Goal: Task Accomplishment & Management: Manage account settings

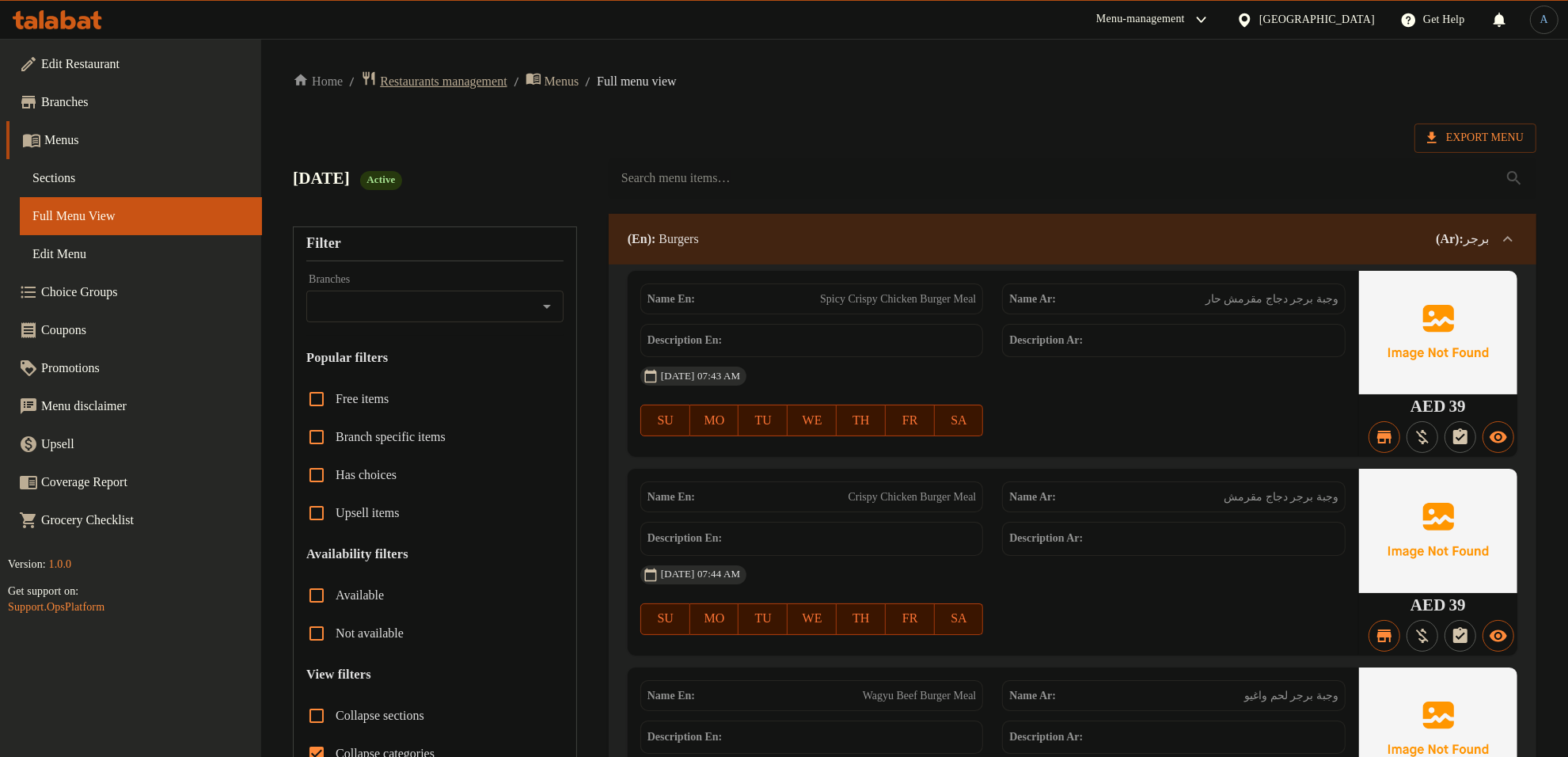
click at [451, 84] on span "Restaurants management" at bounding box center [443, 82] width 127 height 19
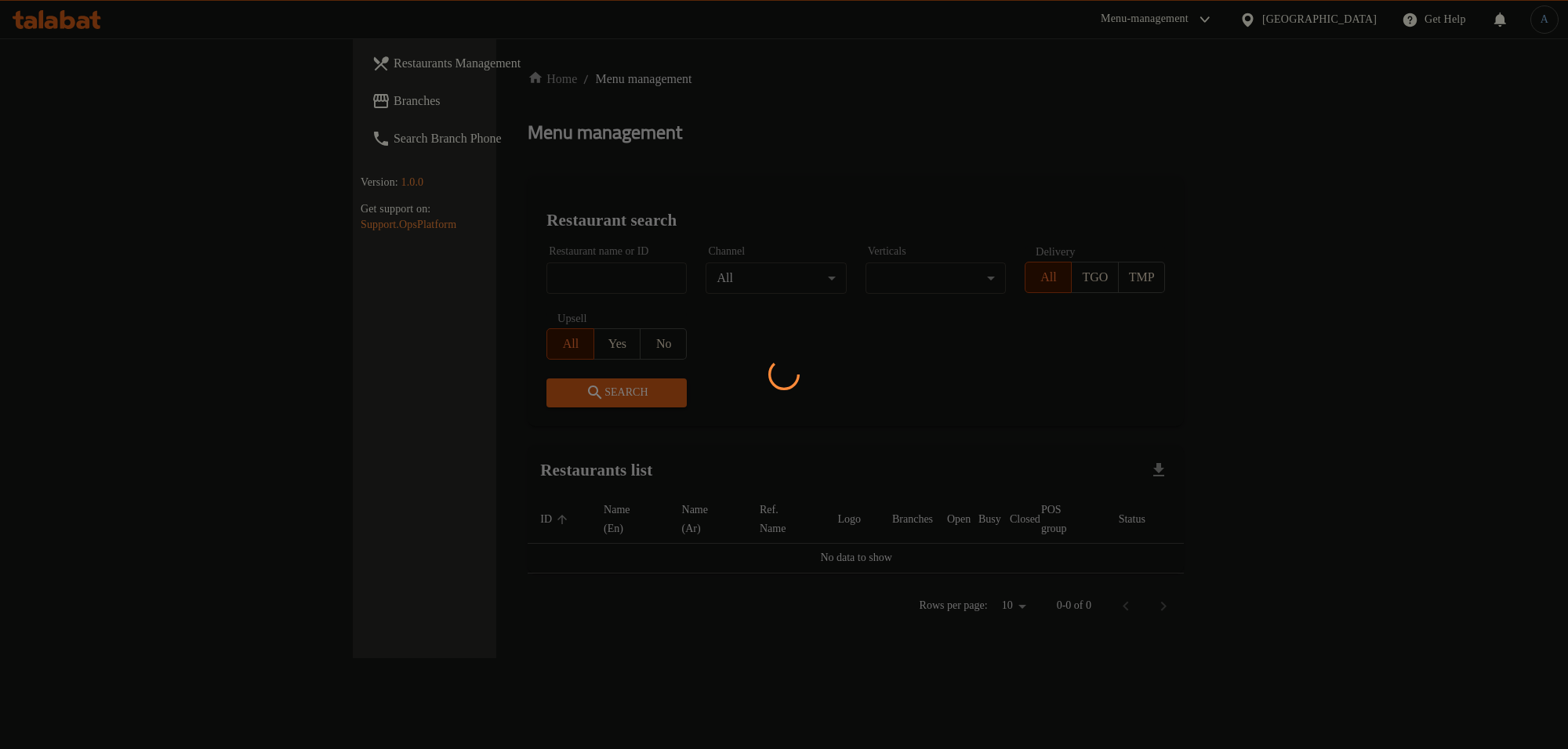
click at [467, 282] on div at bounding box center [784, 374] width 1568 height 749
click at [570, 166] on div at bounding box center [784, 374] width 1568 height 749
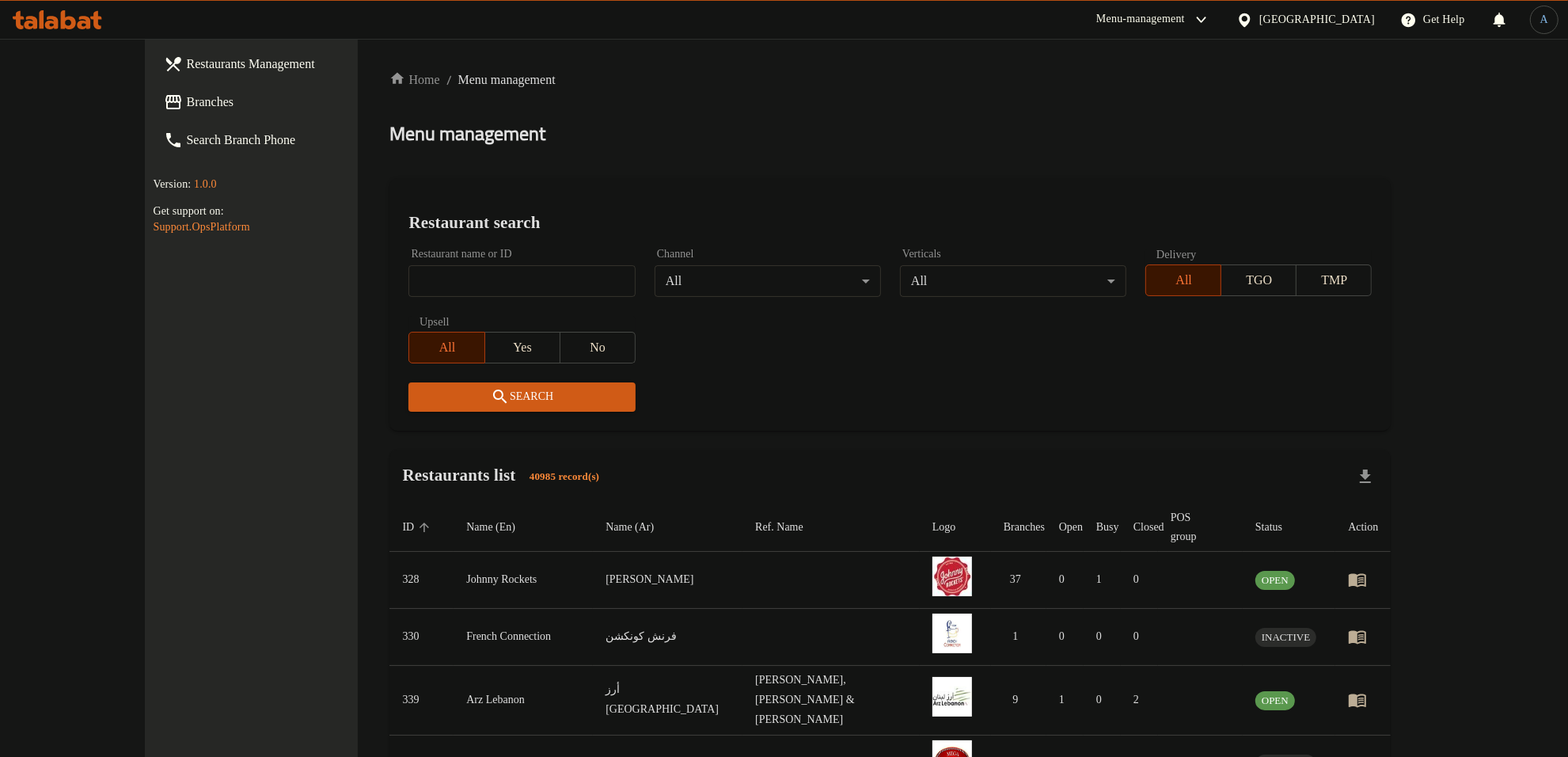
click at [535, 281] on div "Home / Menu management Menu management Restaurant search Restaurant name or ID …" at bounding box center [890, 629] width 1001 height 1118
click at [535, 281] on input "search" at bounding box center [521, 281] width 226 height 32
paste input "766058"
type input "766058"
click at [186, 93] on span "Branches" at bounding box center [290, 102] width 208 height 19
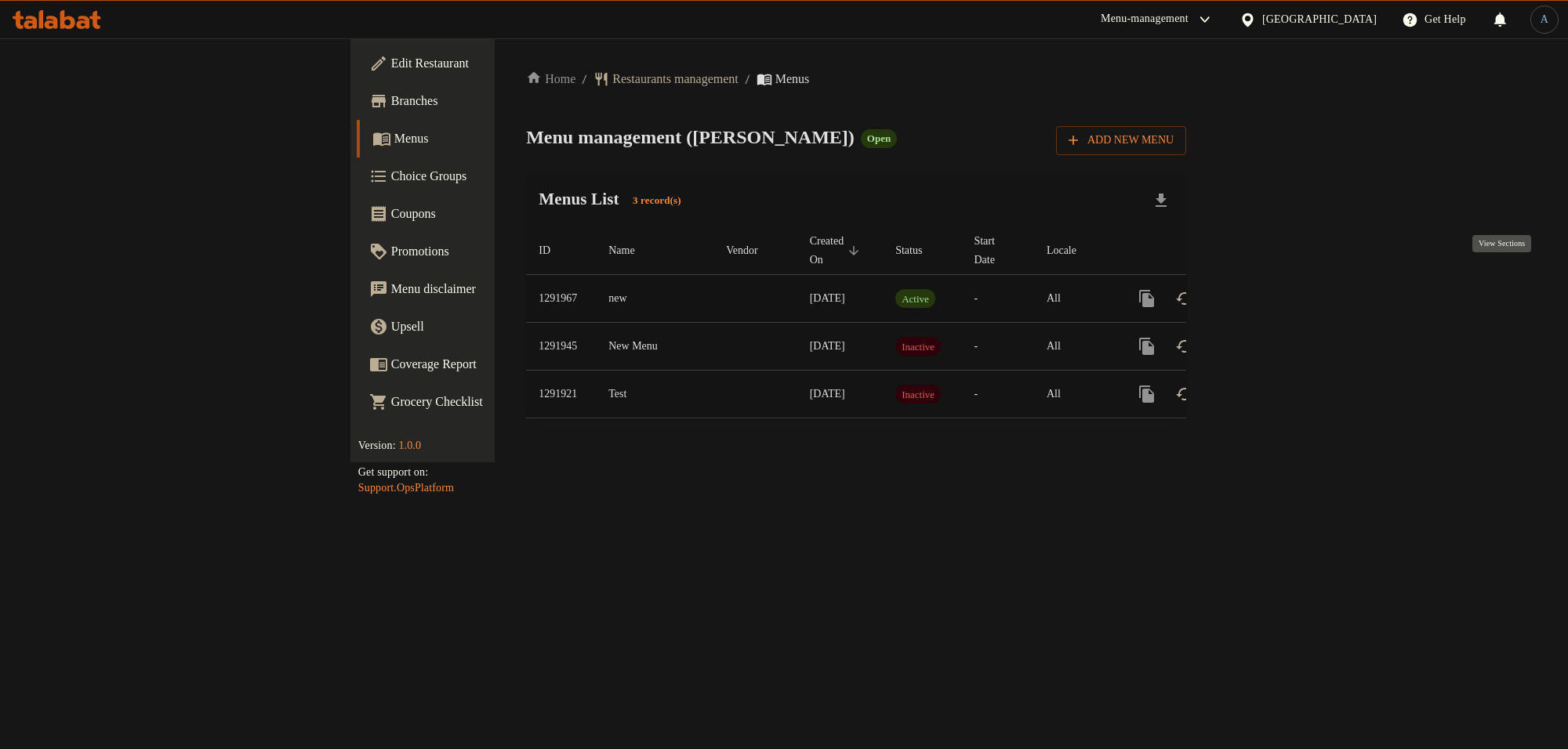
click at [1267, 291] on icon "enhanced table" at bounding box center [1260, 298] width 14 height 14
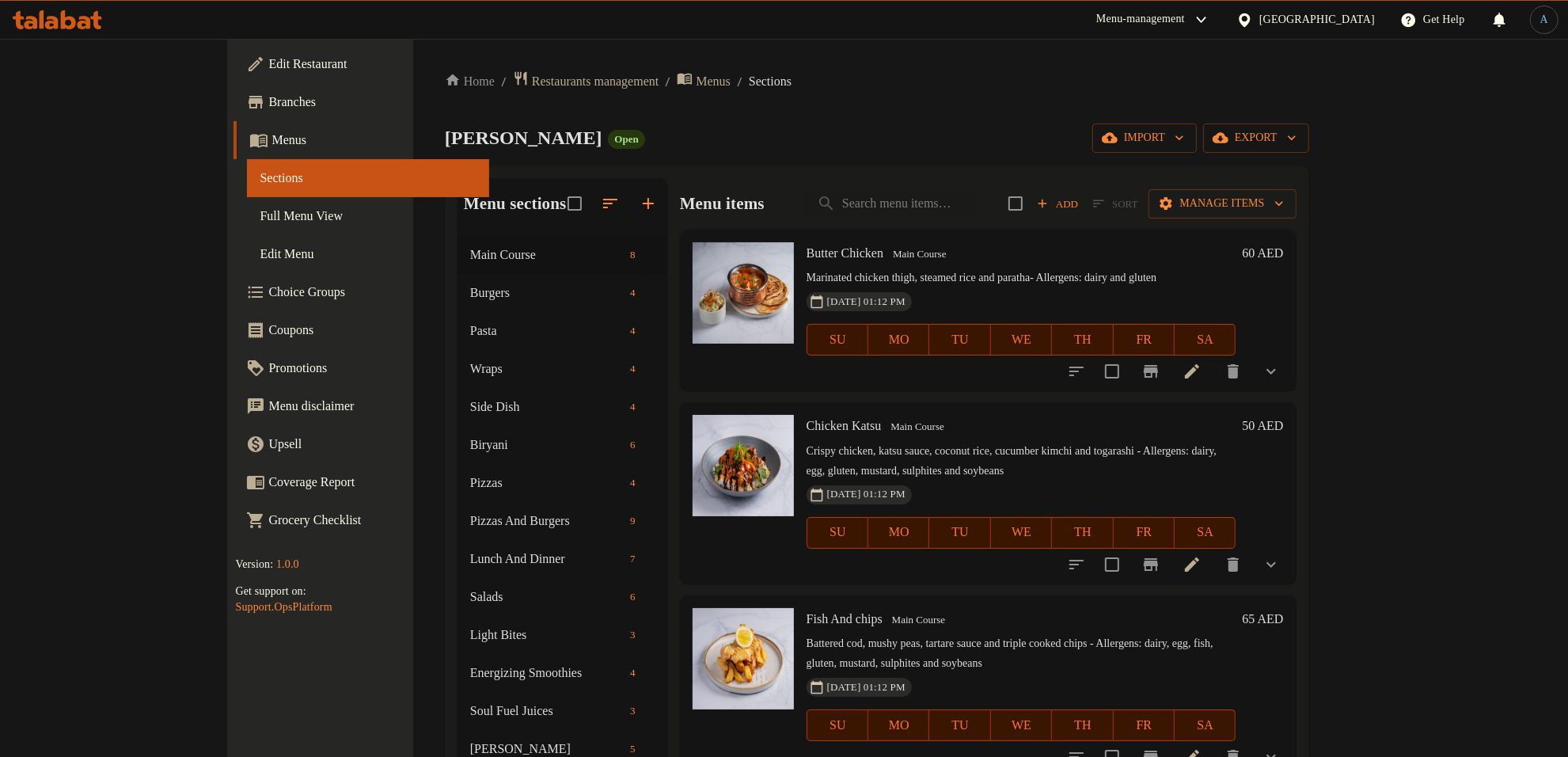
click at [259, 223] on span "Full Menu View" at bounding box center [367, 216] width 217 height 19
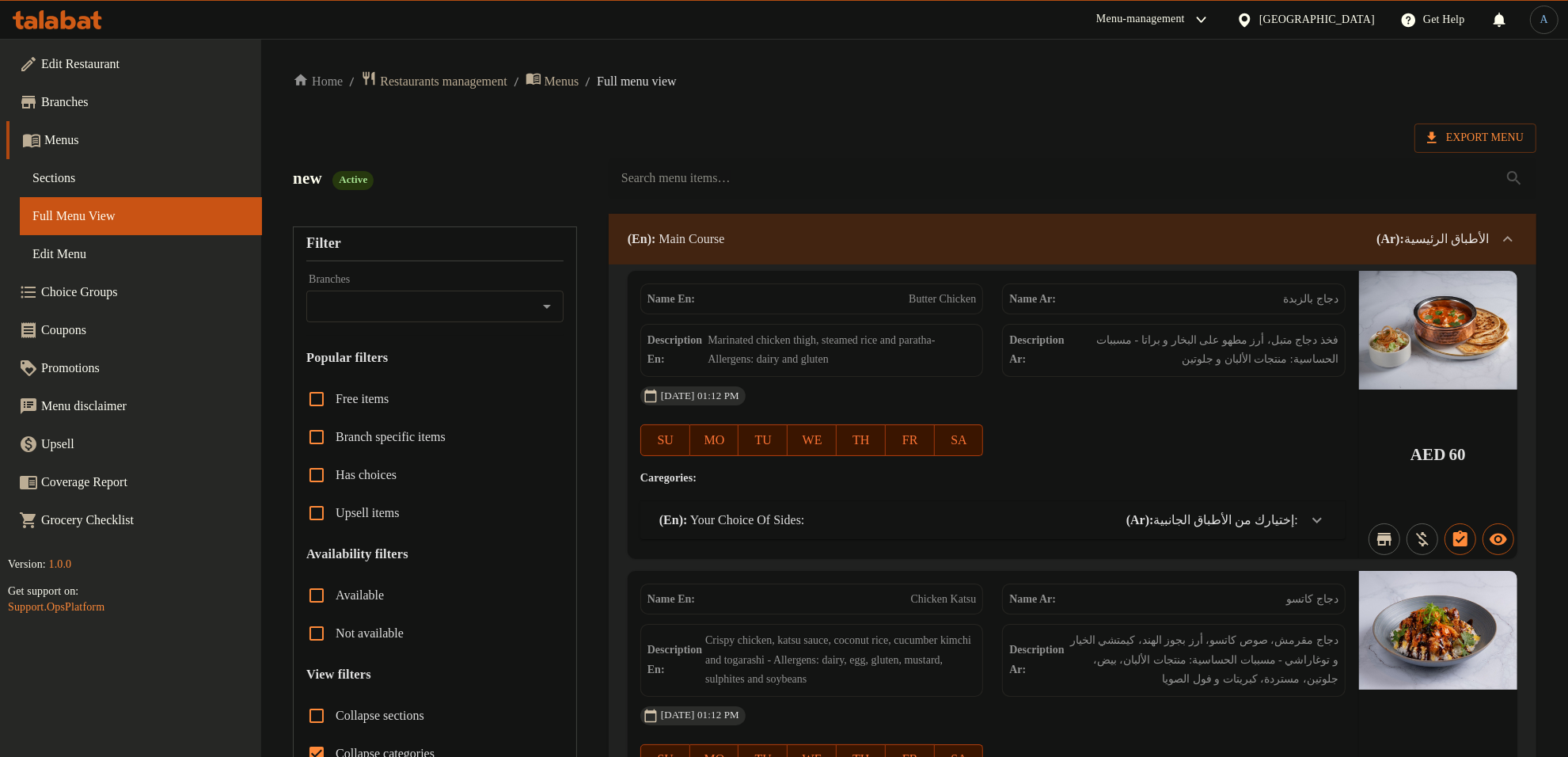
click at [1469, 125] on span "Export Menu" at bounding box center [1475, 138] width 122 height 29
click at [1464, 129] on span "Export Menu" at bounding box center [1475, 138] width 97 height 20
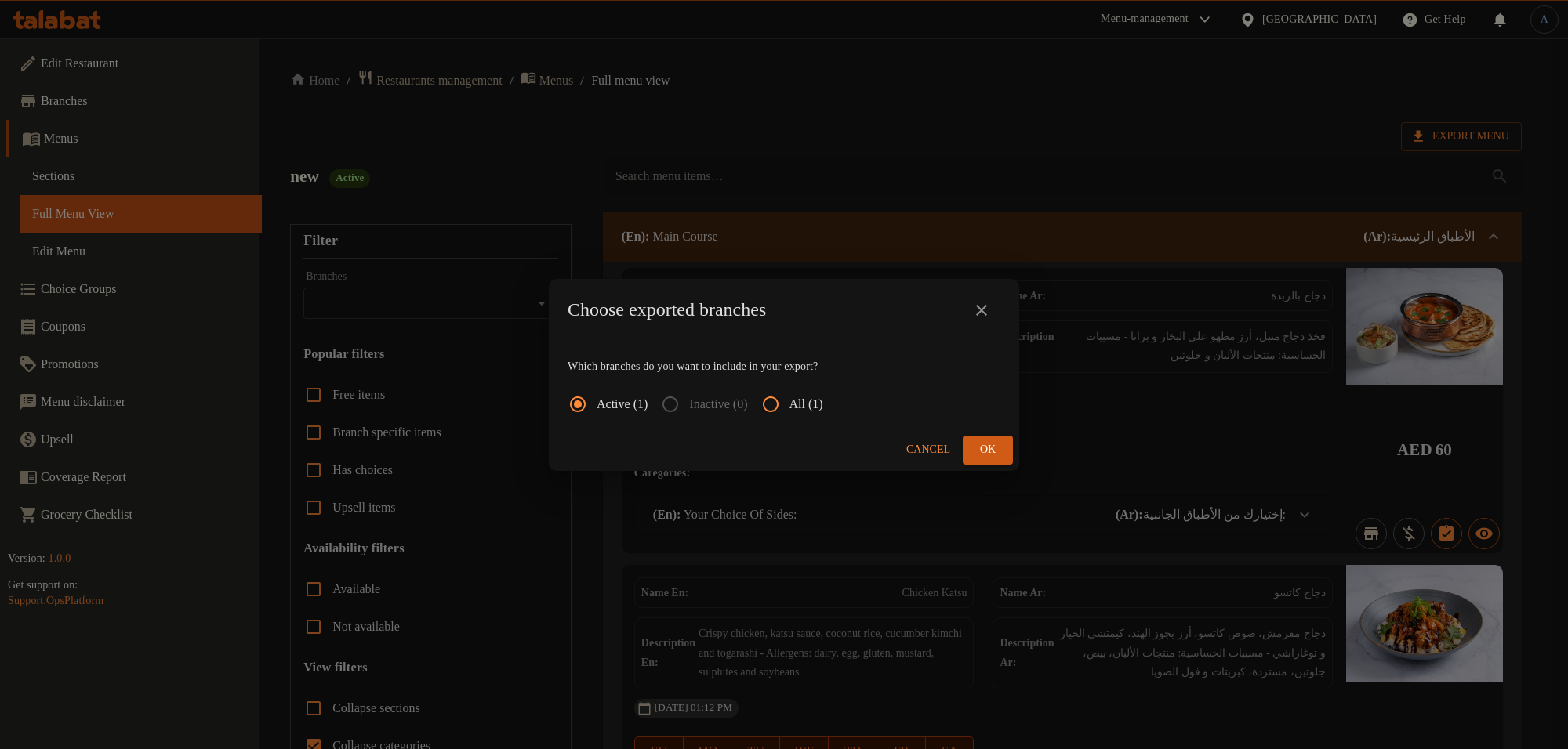
click at [789, 397] on input "All (1)" at bounding box center [771, 404] width 38 height 38
radio input "true"
click at [980, 448] on span "Ok" at bounding box center [987, 450] width 25 height 20
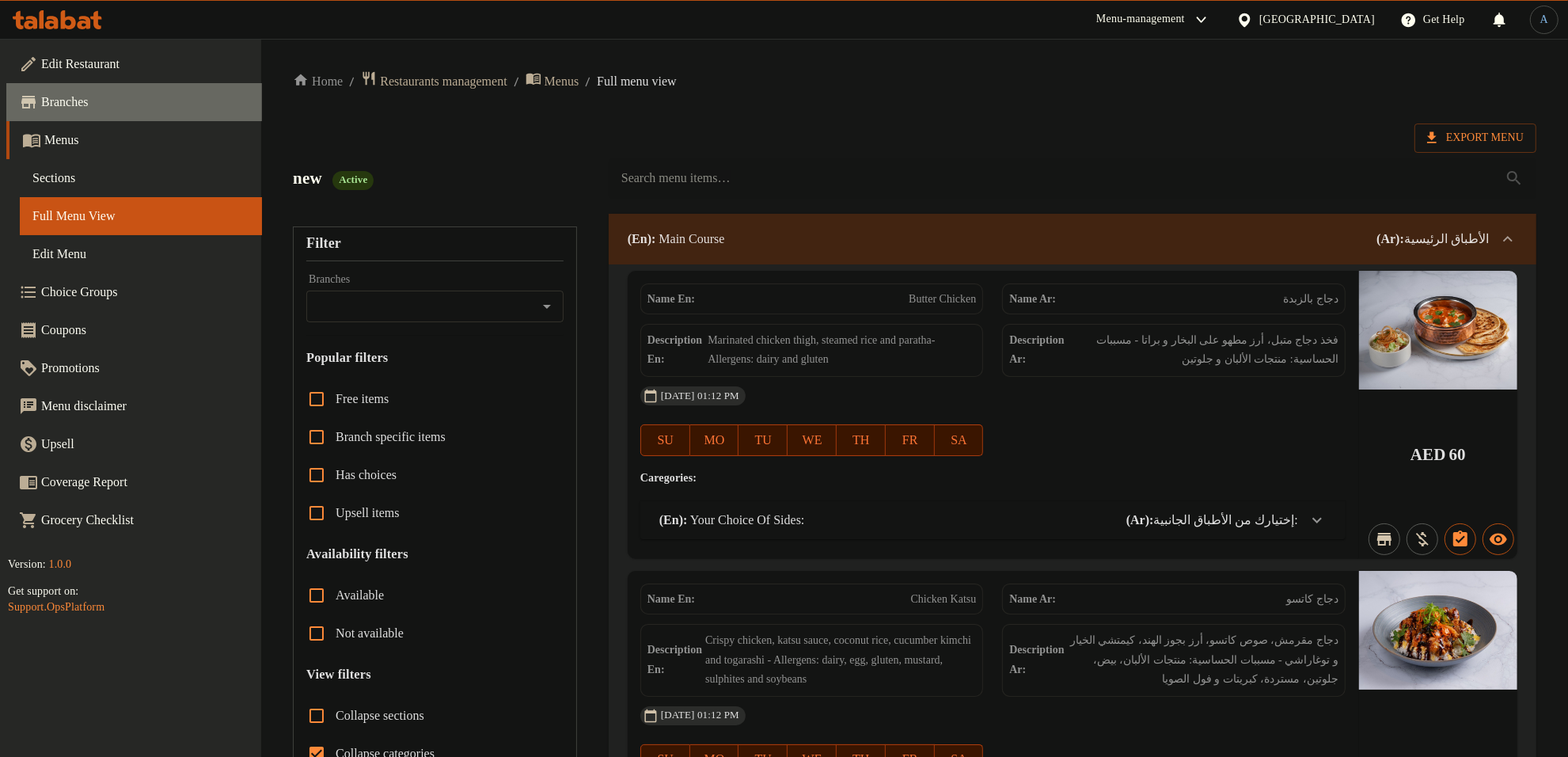
click at [36, 100] on icon at bounding box center [29, 102] width 19 height 19
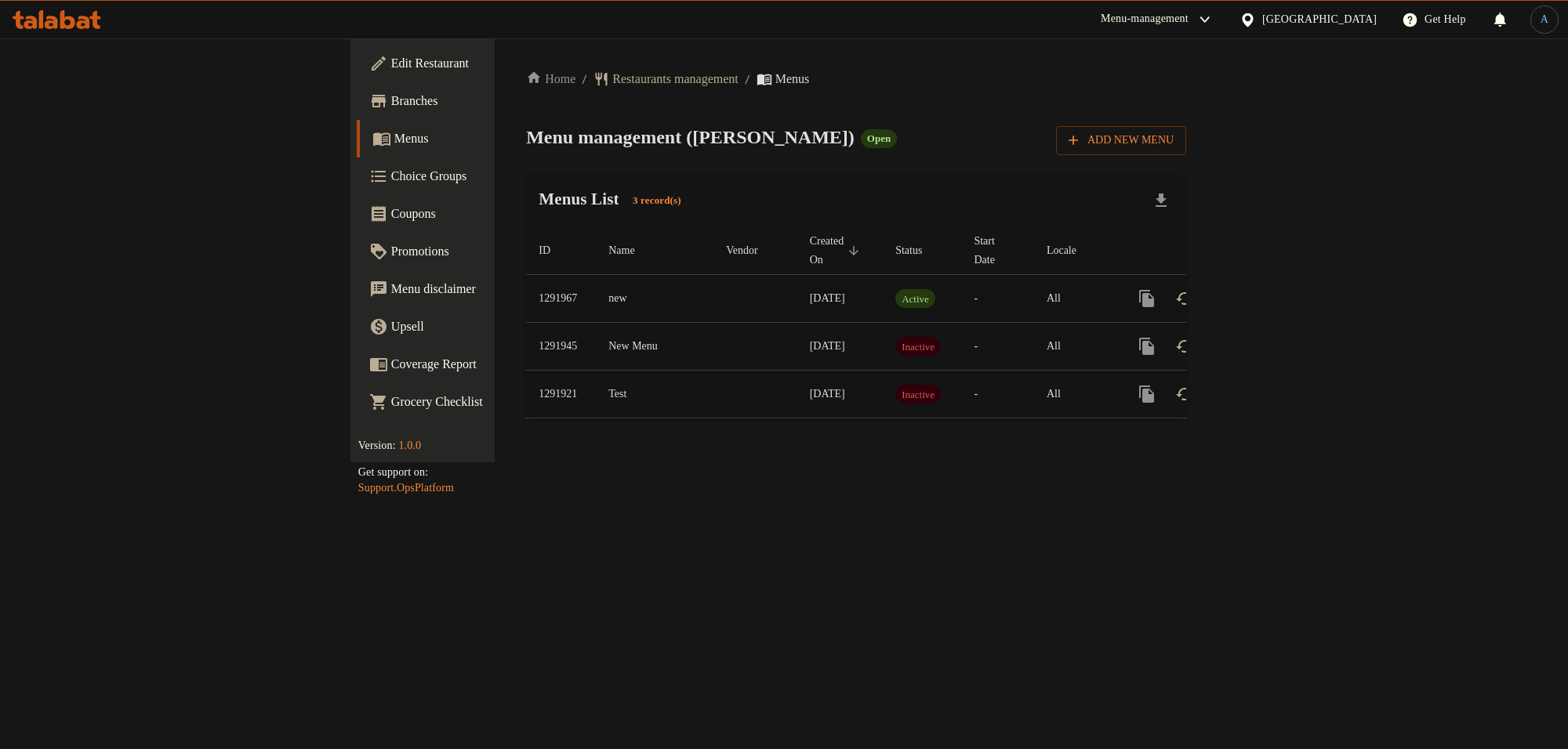
click at [526, 279] on td "1291967" at bounding box center [561, 298] width 70 height 48
copy td "1291967"
click at [1267, 291] on icon "enhanced table" at bounding box center [1260, 298] width 14 height 14
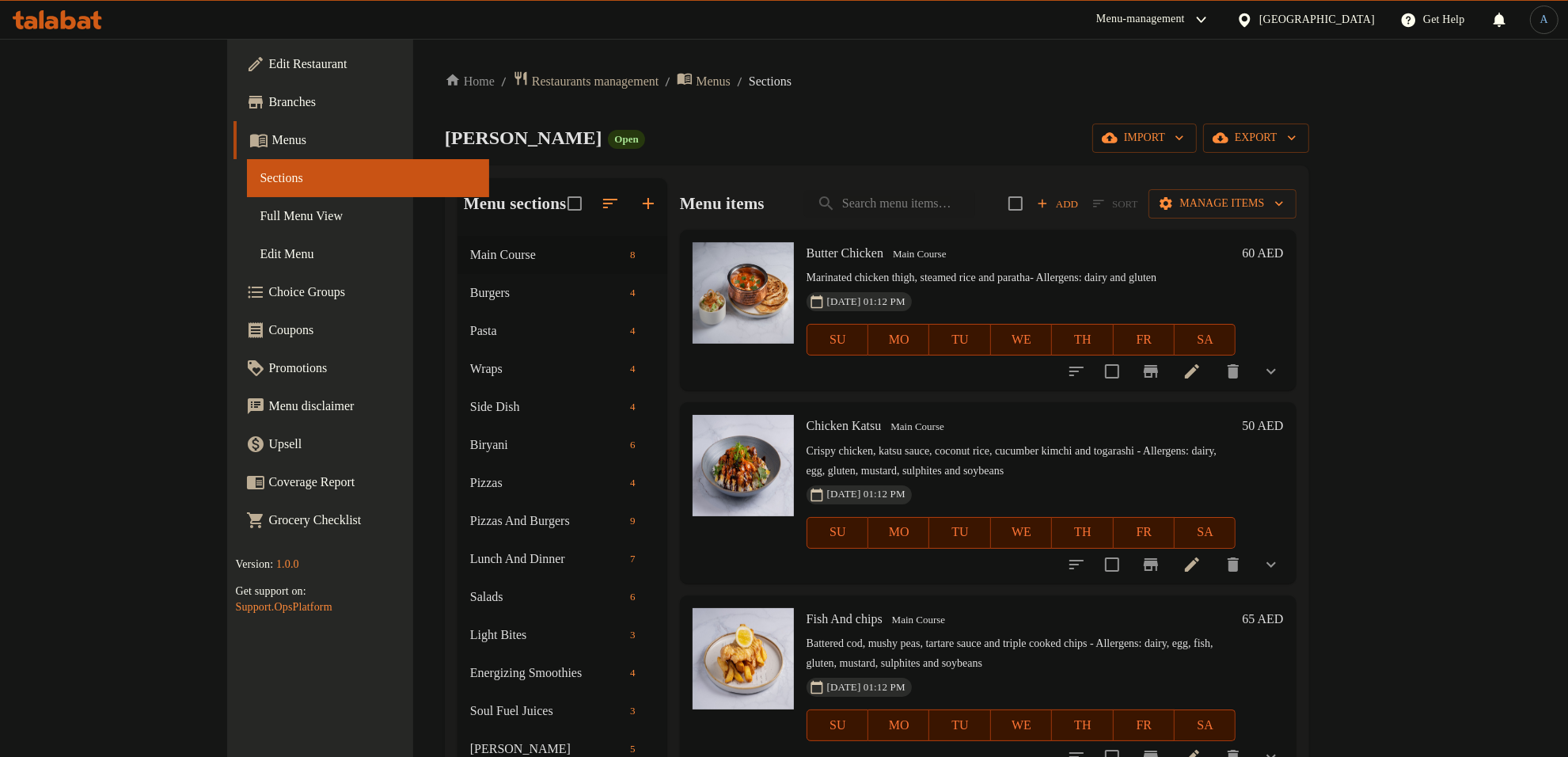
click at [259, 215] on span "Full Menu View" at bounding box center [367, 216] width 217 height 19
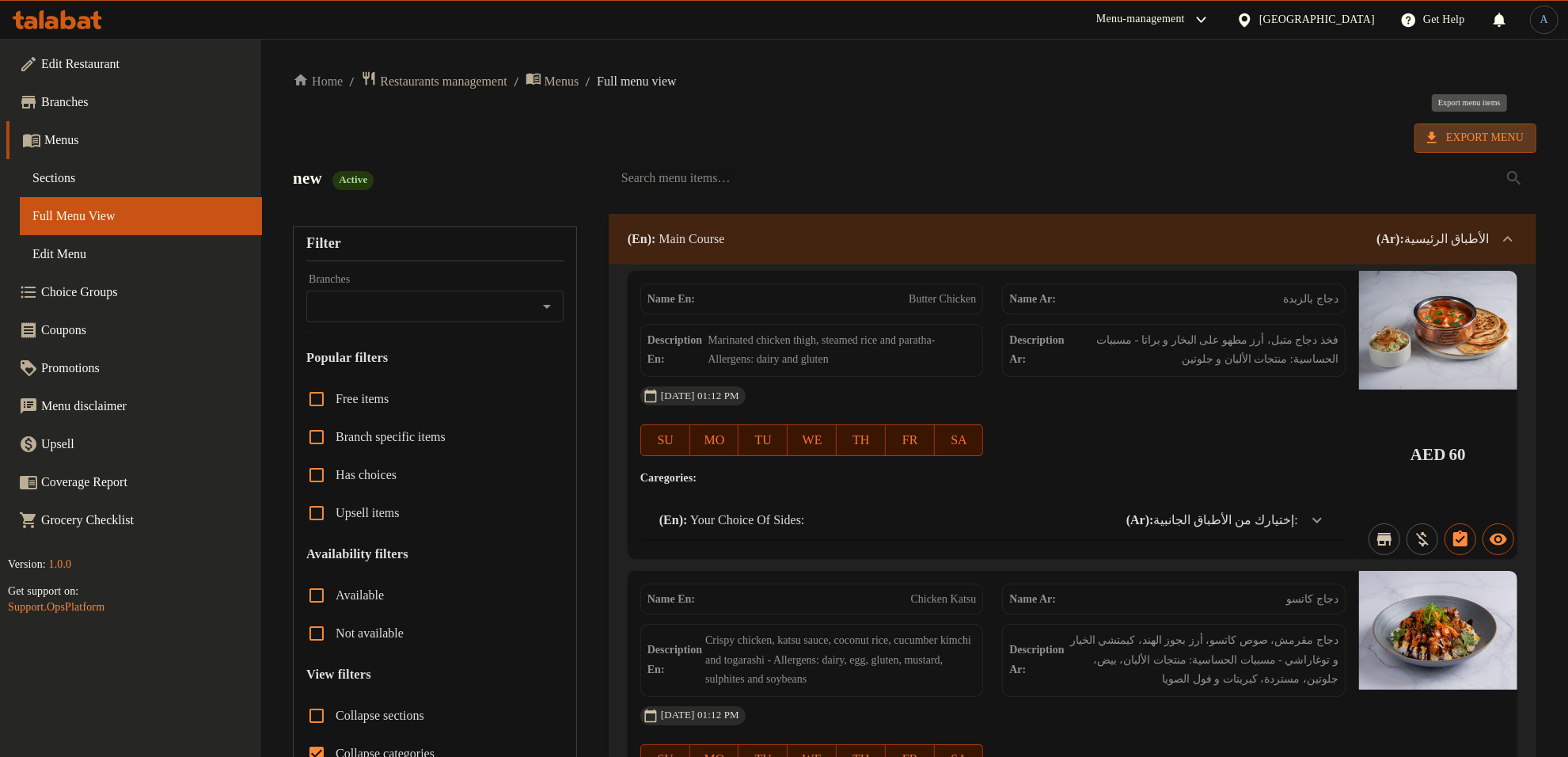
click at [1480, 140] on span "Export Menu" at bounding box center [1475, 138] width 97 height 20
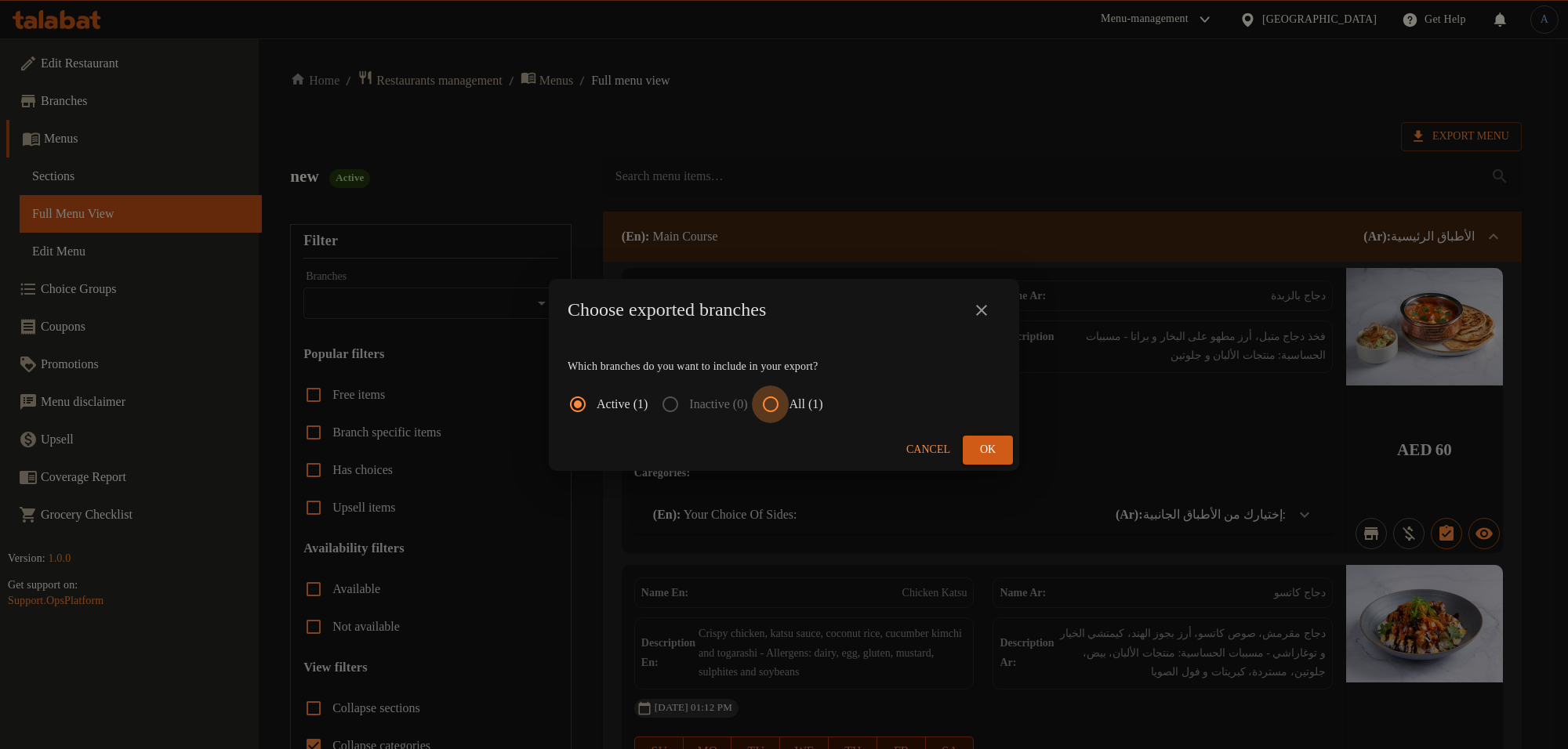
click at [789, 393] on input "All (1)" at bounding box center [771, 404] width 38 height 38
radio input "true"
click at [995, 451] on span "Ok" at bounding box center [987, 450] width 25 height 20
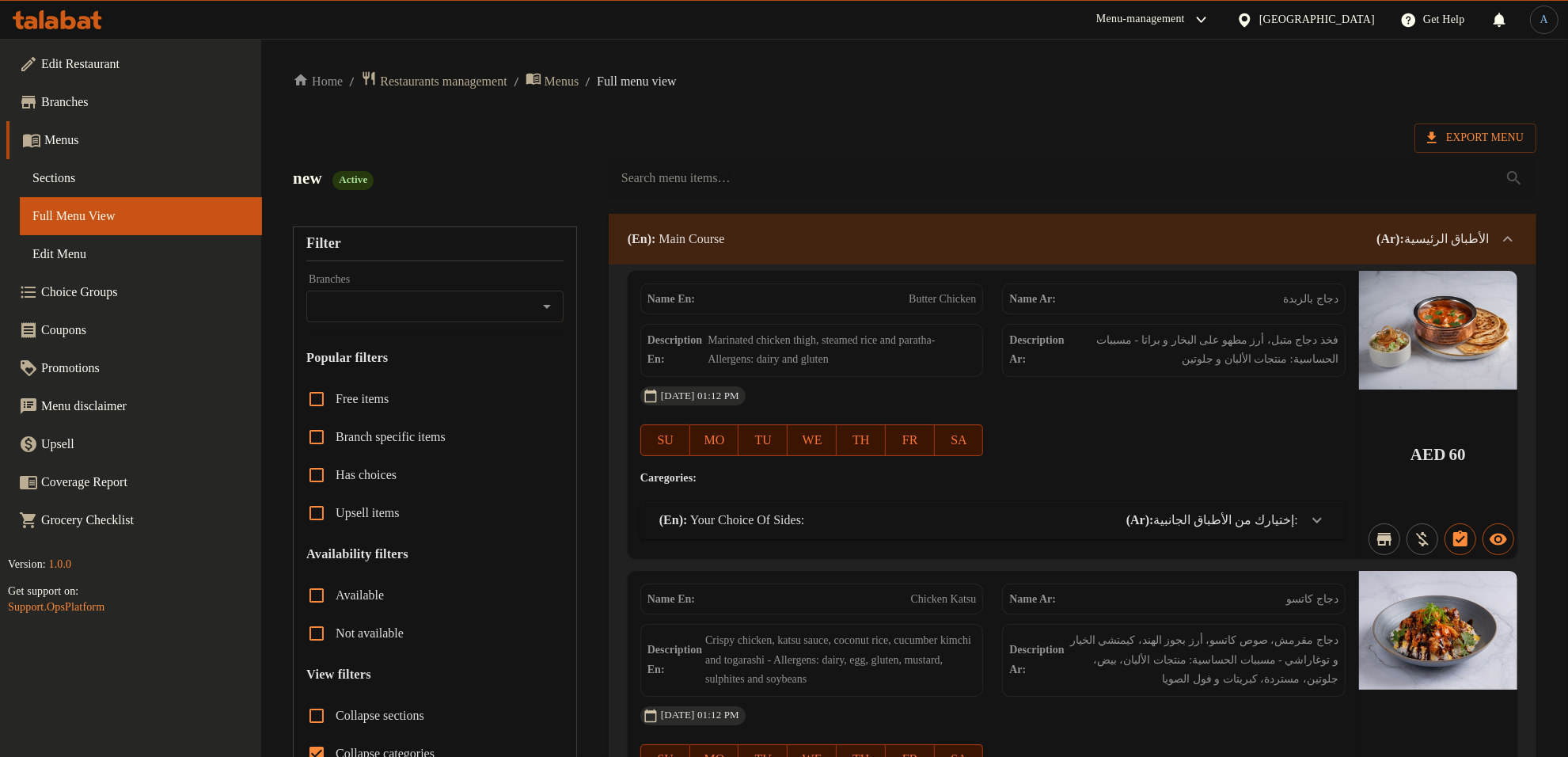
click at [81, 169] on span "Sections" at bounding box center [140, 179] width 217 height 19
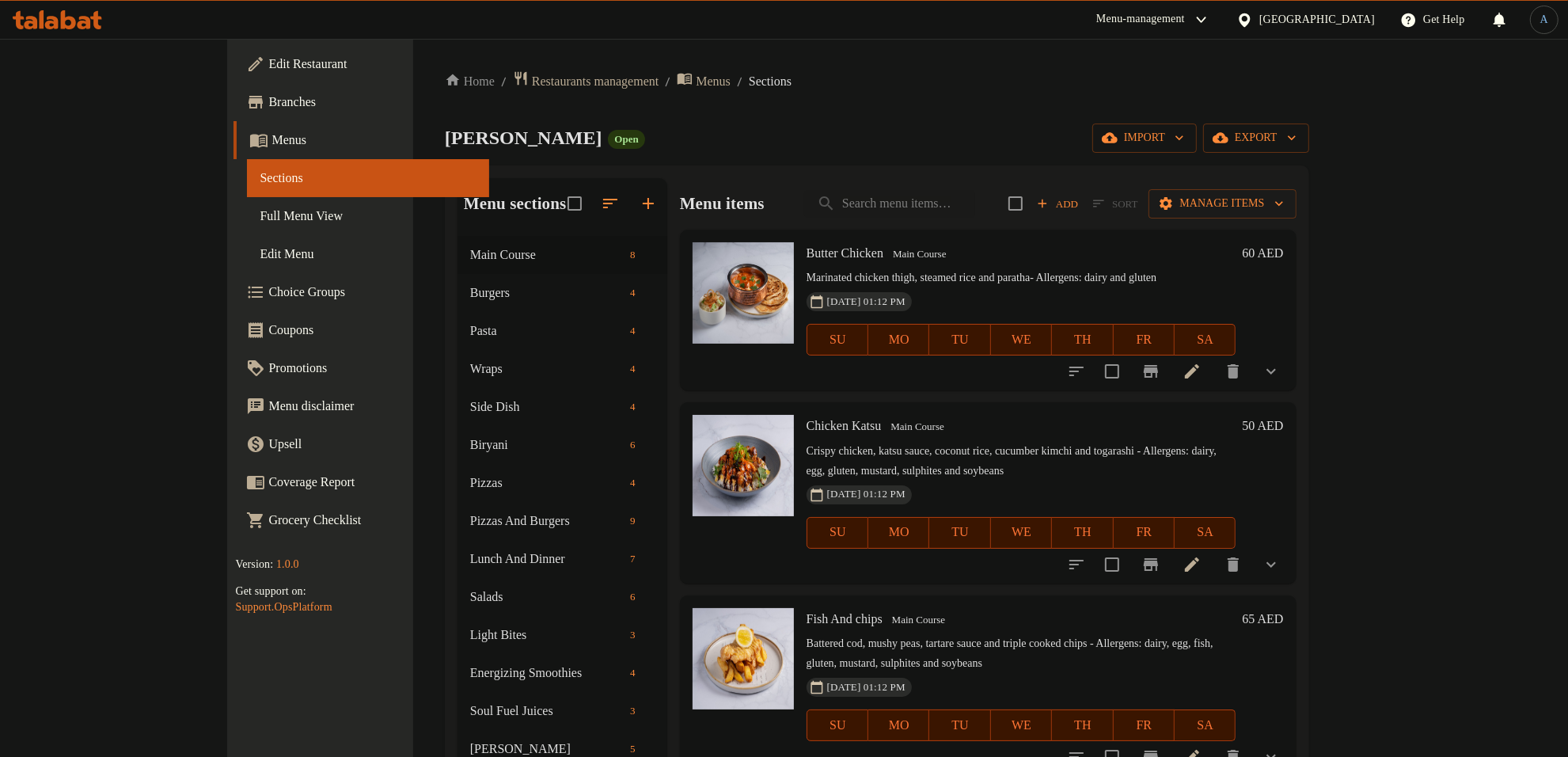
click at [600, 204] on icon "button" at bounding box center [610, 203] width 19 height 19
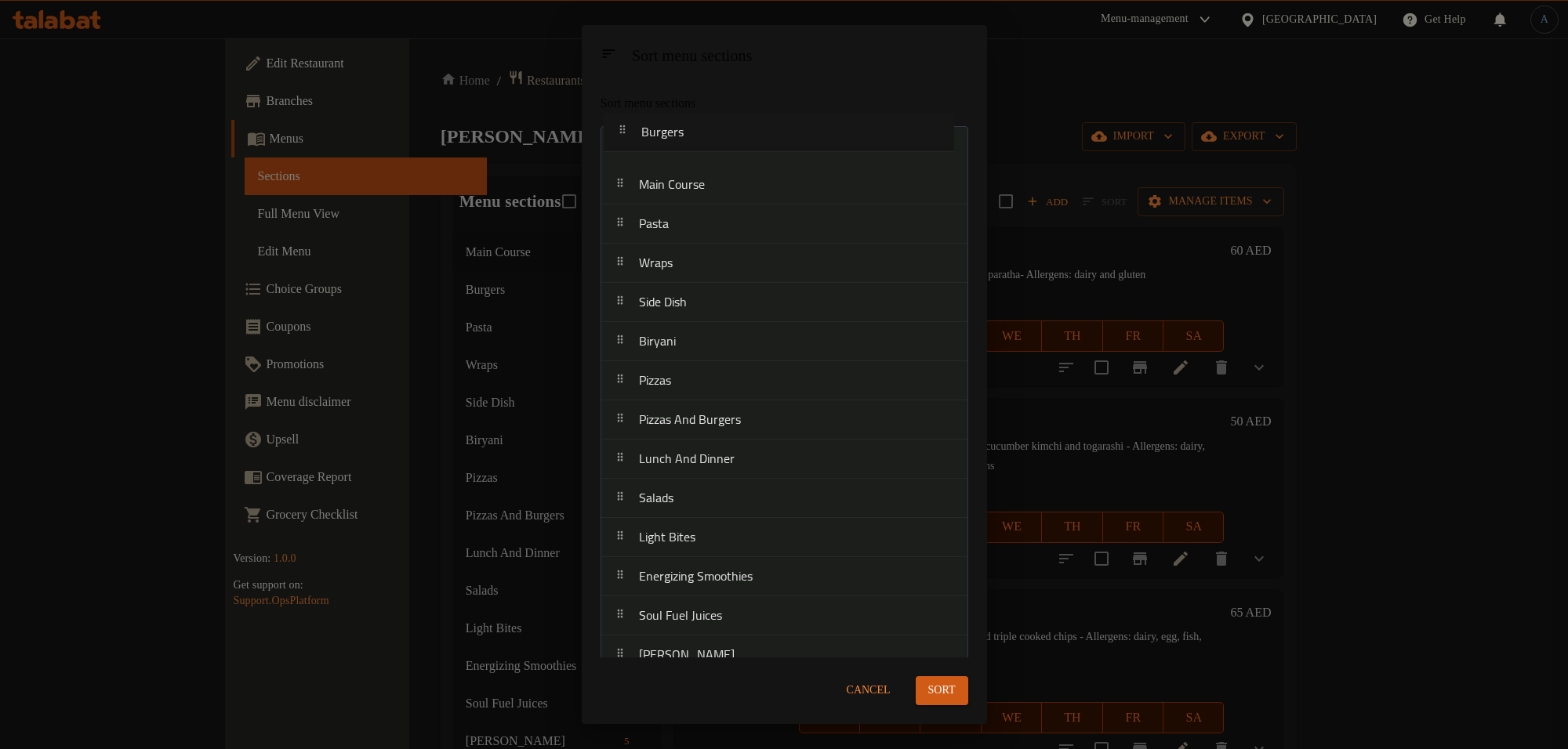
drag, startPoint x: 703, startPoint y: 197, endPoint x: 705, endPoint y: 141, distance: 56.0
click at [705, 141] on nav "Main Course Burgers Pasta Wraps Side Dish Biryani Pizzas Pizzas And Burgers Lun…" at bounding box center [784, 420] width 368 height 588
click at [683, 170] on nav "Burgers Main Course Pasta Wraps Side Dish Biryani Pizzas Pizzas And Burgers Lun…" at bounding box center [784, 420] width 368 height 588
drag, startPoint x: 686, startPoint y: 151, endPoint x: 694, endPoint y: 179, distance: 29.1
click at [694, 179] on nav "Pasta Burgers Main Course Wraps Side Dish Biryani Pizzas Pizzas And Burgers Lun…" at bounding box center [784, 420] width 368 height 588
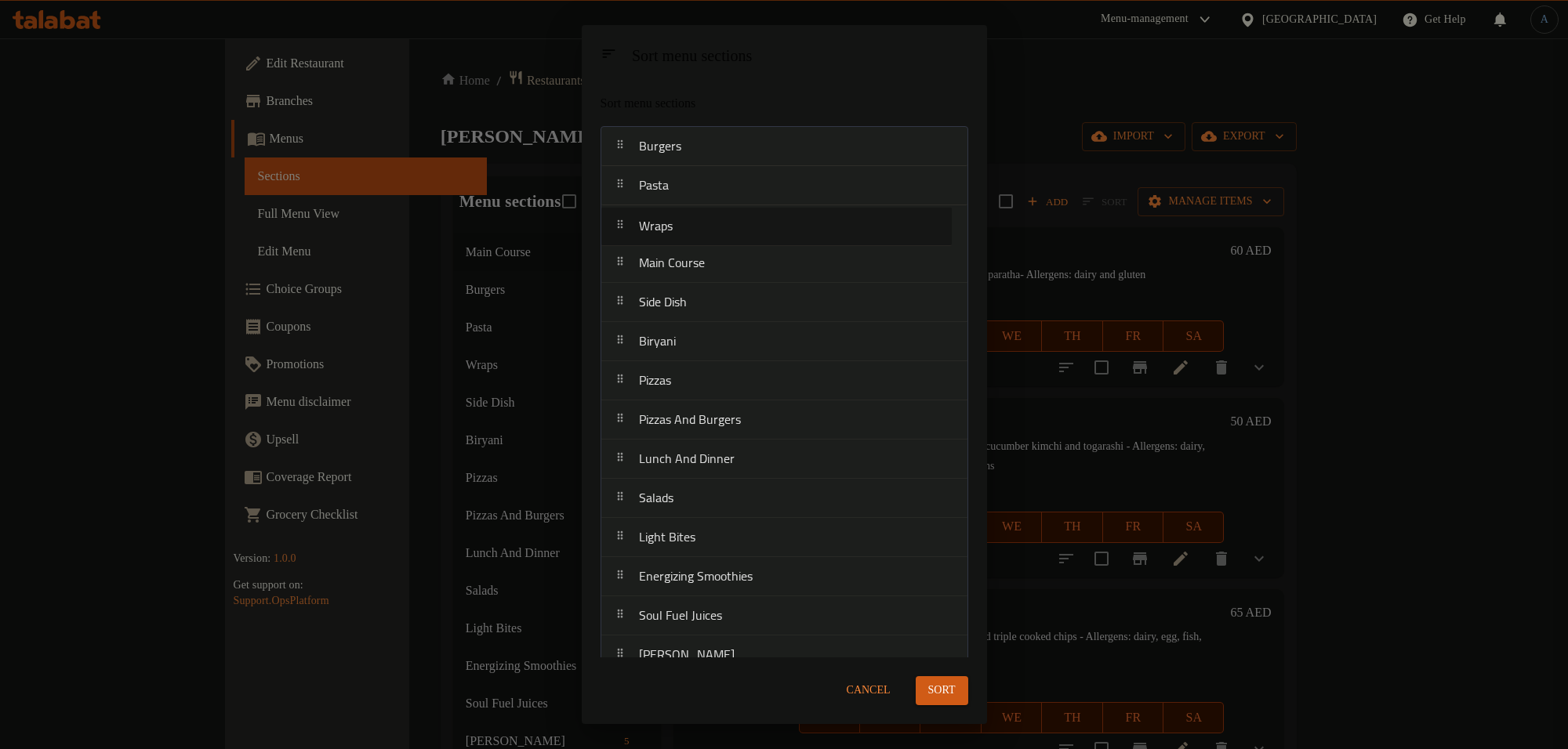
drag, startPoint x: 679, startPoint y: 265, endPoint x: 679, endPoint y: 216, distance: 49.0
click at [679, 216] on nav "Burgers Pasta Main Course Wraps Side Dish Biryani Pizzas Pizzas And Burgers Lun…" at bounding box center [784, 420] width 368 height 588
drag, startPoint x: 672, startPoint y: 346, endPoint x: 678, endPoint y: 270, distance: 76.2
click at [678, 270] on nav "Burgers Pasta Wraps Main Course Side Dish Biryani Pizzas Pizzas And Burgers Lun…" at bounding box center [784, 420] width 368 height 588
drag, startPoint x: 666, startPoint y: 334, endPoint x: 670, endPoint y: 304, distance: 30.3
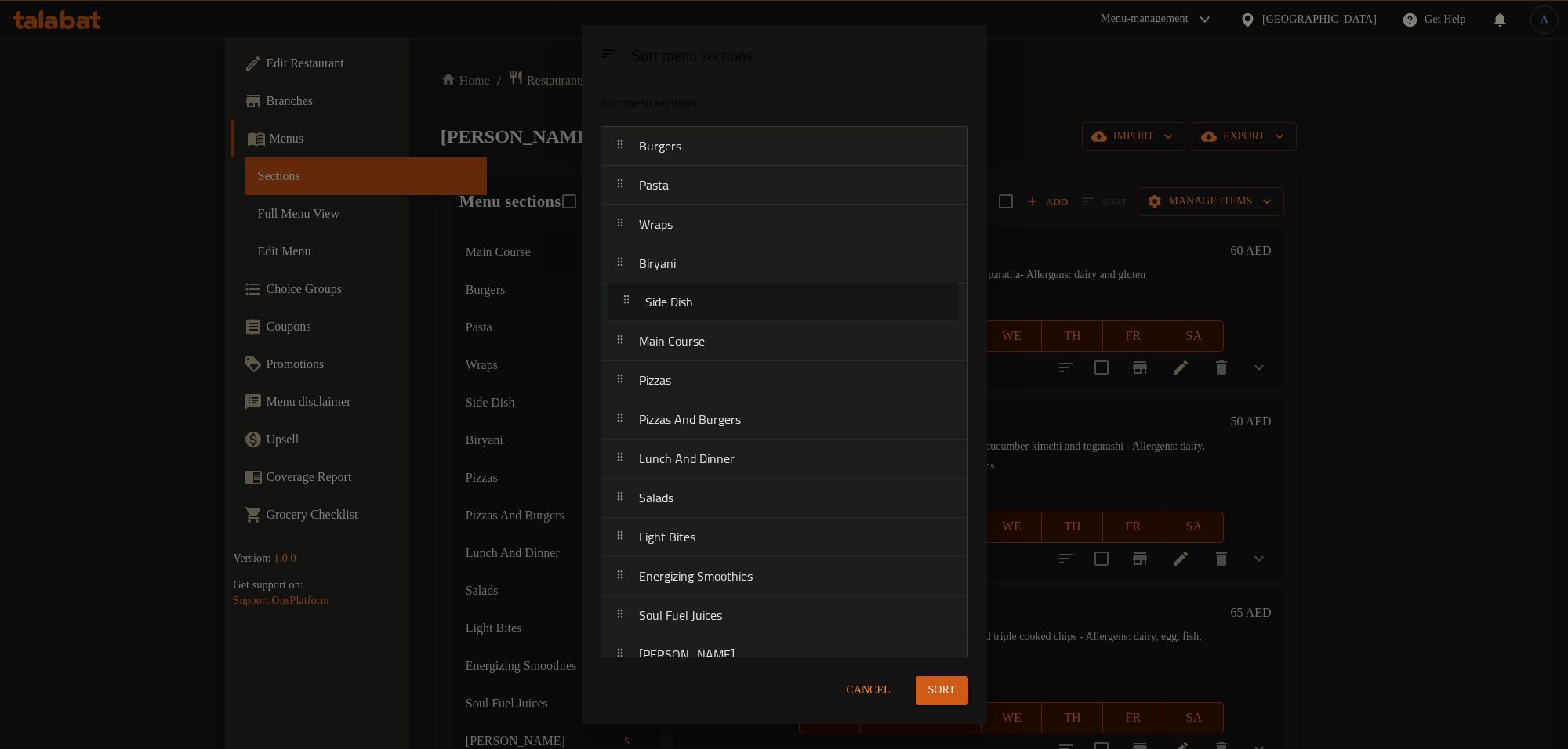
click at [670, 304] on nav "Burgers Pasta Wraps Biryani Main Course Side Dish Pizzas Pizzas And Burgers Lun…" at bounding box center [784, 420] width 368 height 588
drag, startPoint x: 696, startPoint y: 323, endPoint x: 704, endPoint y: 282, distance: 41.8
click at [704, 282] on nav "Burgers Pasta Wraps Biryani Side Dish Main Course Pizzas Pizzas And Burgers Lun…" at bounding box center [784, 420] width 368 height 588
drag, startPoint x: 722, startPoint y: 265, endPoint x: 733, endPoint y: 296, distance: 32.9
click at [731, 299] on nav "Burgers Pasta Wraps Pizzas Biryani Side Dish Main Course Pizzas And Burgers Lun…" at bounding box center [784, 420] width 368 height 588
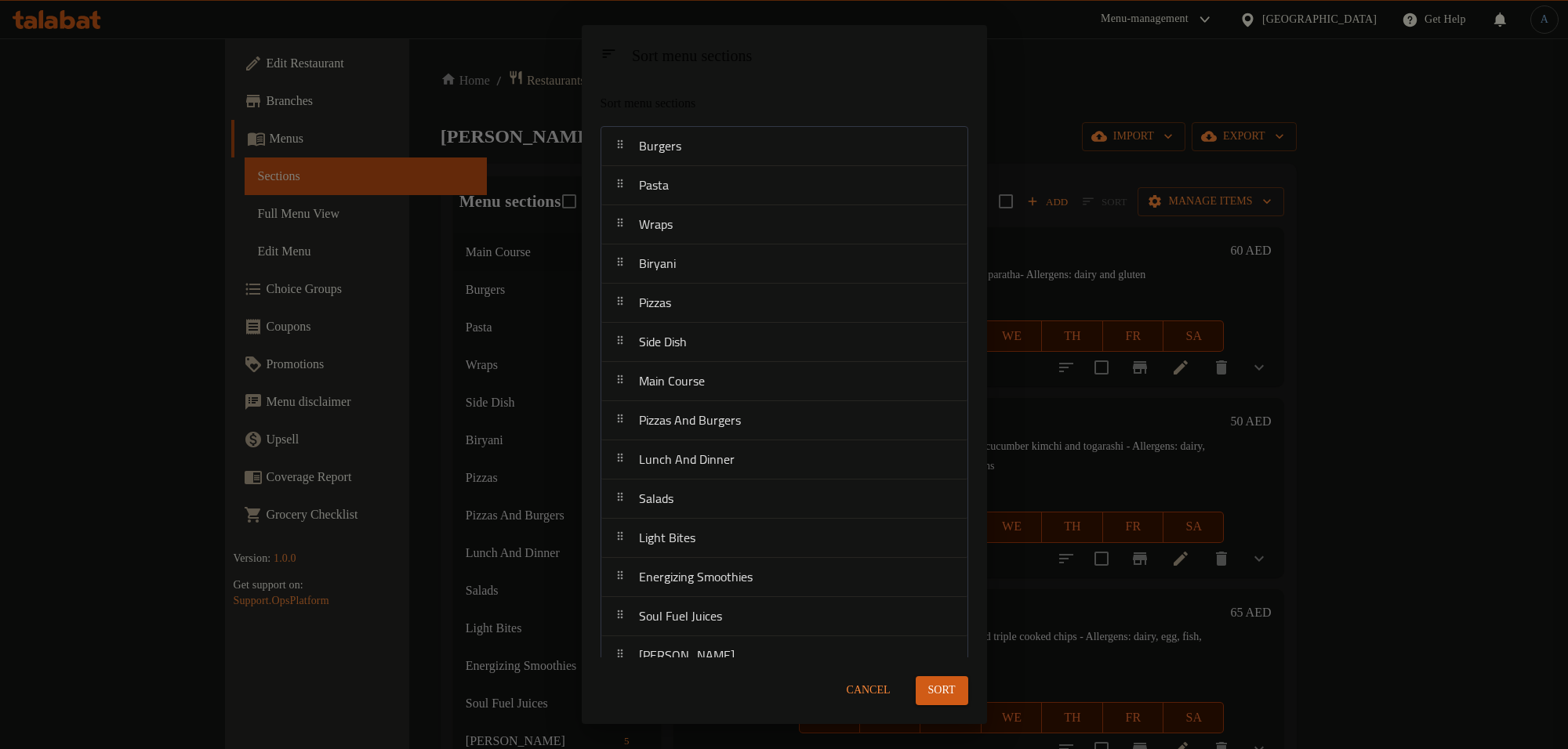
click at [929, 688] on span "Sort" at bounding box center [942, 690] width 27 height 20
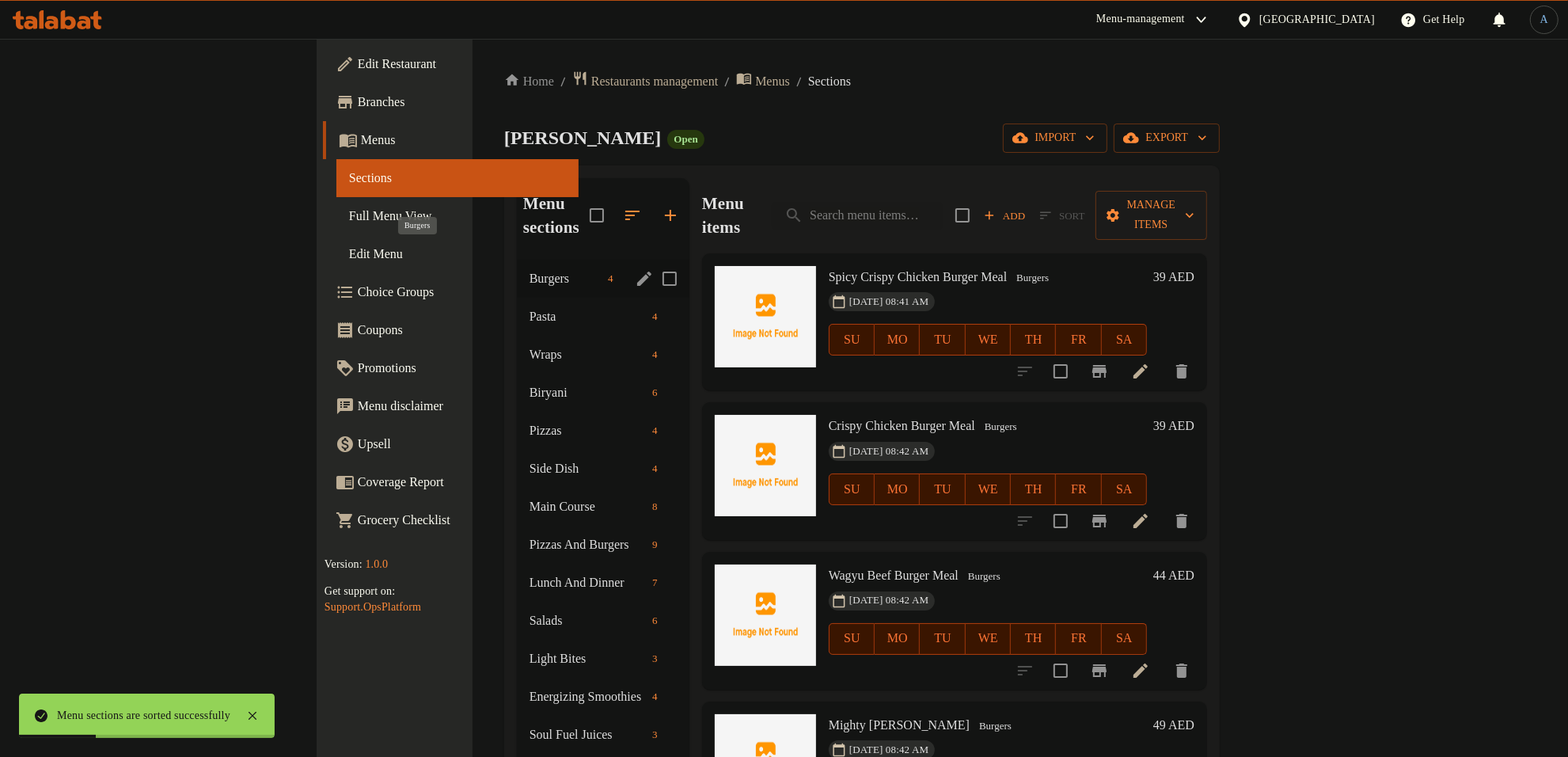
click at [530, 269] on span "Burgers" at bounding box center [565, 279] width 72 height 19
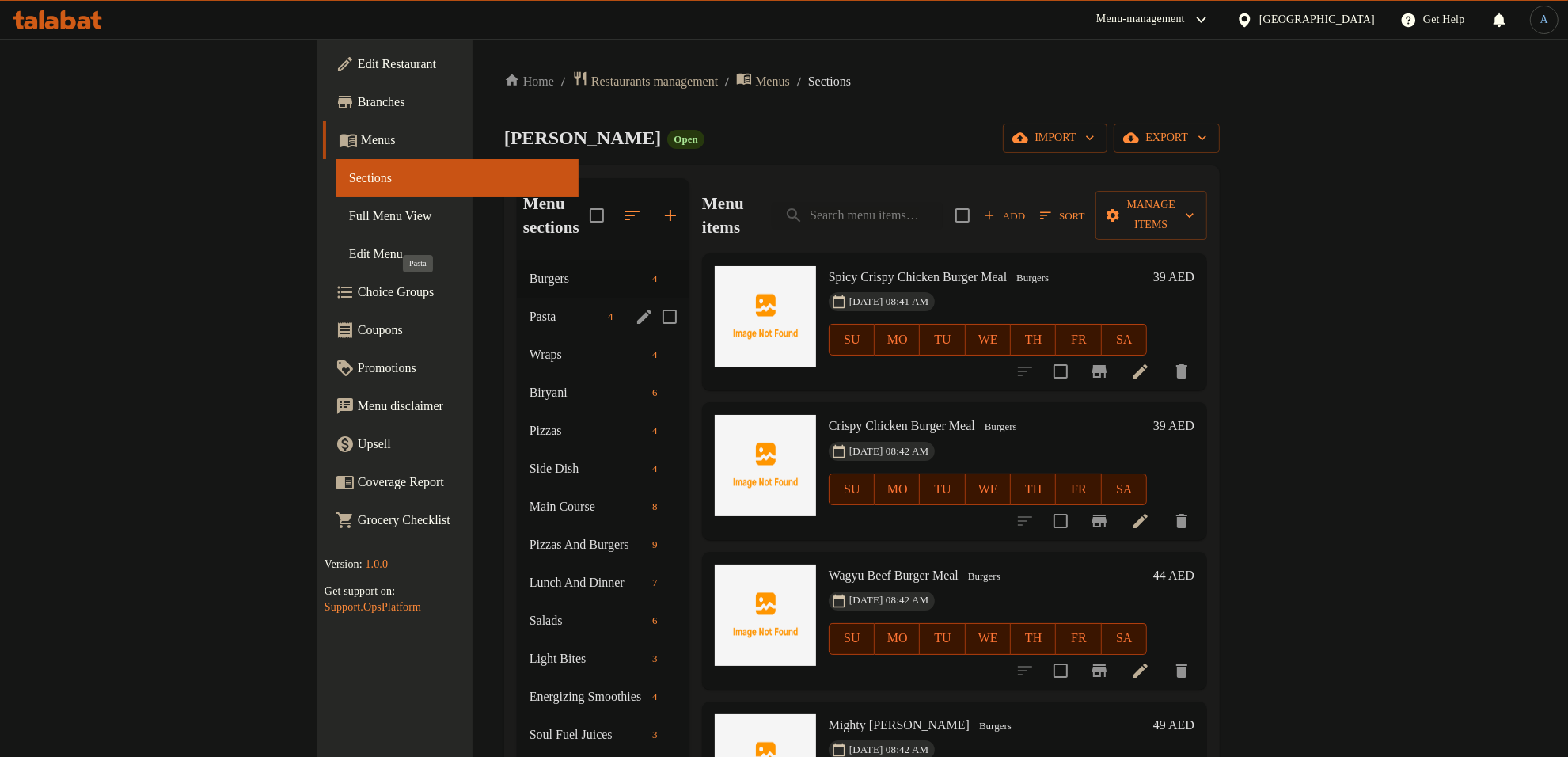
click at [530, 307] on span "Pasta" at bounding box center [565, 317] width 72 height 19
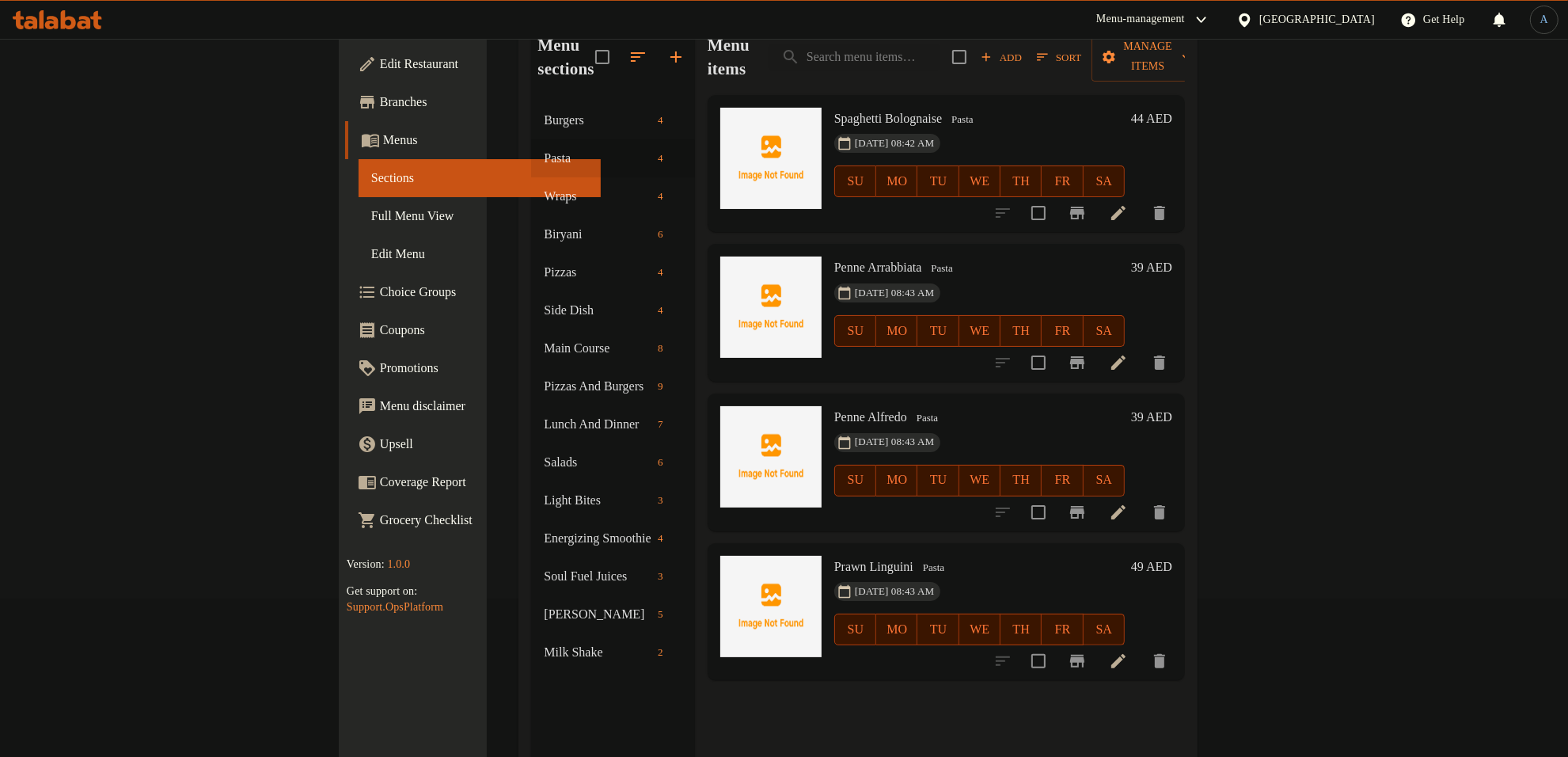
scroll to position [124, 0]
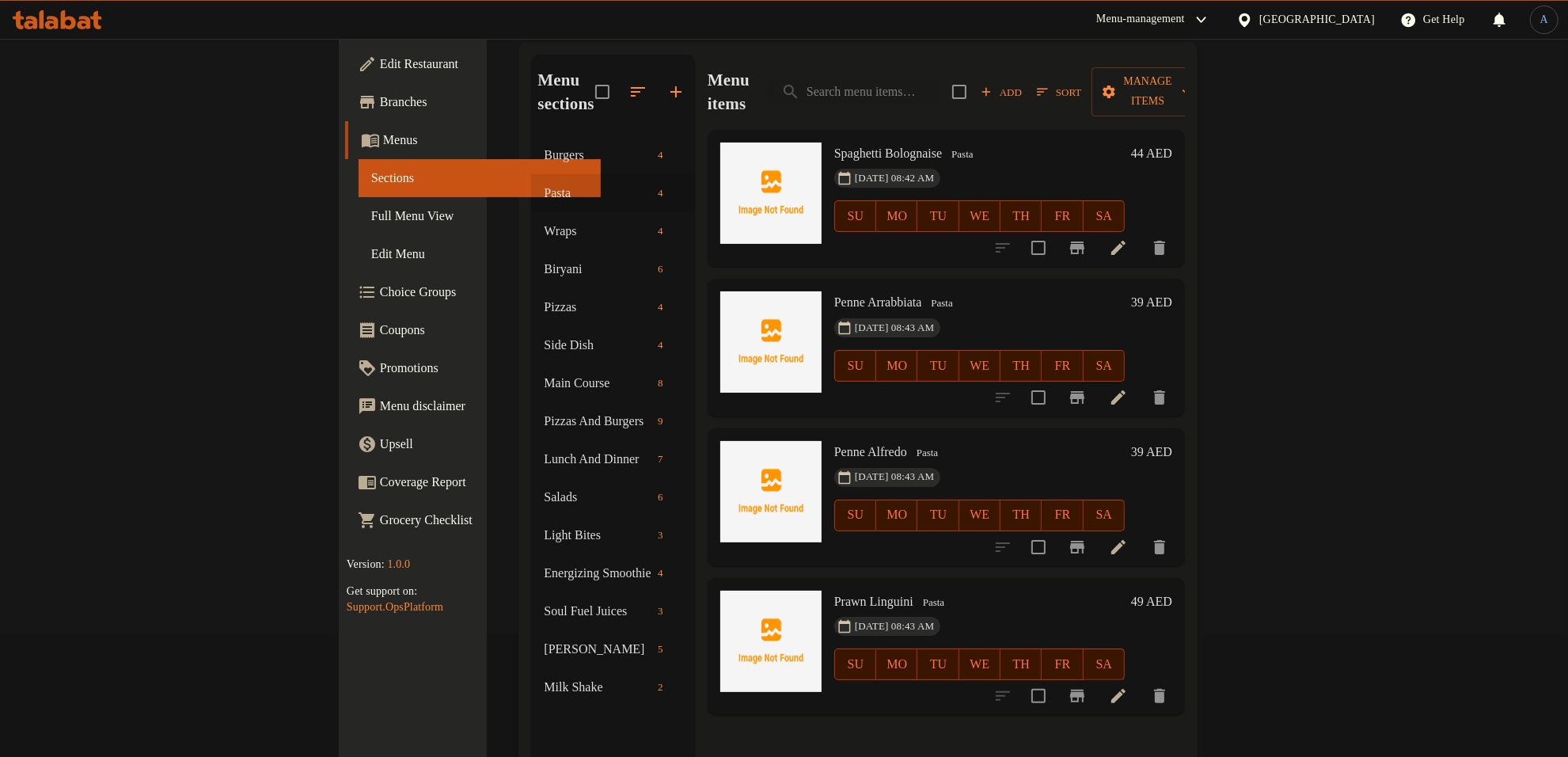
click at [834, 594] on span "Prawn Linguini" at bounding box center [874, 601] width 79 height 13
copy h6 "Linguini"
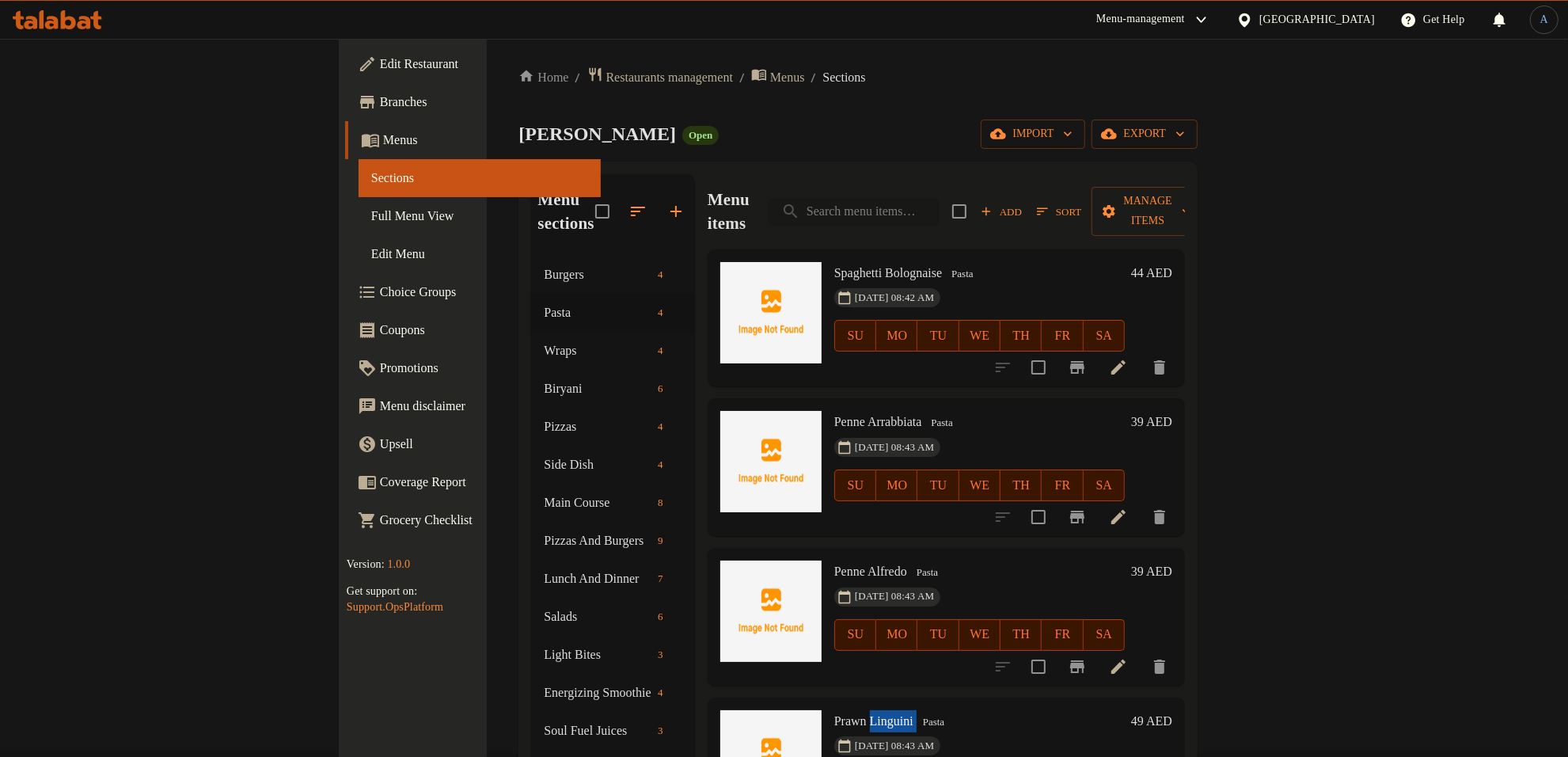
scroll to position [0, 0]
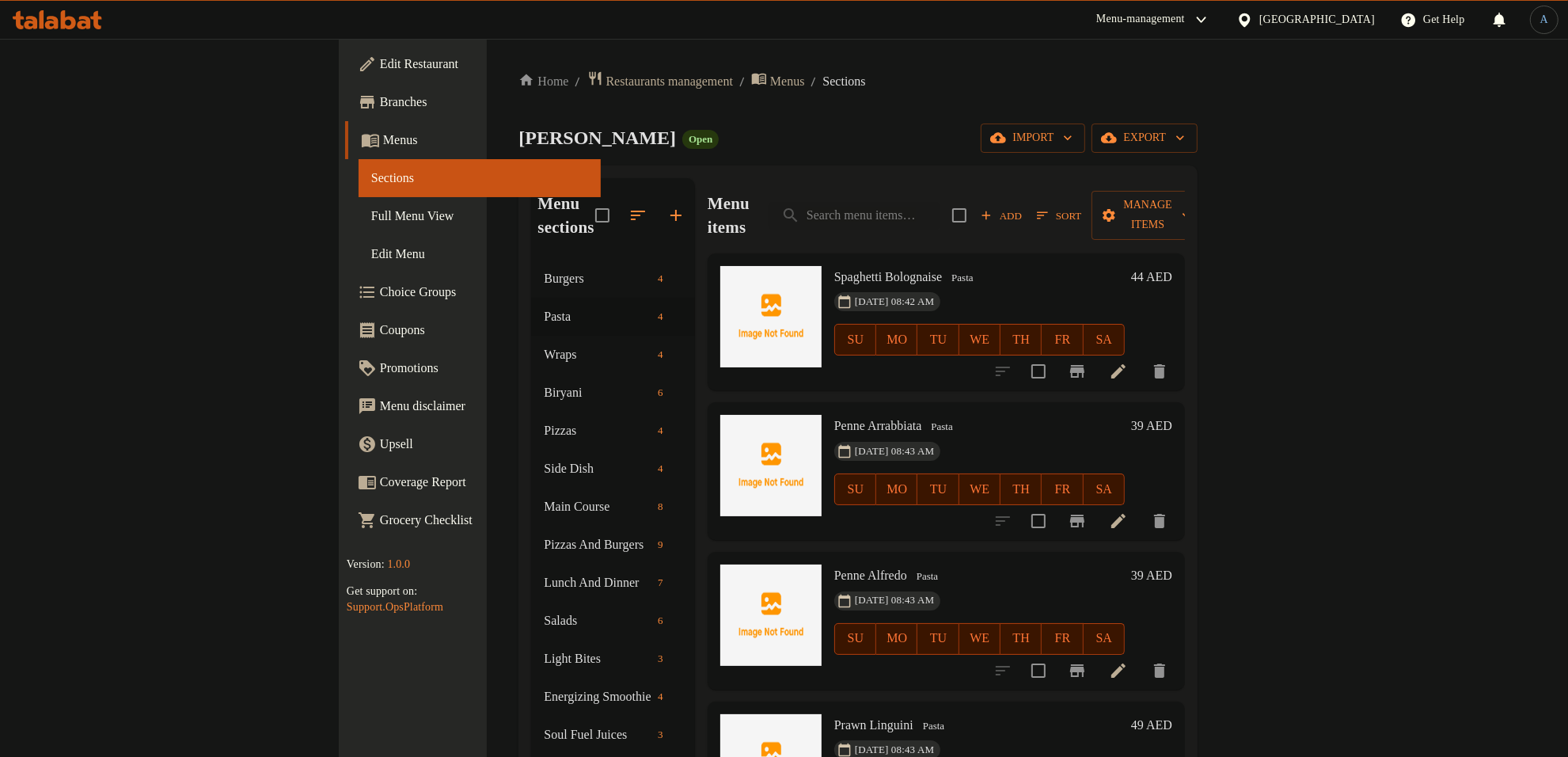
click at [947, 186] on div "Menu items Add Sort Manage items" at bounding box center [946, 216] width 477 height 75
click at [940, 202] on input "search" at bounding box center [854, 215] width 171 height 28
paste input "Linguini"
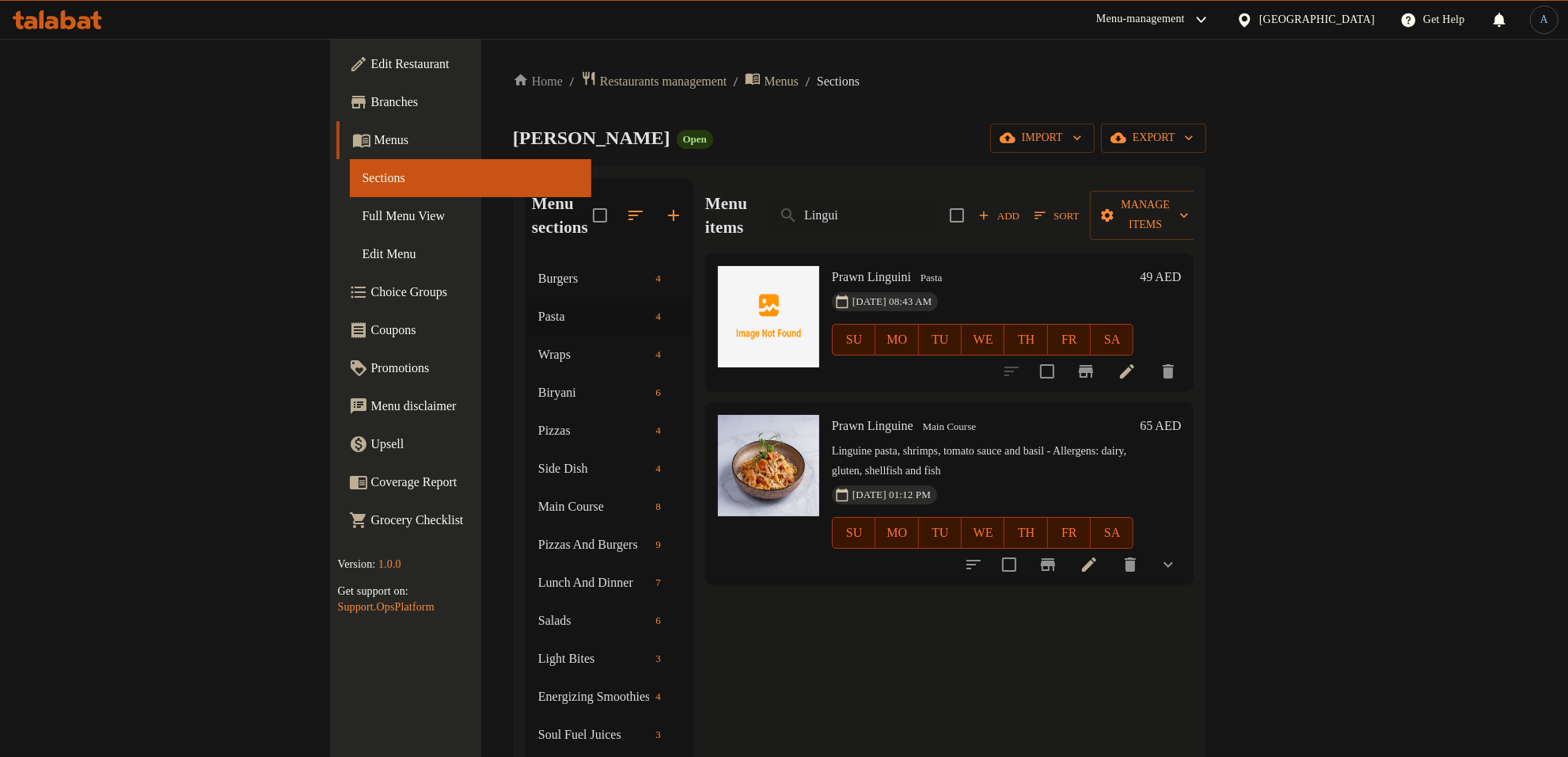
type input "Lingui"
click at [832, 419] on span "Prawn Linguine" at bounding box center [872, 425] width 82 height 13
click at [1026, 548] on input "checkbox" at bounding box center [1009, 565] width 33 height 33
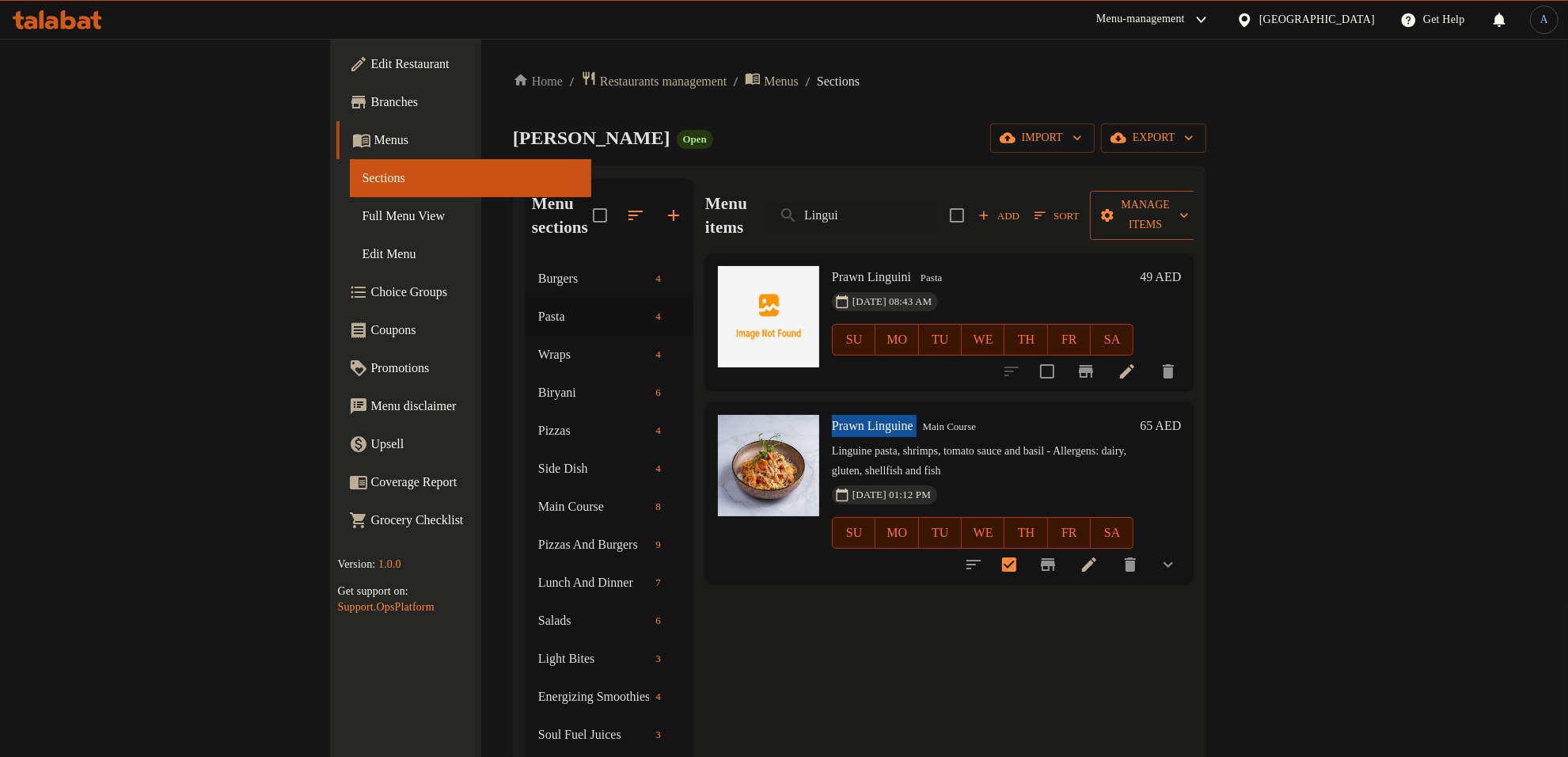
click at [1189, 198] on span "Manage items" at bounding box center [1145, 215] width 86 height 40
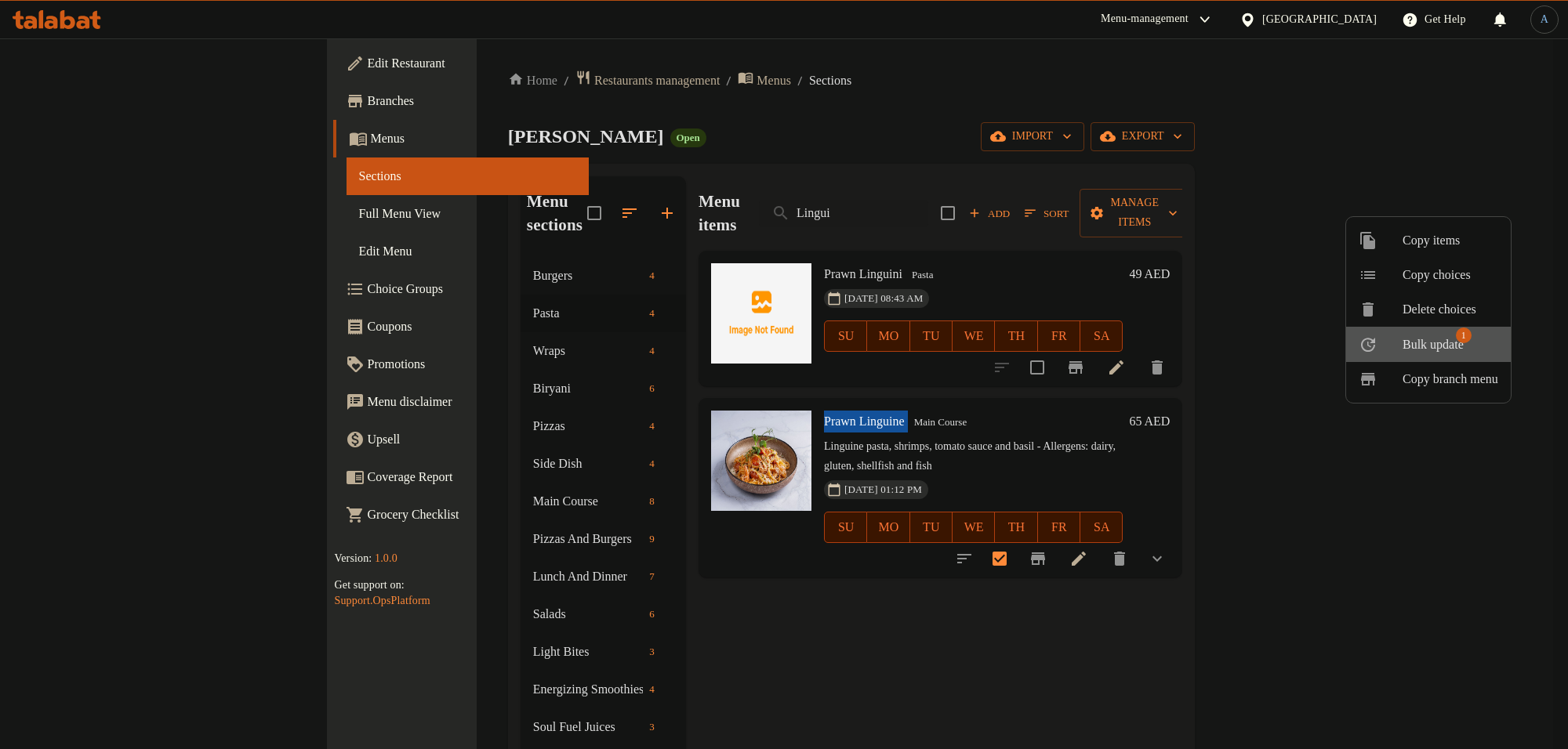
click at [1424, 329] on li "Bulk update 1" at bounding box center [1428, 344] width 165 height 35
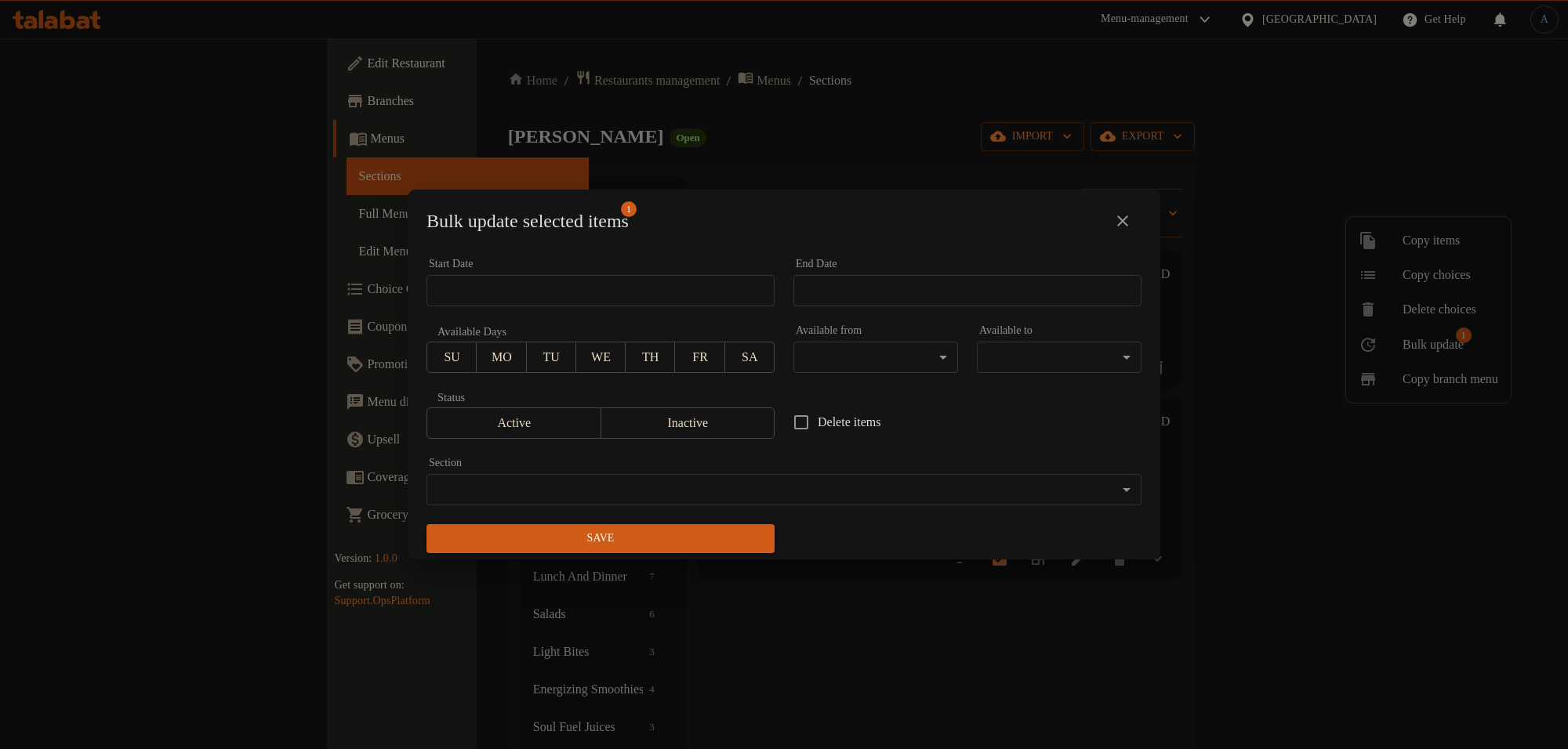
click at [609, 490] on body "​ Menu-management United Arab Emirates Get Help A Edit Restaurant Branches Menu…" at bounding box center [784, 393] width 1568 height 711
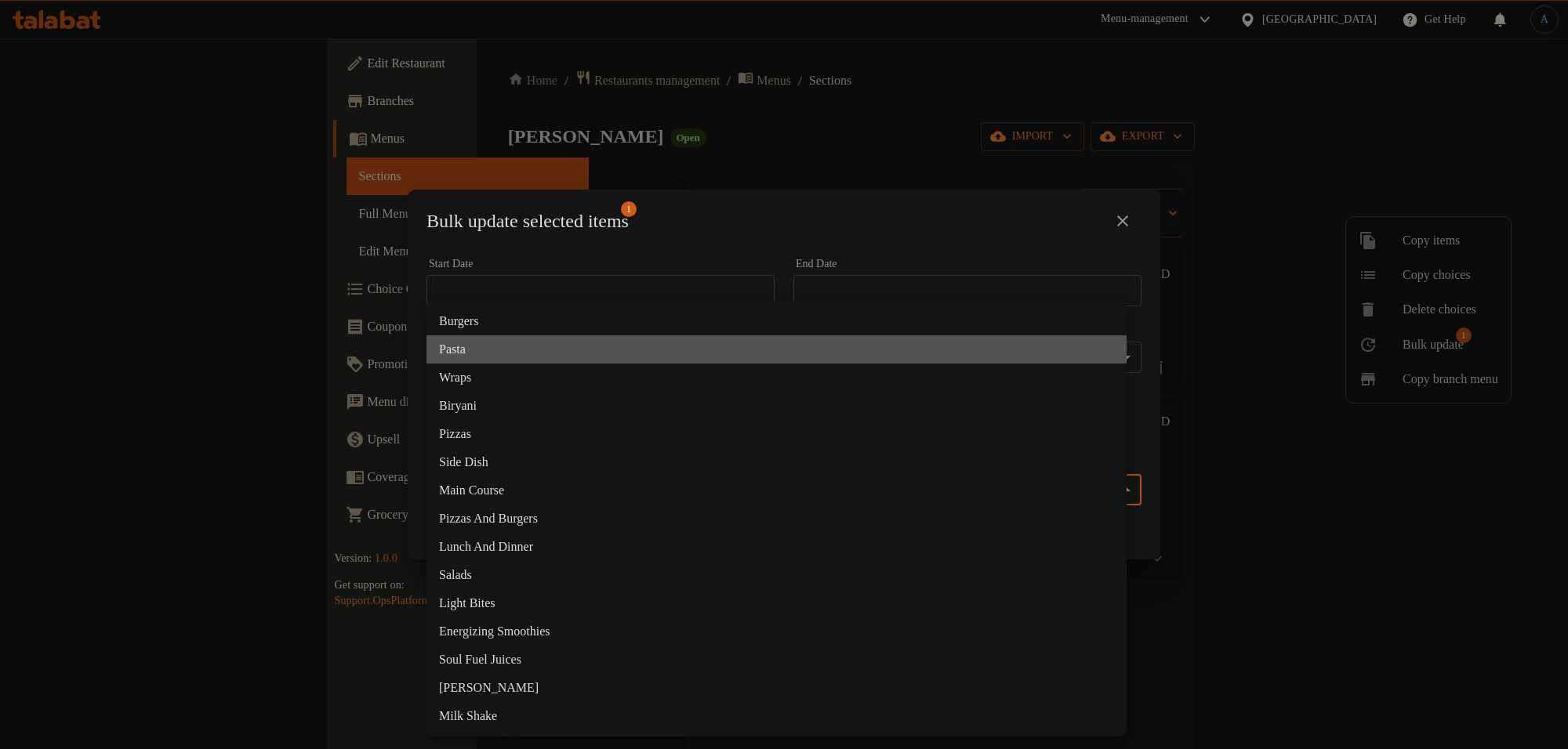
click at [478, 349] on li "Pasta" at bounding box center [776, 349] width 700 height 28
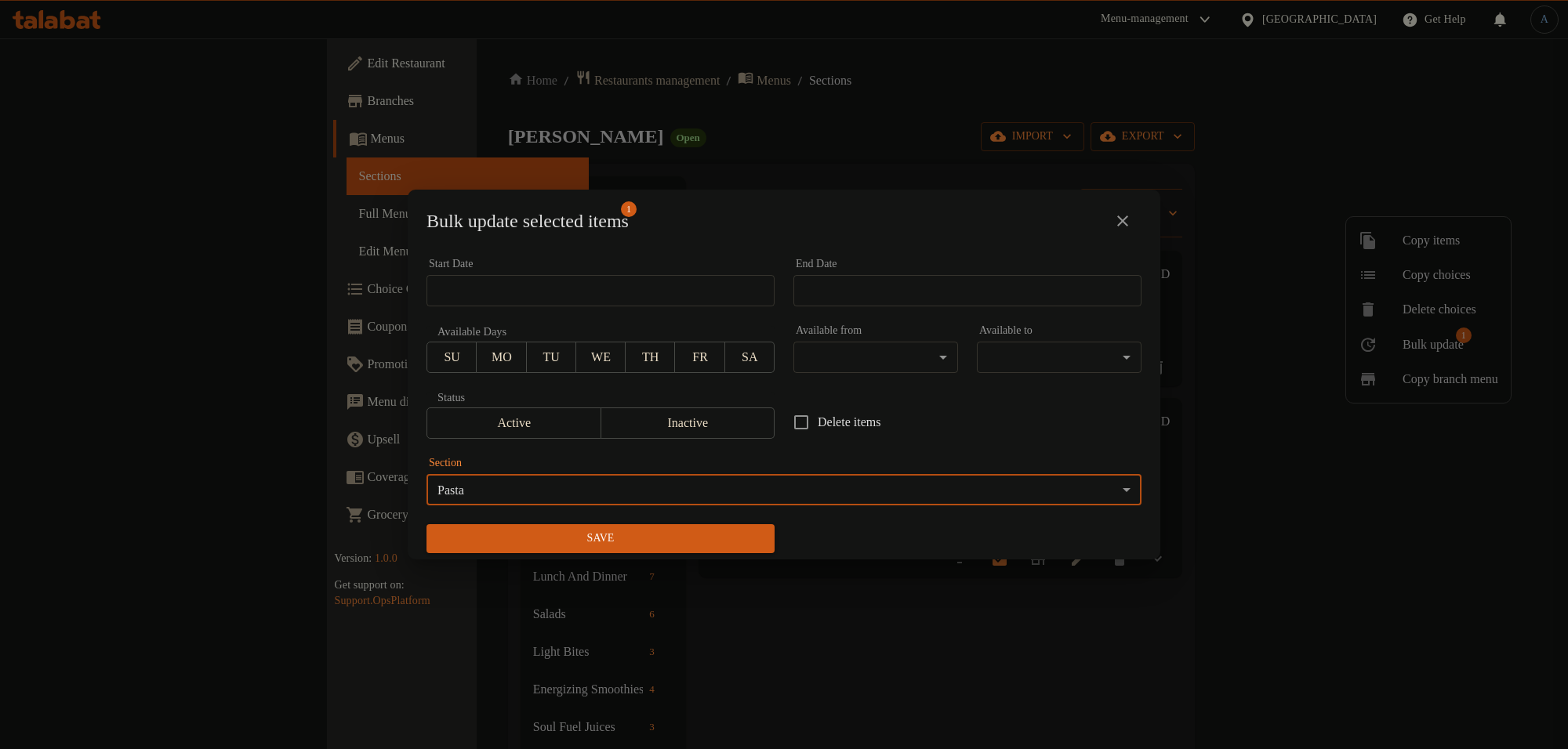
click at [672, 545] on span "Save" at bounding box center [600, 539] width 323 height 20
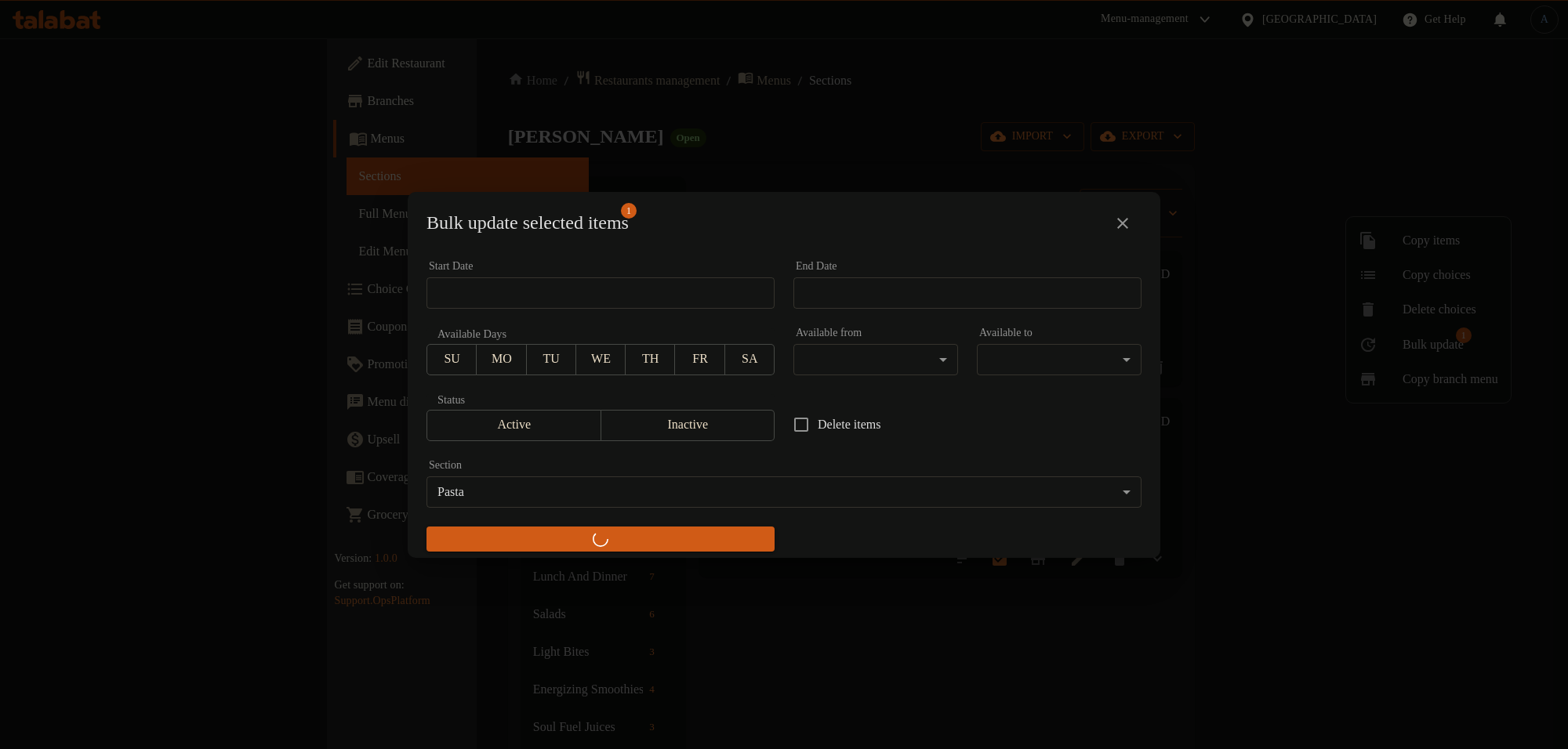
checkbox input "false"
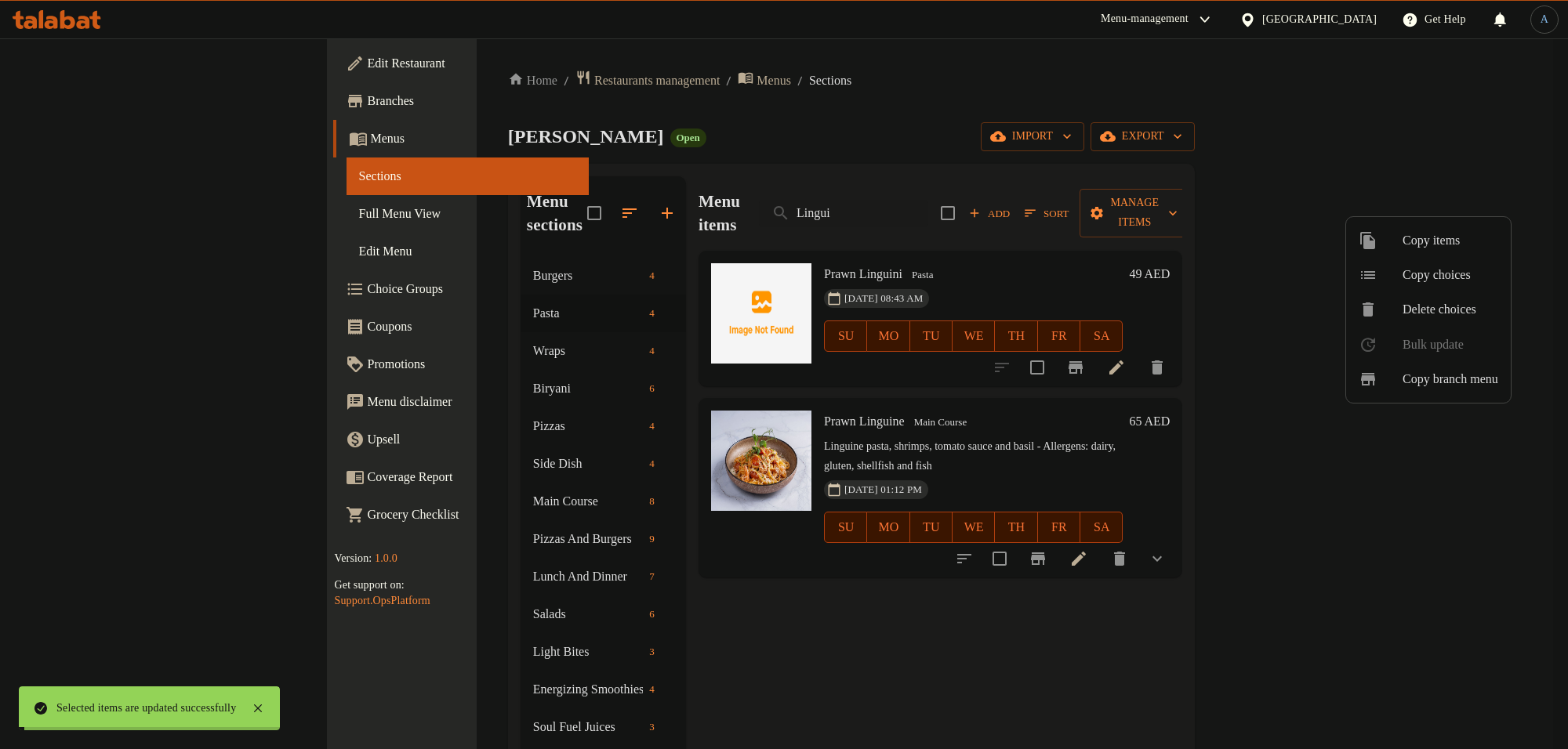
click at [767, 663] on div at bounding box center [784, 374] width 1568 height 749
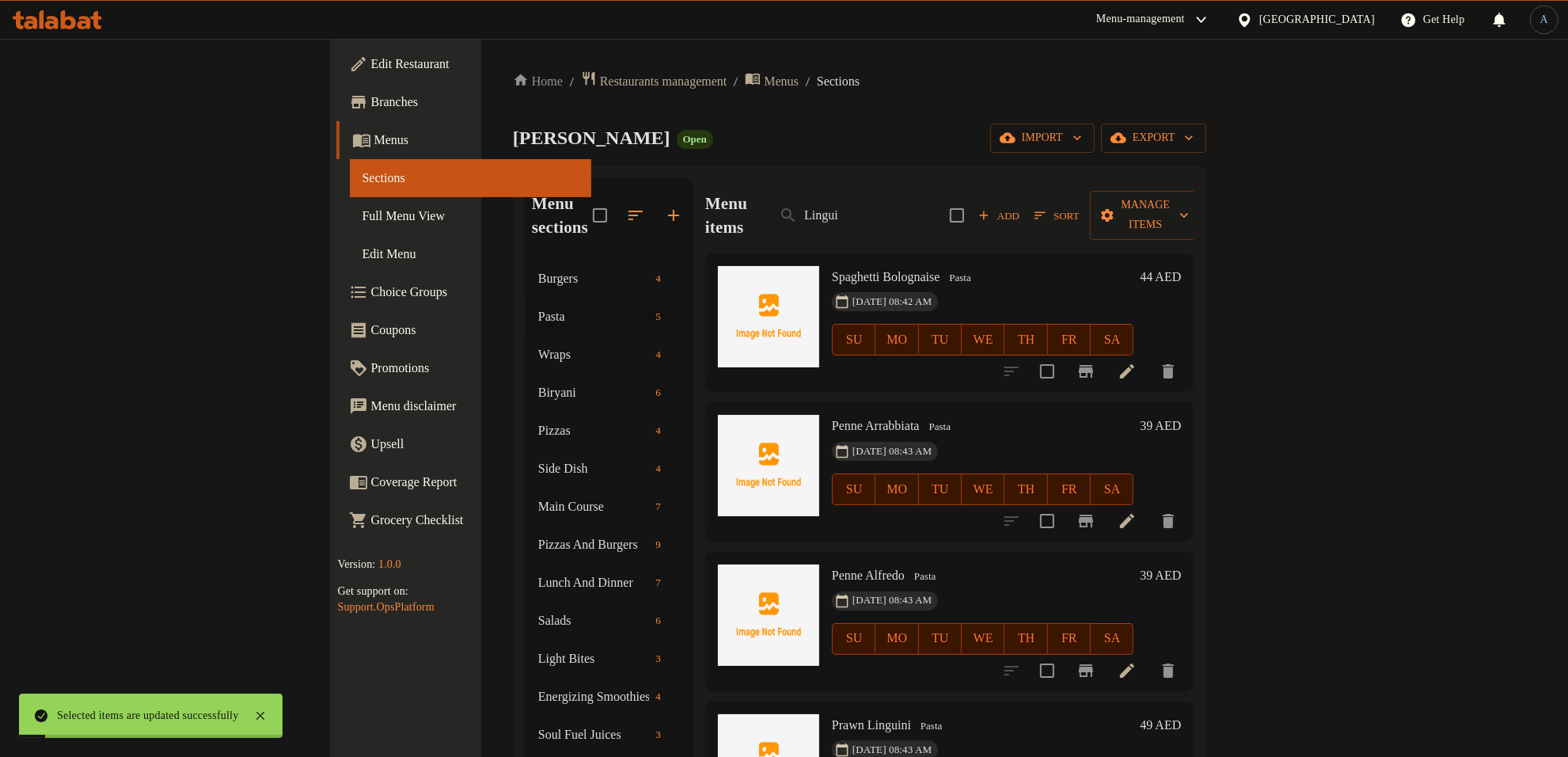
click at [923, 436] on div "25-08-2025 08:43 AM SU MO TU WE TH FR SA" at bounding box center [983, 478] width 314 height 86
click at [832, 569] on span "Penne Alfredo" at bounding box center [868, 575] width 73 height 13
copy h6 "Alfredo"
click at [937, 202] on input "Lingui" at bounding box center [852, 215] width 171 height 28
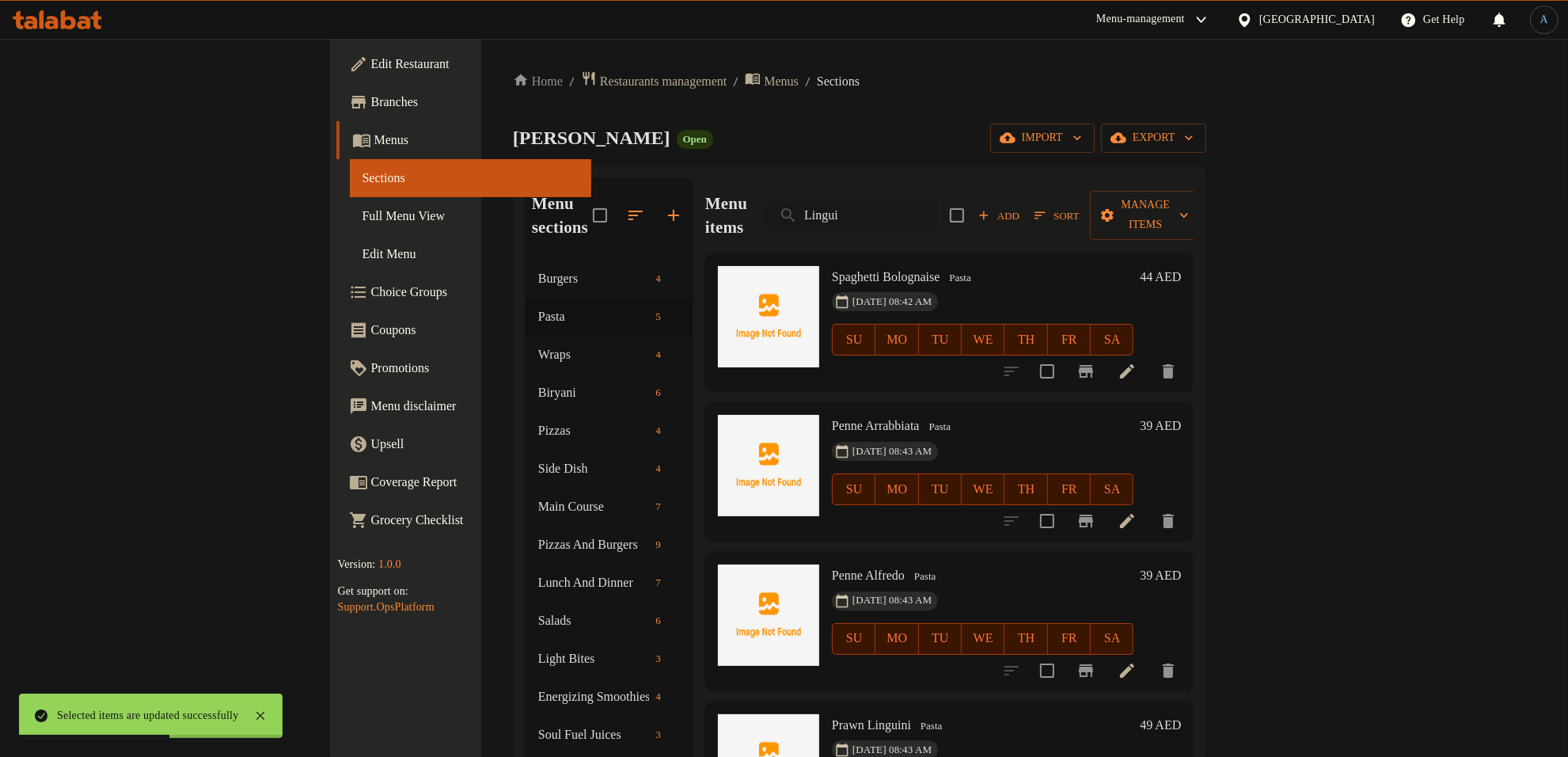
paste input "Alfredo"
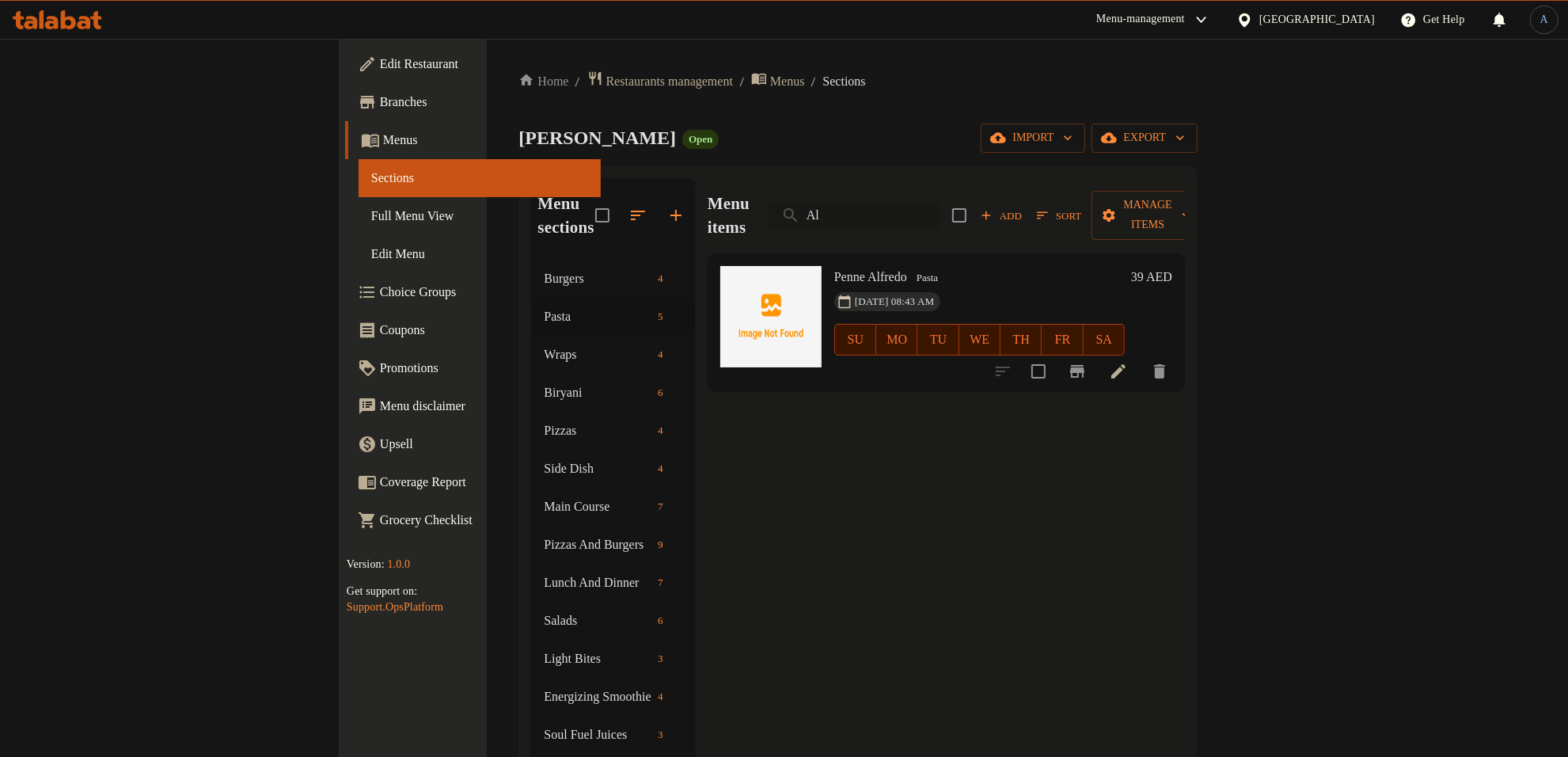
type input "A"
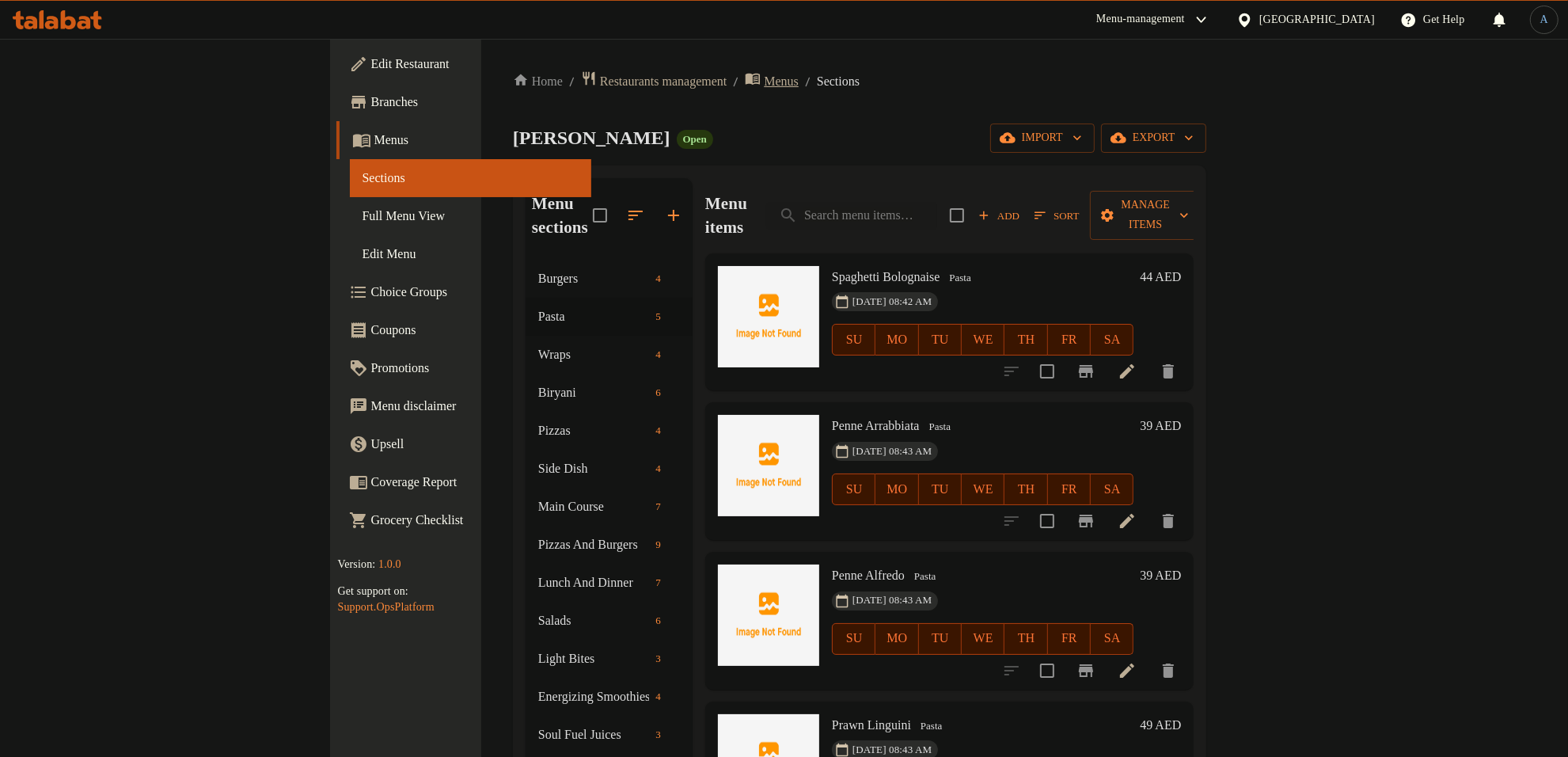
click at [764, 88] on span "Menus" at bounding box center [781, 82] width 35 height 19
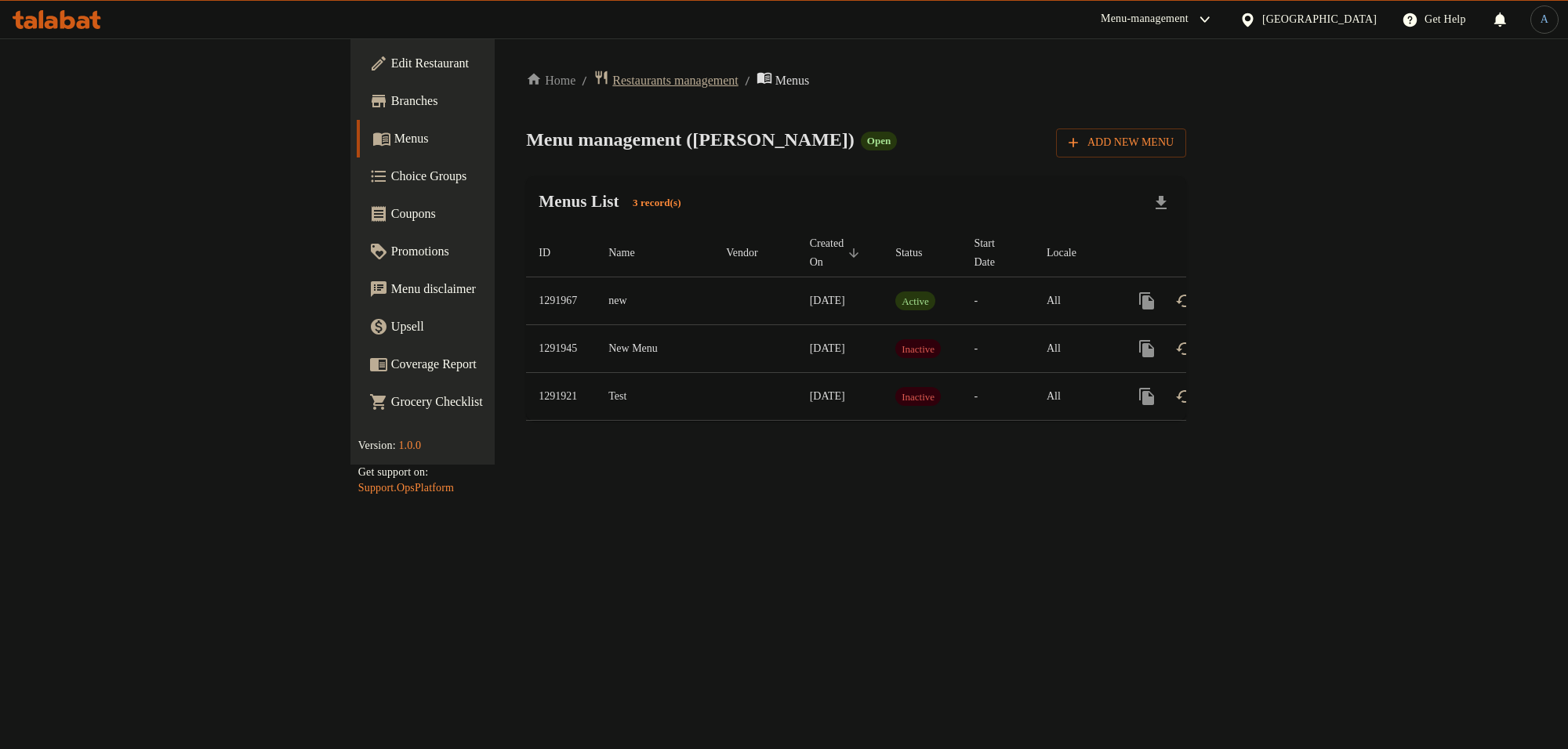
click at [612, 72] on span "Restaurants management" at bounding box center [675, 81] width 126 height 19
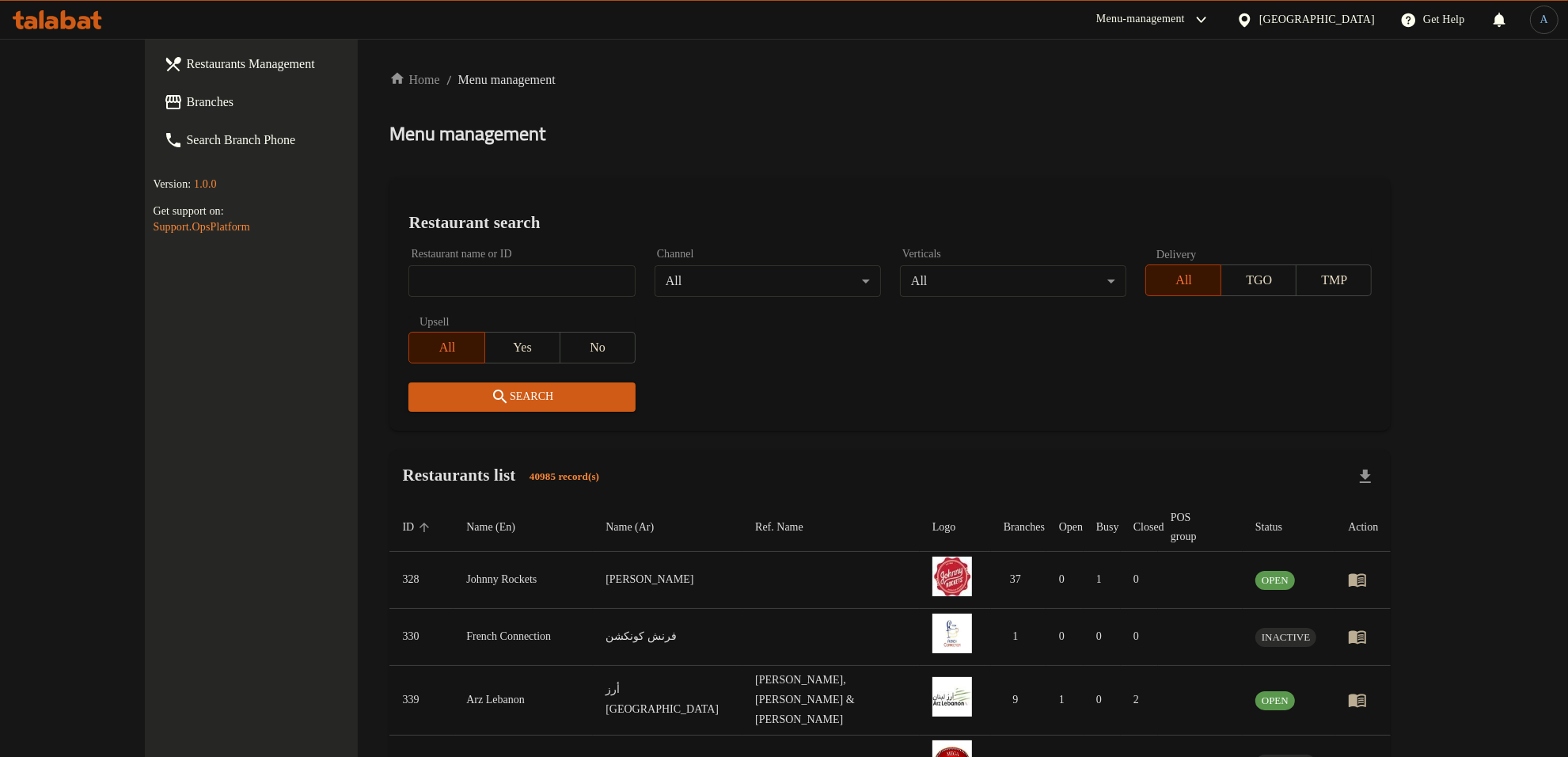
click at [408, 273] on input "search" at bounding box center [521, 281] width 226 height 32
click at [186, 98] on span "Branches" at bounding box center [290, 102] width 208 height 19
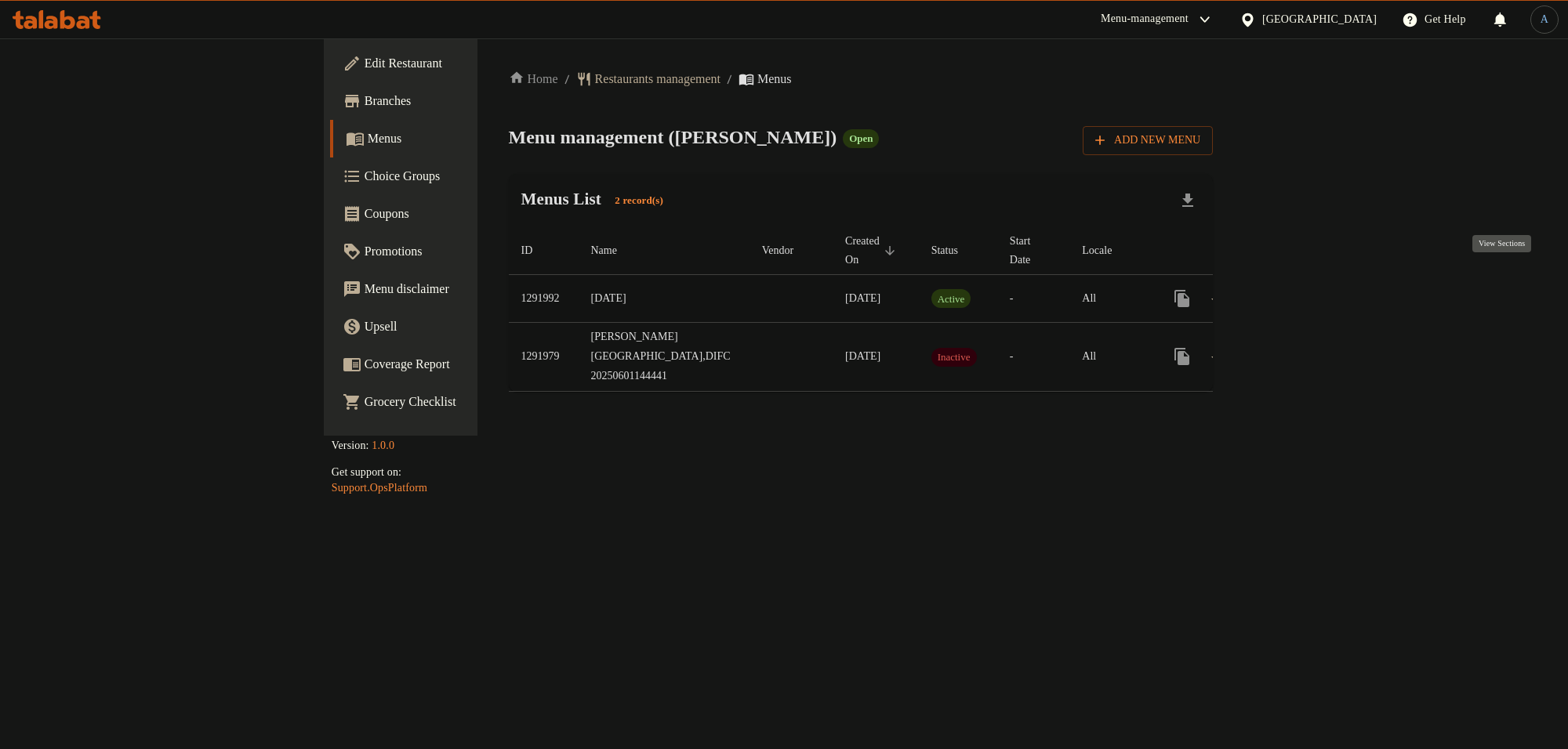
click at [1305, 289] on icon "enhanced table" at bounding box center [1295, 298] width 19 height 19
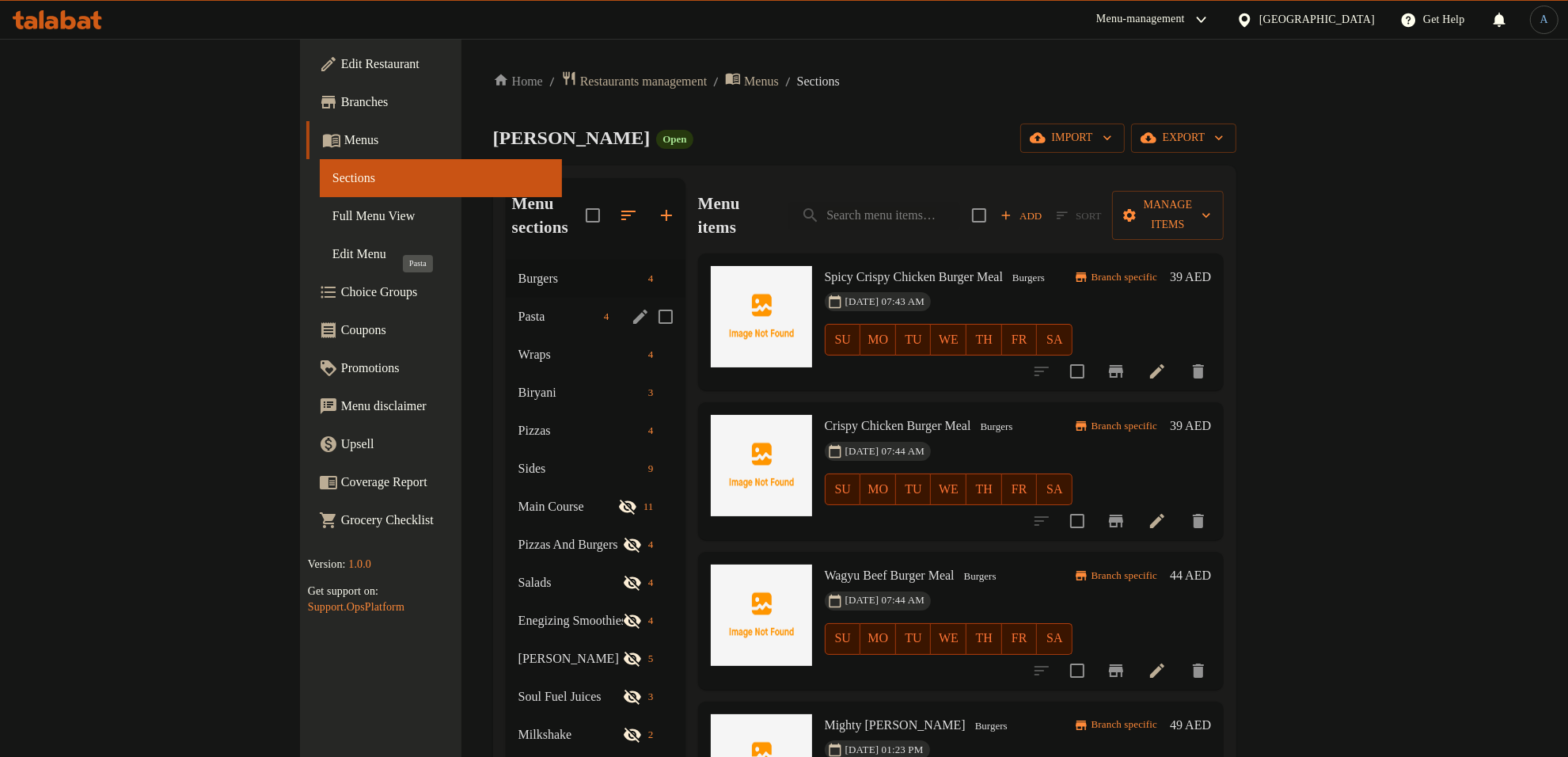
click at [519, 307] on span "Pasta" at bounding box center [558, 317] width 79 height 19
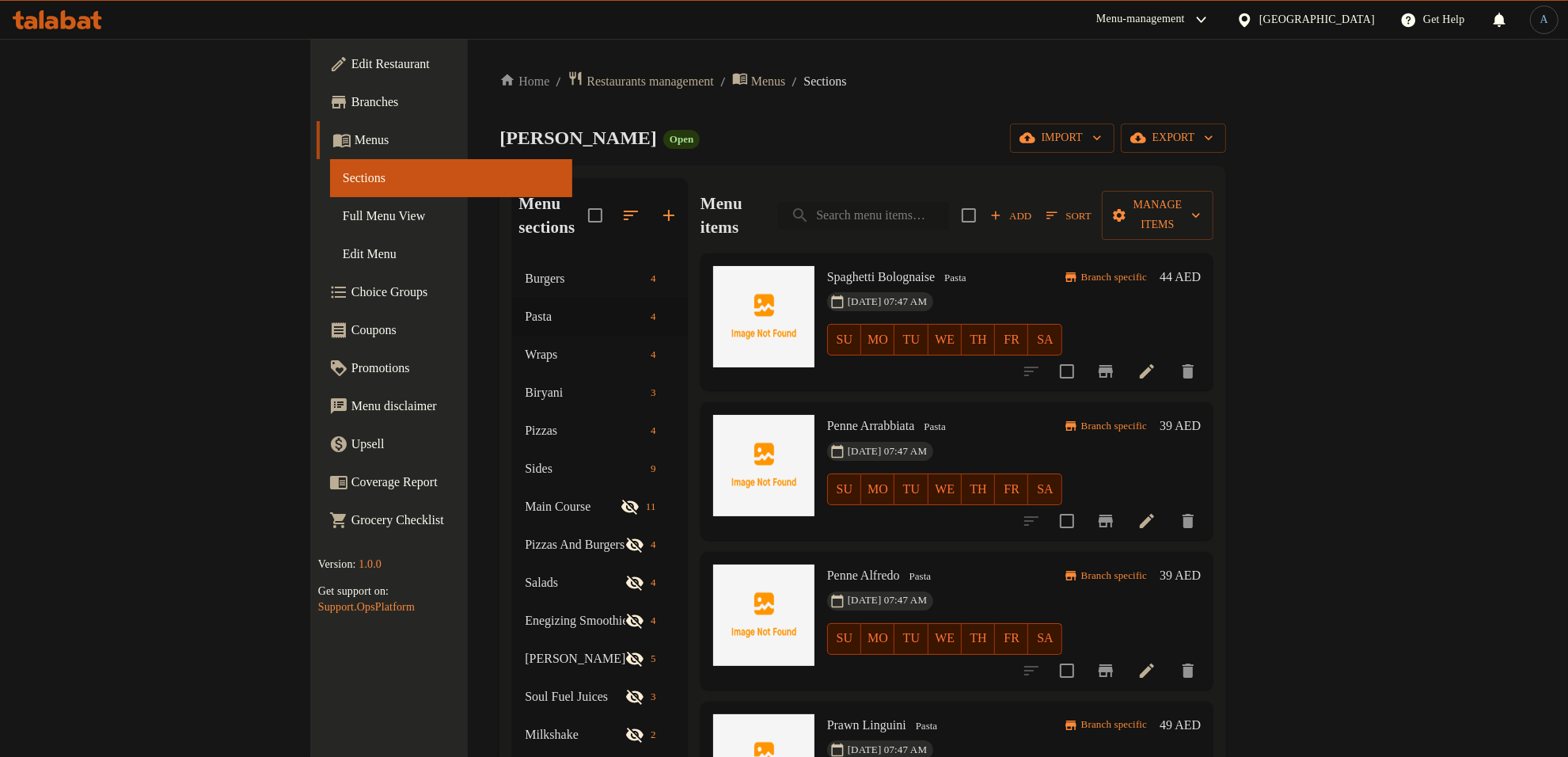
click at [949, 202] on input "search" at bounding box center [864, 215] width 171 height 28
paste input "341335029"
type input "341335029"
click at [888, 109] on div "Home / Restaurants management / Menus / Sections Charlie Lane Open import expor…" at bounding box center [863, 509] width 726 height 878
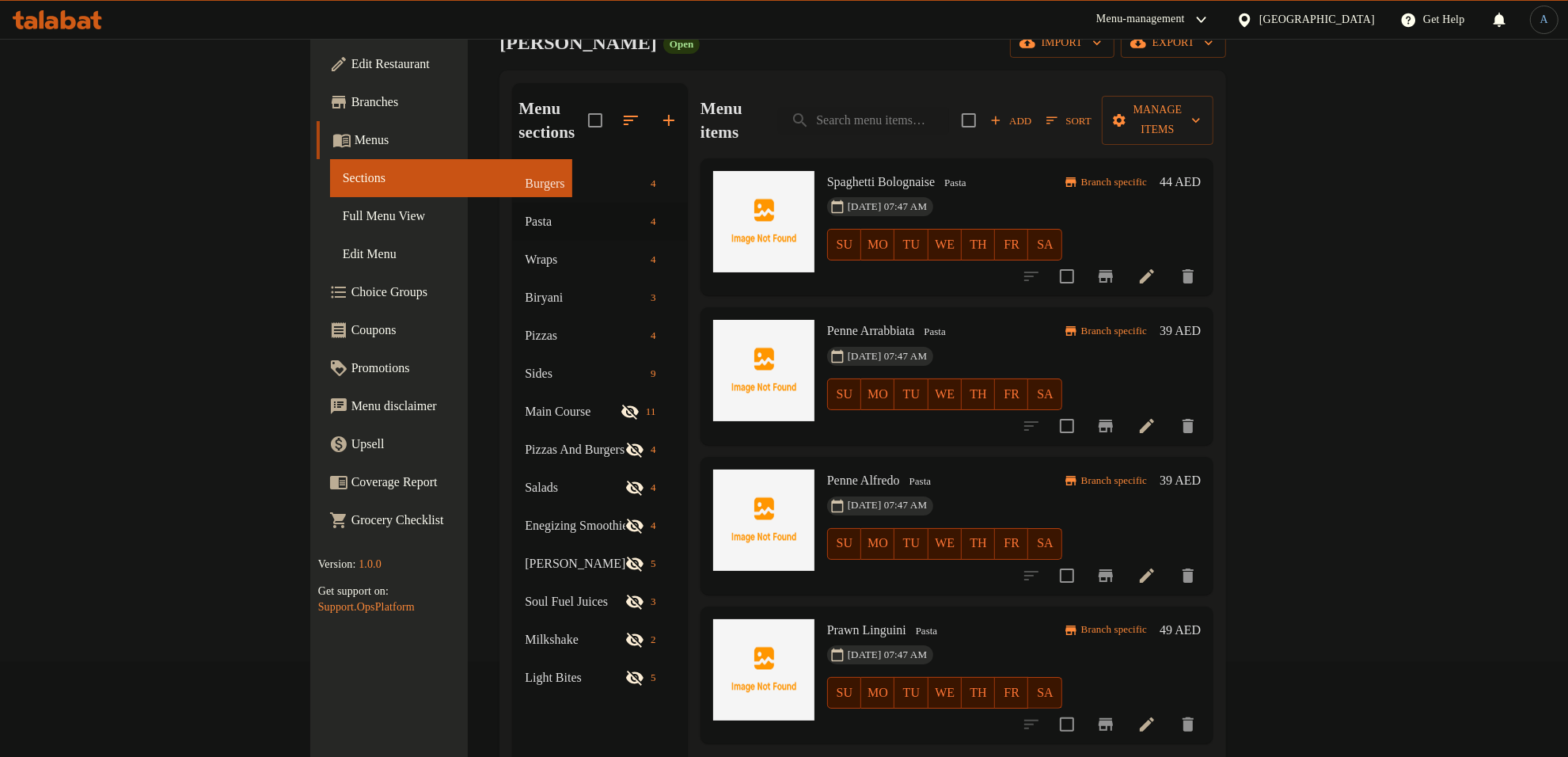
scroll to position [222, 0]
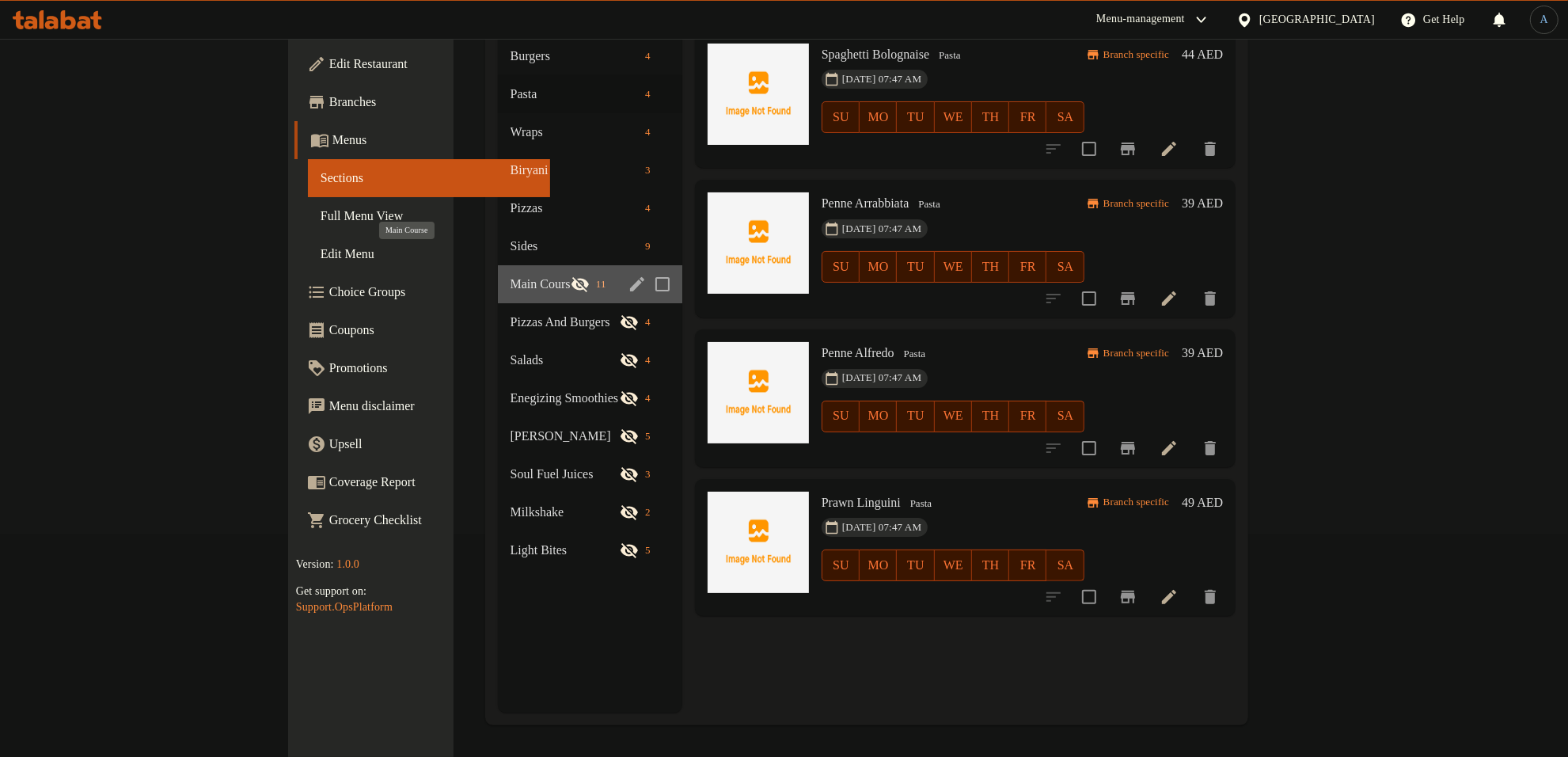
click at [511, 275] on span "Main Course" at bounding box center [541, 284] width 60 height 19
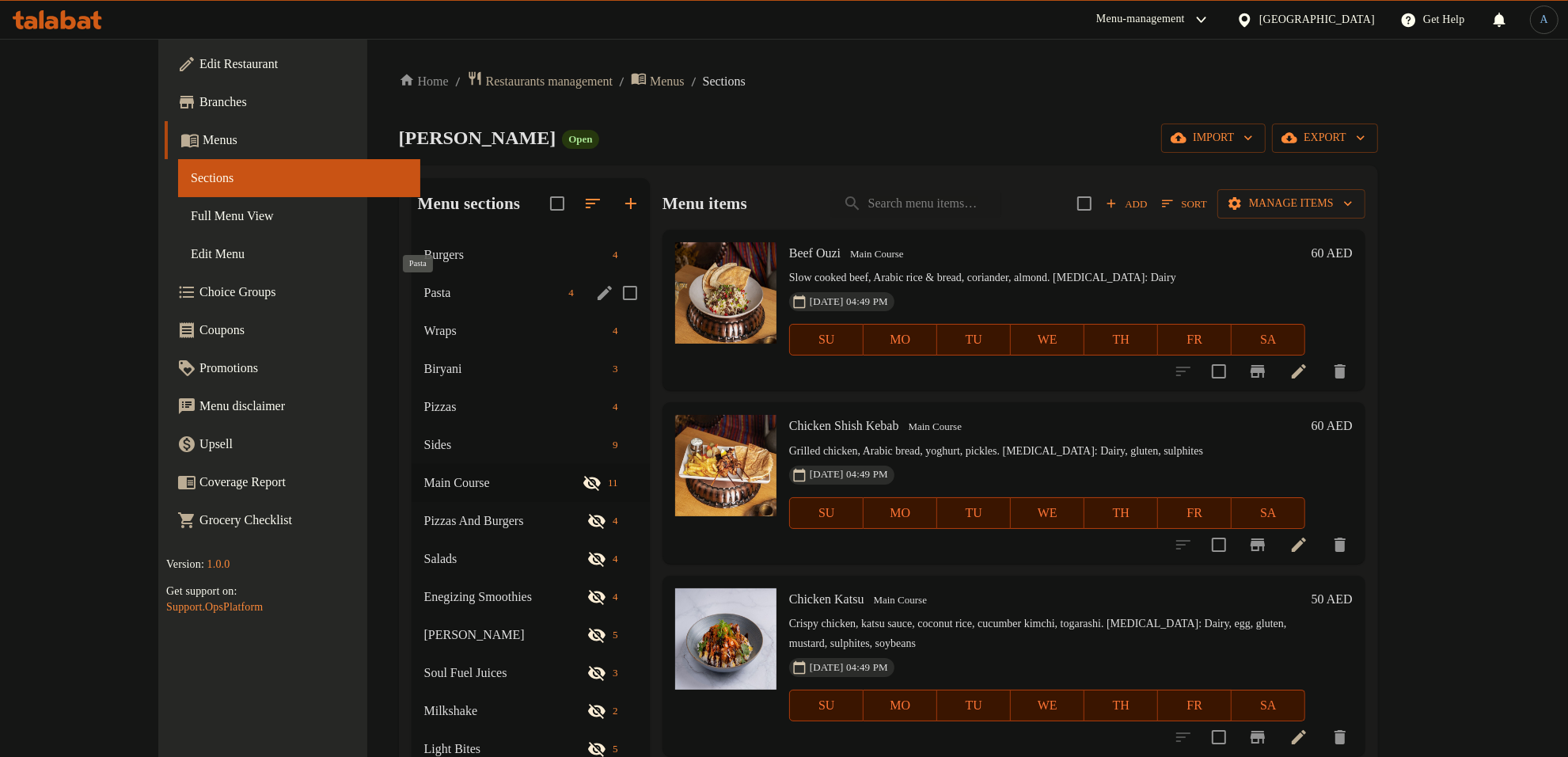
click at [424, 290] on span "Pasta" at bounding box center [493, 293] width 139 height 19
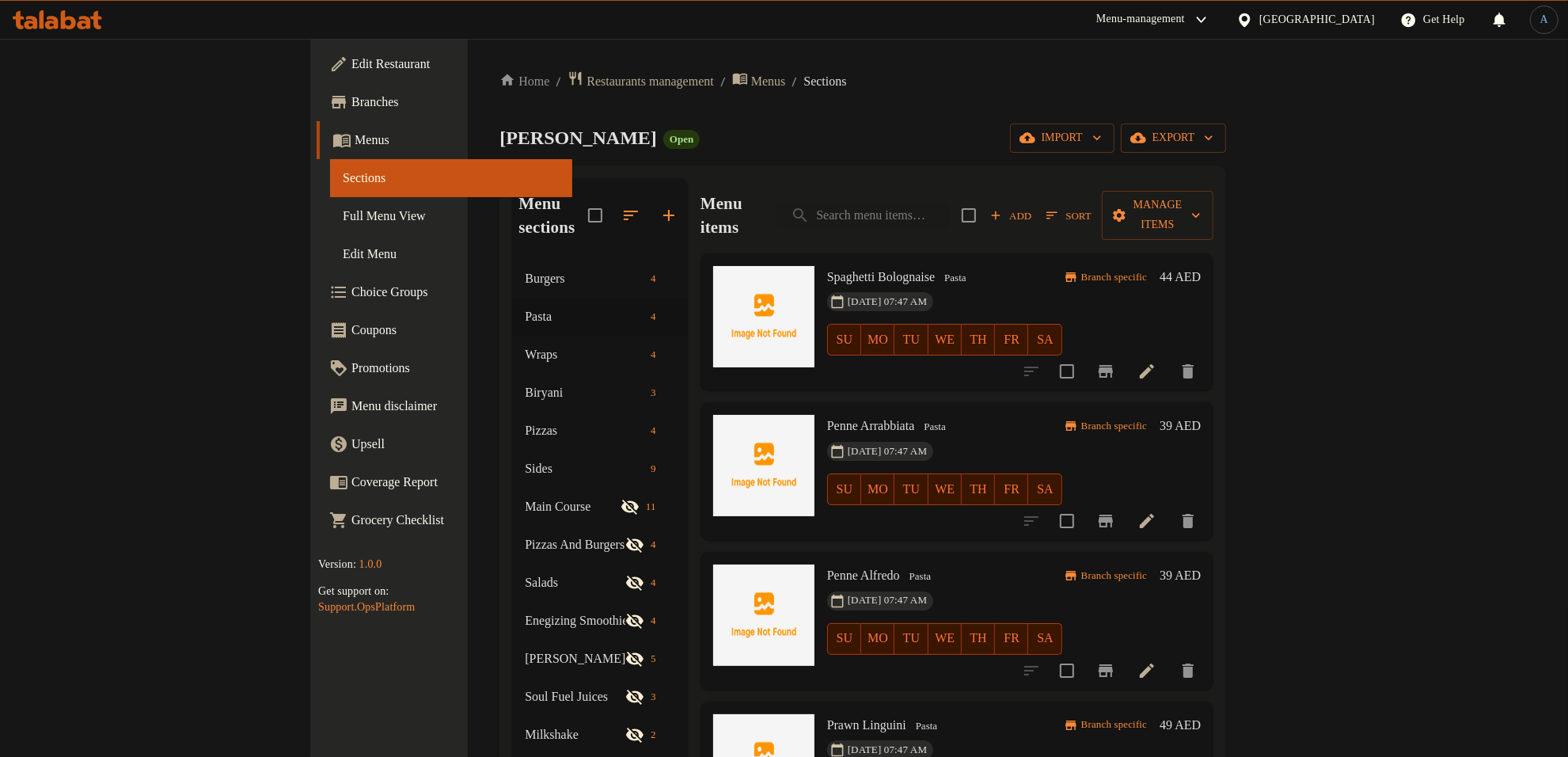
click at [827, 270] on span "Spaghetti Bolognaise" at bounding box center [881, 276] width 108 height 13
click at [827, 419] on span "Penne Arrabbiata" at bounding box center [871, 425] width 88 height 13
copy h6 "Arrabbiata"
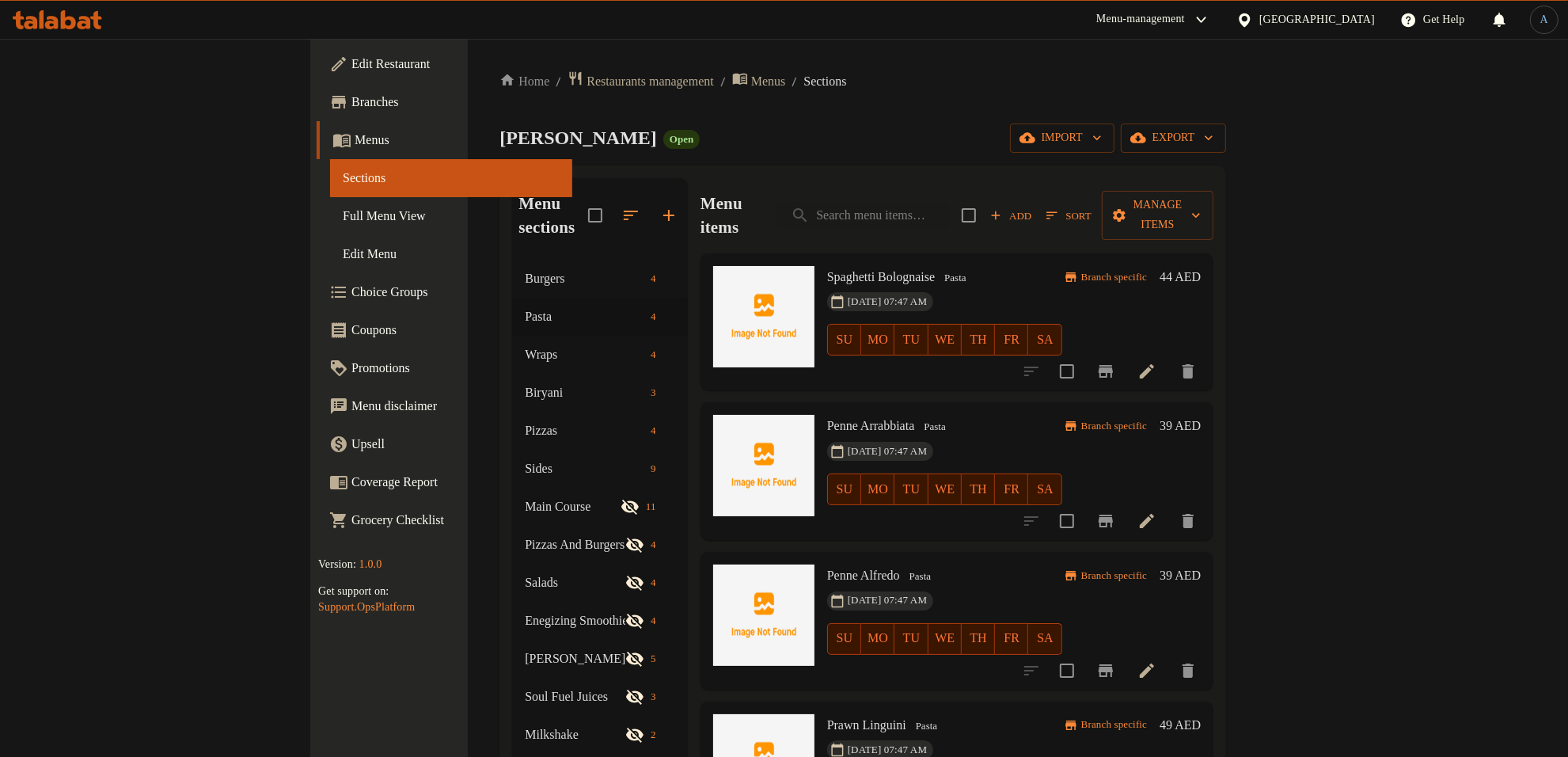
click at [998, 186] on div "Menu items Add Sort Manage items" at bounding box center [957, 216] width 513 height 75
click at [949, 202] on input "search" at bounding box center [864, 215] width 171 height 28
paste input "Arrabbiata"
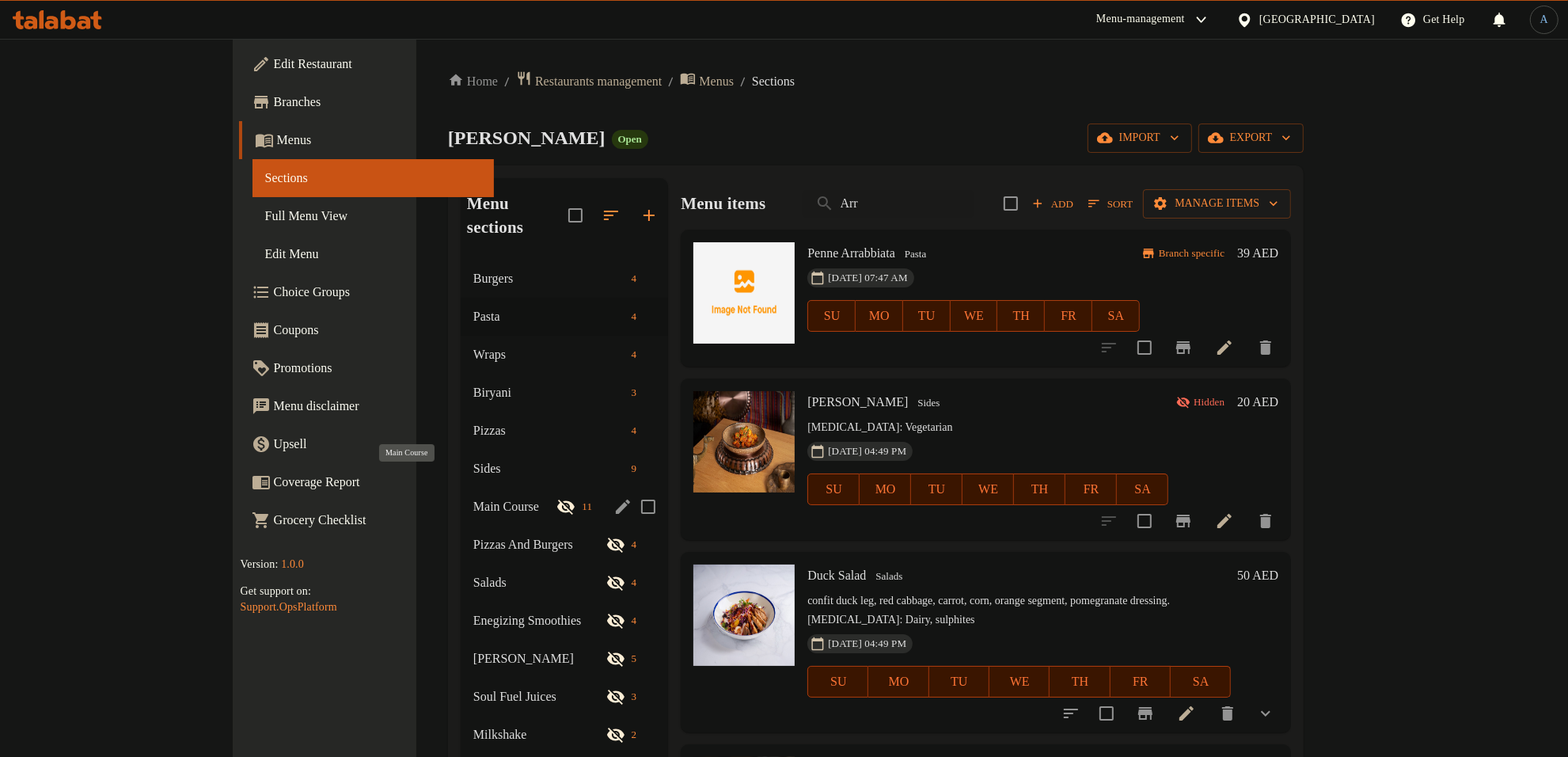
type input "Arr"
click at [473, 498] on span "Main Course" at bounding box center [516, 507] width 84 height 19
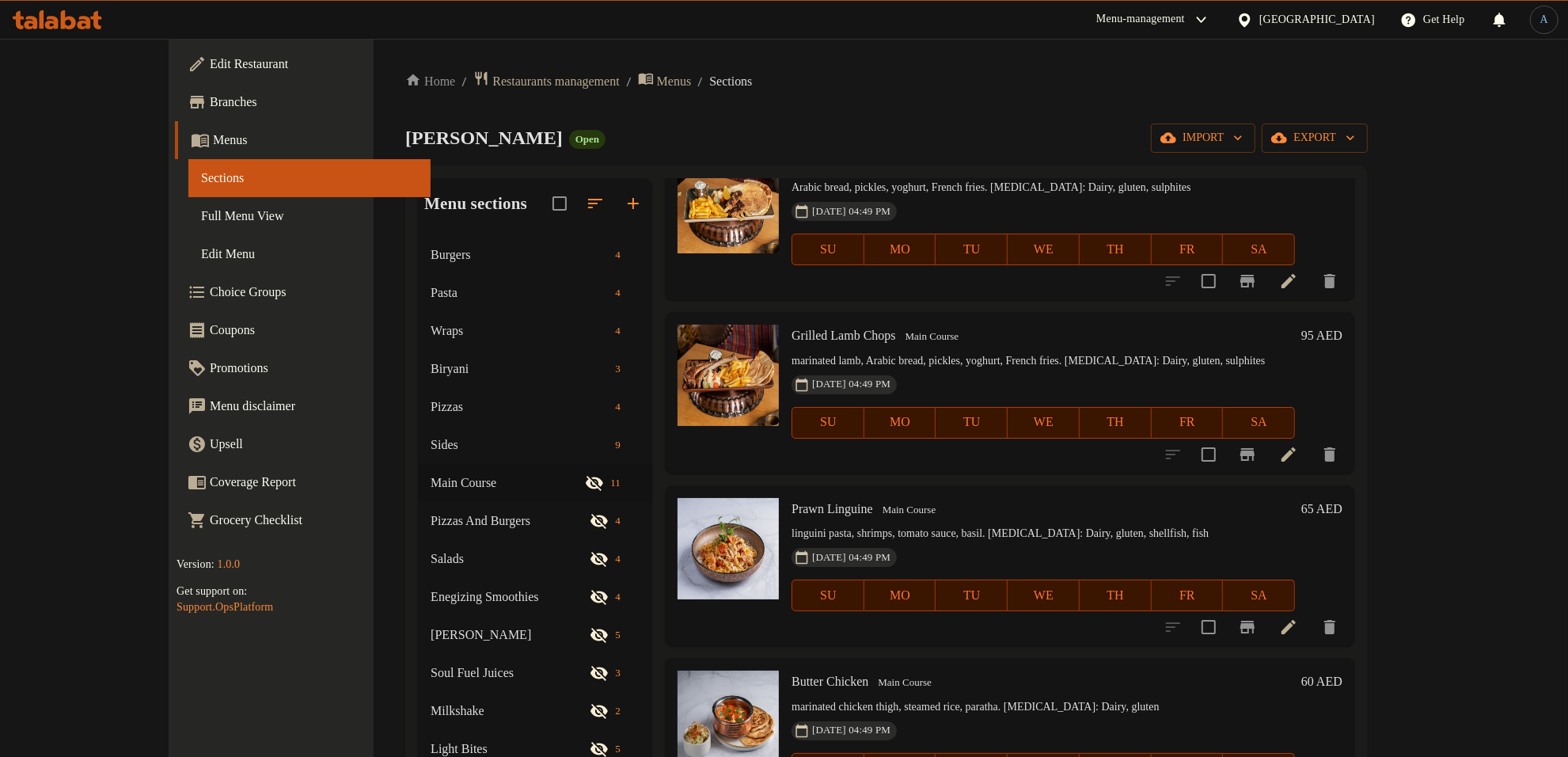
scroll to position [792, 0]
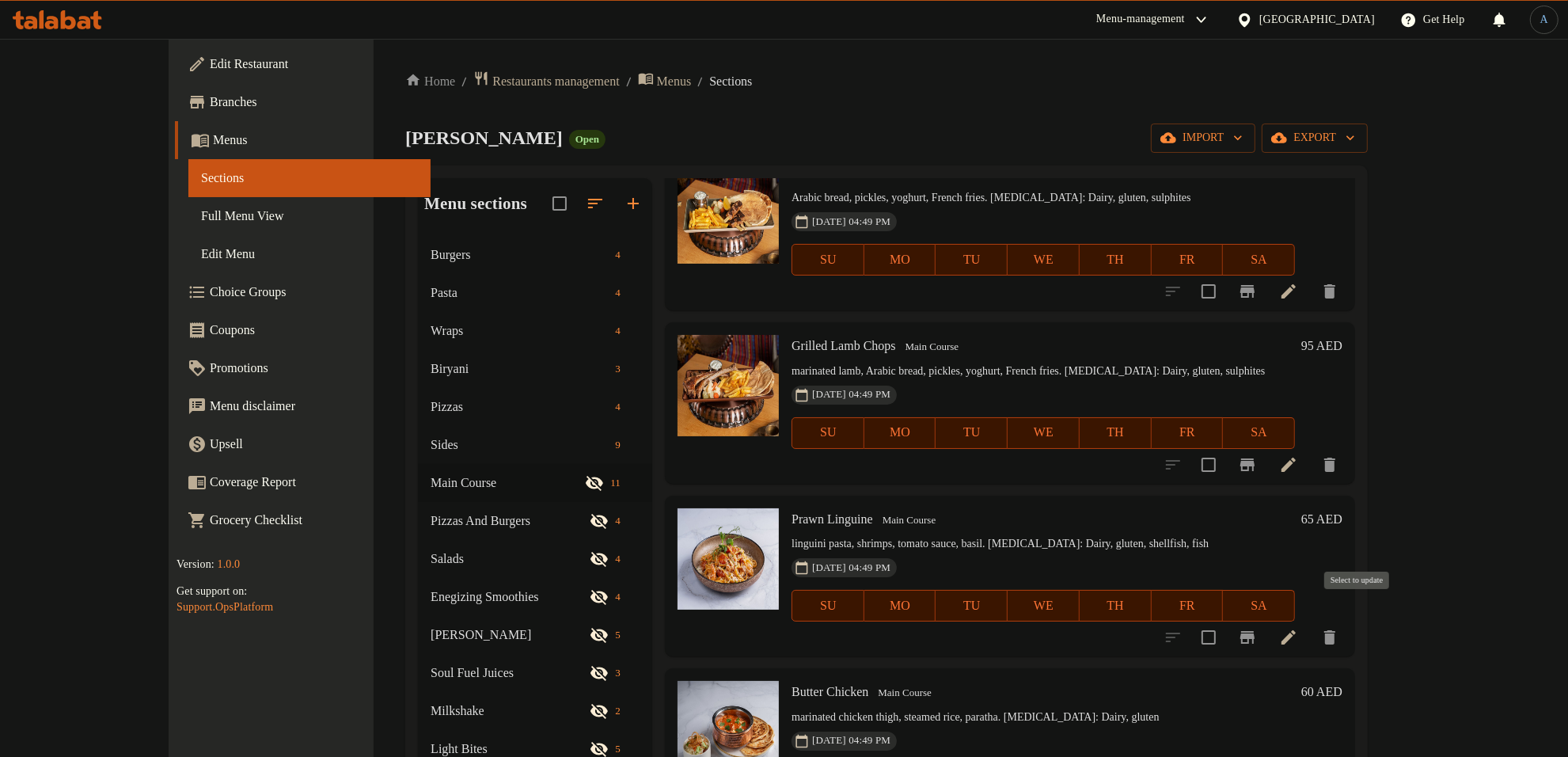
click at [1225, 621] on input "checkbox" at bounding box center [1209, 637] width 33 height 33
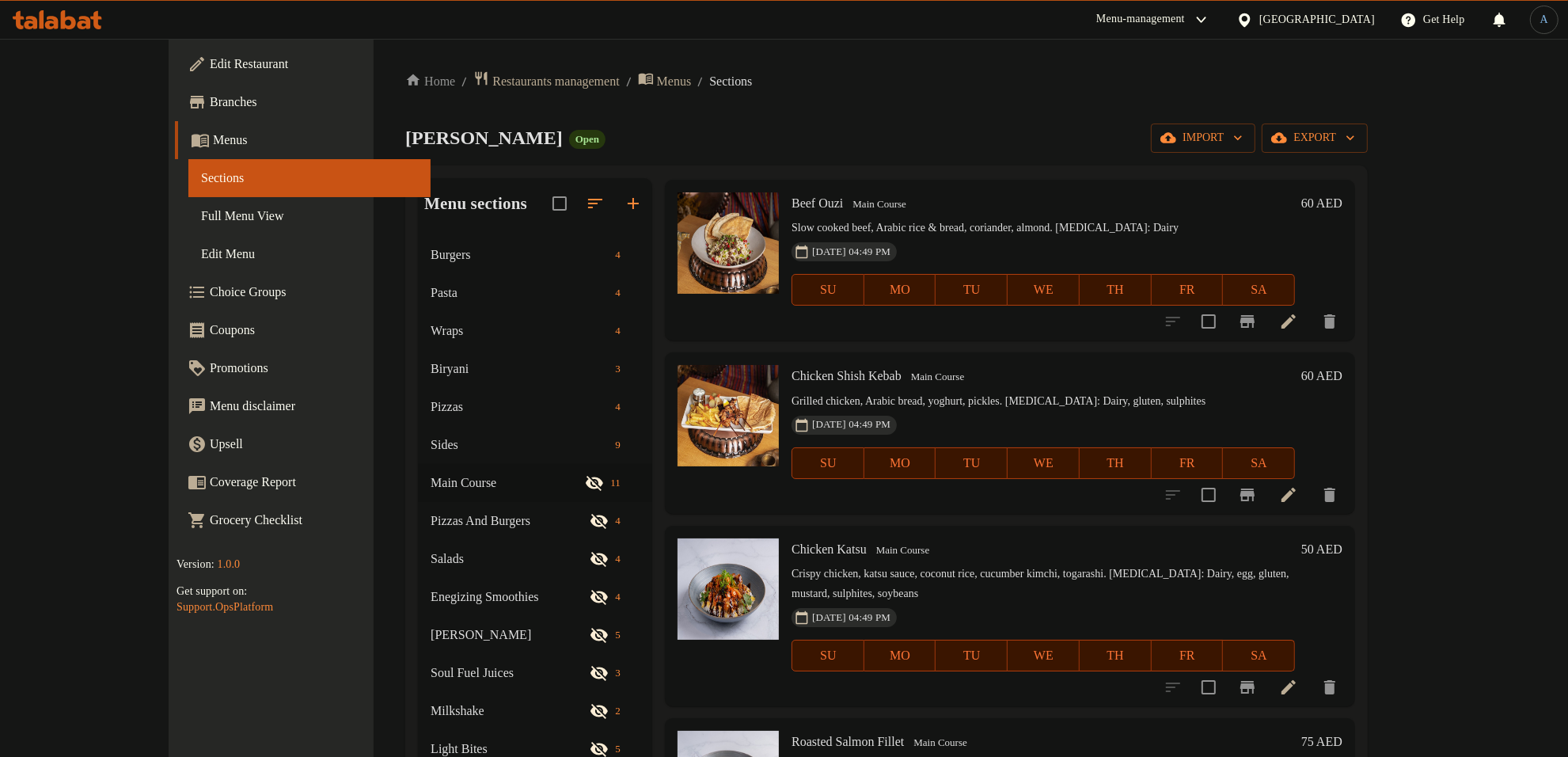
scroll to position [0, 0]
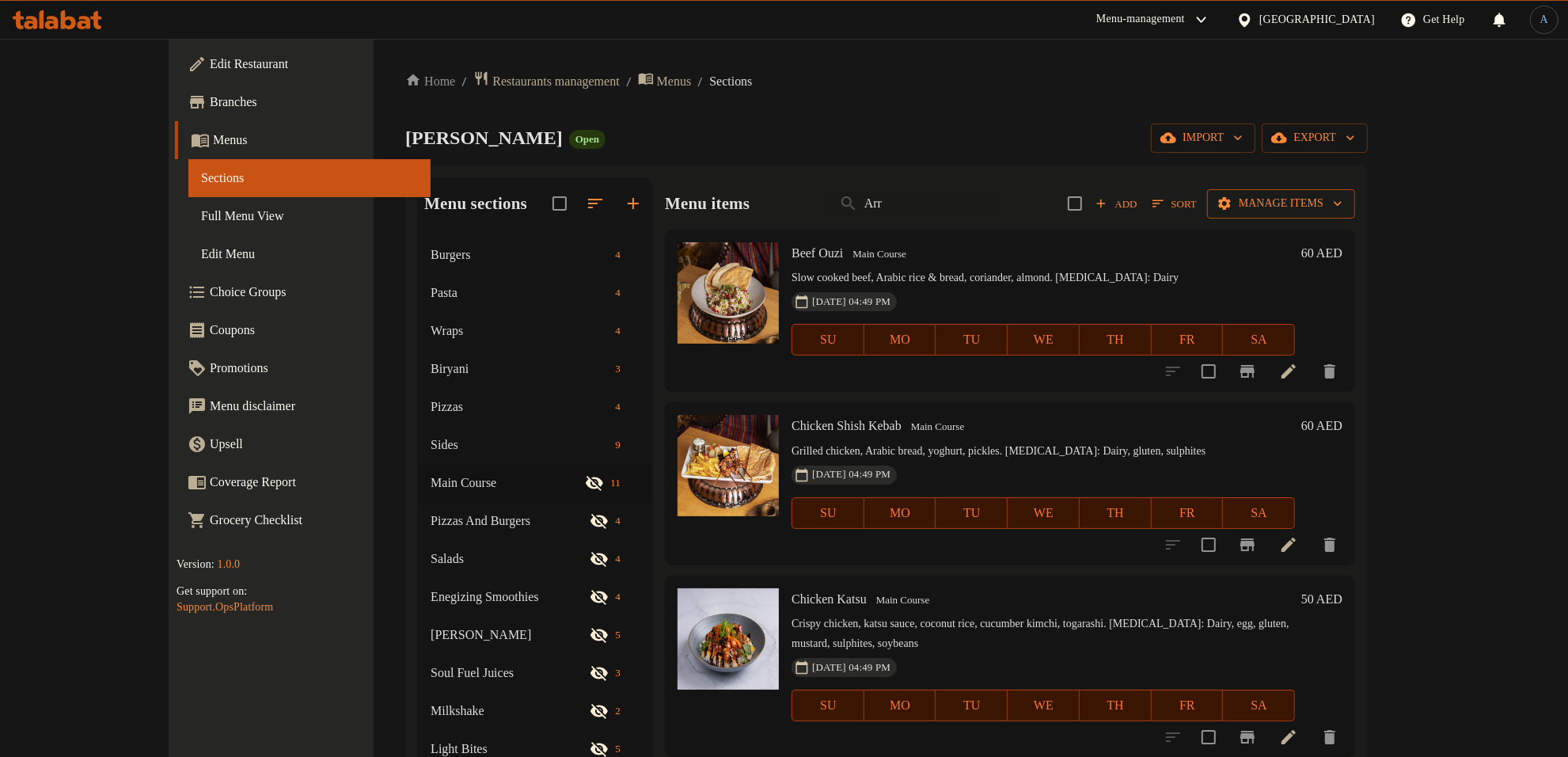
click at [1343, 204] on span "Manage items" at bounding box center [1281, 203] width 123 height 20
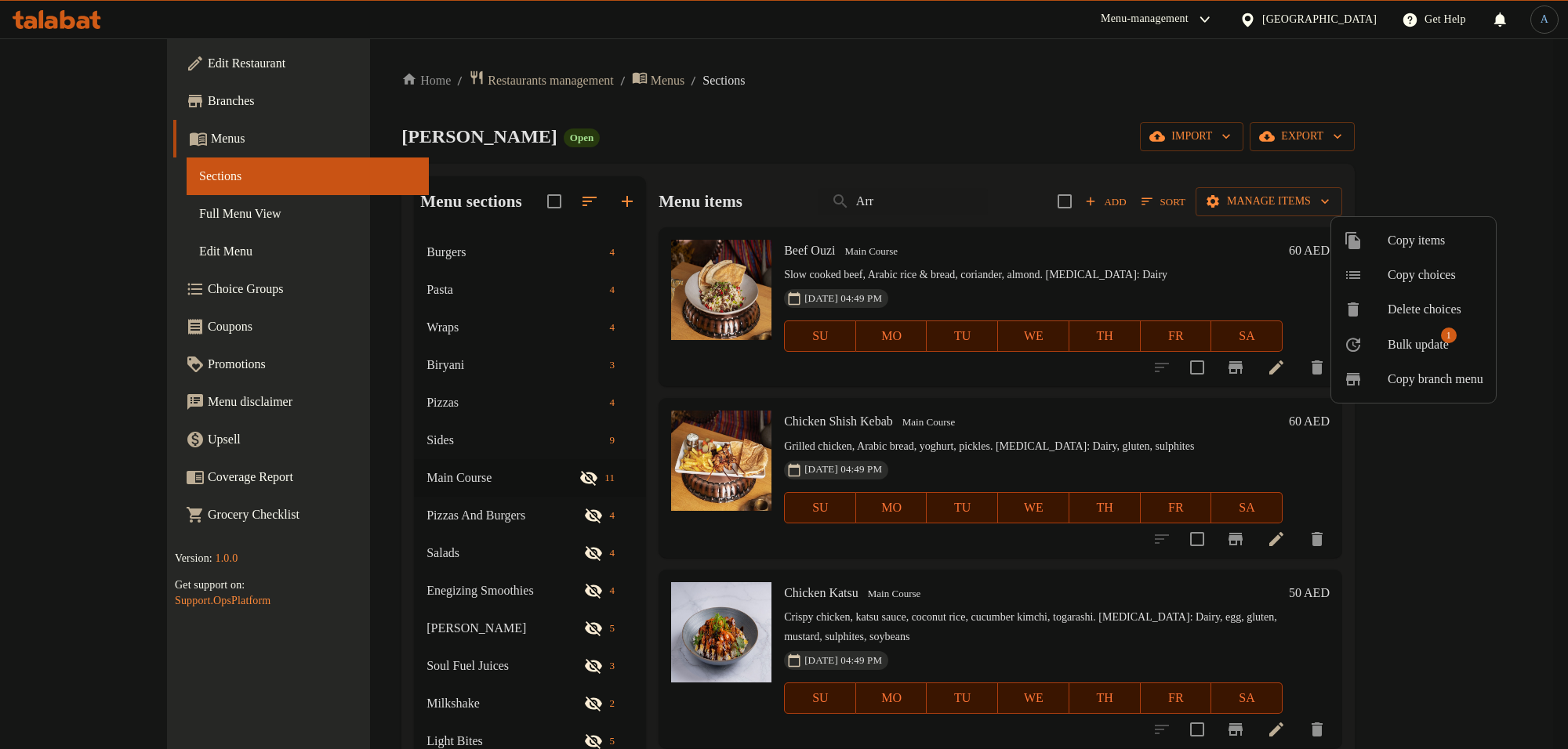
click at [1409, 343] on span "Bulk update" at bounding box center [1418, 345] width 61 height 19
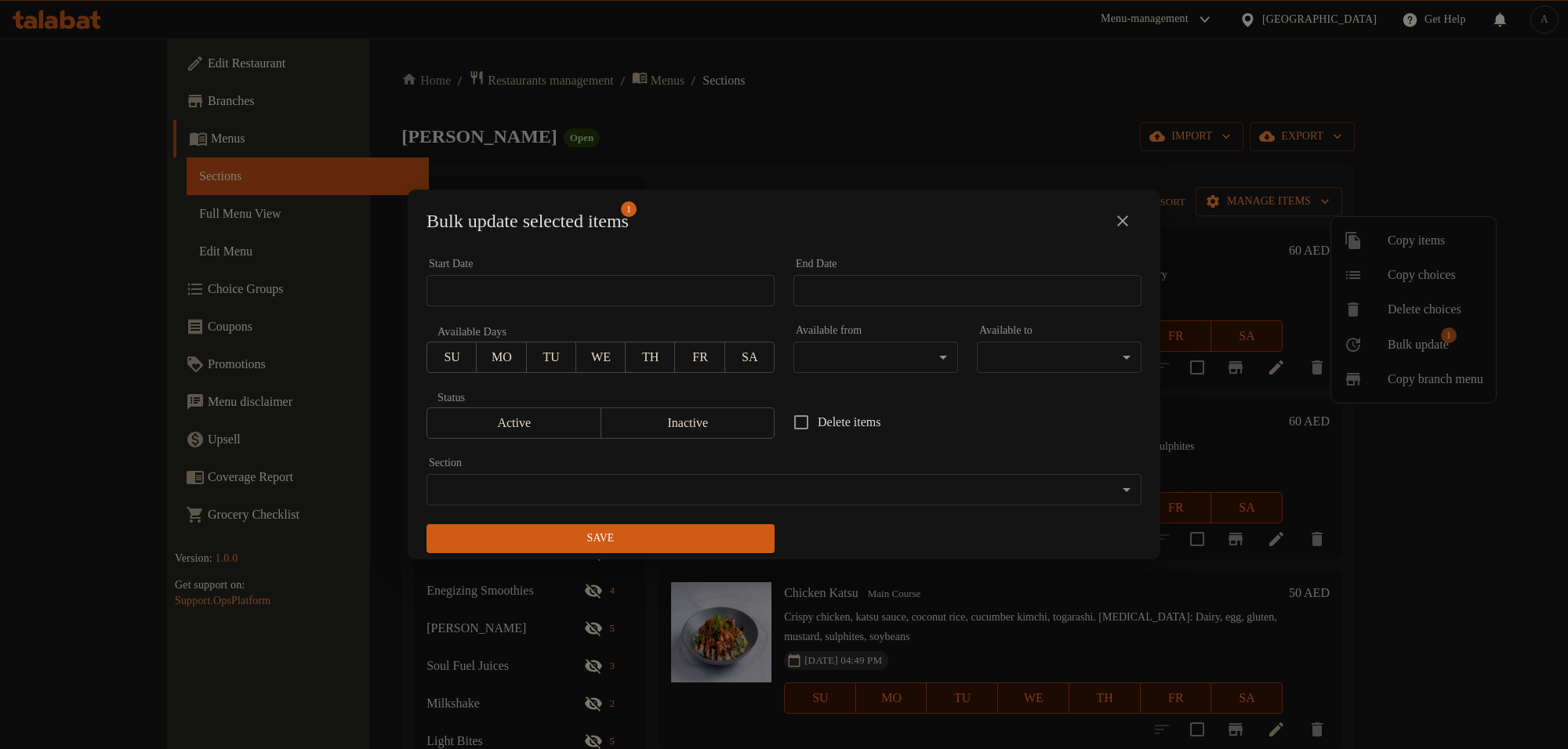
click at [657, 487] on body "​ Menu-management United Arab Emirates Get Help A Edit Restaurant Branches Menu…" at bounding box center [784, 393] width 1568 height 711
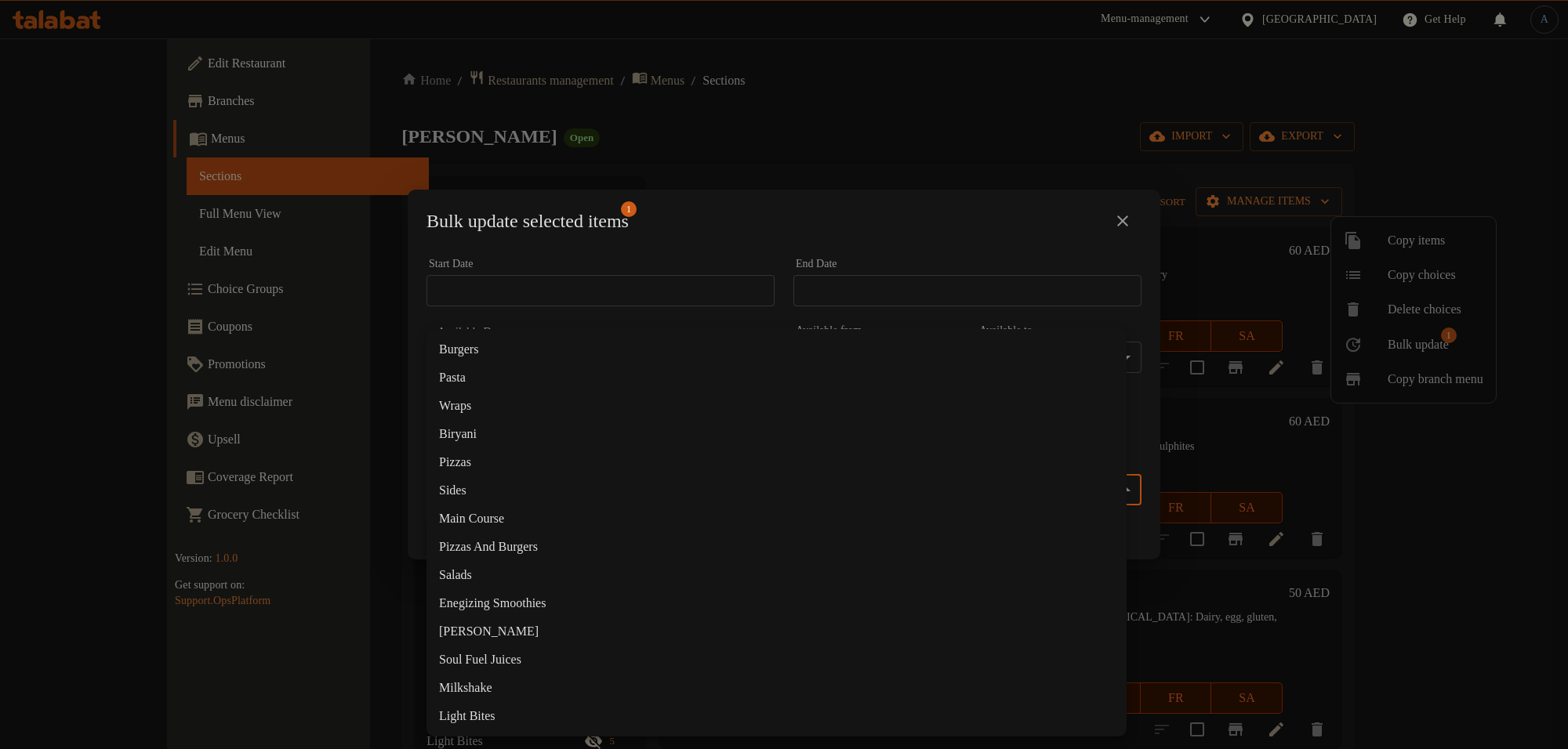
click at [460, 380] on li "Pasta" at bounding box center [776, 378] width 700 height 28
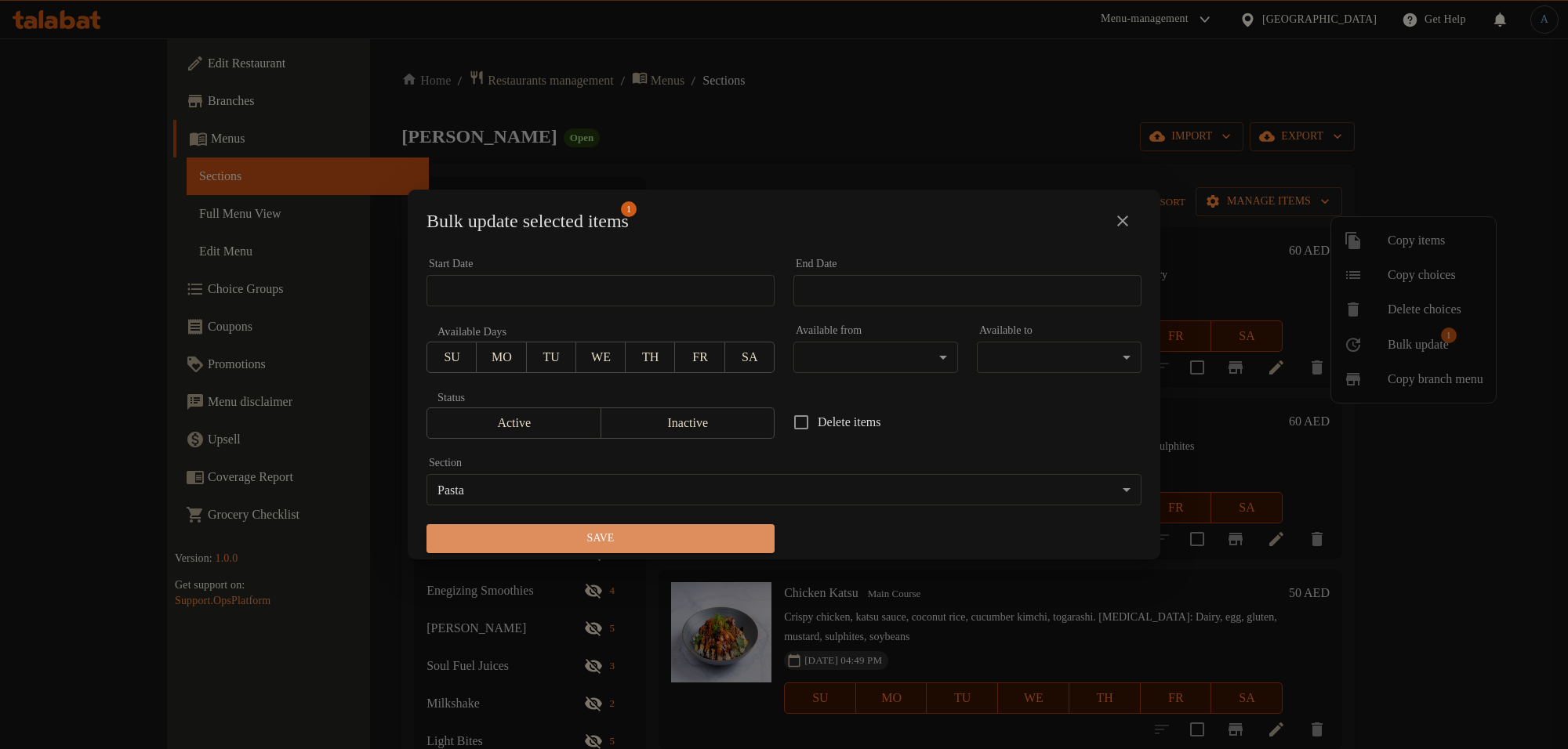
click at [707, 537] on span "Save" at bounding box center [600, 539] width 323 height 20
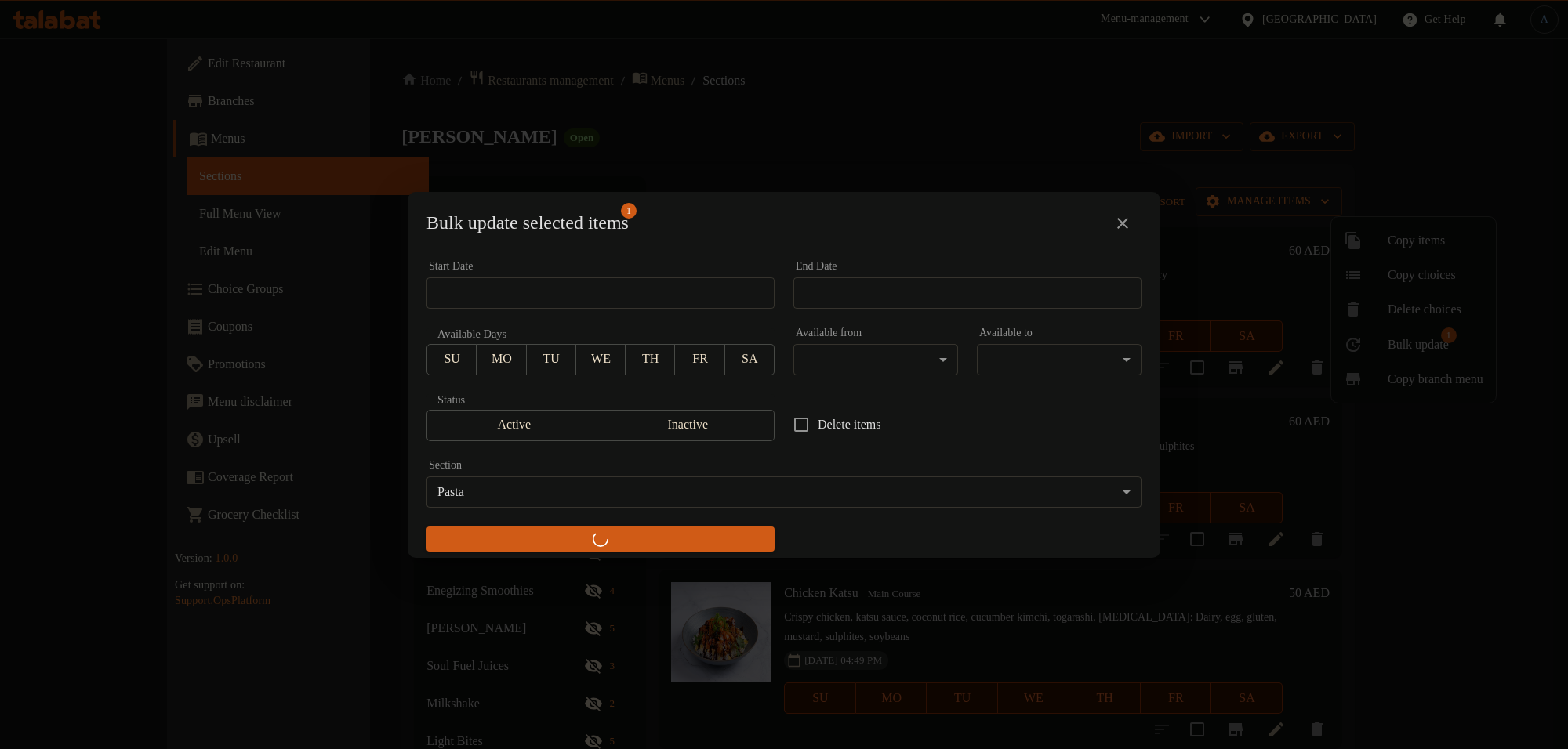
checkbox input "false"
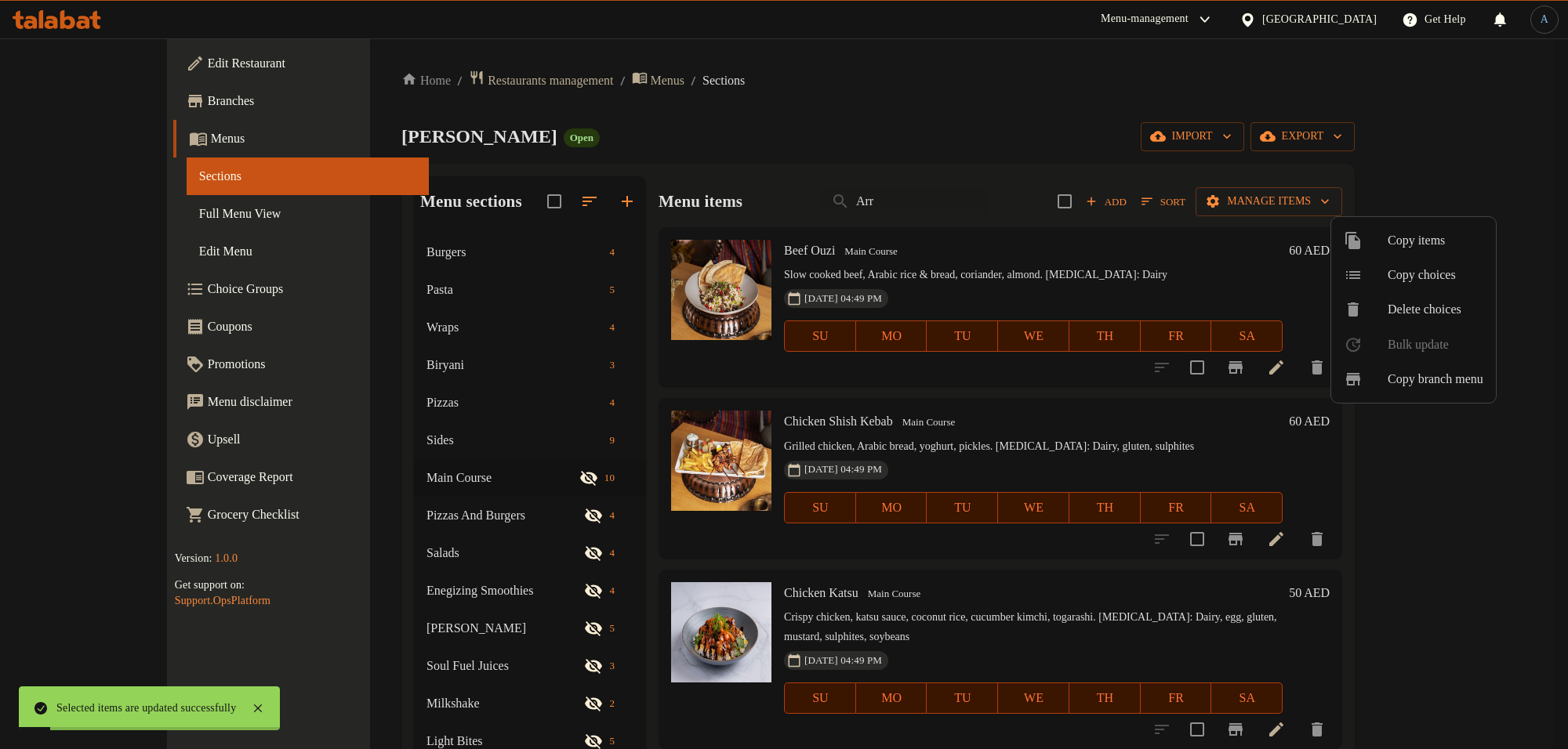
click at [346, 290] on div at bounding box center [784, 374] width 1568 height 749
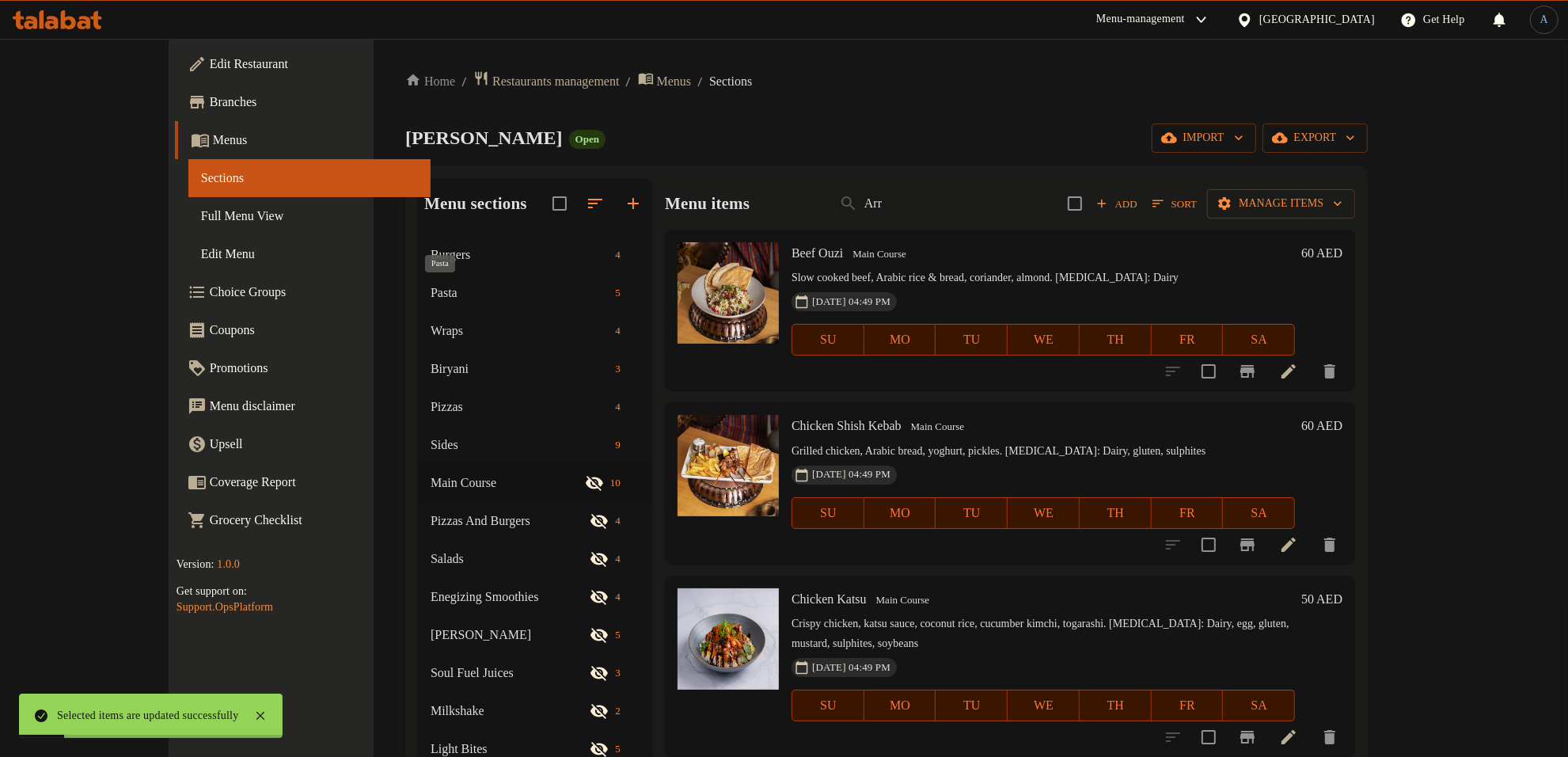
click at [431, 293] on span "Pasta" at bounding box center [519, 293] width 178 height 19
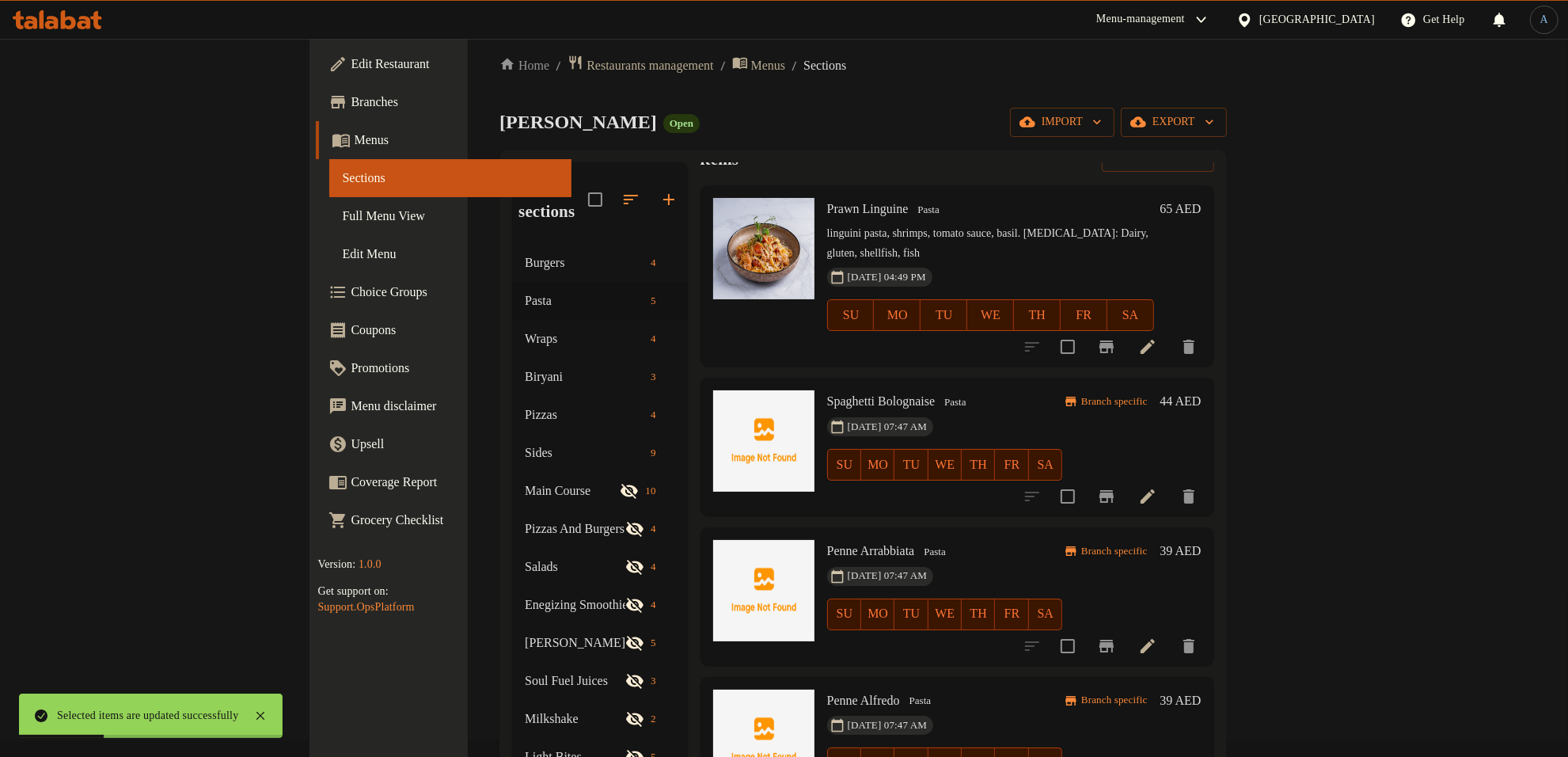
scroll to position [222, 0]
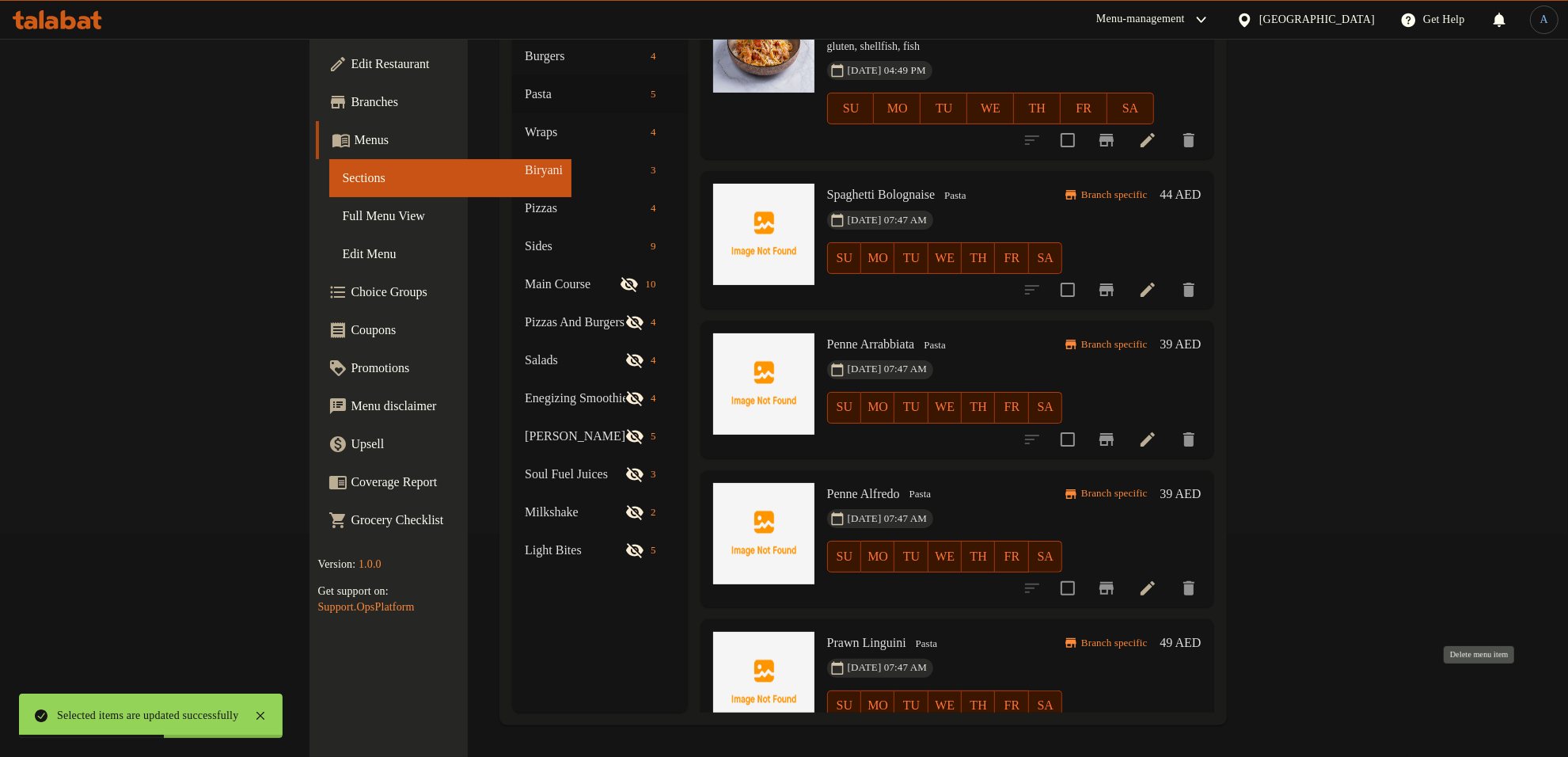
click at [1198, 728] on icon "delete" at bounding box center [1189, 738] width 19 height 19
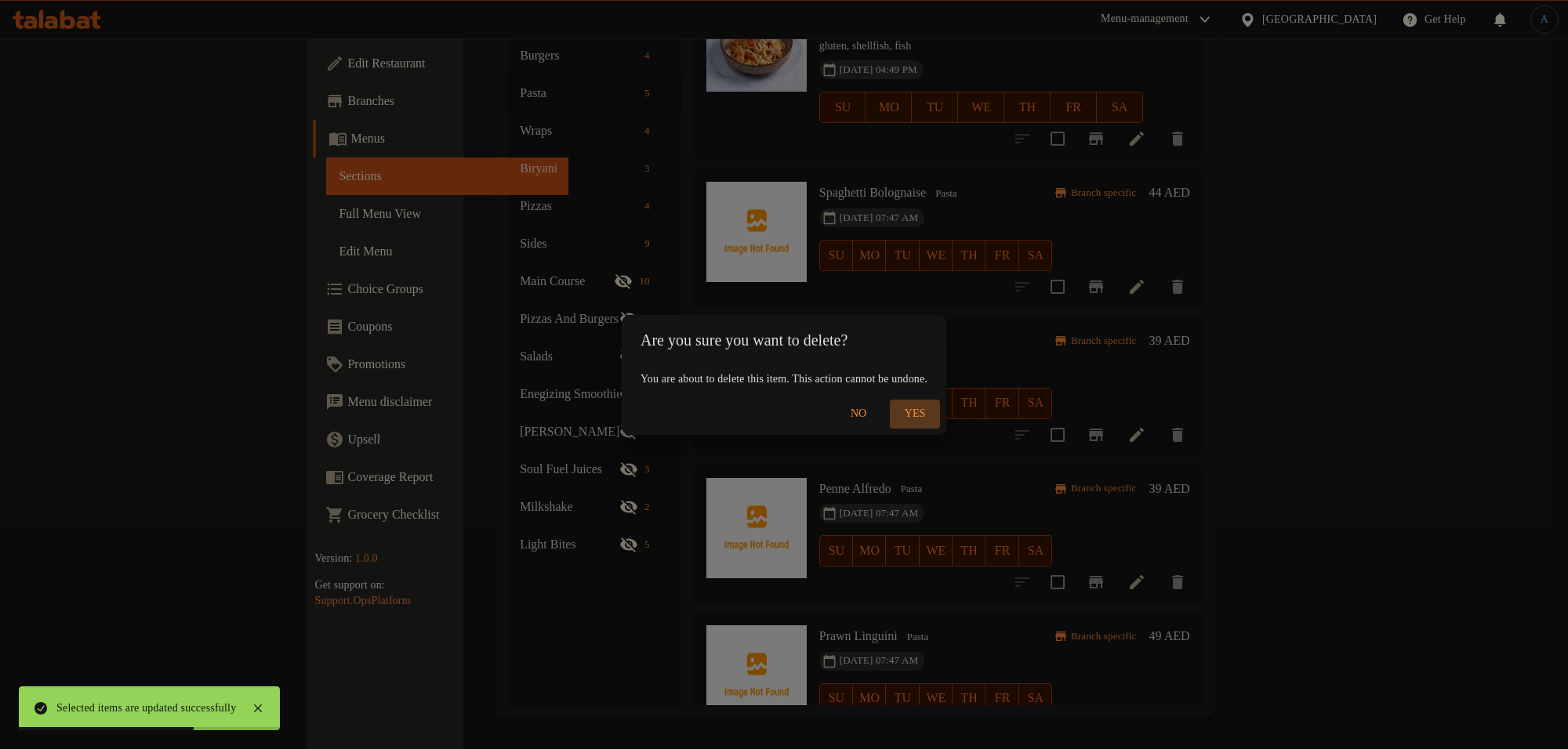
click at [934, 418] on span "Yes" at bounding box center [915, 414] width 38 height 20
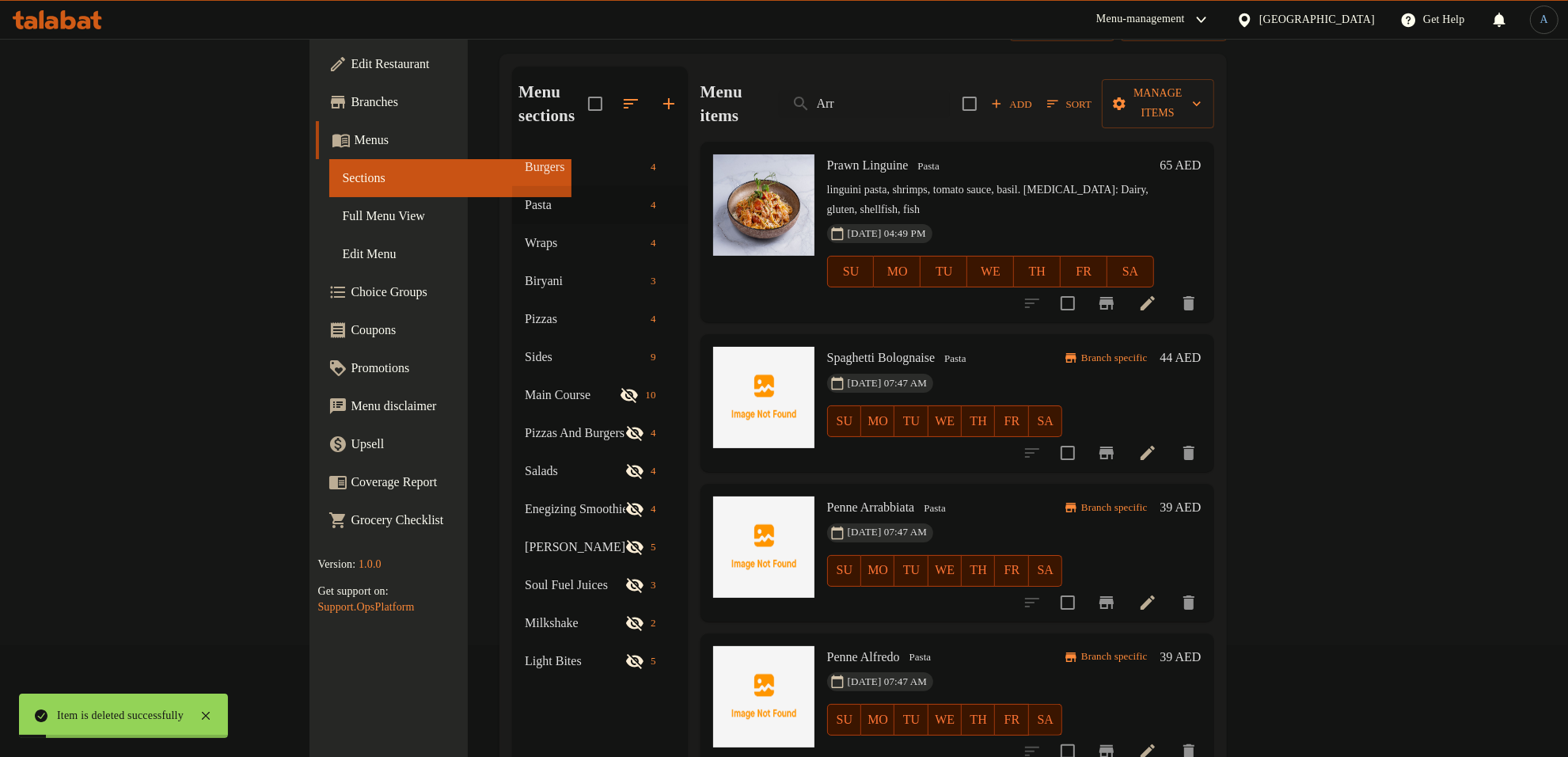
scroll to position [0, 0]
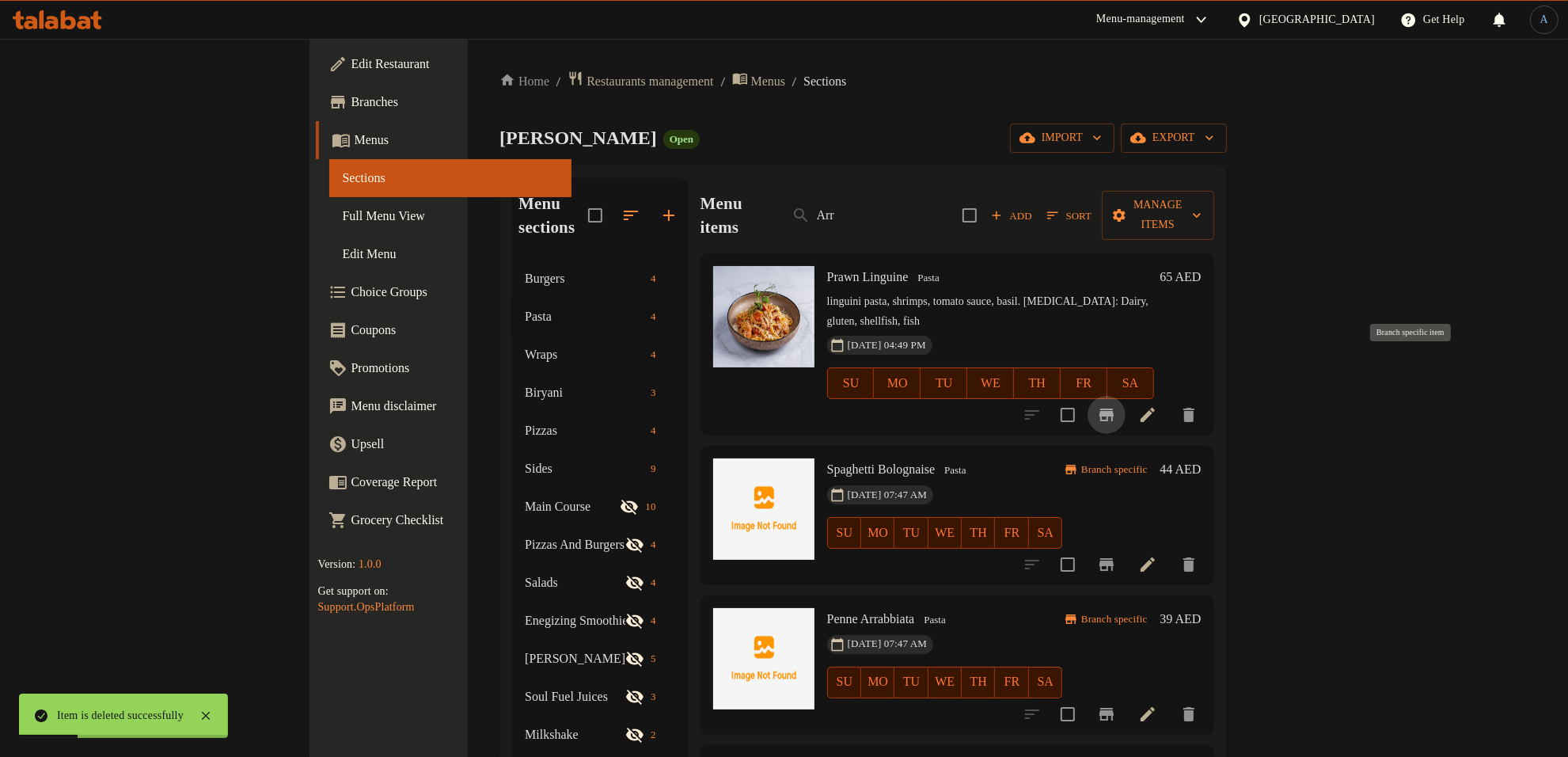
click at [1116, 405] on icon "Branch-specific-item" at bounding box center [1106, 415] width 19 height 19
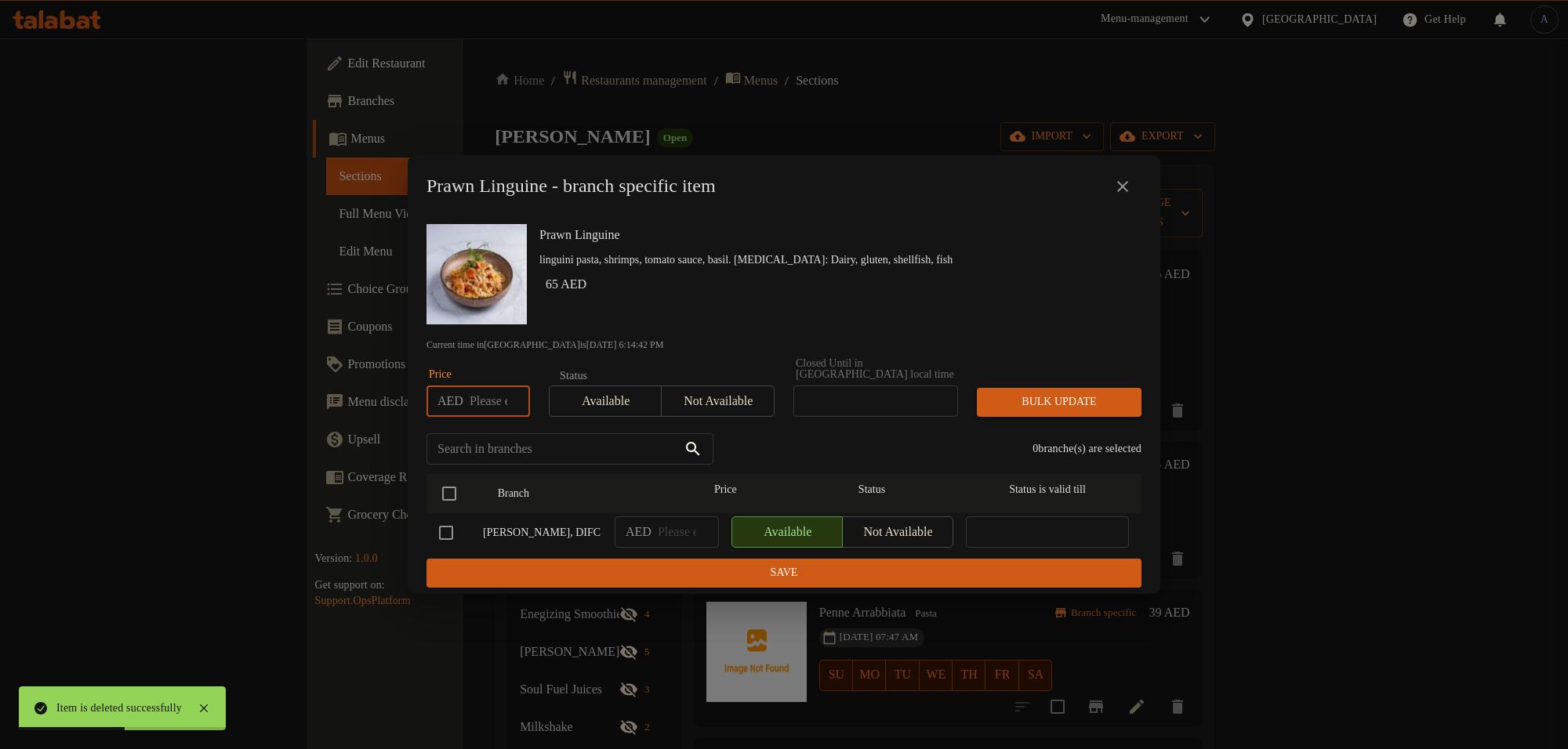
click at [486, 404] on input "number" at bounding box center [500, 401] width 60 height 31
type input "49"
click at [456, 488] on input "checkbox" at bounding box center [449, 494] width 33 height 33
checkbox input "true"
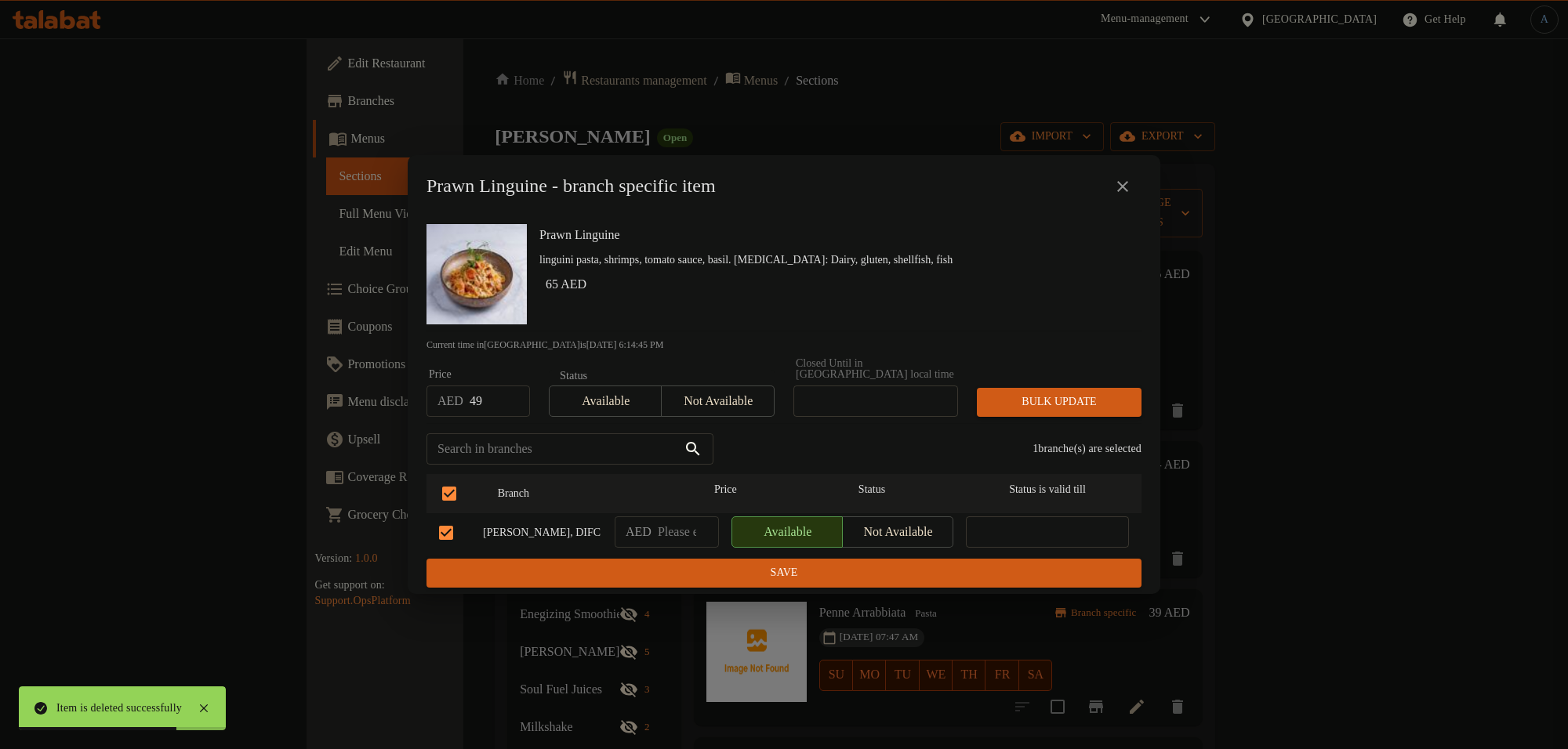
click at [1036, 389] on button "Bulk update" at bounding box center [1059, 402] width 165 height 29
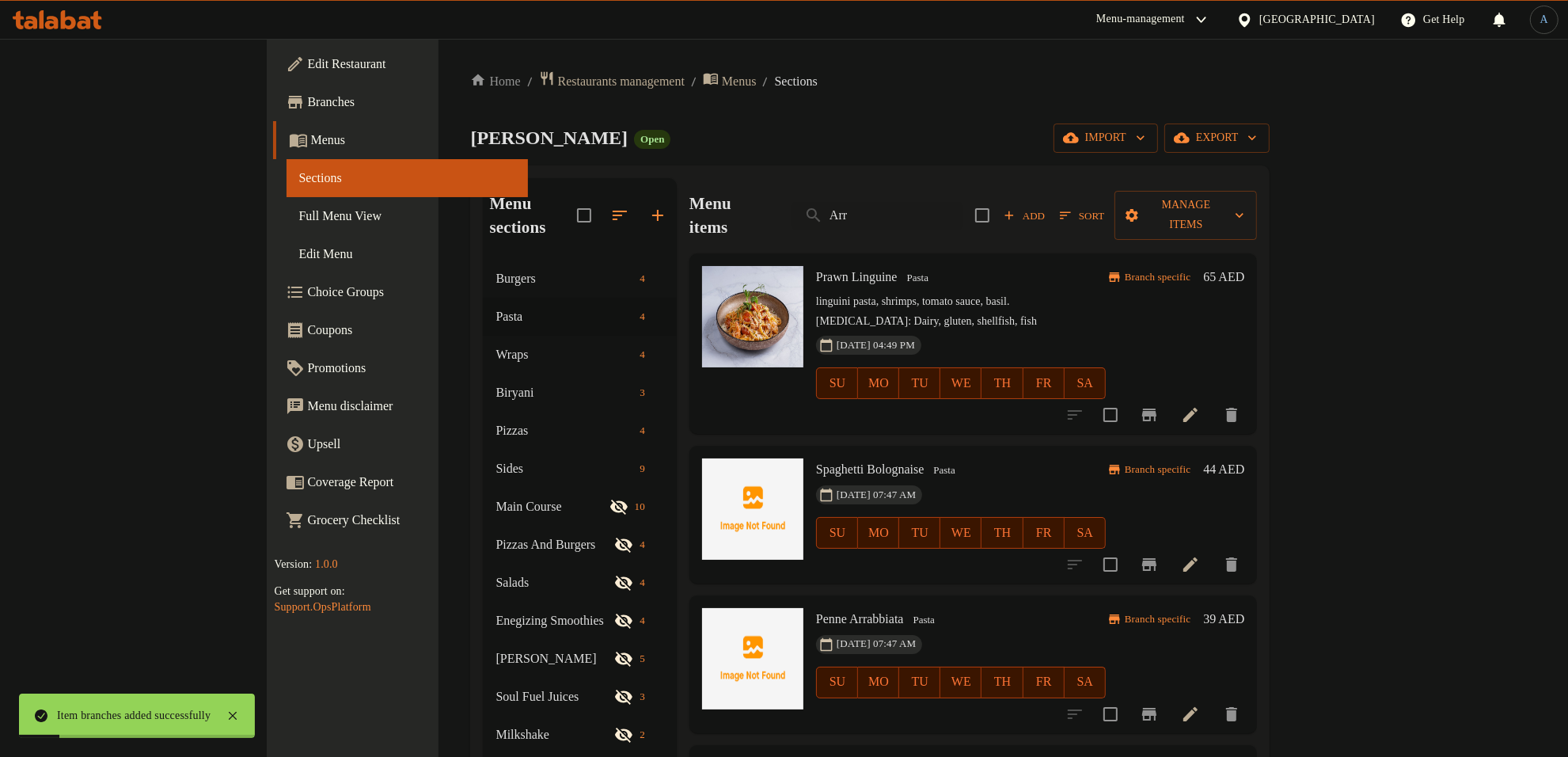
click at [1104, 206] on span "Sort" at bounding box center [1082, 215] width 44 height 18
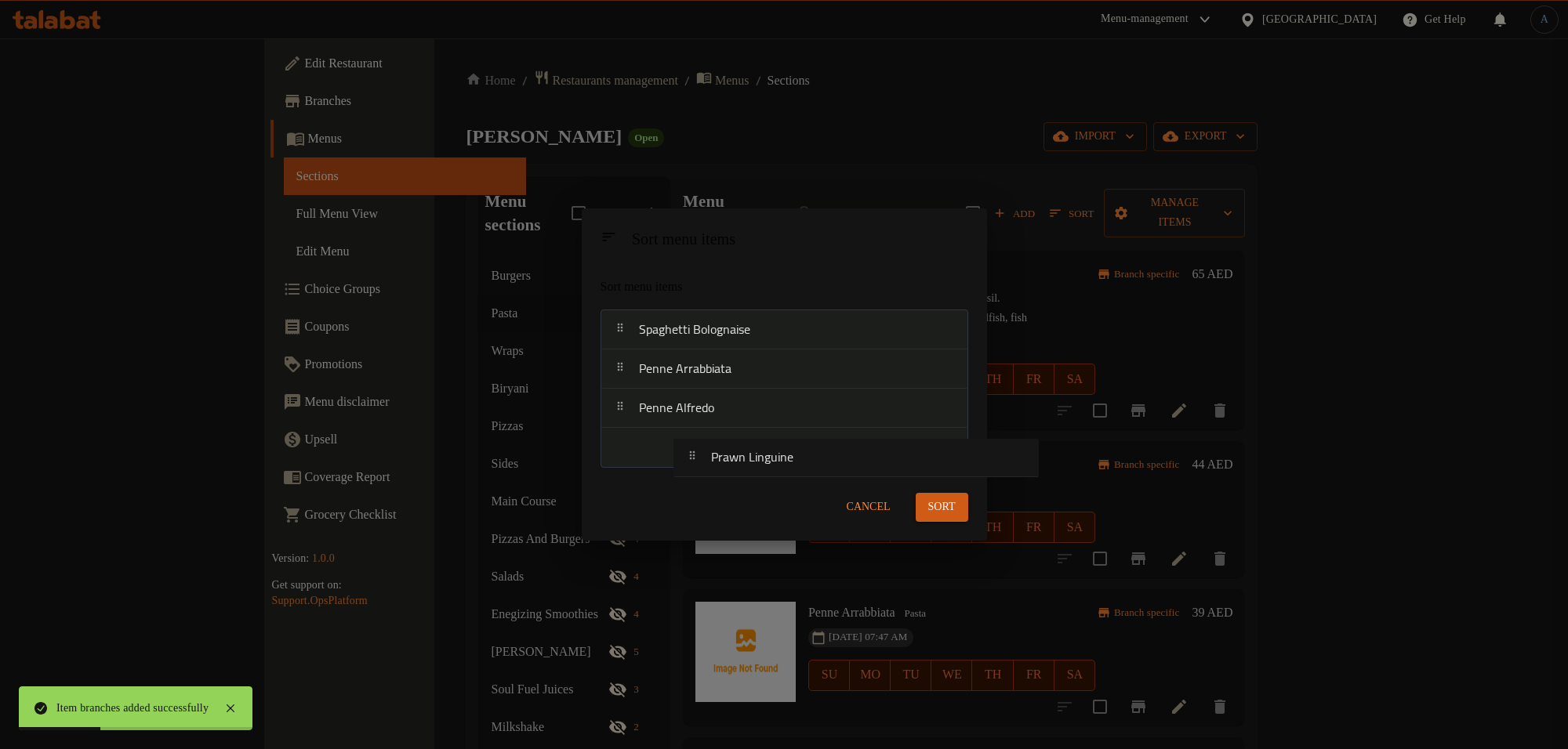
drag, startPoint x: 695, startPoint y: 330, endPoint x: 765, endPoint y: 457, distance: 145.0
click at [765, 457] on nav "Prawn Linguine Spaghetti Bolognaise Penne Arrabbiata Penne Alfredo" at bounding box center [784, 388] width 368 height 158
click at [935, 494] on button "Sort" at bounding box center [942, 507] width 53 height 29
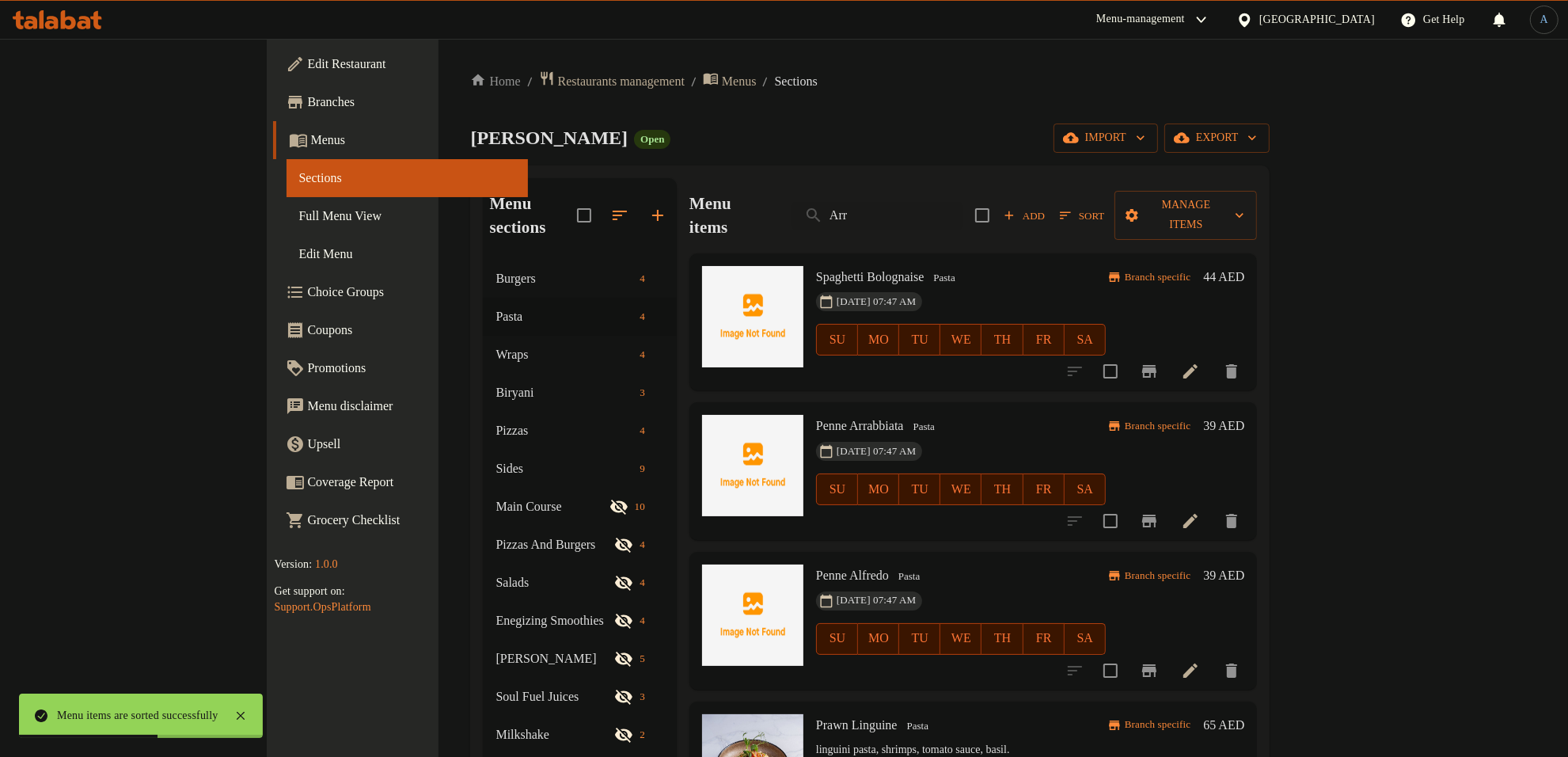
click at [299, 213] on span "Full Menu View" at bounding box center [407, 216] width 217 height 19
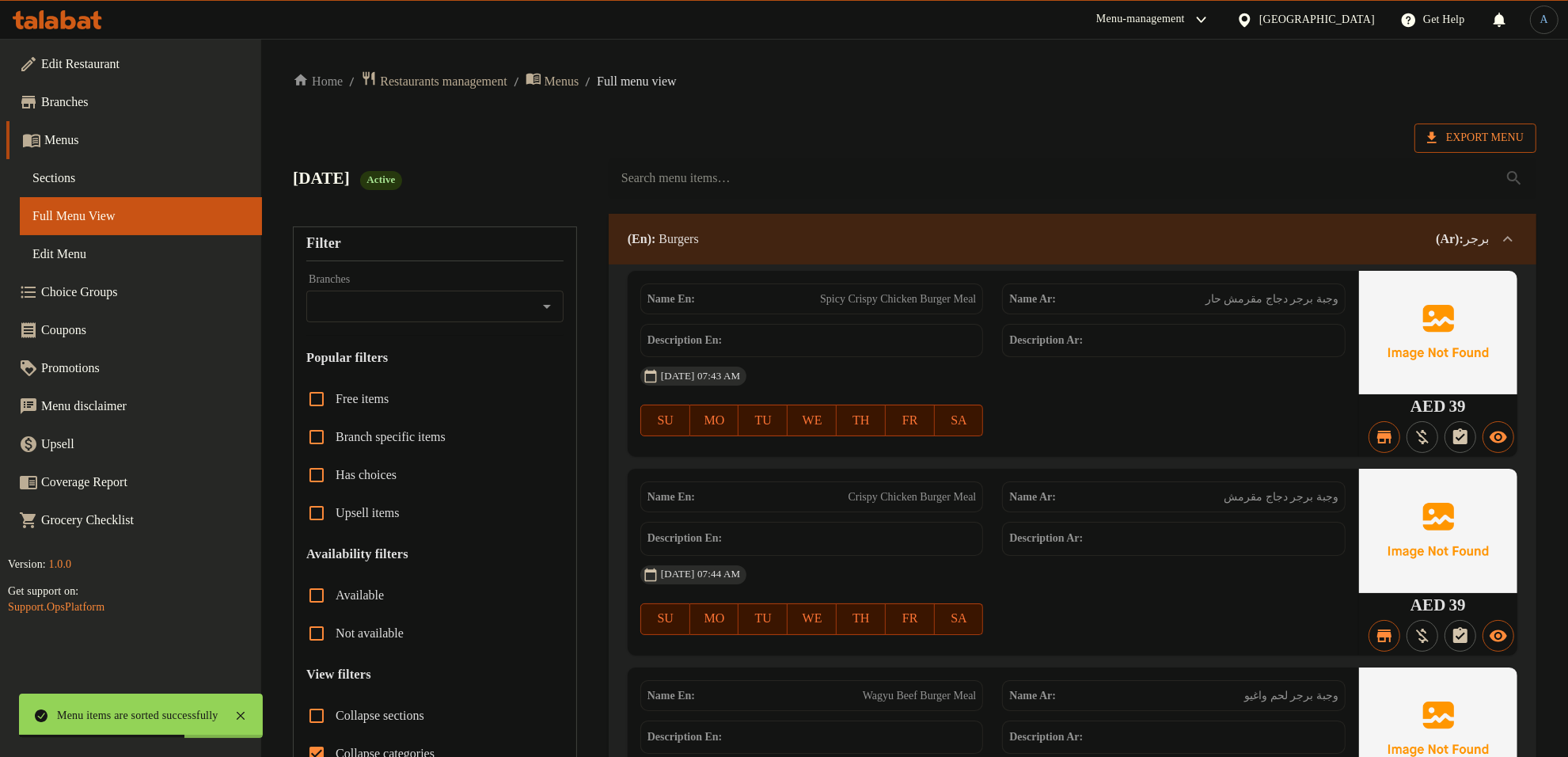
click at [1459, 140] on span "Export Menu" at bounding box center [1475, 138] width 97 height 20
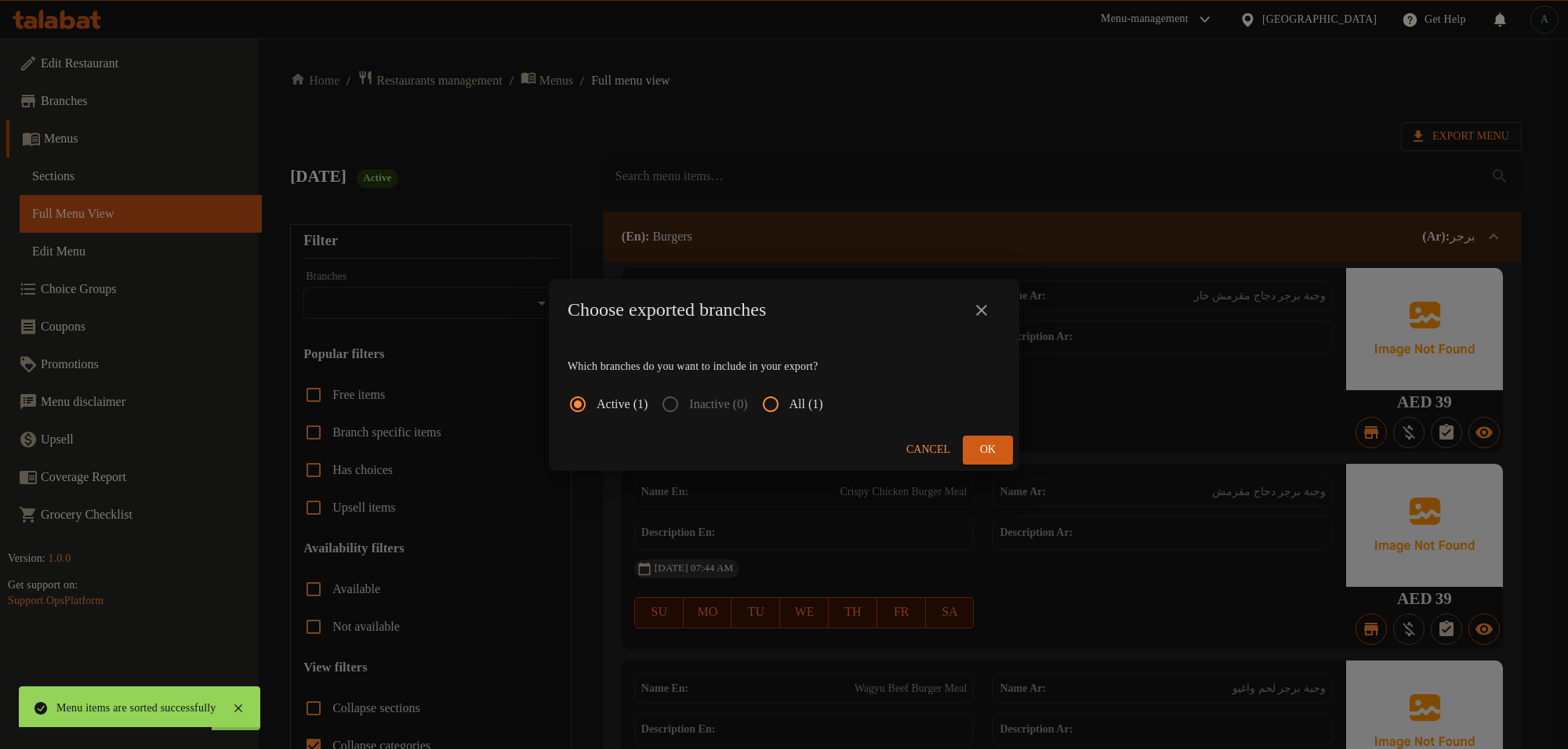
click at [788, 401] on input "All (1)" at bounding box center [771, 404] width 38 height 38
radio input "true"
click at [990, 444] on span "Ok" at bounding box center [987, 450] width 25 height 20
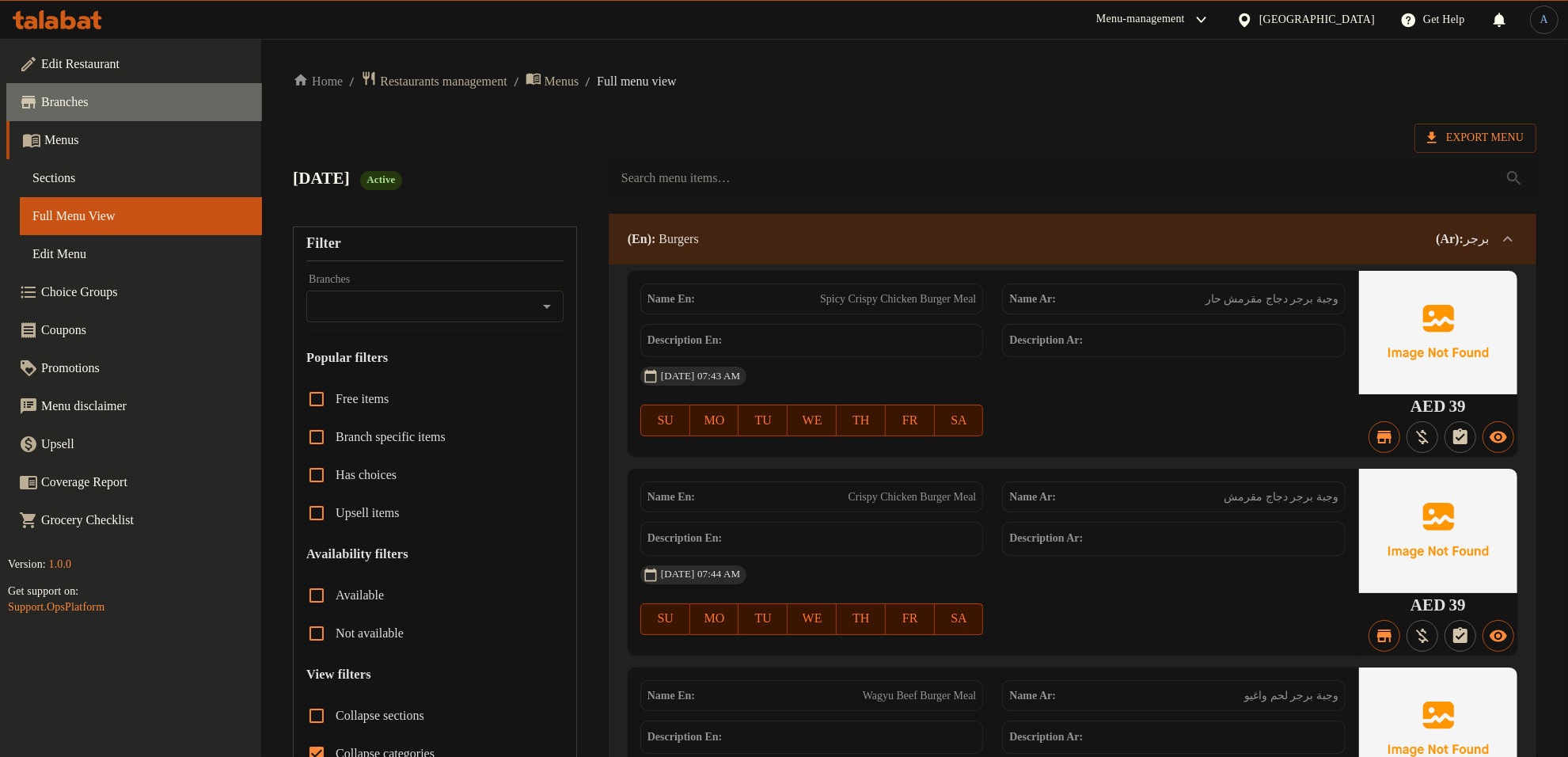
click at [56, 98] on span "Branches" at bounding box center [145, 102] width 208 height 19
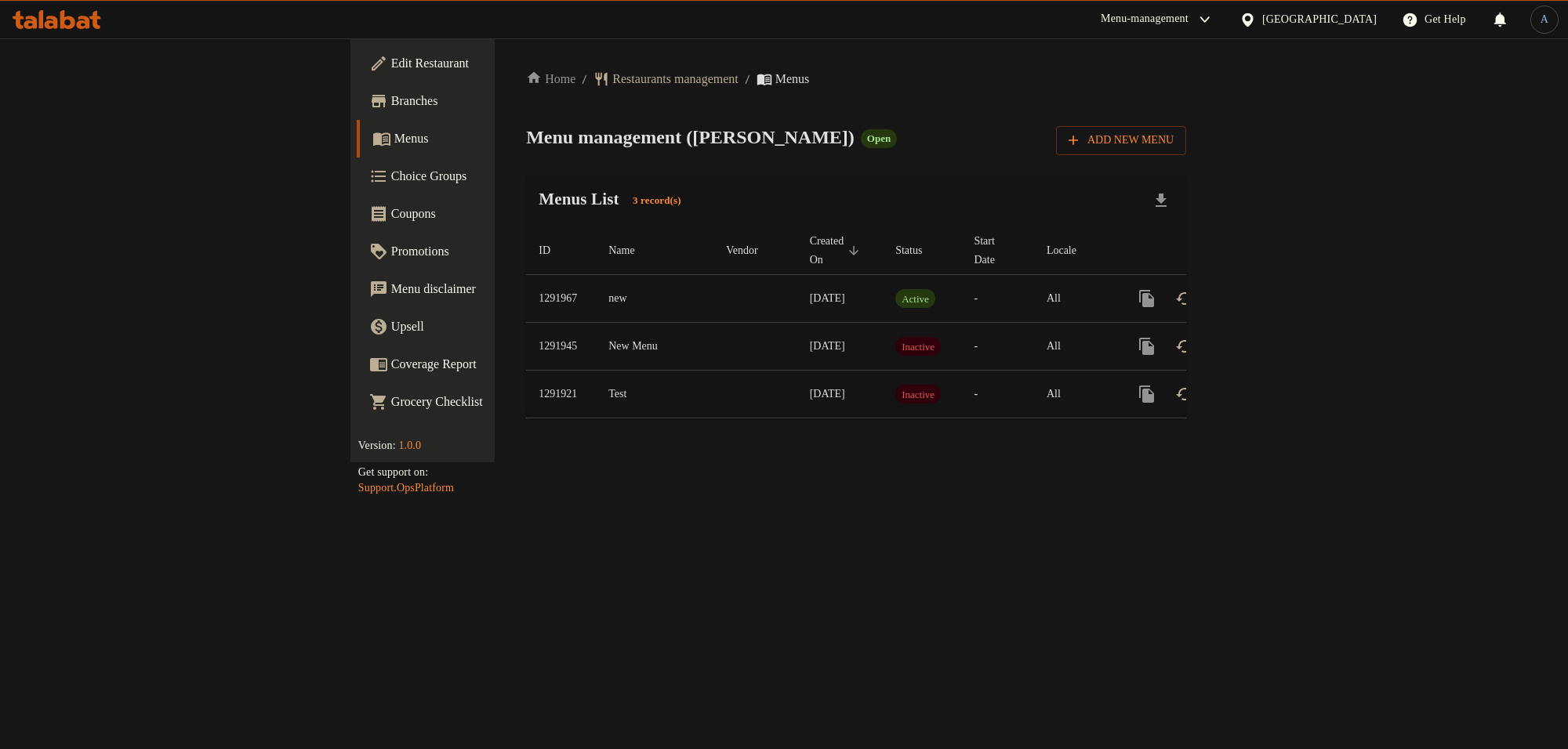
click at [391, 102] on span "Branches" at bounding box center [495, 101] width 208 height 19
click at [1267, 291] on icon "enhanced table" at bounding box center [1260, 298] width 14 height 14
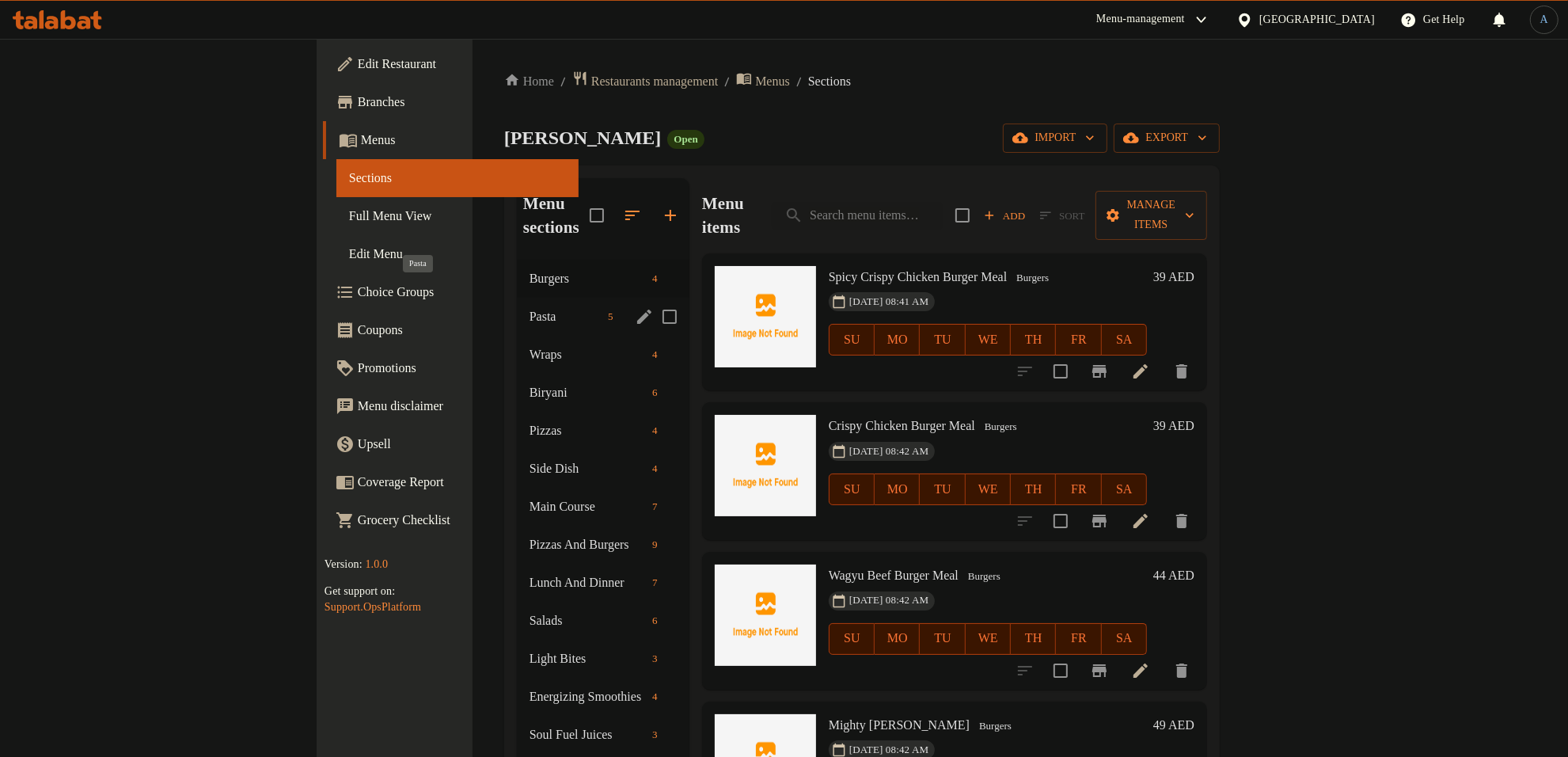
click at [530, 307] on span "Pasta" at bounding box center [565, 317] width 72 height 19
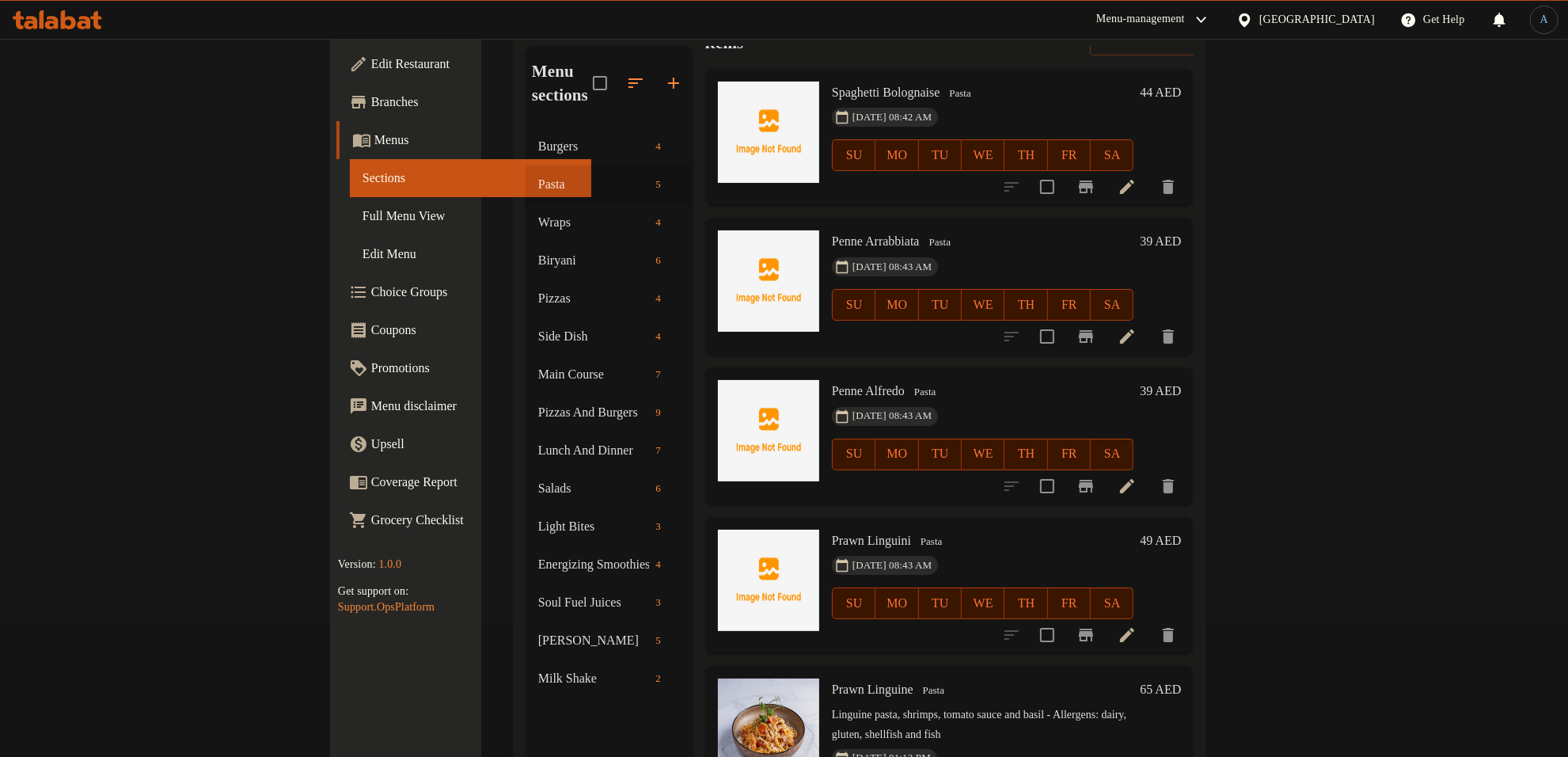
scroll to position [222, 0]
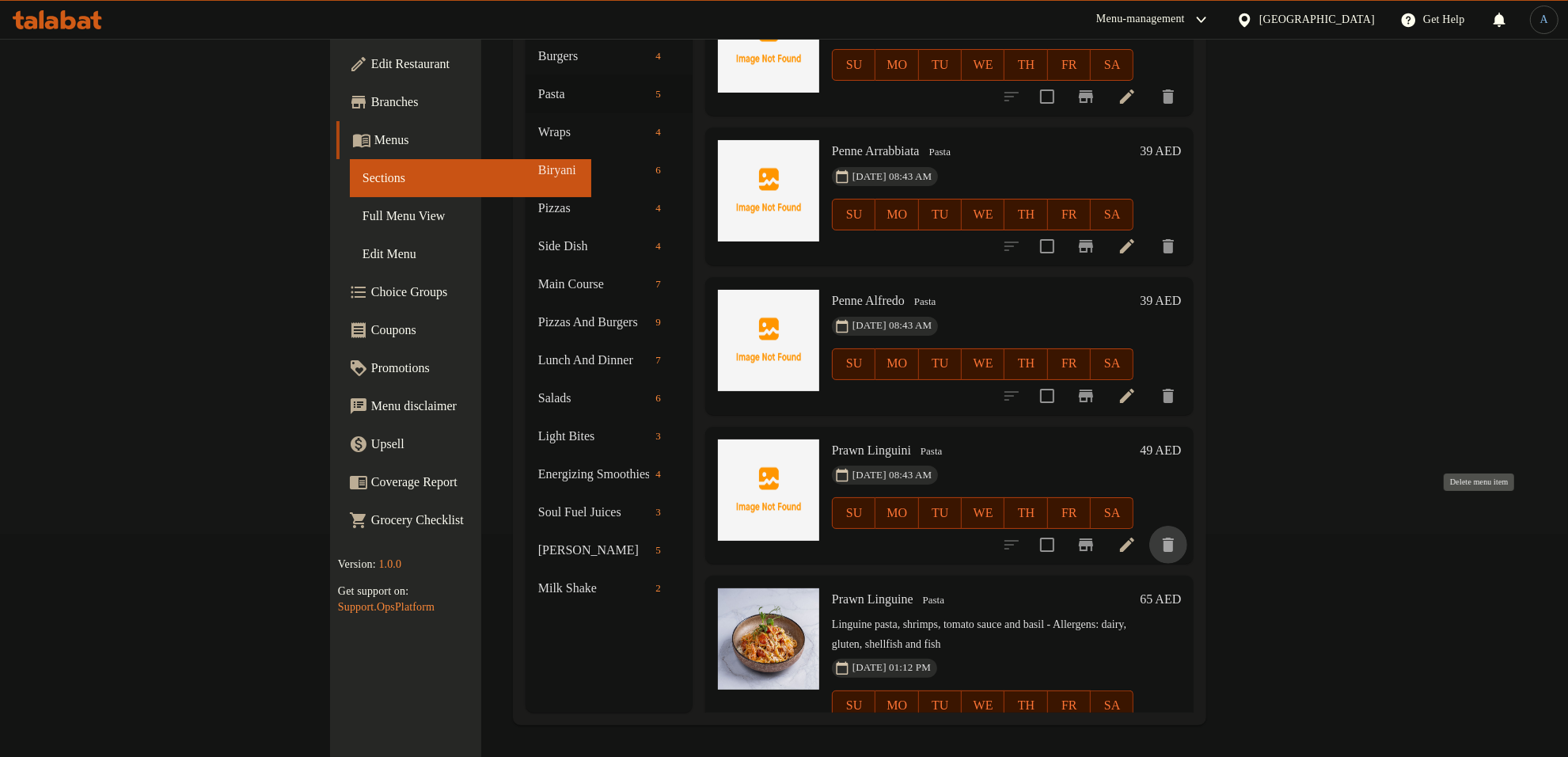
click at [1174, 538] on icon "delete" at bounding box center [1168, 545] width 11 height 14
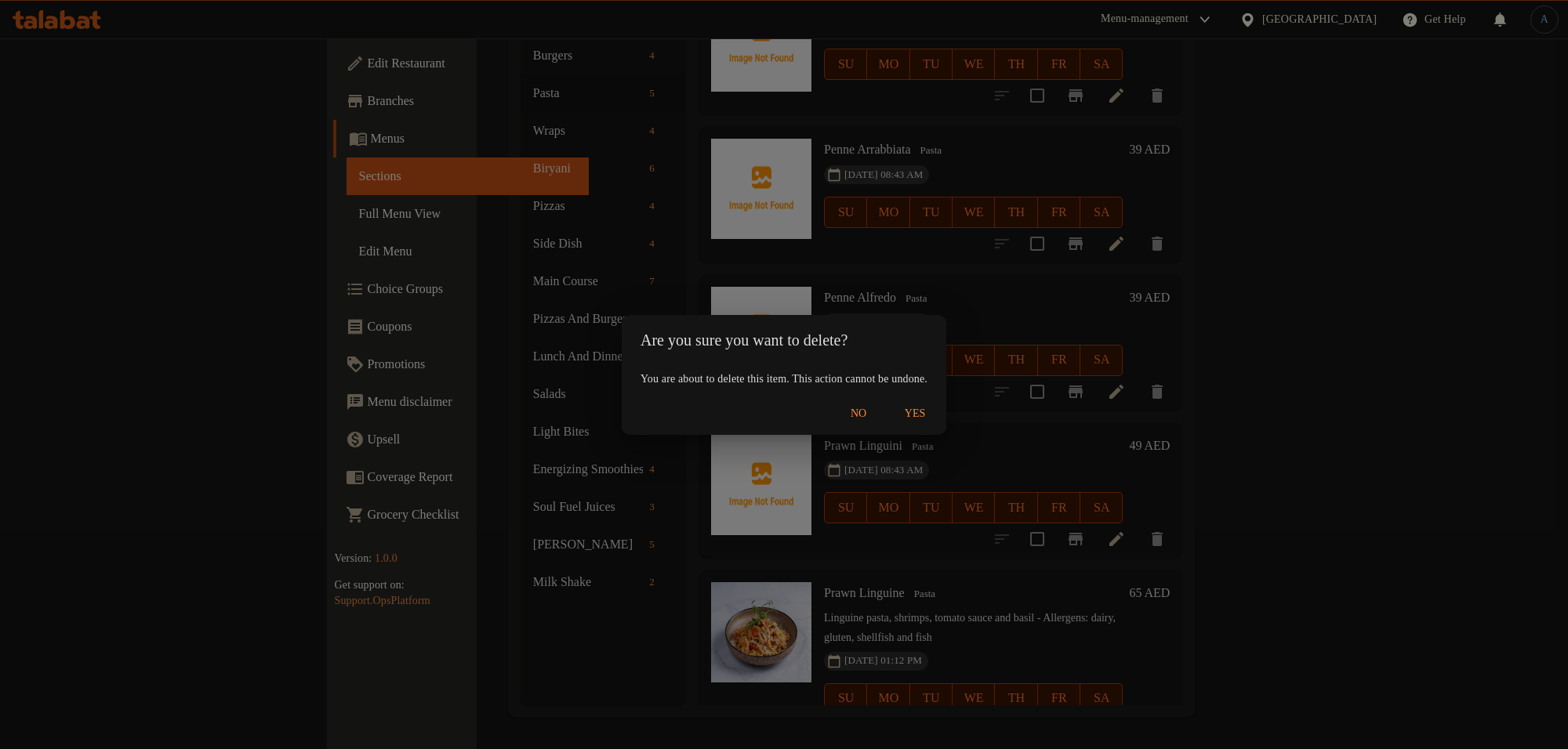
click at [931, 412] on span "Yes" at bounding box center [915, 414] width 38 height 20
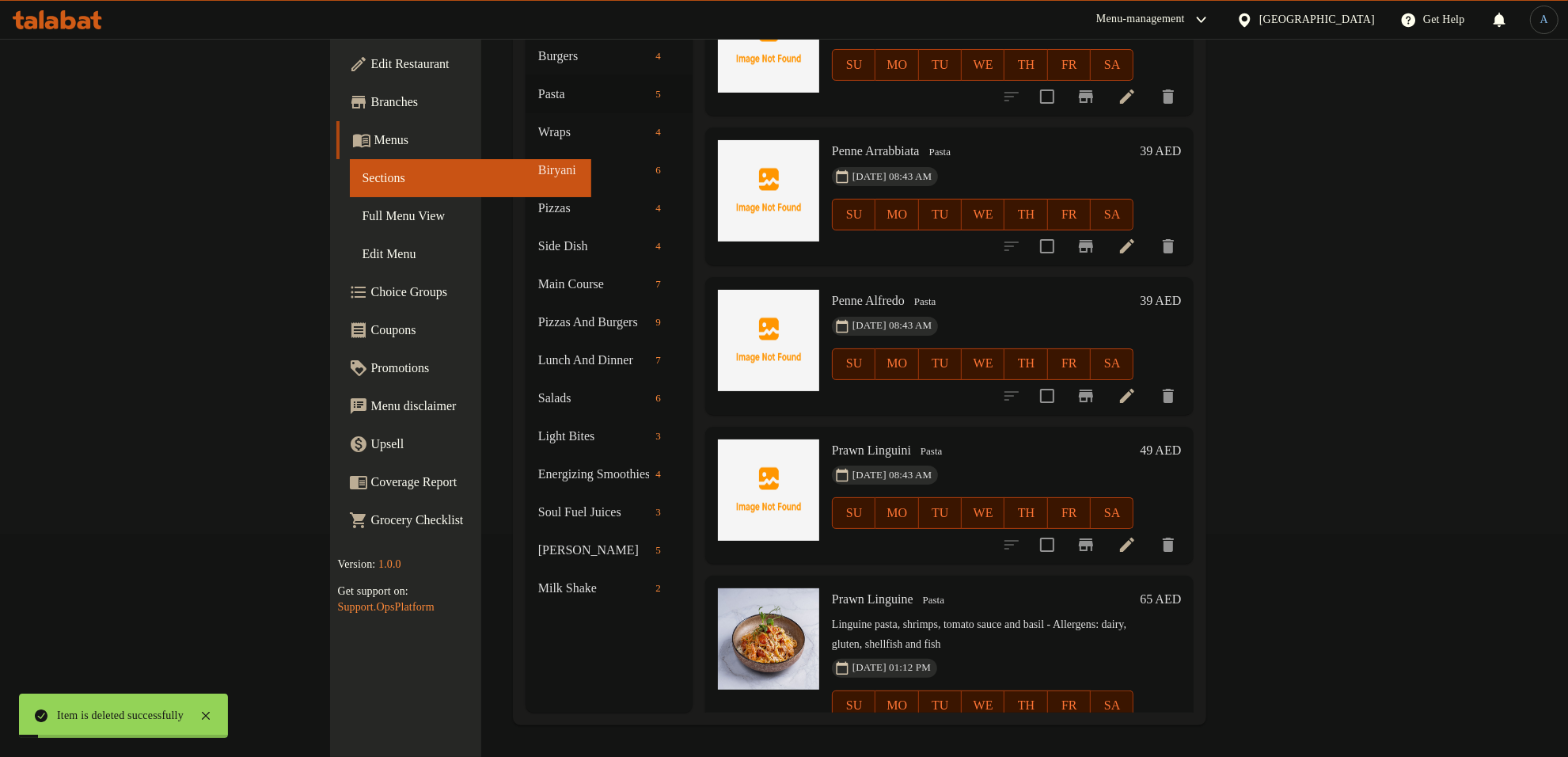
scroll to position [0, 0]
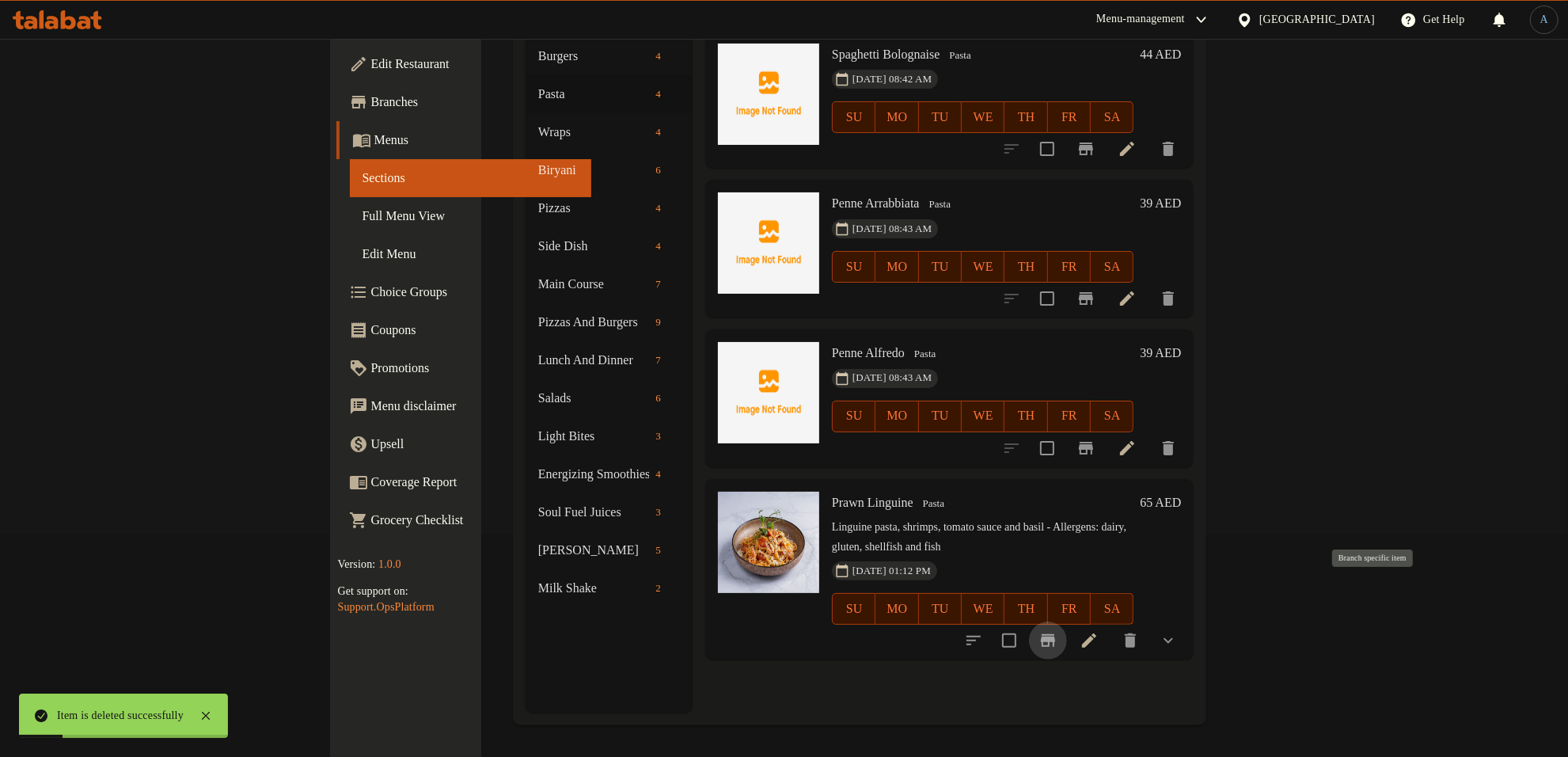
click at [1057, 631] on icon "Branch-specific-item" at bounding box center [1048, 640] width 19 height 19
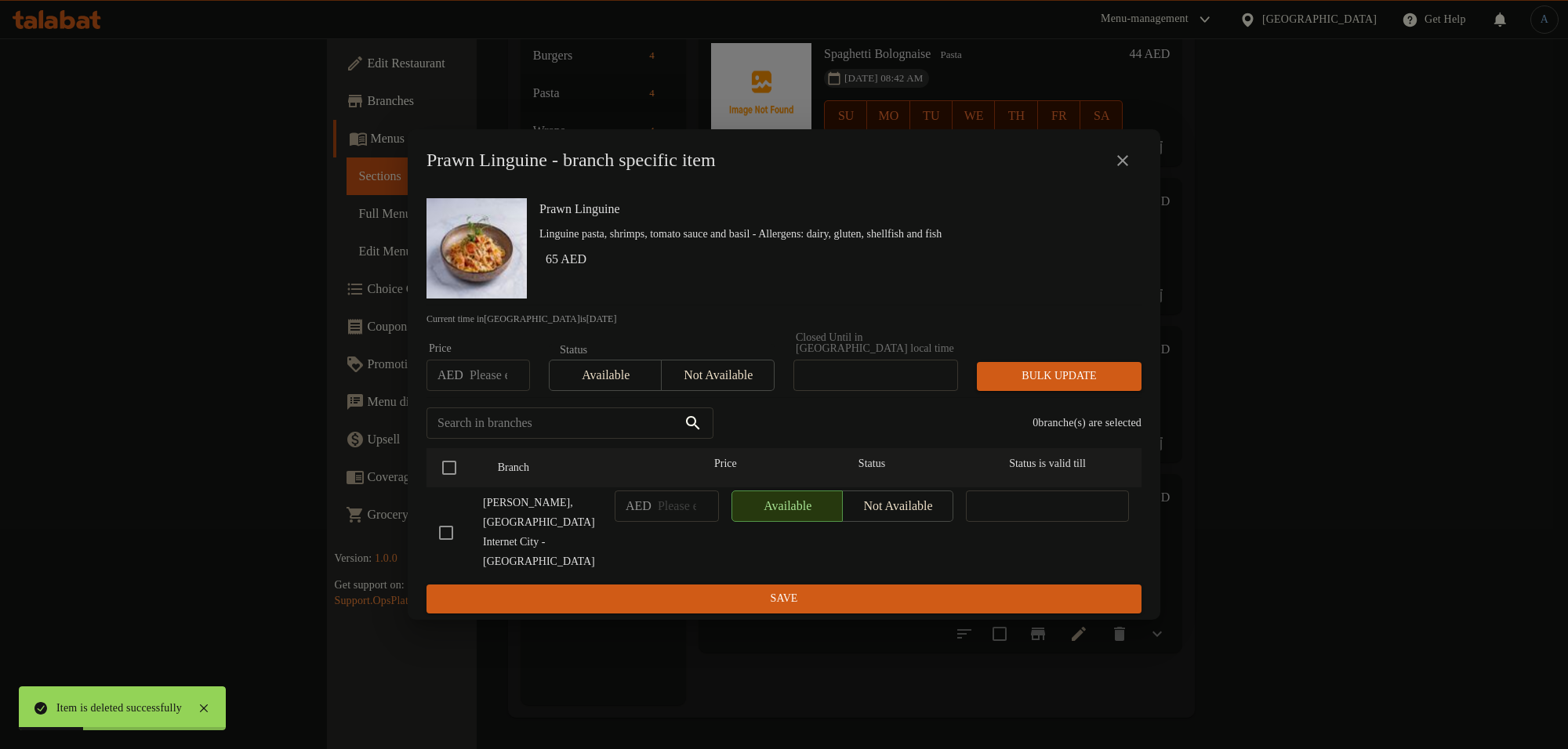
drag, startPoint x: 1131, startPoint y: 161, endPoint x: 1127, endPoint y: 174, distance: 13.6
click at [1127, 177] on div "Prawn Linguine - branch specific item" at bounding box center [784, 161] width 753 height 63
click at [1127, 170] on icon "close" at bounding box center [1123, 161] width 19 height 19
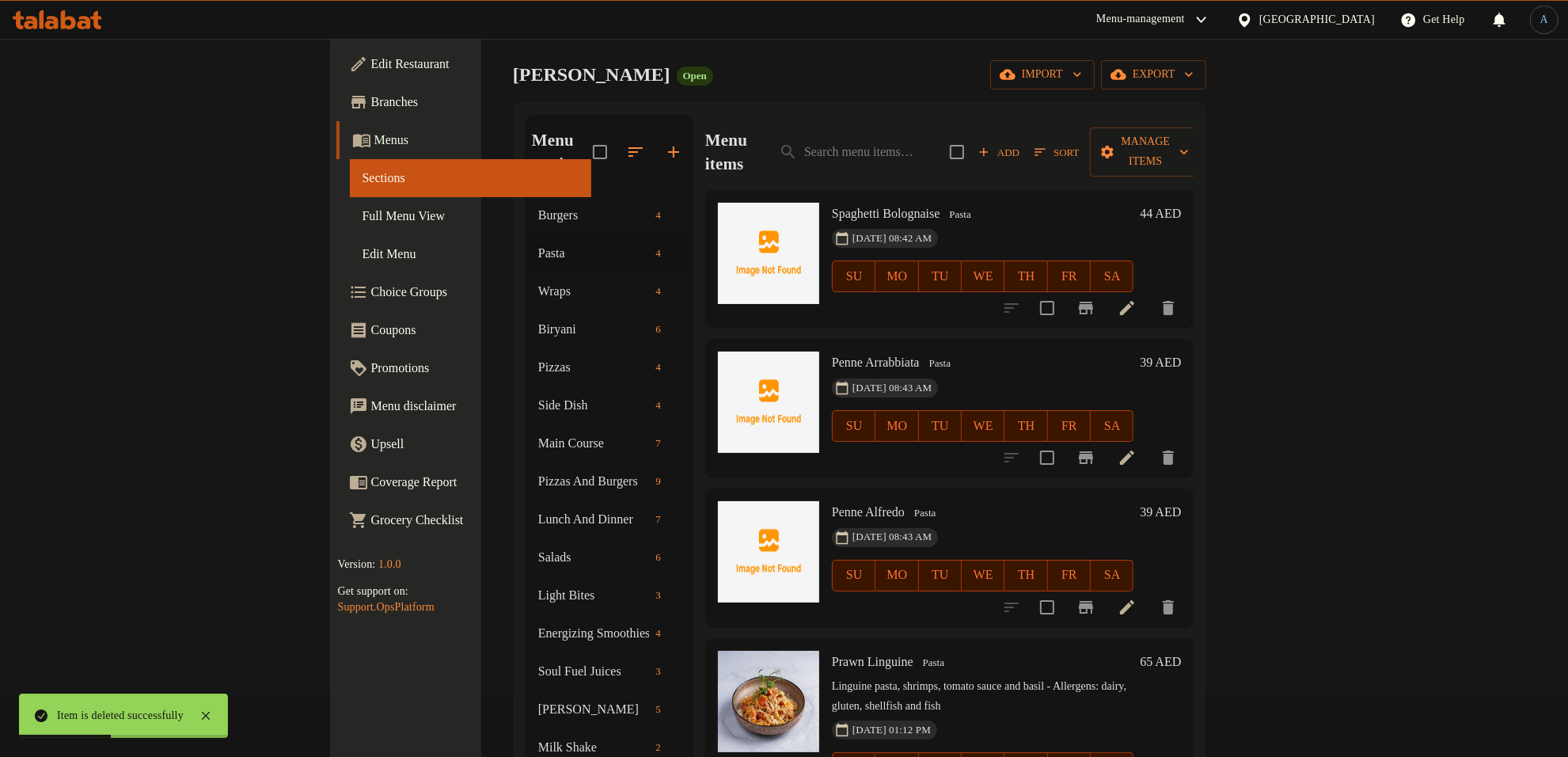
scroll to position [99, 0]
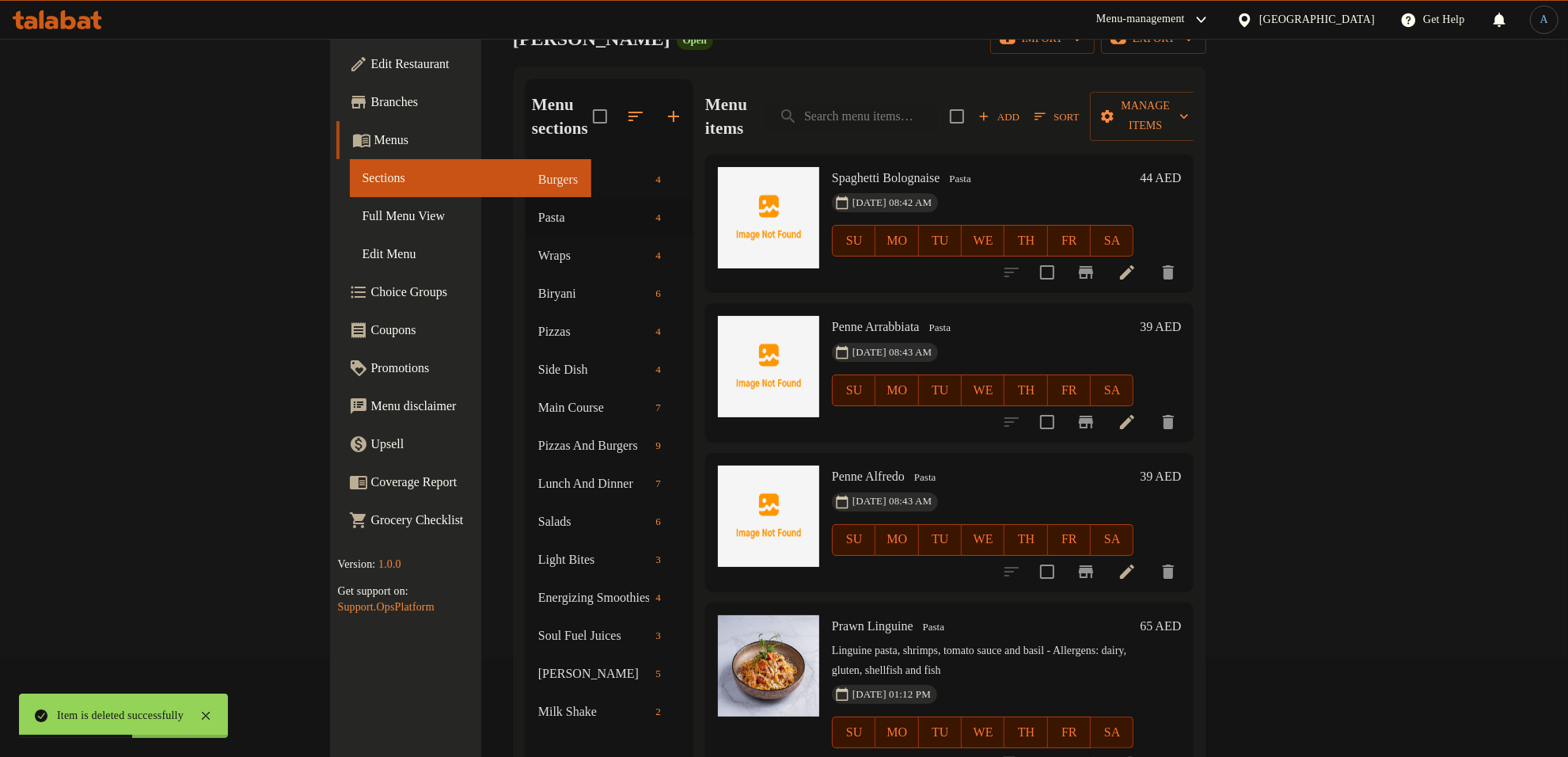
click at [1057, 755] on icon "Branch-specific-item" at bounding box center [1048, 764] width 19 height 19
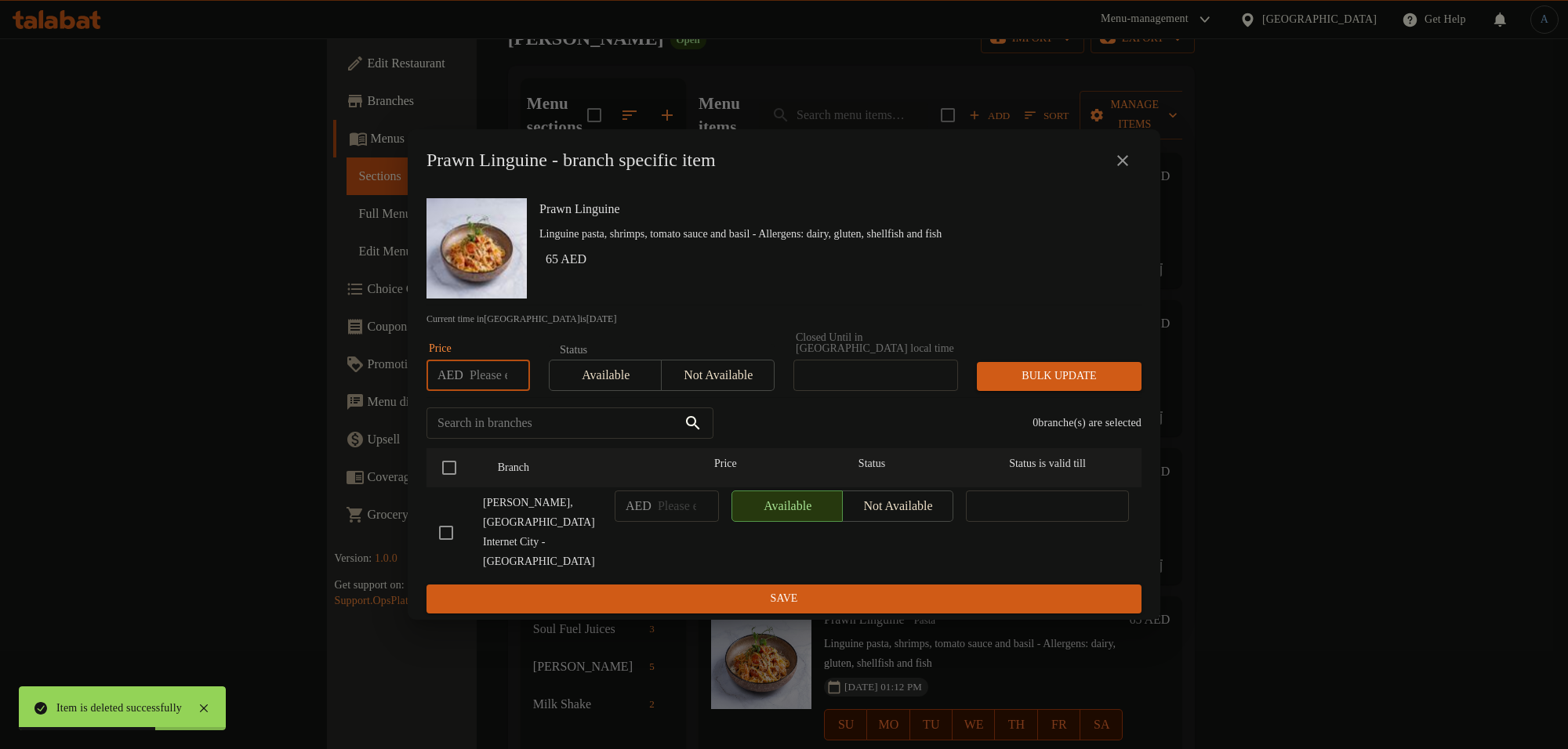
click at [486, 391] on input "number" at bounding box center [500, 375] width 60 height 31
type input "49"
click at [452, 484] on input "checkbox" at bounding box center [449, 468] width 33 height 33
checkbox input "true"
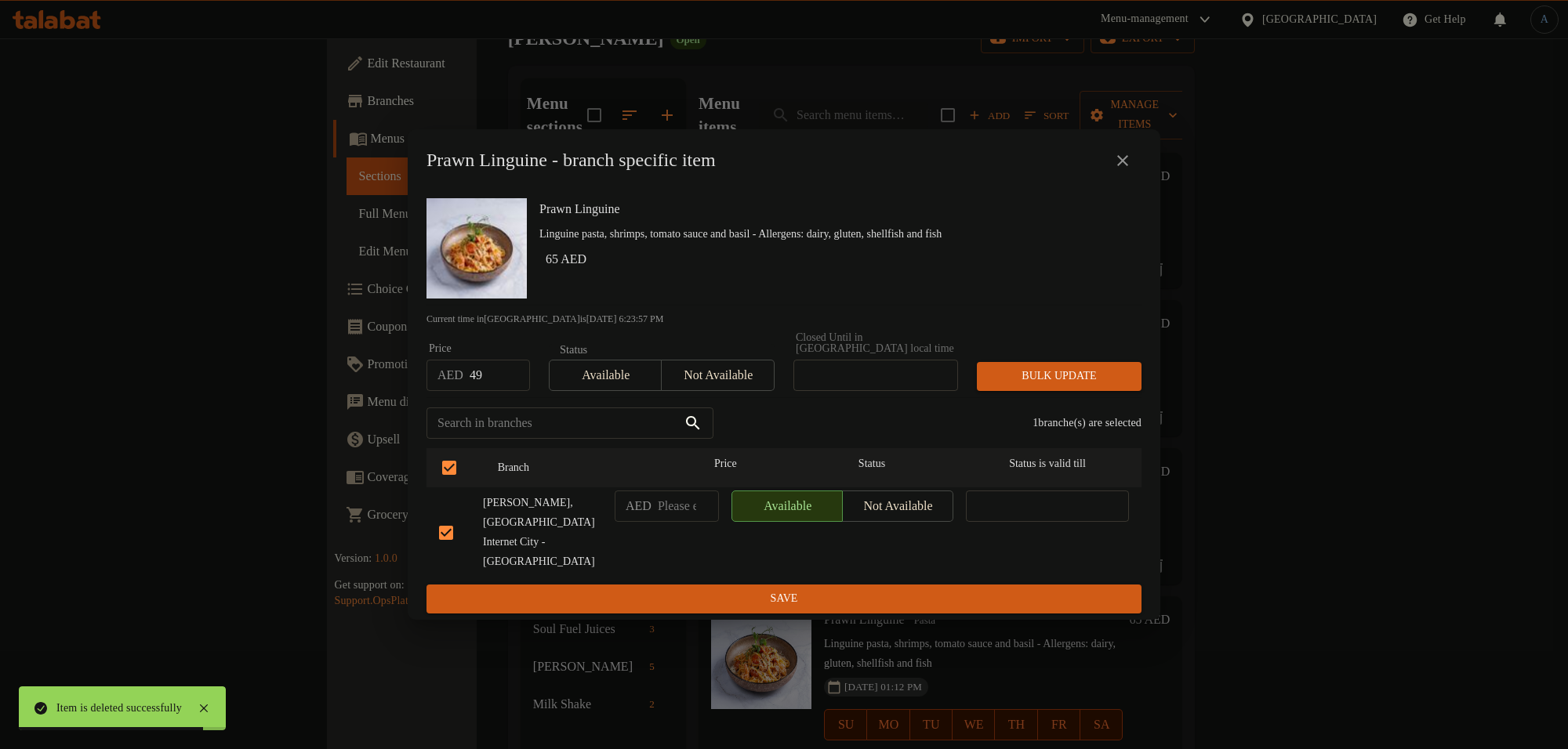
click at [1079, 380] on div "Bulk update" at bounding box center [1059, 376] width 184 height 48
click at [1067, 386] on span "Bulk update" at bounding box center [1059, 376] width 140 height 20
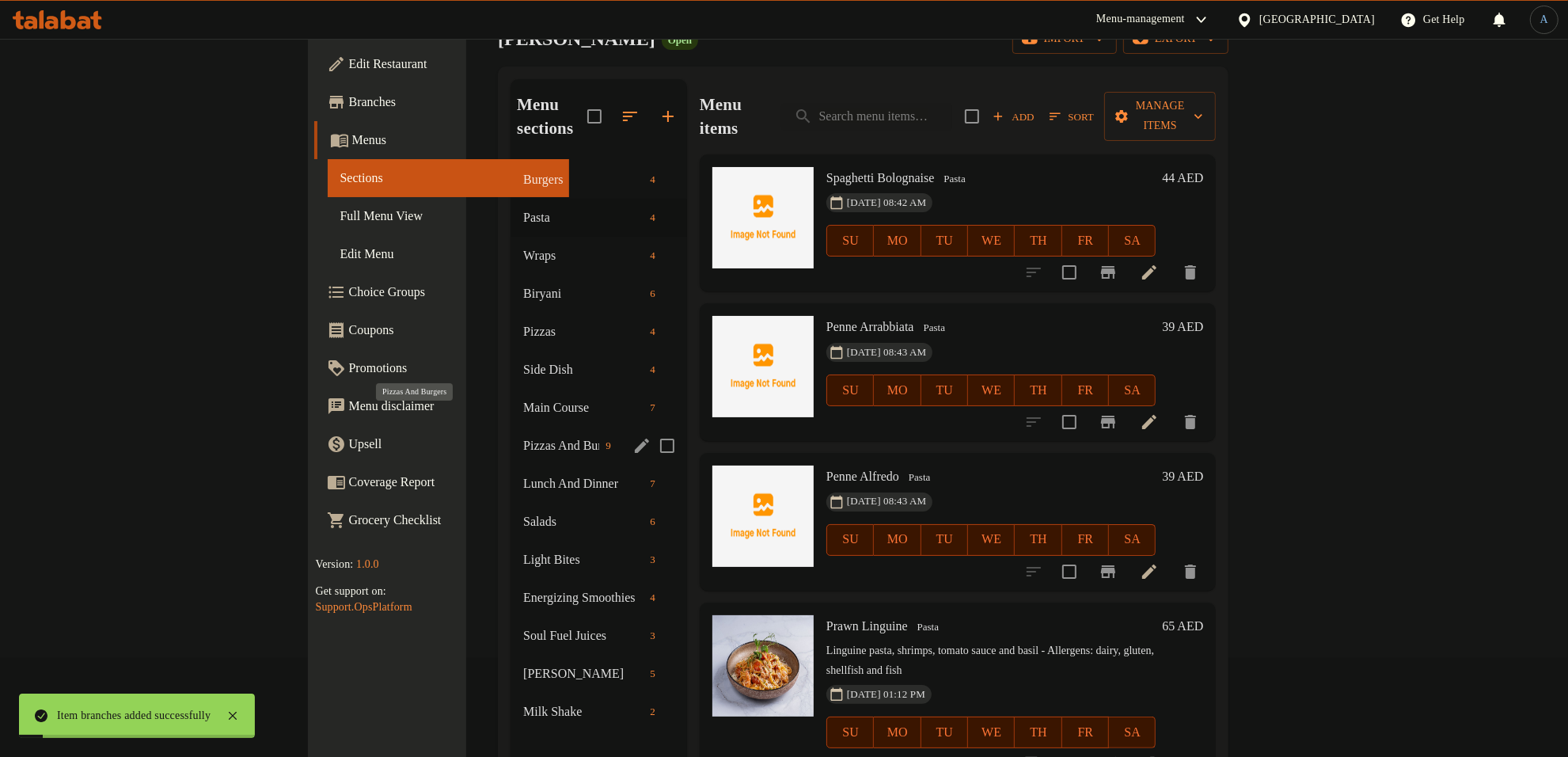
click at [523, 436] on span "Pizzas And Burgers" at bounding box center [562, 446] width 76 height 19
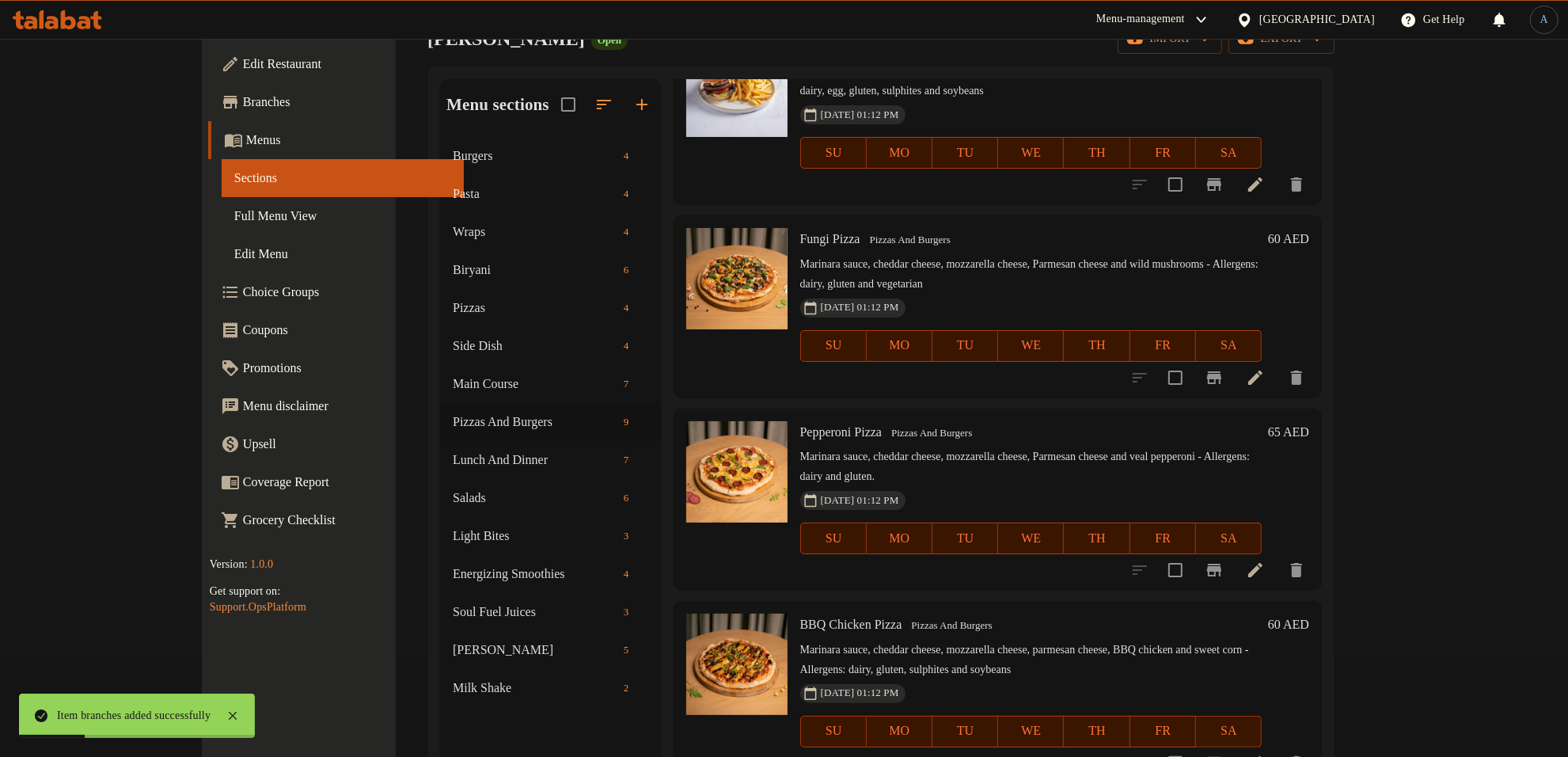
scroll to position [874, 0]
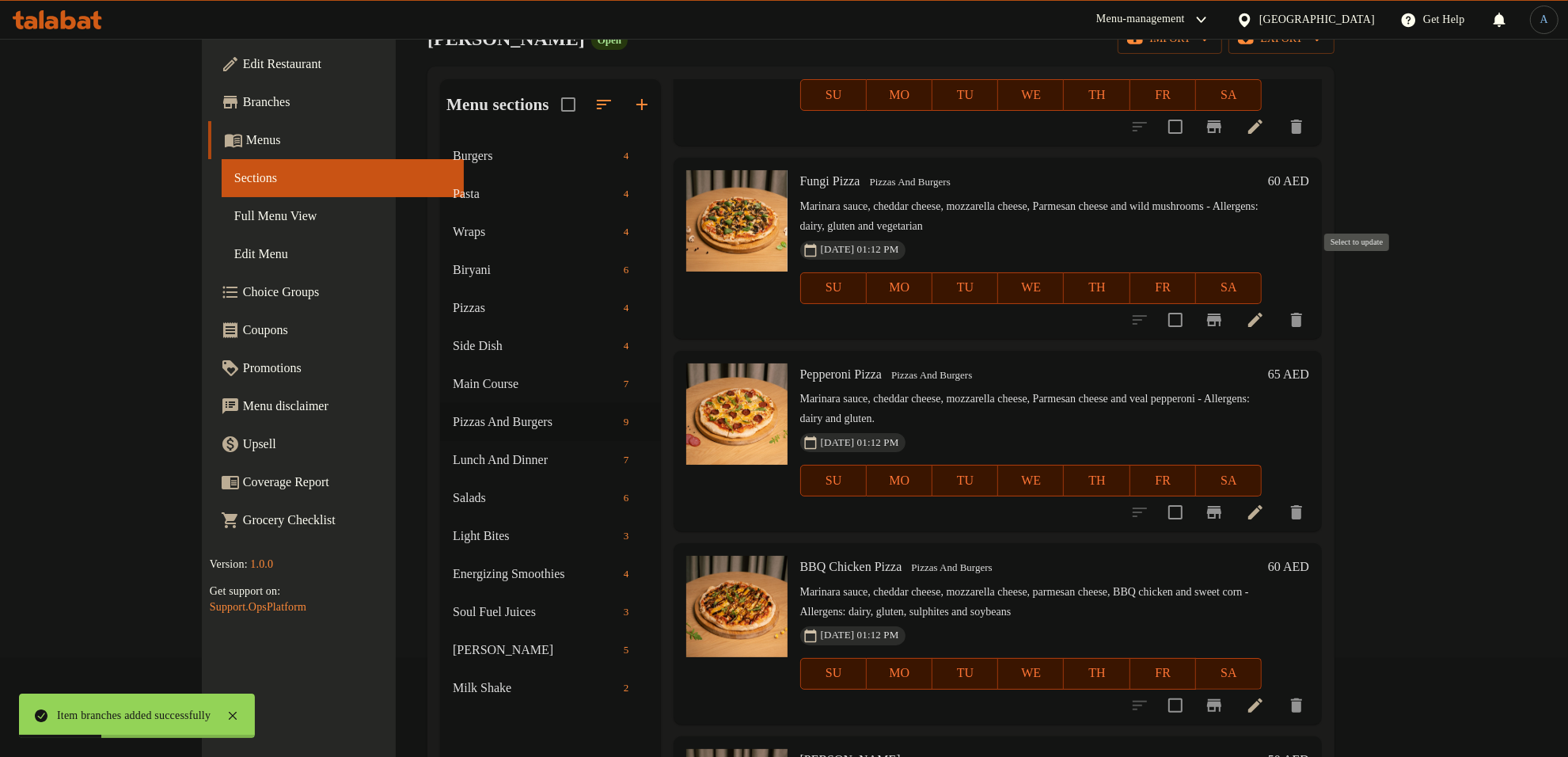
click at [1192, 303] on input "checkbox" at bounding box center [1175, 320] width 33 height 33
checkbox input "true"
click at [1192, 496] on input "checkbox" at bounding box center [1175, 513] width 33 height 33
checkbox input "true"
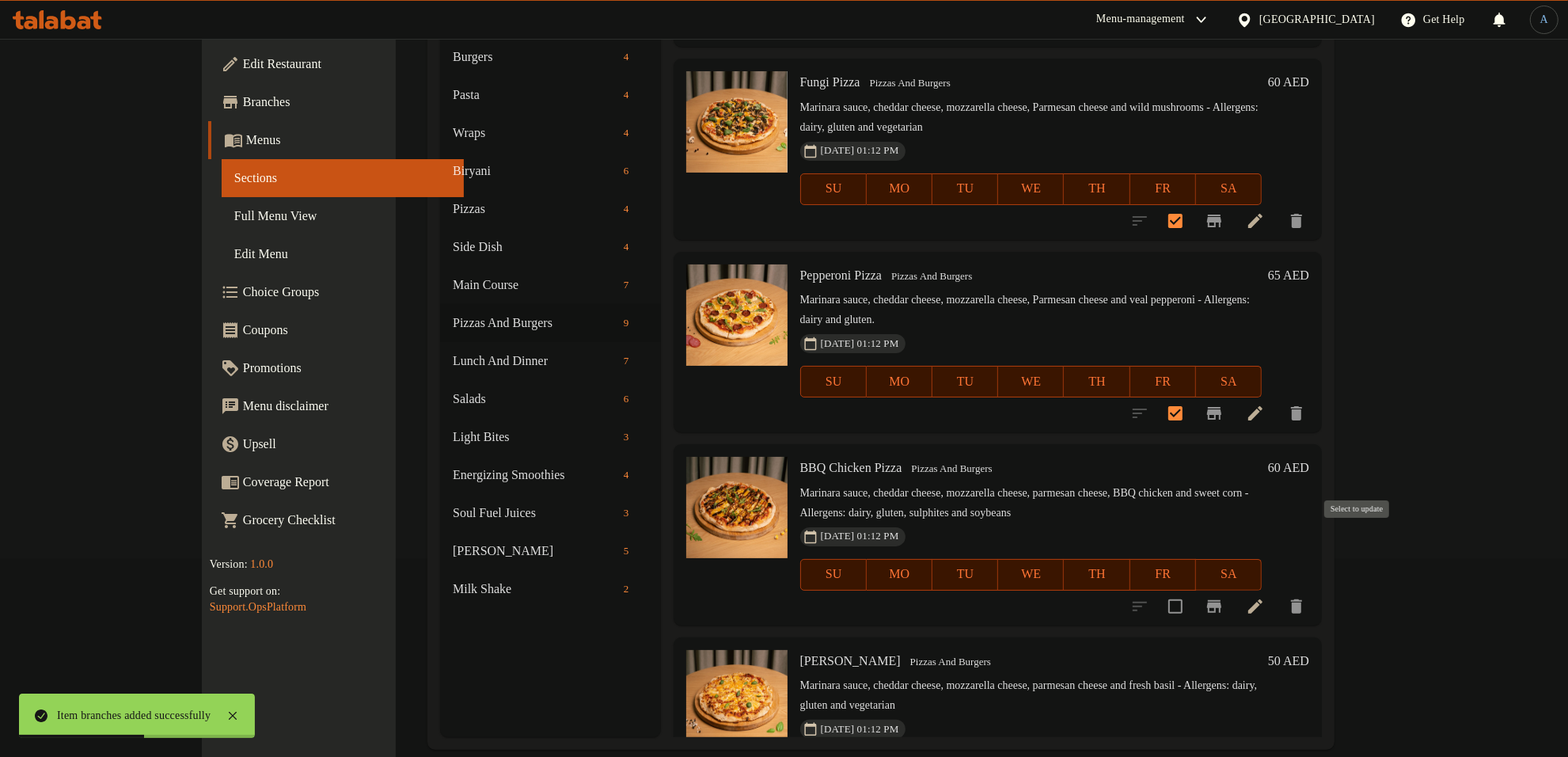
click at [1192, 590] on input "checkbox" at bounding box center [1175, 606] width 33 height 33
checkbox input "true"
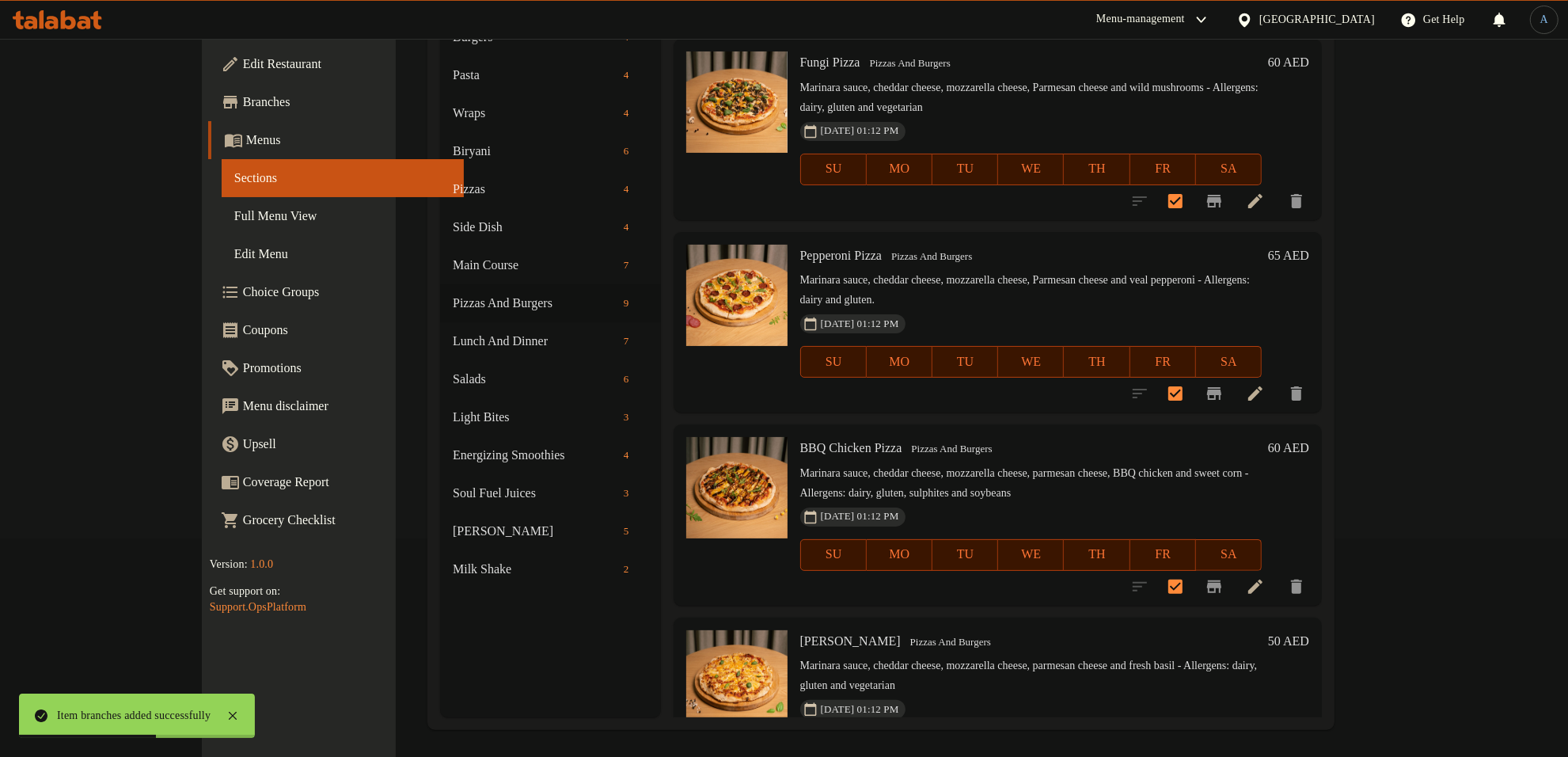
scroll to position [222, 0]
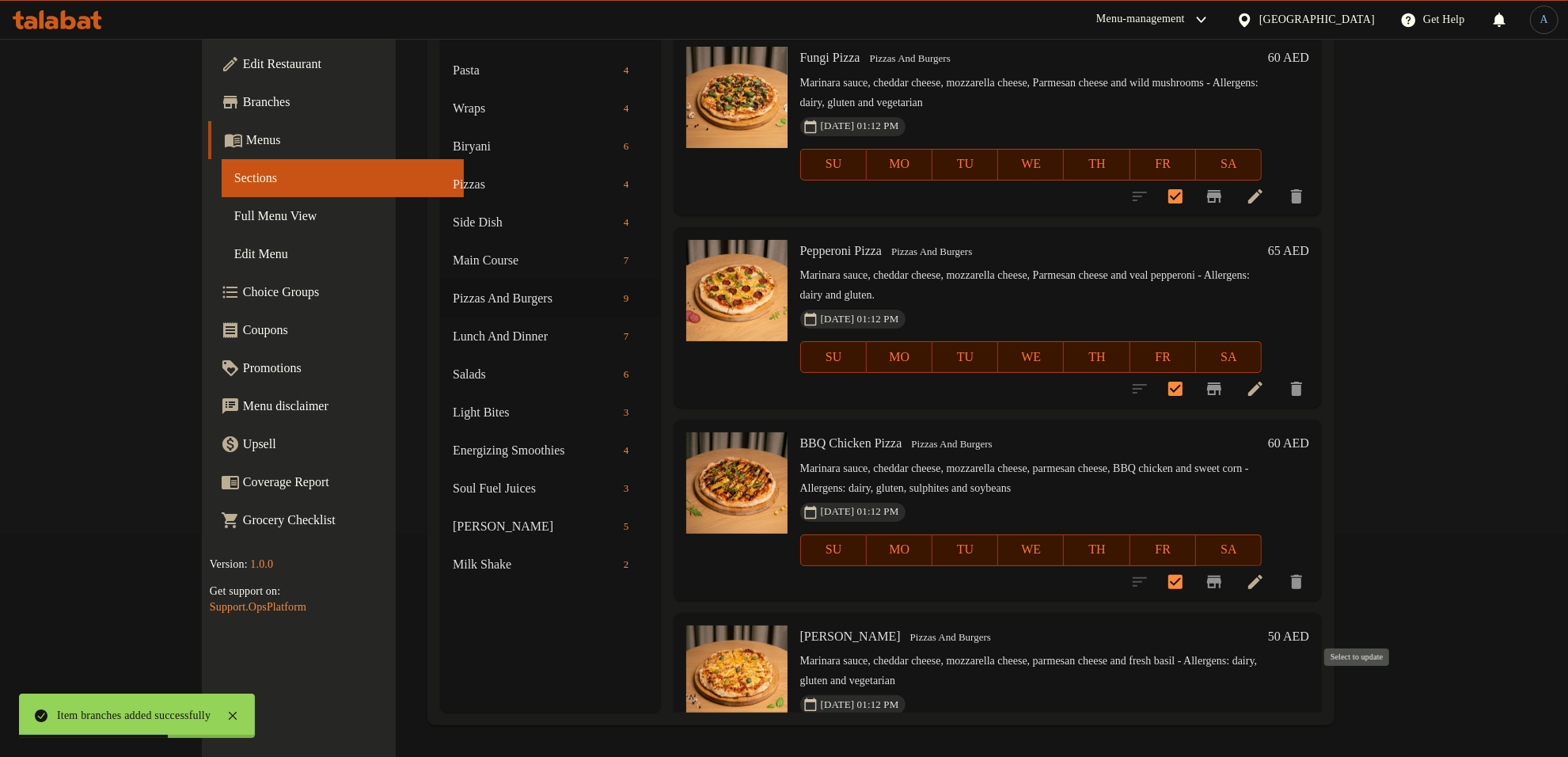
checkbox input "true"
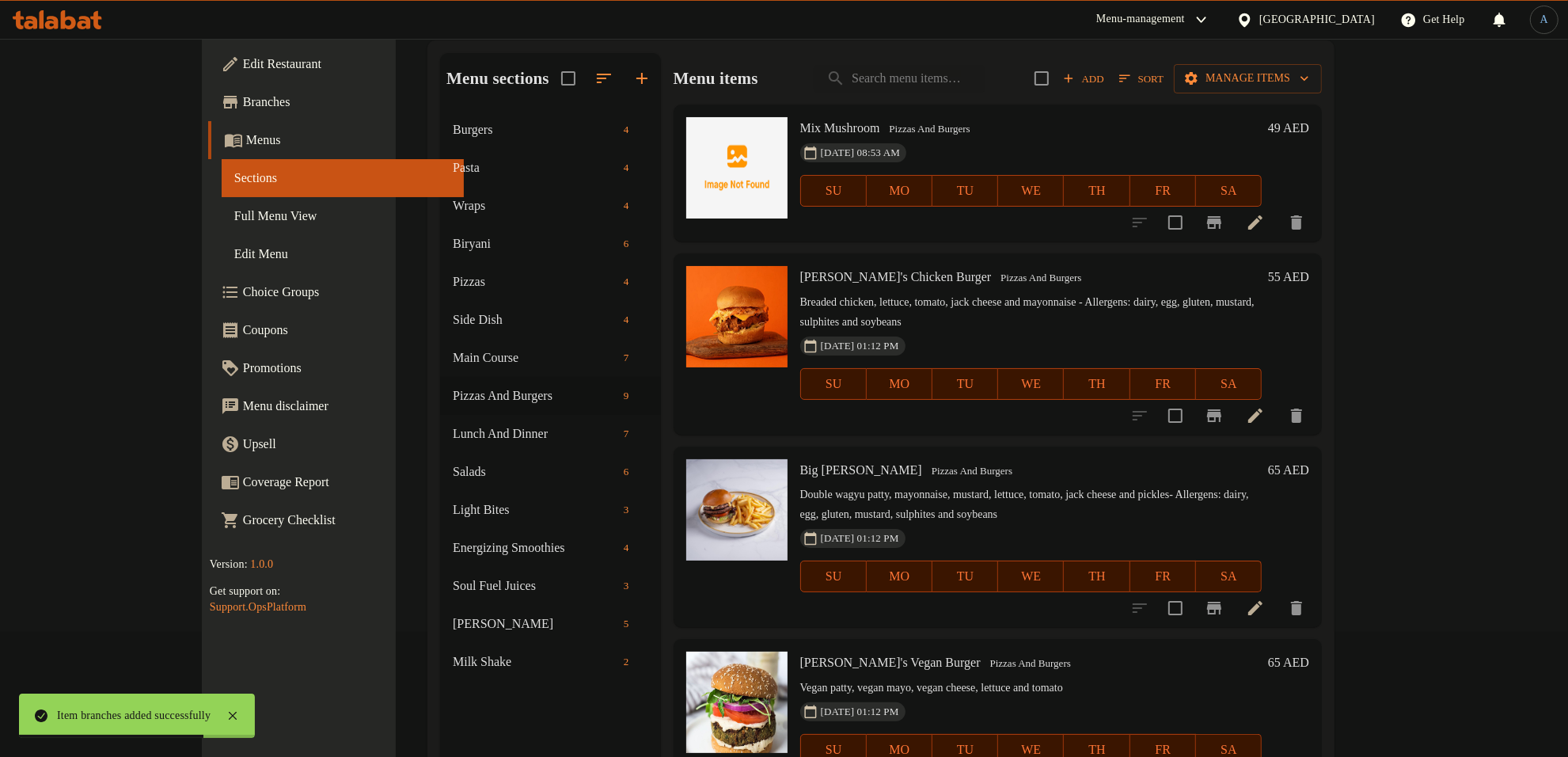
scroll to position [0, 0]
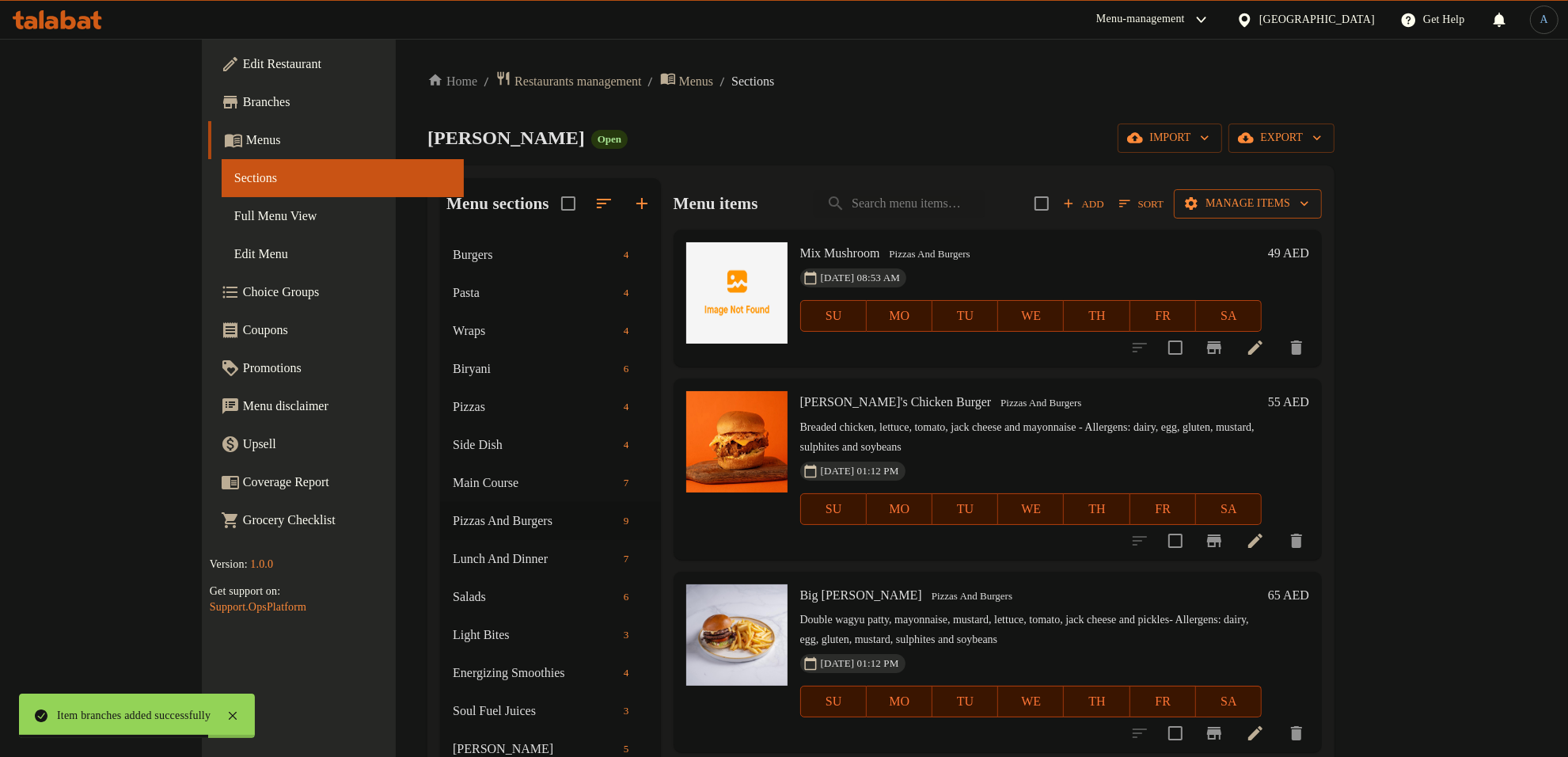
click at [1309, 206] on span "Manage items" at bounding box center [1248, 203] width 123 height 20
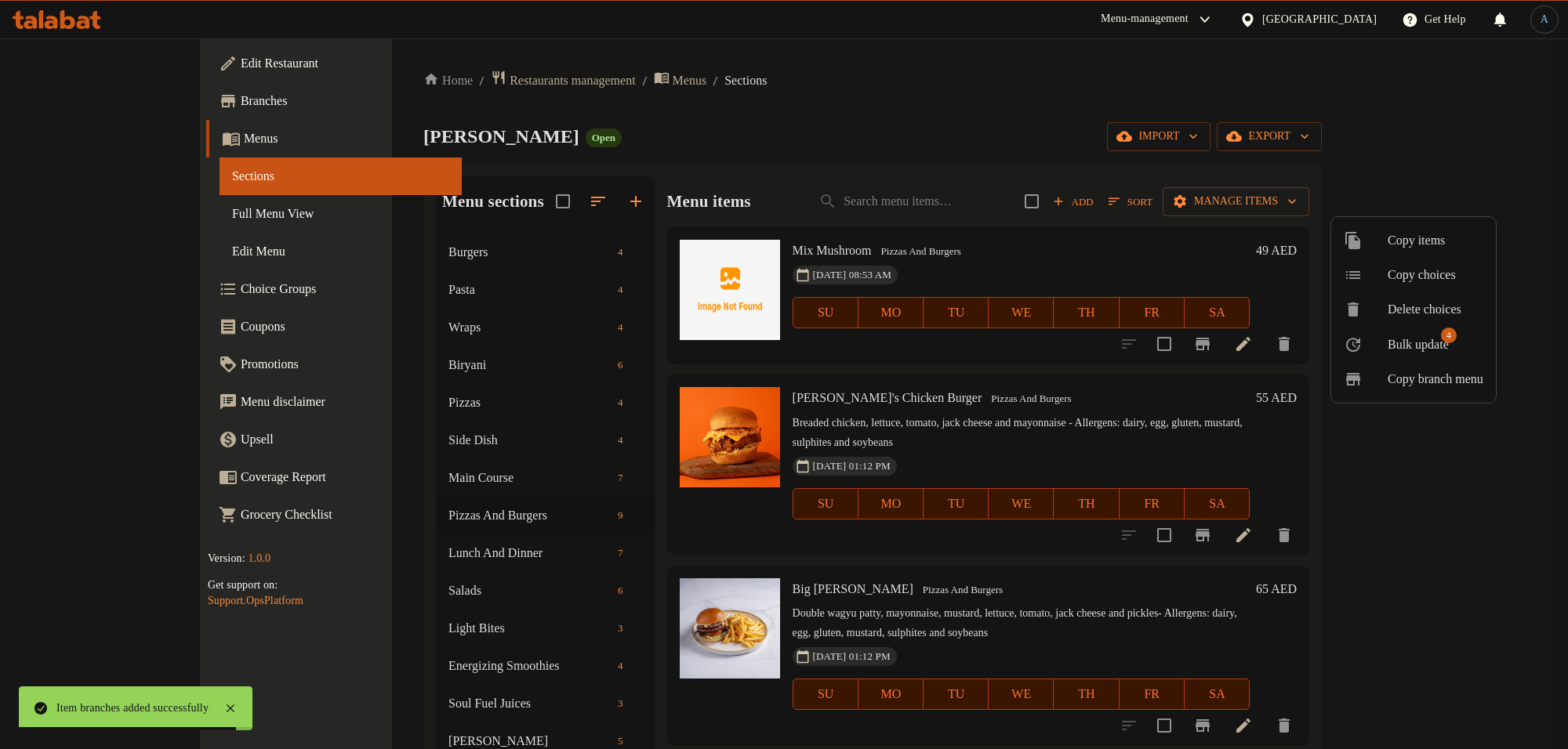
click at [1409, 346] on span "Bulk update" at bounding box center [1418, 345] width 61 height 19
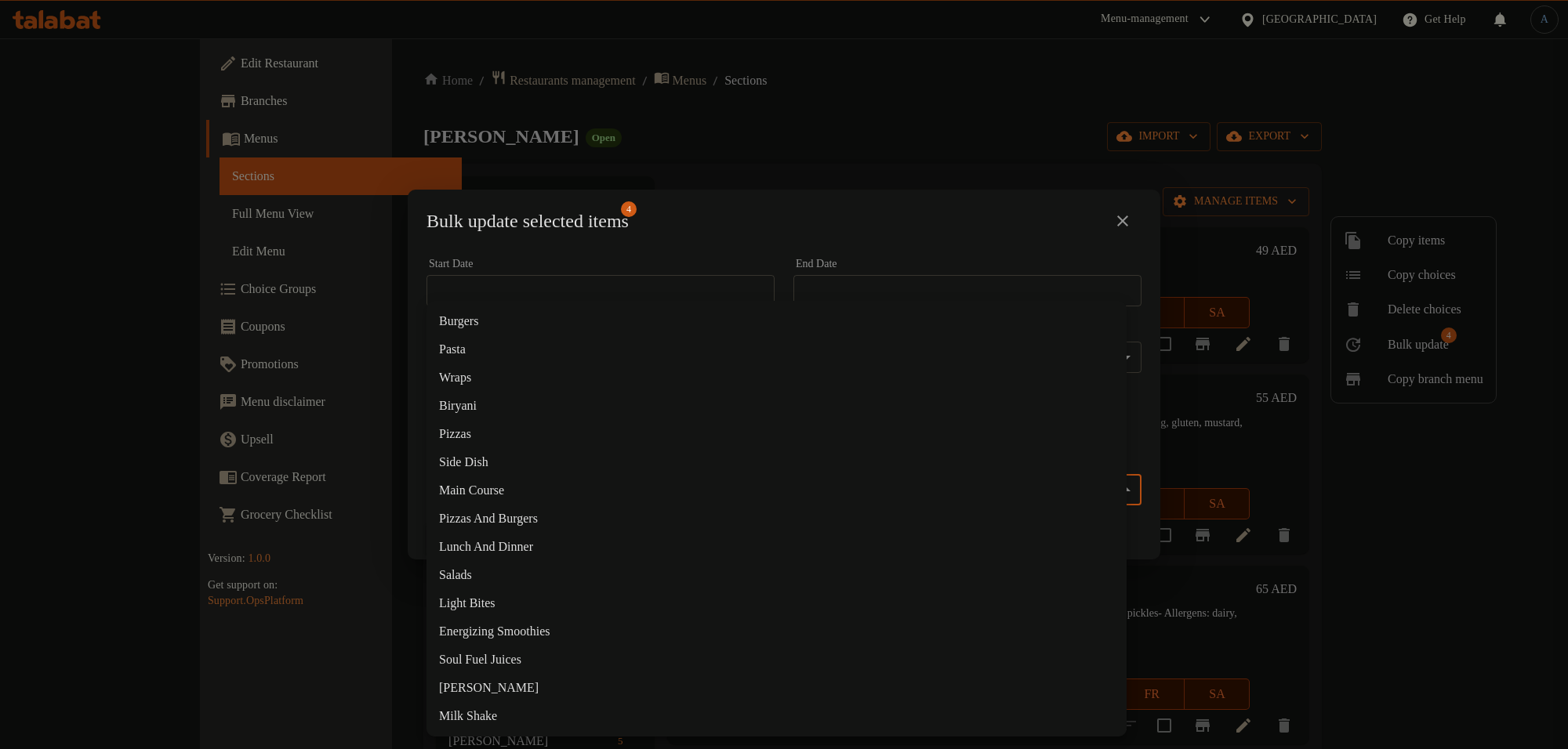
click at [597, 480] on body "Item branches added successfully ​ Menu-management United Arab Emirates Get Hel…" at bounding box center [784, 393] width 1568 height 711
click at [467, 436] on li "Pizzas" at bounding box center [776, 434] width 700 height 28
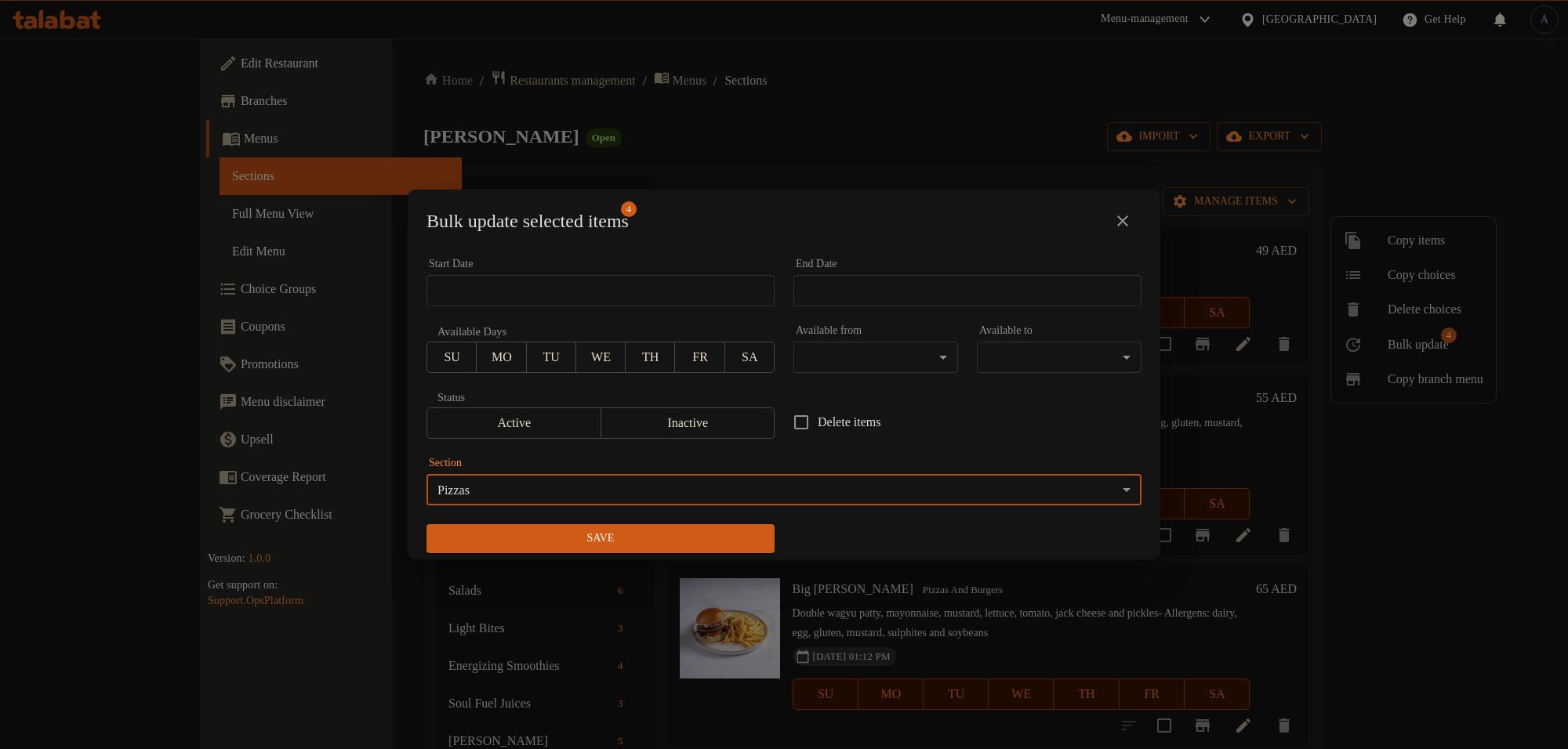
click at [707, 521] on div "Save" at bounding box center [600, 539] width 367 height 48
click at [709, 535] on span "Save" at bounding box center [600, 539] width 323 height 20
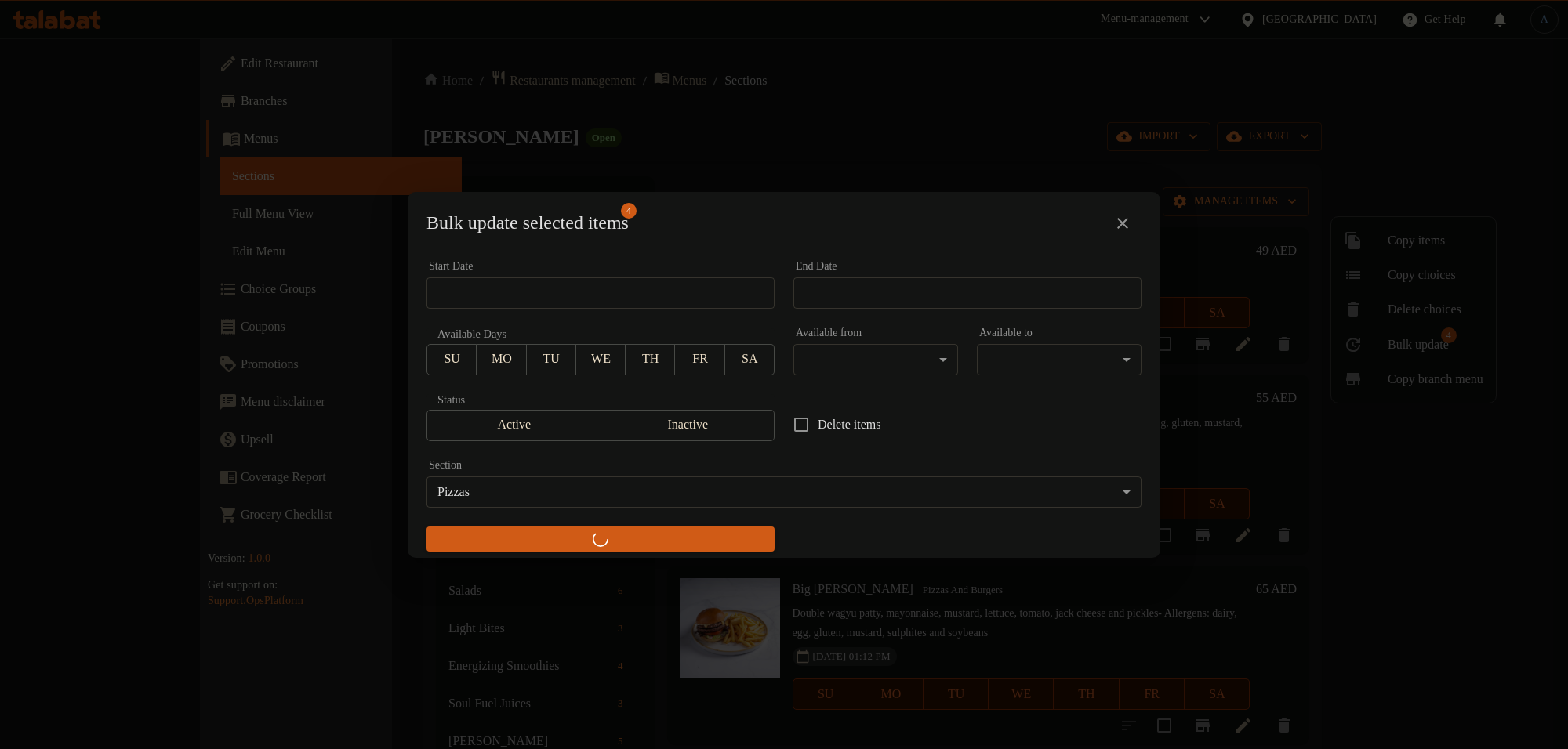
checkbox input "false"
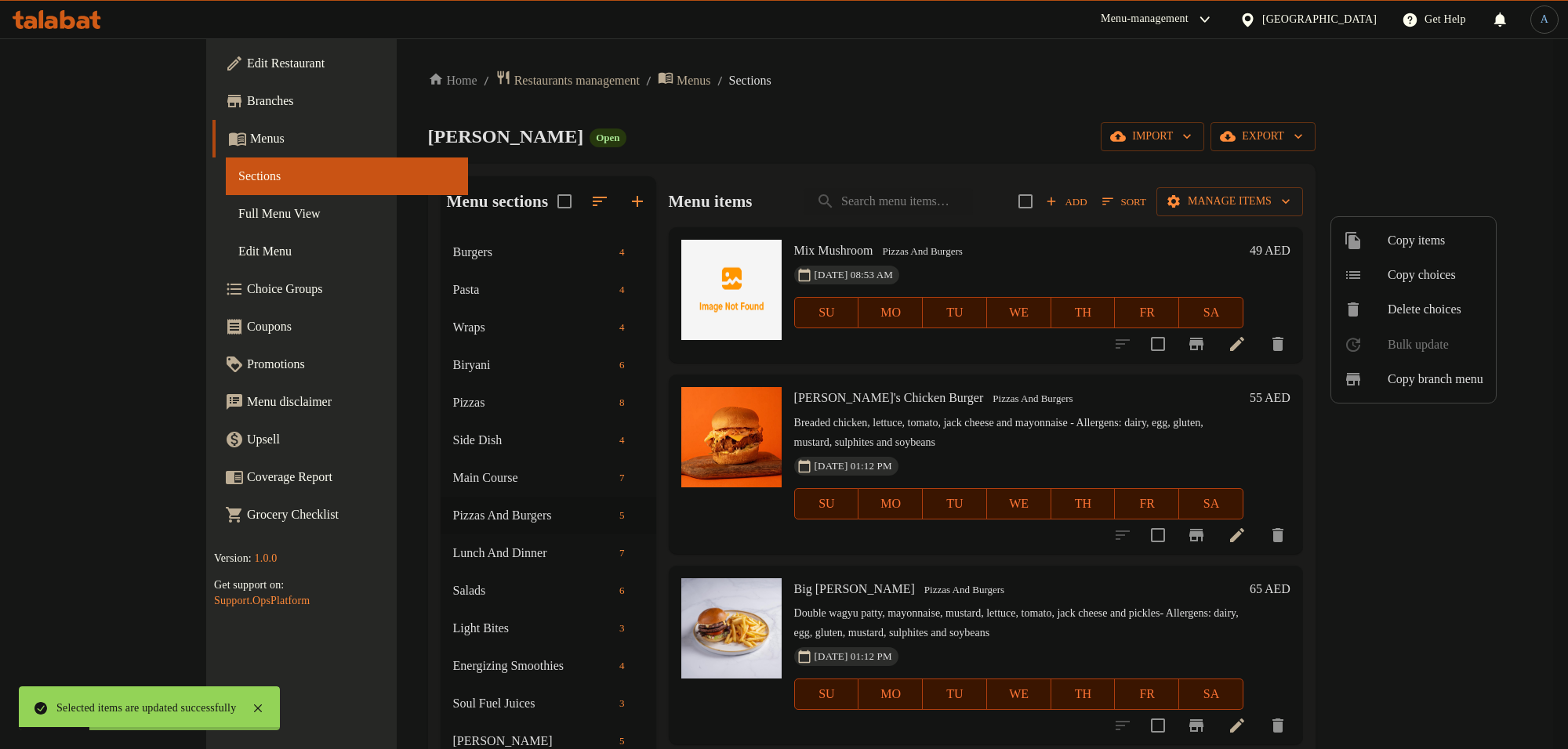
click at [346, 404] on div at bounding box center [784, 374] width 1568 height 749
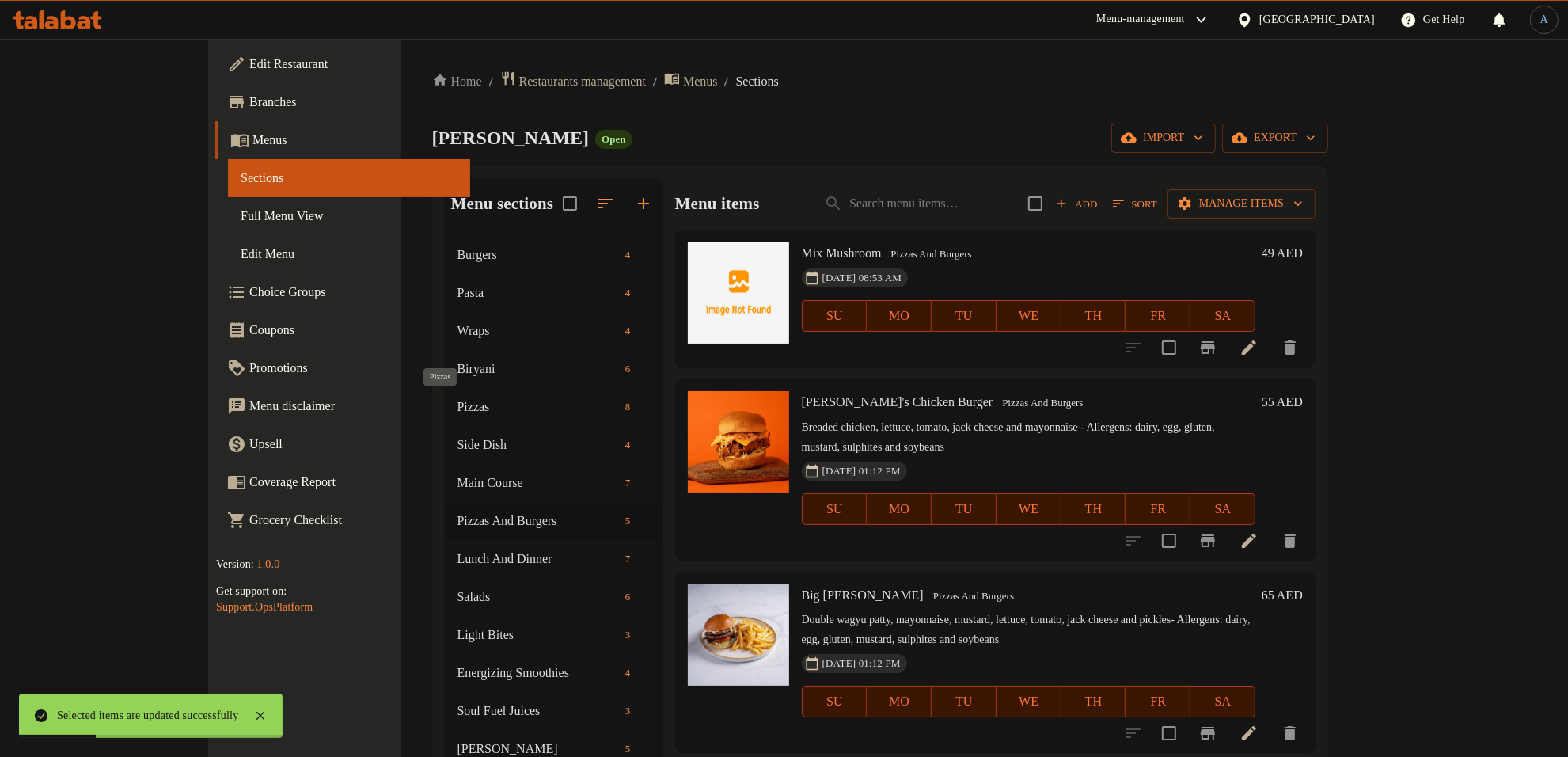
click at [458, 408] on span "Pizzas" at bounding box center [539, 407] width 162 height 19
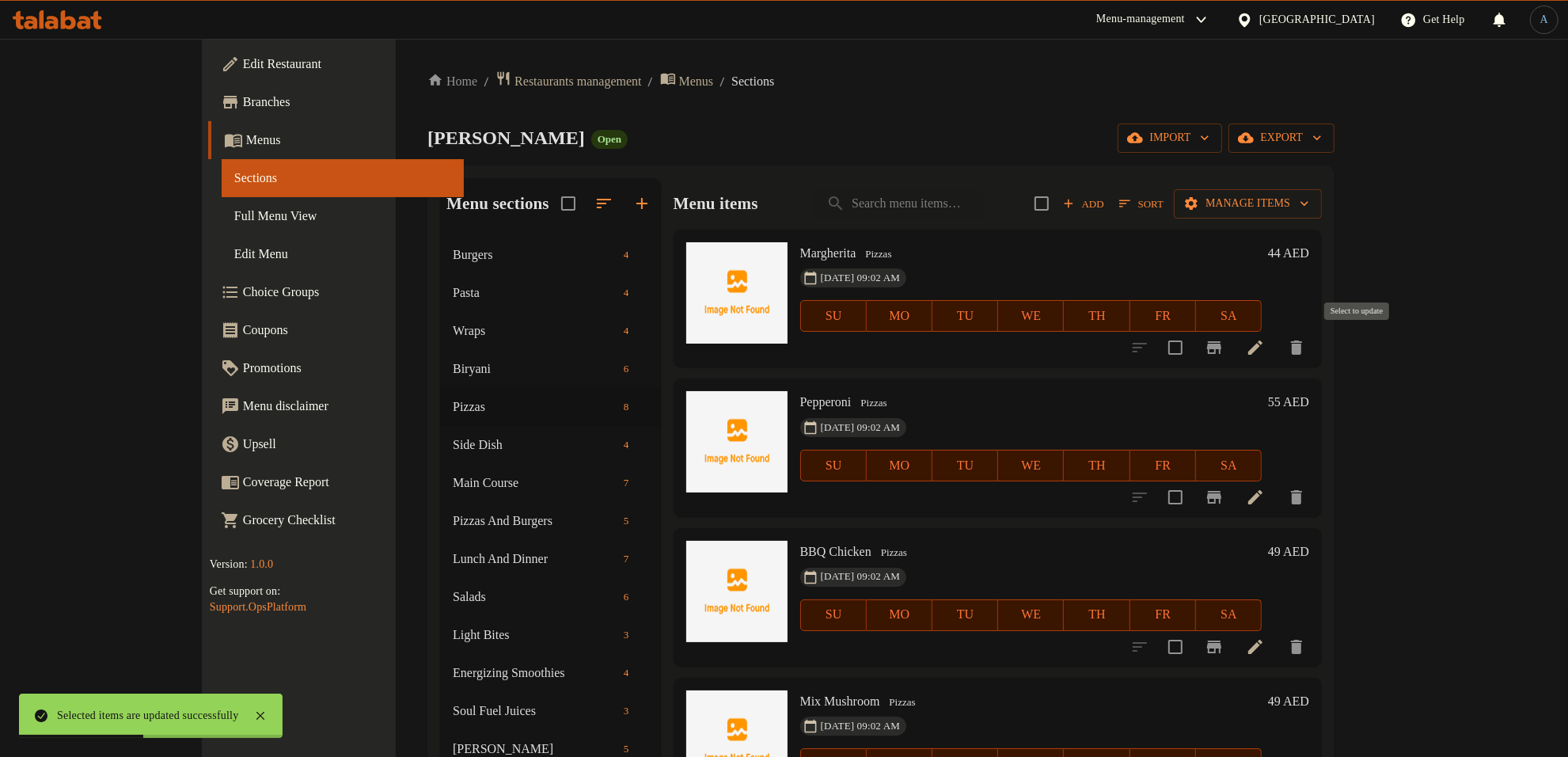
click at [1192, 346] on input "checkbox" at bounding box center [1175, 348] width 33 height 33
checkbox input "true"
click at [1192, 486] on input "checkbox" at bounding box center [1175, 498] width 33 height 33
checkbox input "true"
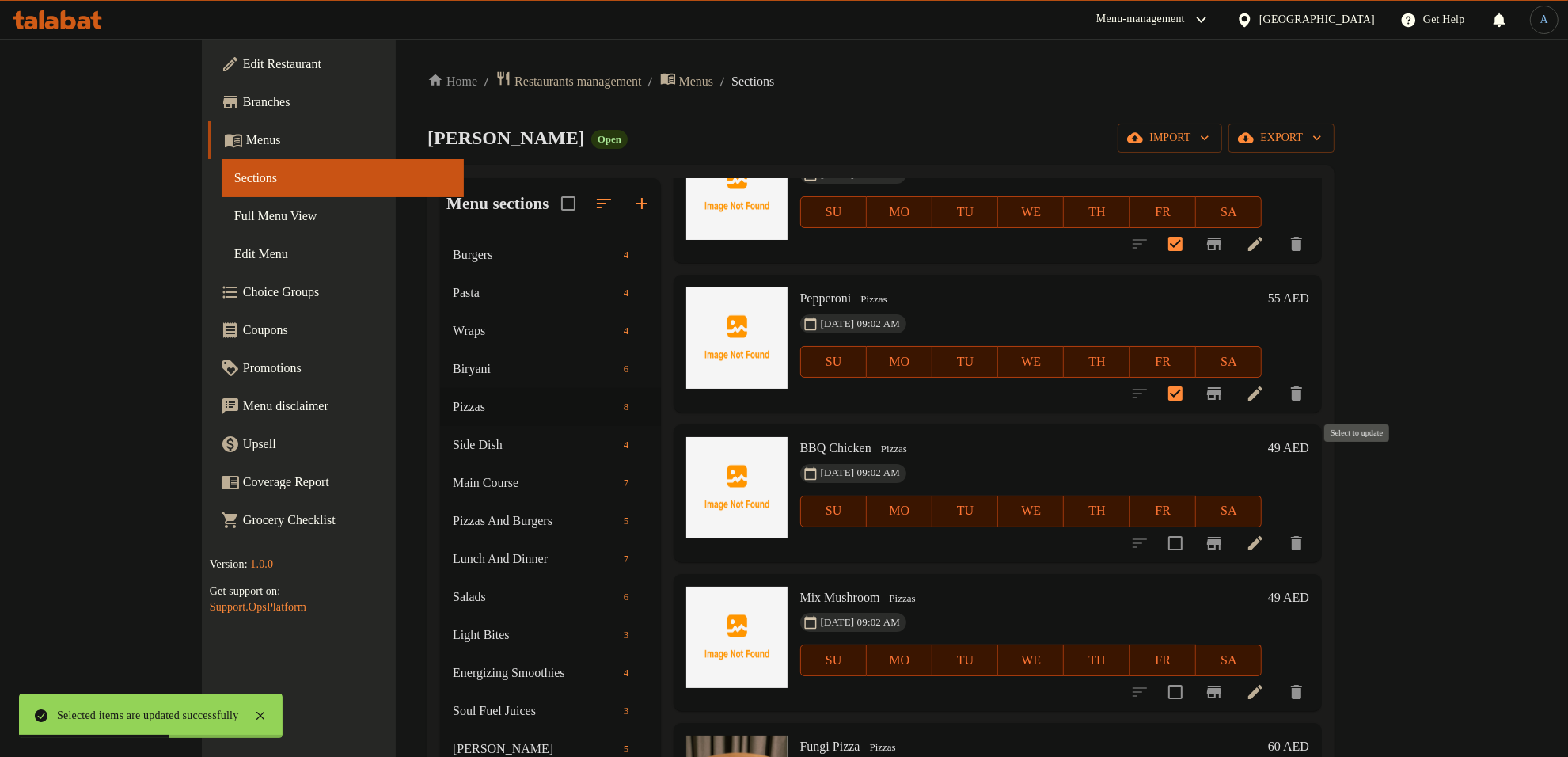
scroll to position [198, 0]
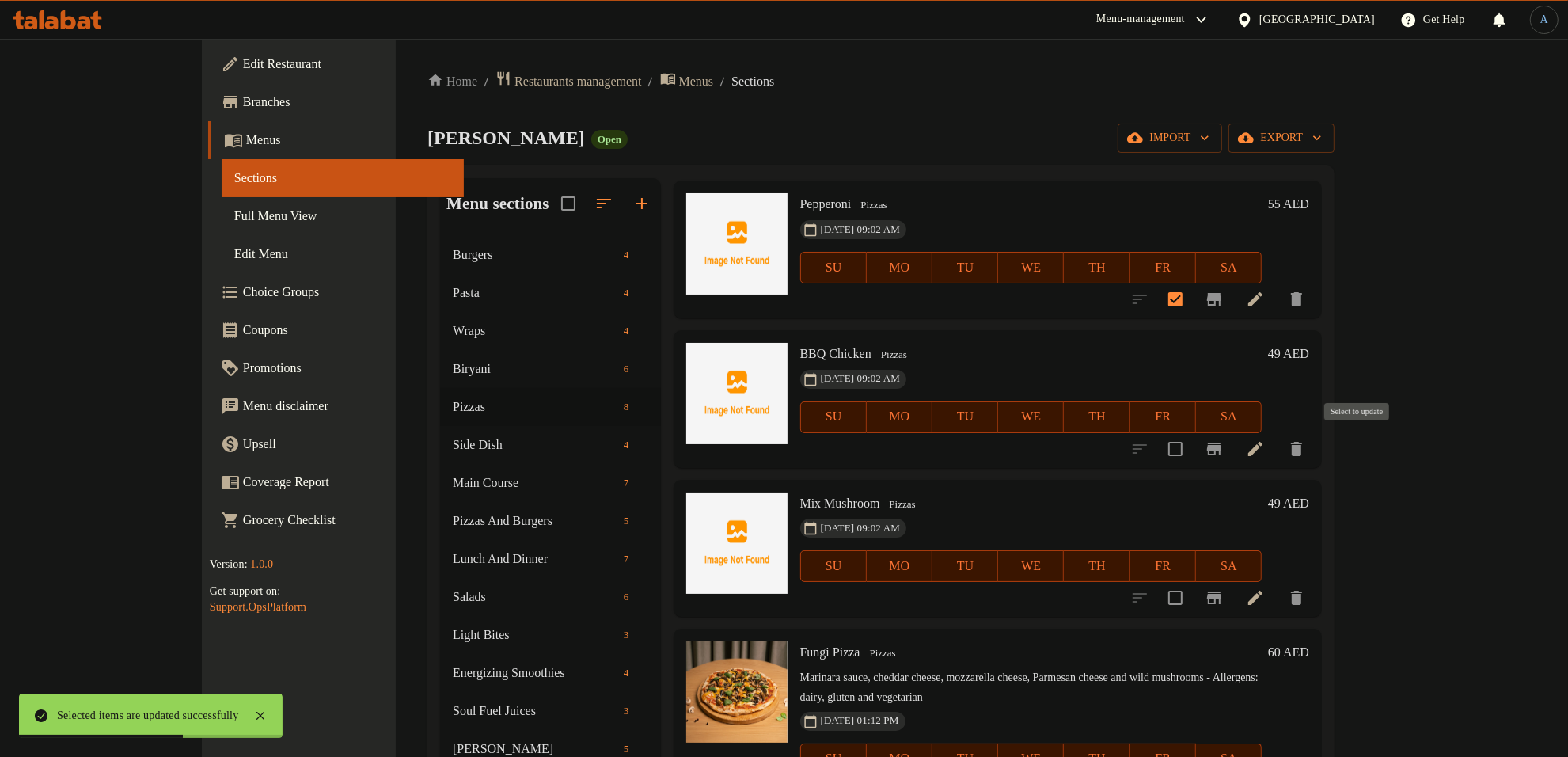
click at [1192, 452] on input "checkbox" at bounding box center [1175, 449] width 33 height 33
checkbox input "true"
click at [1192, 596] on input "checkbox" at bounding box center [1175, 598] width 33 height 33
checkbox input "true"
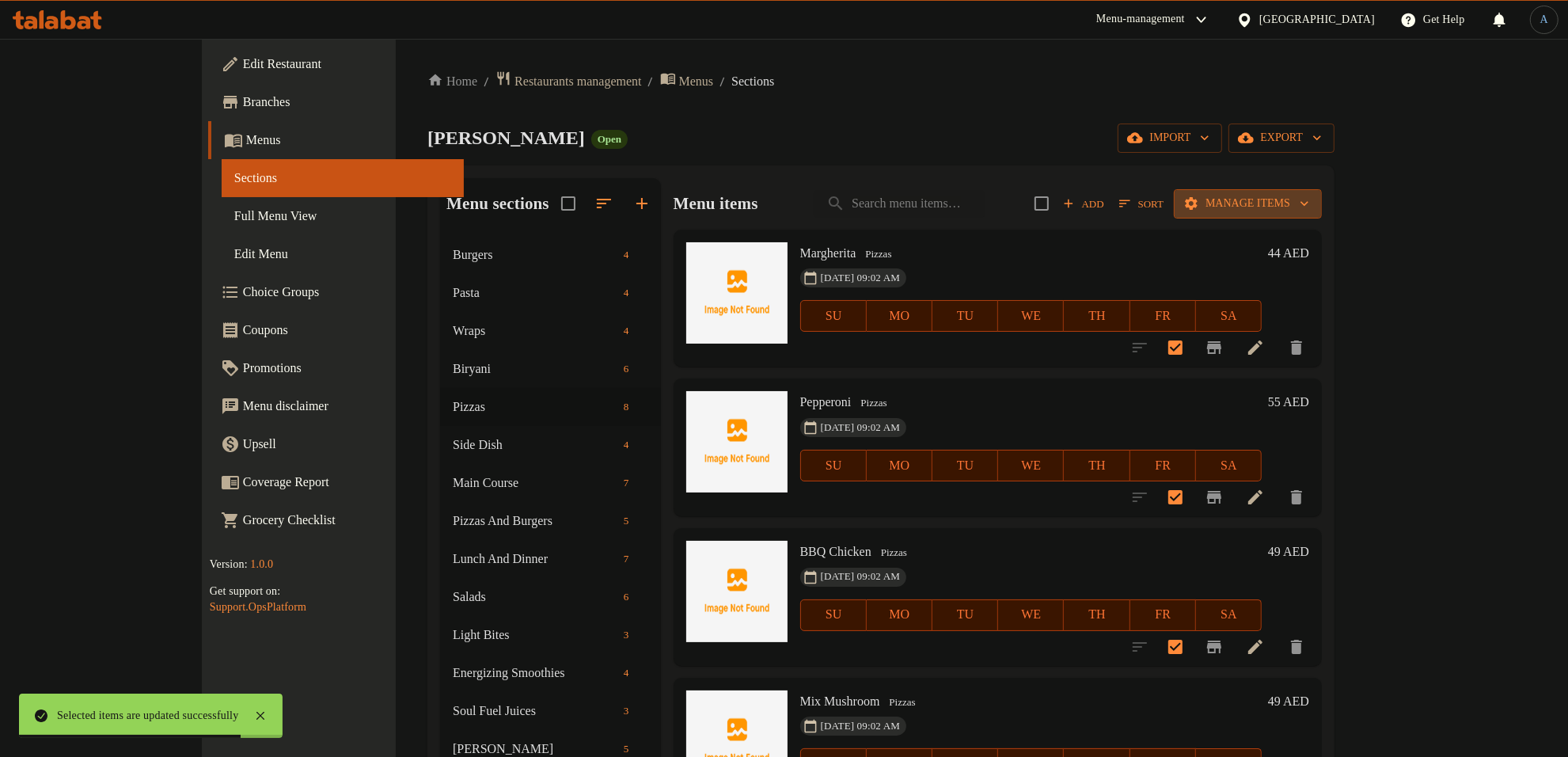
click at [1309, 204] on span "Manage items" at bounding box center [1248, 203] width 123 height 20
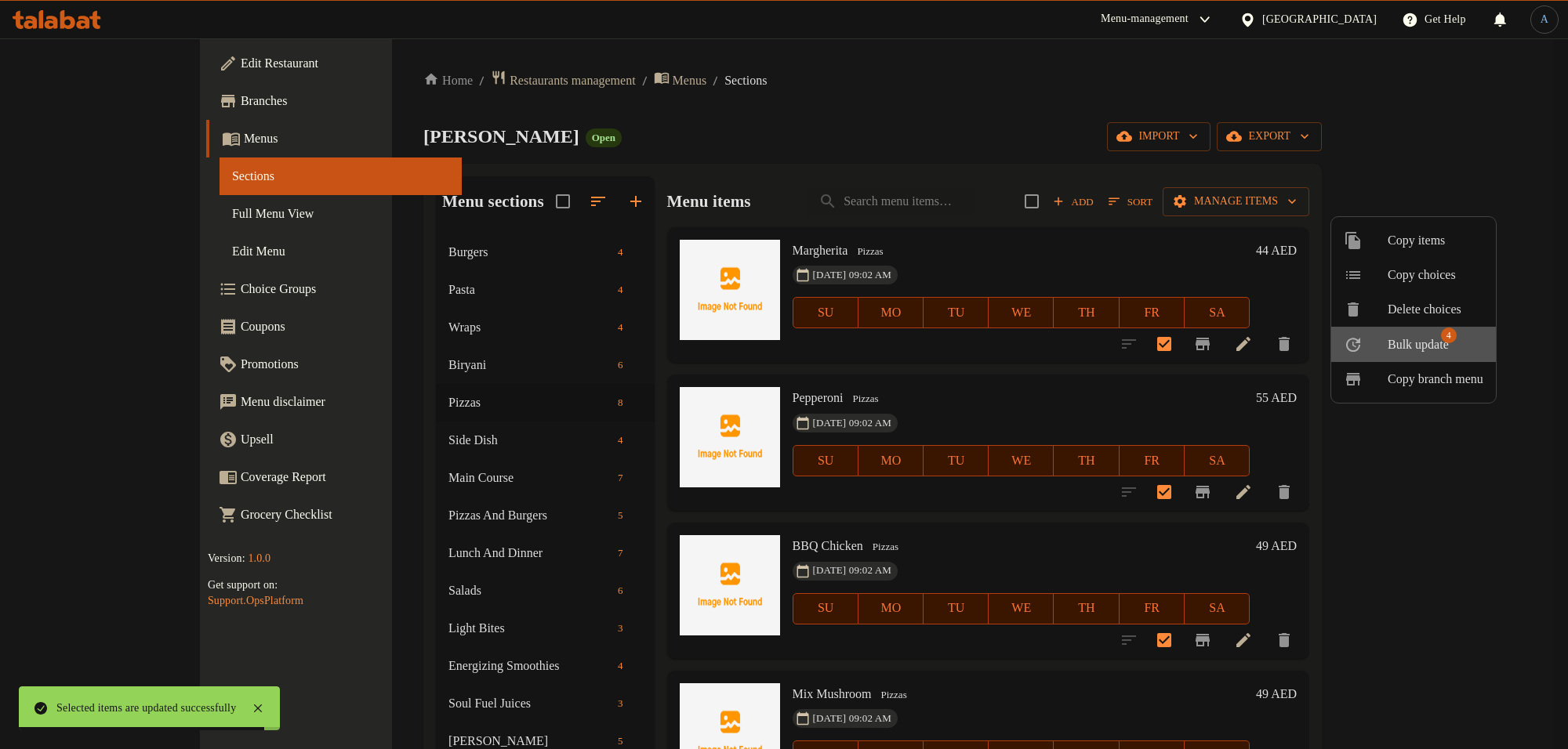
click at [1395, 345] on span "Bulk update" at bounding box center [1418, 345] width 61 height 19
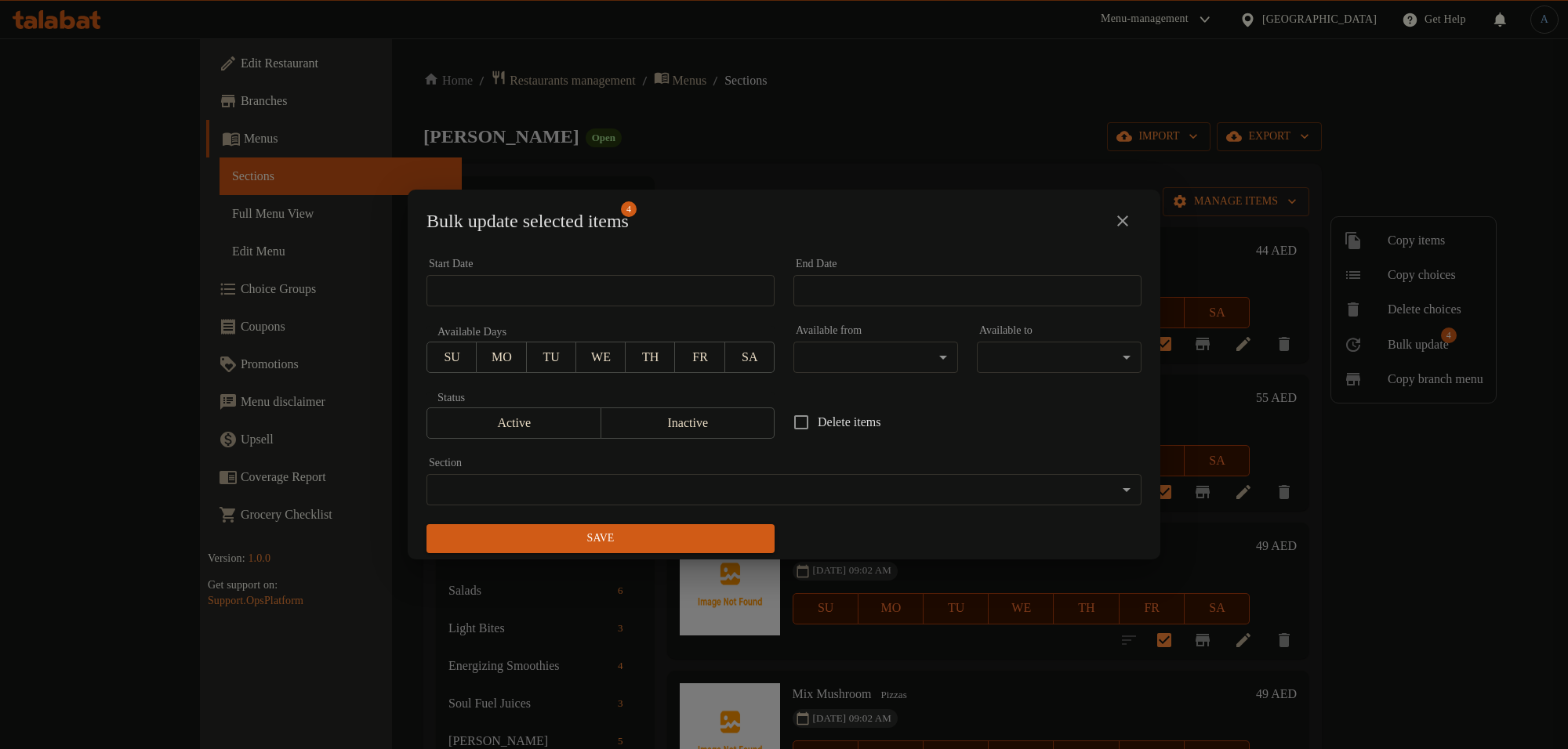
click at [824, 427] on span "Delete items" at bounding box center [849, 422] width 63 height 19
click at [818, 427] on input "Delete items" at bounding box center [801, 422] width 33 height 33
checkbox input "true"
click at [707, 533] on span "Save" at bounding box center [600, 539] width 323 height 20
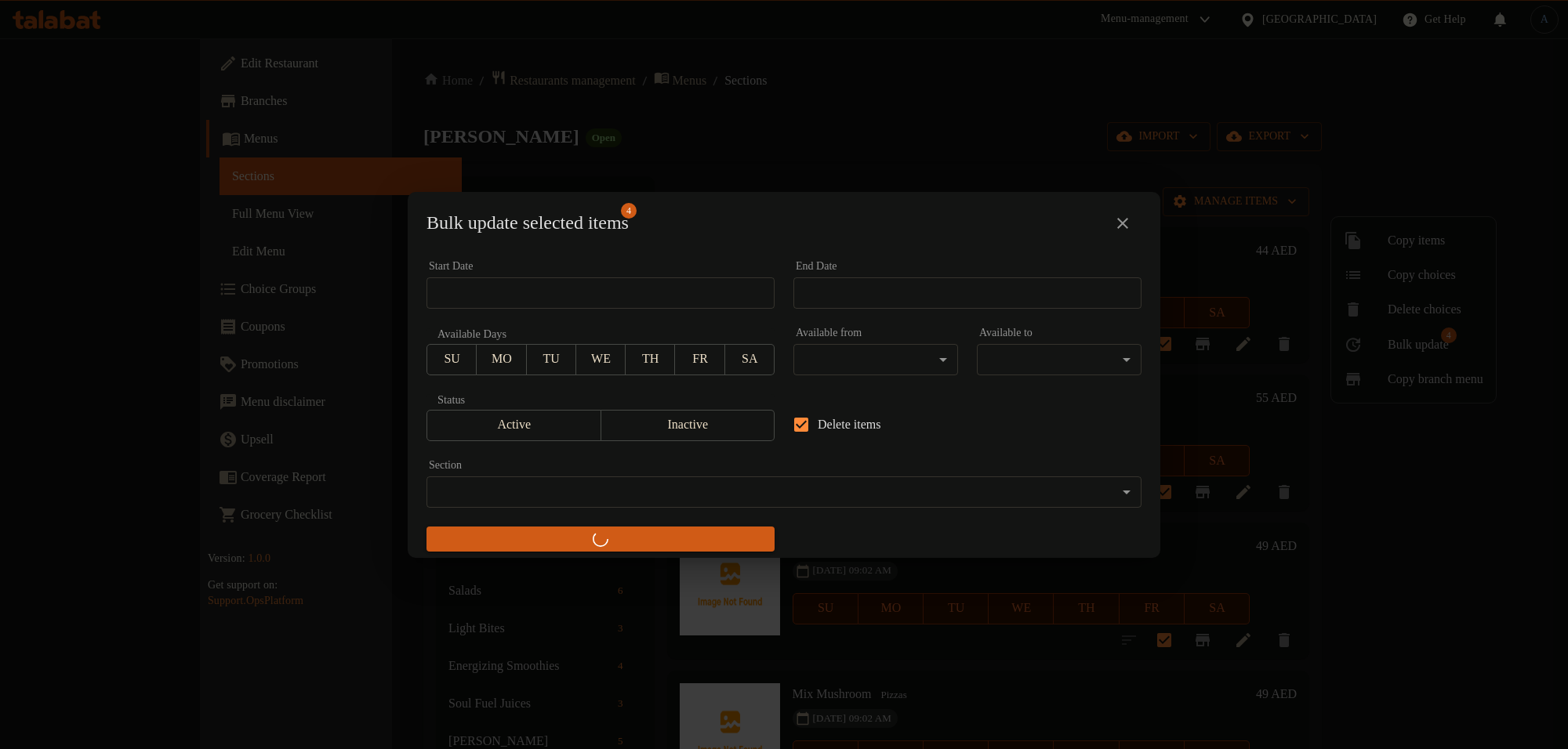
checkbox input "false"
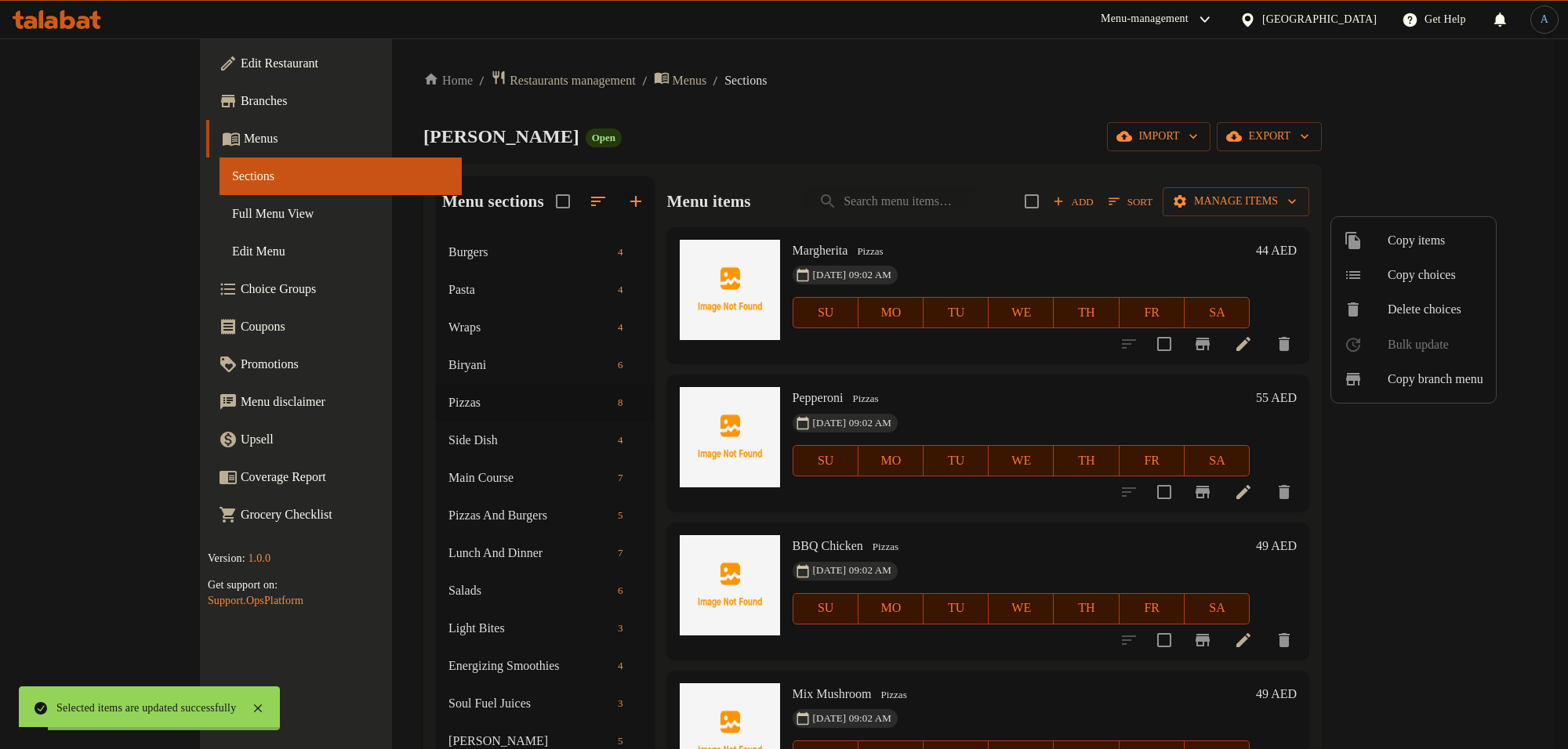
drag, startPoint x: 832, startPoint y: 115, endPoint x: 851, endPoint y: 110, distance: 19.6
click at [836, 112] on div at bounding box center [784, 374] width 1568 height 749
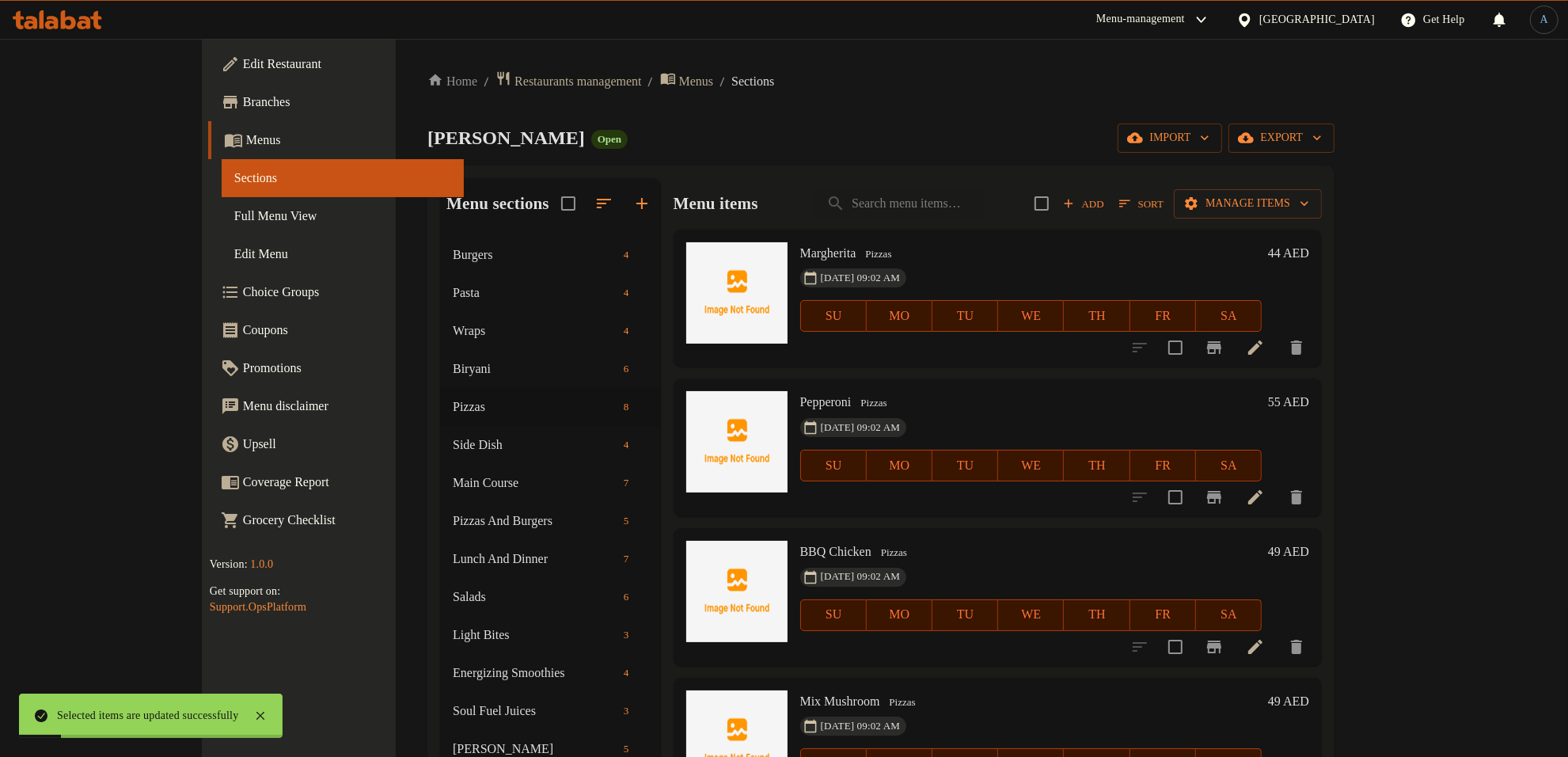
click at [977, 100] on div "Home / Restaurants management / Menus / Sections Charlie Lane Open import expor…" at bounding box center [881, 509] width 907 height 878
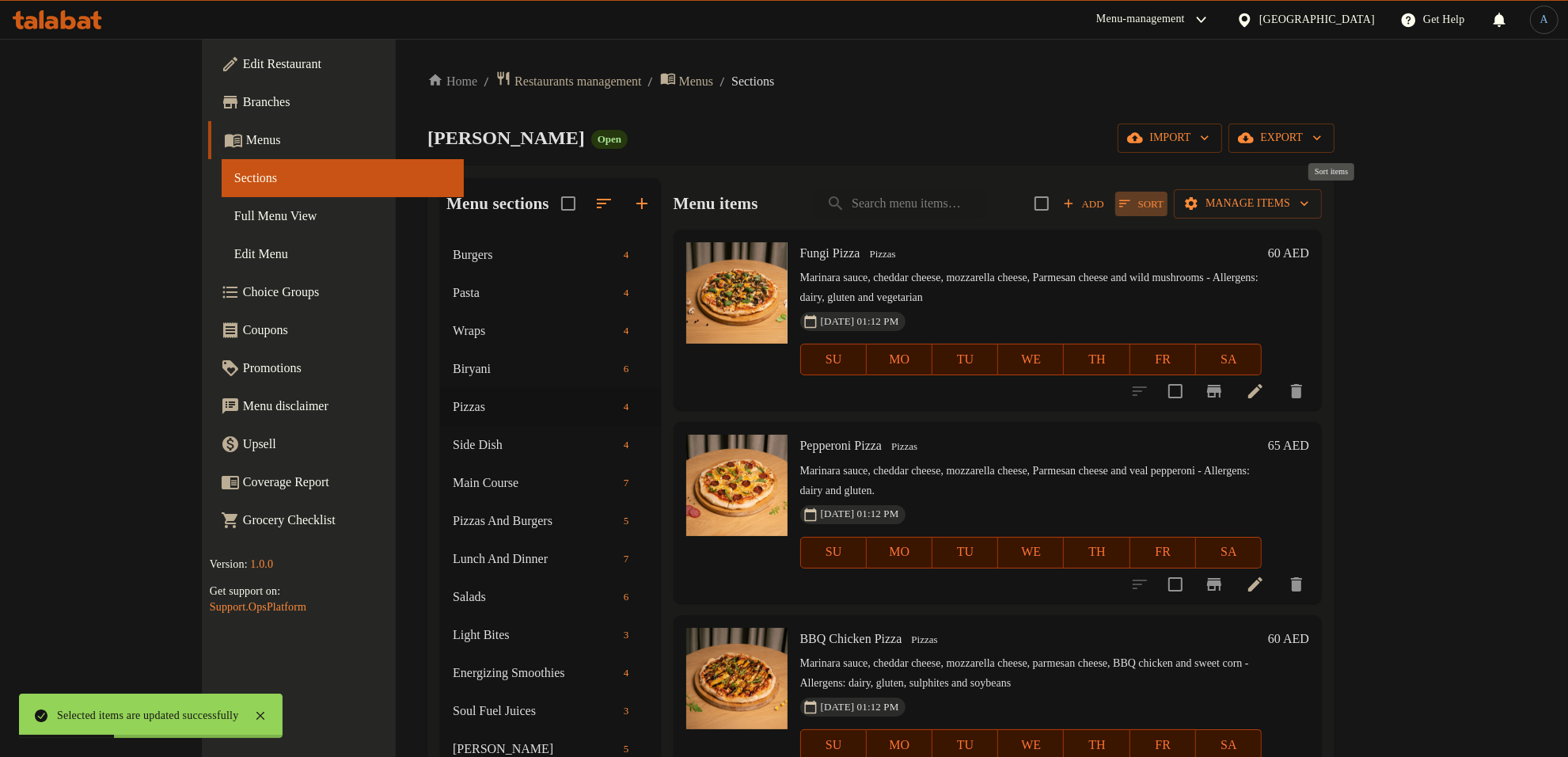
click at [1164, 207] on span "Sort" at bounding box center [1141, 203] width 44 height 18
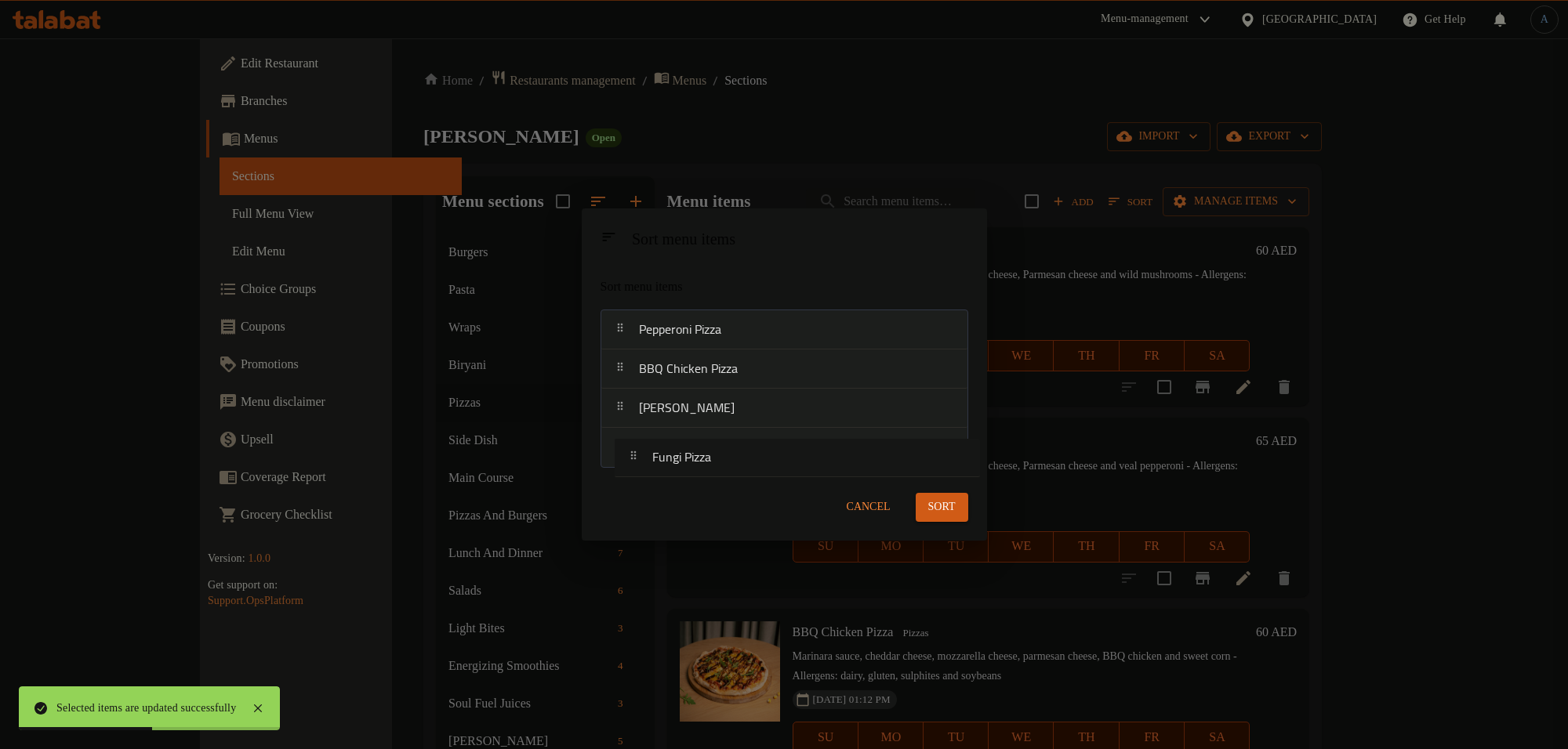
drag, startPoint x: 720, startPoint y: 323, endPoint x: 733, endPoint y: 455, distance: 132.6
click at [733, 455] on nav "Fungi Pizza Pepperoni Pizza BBQ Chicken Pizza Margherita Pizza" at bounding box center [784, 388] width 368 height 158
click at [724, 313] on nav "Pepperoni Pizza BBQ Chicken Pizza Margherita Pizza Fungi Pizza" at bounding box center [784, 388] width 368 height 158
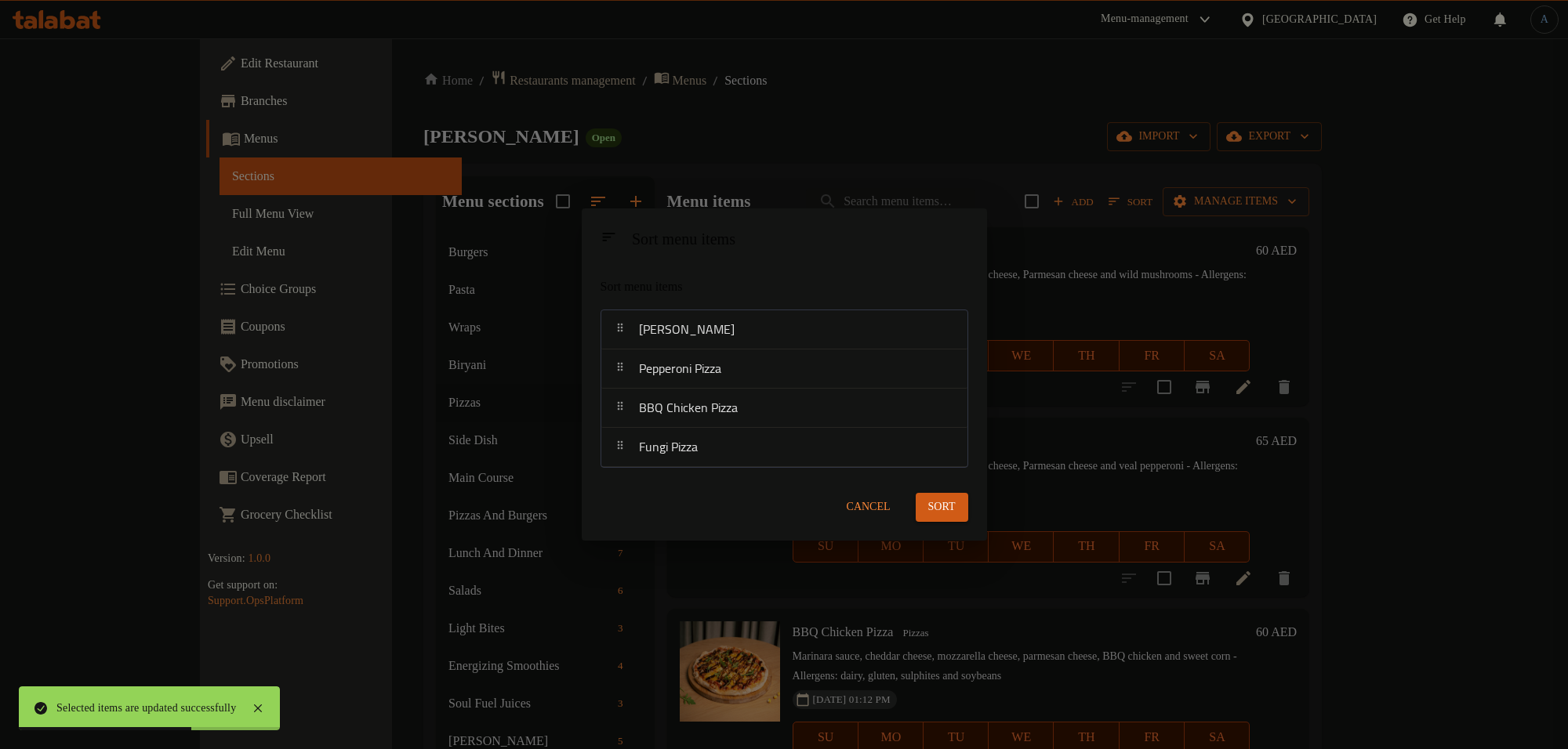
click at [929, 506] on span "Sort" at bounding box center [942, 507] width 27 height 20
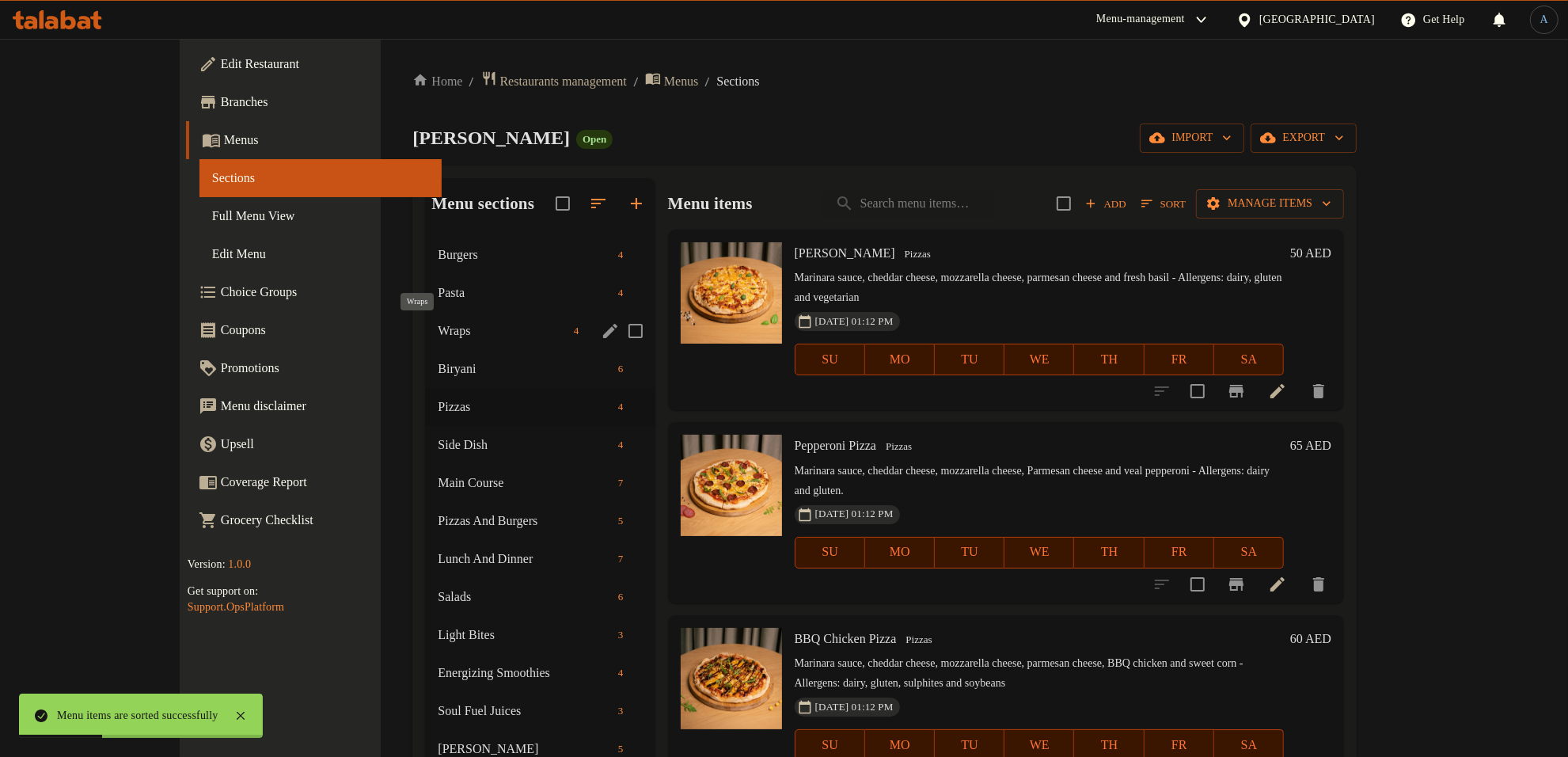
click at [438, 325] on span "Wraps" at bounding box center [503, 331] width 130 height 19
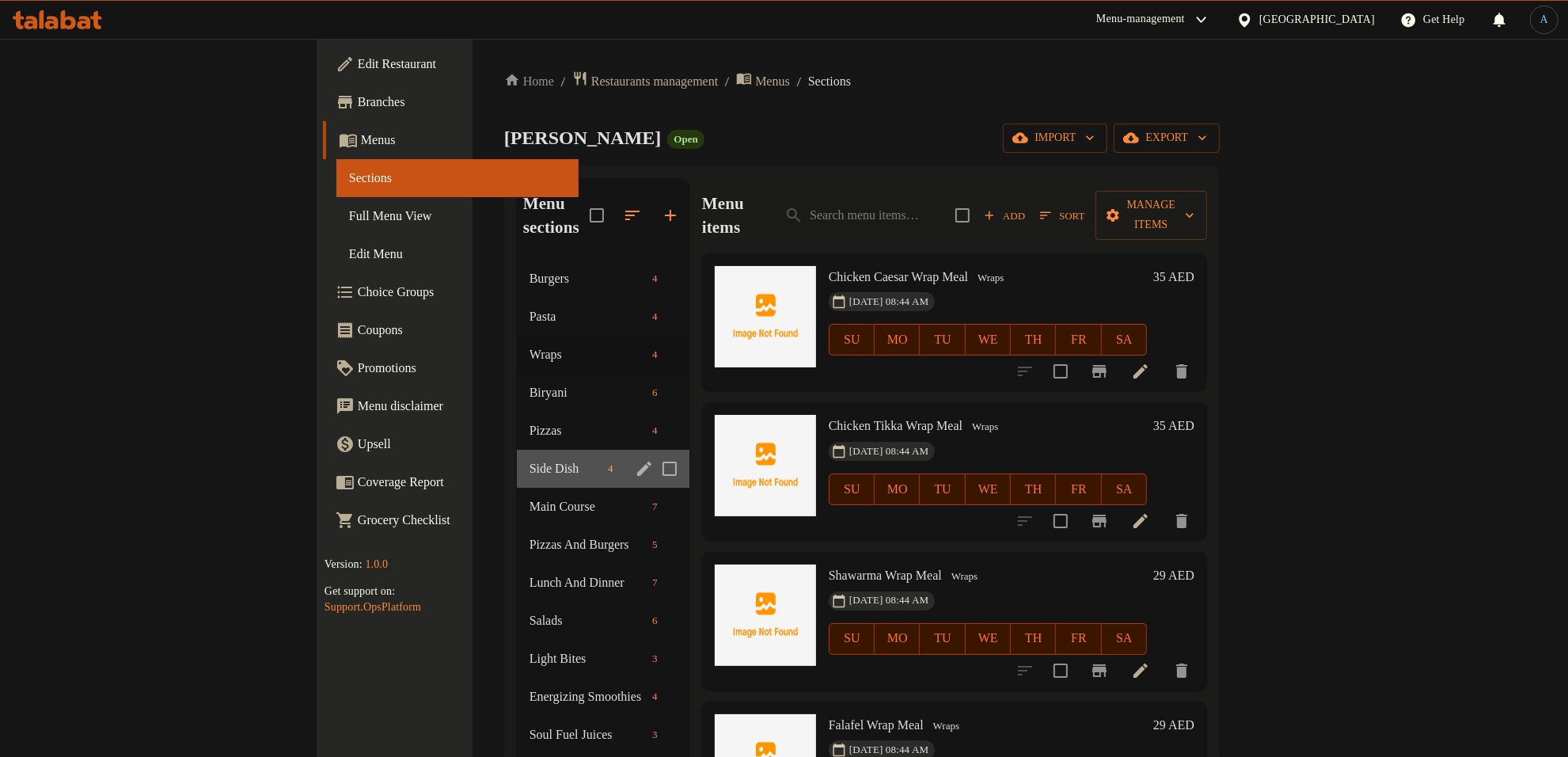
click at [517, 454] on div "Side Dish 4" at bounding box center [604, 469] width 173 height 38
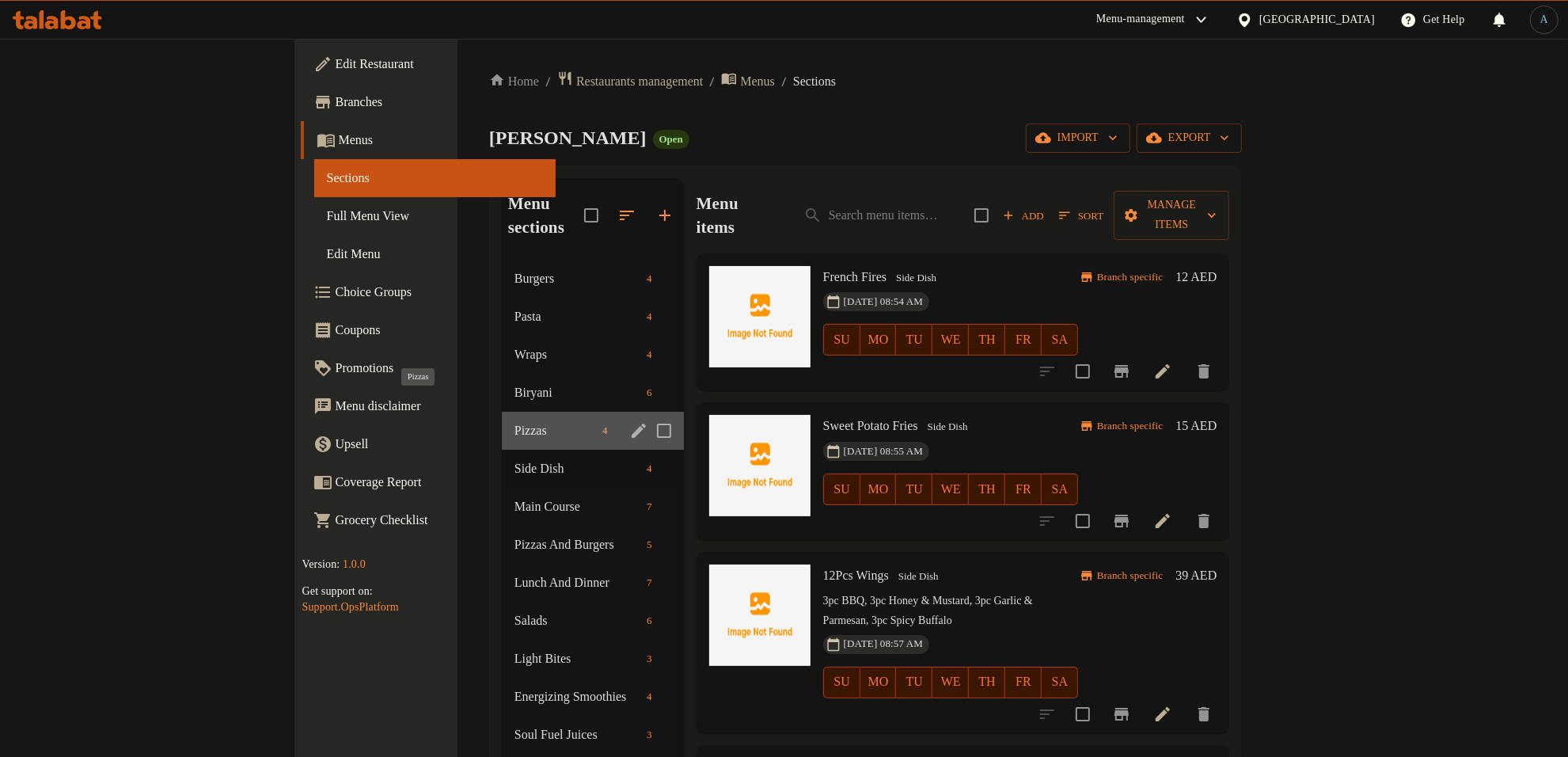
click at [515, 421] on span "Pizzas" at bounding box center [555, 431] width 82 height 19
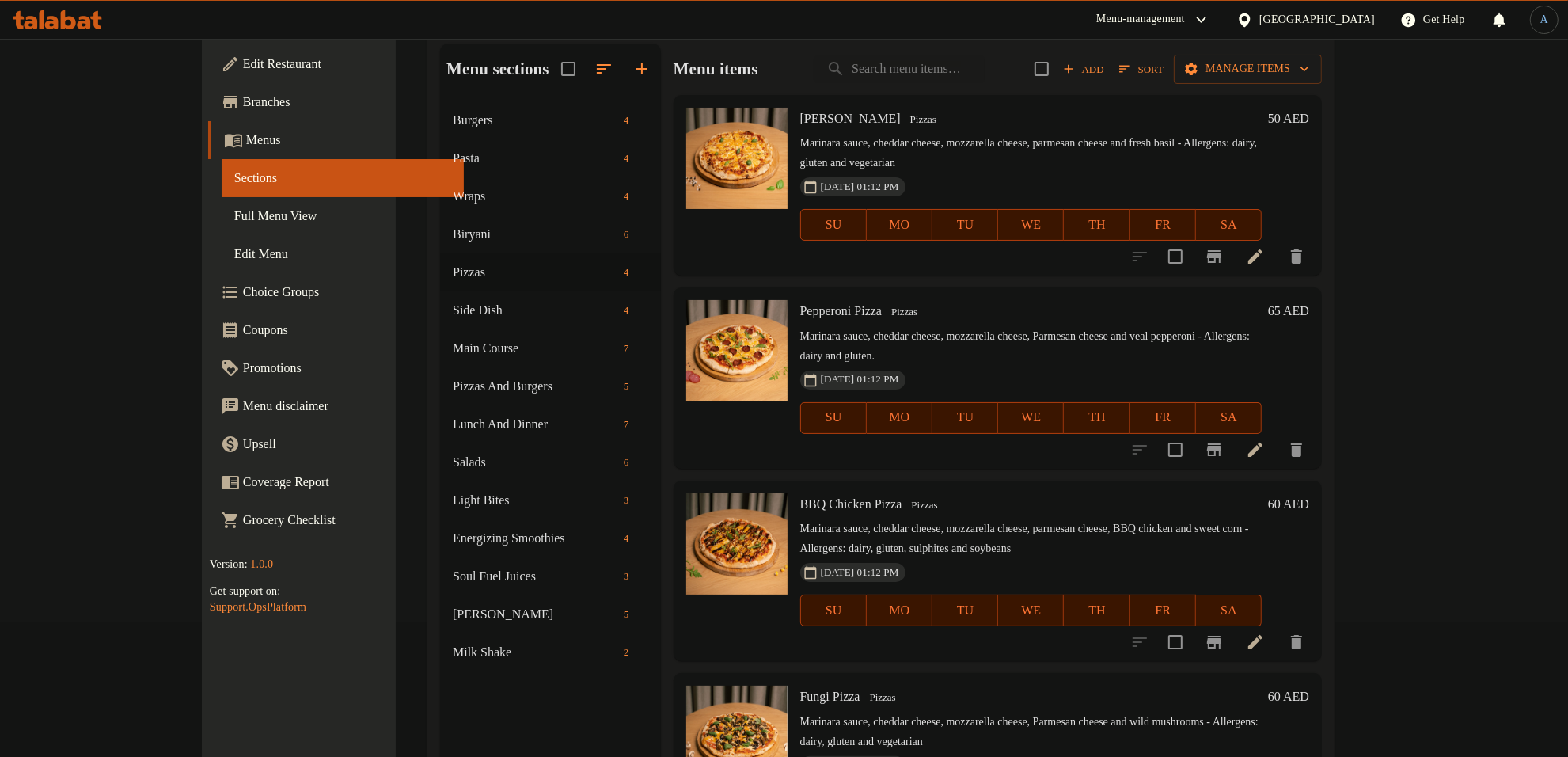
scroll to position [222, 0]
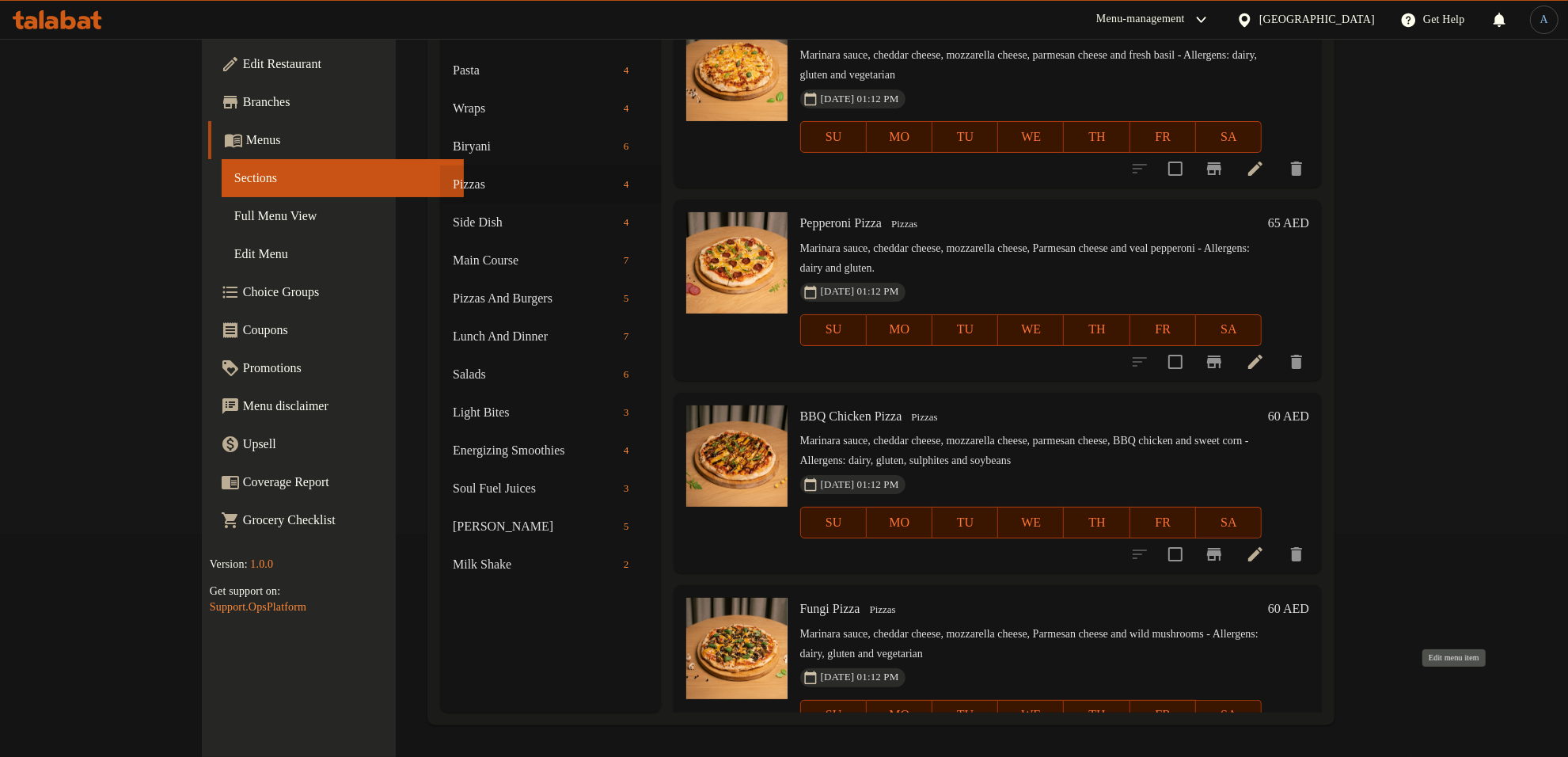
click at [1263, 740] on icon at bounding box center [1256, 747] width 14 height 14
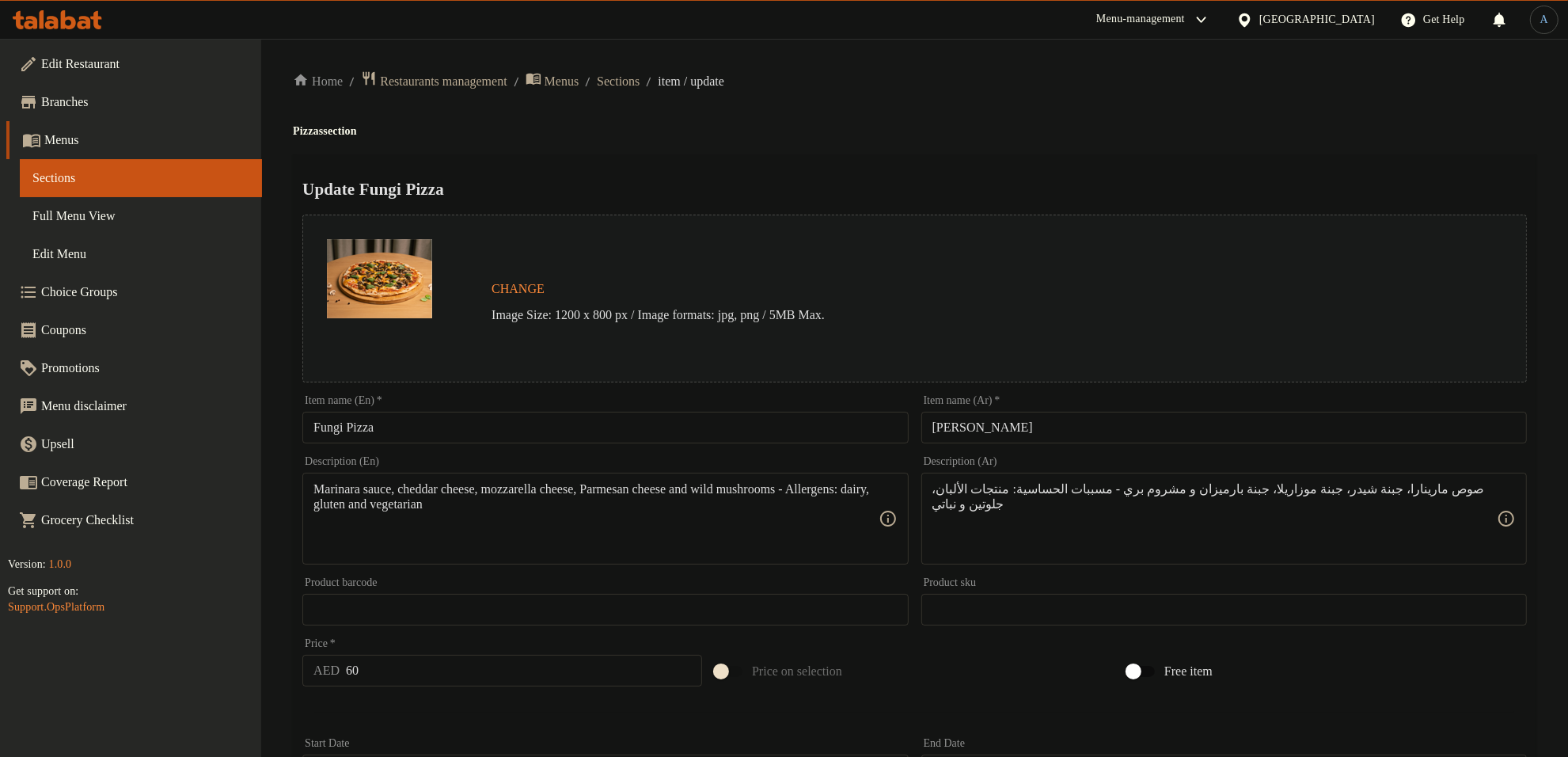
click at [519, 436] on input "Fungi Pizza" at bounding box center [604, 428] width 605 height 32
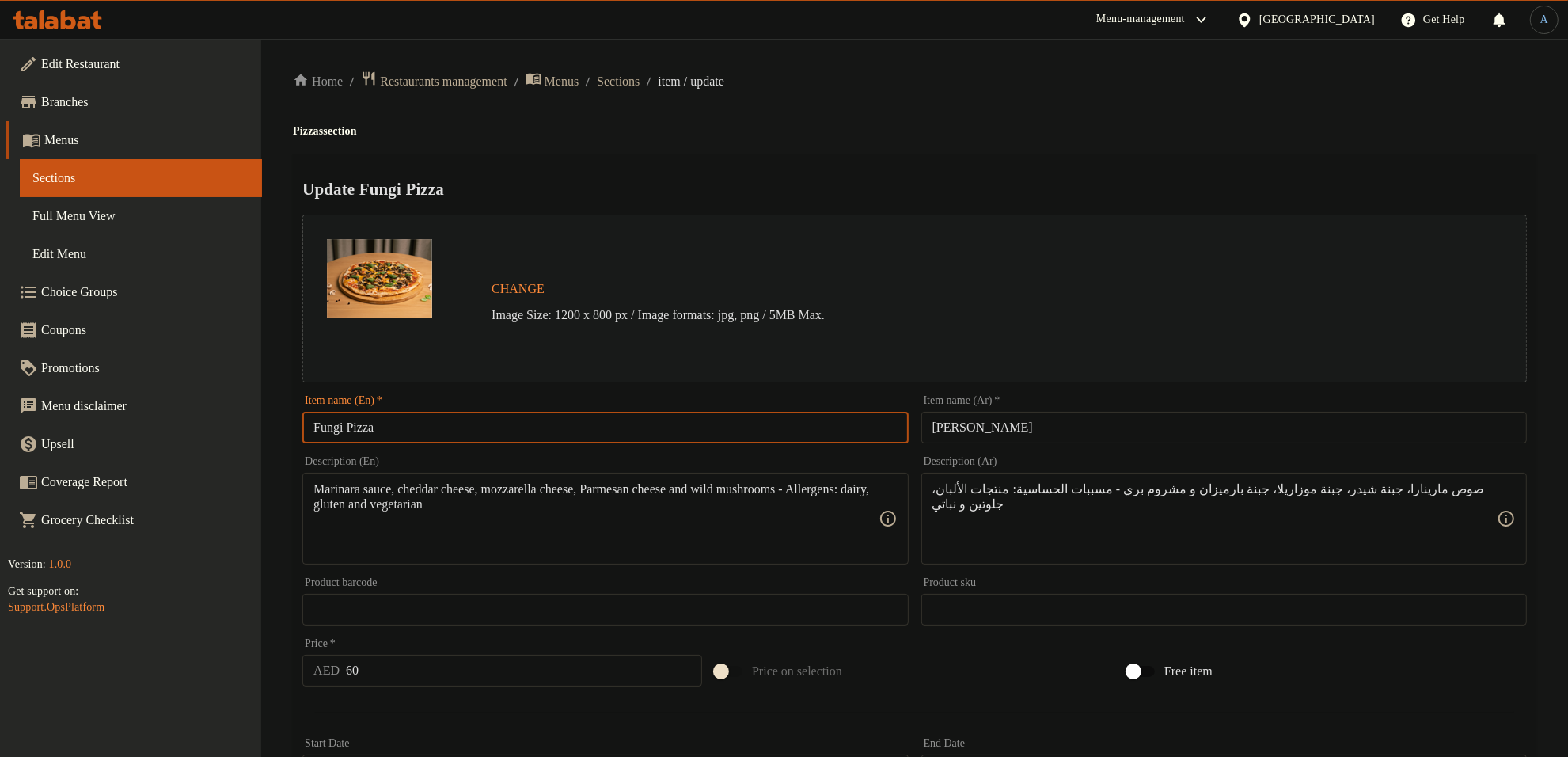
paste input "Mix Mushroom"
click at [339, 428] on input "Fungi Pizza" at bounding box center [604, 428] width 605 height 32
paste input "Mix Mushroom"
type input "Mix Mushroom Pizza"
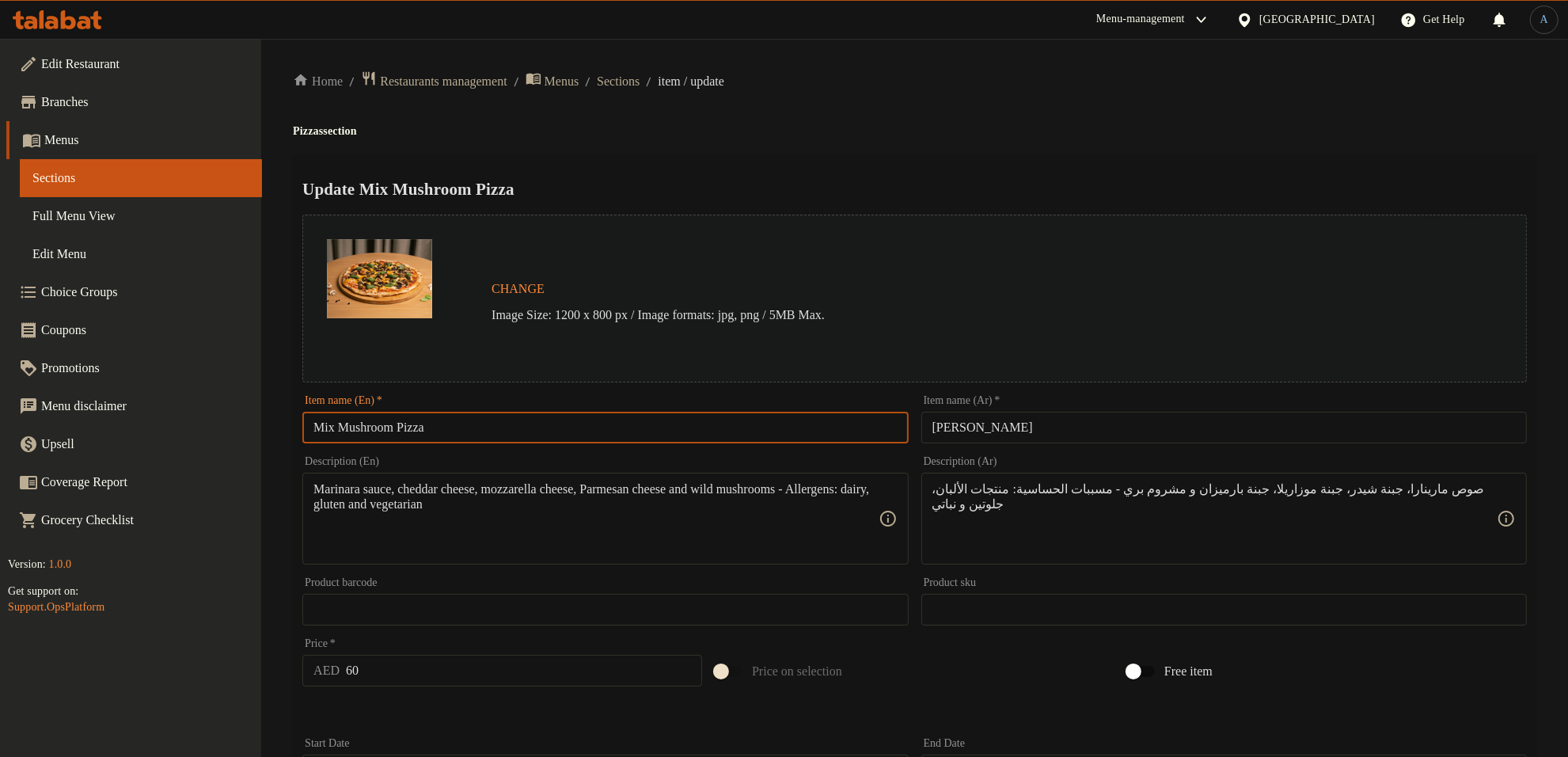
click at [1073, 438] on input "بيتزا فونجي" at bounding box center [1224, 428] width 605 height 32
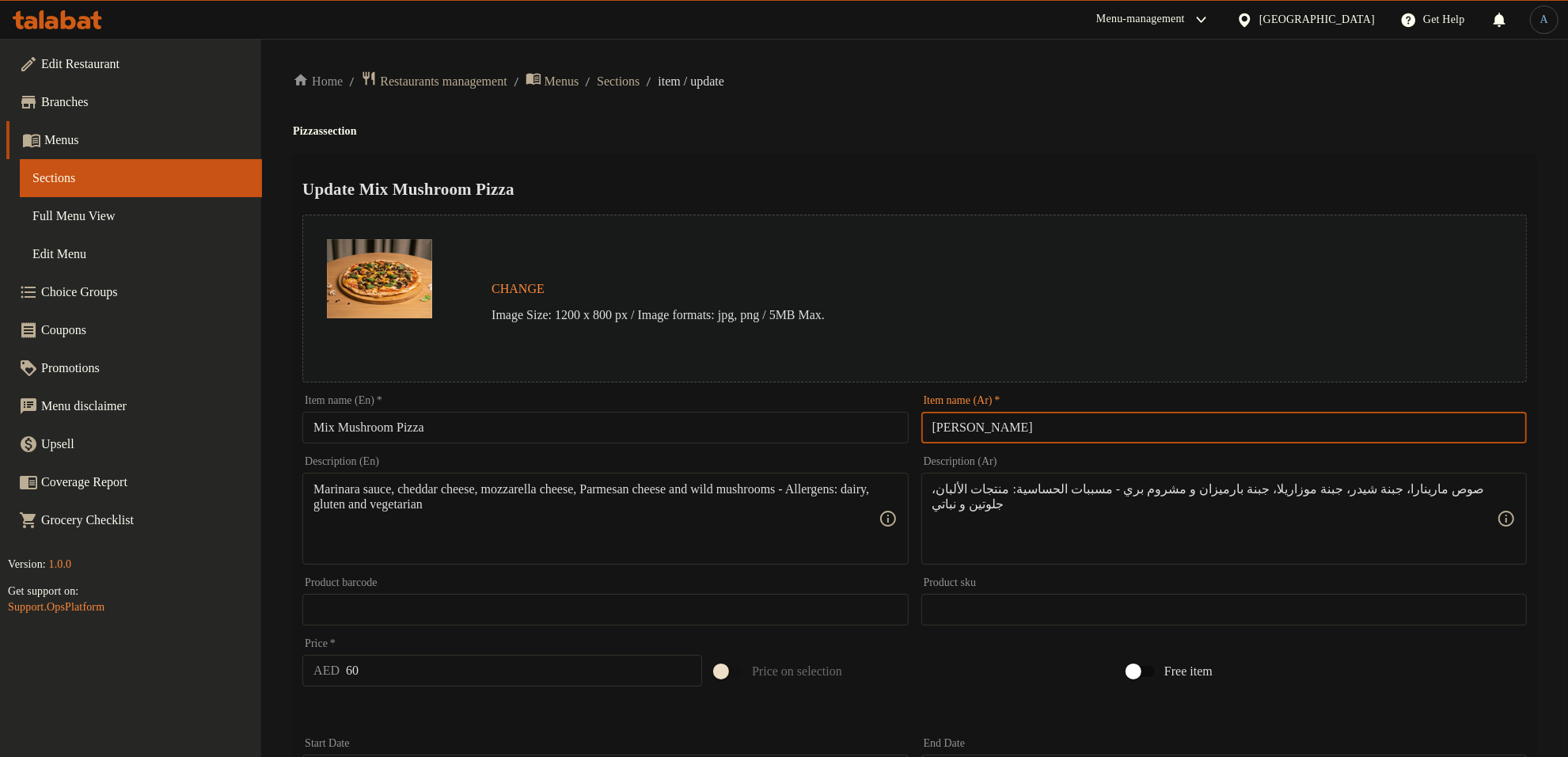
click at [1073, 438] on input "بيتزا فونجي" at bounding box center [1224, 428] width 605 height 32
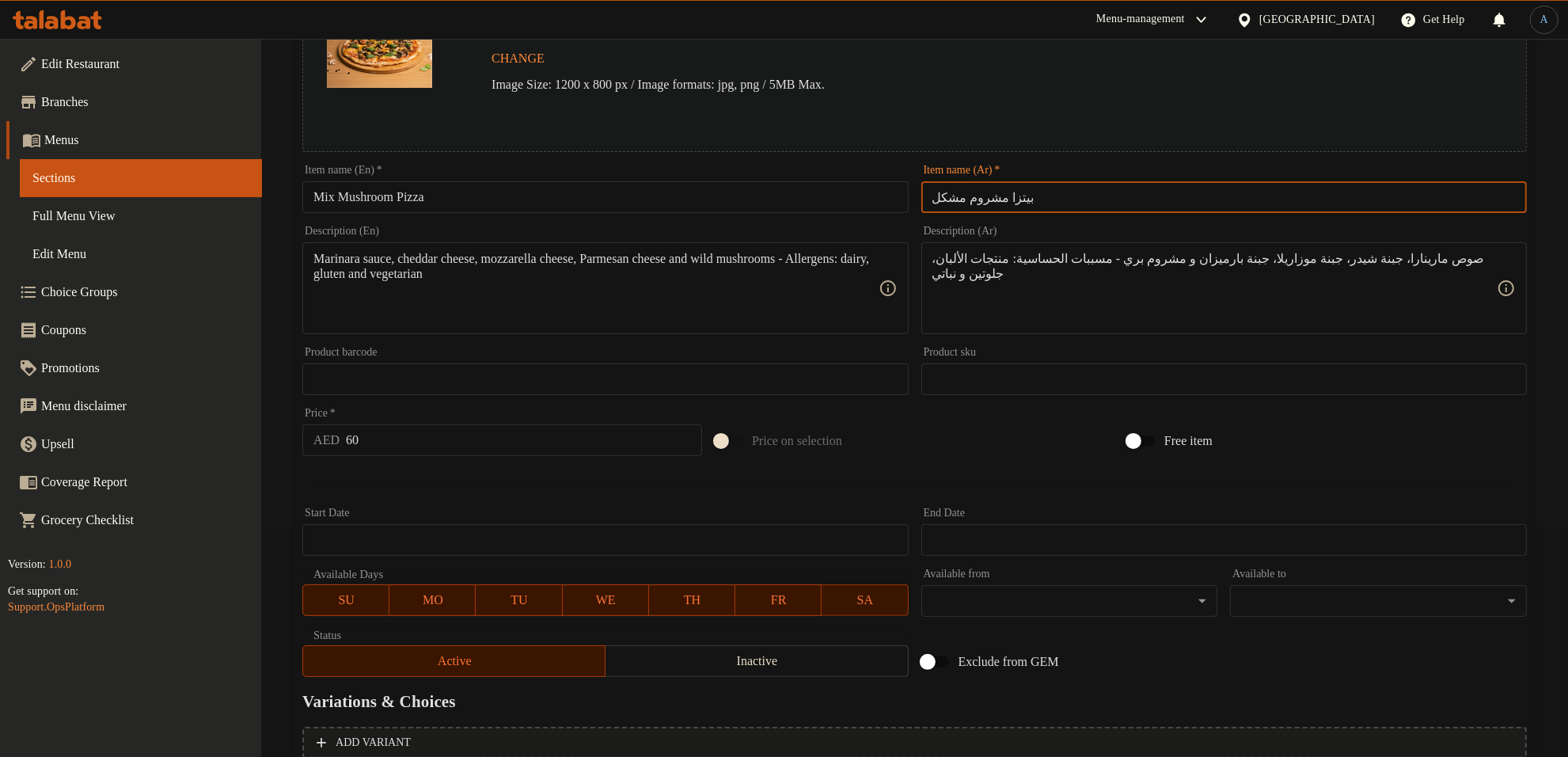
scroll to position [382, 0]
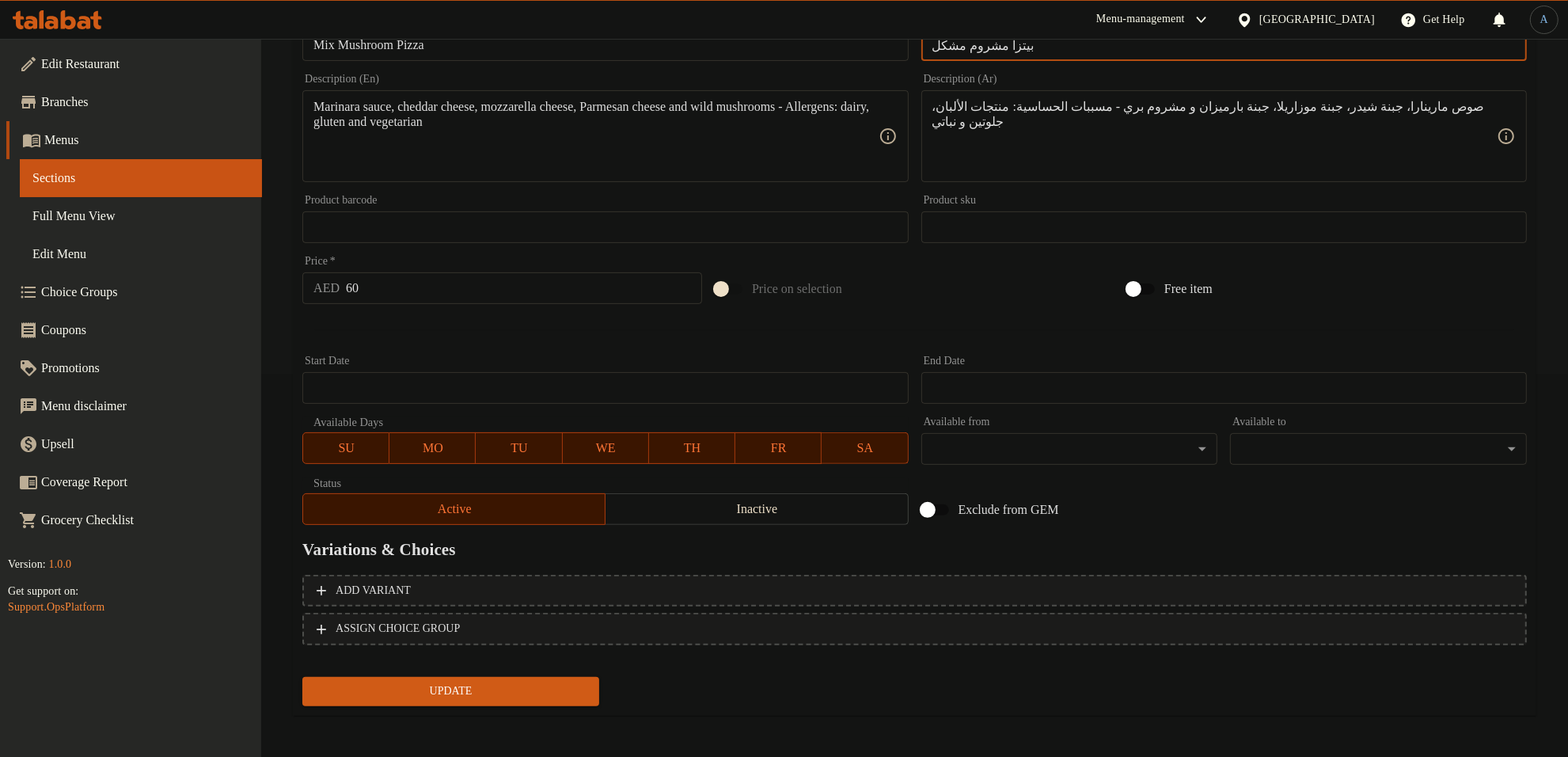
type input "بيتزا مشروم مشكل"
click at [467, 701] on button "Update" at bounding box center [450, 691] width 297 height 29
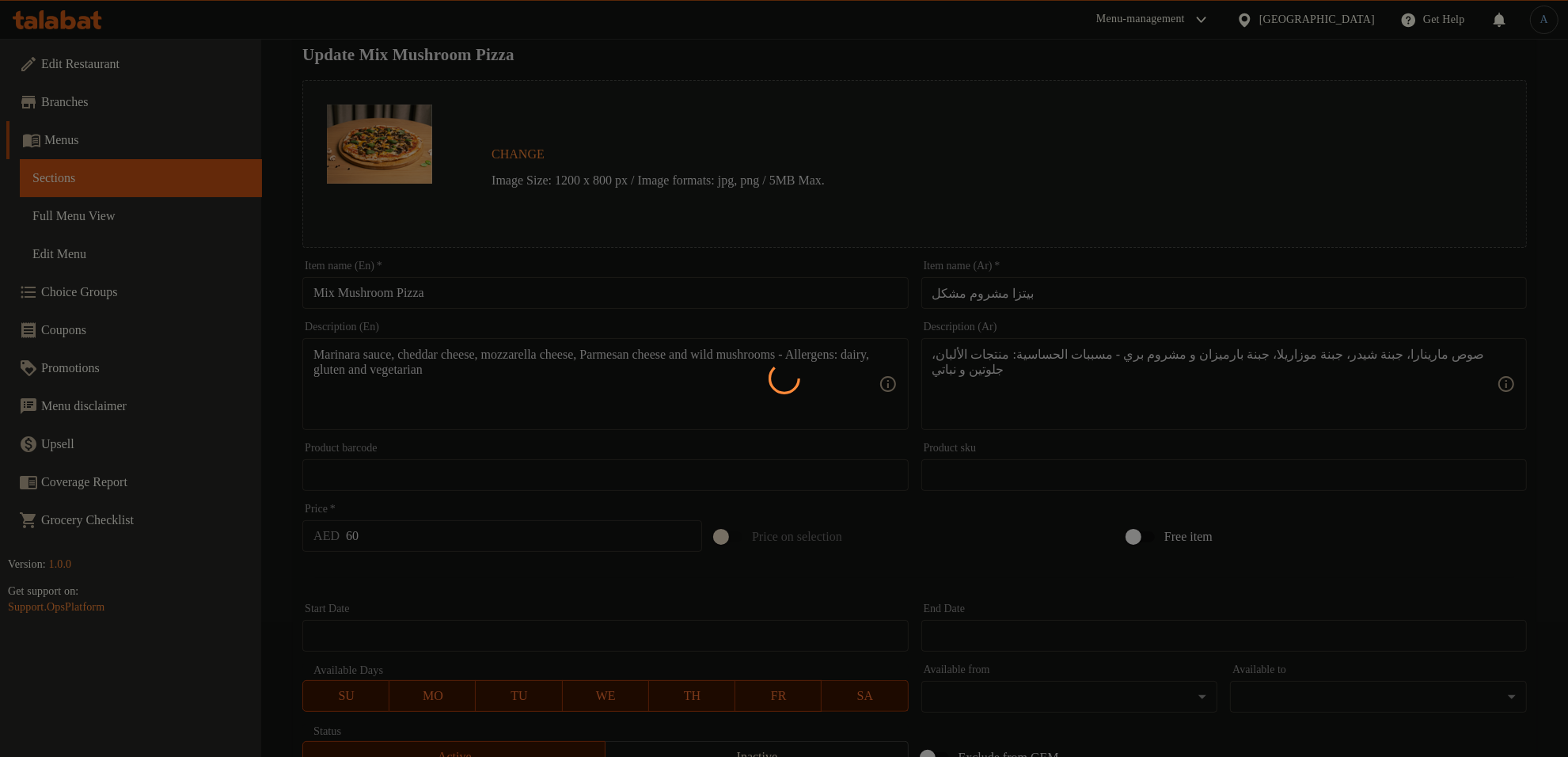
scroll to position [0, 0]
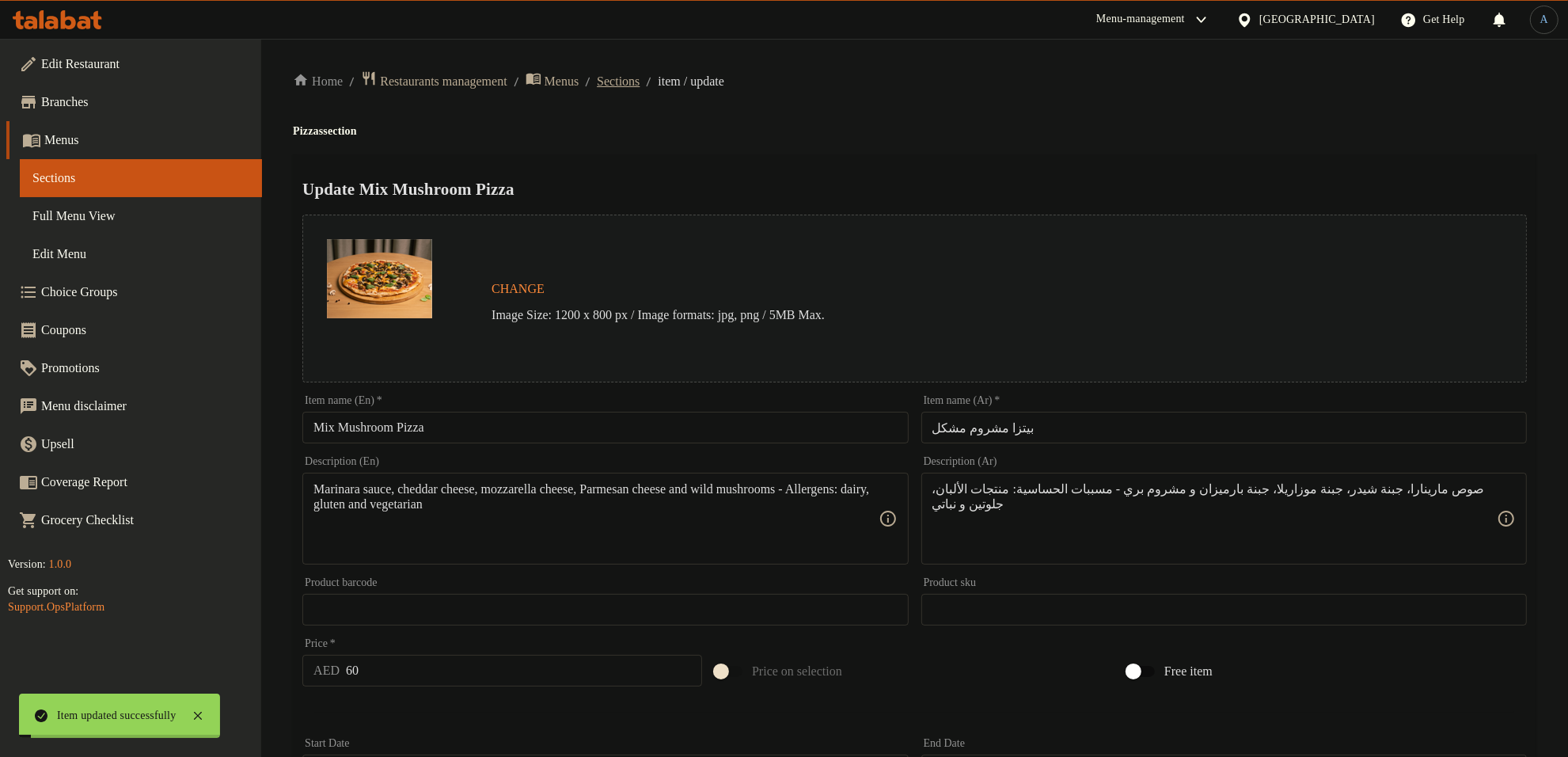
click at [639, 76] on span "Sections" at bounding box center [618, 82] width 43 height 19
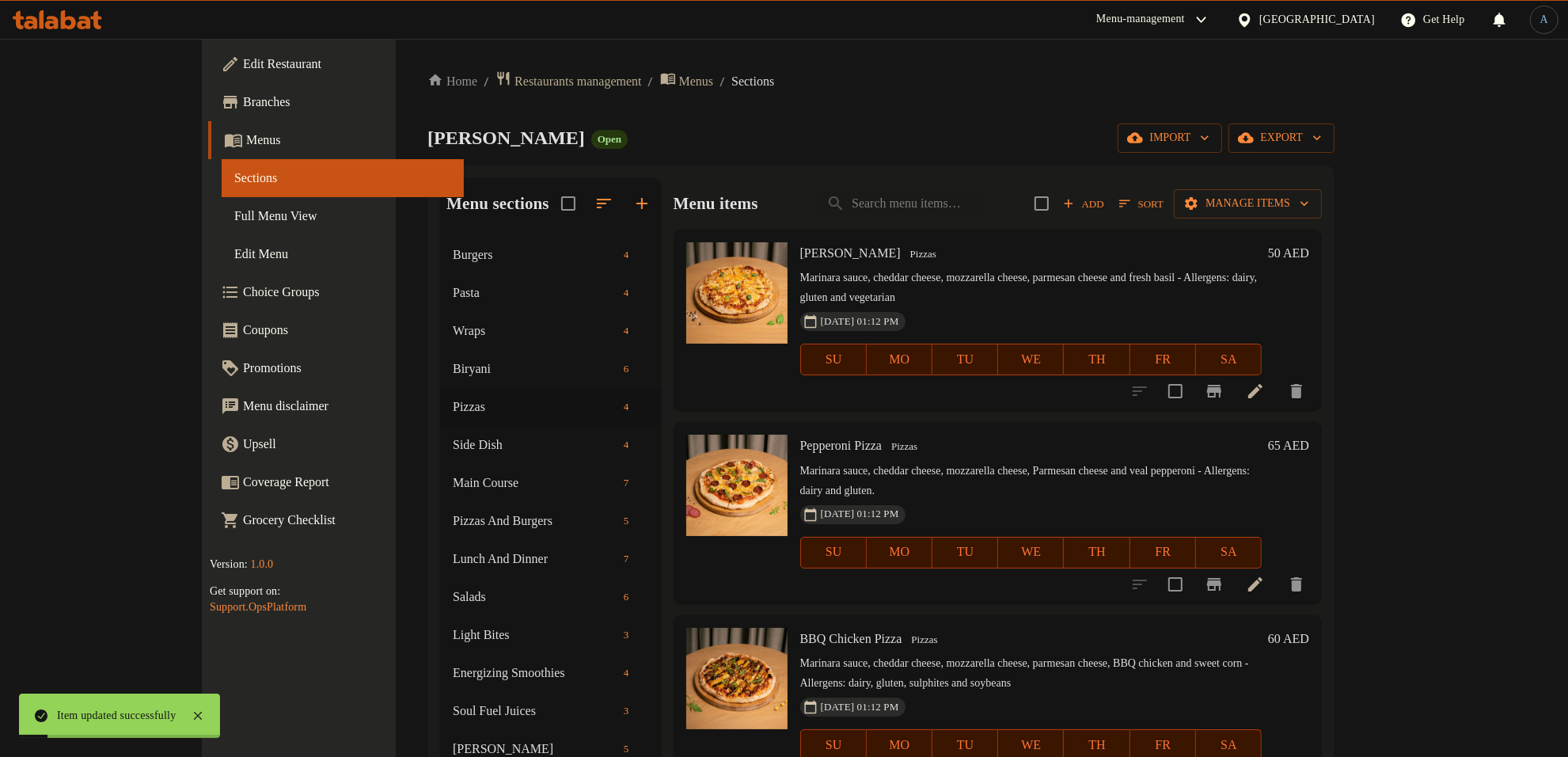
scroll to position [222, 0]
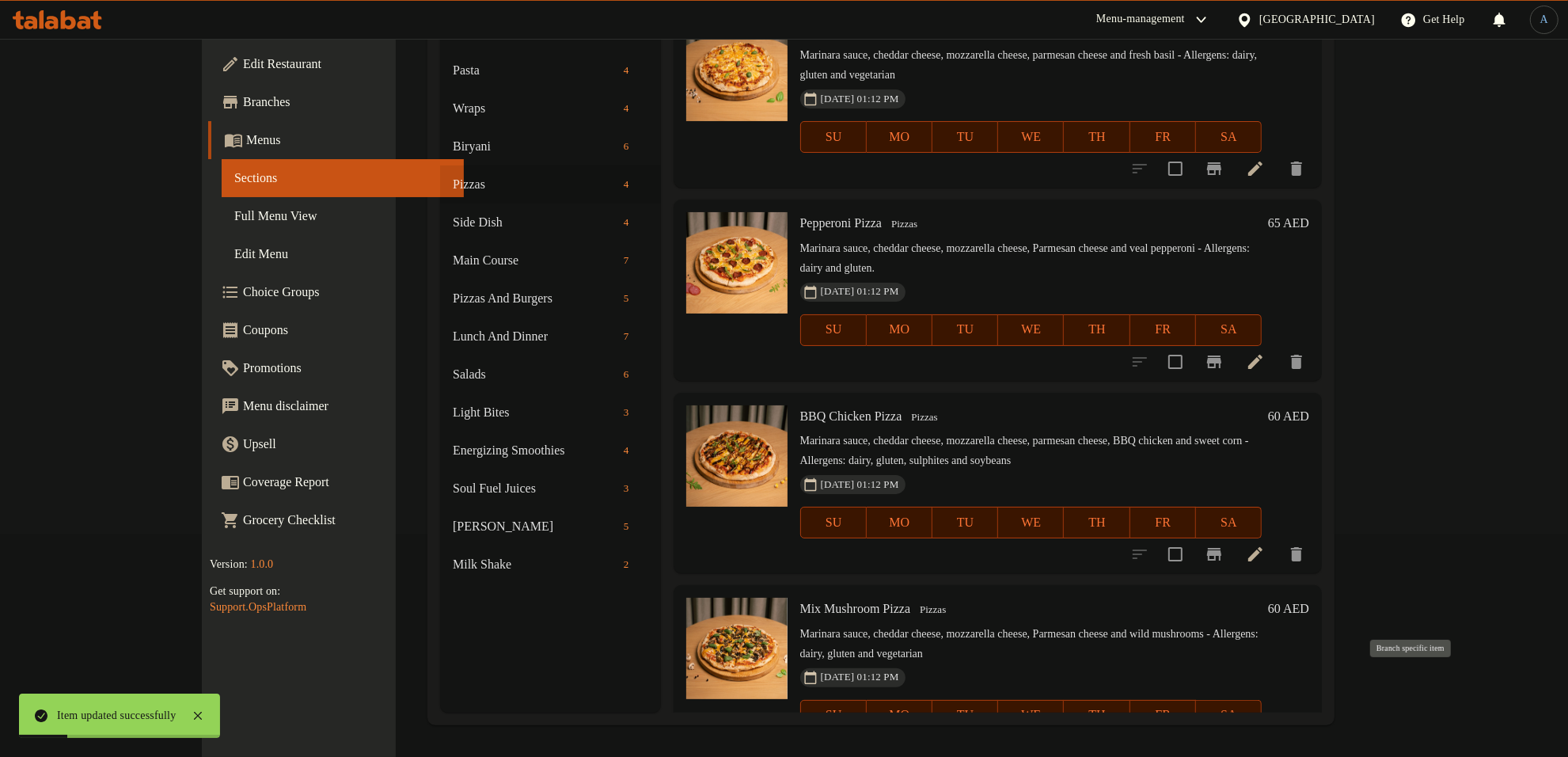
click at [1221, 741] on icon "Branch-specific-item" at bounding box center [1214, 747] width 14 height 13
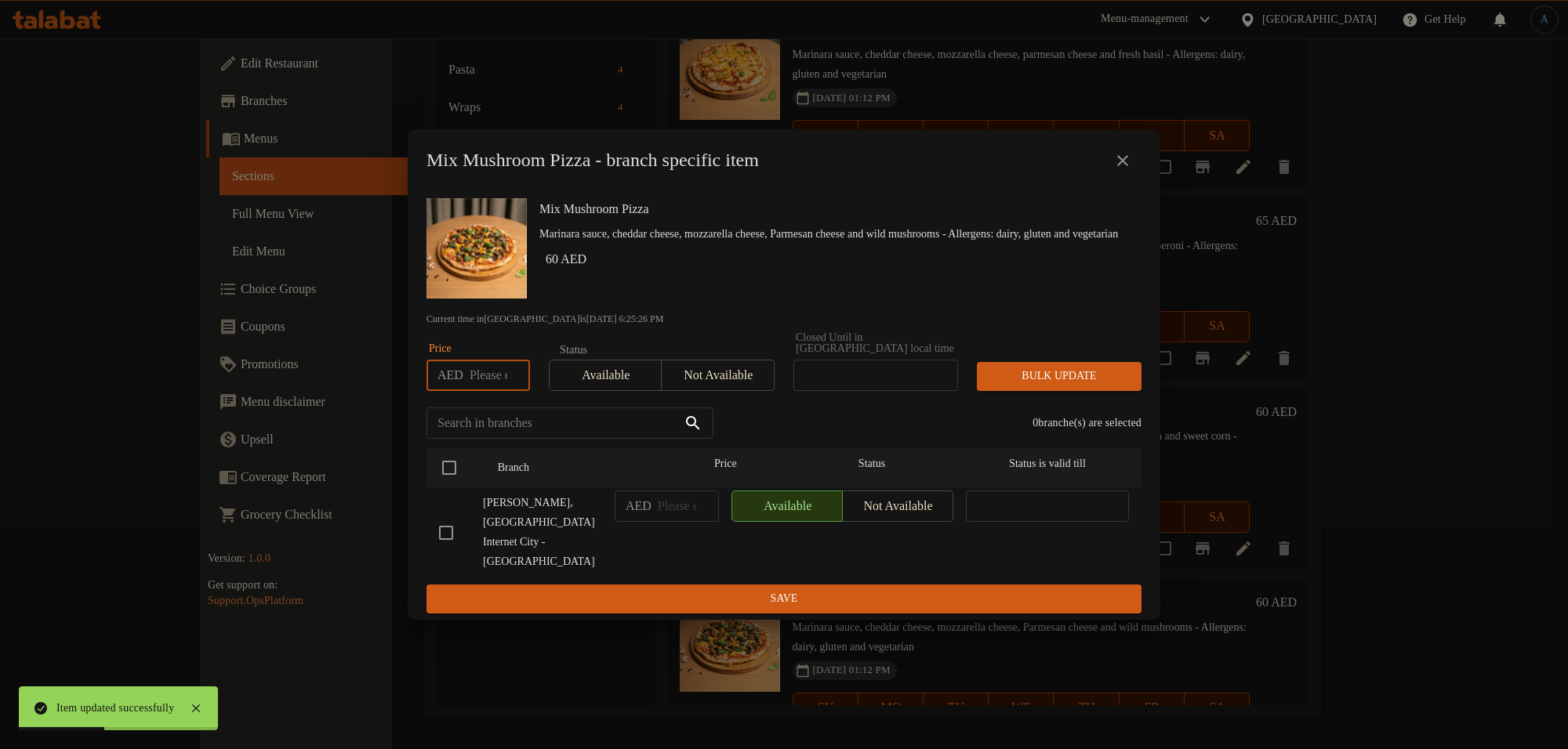
click at [496, 391] on input "number" at bounding box center [500, 375] width 60 height 31
type input "49"
click at [441, 476] on input "checkbox" at bounding box center [449, 468] width 33 height 33
checkbox input "true"
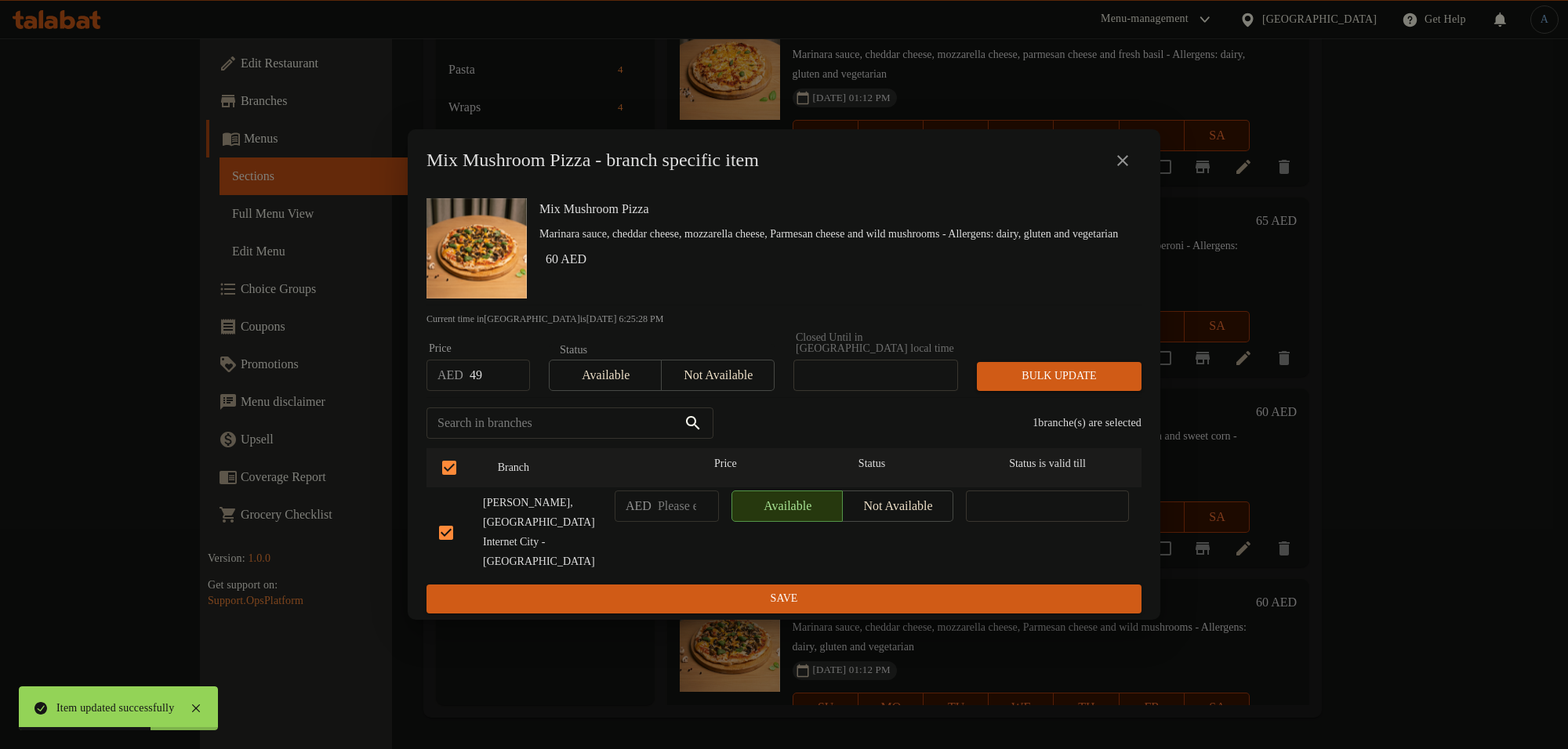
click at [1017, 386] on span "Bulk update" at bounding box center [1059, 376] width 140 height 20
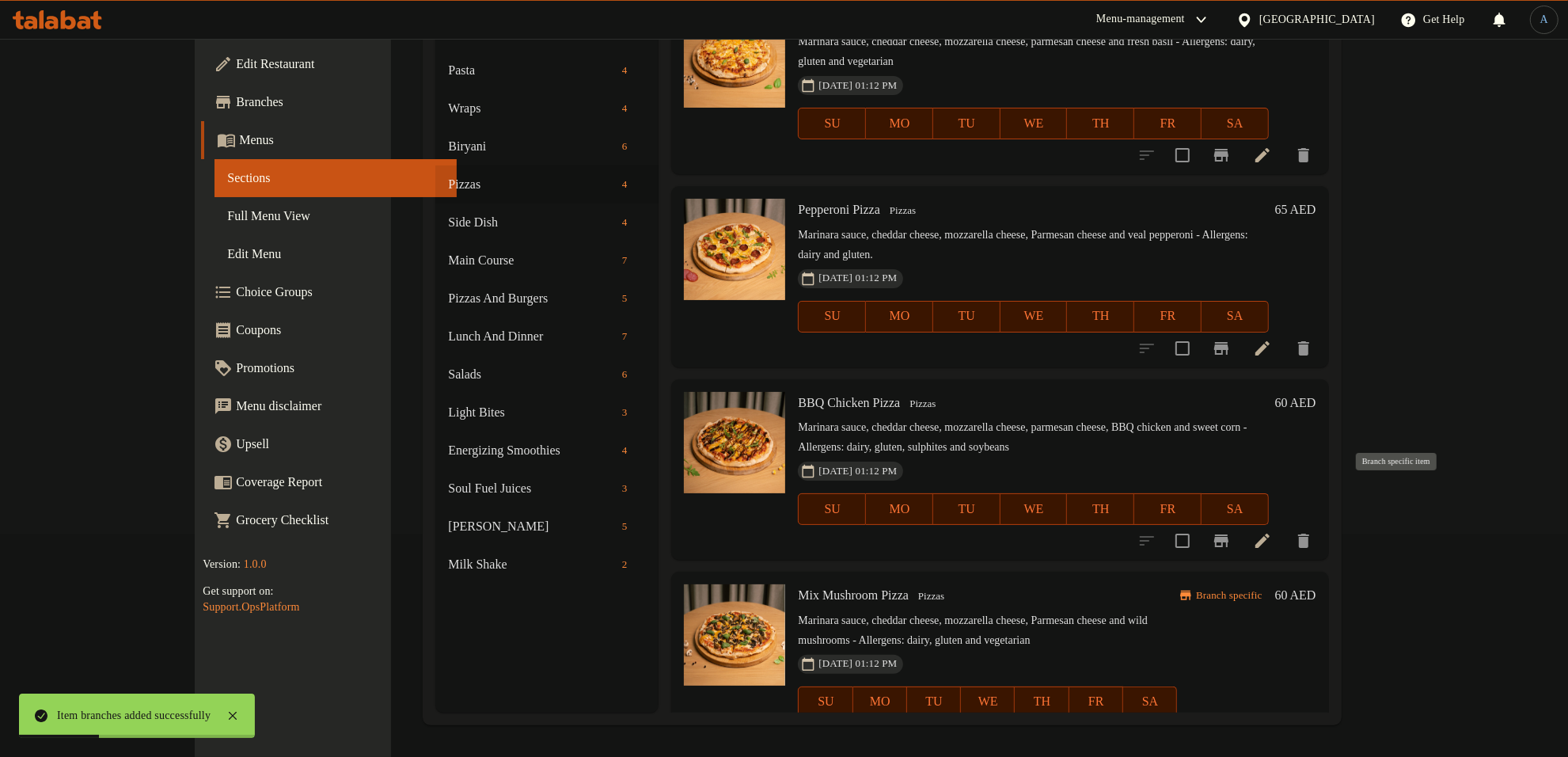
click at [1231, 532] on icon "Branch-specific-item" at bounding box center [1221, 541] width 19 height 19
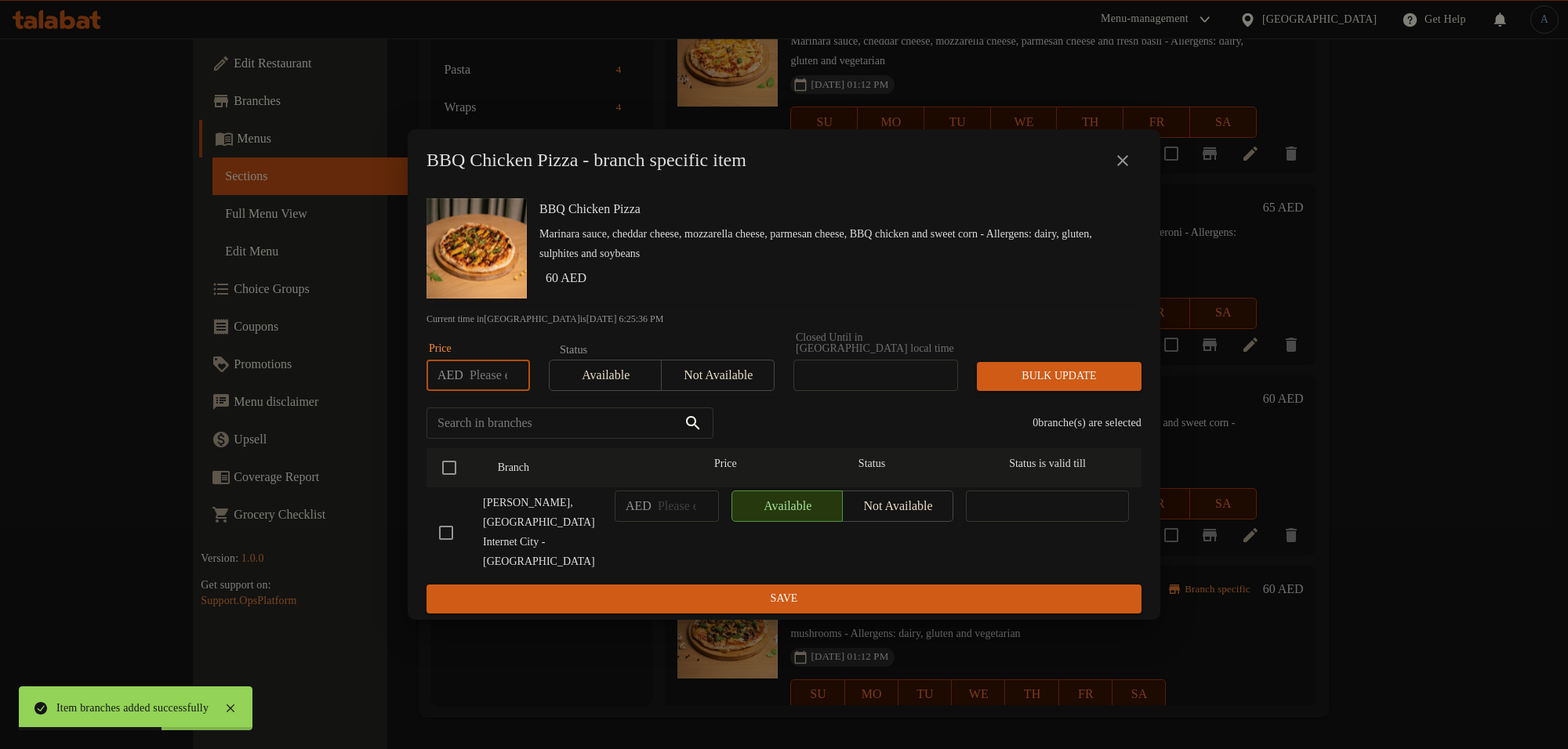
click at [482, 391] on input "number" at bounding box center [500, 375] width 60 height 31
type input "49"
click at [451, 484] on input "checkbox" at bounding box center [449, 468] width 33 height 33
checkbox input "true"
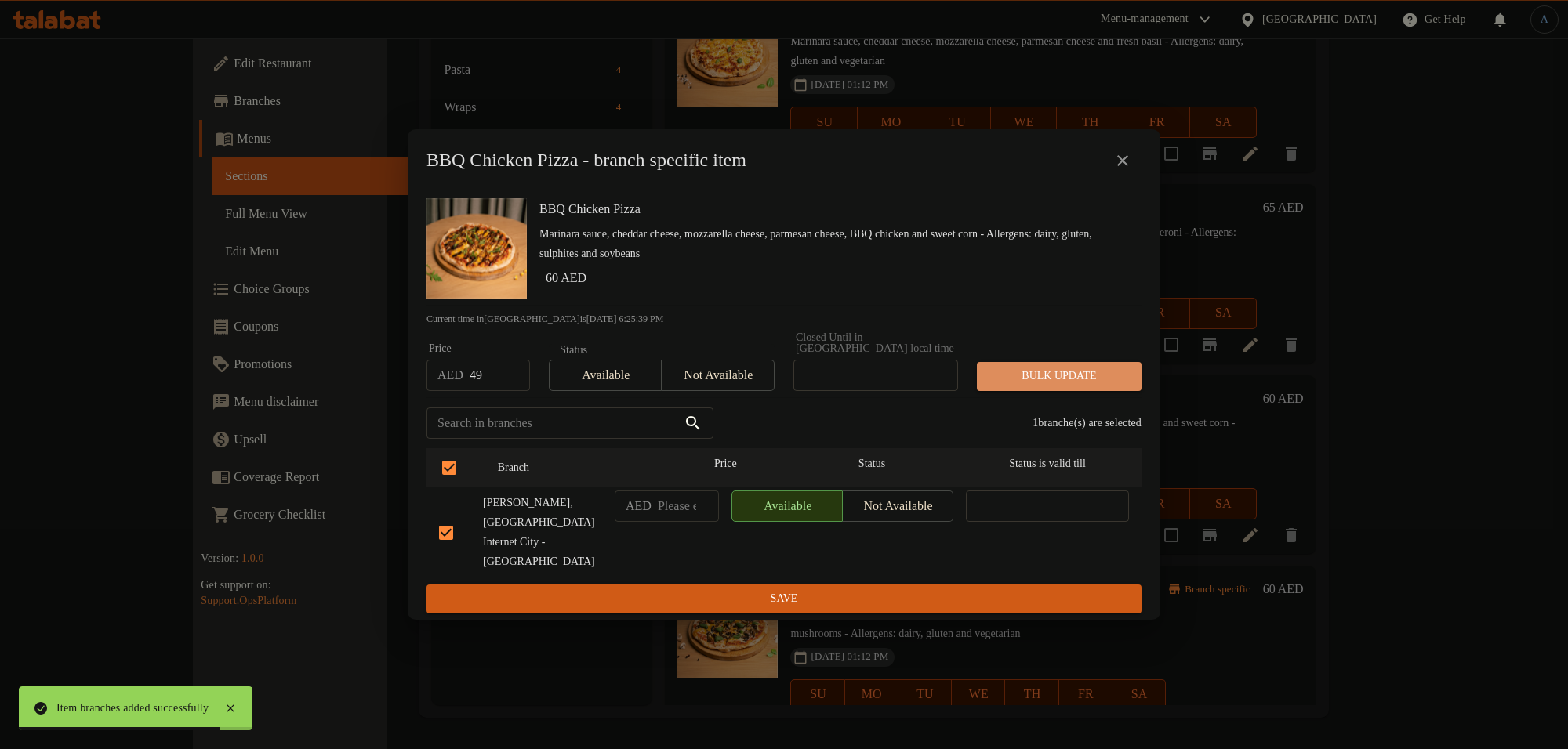
click at [1082, 386] on span "Bulk update" at bounding box center [1059, 376] width 140 height 20
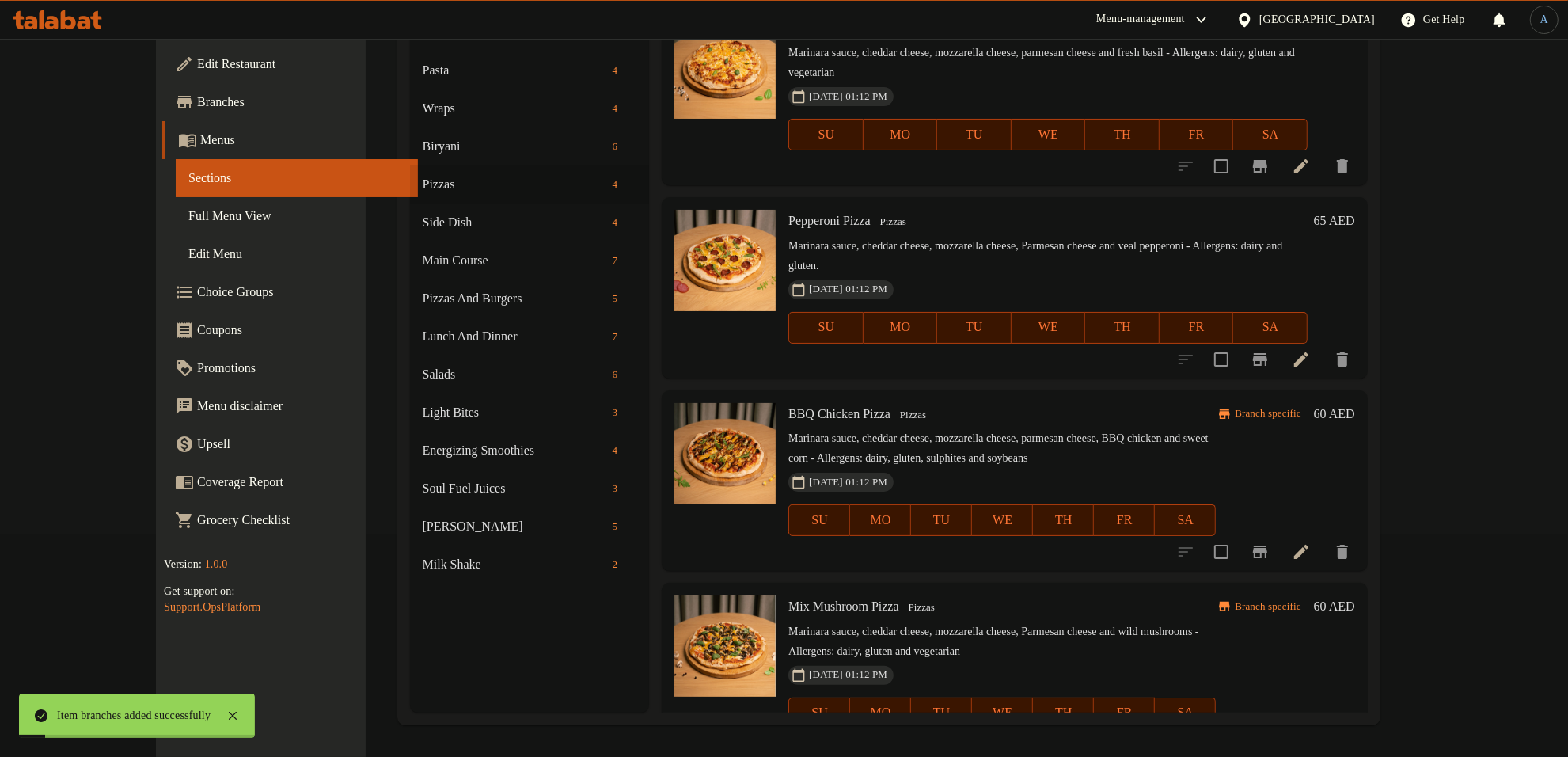
scroll to position [0, 0]
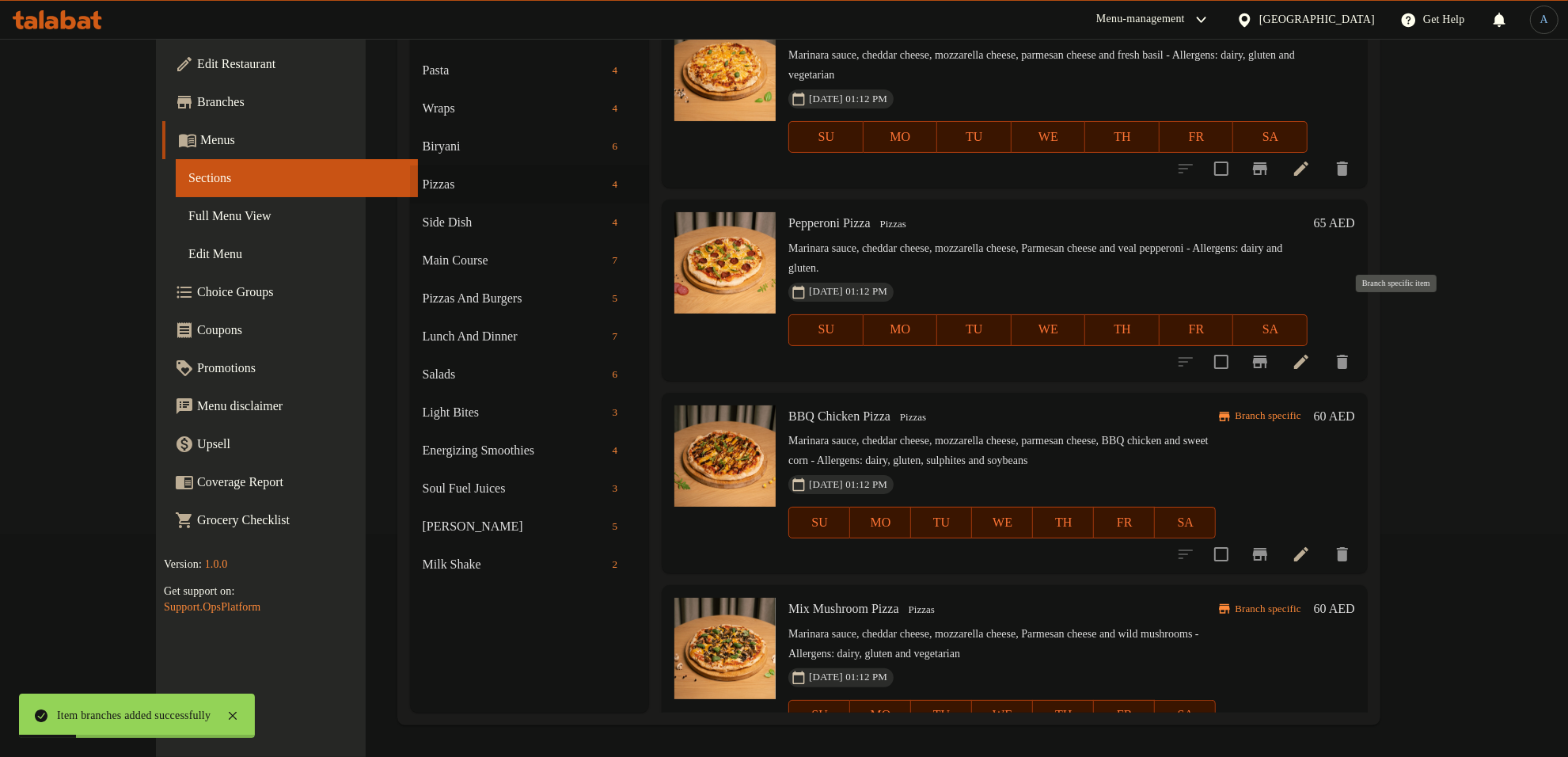
click at [1267, 355] on icon "Branch-specific-item" at bounding box center [1260, 362] width 14 height 13
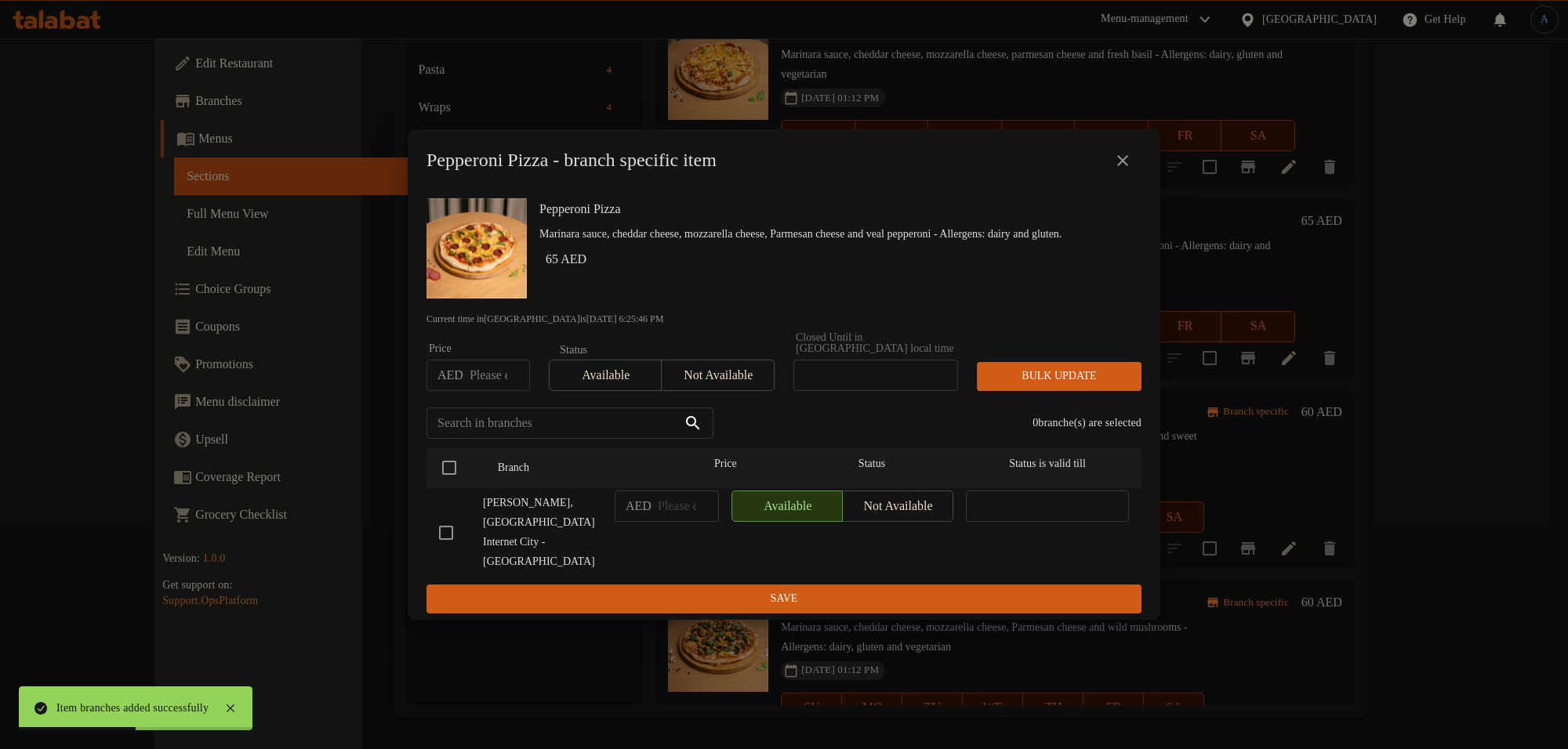
click at [492, 391] on input "number" at bounding box center [500, 375] width 60 height 31
type input "55"
click at [455, 484] on input "checkbox" at bounding box center [449, 468] width 33 height 33
checkbox input "true"
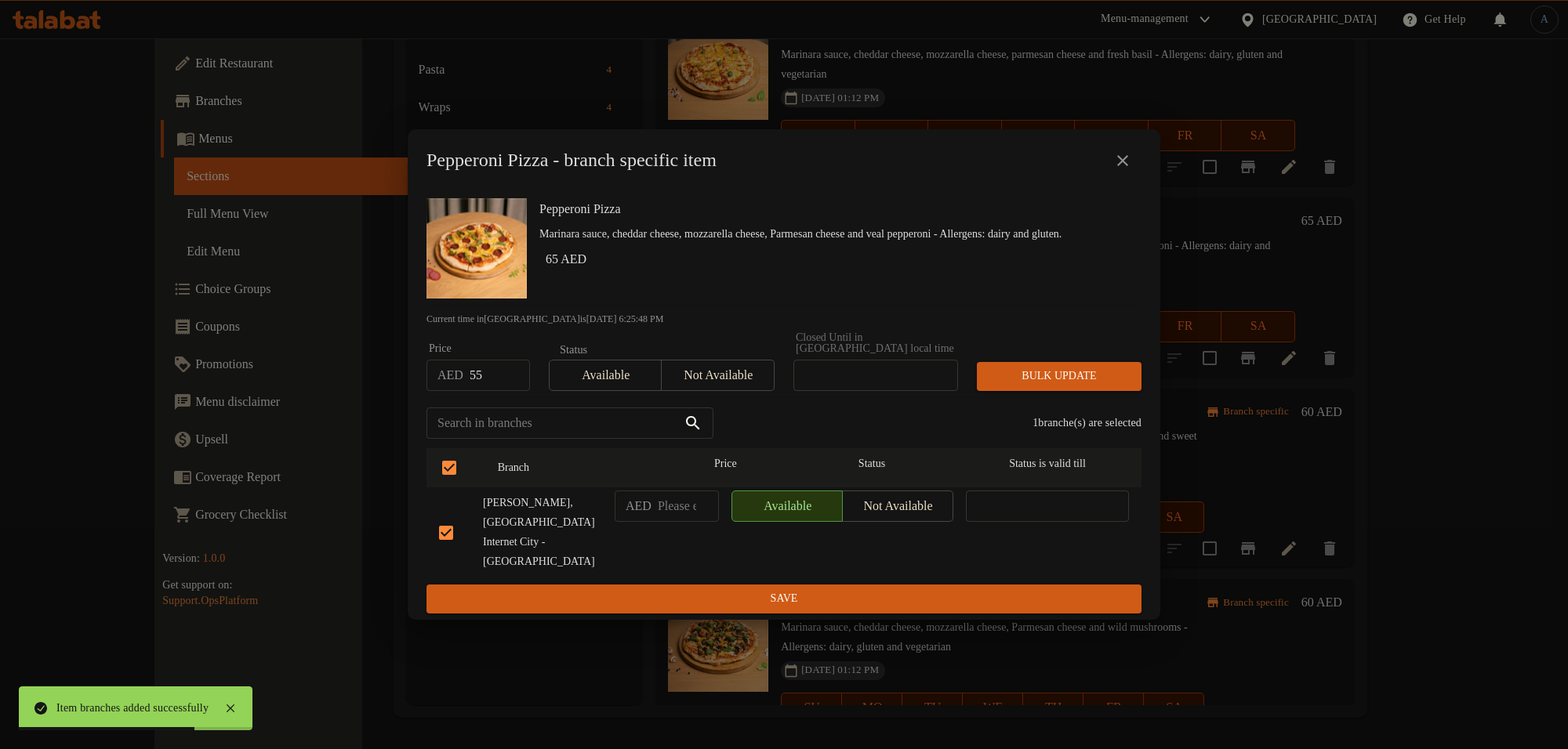
click at [1079, 386] on span "Bulk update" at bounding box center [1059, 376] width 140 height 20
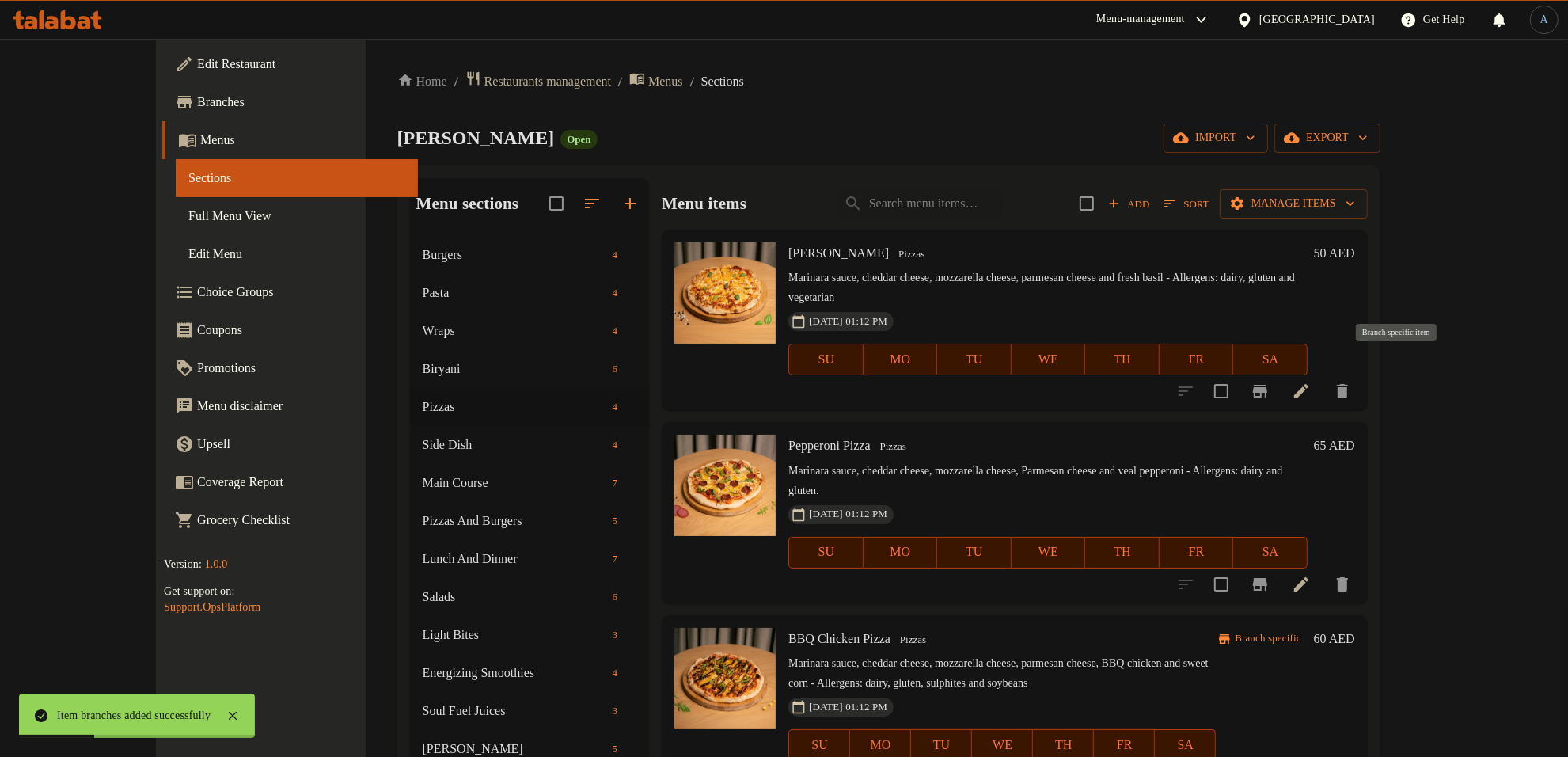
click at [1267, 385] on icon "Branch-specific-item" at bounding box center [1260, 391] width 14 height 13
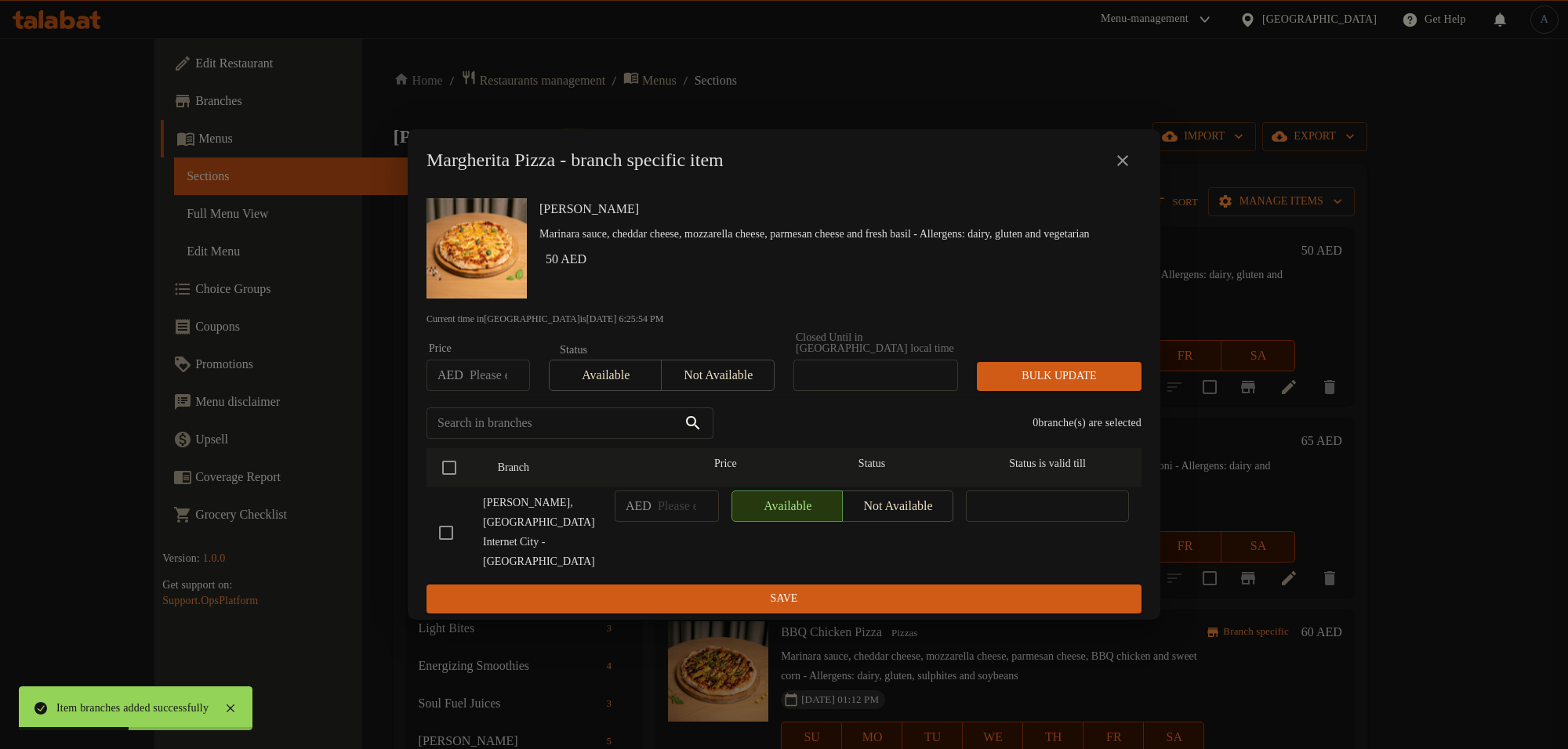
click at [487, 390] on input "number" at bounding box center [500, 375] width 60 height 31
type input "44"
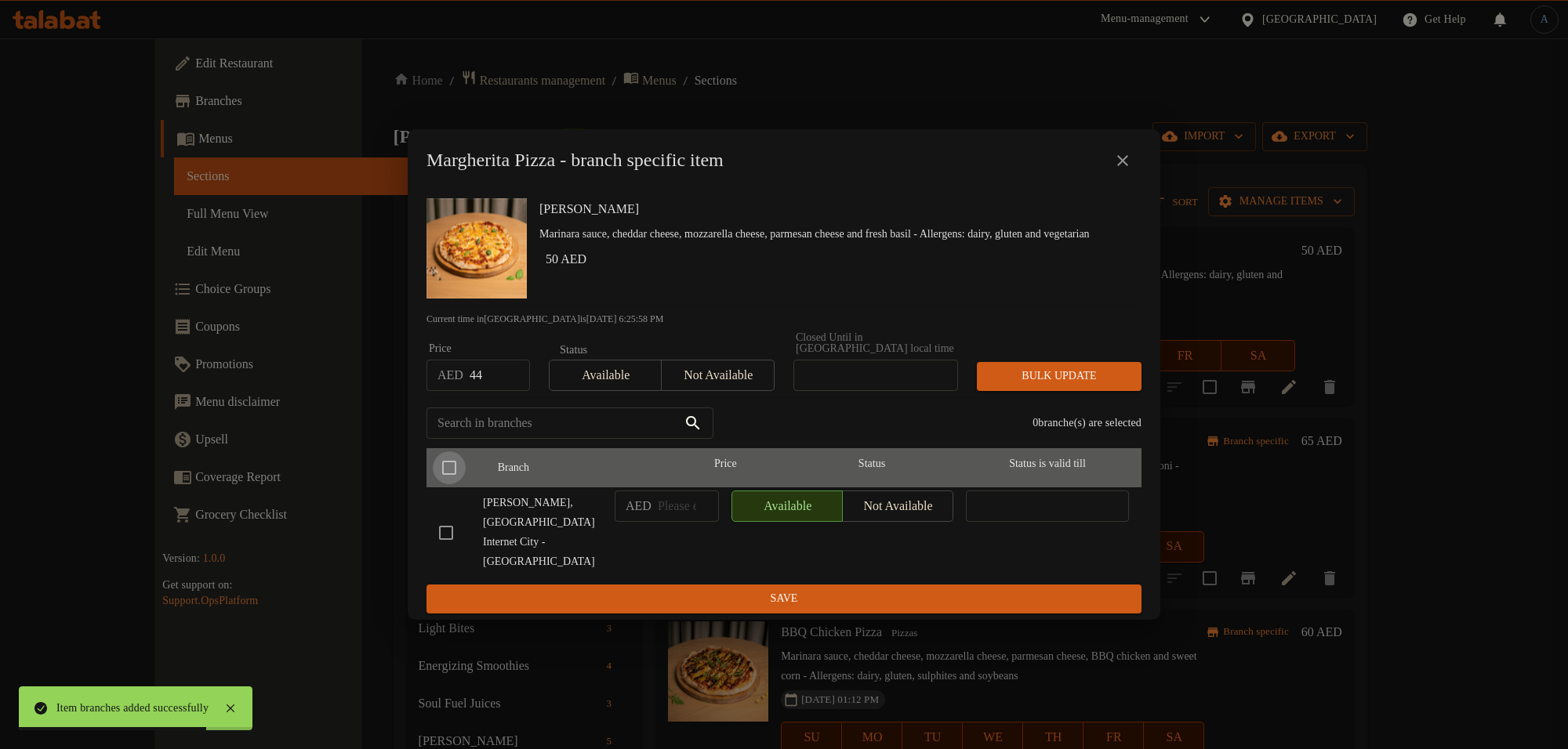
drag, startPoint x: 449, startPoint y: 494, endPoint x: 830, endPoint y: 455, distance: 383.0
click at [449, 484] on input "checkbox" at bounding box center [449, 468] width 33 height 33
checkbox input "true"
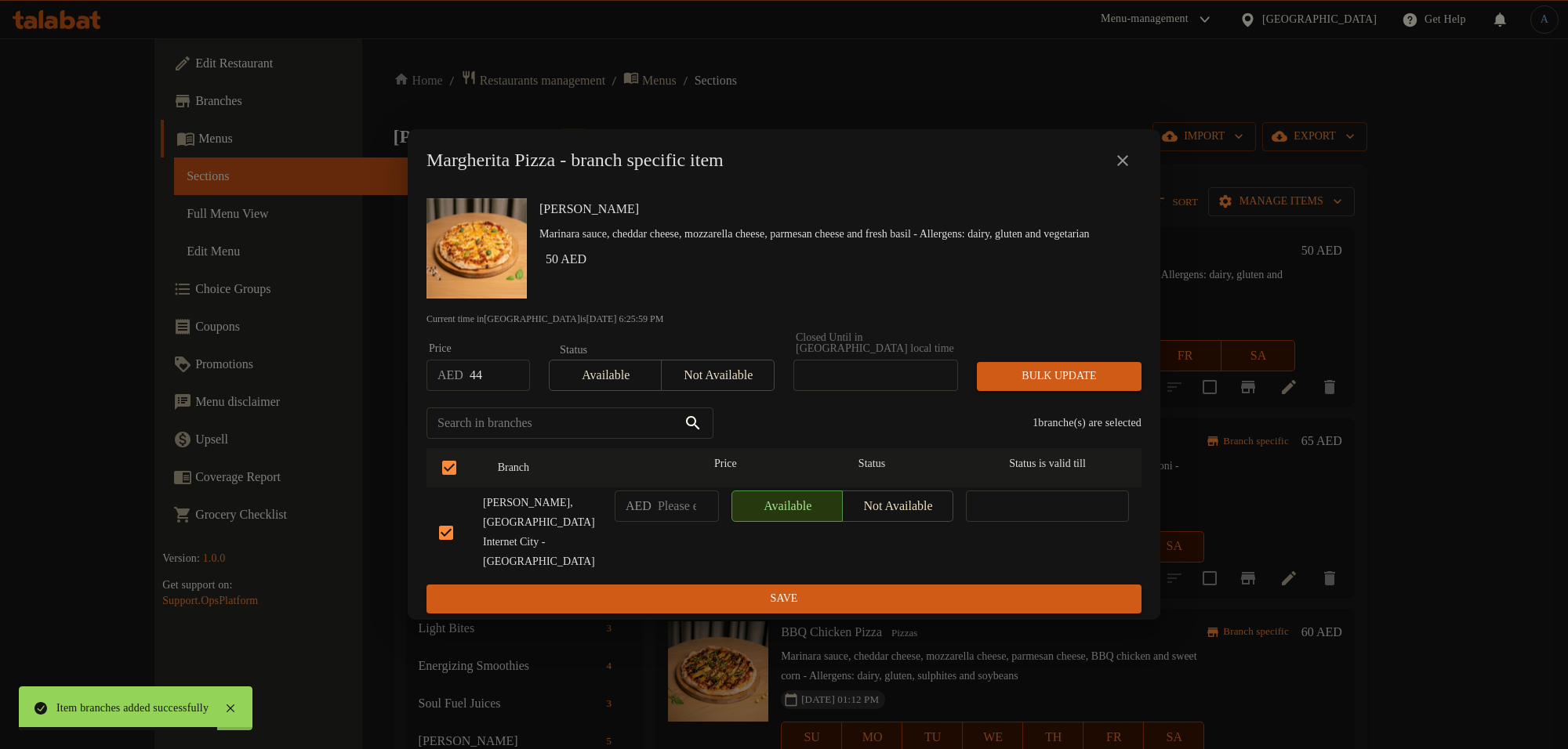
click at [1107, 386] on span "Bulk update" at bounding box center [1059, 376] width 140 height 20
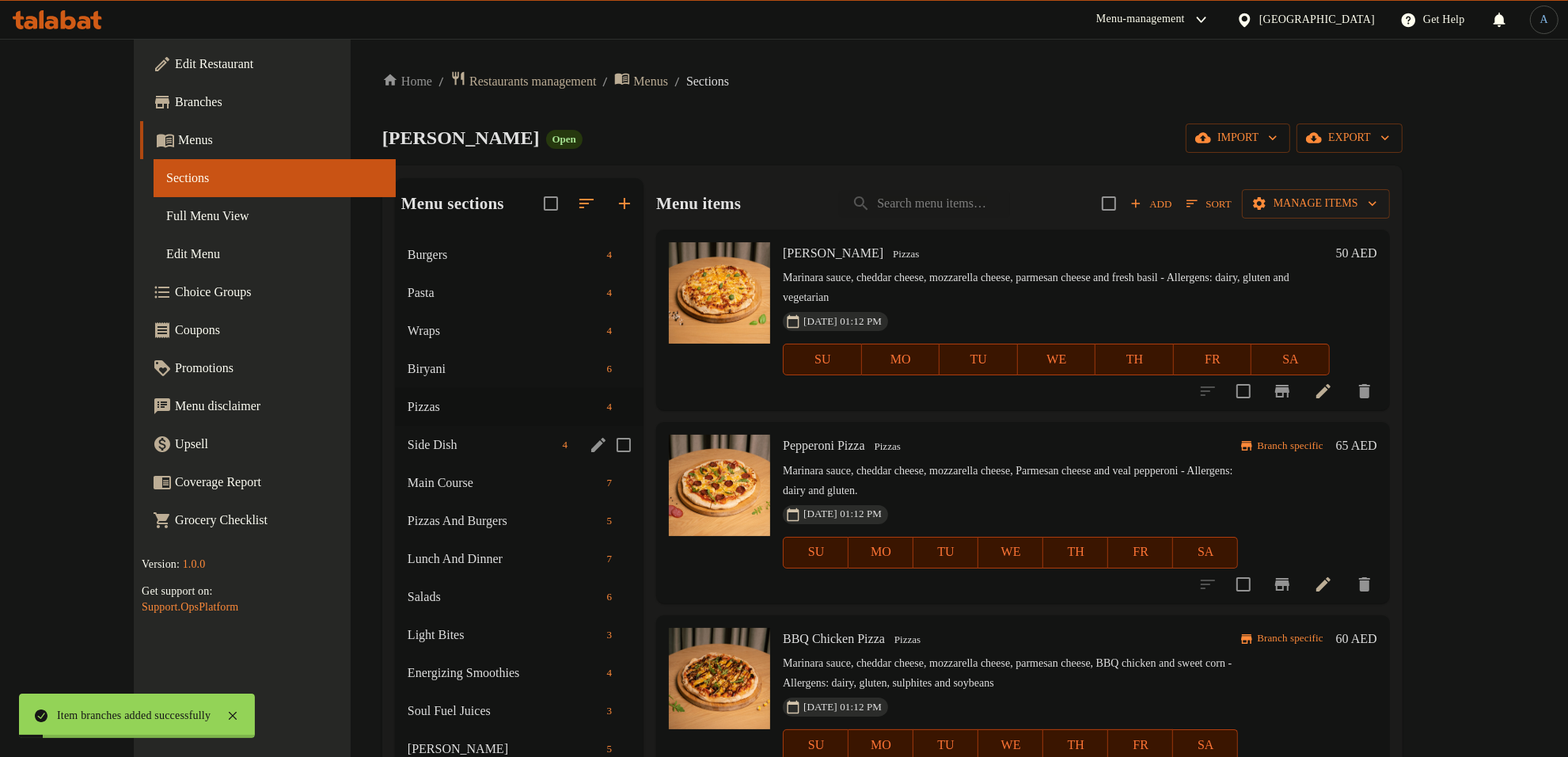
click at [395, 432] on div "Side Dish 4" at bounding box center [519, 445] width 248 height 38
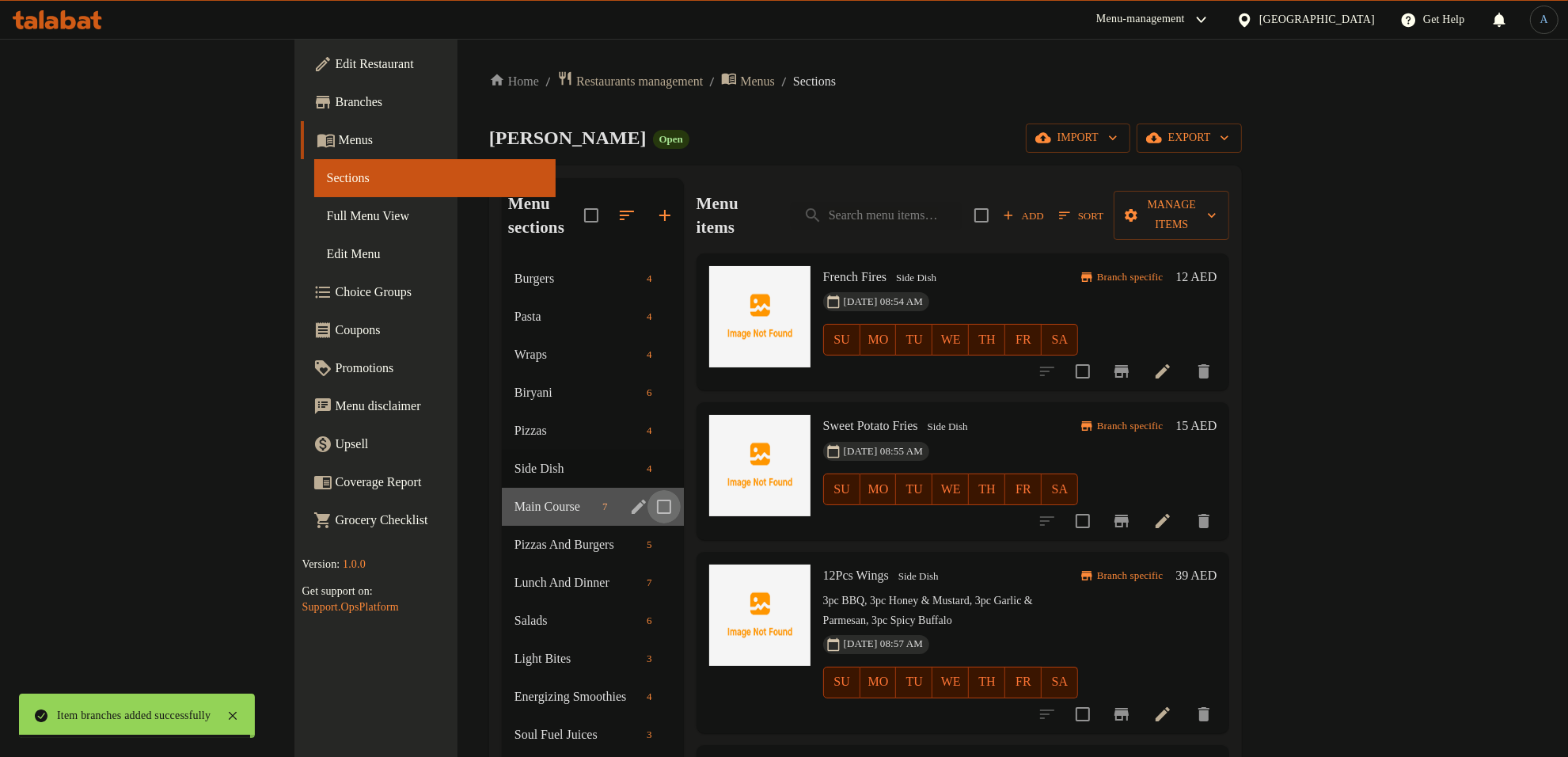
click at [647, 490] on input "Menu sections" at bounding box center [664, 507] width 33 height 33
checkbox input "true"
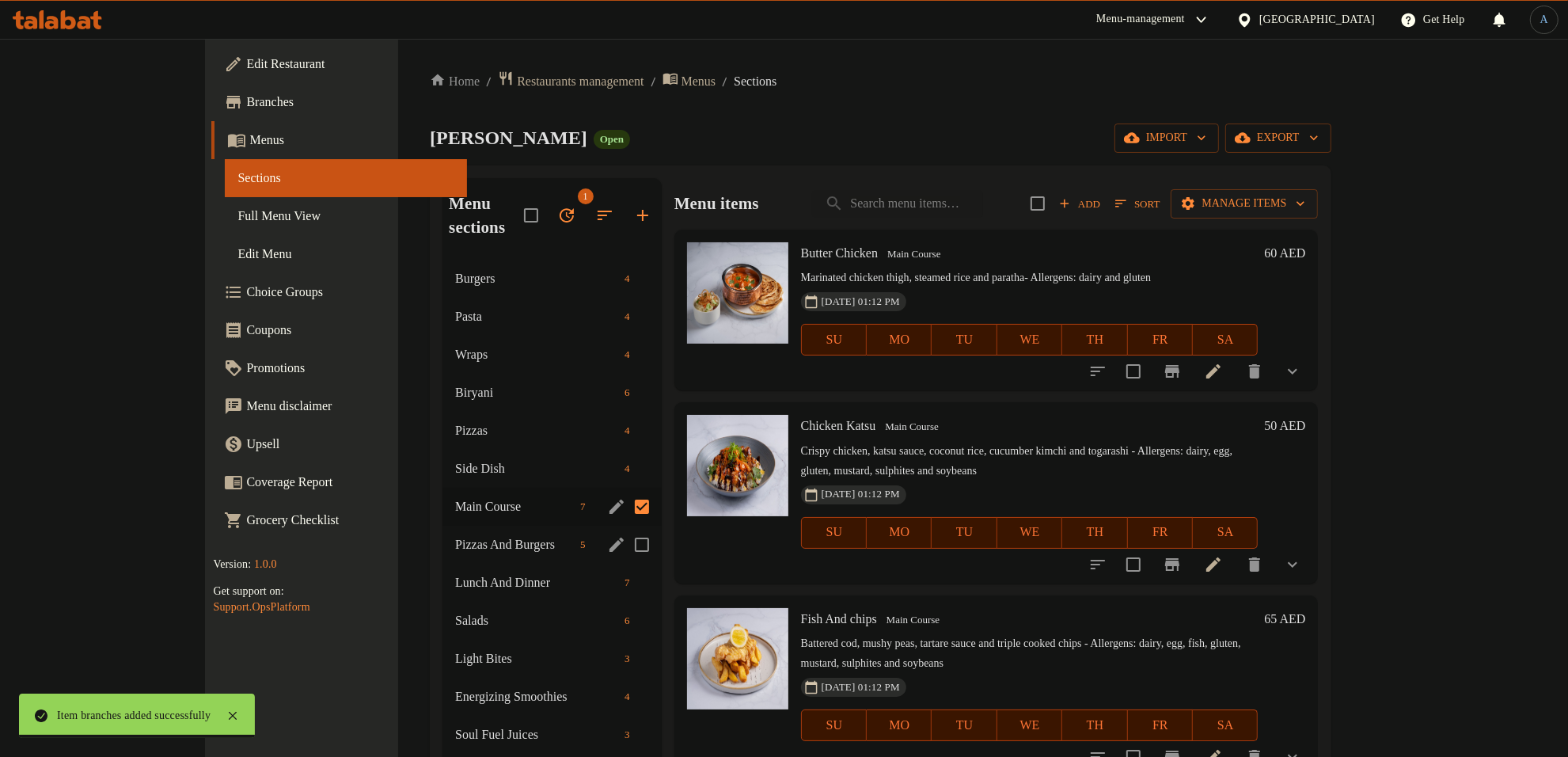
click at [625, 528] on input "Menu sections" at bounding box center [642, 545] width 33 height 33
checkbox input "true"
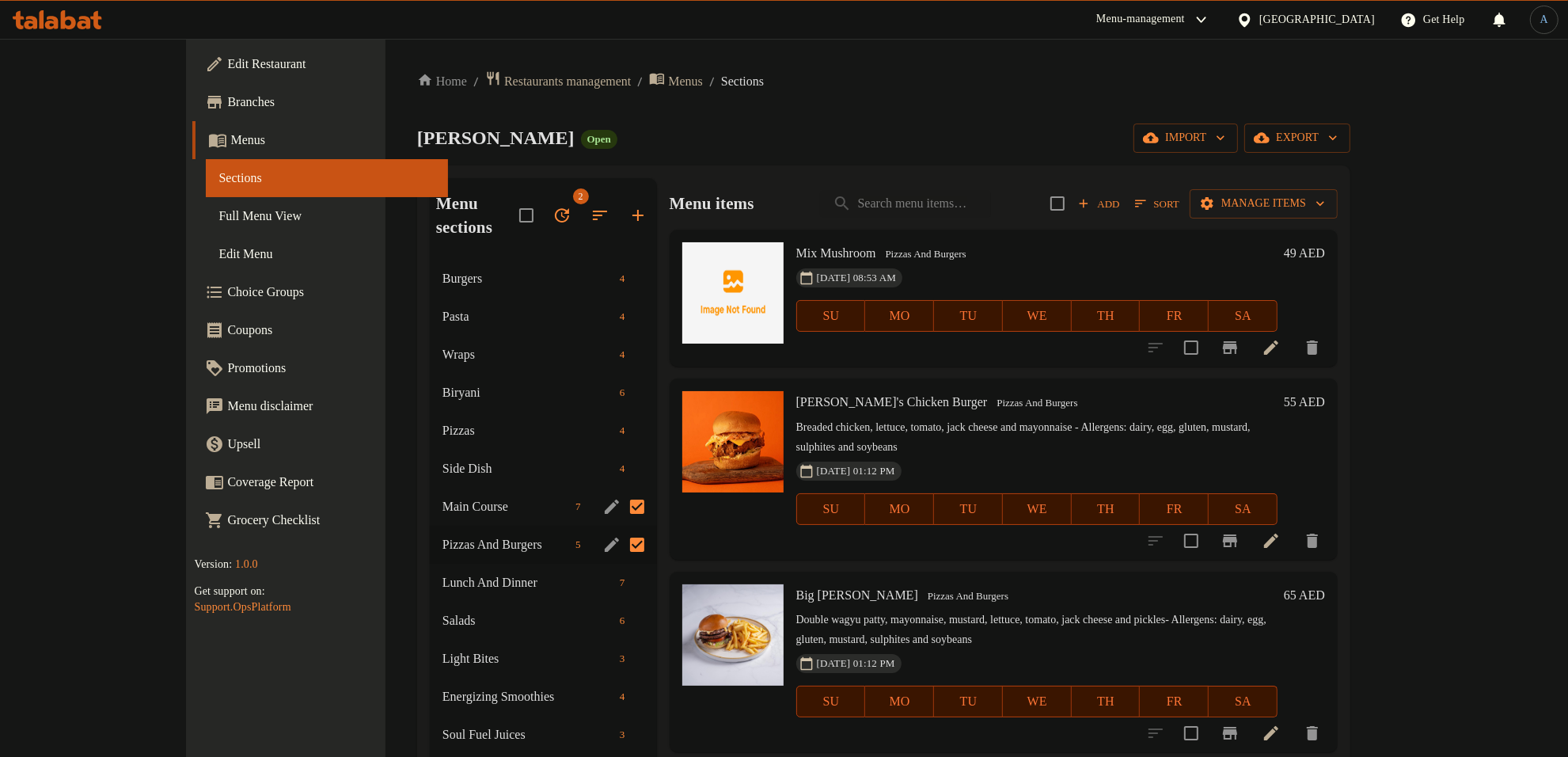
scroll to position [99, 0]
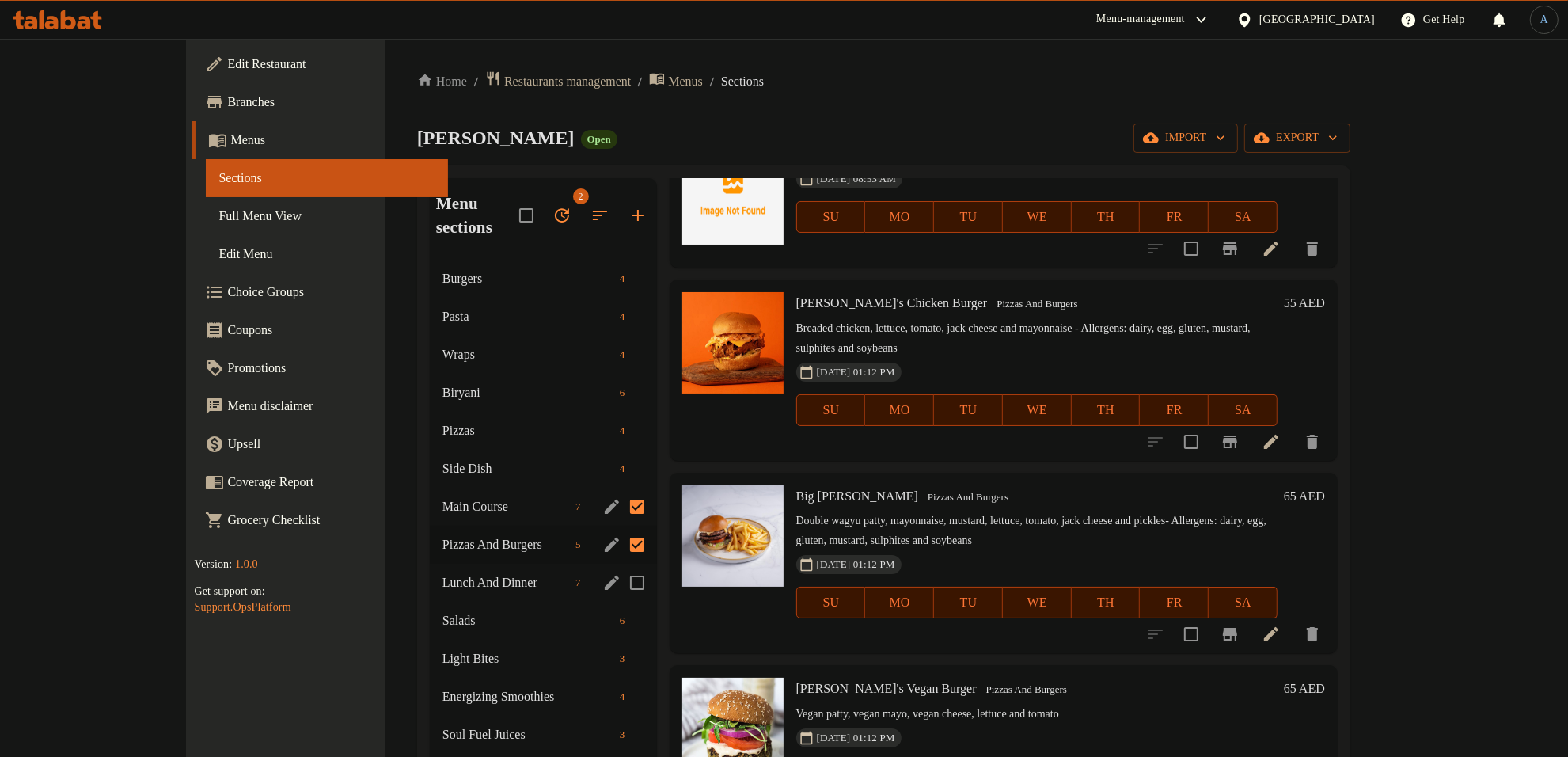
click at [620, 567] on input "Menu sections" at bounding box center [637, 583] width 33 height 33
checkbox input "true"
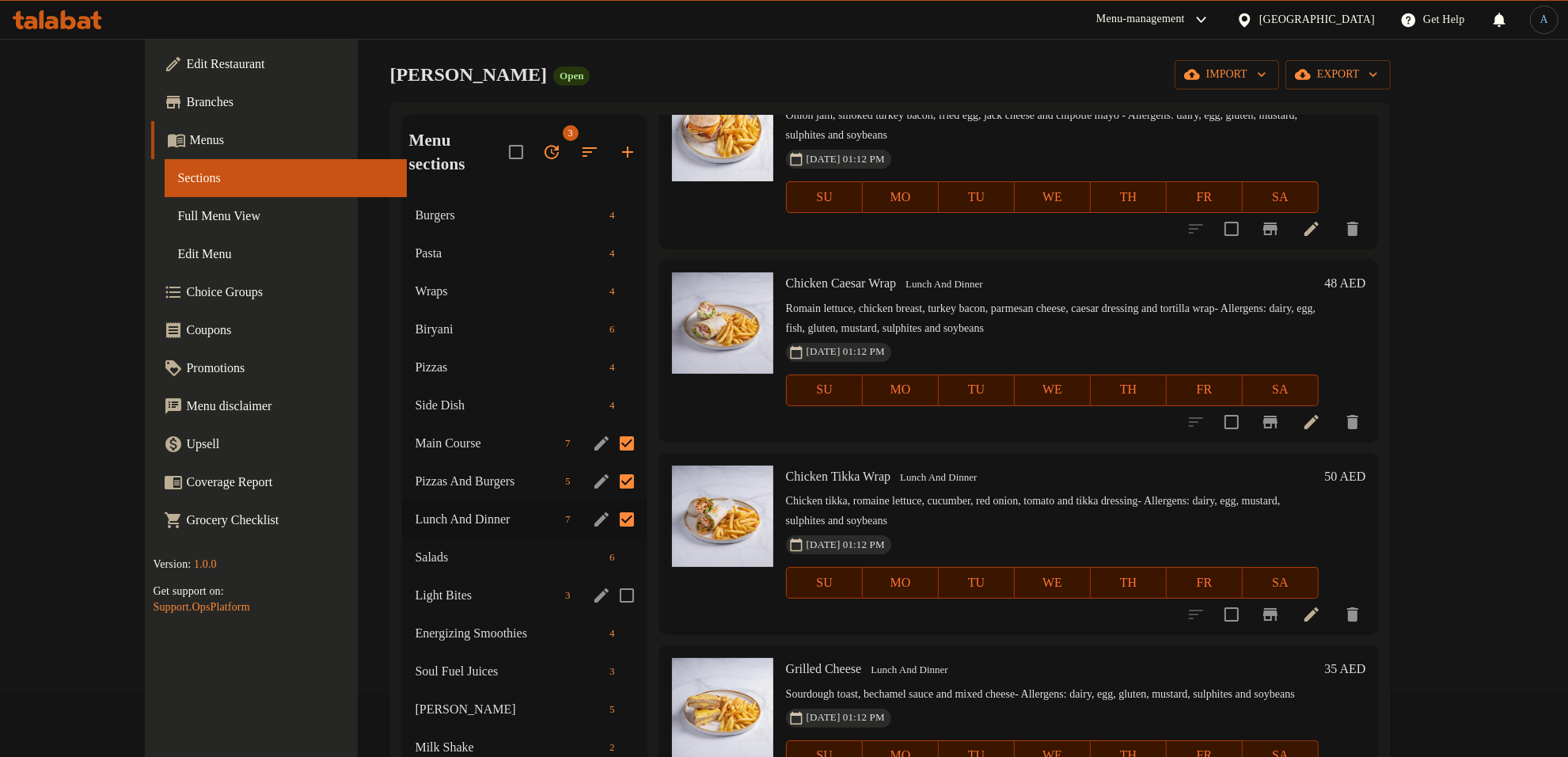
scroll to position [99, 0]
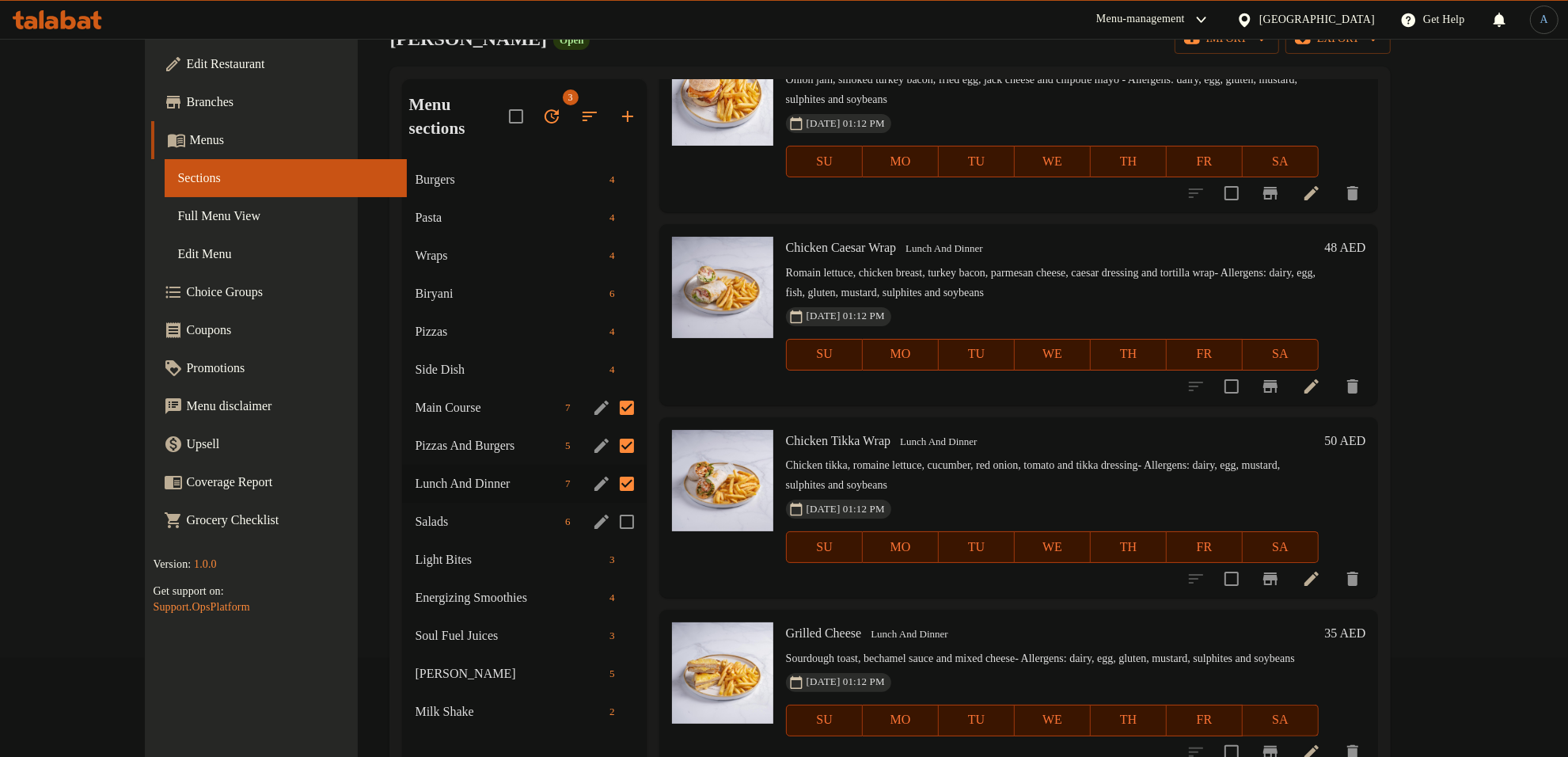
click at [610, 505] on input "Menu sections" at bounding box center [627, 522] width 33 height 33
checkbox input "true"
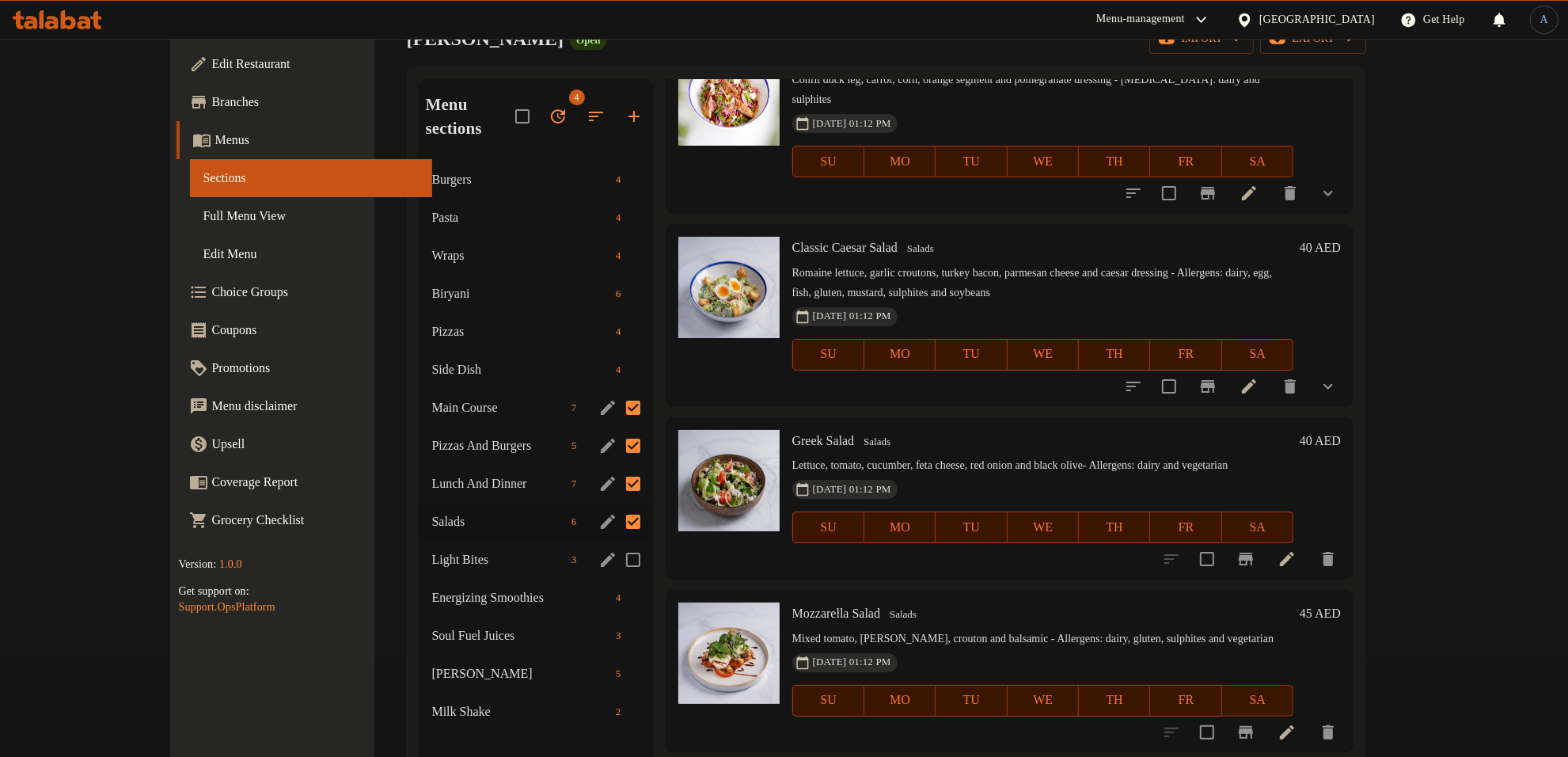
click at [616, 544] on input "Menu sections" at bounding box center [633, 560] width 33 height 33
checkbox input "true"
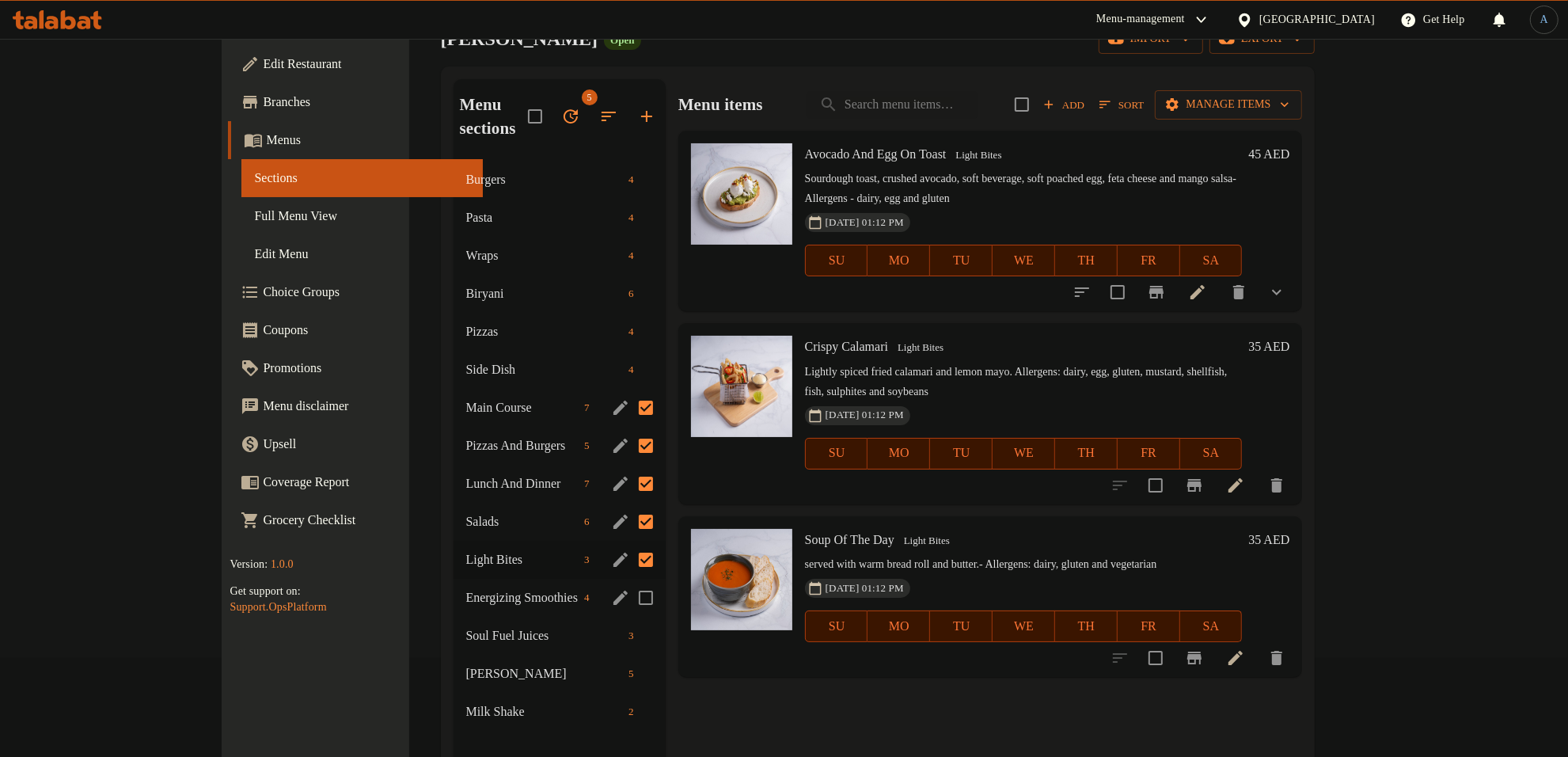
click at [629, 581] on input "Menu sections" at bounding box center [646, 598] width 33 height 33
checkbox input "true"
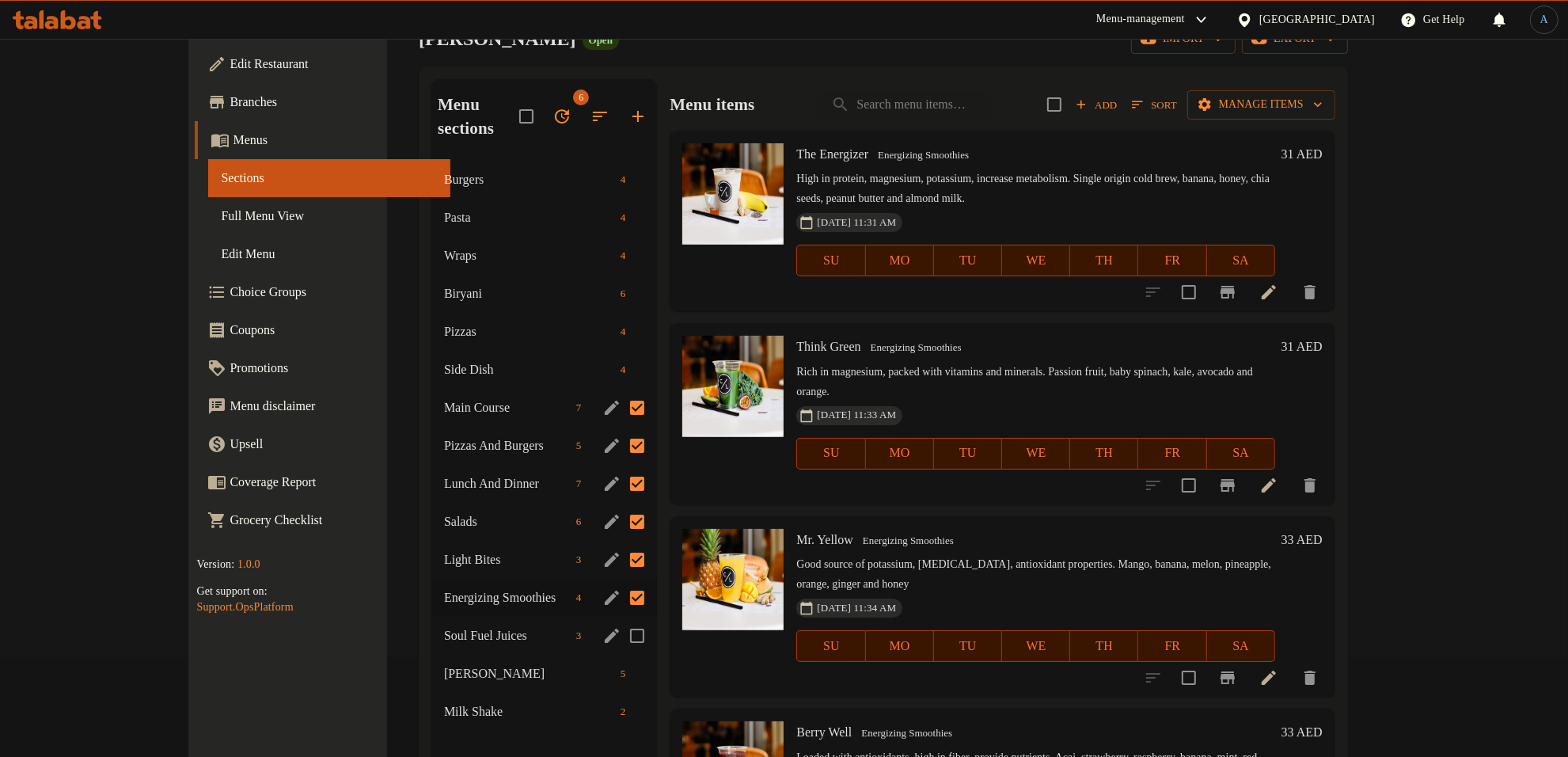
click at [620, 619] on input "Menu sections" at bounding box center [637, 636] width 33 height 33
checkbox input "true"
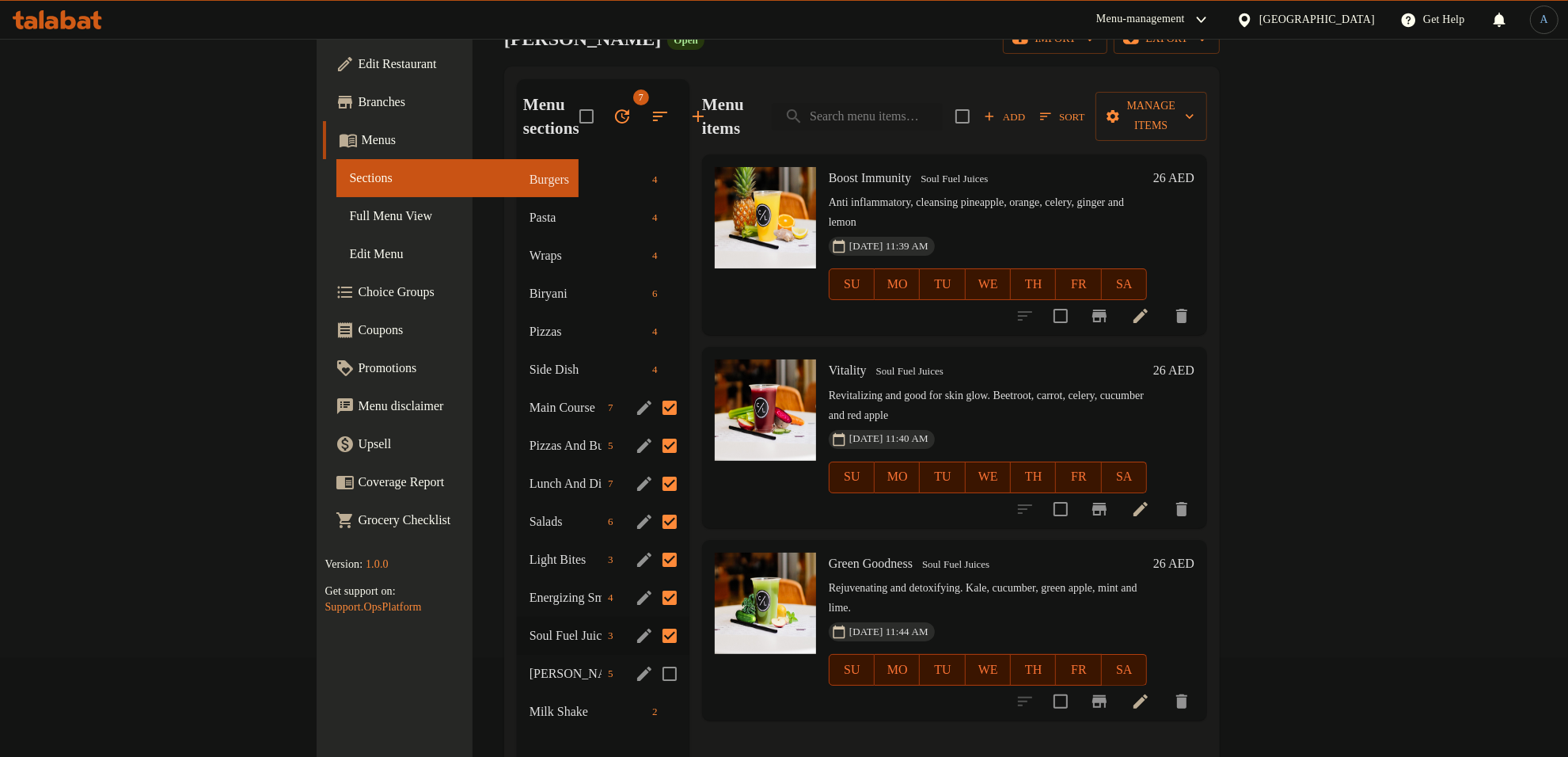
click at [653, 659] on input "Menu sections" at bounding box center [669, 674] width 33 height 33
checkbox input "true"
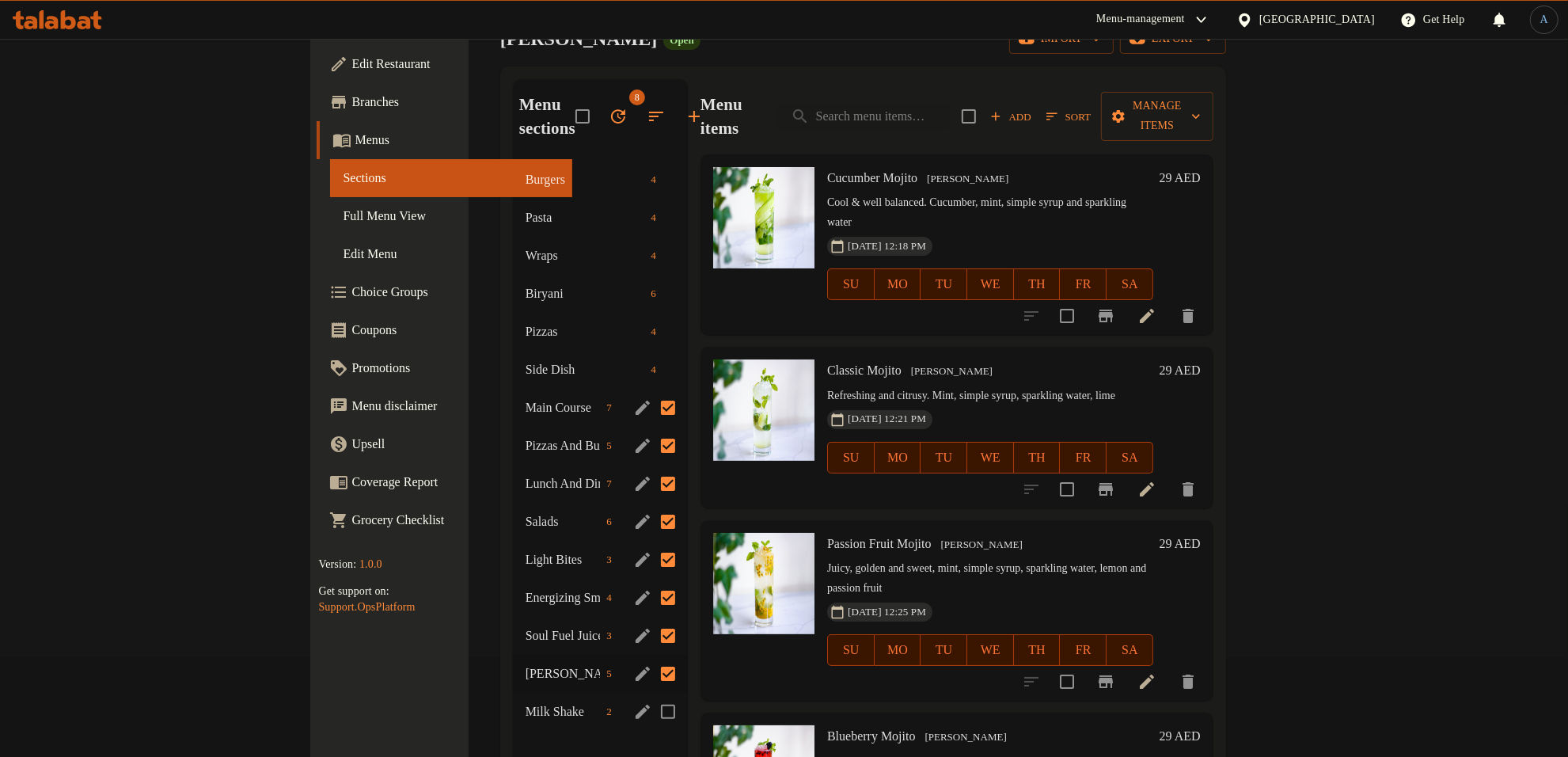
click at [651, 695] on input "Menu sections" at bounding box center [668, 712] width 33 height 33
checkbox input "true"
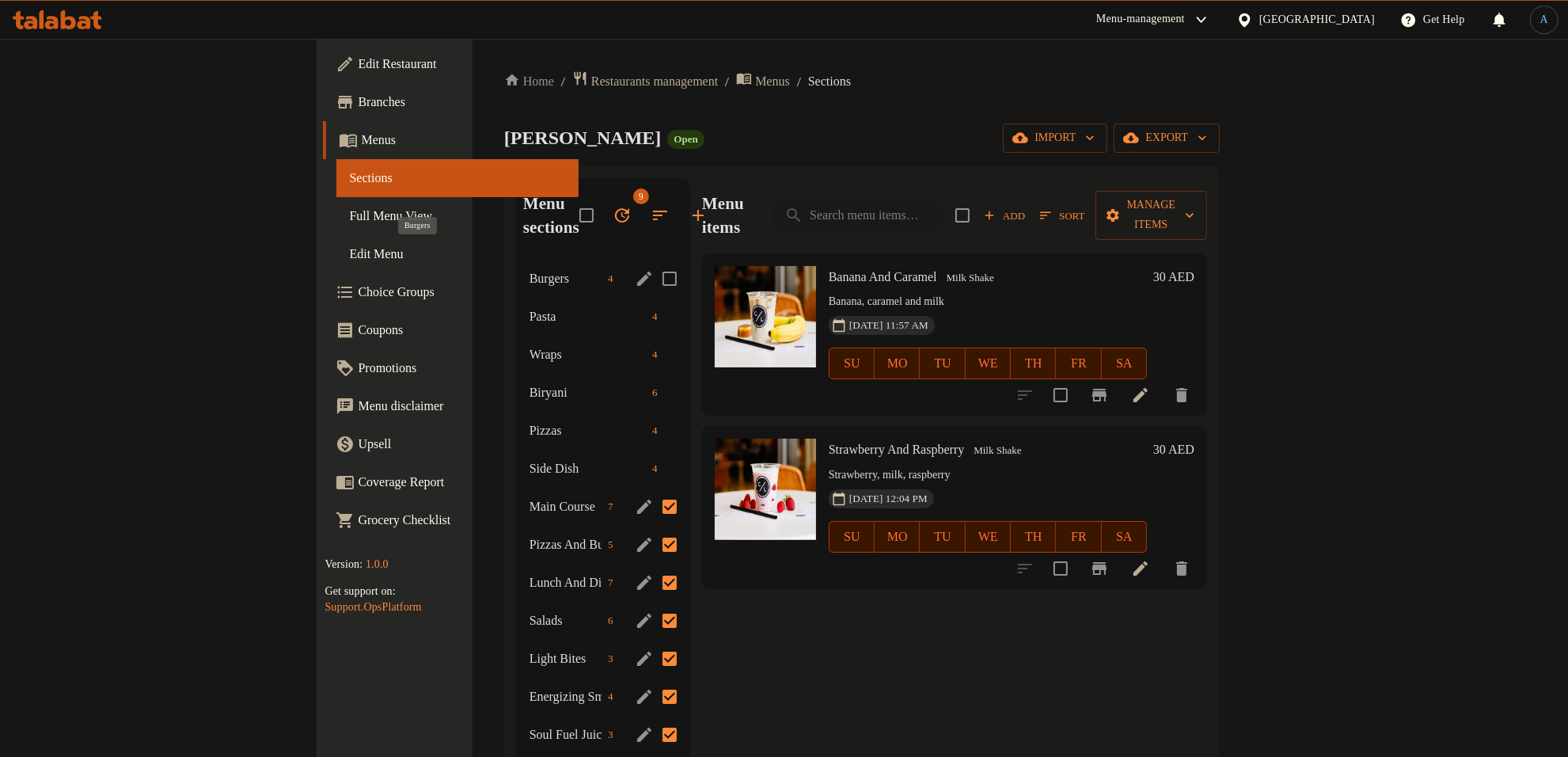
click at [530, 269] on span "Burgers" at bounding box center [565, 279] width 72 height 19
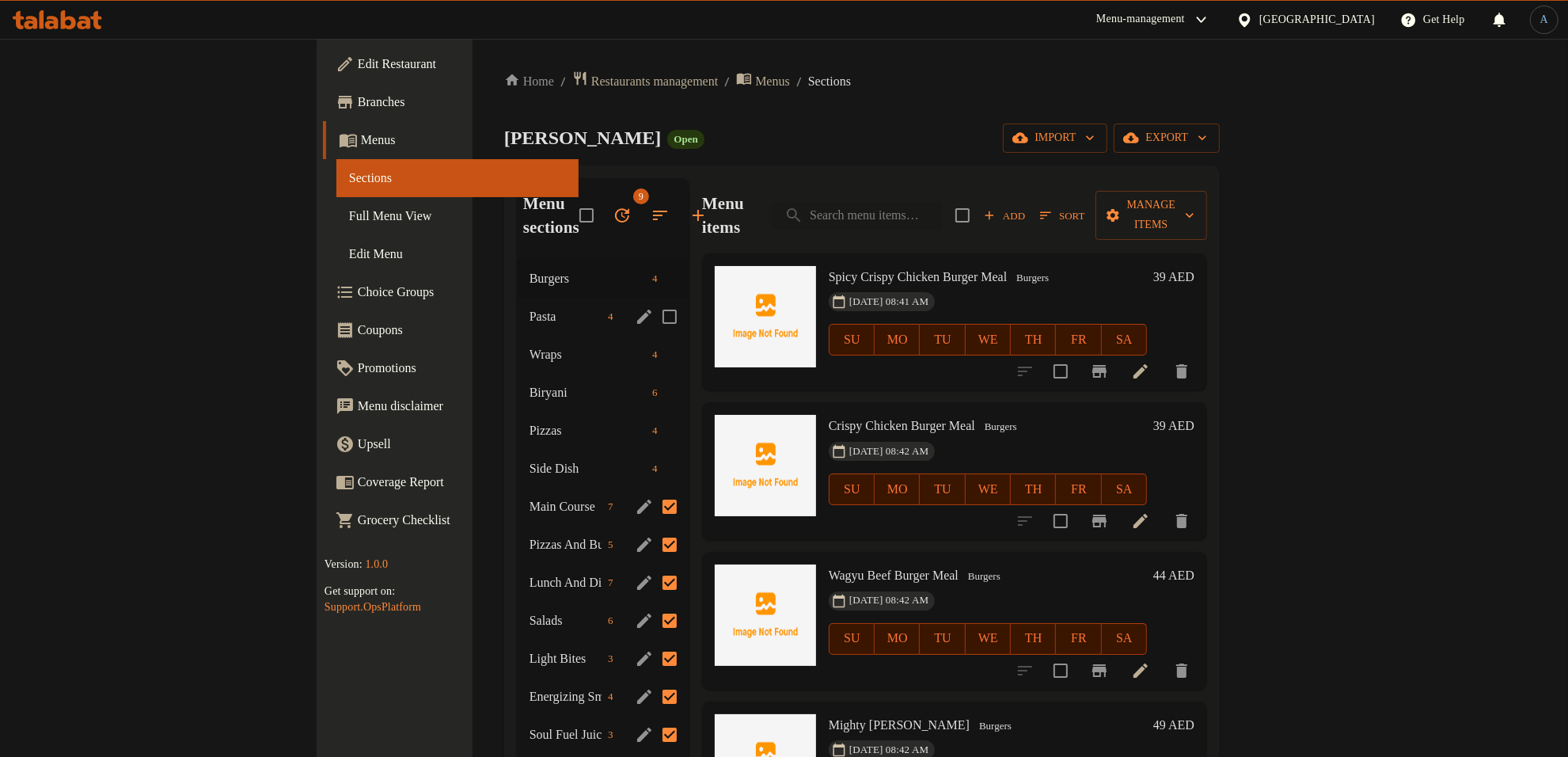
click at [530, 307] on span "Pasta" at bounding box center [565, 317] width 72 height 19
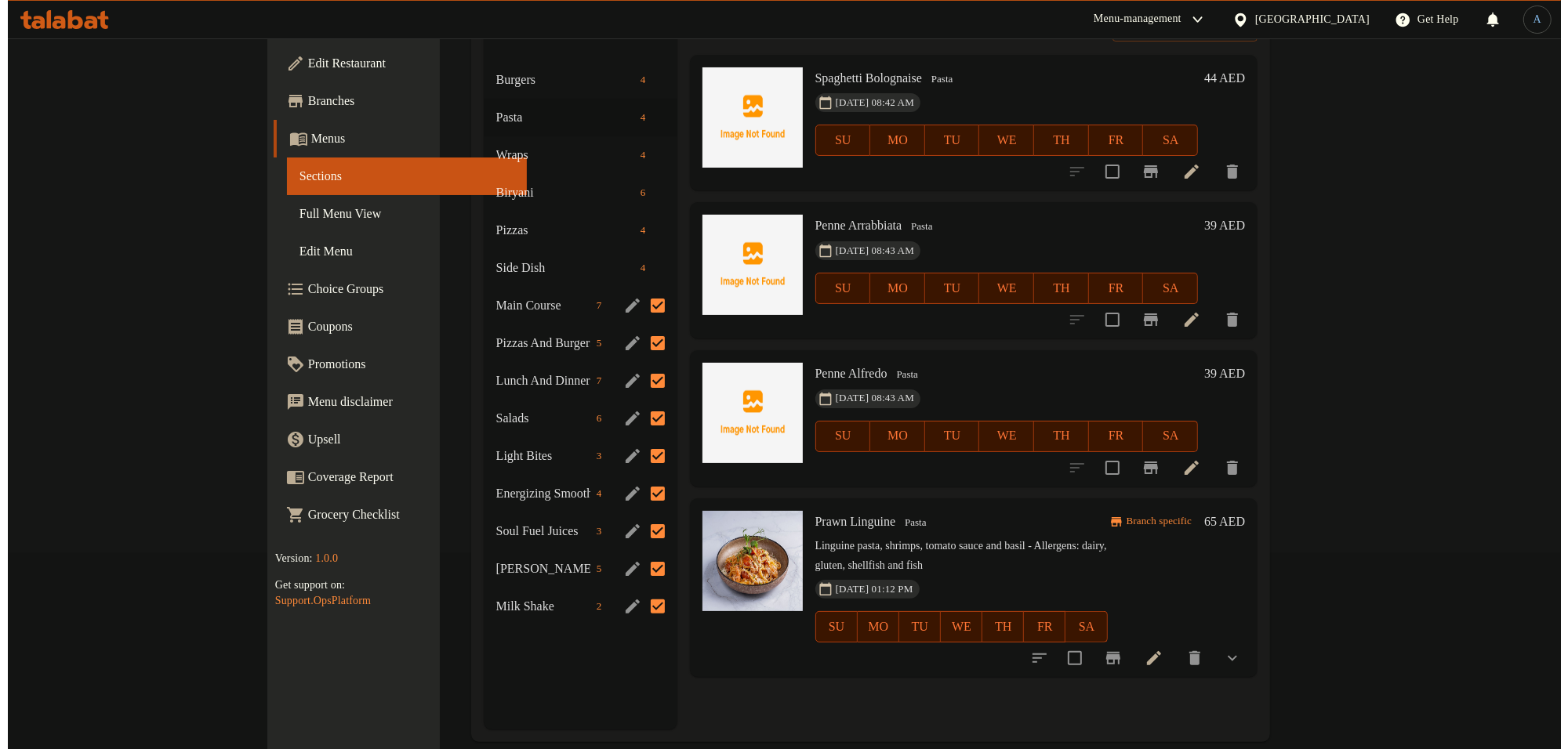
scroll to position [220, 0]
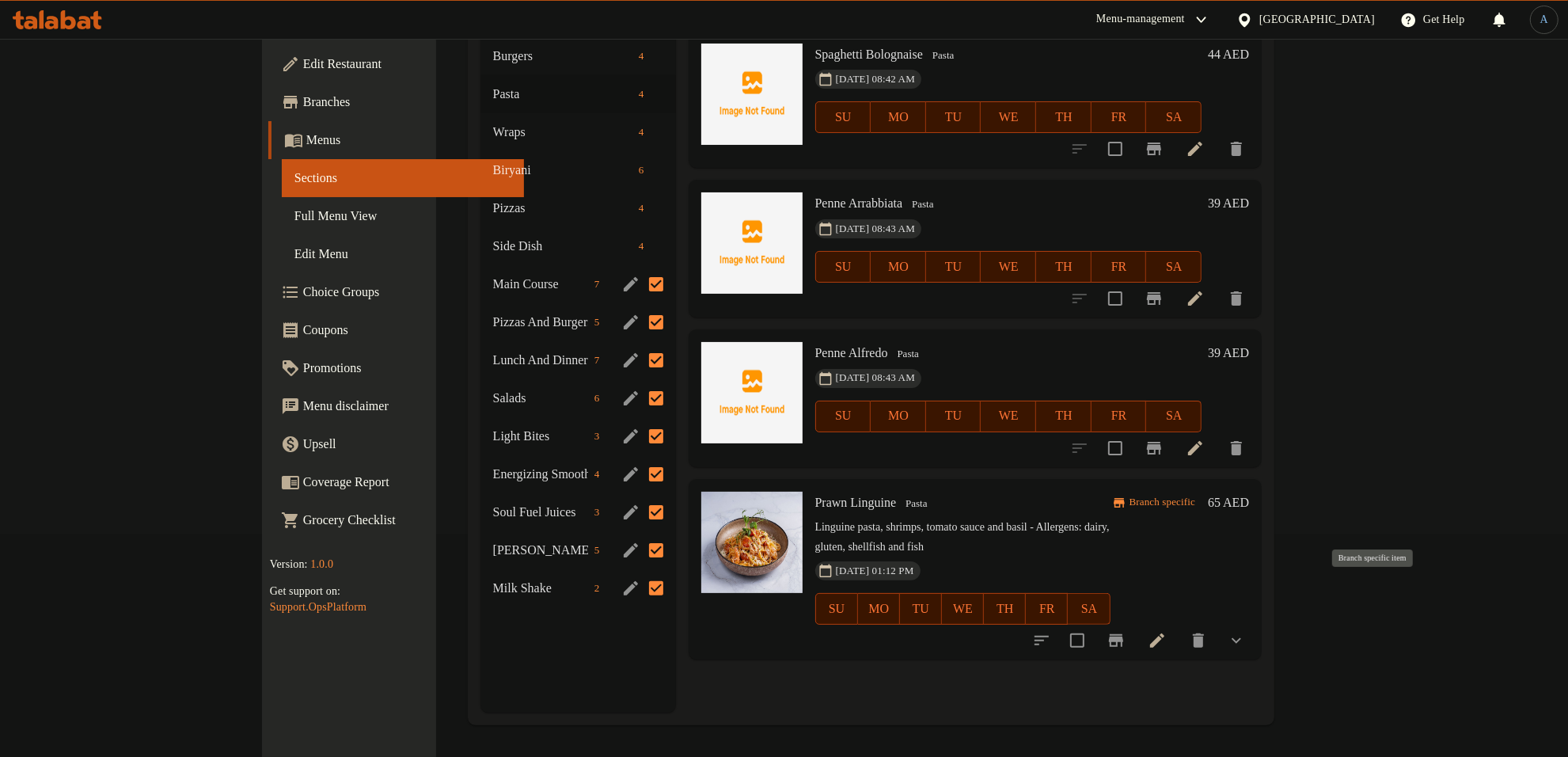
click at [1123, 634] on icon "Branch-specific-item" at bounding box center [1116, 640] width 14 height 13
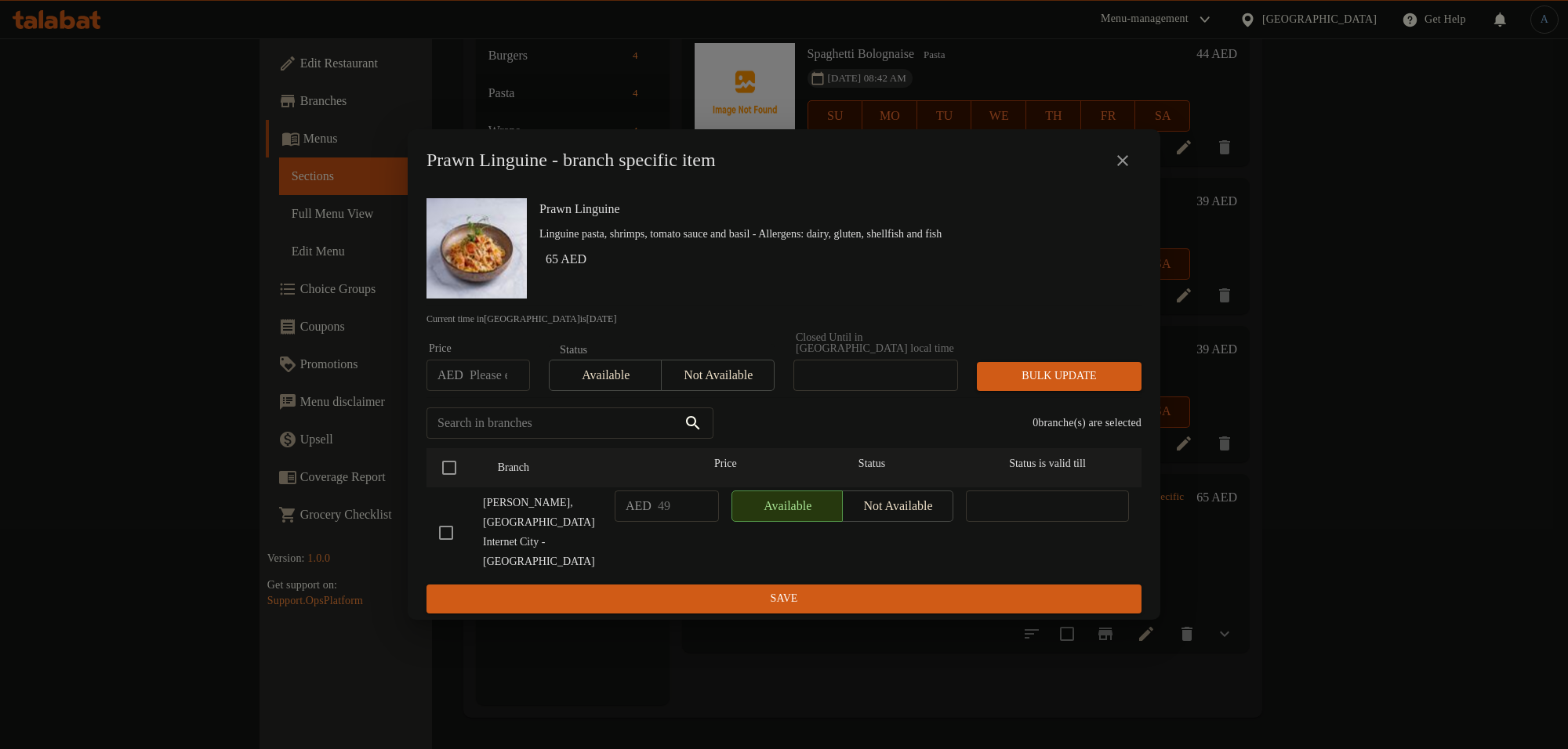
click at [1121, 170] on icon "close" at bounding box center [1123, 161] width 19 height 19
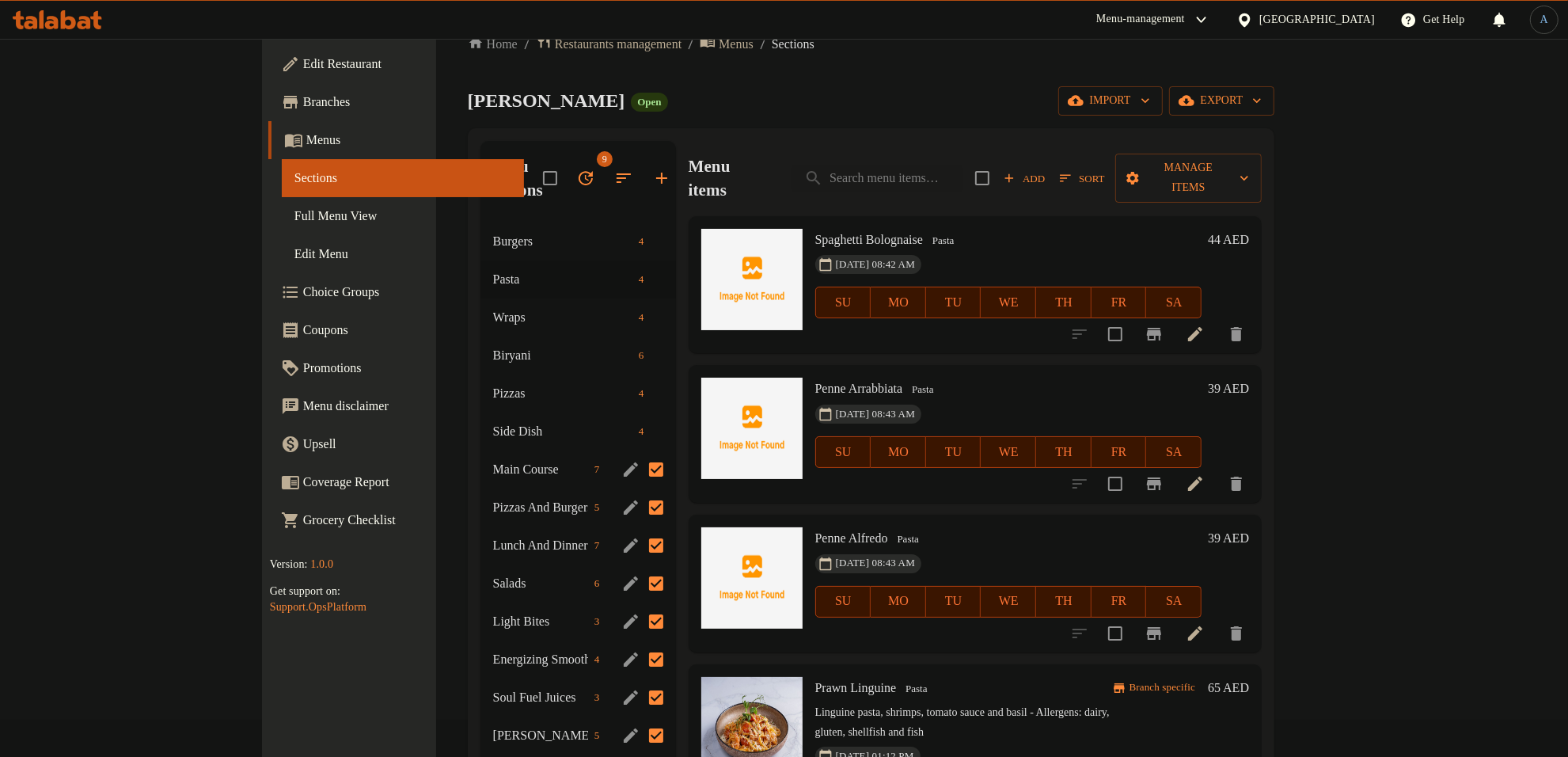
scroll to position [25, 0]
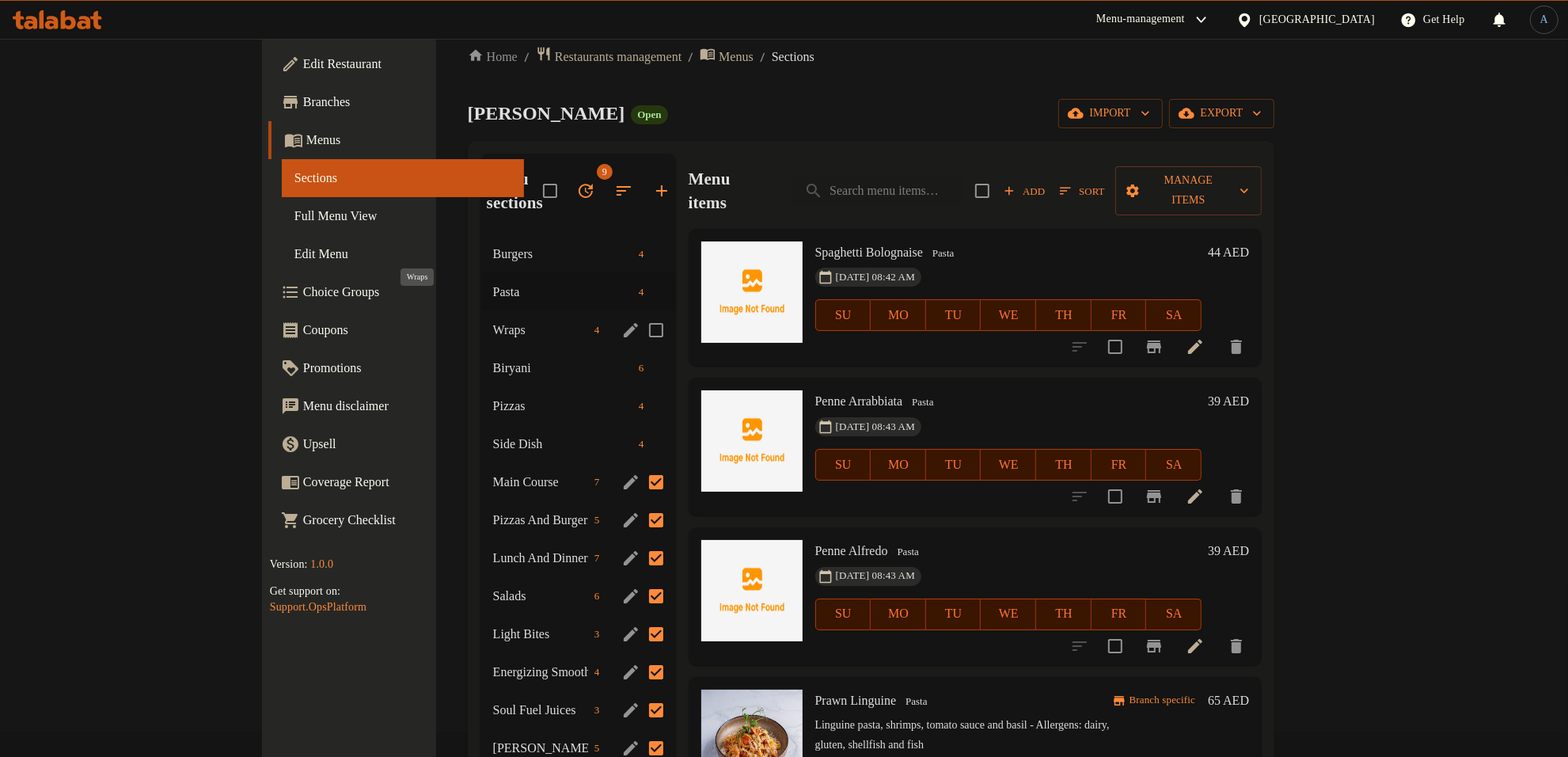
click at [493, 321] on span "Wraps" at bounding box center [541, 330] width 95 height 19
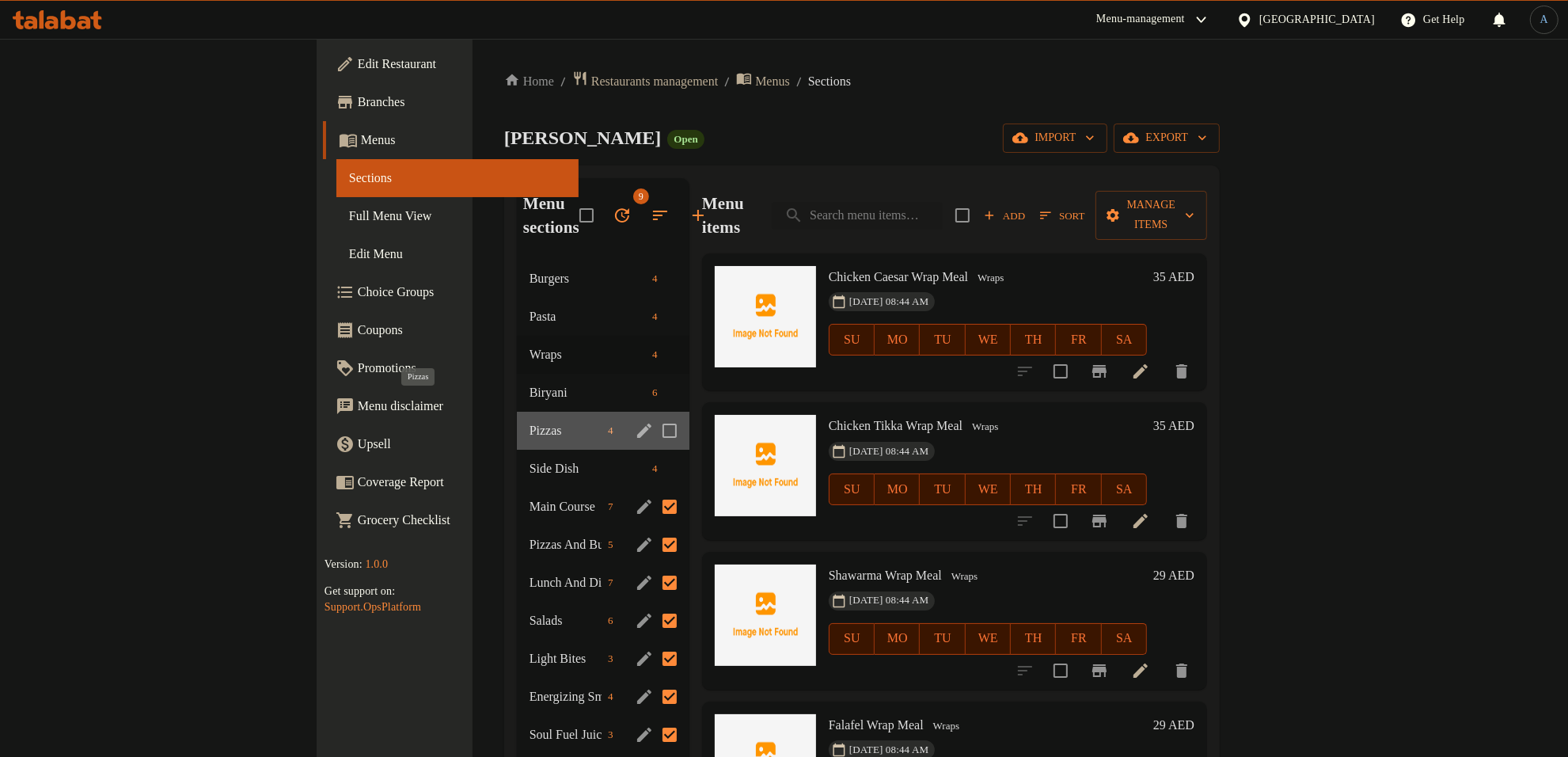
click at [530, 421] on span "Pizzas" at bounding box center [565, 431] width 72 height 19
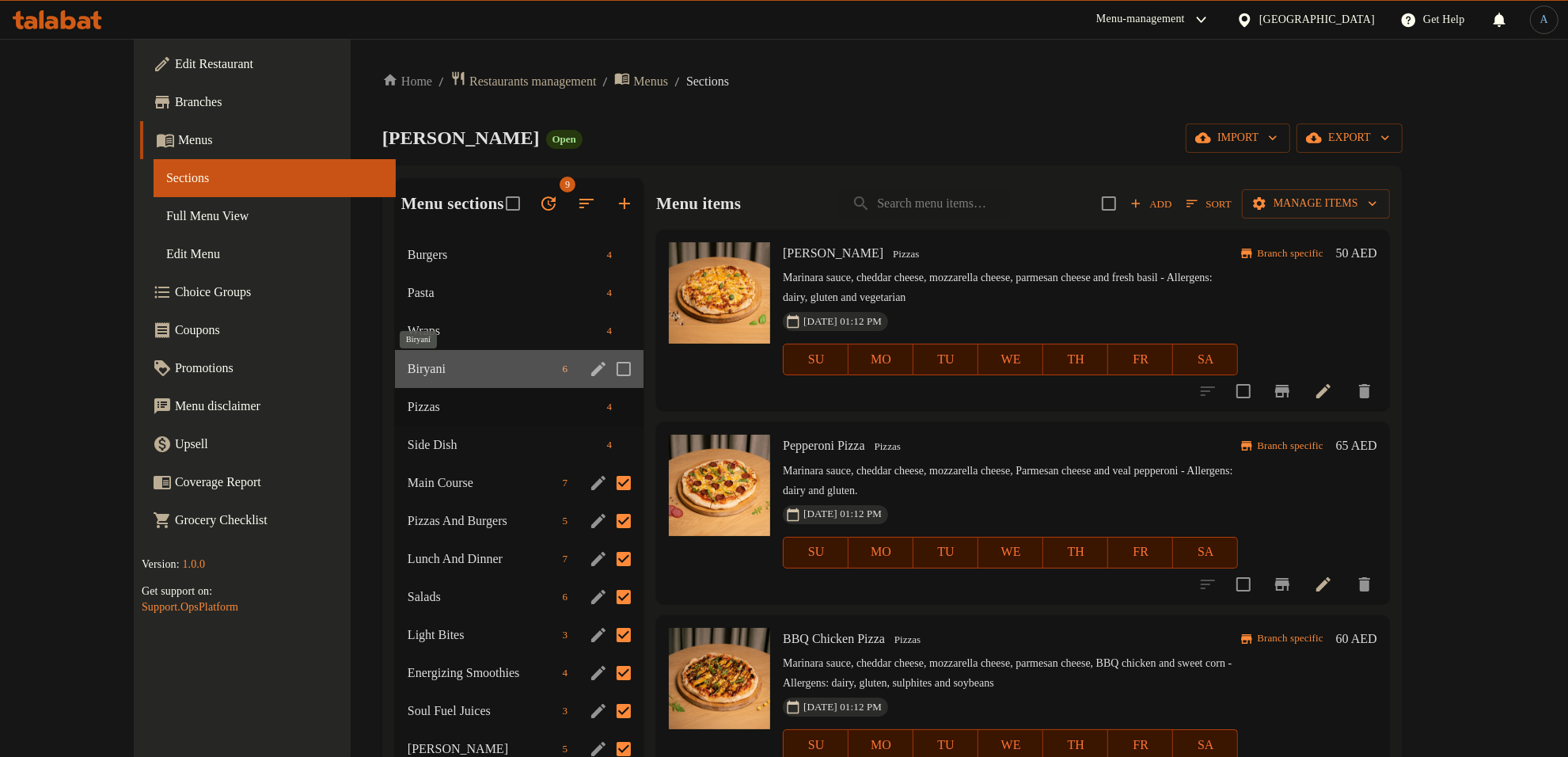
click at [408, 369] on span "Biryani" at bounding box center [482, 369] width 149 height 19
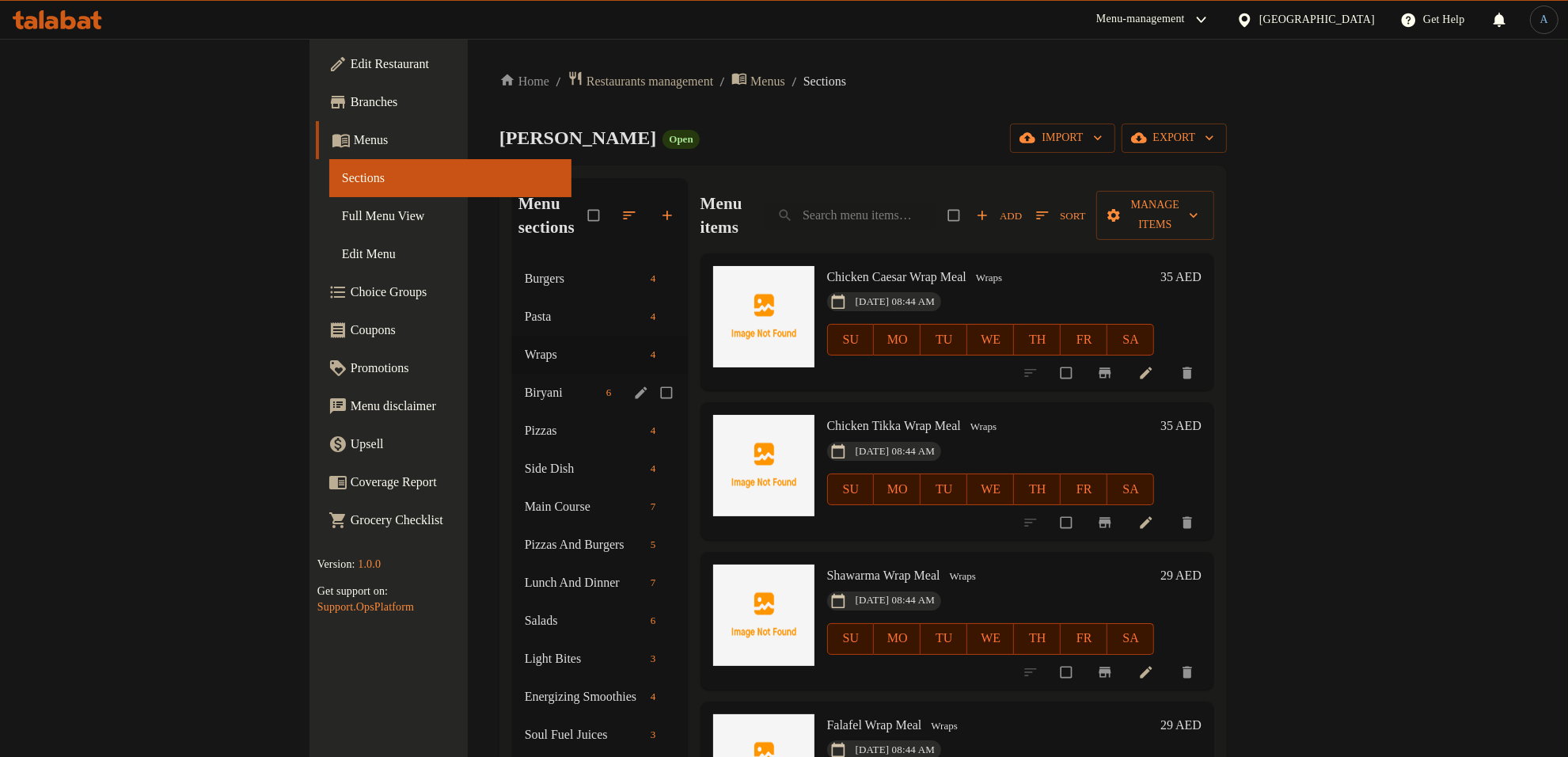
click at [525, 383] on span "Biryani" at bounding box center [562, 393] width 75 height 19
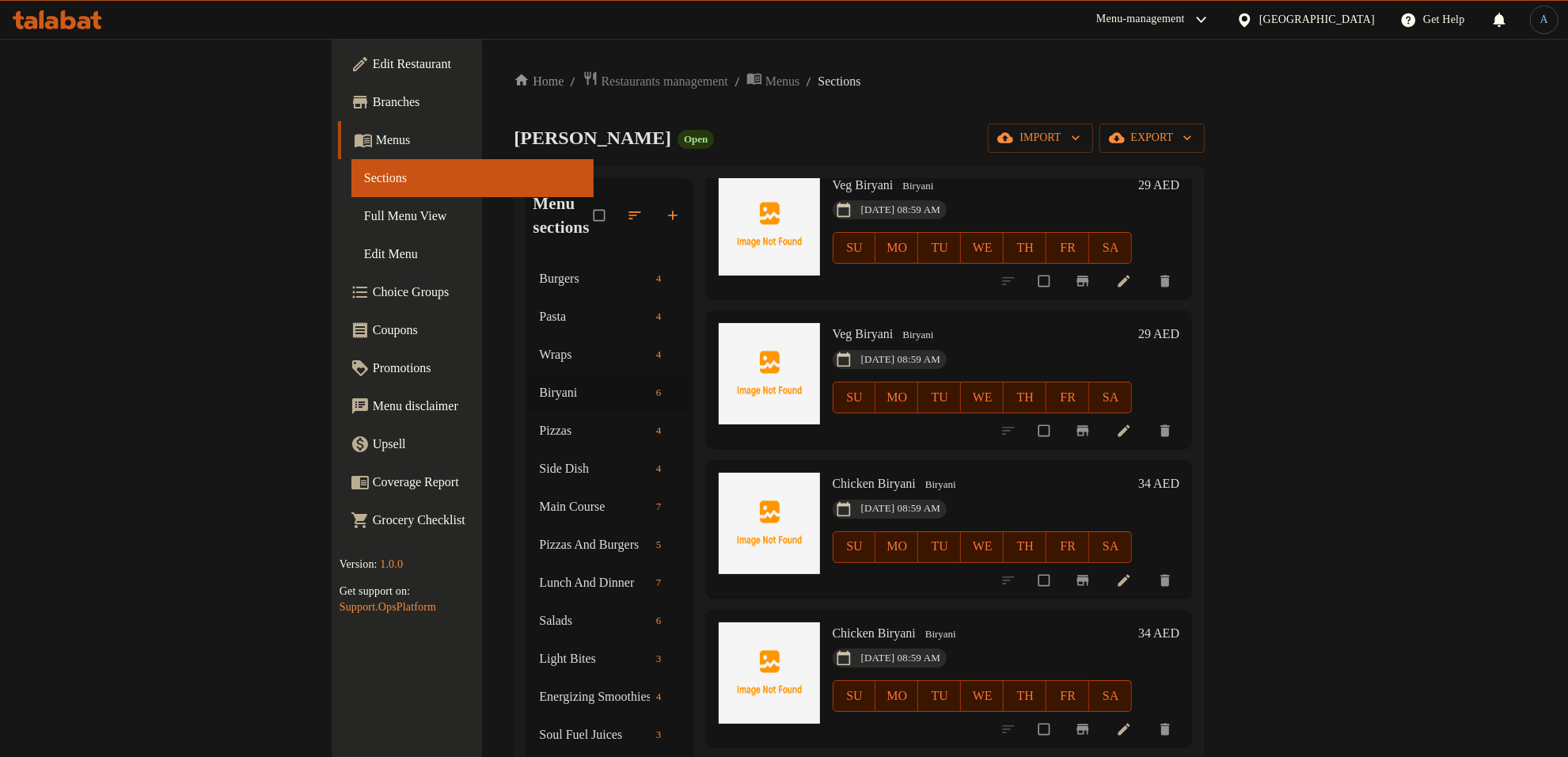
scroll to position [179, 0]
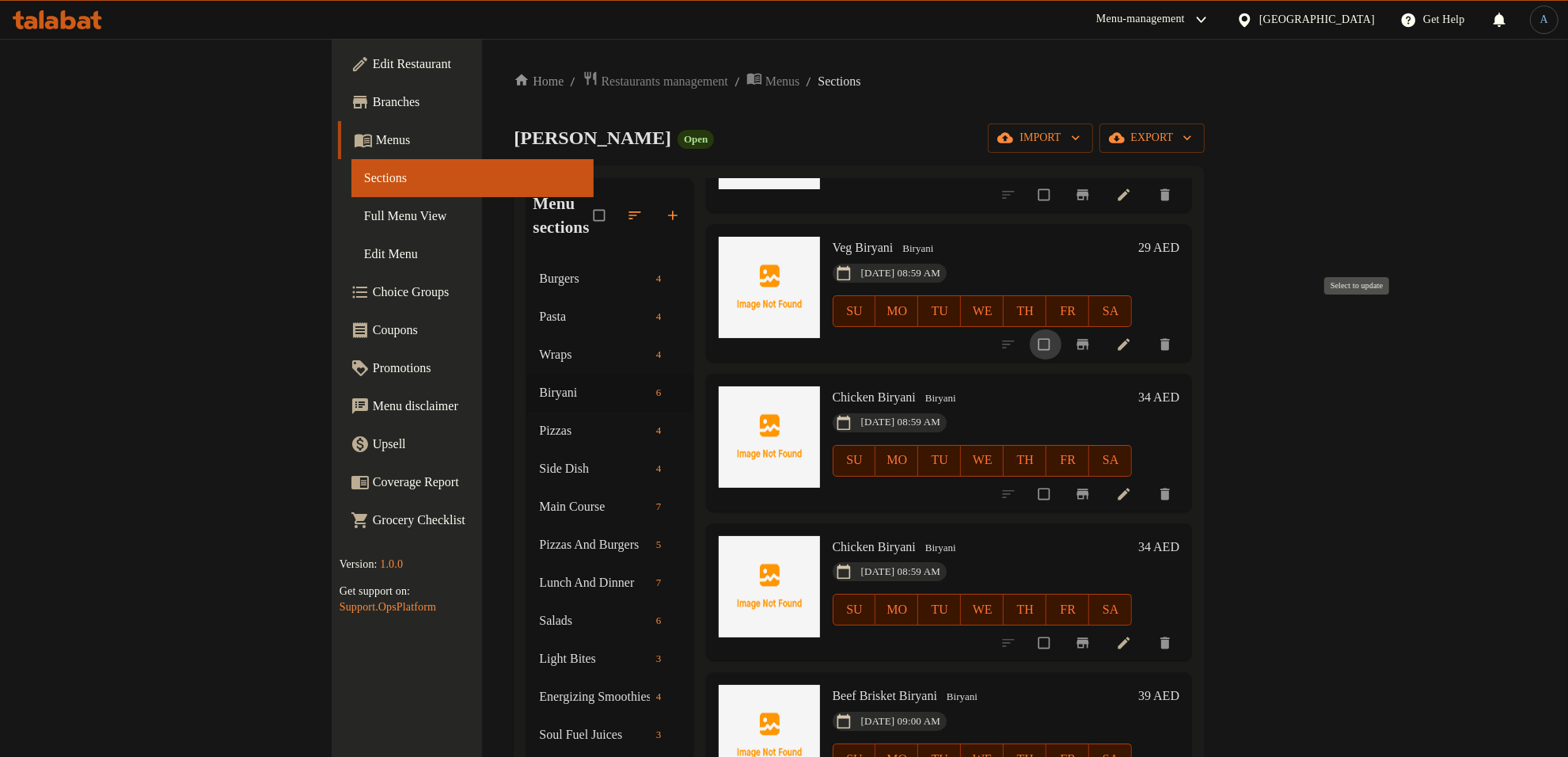
click at [1062, 329] on input "checkbox" at bounding box center [1045, 344] width 33 height 30
checkbox input "true"
click at [1062, 479] on input "checkbox" at bounding box center [1045, 494] width 33 height 30
checkbox input "true"
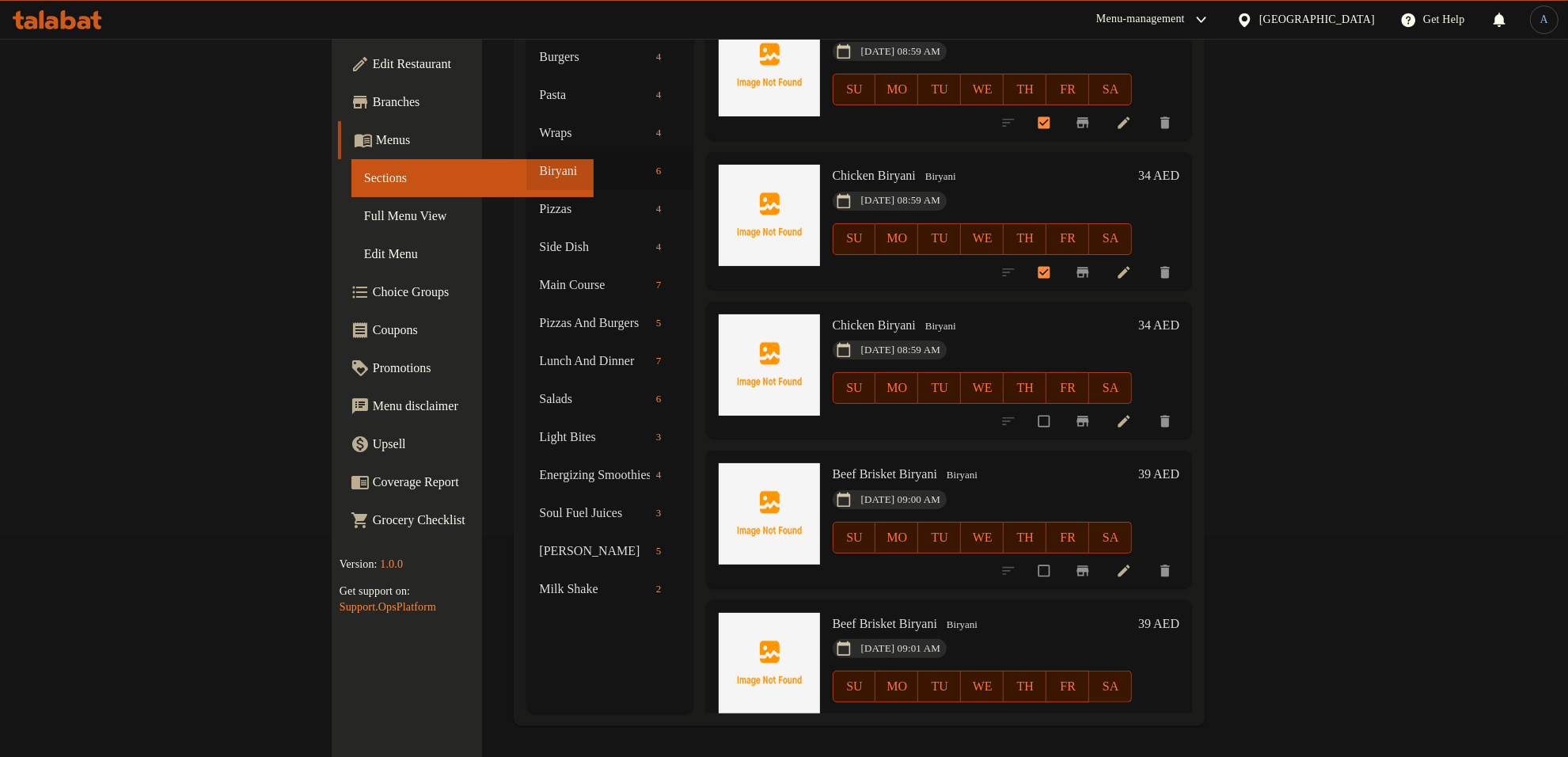
scroll to position [222, 0]
click at [1062, 555] on input "checkbox" at bounding box center [1045, 571] width 33 height 30
checkbox input "true"
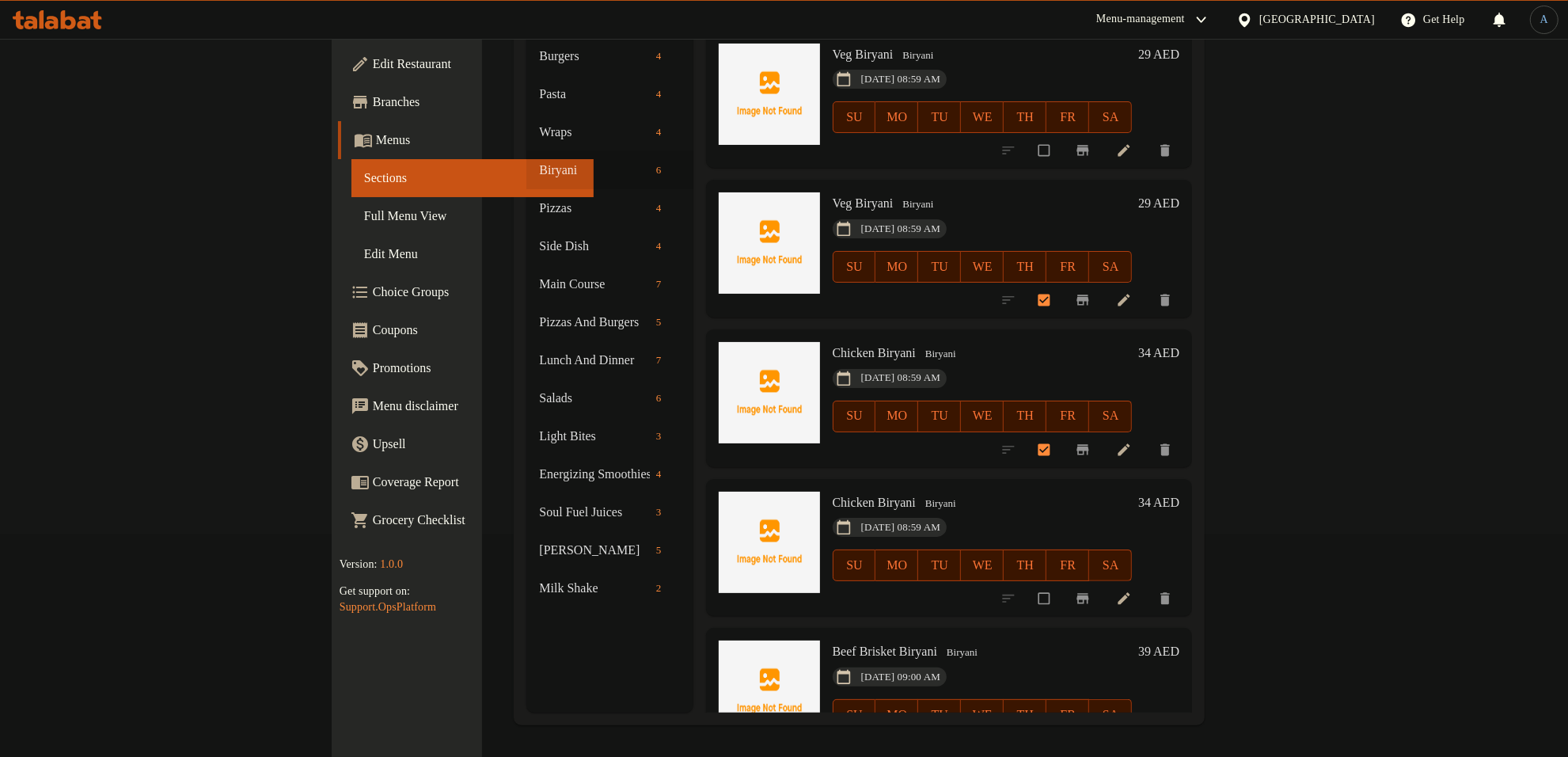
scroll to position [0, 0]
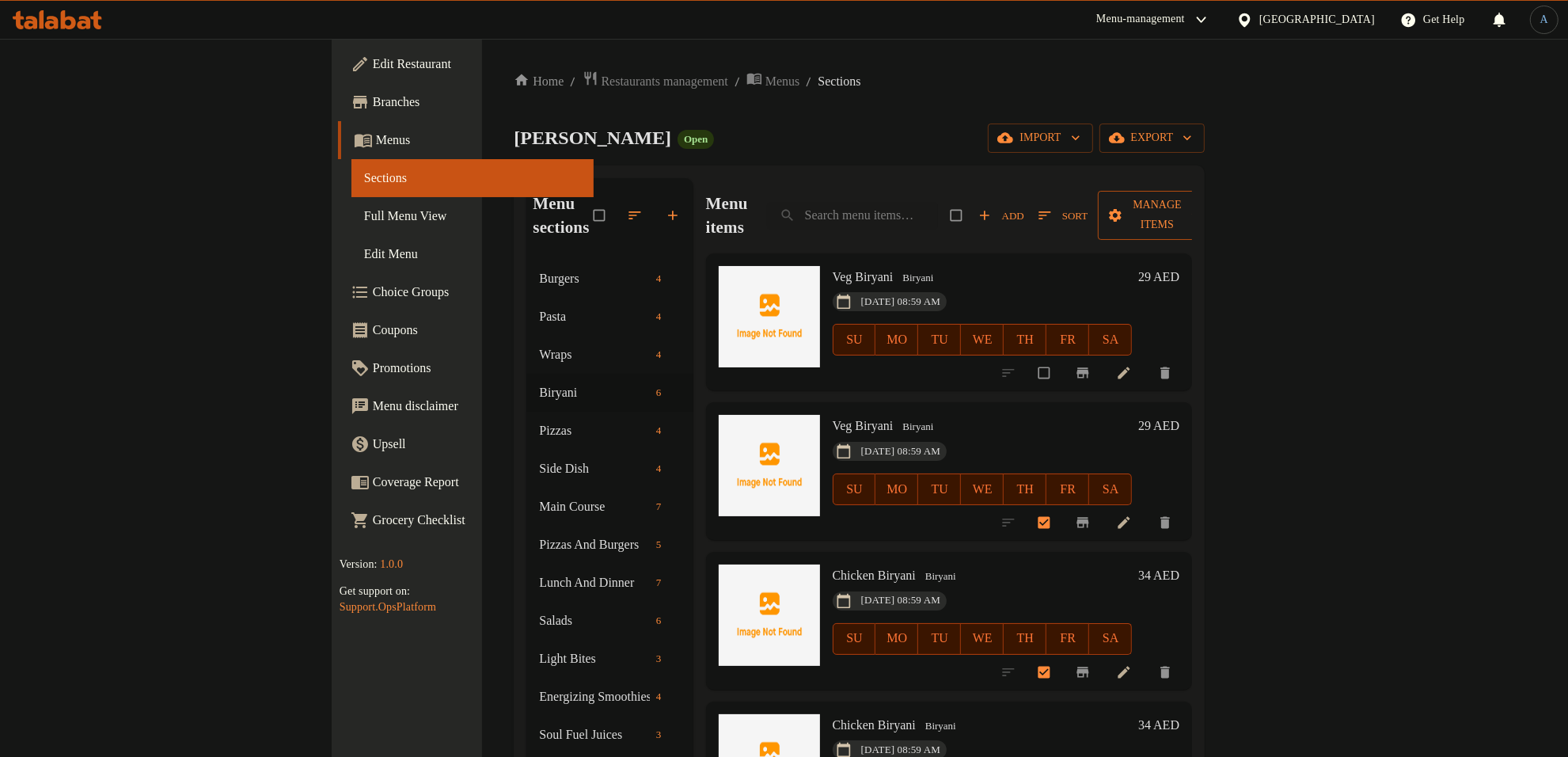
click at [1203, 195] on span "Manage items" at bounding box center [1156, 215] width 93 height 40
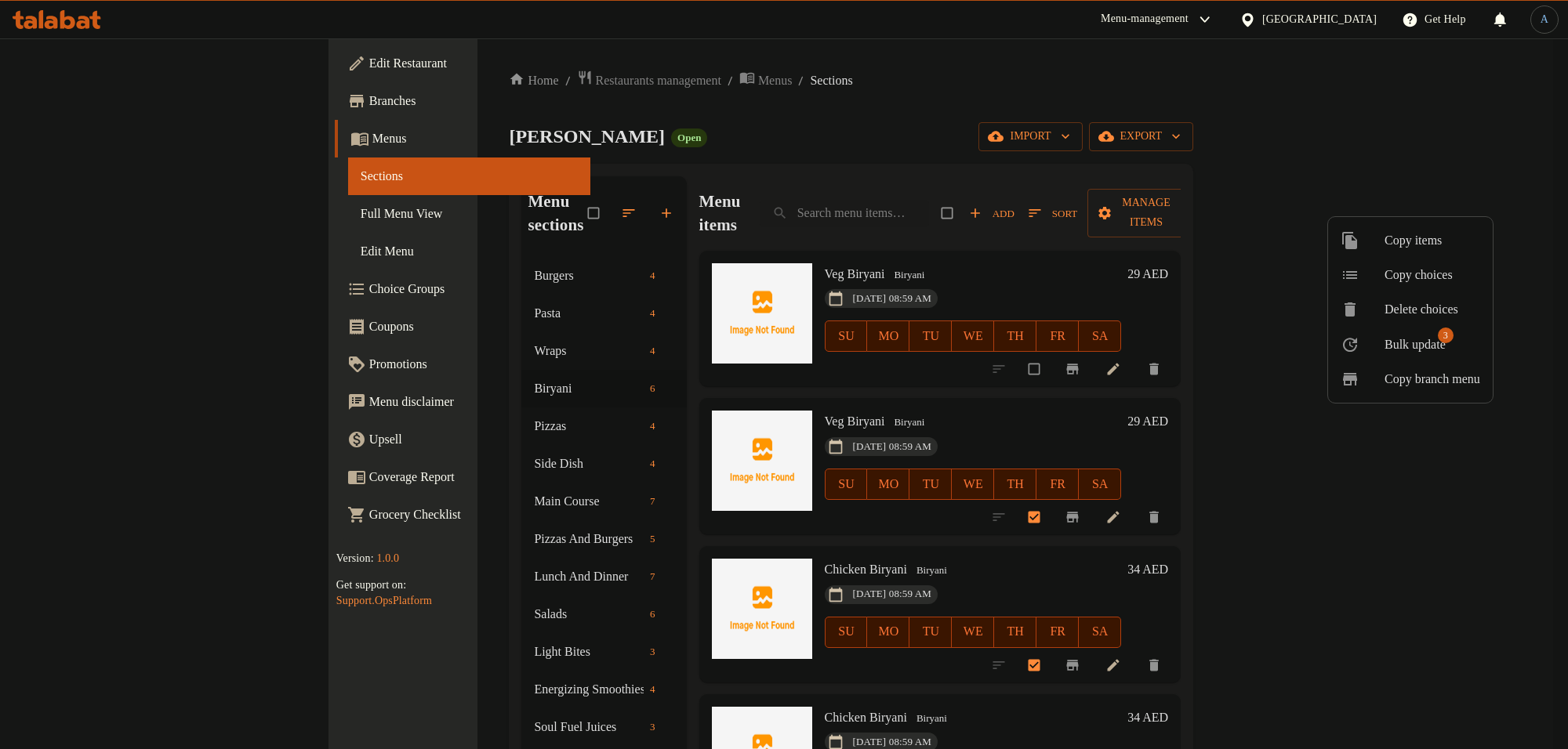
click at [1450, 334] on span "3" at bounding box center [1445, 335] width 16 height 16
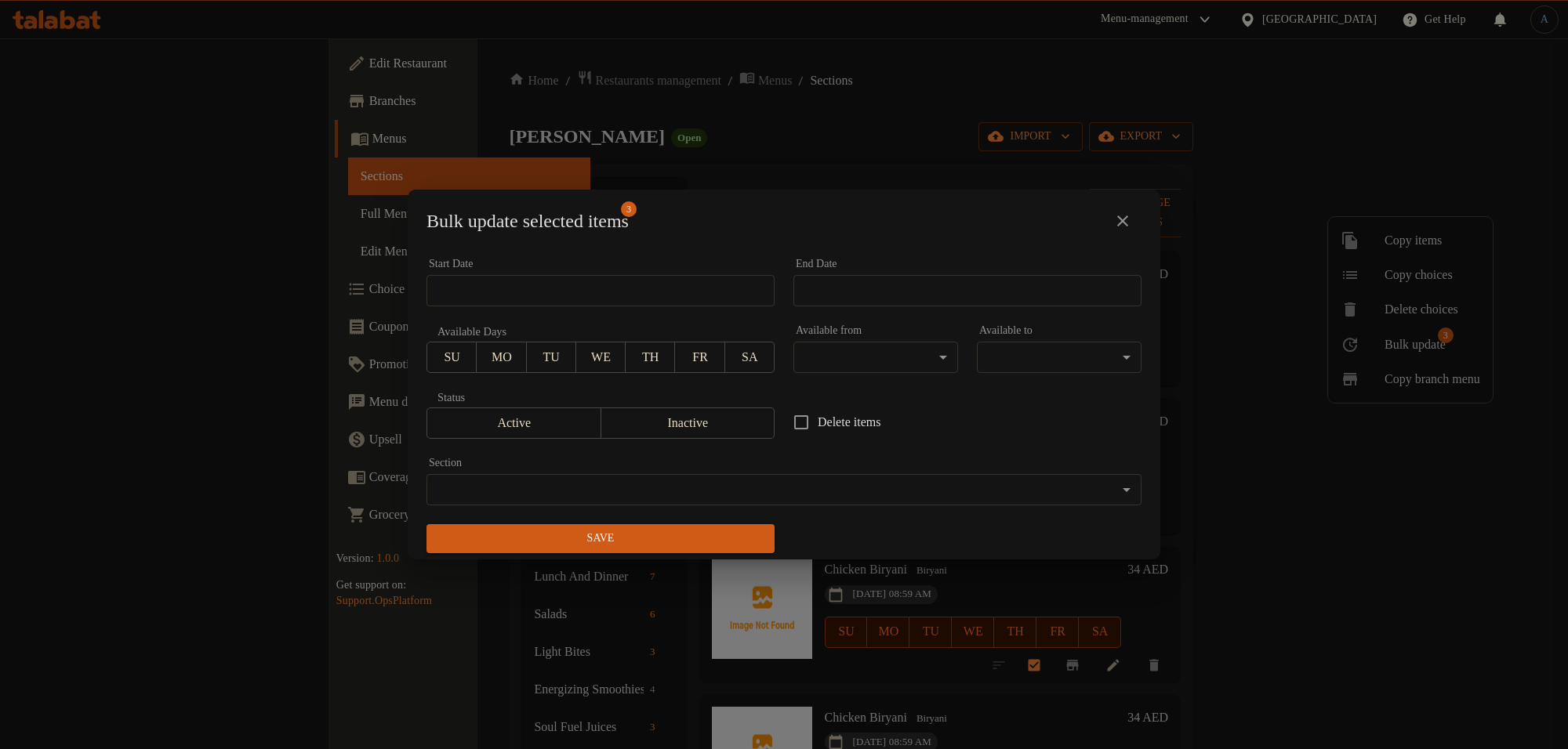
click at [792, 431] on input "Delete items" at bounding box center [801, 422] width 33 height 33
checkbox input "true"
click at [710, 535] on span "Save" at bounding box center [600, 539] width 323 height 20
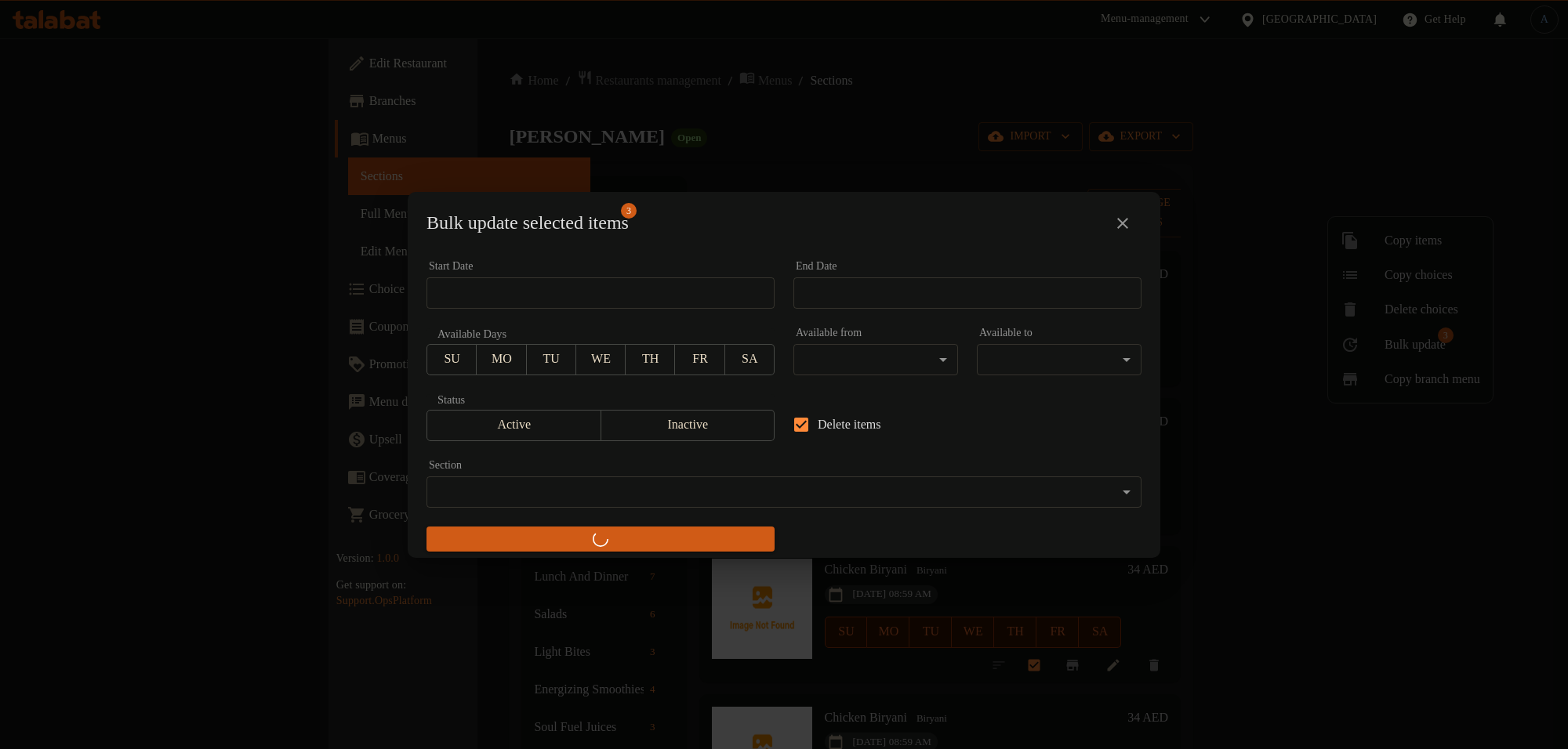
checkbox input "false"
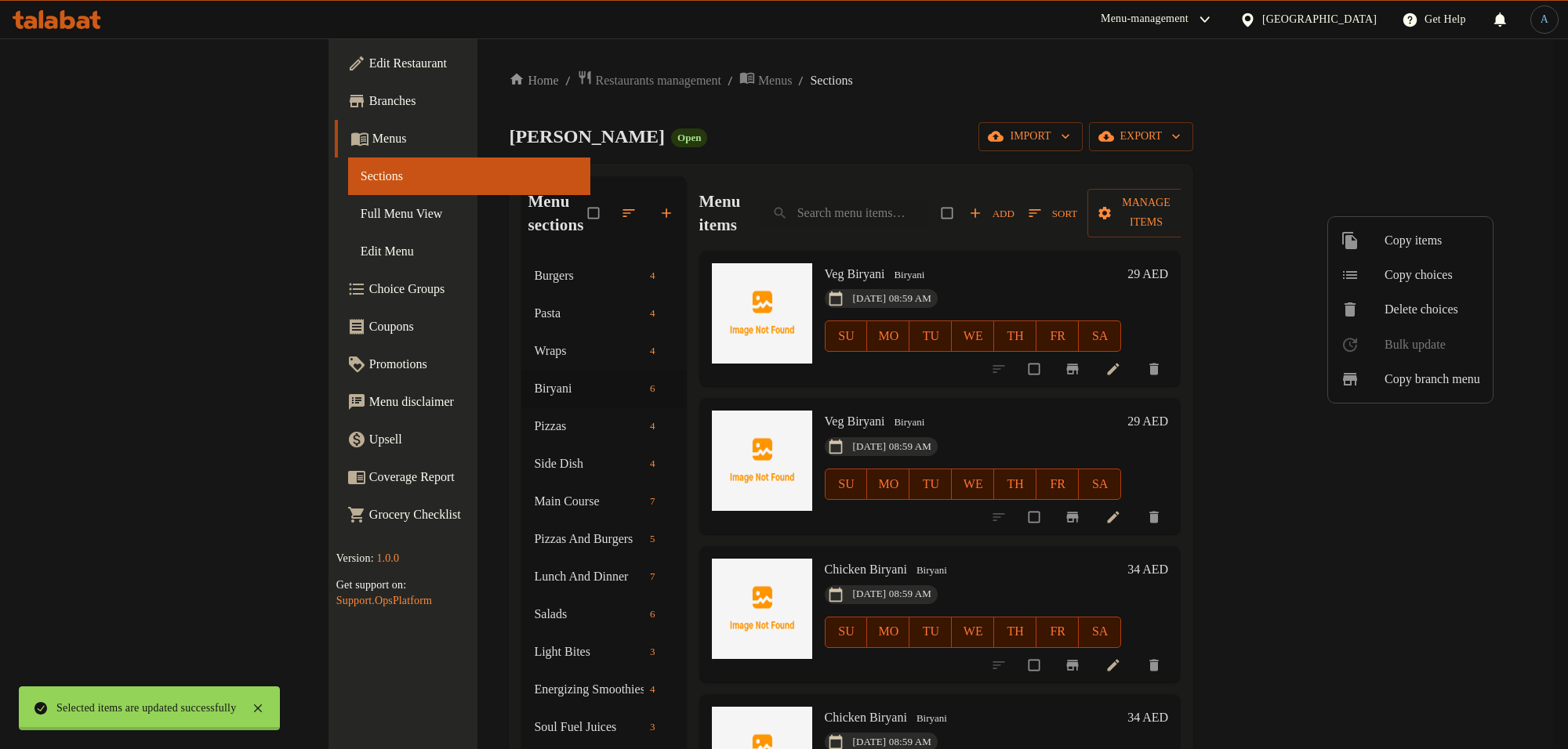
click at [900, 118] on div at bounding box center [784, 374] width 1568 height 749
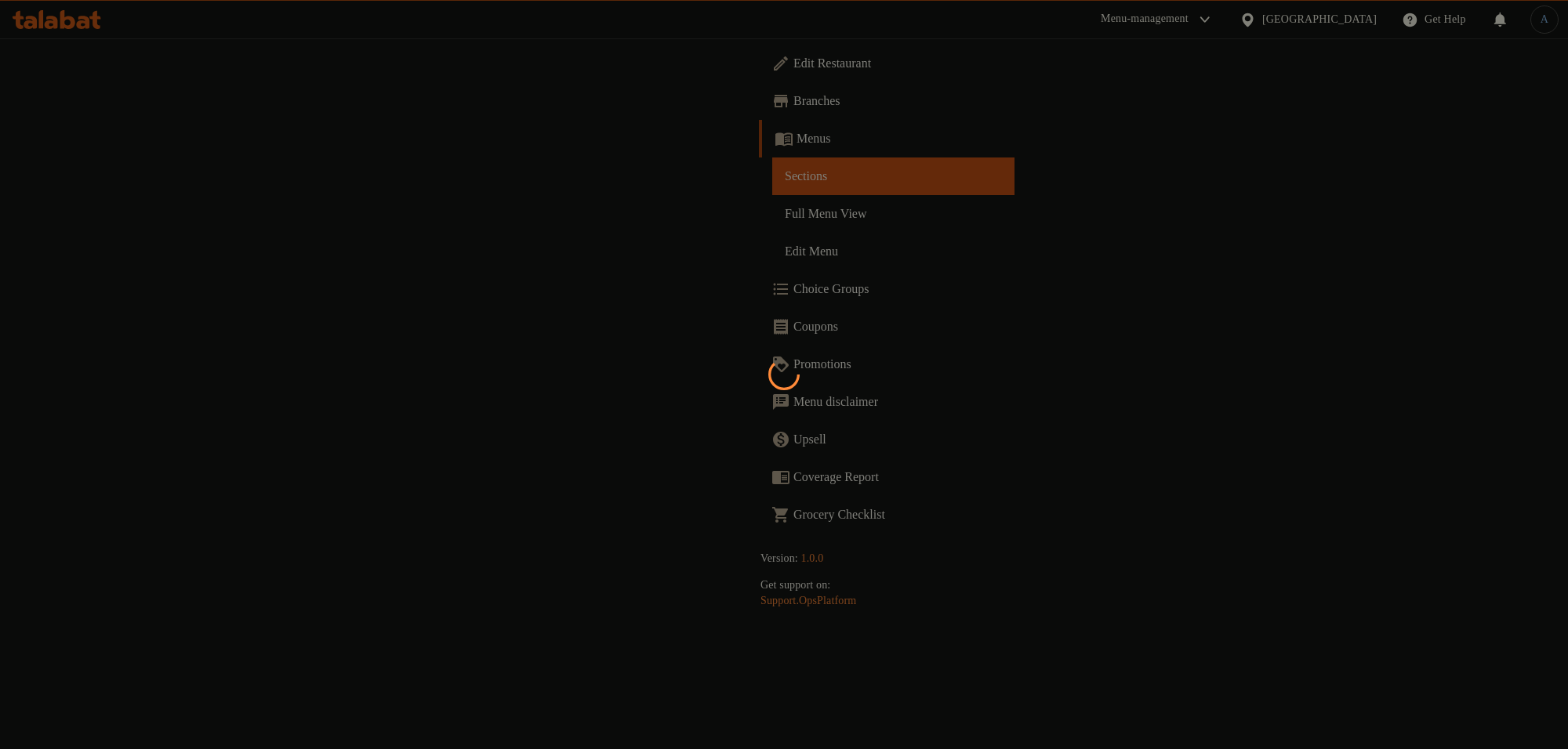
click at [907, 158] on div at bounding box center [784, 374] width 1568 height 749
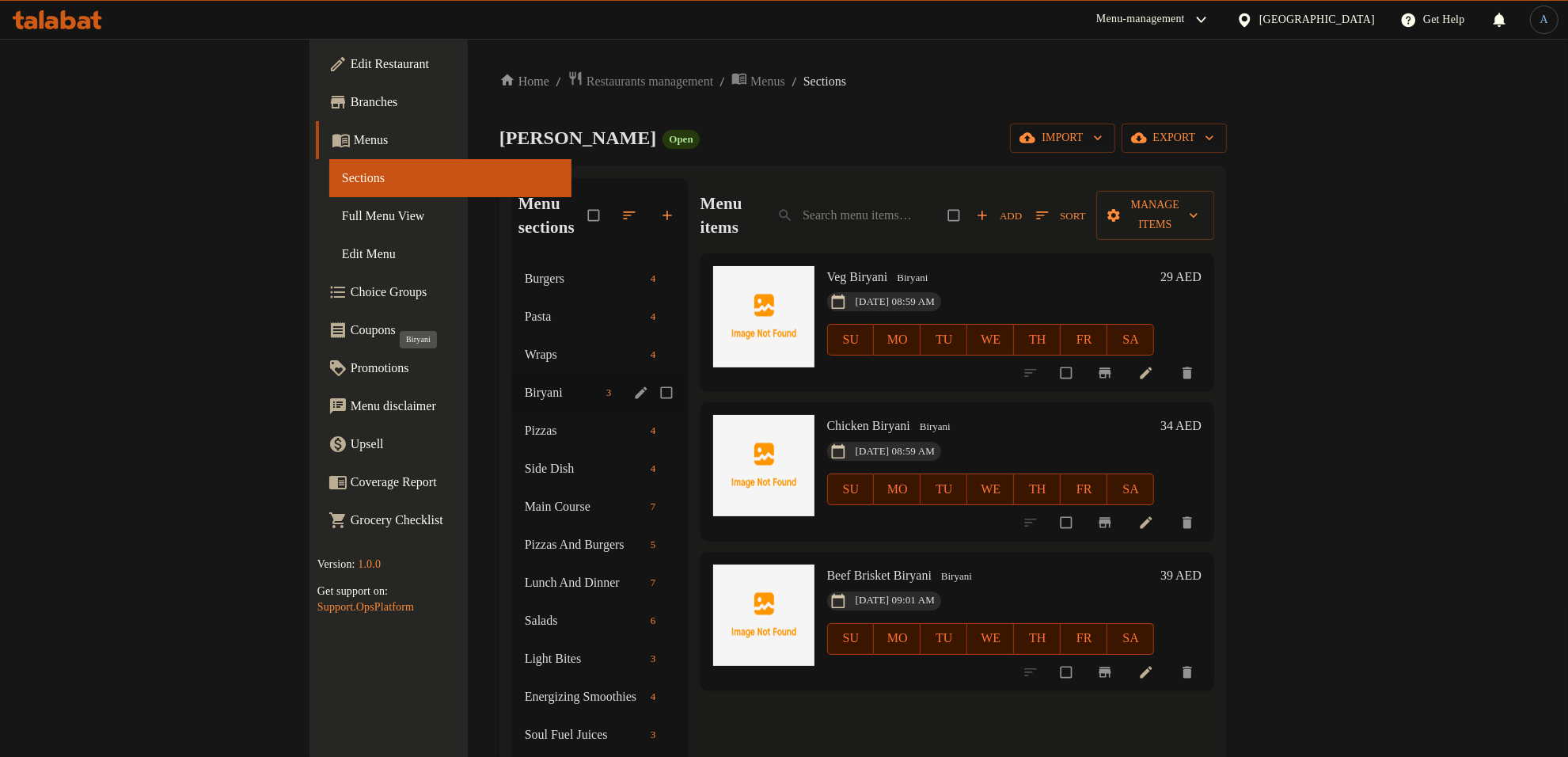
click at [525, 383] on span "Biryani" at bounding box center [562, 393] width 75 height 19
click at [525, 421] on span "Pizzas" at bounding box center [562, 431] width 75 height 19
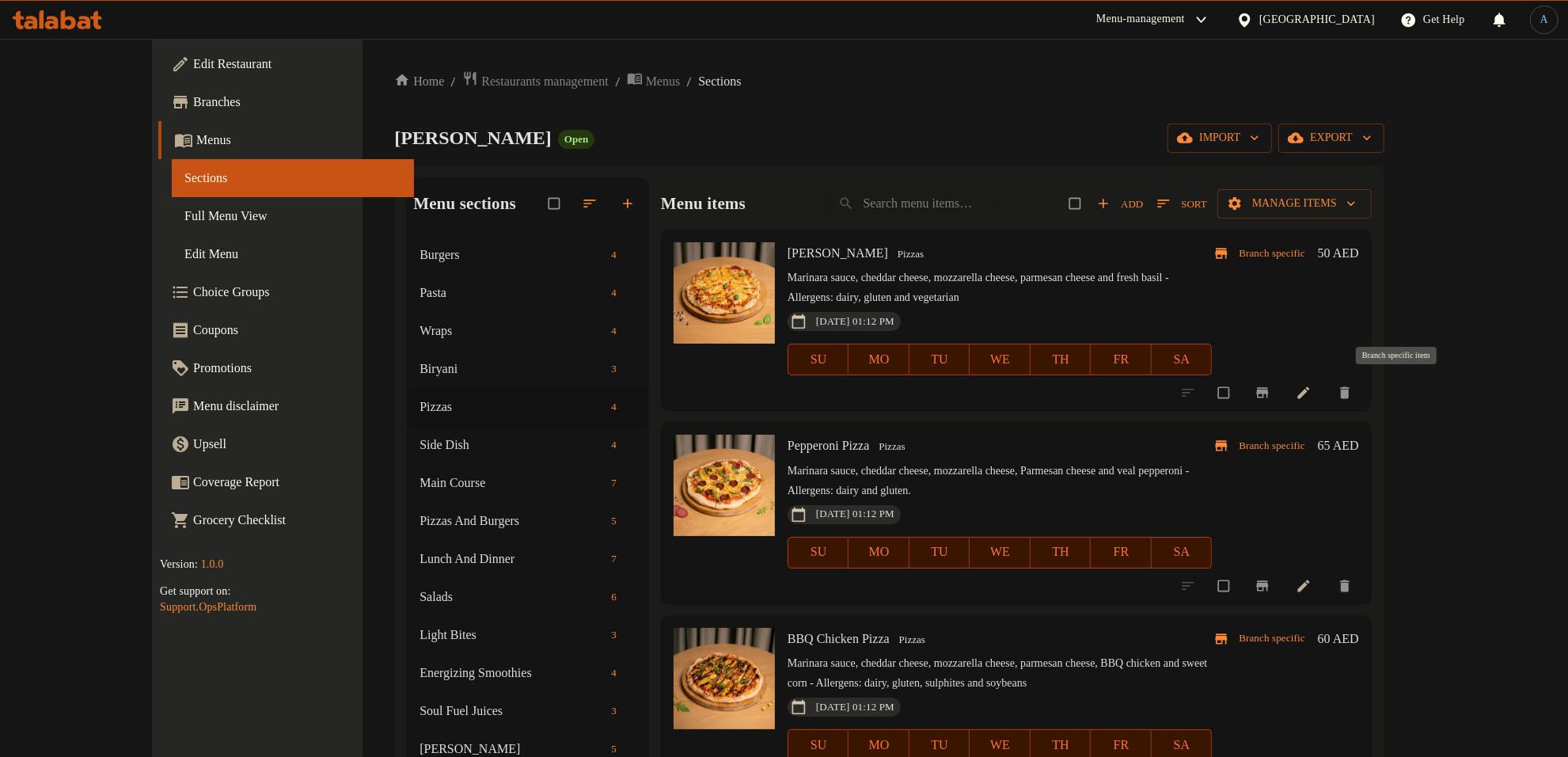
click at [1271, 386] on icon "Branch-specific-item" at bounding box center [1263, 393] width 16 height 16
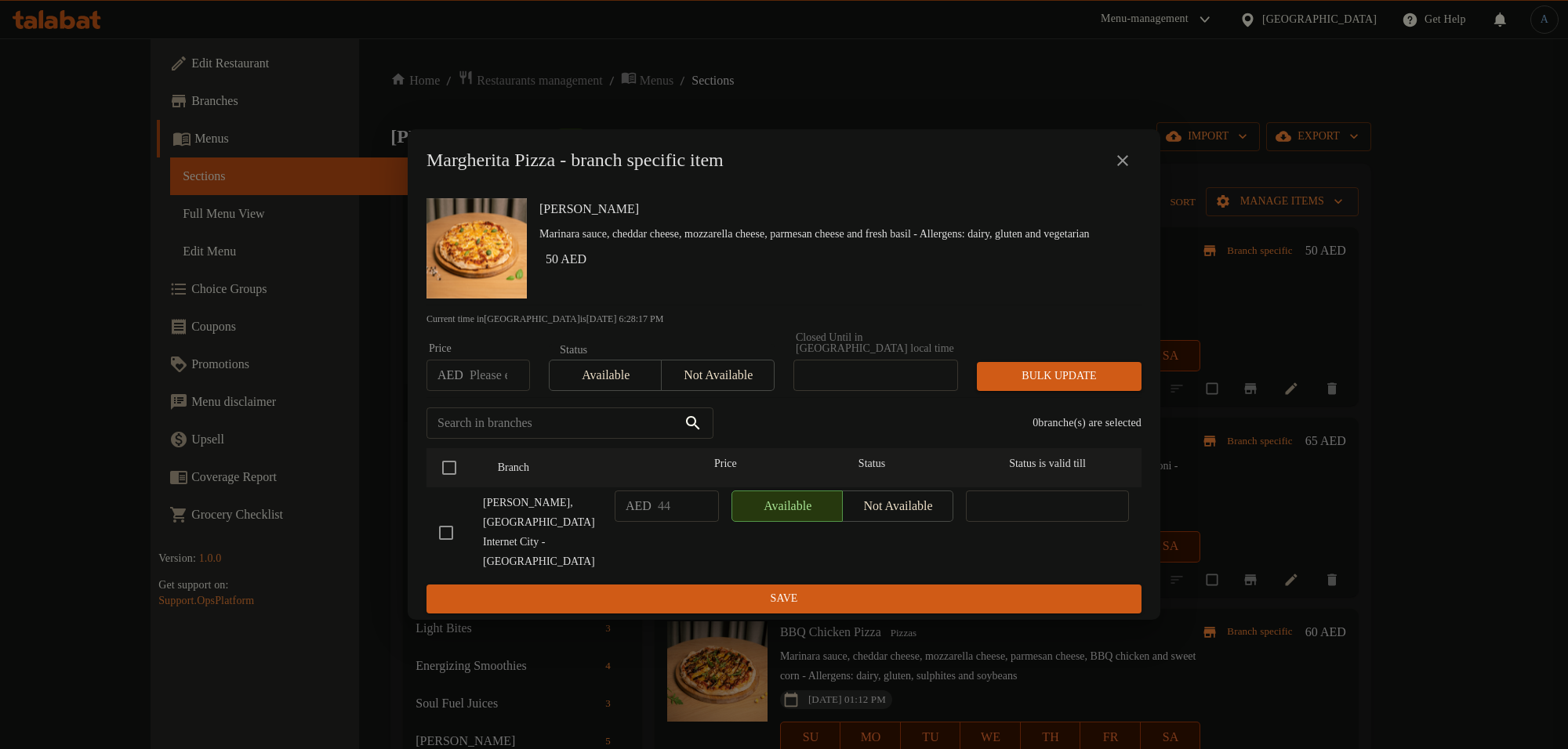
click at [1134, 180] on button "close" at bounding box center [1123, 161] width 38 height 38
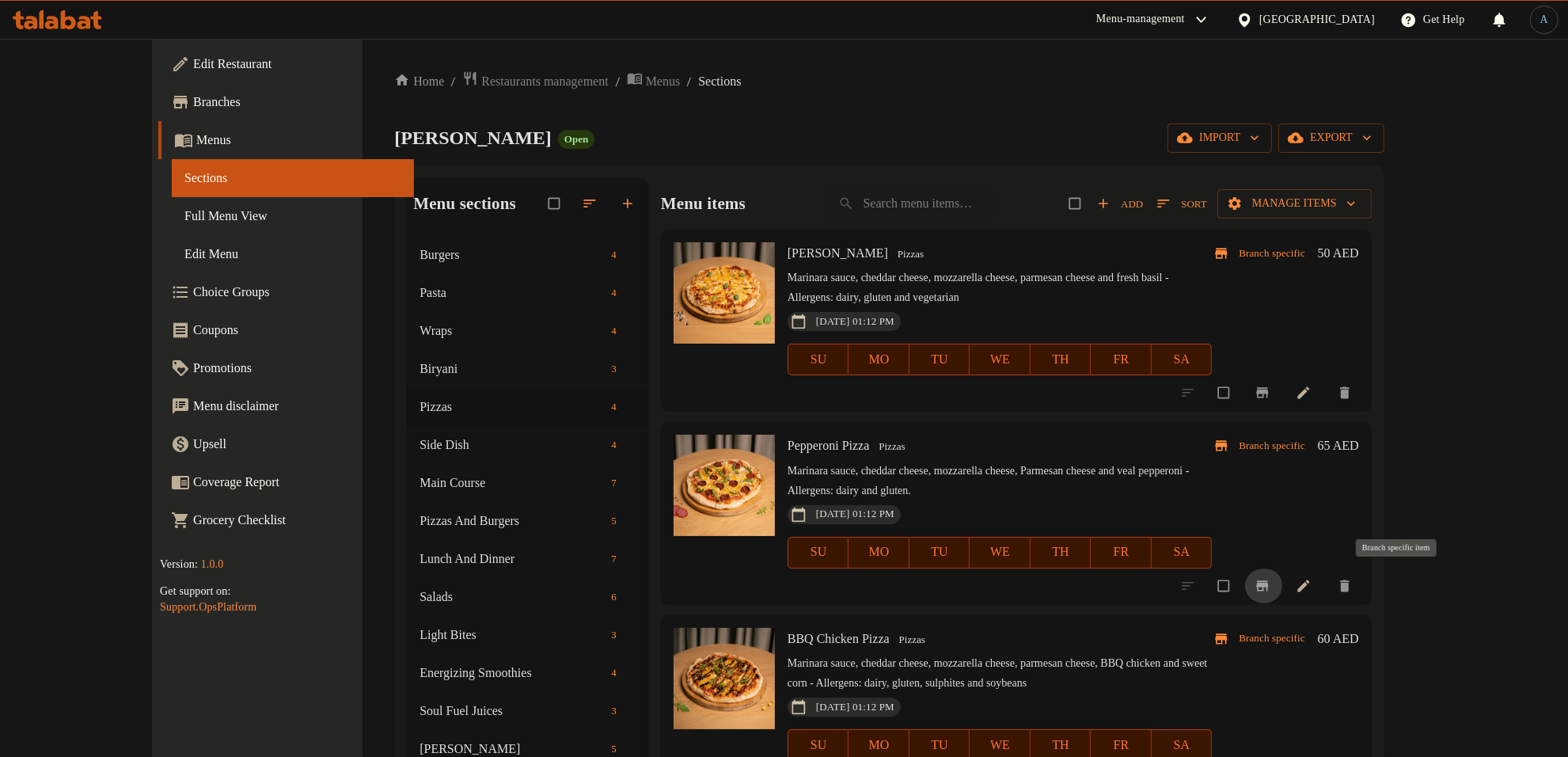
click at [1271, 590] on icon "Branch-specific-item" at bounding box center [1263, 586] width 16 height 16
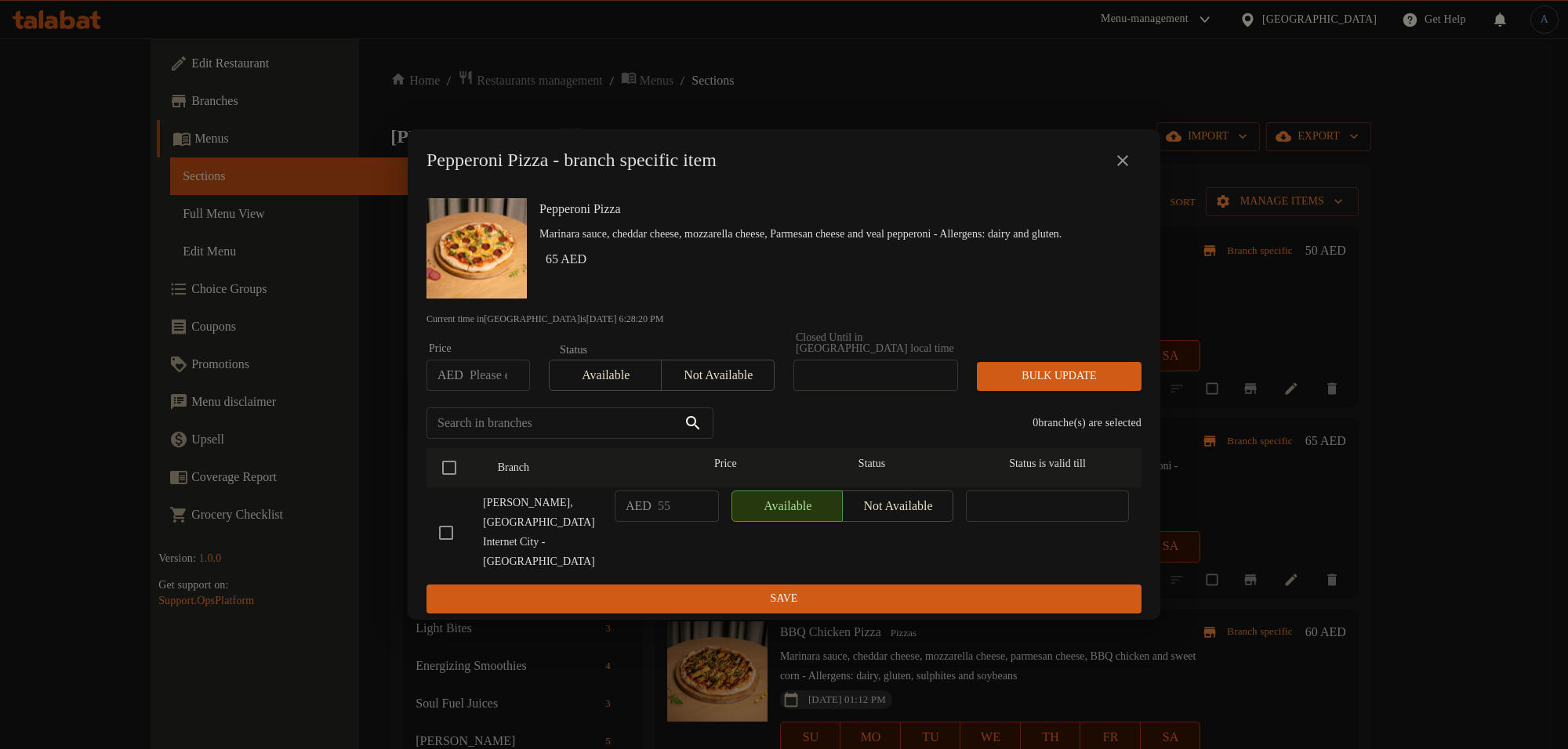
click at [1127, 166] on icon "close" at bounding box center [1123, 161] width 11 height 11
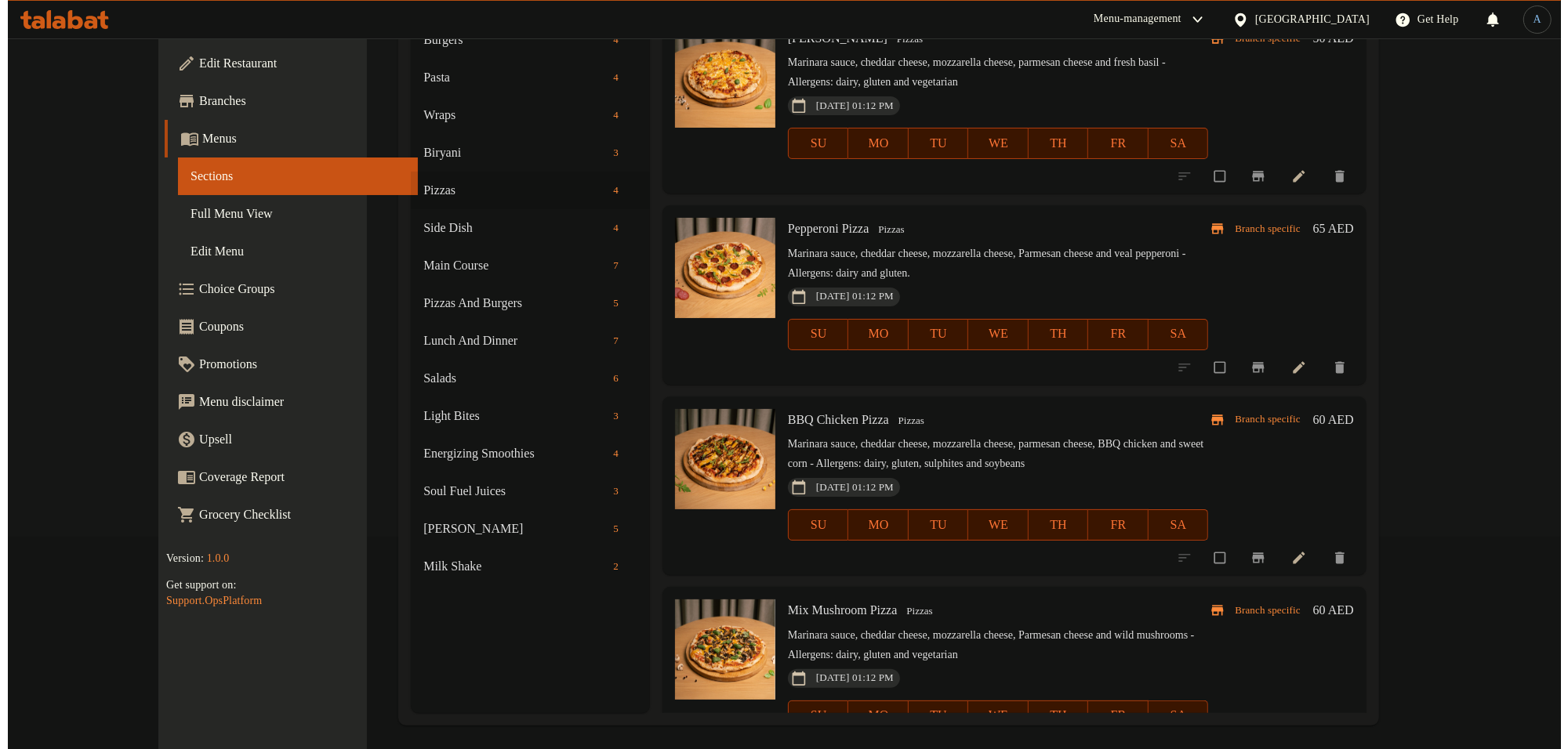
scroll to position [220, 0]
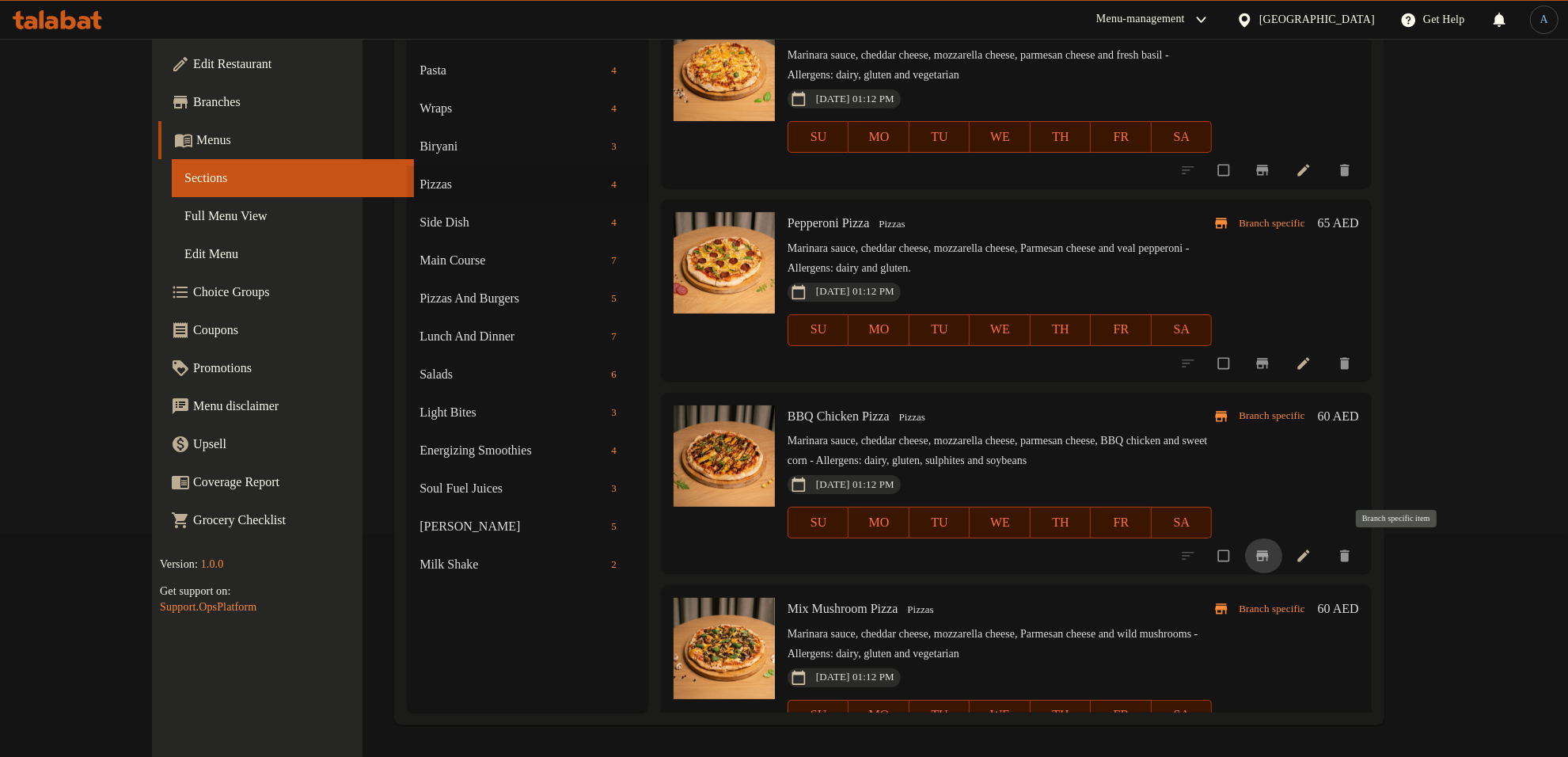
click at [1268, 555] on icon "Branch-specific-item" at bounding box center [1262, 556] width 12 height 10
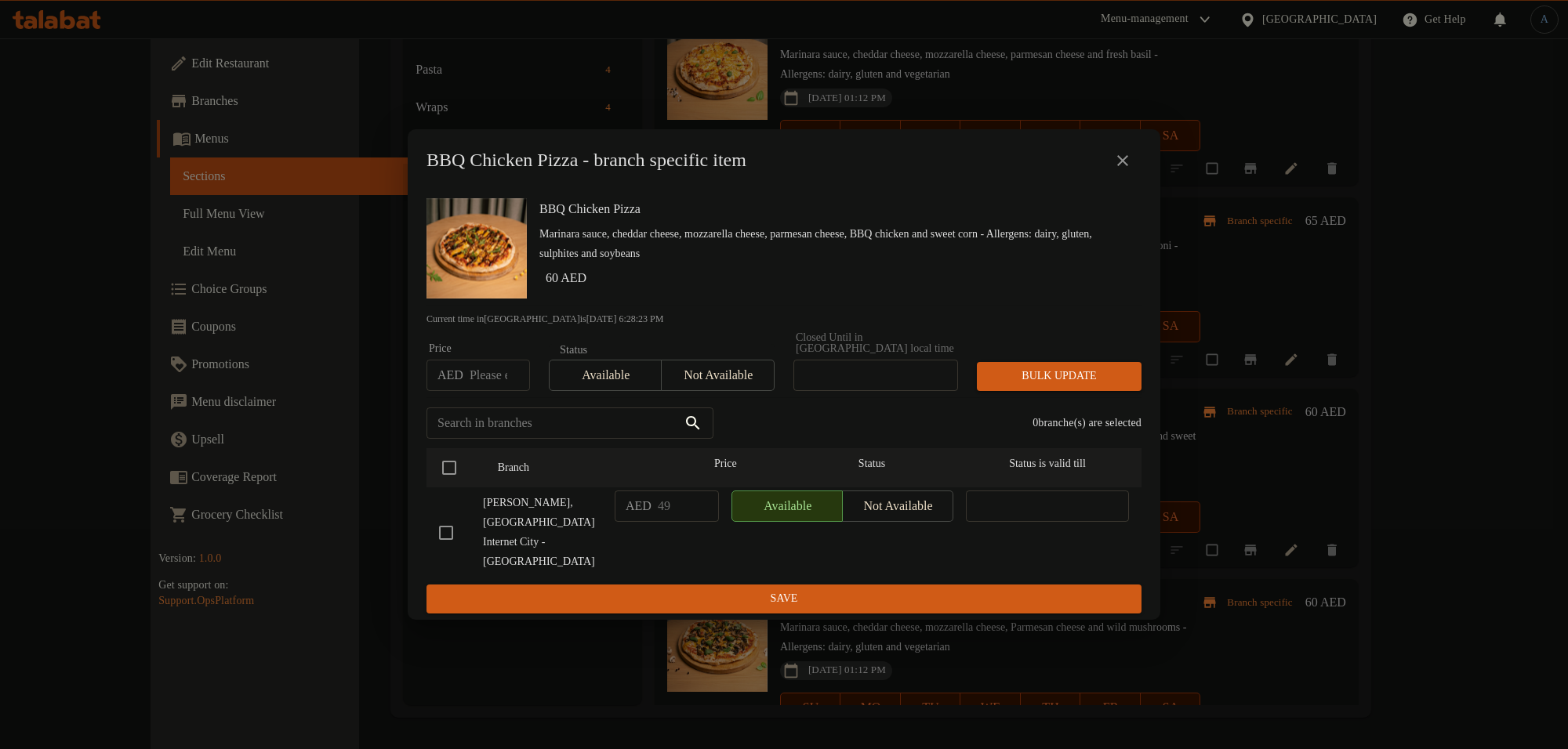
click at [1119, 166] on icon "close" at bounding box center [1123, 161] width 11 height 11
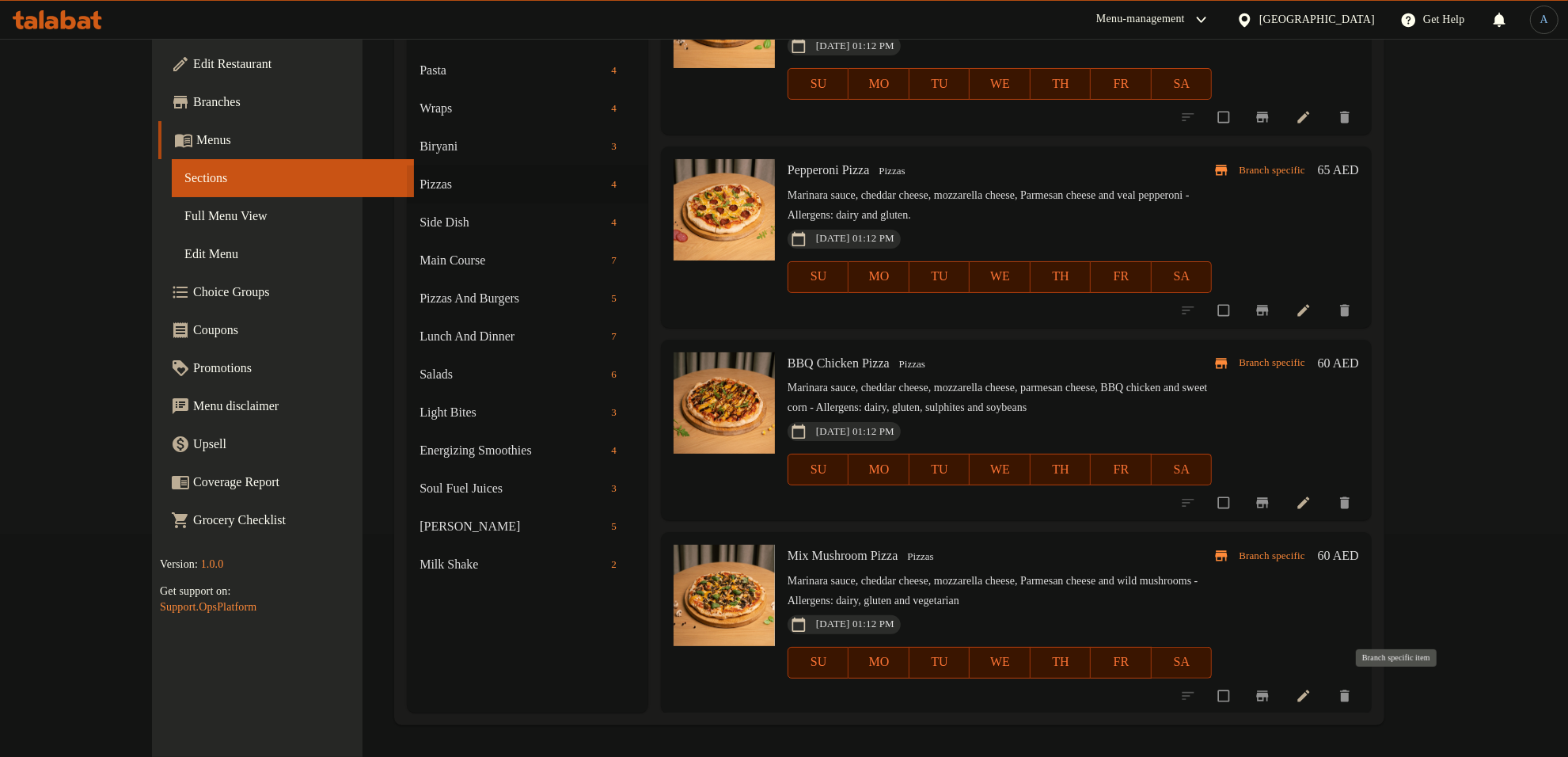
click at [1268, 691] on icon "Branch-specific-item" at bounding box center [1262, 695] width 12 height 10
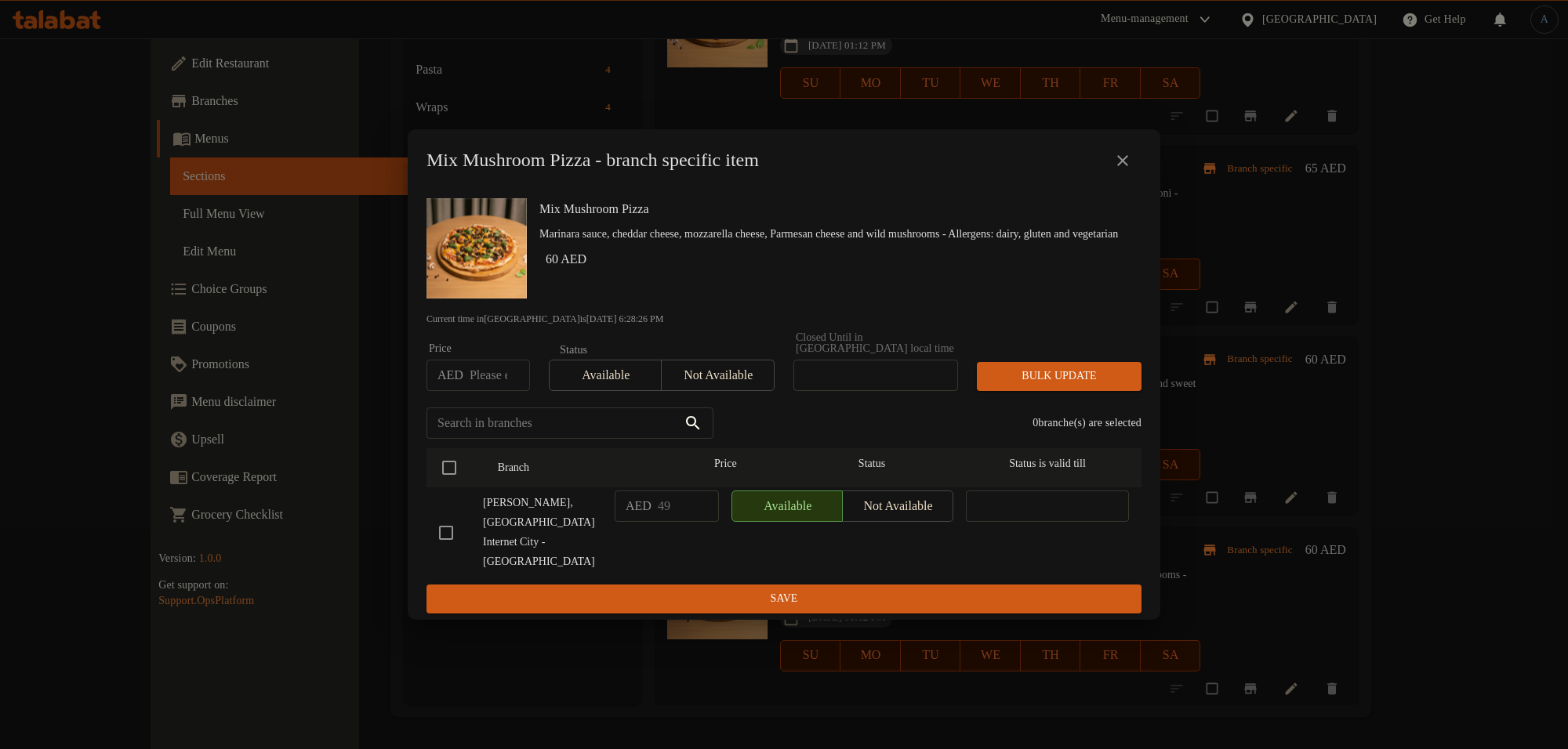
click at [1118, 192] on div "Mix Mushroom Pizza - branch specific item" at bounding box center [784, 161] width 753 height 63
click at [1116, 170] on icon "close" at bounding box center [1123, 161] width 19 height 19
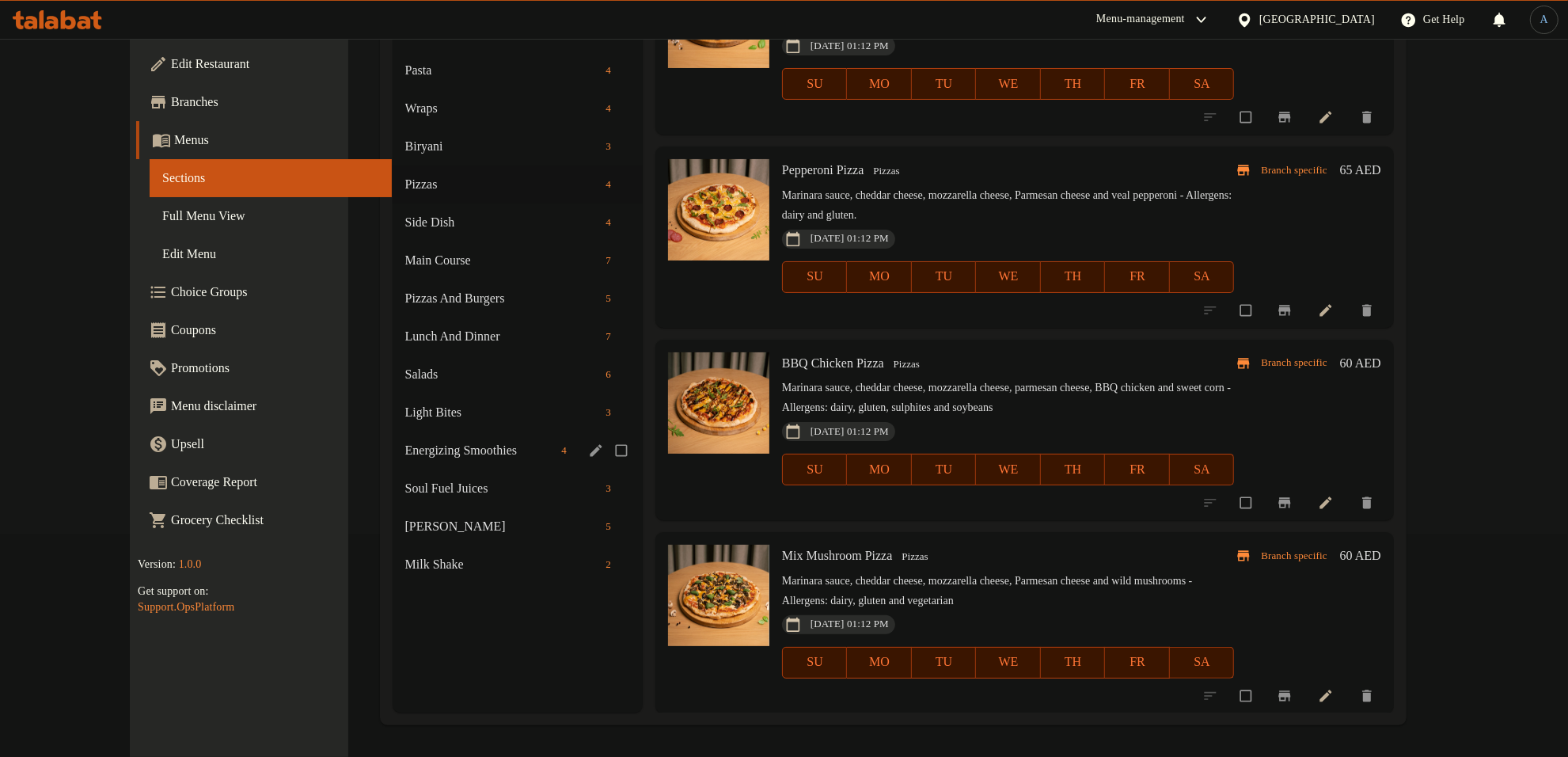
scroll to position [0, 0]
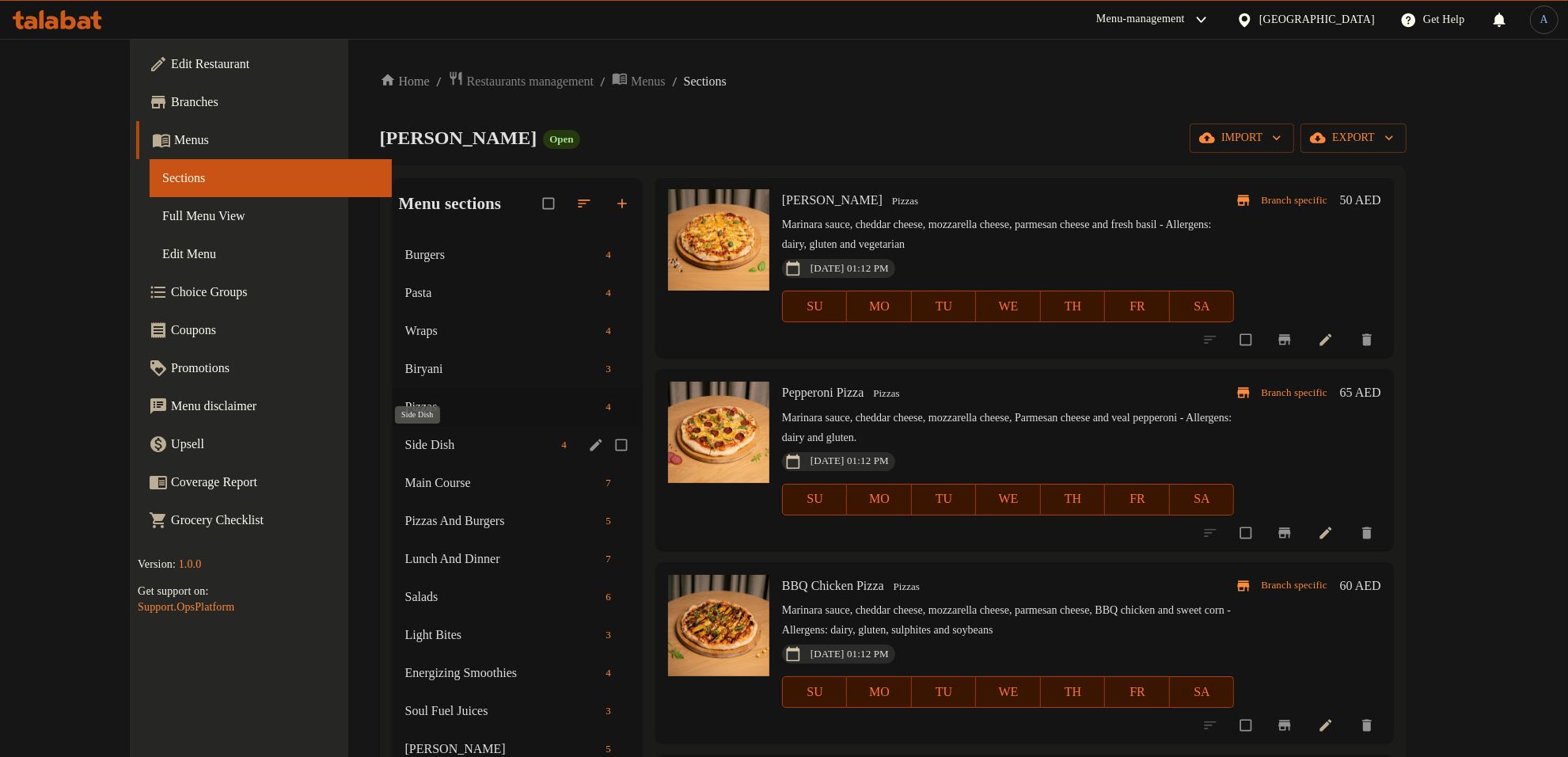
click at [405, 436] on span "Side Dish" at bounding box center [481, 445] width 151 height 19
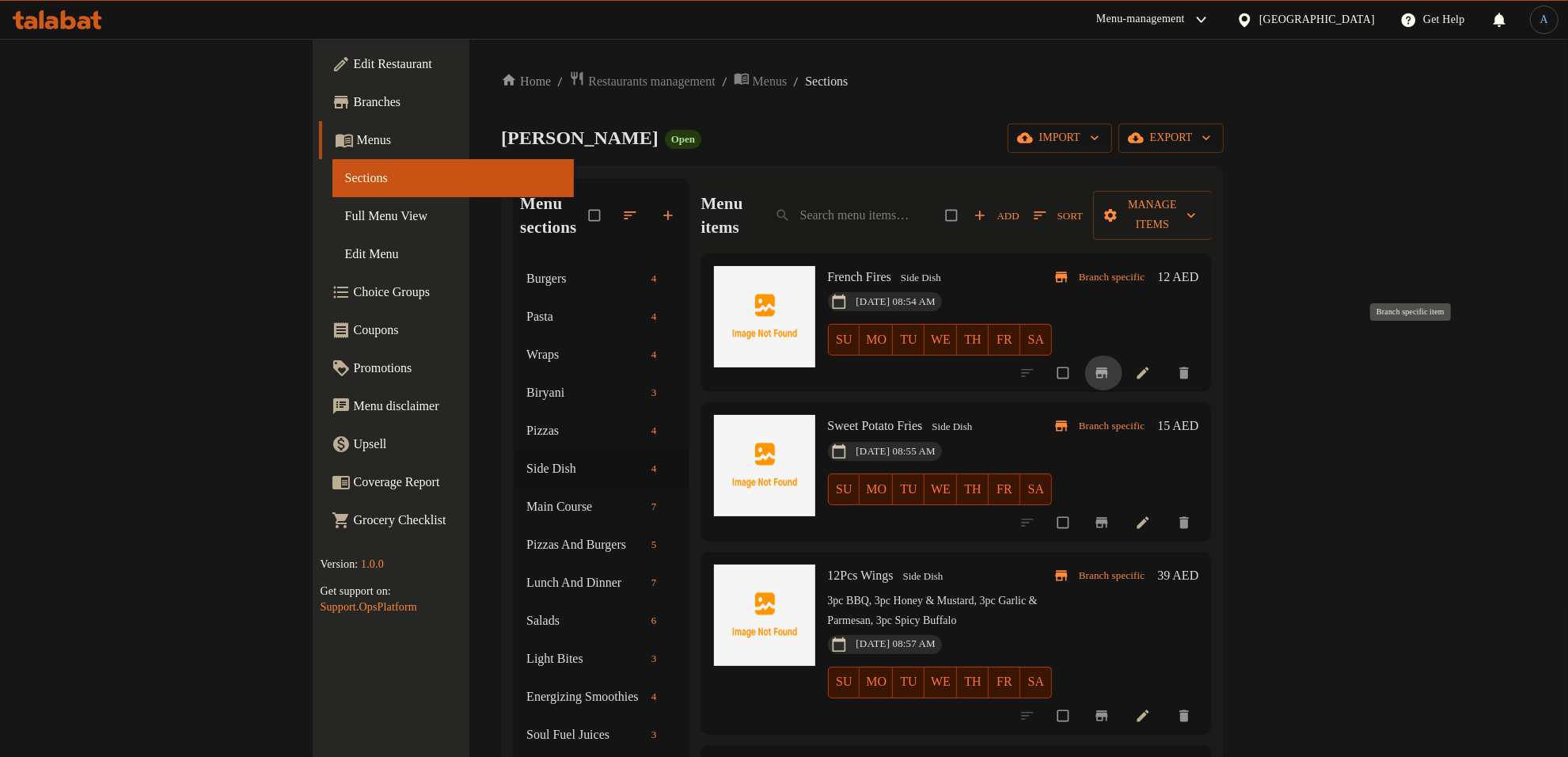
click at [1108, 368] on icon "Branch-specific-item" at bounding box center [1102, 373] width 12 height 10
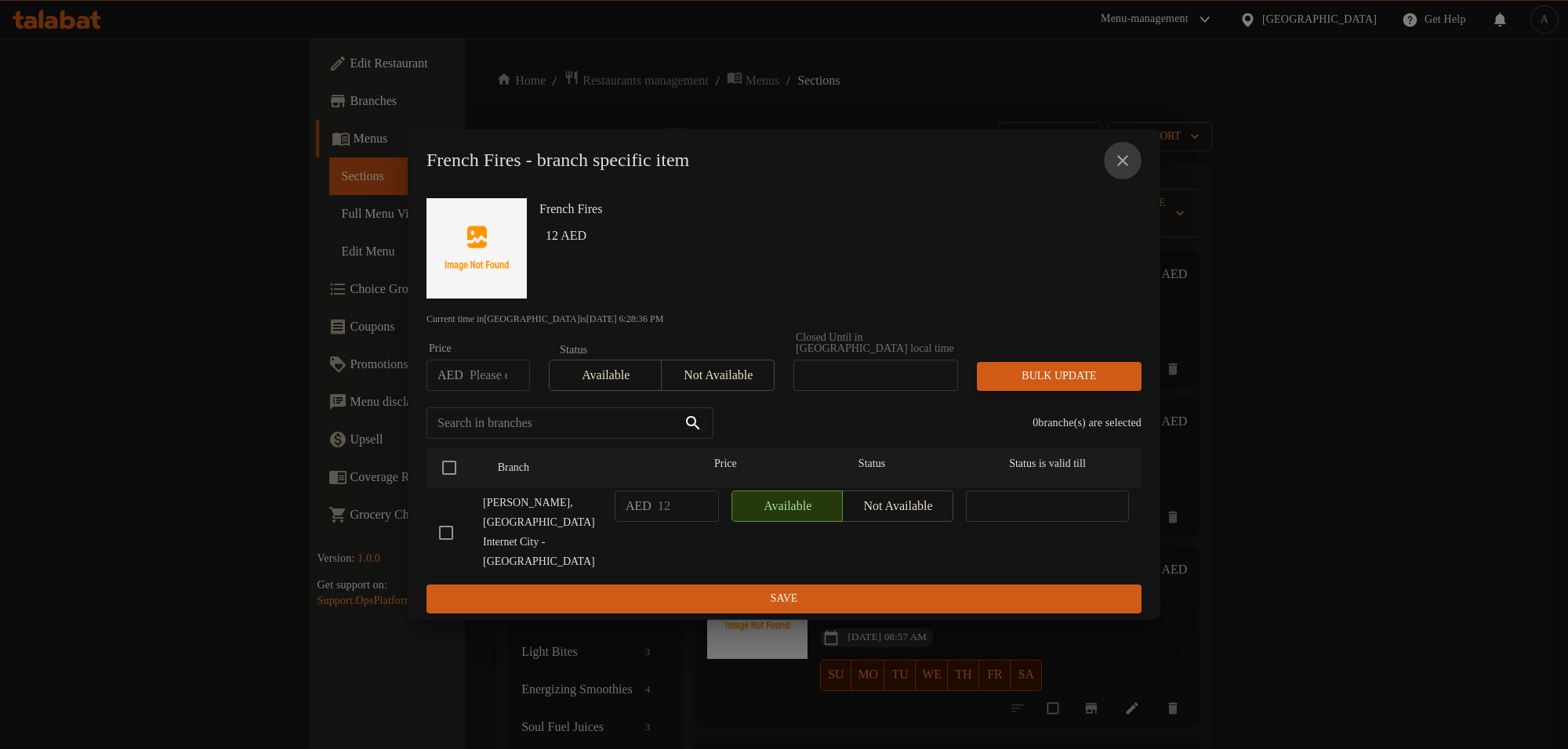
click at [1121, 170] on icon "close" at bounding box center [1123, 161] width 19 height 19
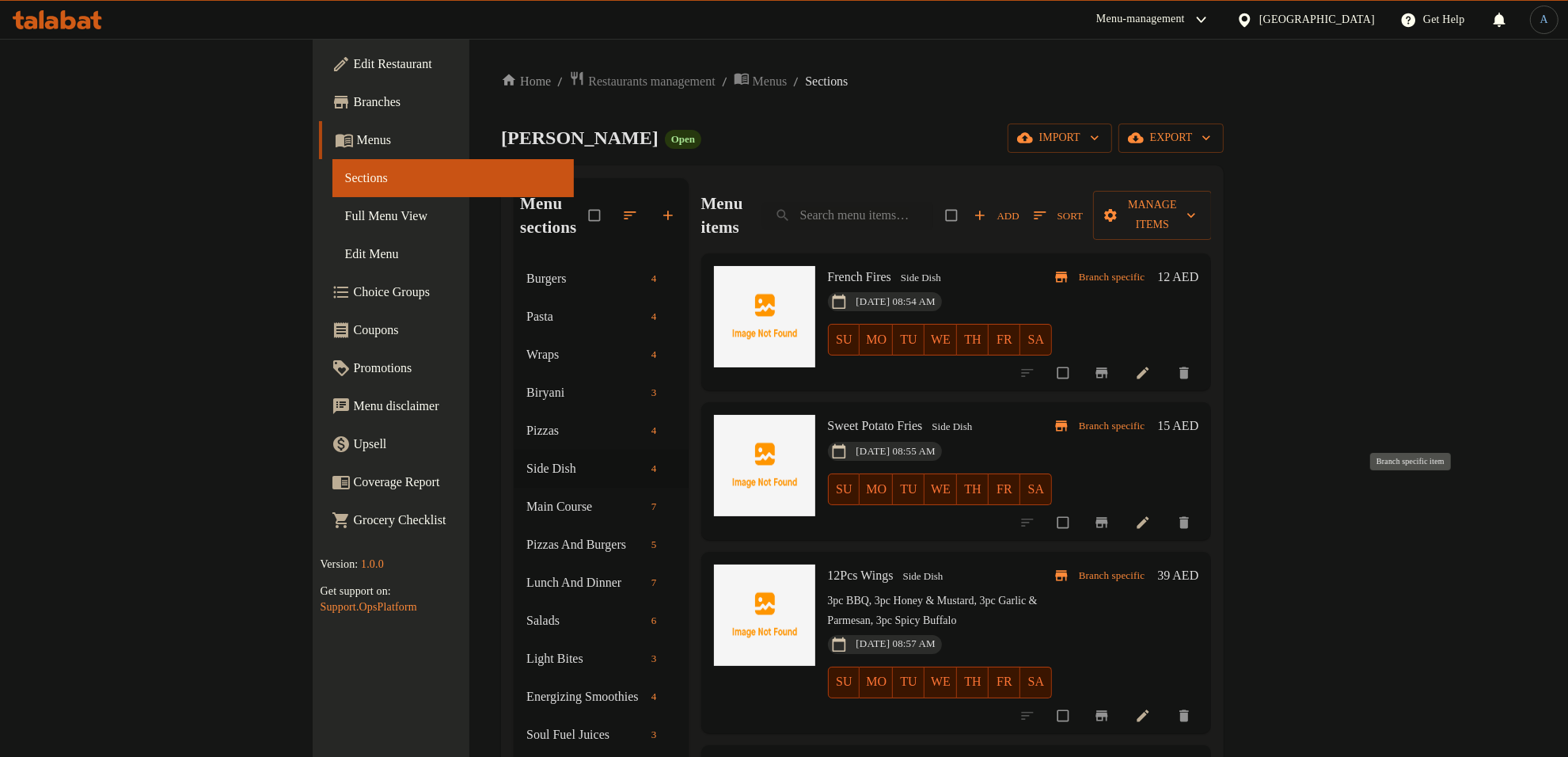
click at [1108, 517] on icon "Branch-specific-item" at bounding box center [1102, 522] width 12 height 10
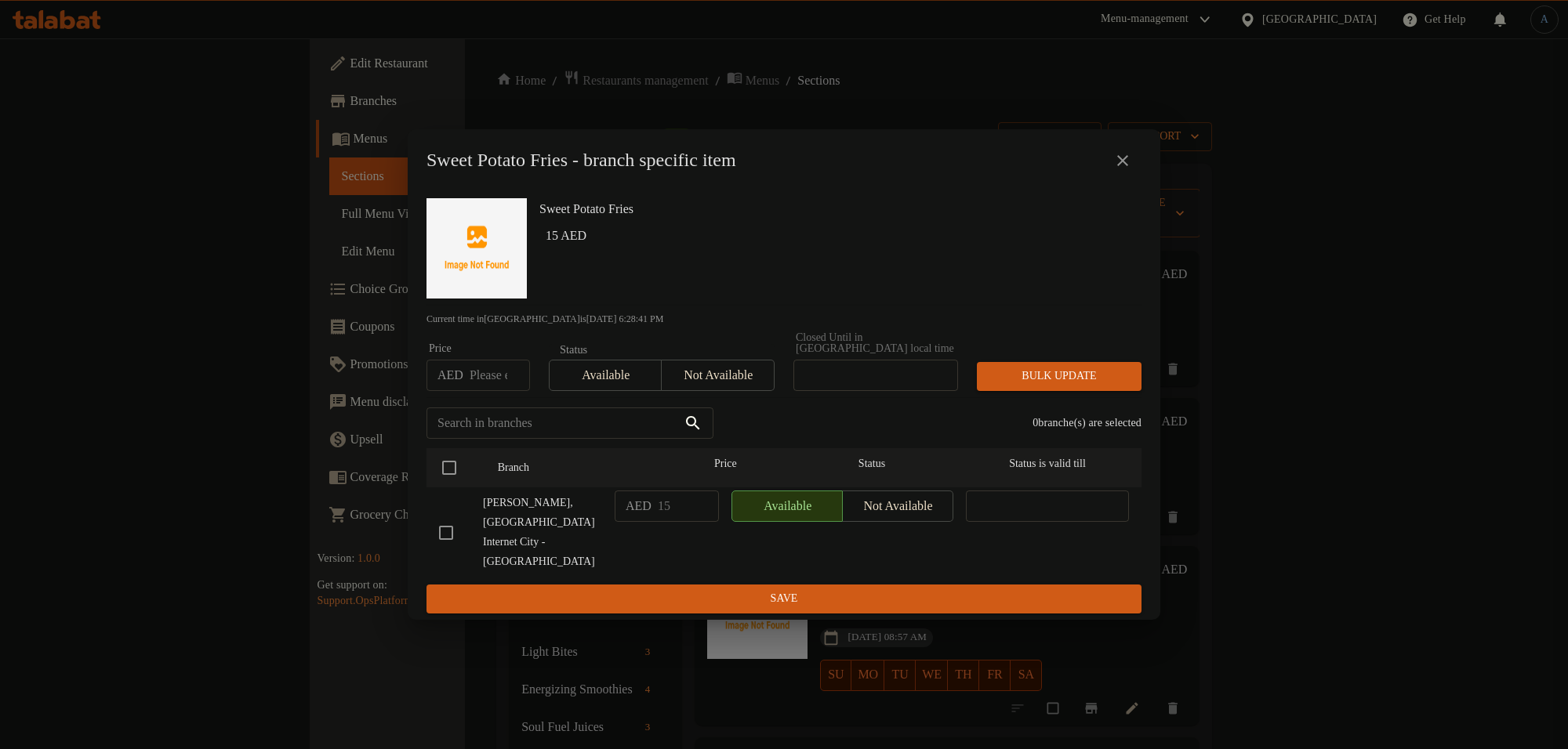
click at [1119, 170] on icon "close" at bounding box center [1123, 161] width 19 height 19
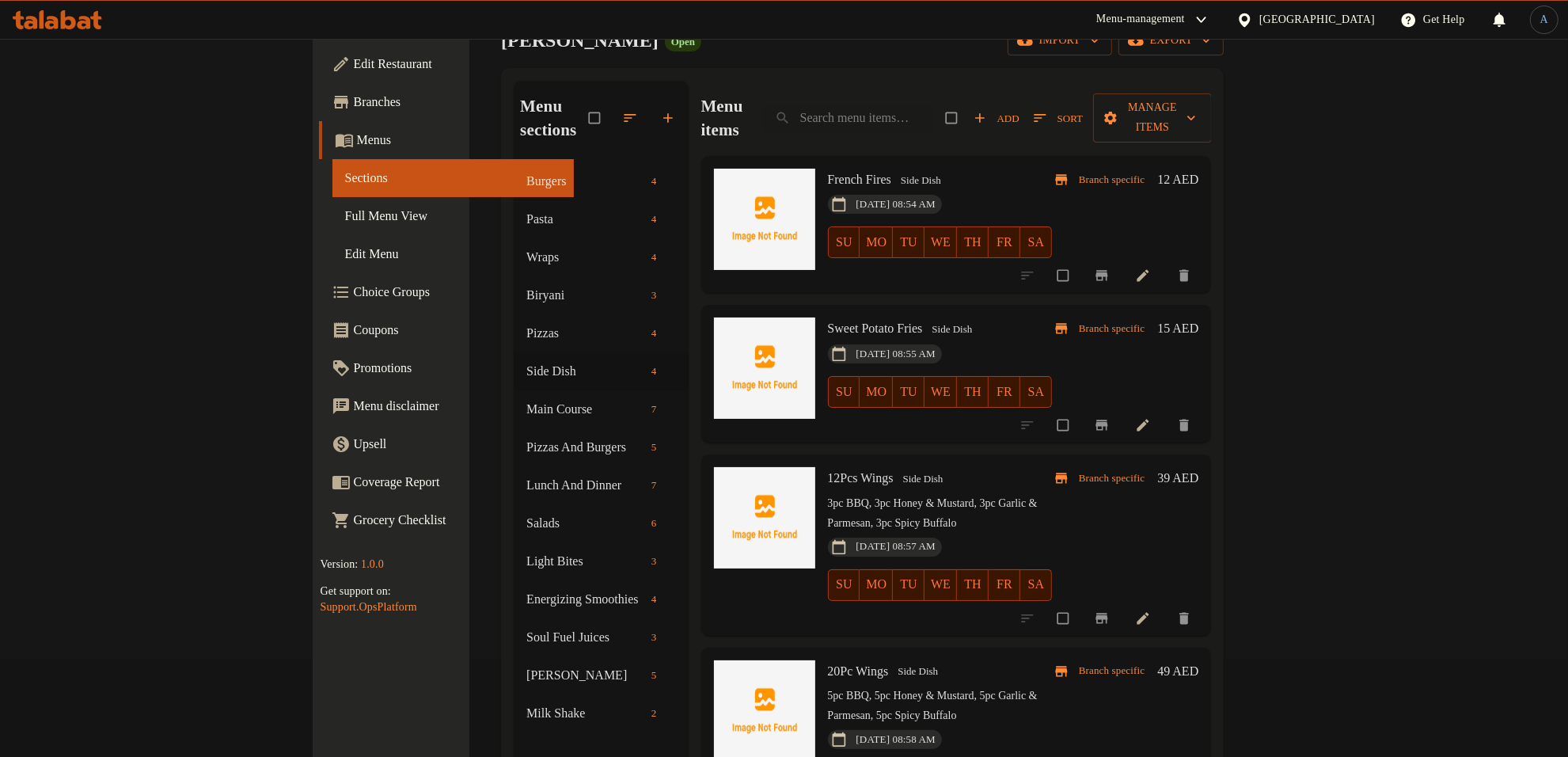
scroll to position [99, 0]
click at [1154, 609] on link at bounding box center [1144, 617] width 19 height 16
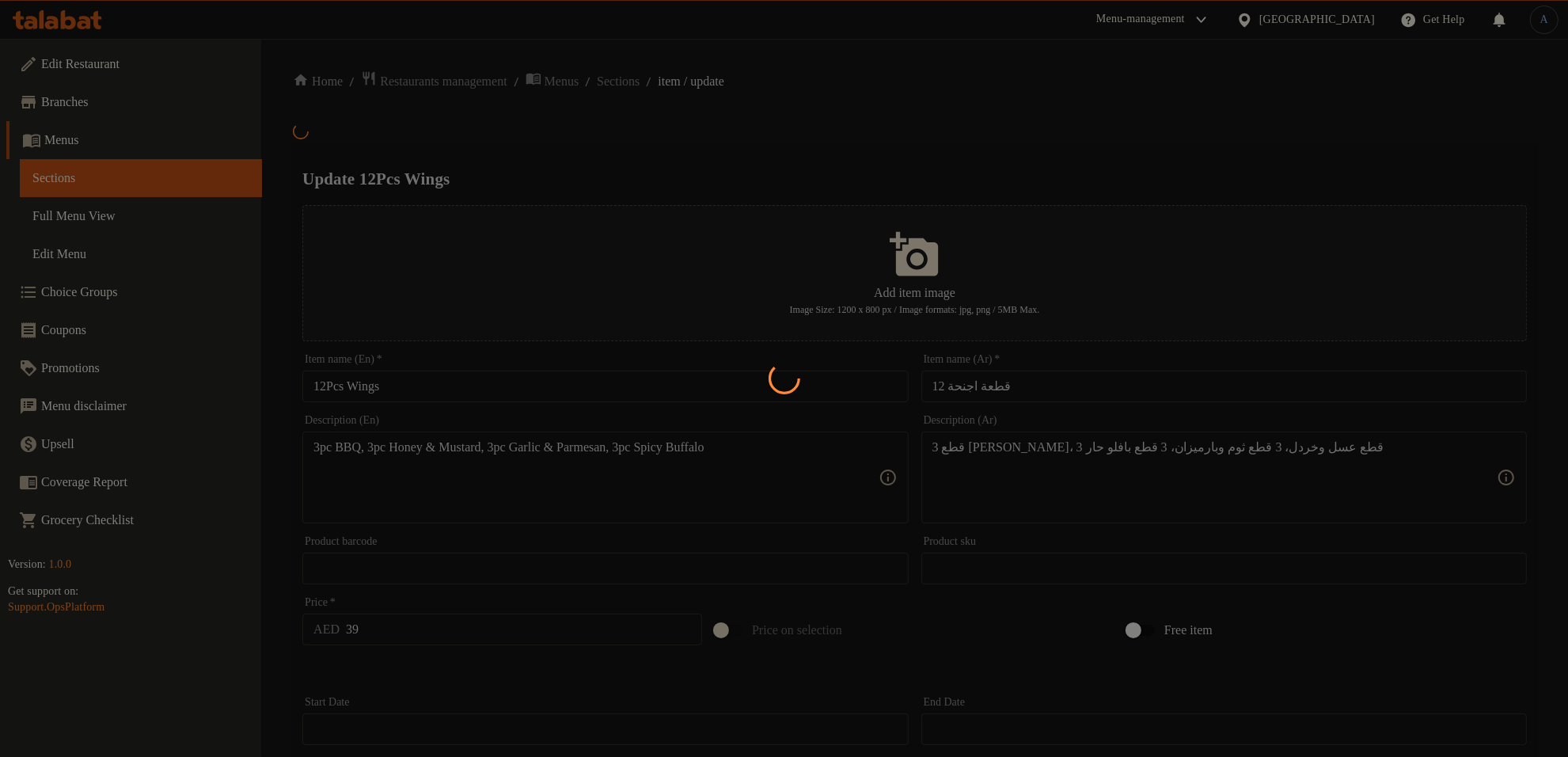
click at [931, 152] on div at bounding box center [784, 378] width 1568 height 757
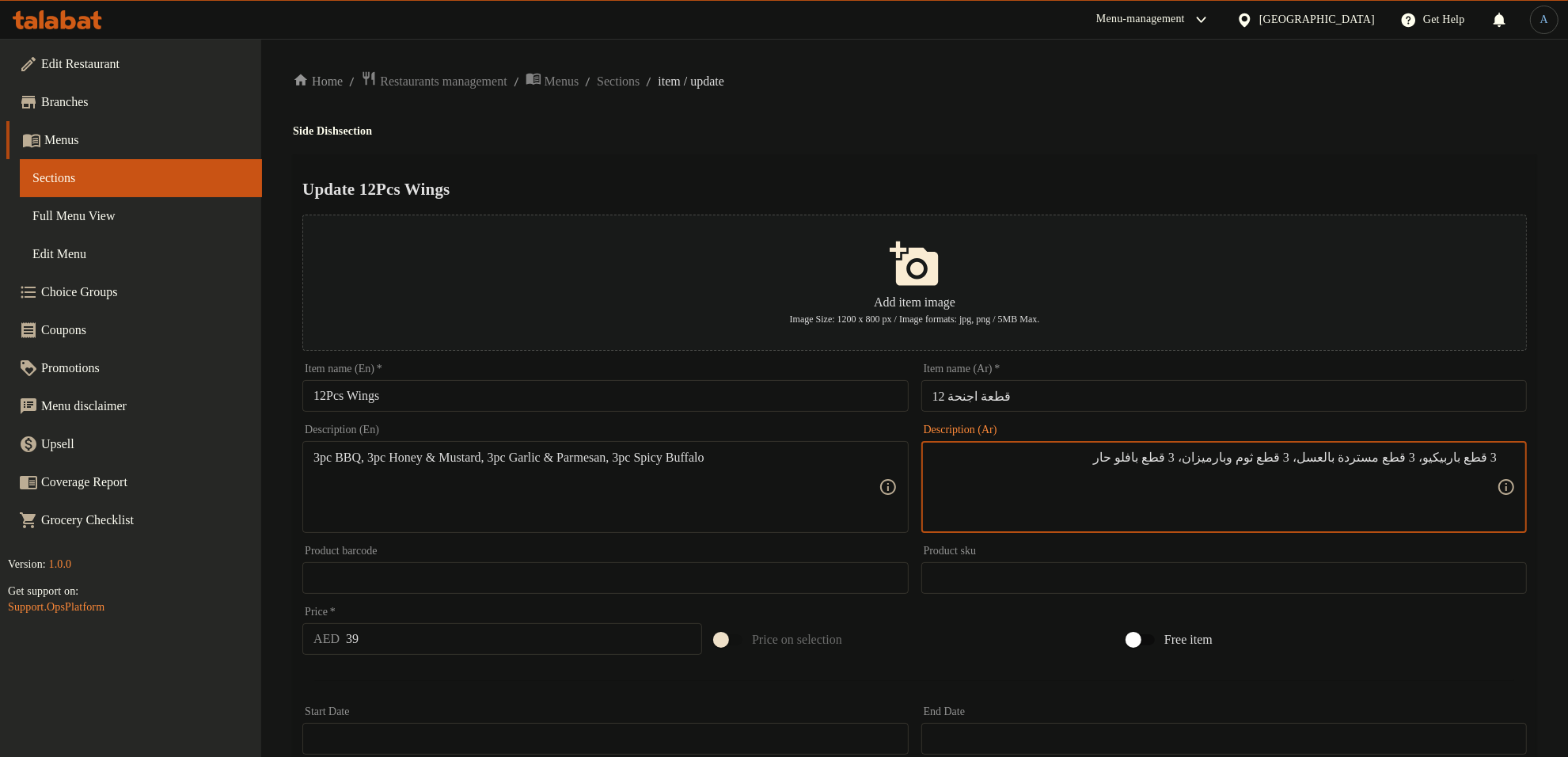
click at [1236, 454] on textarea "3 قطع باربيكيو، 3 قطع مستردة بالعسل، 3 قطع ثوم وبارميزان، 3 قطع بافلو حار" at bounding box center [1215, 487] width 565 height 75
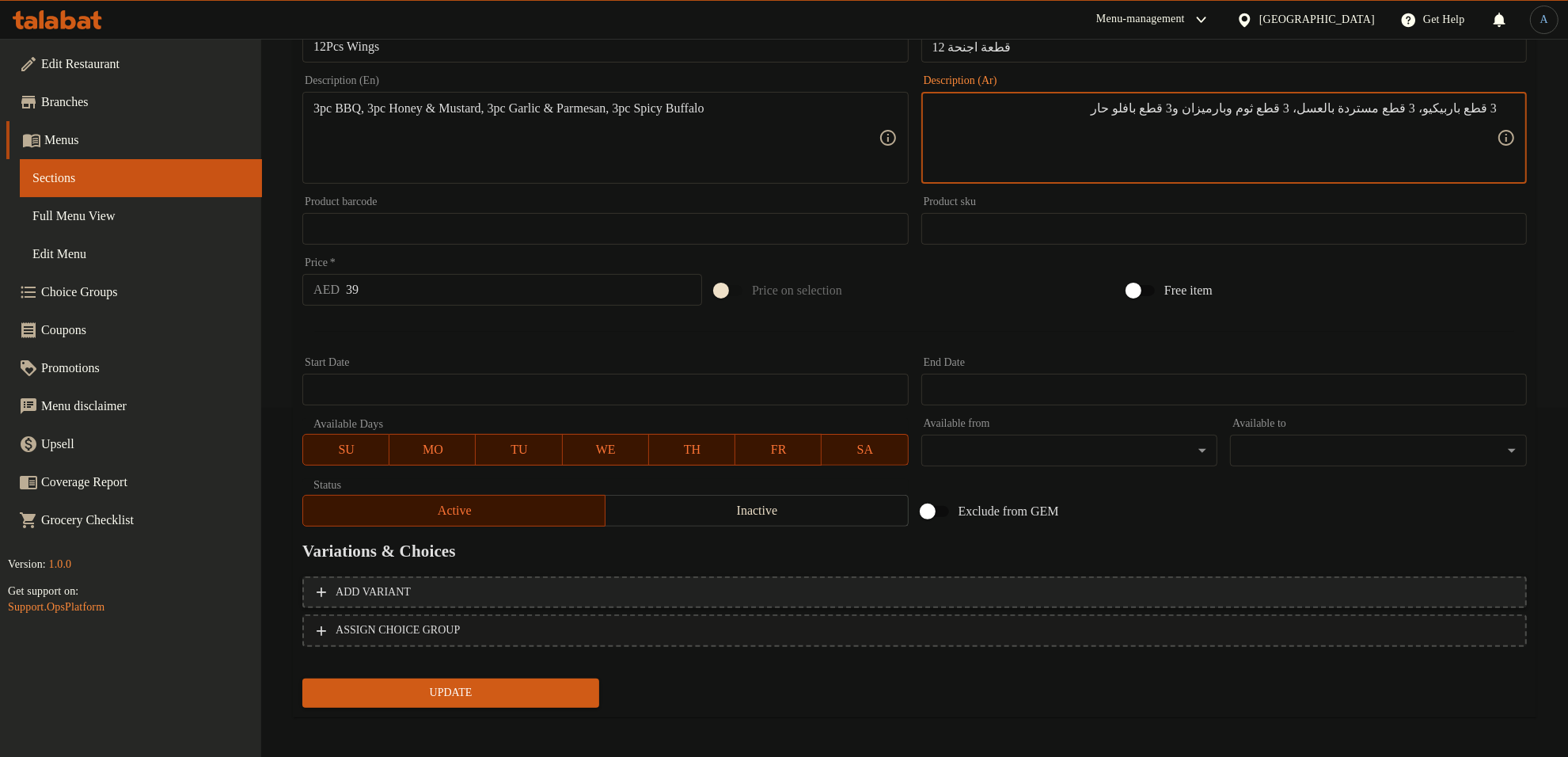
scroll to position [352, 0]
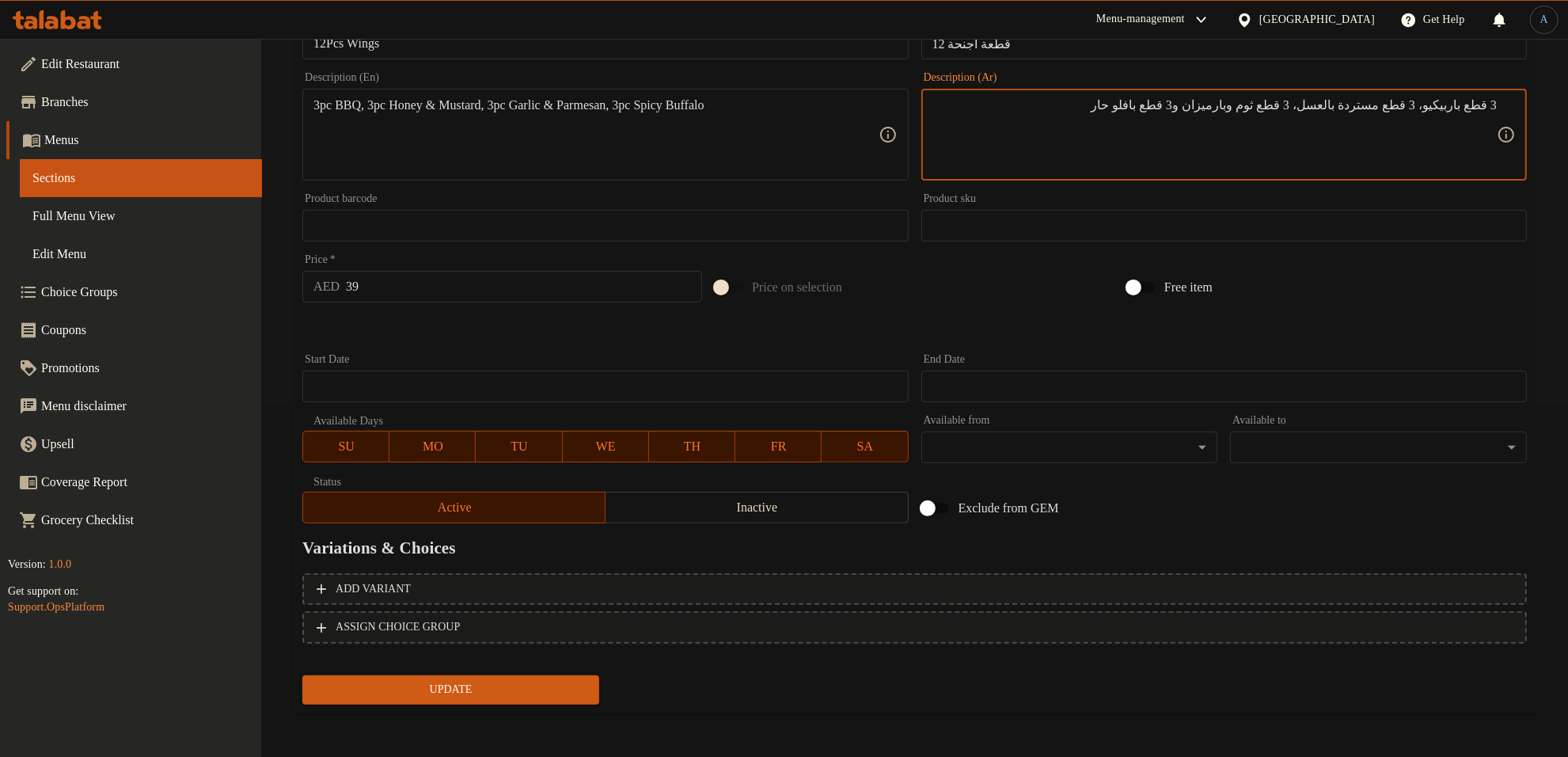
type textarea "3 قطع باربيكيو، 3 قطع مستردة بالعسل، 3 قطع ثوم وبارميزان و3 قطع بافلو حار"
click at [396, 686] on span "Update" at bounding box center [450, 690] width 271 height 20
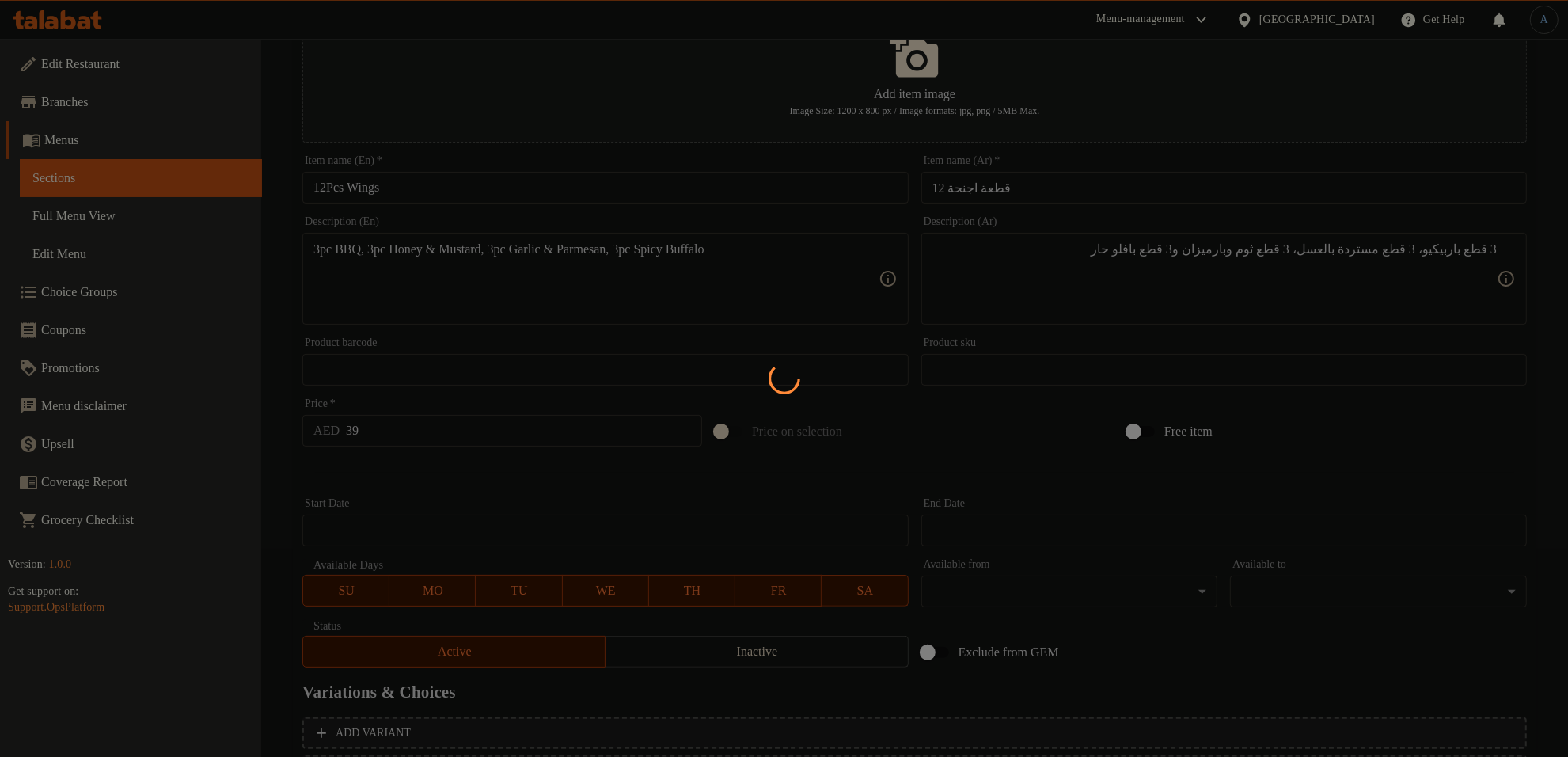
scroll to position [0, 0]
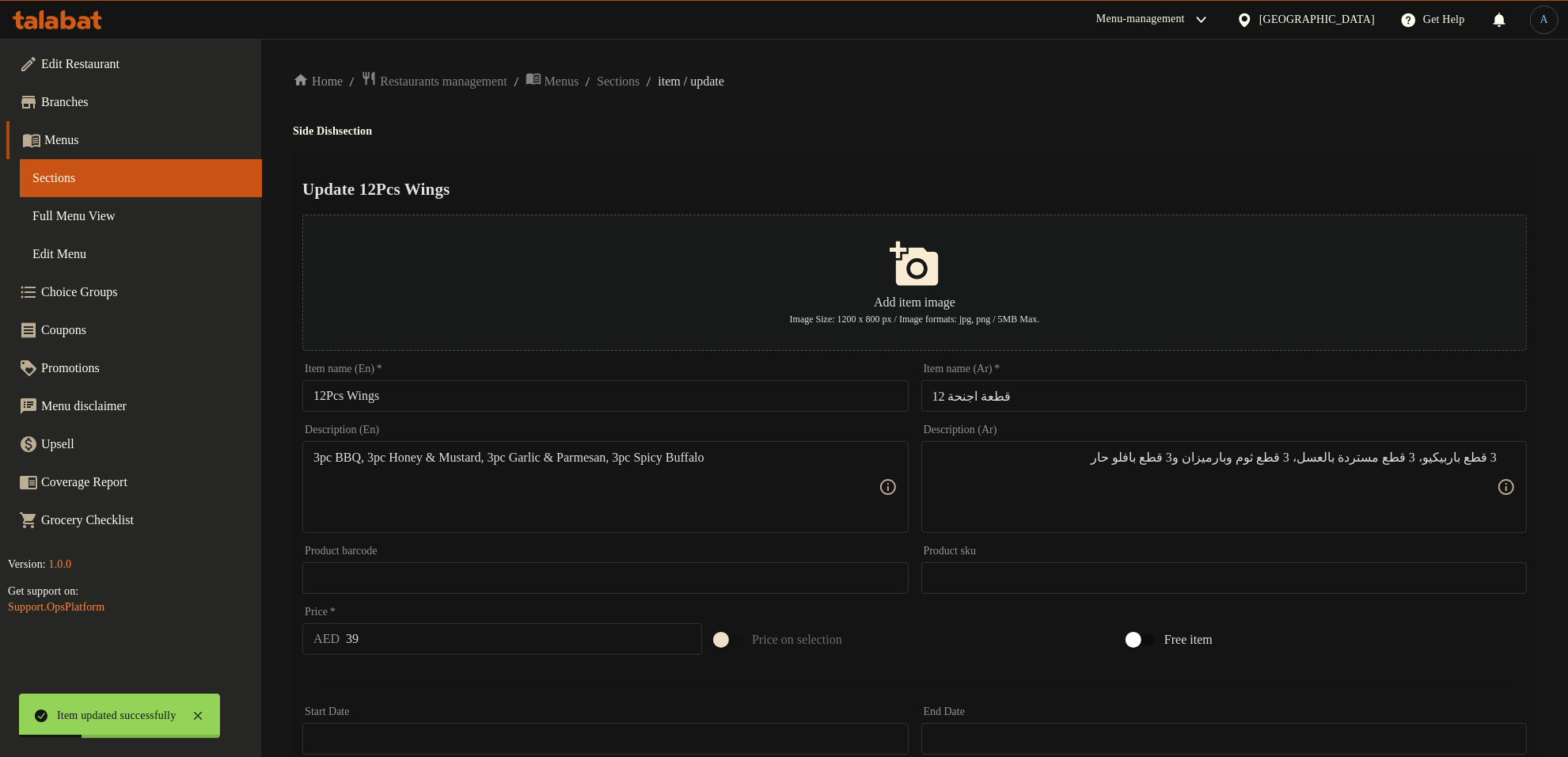
click at [728, 448] on div "3pc BBQ, 3pc Honey & Mustard, 3pc Garlic & Parmesan, 3pc Spicy Buffalo Descript…" at bounding box center [604, 487] width 605 height 92
paste textarea "bbq, 3pc honey & mustard, 3pc garlic & parmesan, 3pc spicy b"
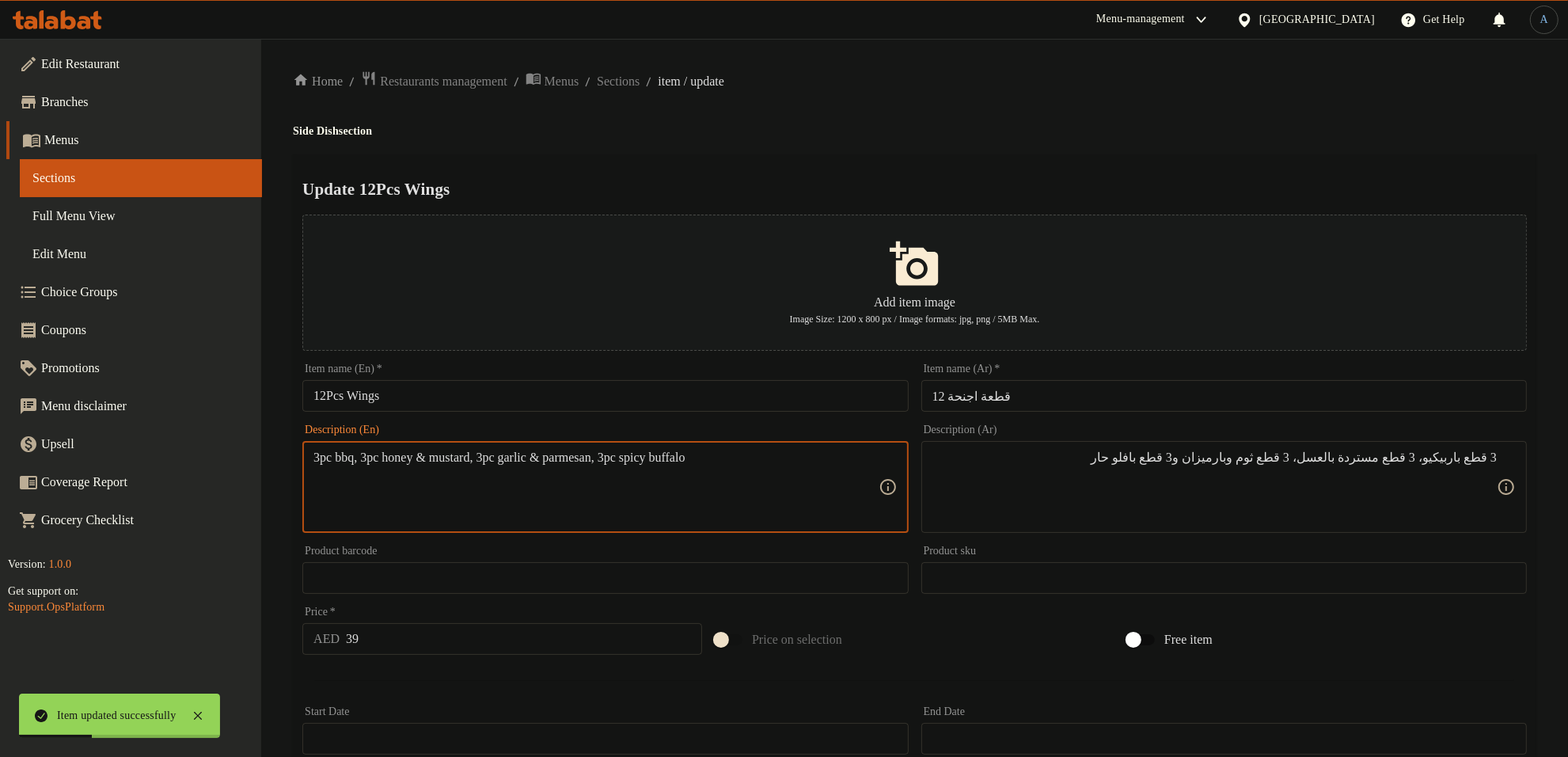
type textarea "3pc bbq, 3pc honey & mustard, 3pc garlic & parmesan, 3pc spicy buffalo"
click at [875, 72] on ol "Home / Restaurants management / Menus / Sections / item / update" at bounding box center [914, 81] width 1244 height 21
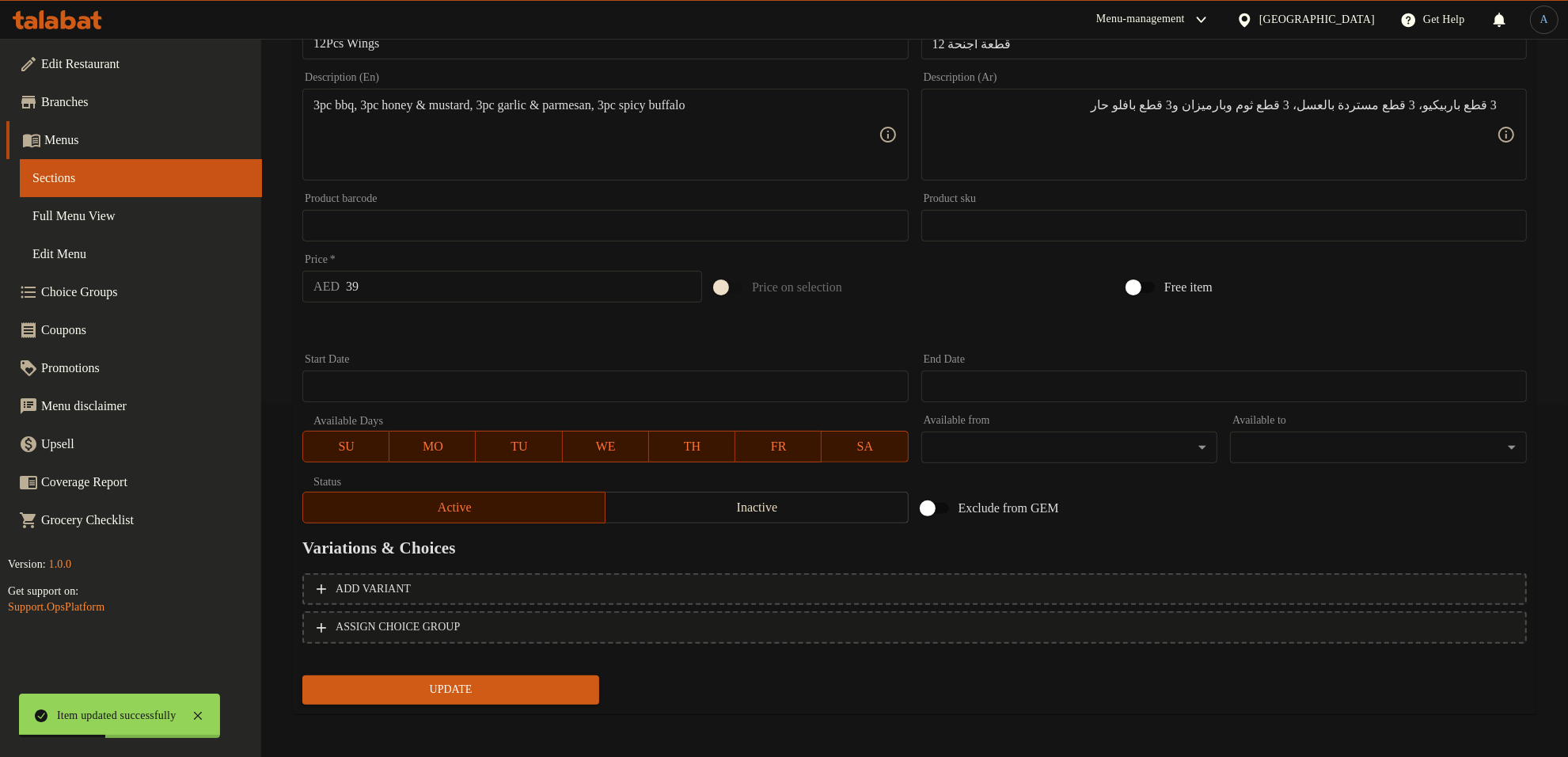
click at [427, 697] on span "Update" at bounding box center [450, 690] width 271 height 20
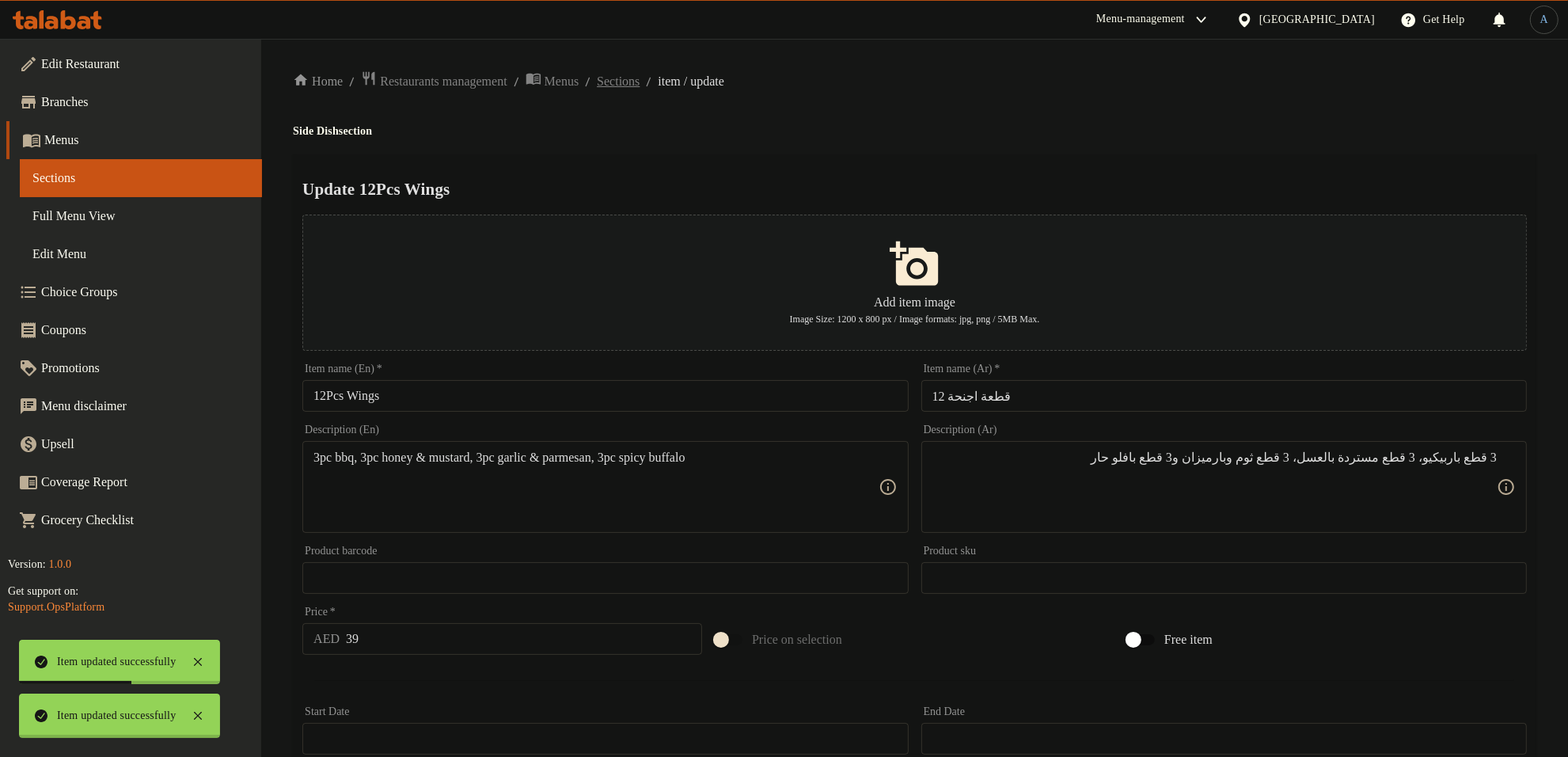
click at [650, 85] on div "Home / Restaurants management / Menus / Sections / item / update Side Dish sect…" at bounding box center [914, 574] width 1244 height 1009
click at [639, 85] on span "Sections" at bounding box center [618, 82] width 43 height 19
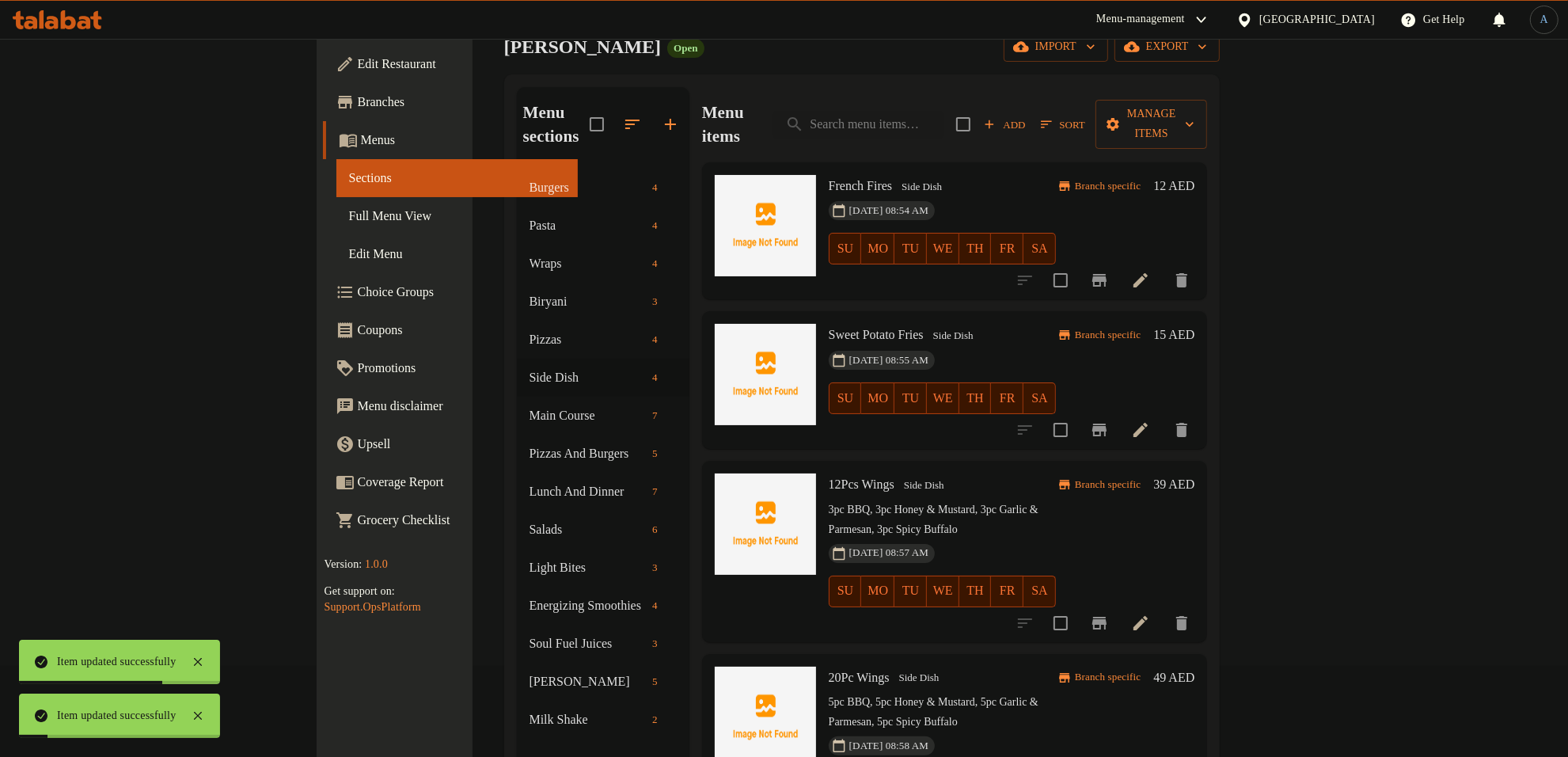
scroll to position [222, 0]
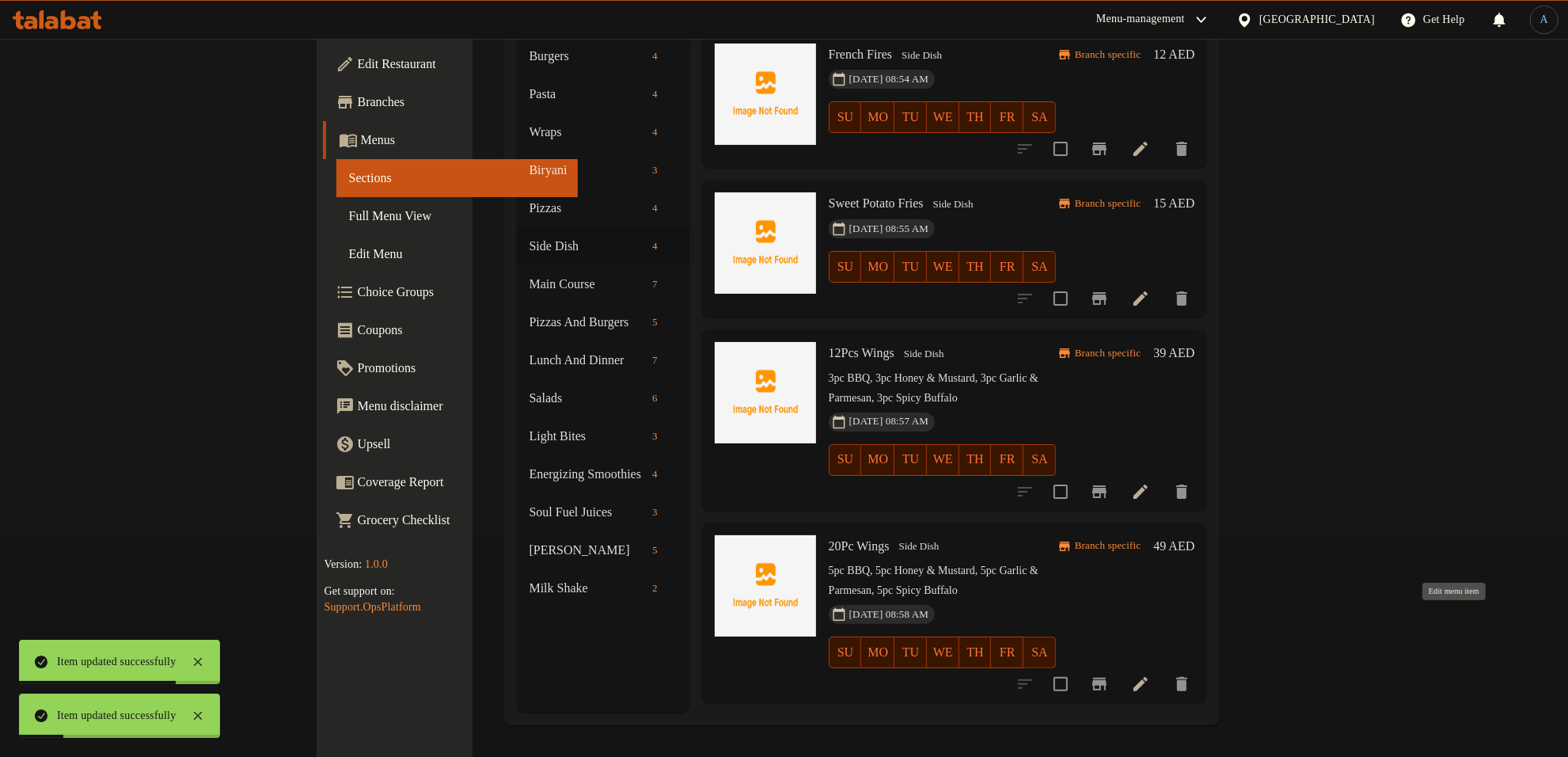
click at [1150, 674] on icon at bounding box center [1141, 684] width 19 height 19
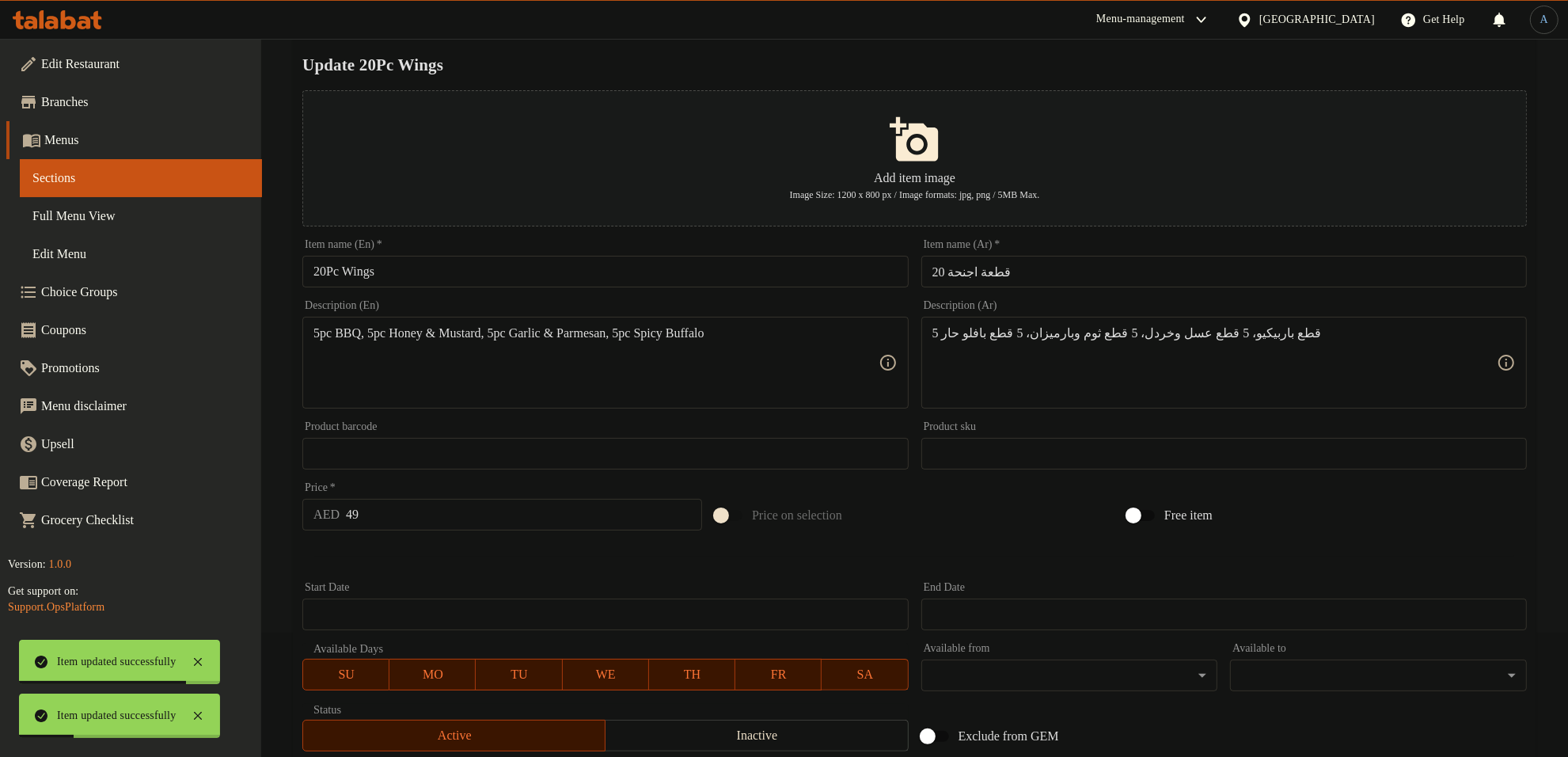
scroll to position [198, 0]
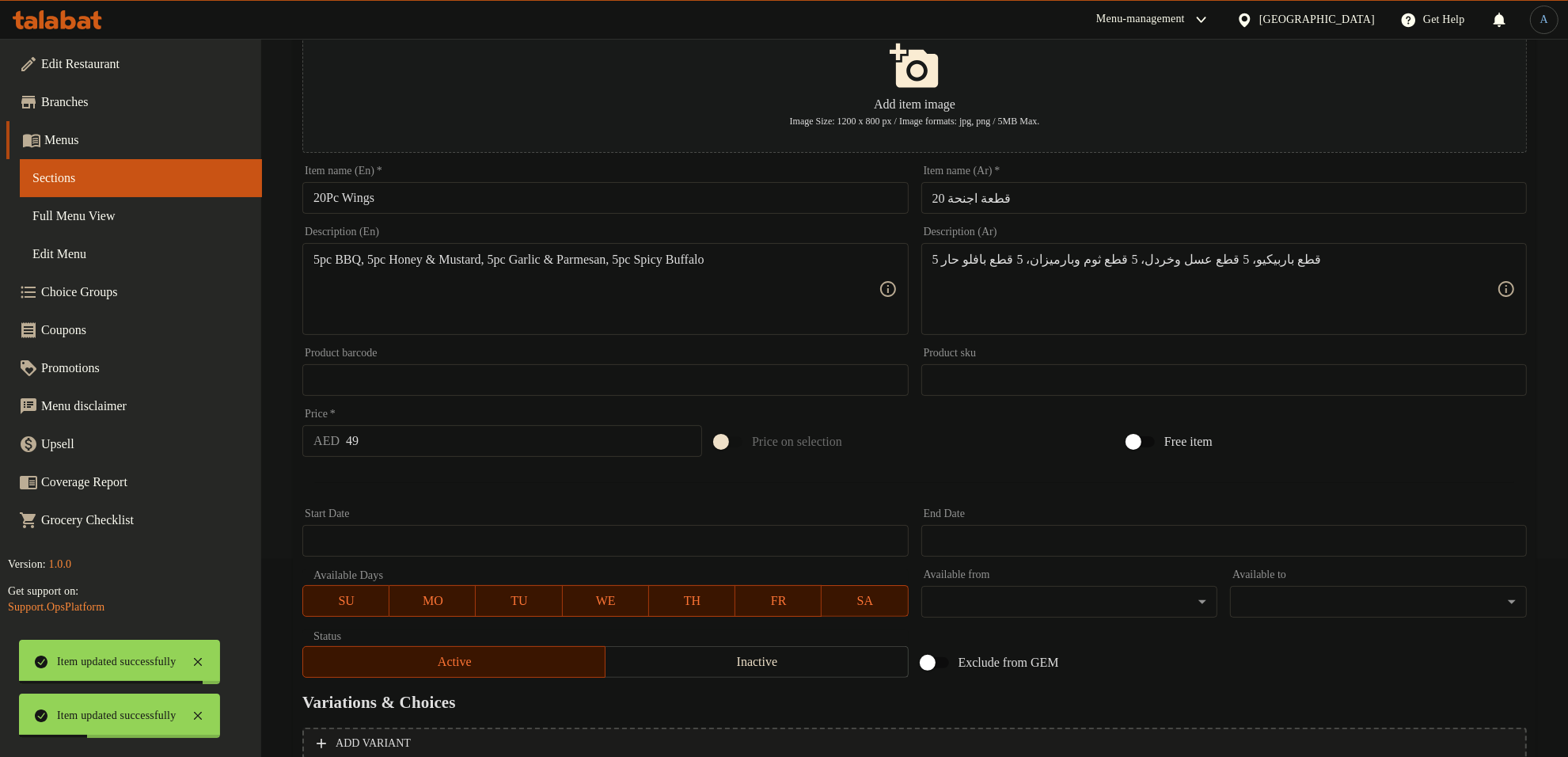
drag, startPoint x: 843, startPoint y: 249, endPoint x: 1144, endPoint y: 275, distance: 302.1
click at [843, 248] on div "5pc BBQ, 5pc Honey & Mustard, 5pc Garlic & Parmesan, 5pc Spicy Buffalo Descript…" at bounding box center [604, 289] width 605 height 92
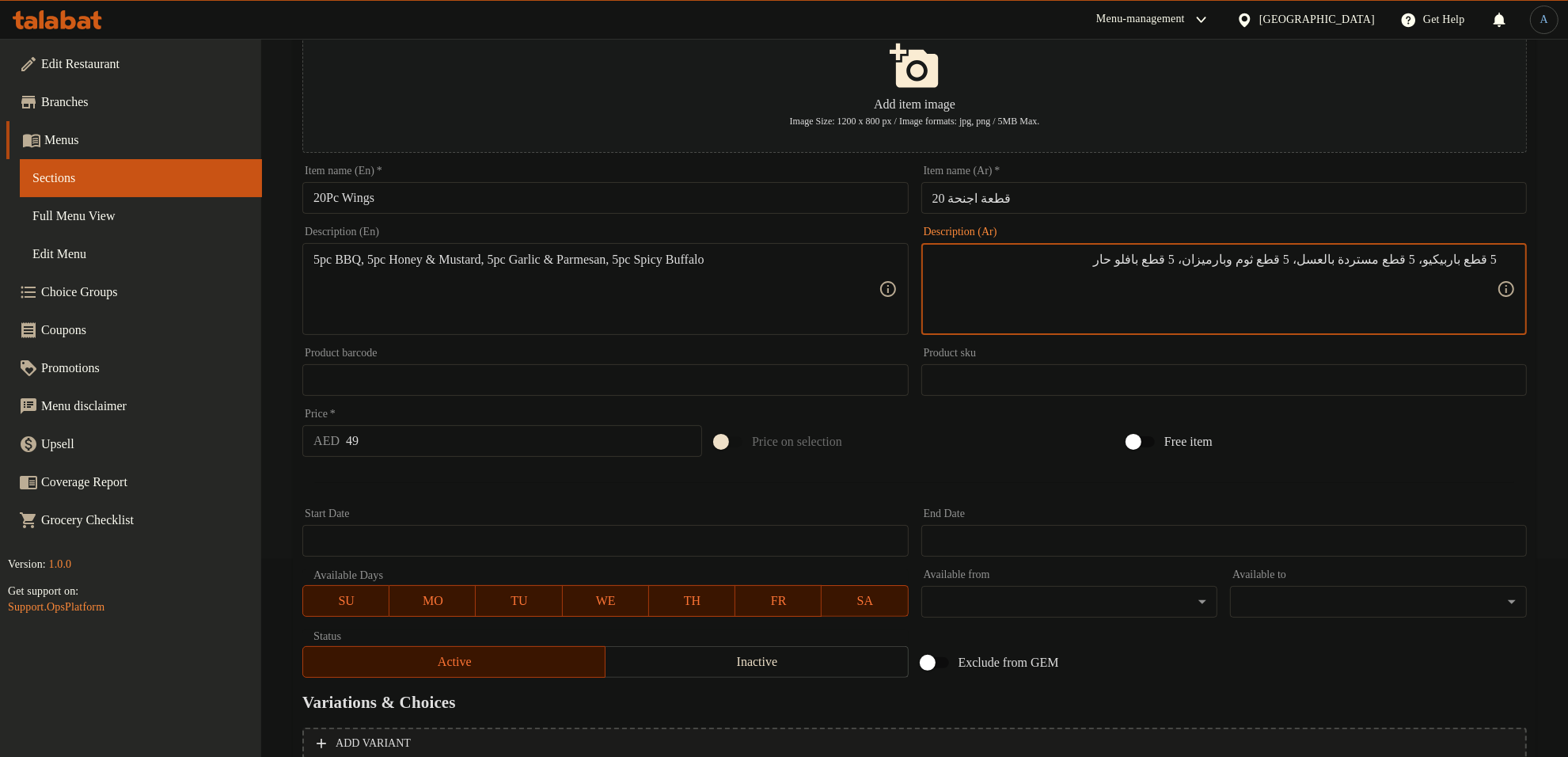
click at [1235, 261] on textarea "5 قطع باربيكيو، 5 قطع مستردة بالعسل، 5 قطع ثوم وبارميزان، 5 قطع بافلو حار" at bounding box center [1215, 289] width 565 height 75
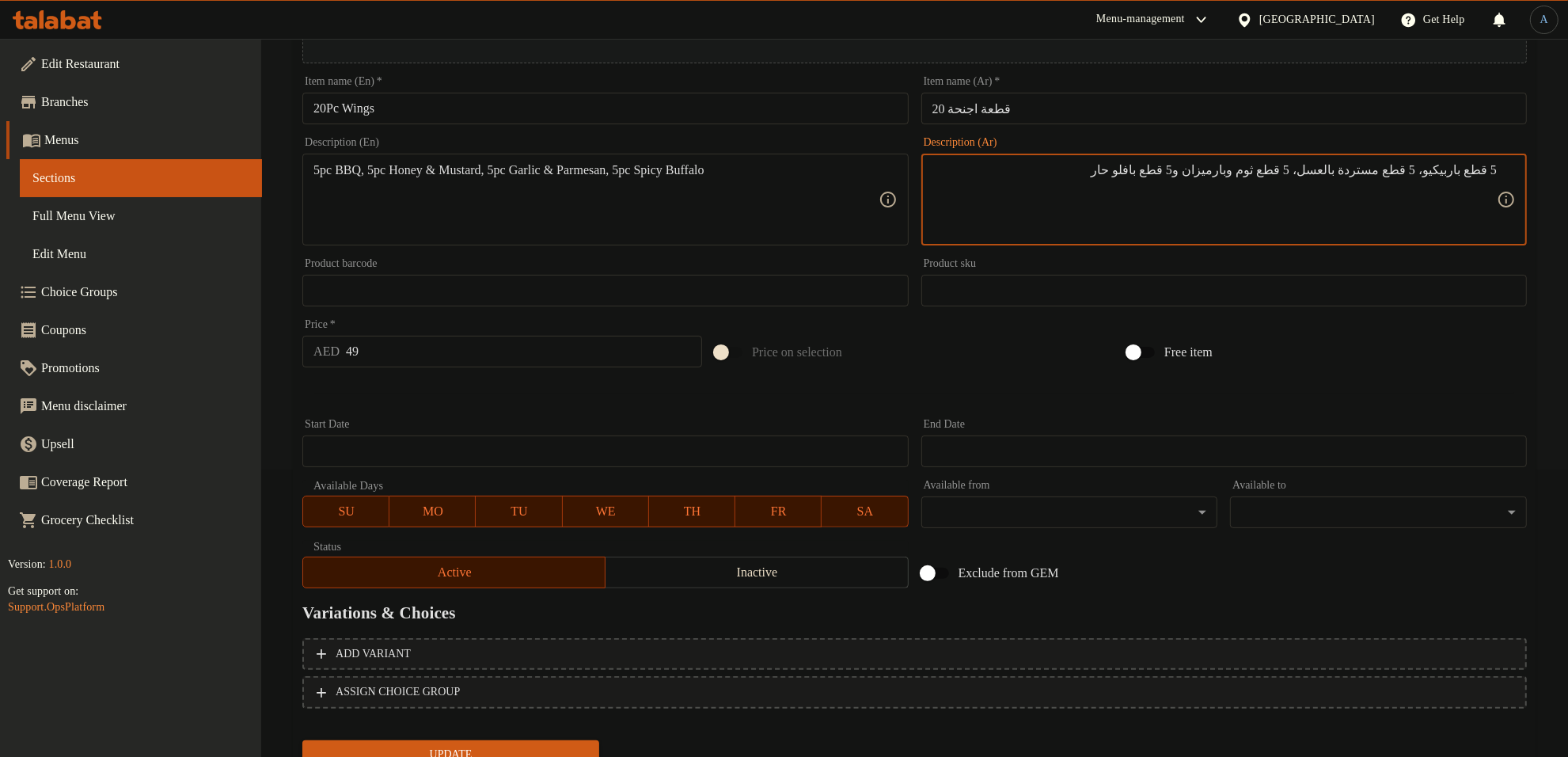
scroll to position [352, 0]
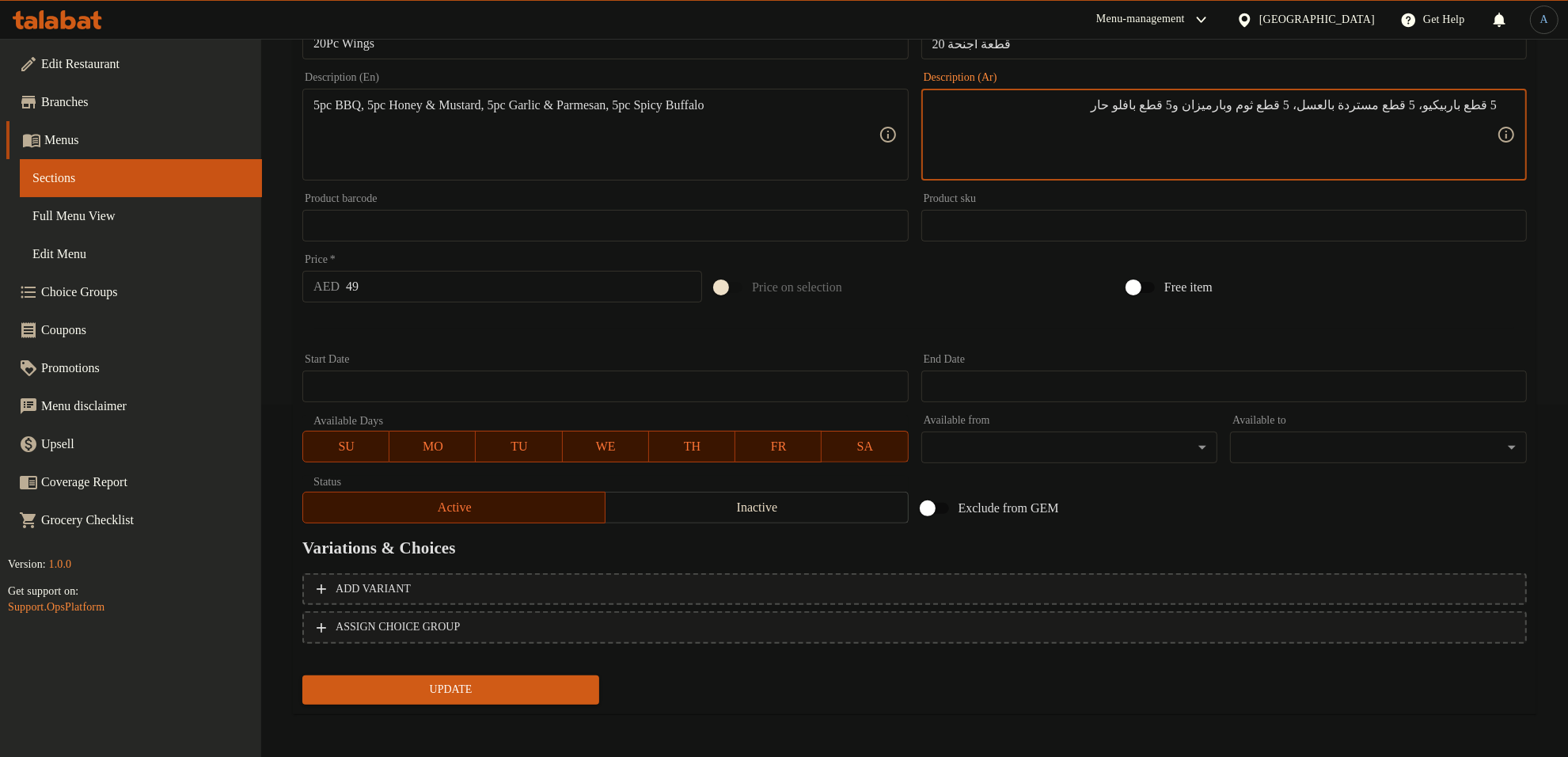
type textarea "5 قطع باربيكيو، 5 قطع مستردة بالعسل، 5 قطع ثوم وبارميزان و5 قطع بافلو حار"
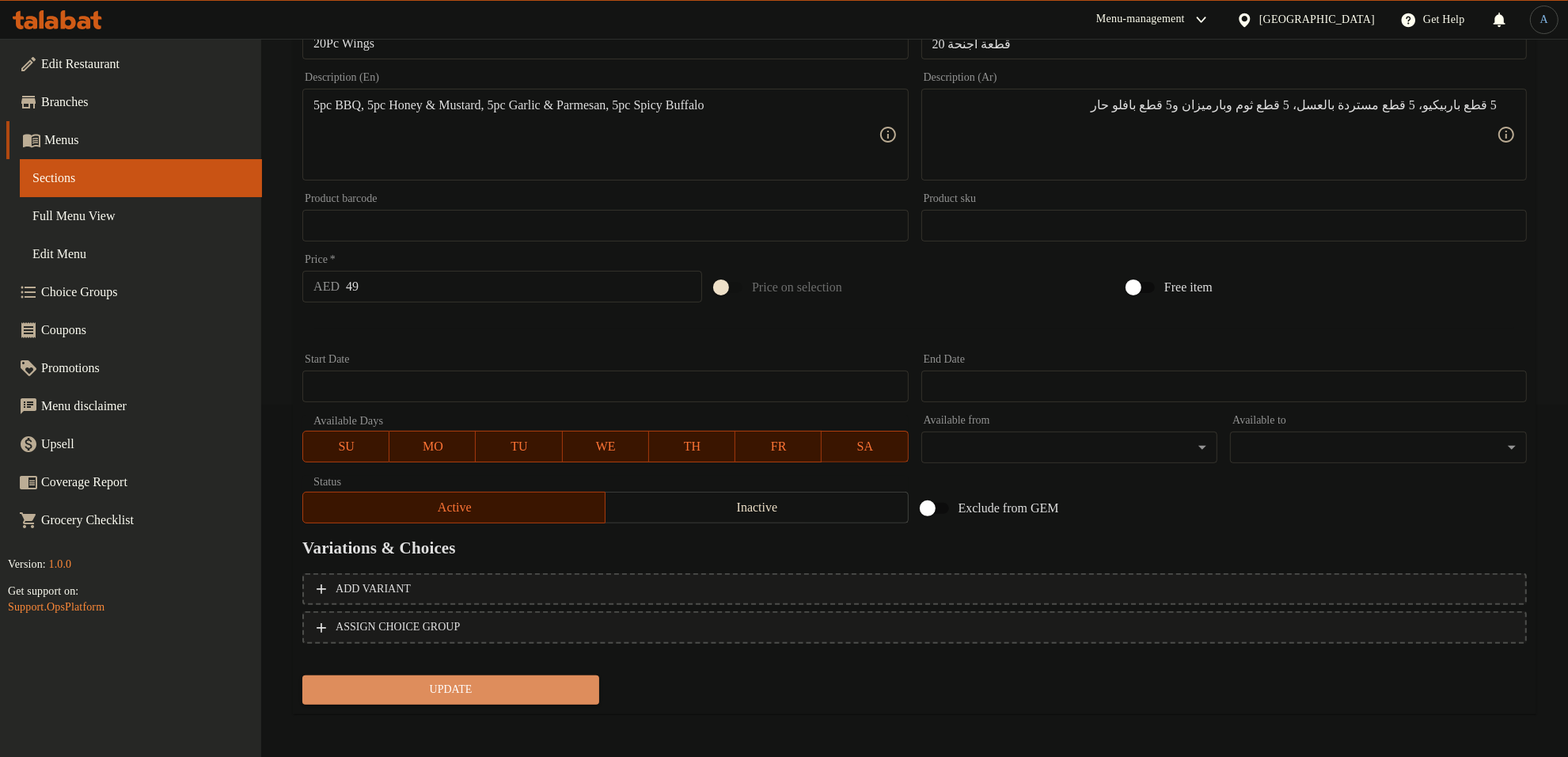
click at [533, 695] on span "Update" at bounding box center [450, 690] width 271 height 20
click at [654, 133] on textarea "5pc BBQ, 5pc Honey & Mustard, 5pc Garlic & Parmesan and 5pc Spicy Buffalo" at bounding box center [596, 135] width 565 height 75
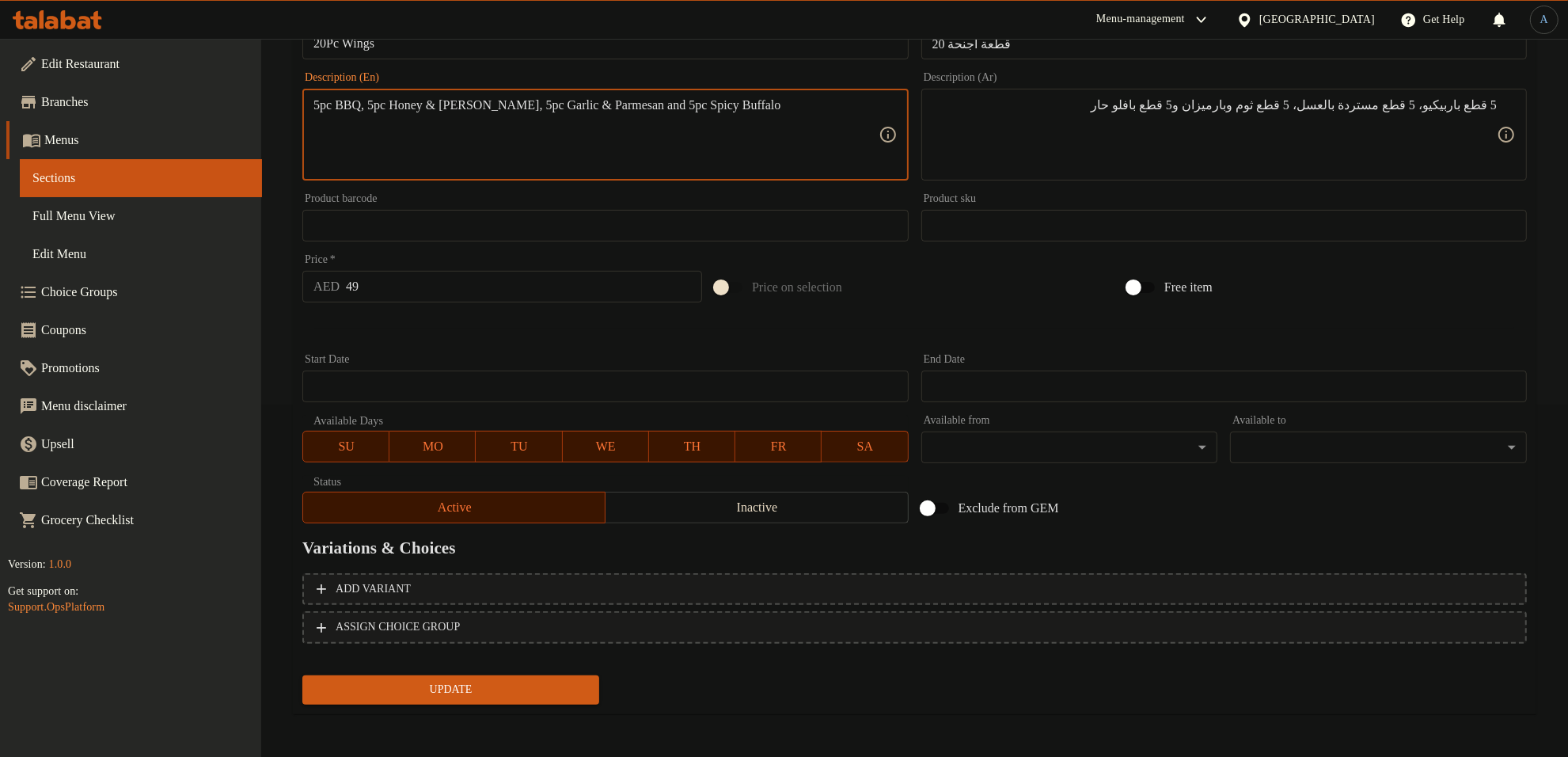
paste textarea "bbq, 5pc honey & mustard, 5pc garlic & parmesan and 5pc spicy b"
type textarea "5pc bbq, 5pc honey & mustard, 5pc garlic & parmesan and 5pc spicy buffalo"
click at [480, 697] on span "Update" at bounding box center [450, 690] width 271 height 20
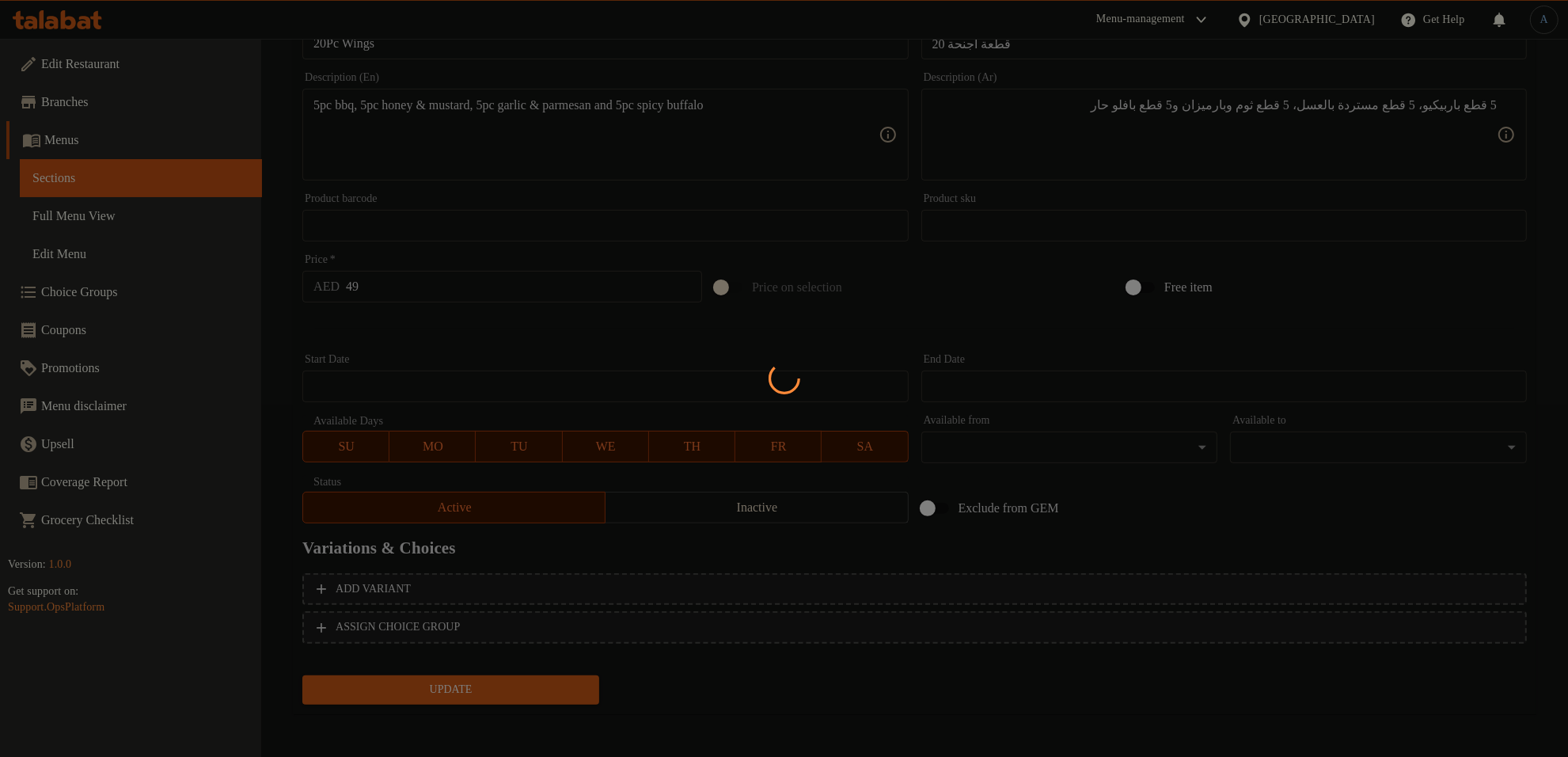
scroll to position [0, 0]
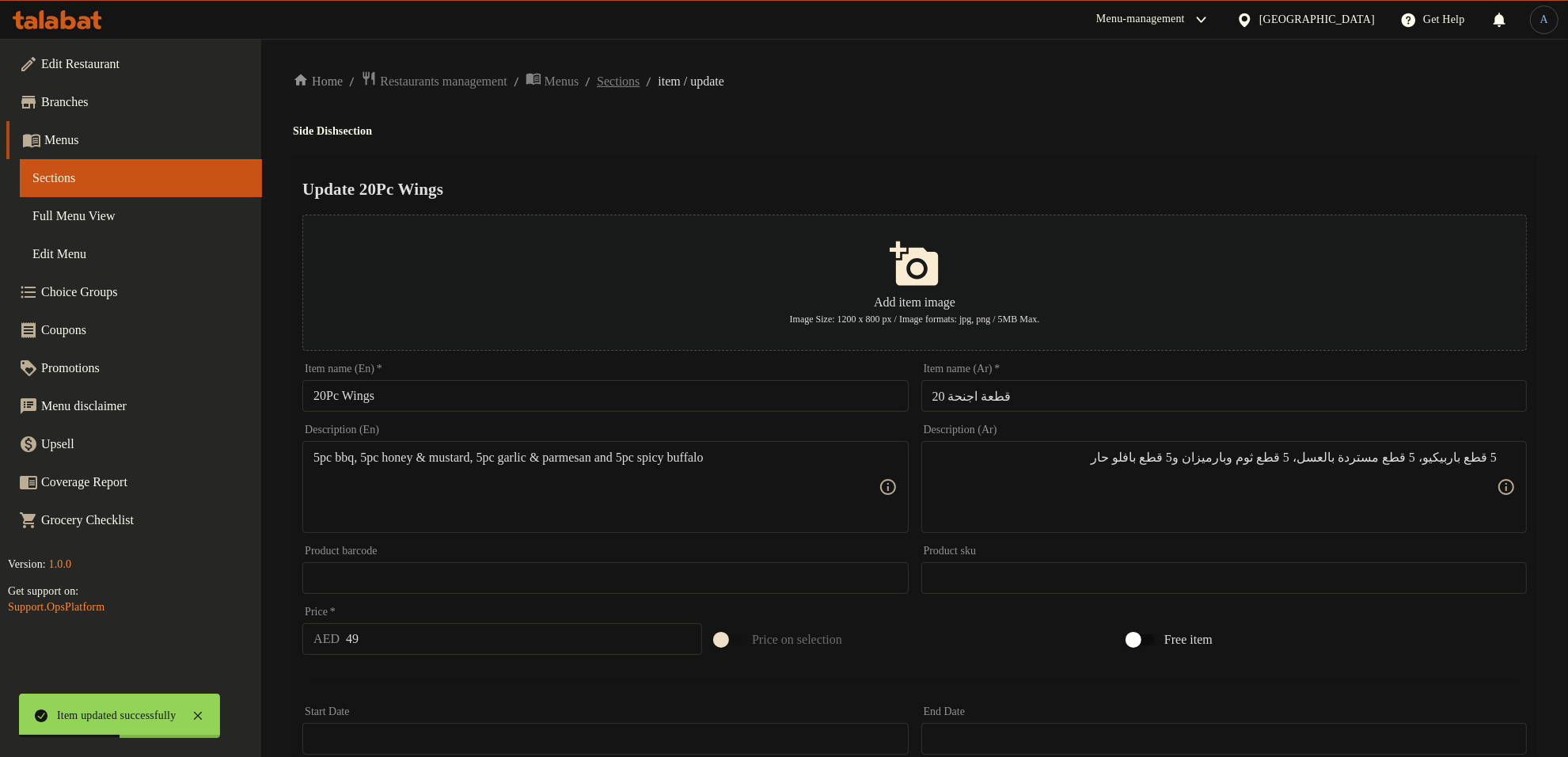
click at [639, 76] on span "Sections" at bounding box center [618, 82] width 43 height 19
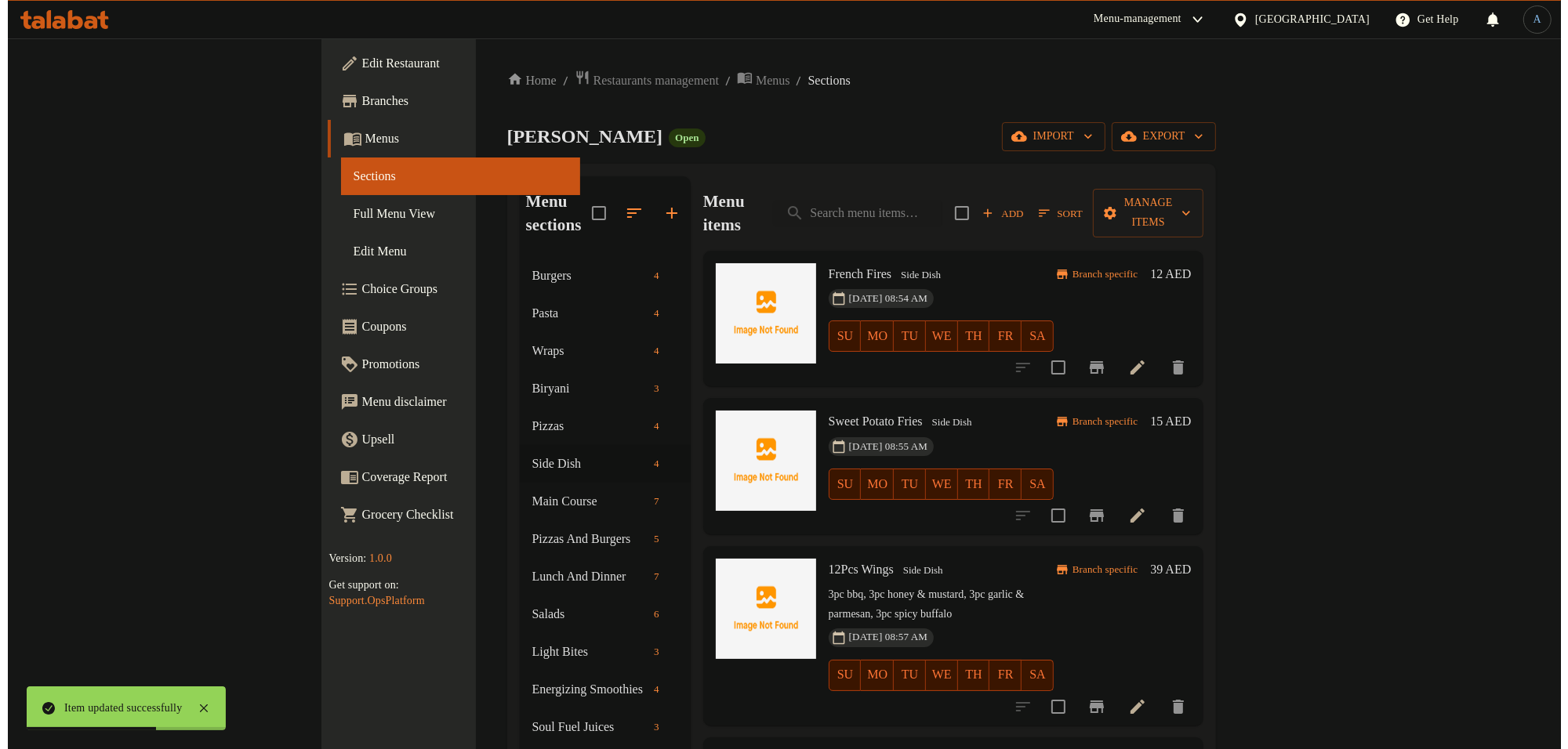
scroll to position [220, 0]
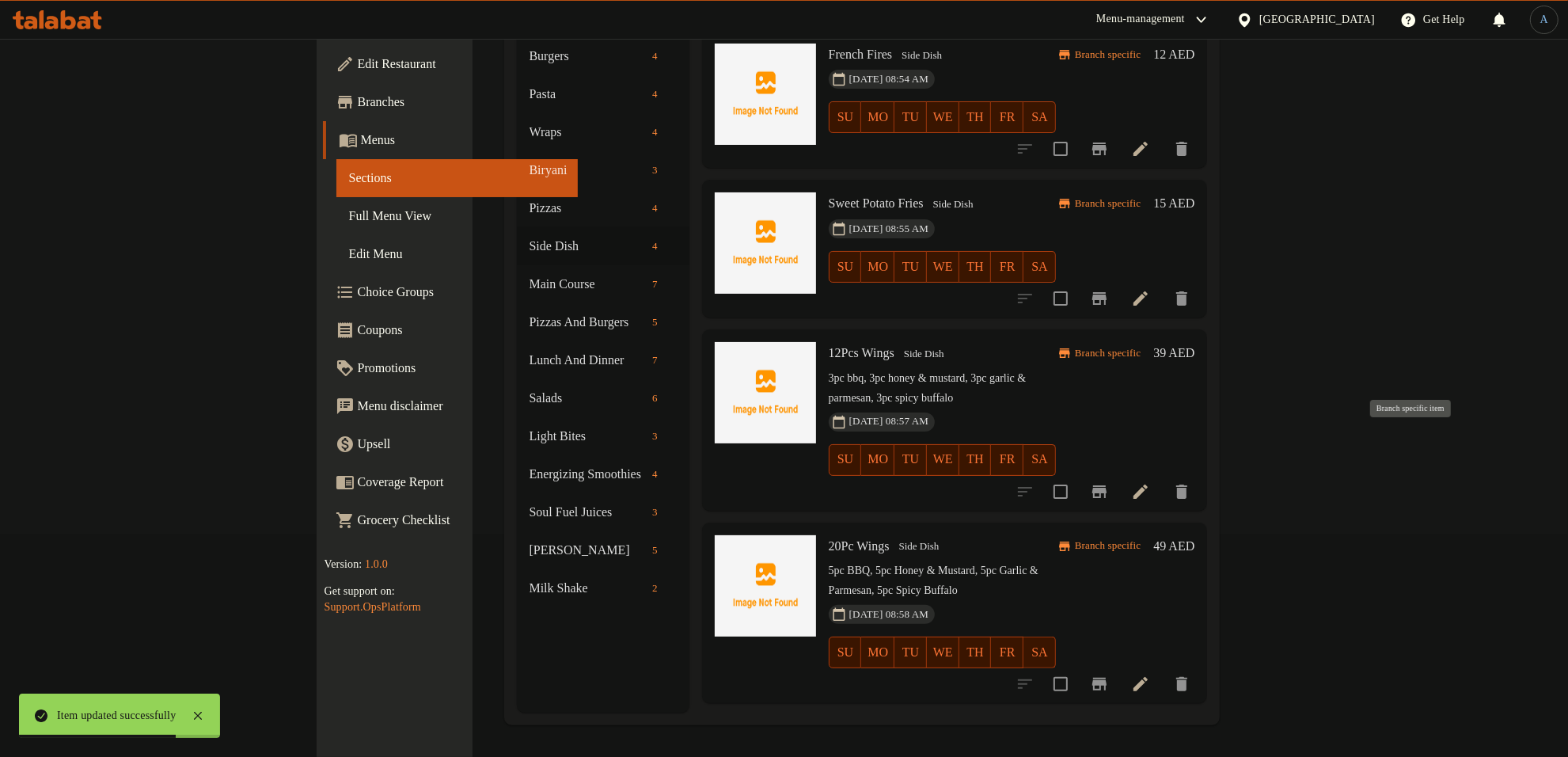
click at [1109, 482] on icon "Branch-specific-item" at bounding box center [1099, 492] width 19 height 19
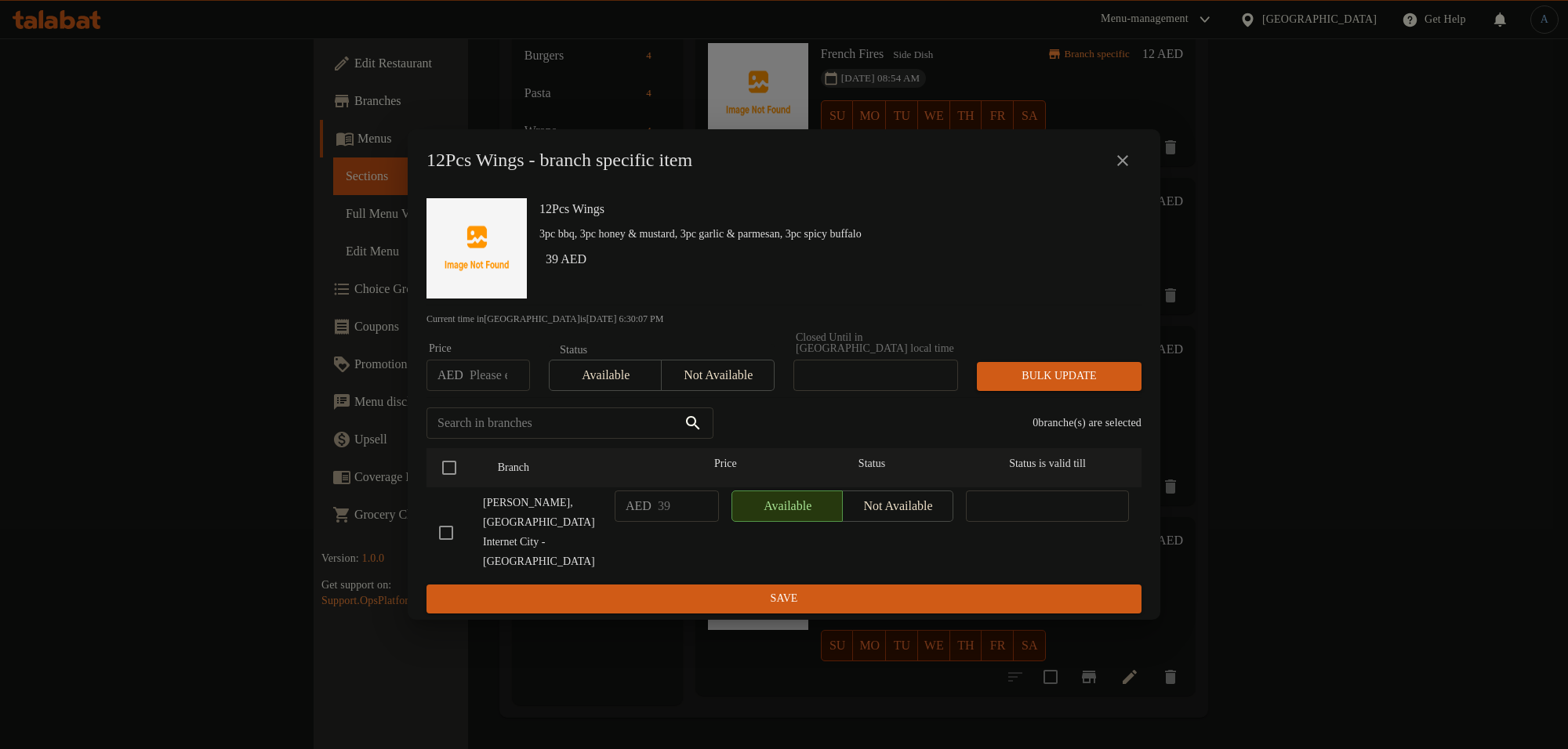
click at [1125, 170] on icon "close" at bounding box center [1123, 161] width 19 height 19
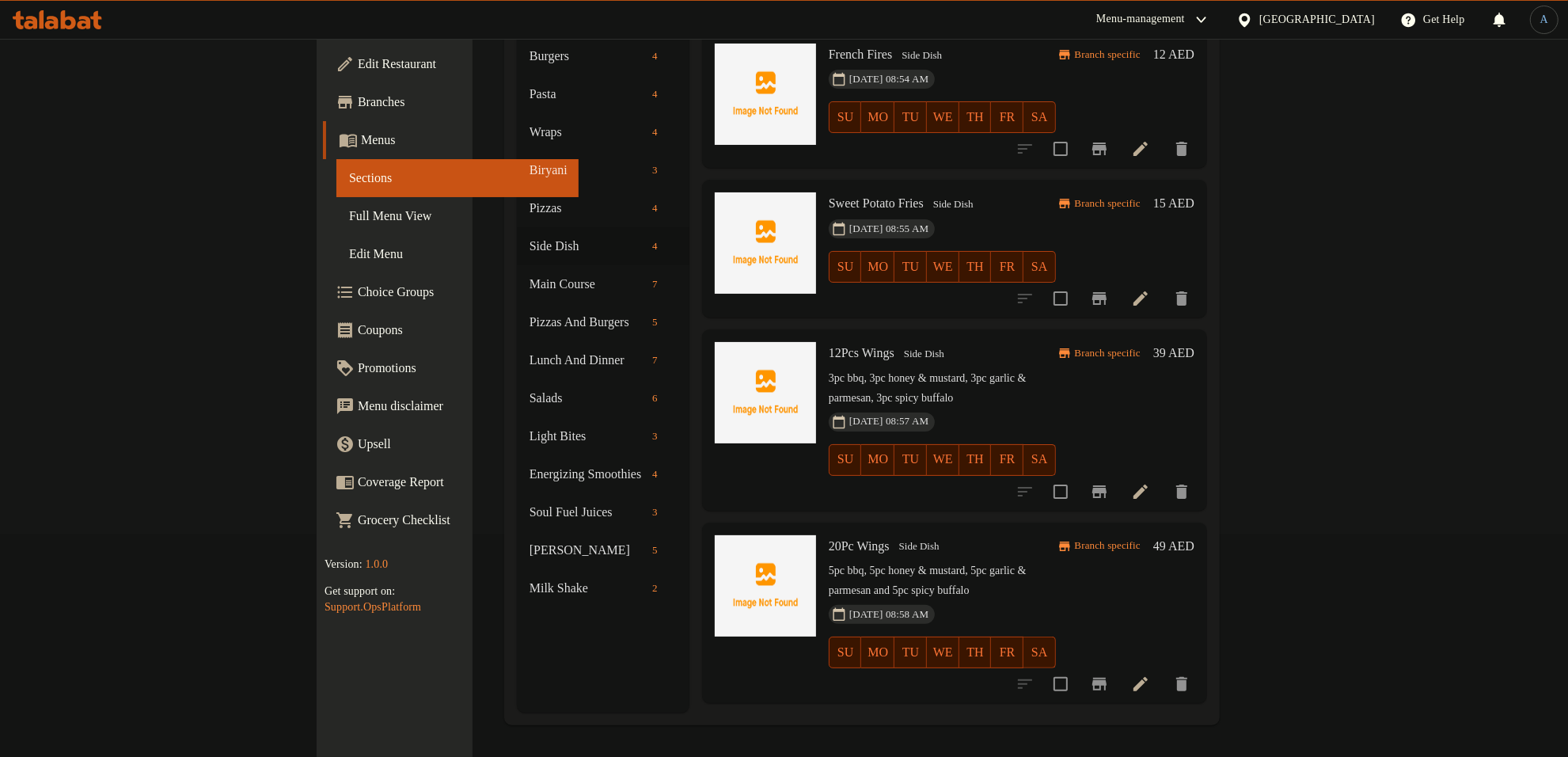
click at [1109, 674] on icon "Branch-specific-item" at bounding box center [1099, 684] width 19 height 19
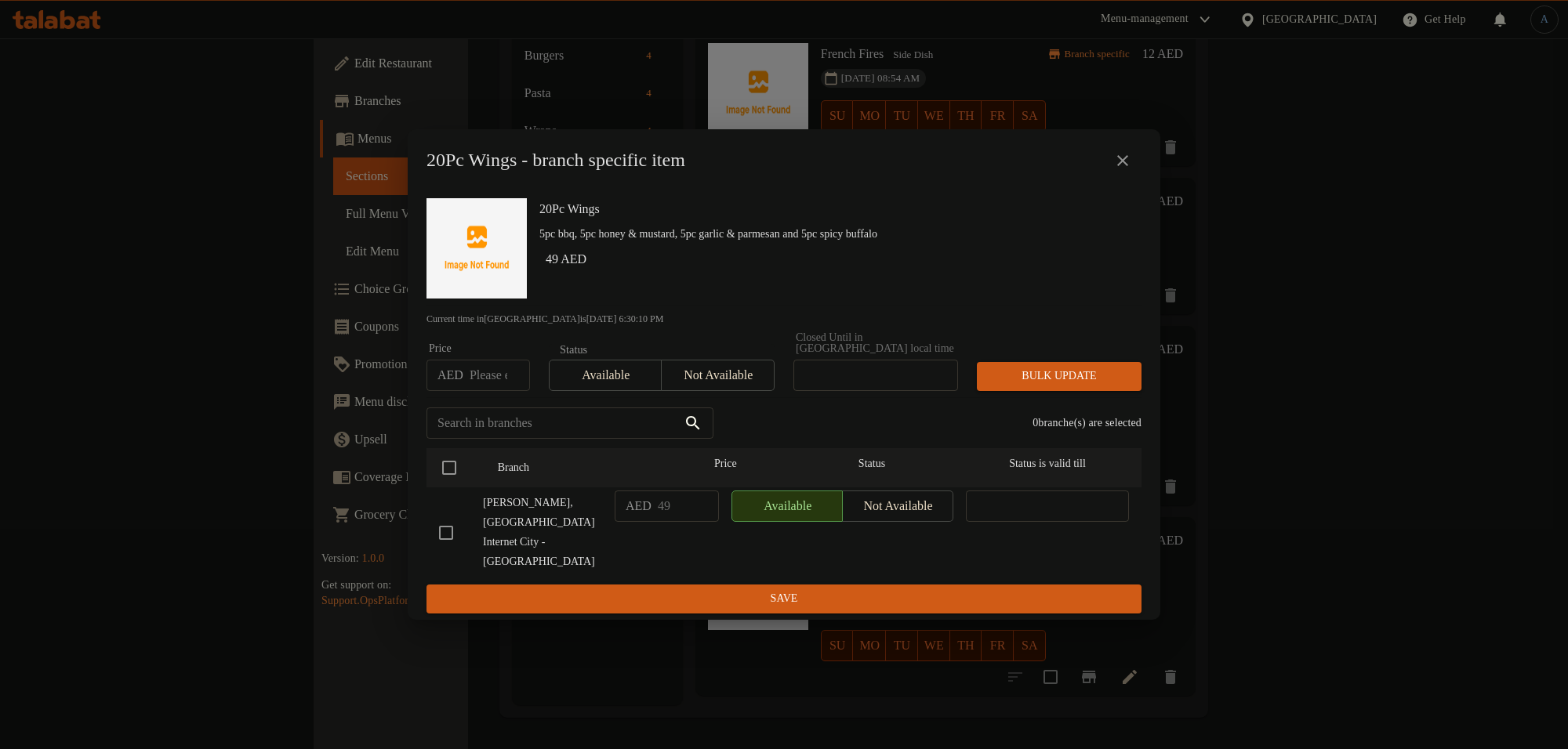
click at [1125, 170] on icon "close" at bounding box center [1123, 161] width 19 height 19
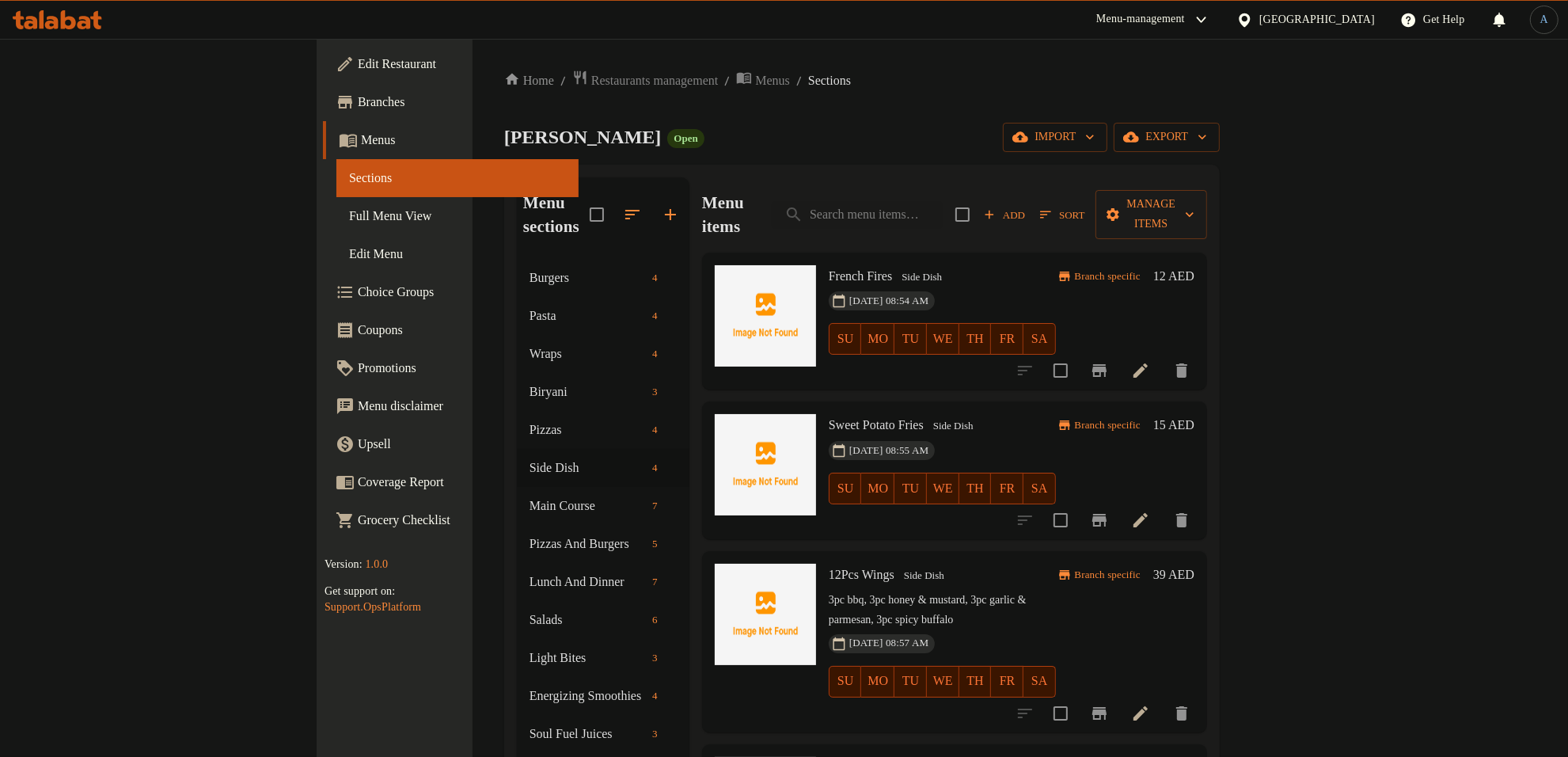
scroll to position [0, 0]
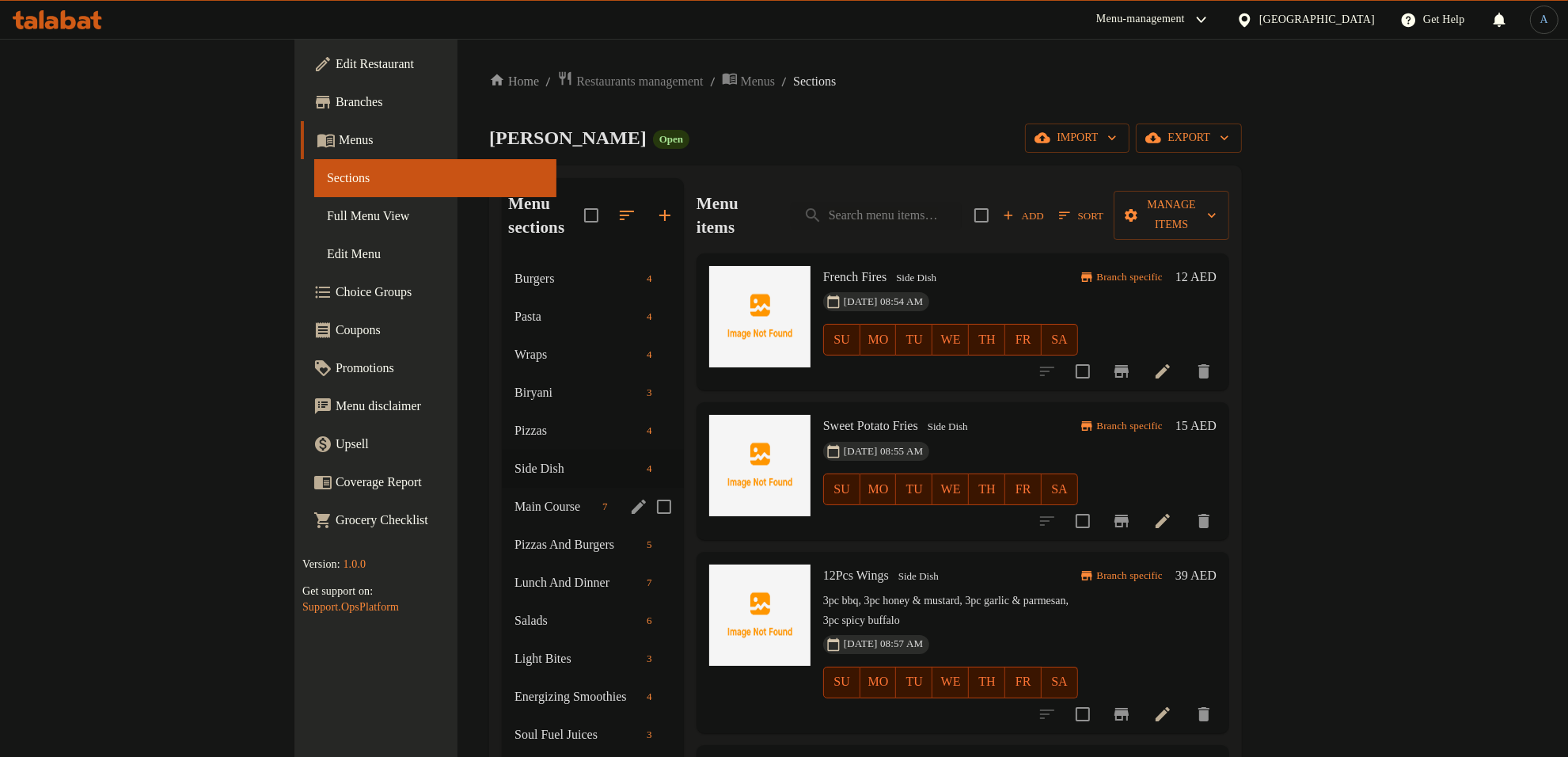
click at [647, 490] on input "Menu sections" at bounding box center [664, 507] width 33 height 33
checkbox input "true"
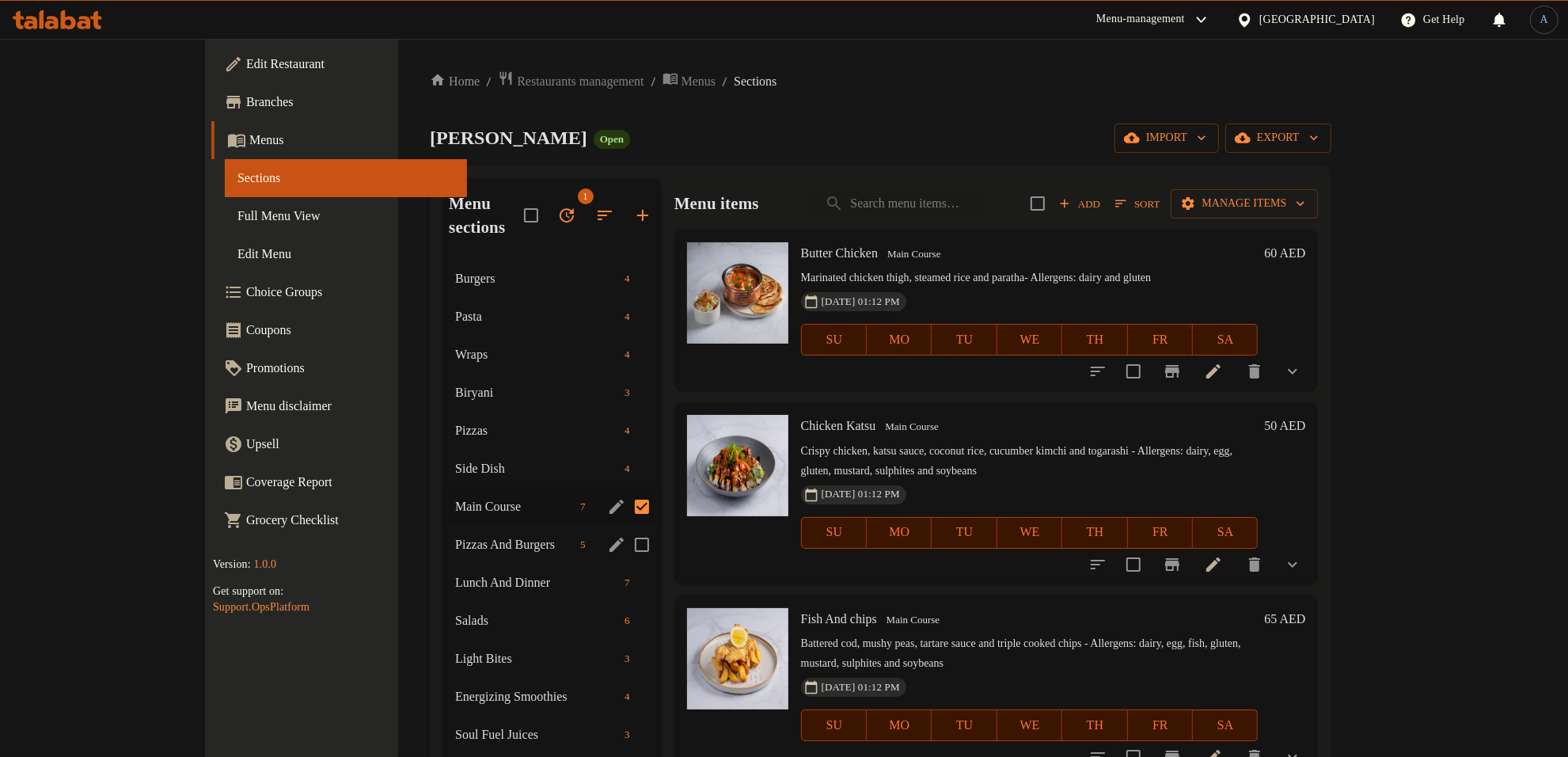
click at [625, 528] on input "Menu sections" at bounding box center [642, 545] width 33 height 33
checkbox input "true"
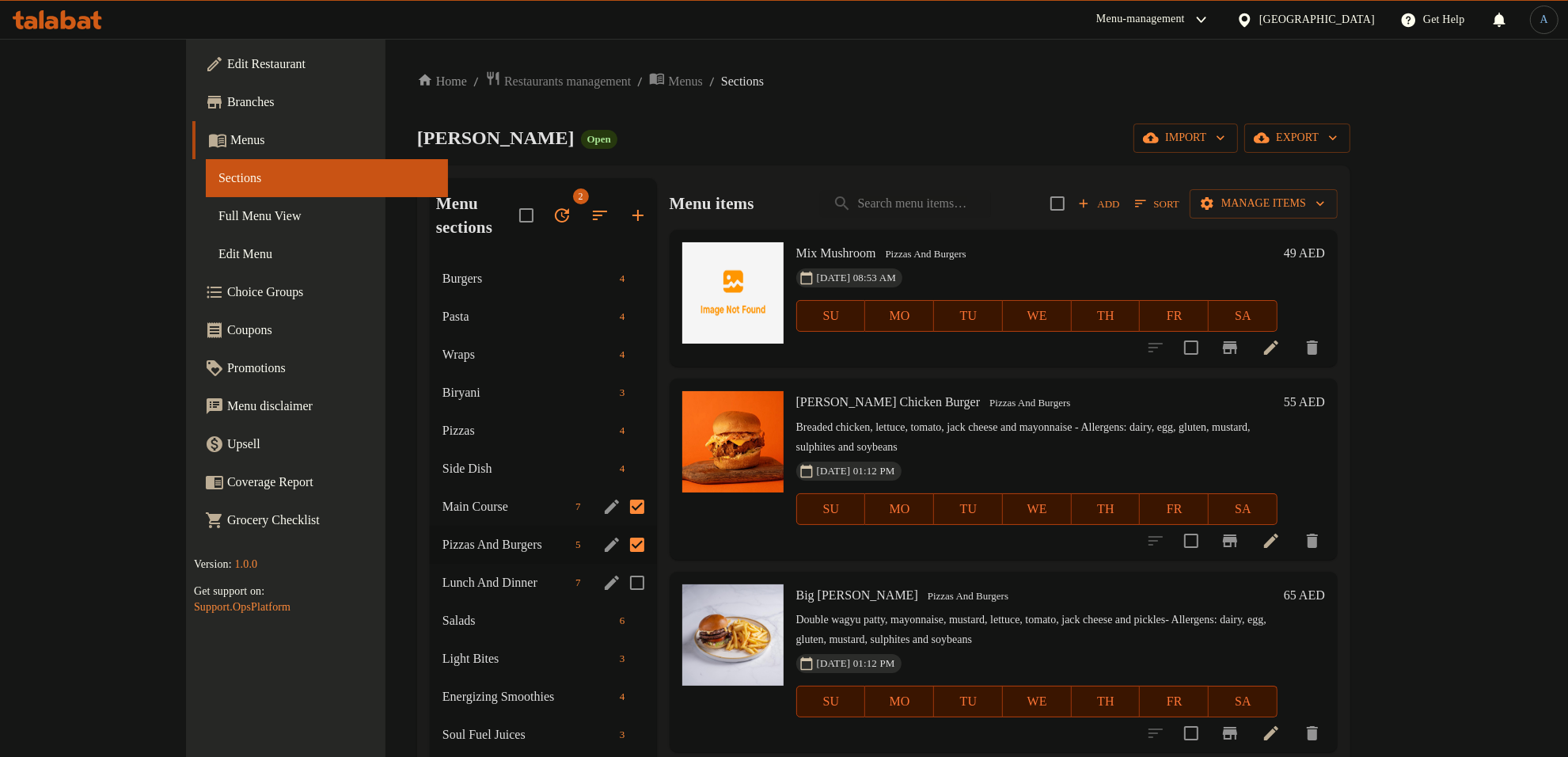
click at [620, 567] on input "Menu sections" at bounding box center [637, 583] width 33 height 33
checkbox input "true"
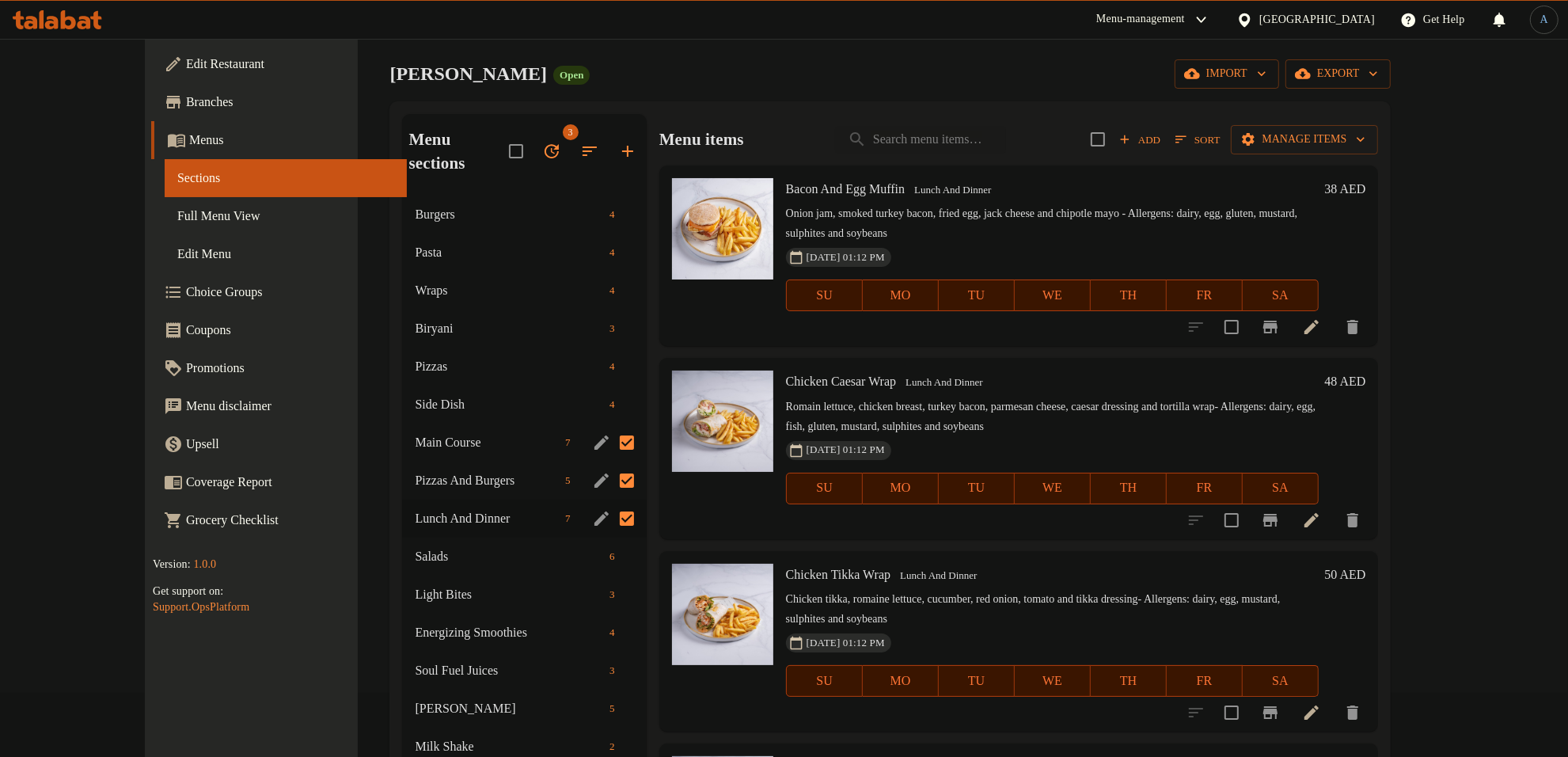
scroll to position [99, 0]
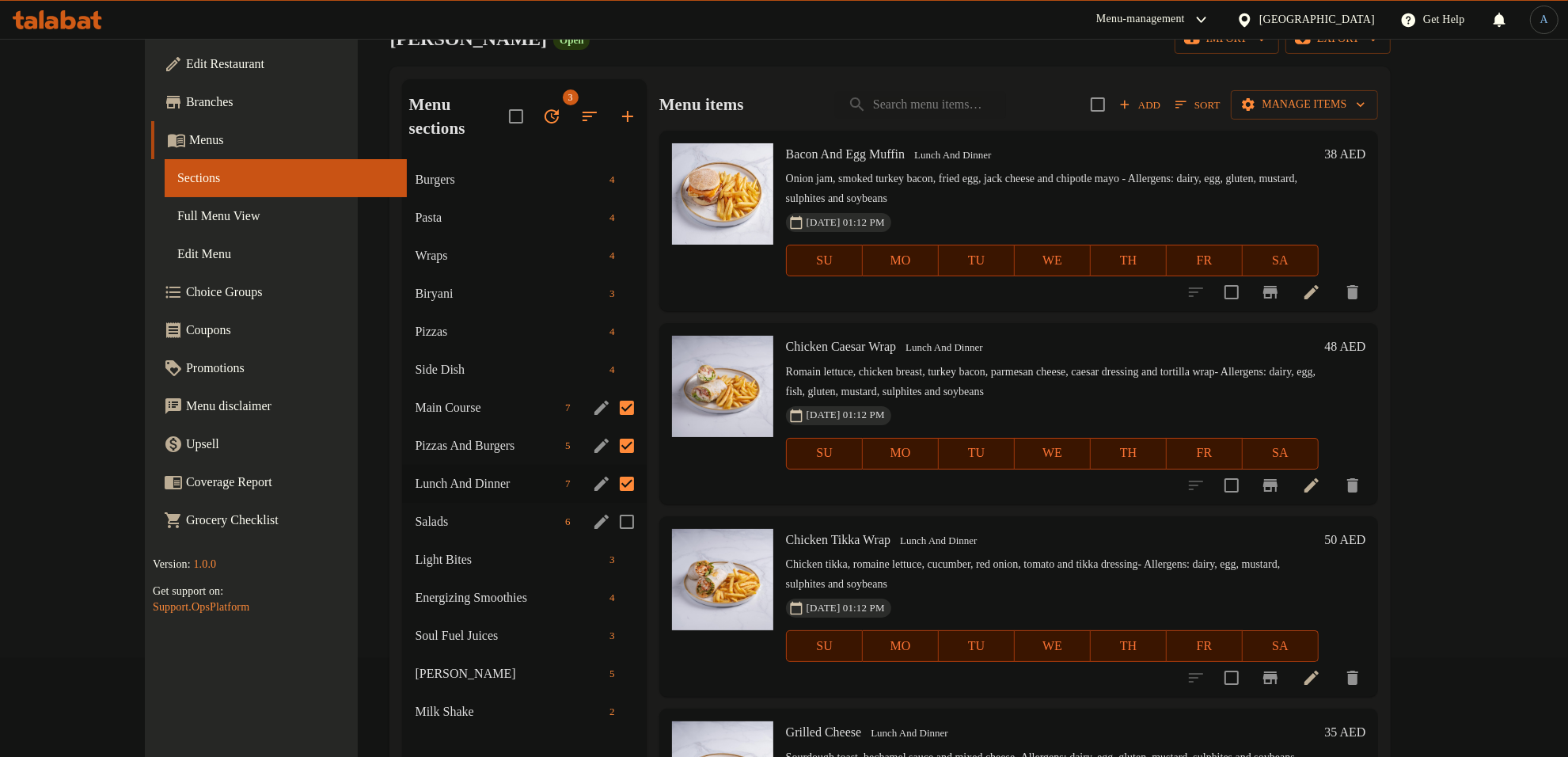
click at [610, 505] on input "Menu sections" at bounding box center [627, 522] width 33 height 33
checkbox input "true"
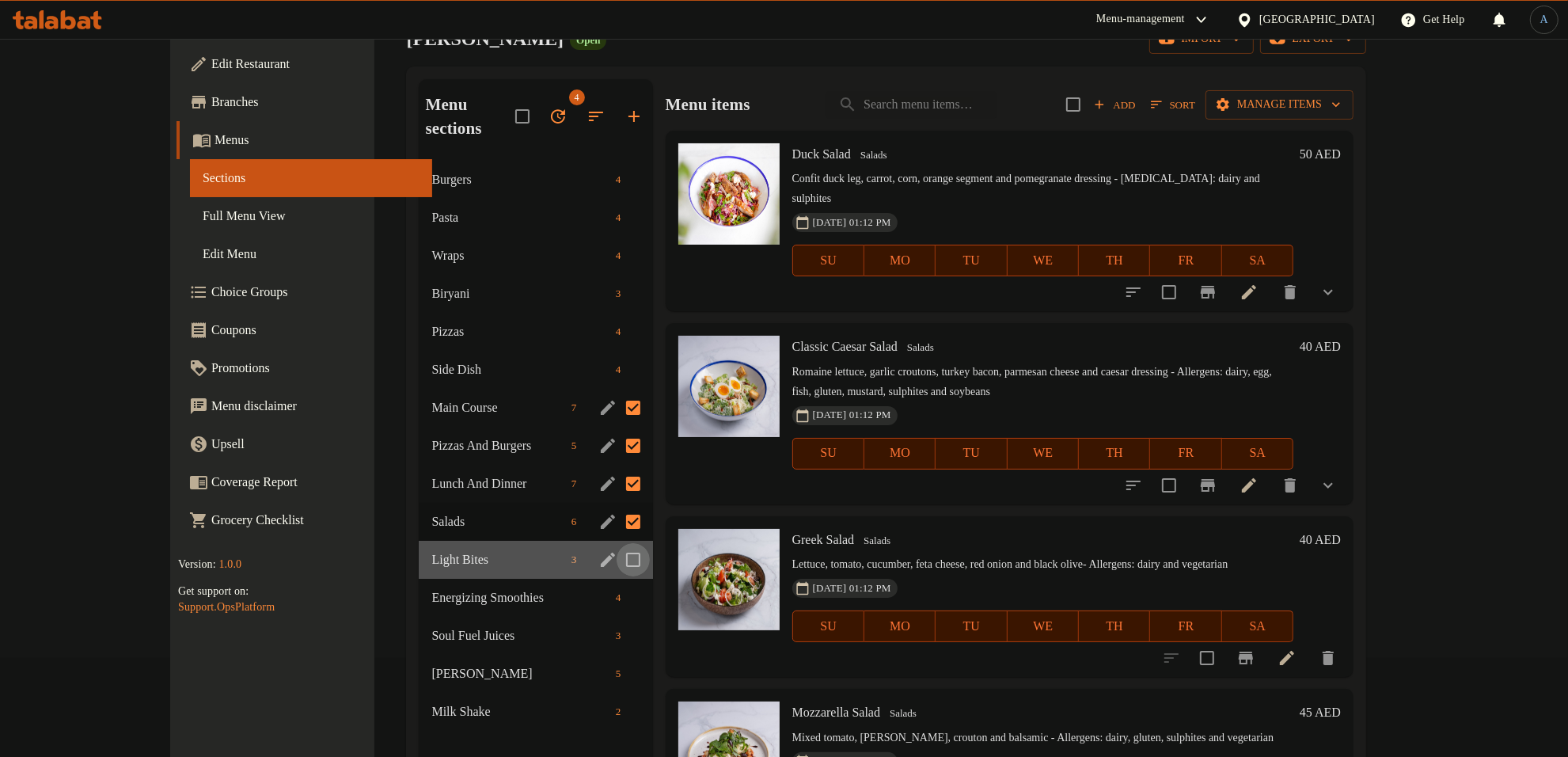
click at [616, 544] on input "Menu sections" at bounding box center [633, 560] width 33 height 33
checkbox input "true"
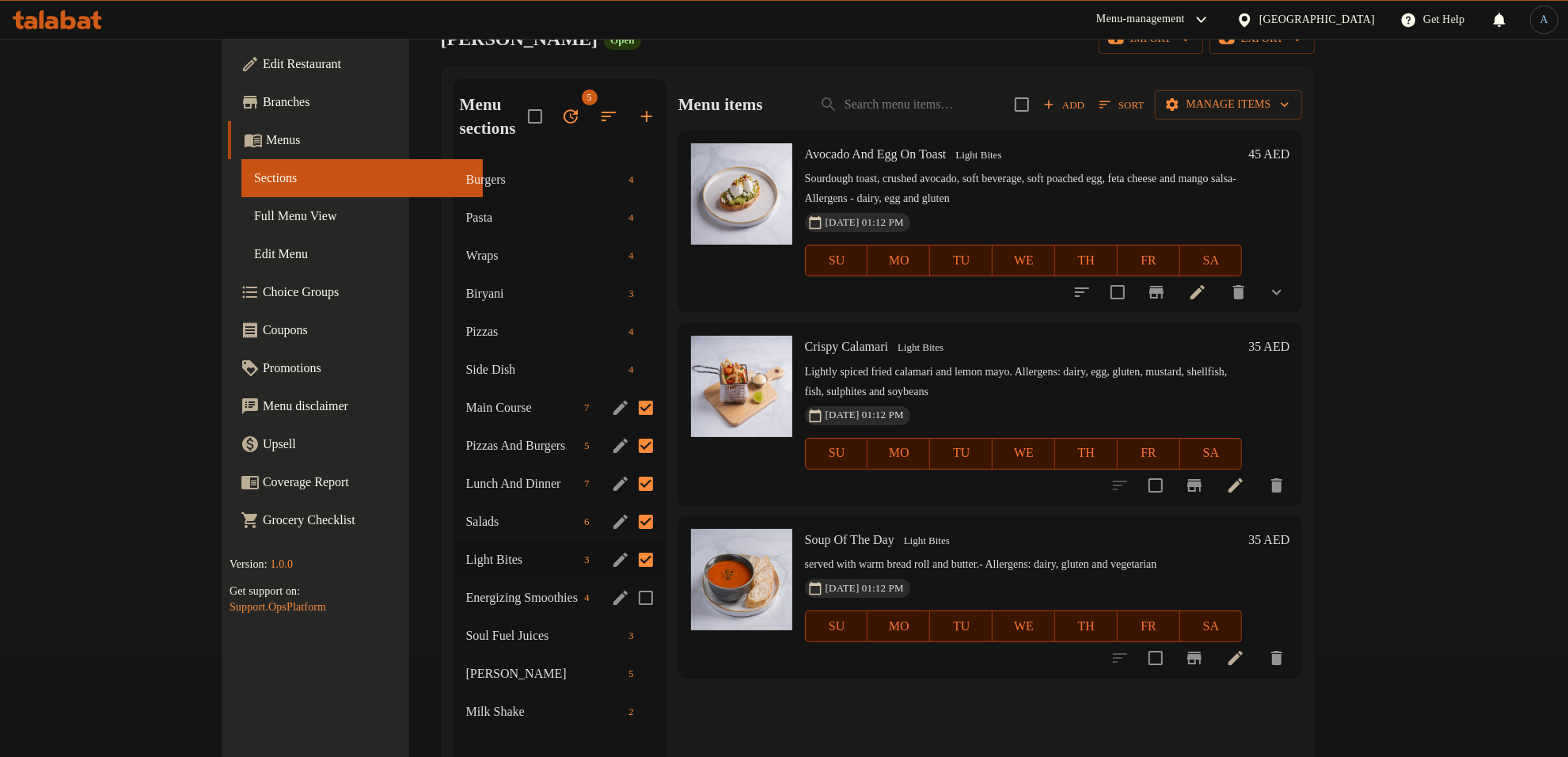
click at [629, 581] on input "Menu sections" at bounding box center [646, 598] width 33 height 33
checkbox input "true"
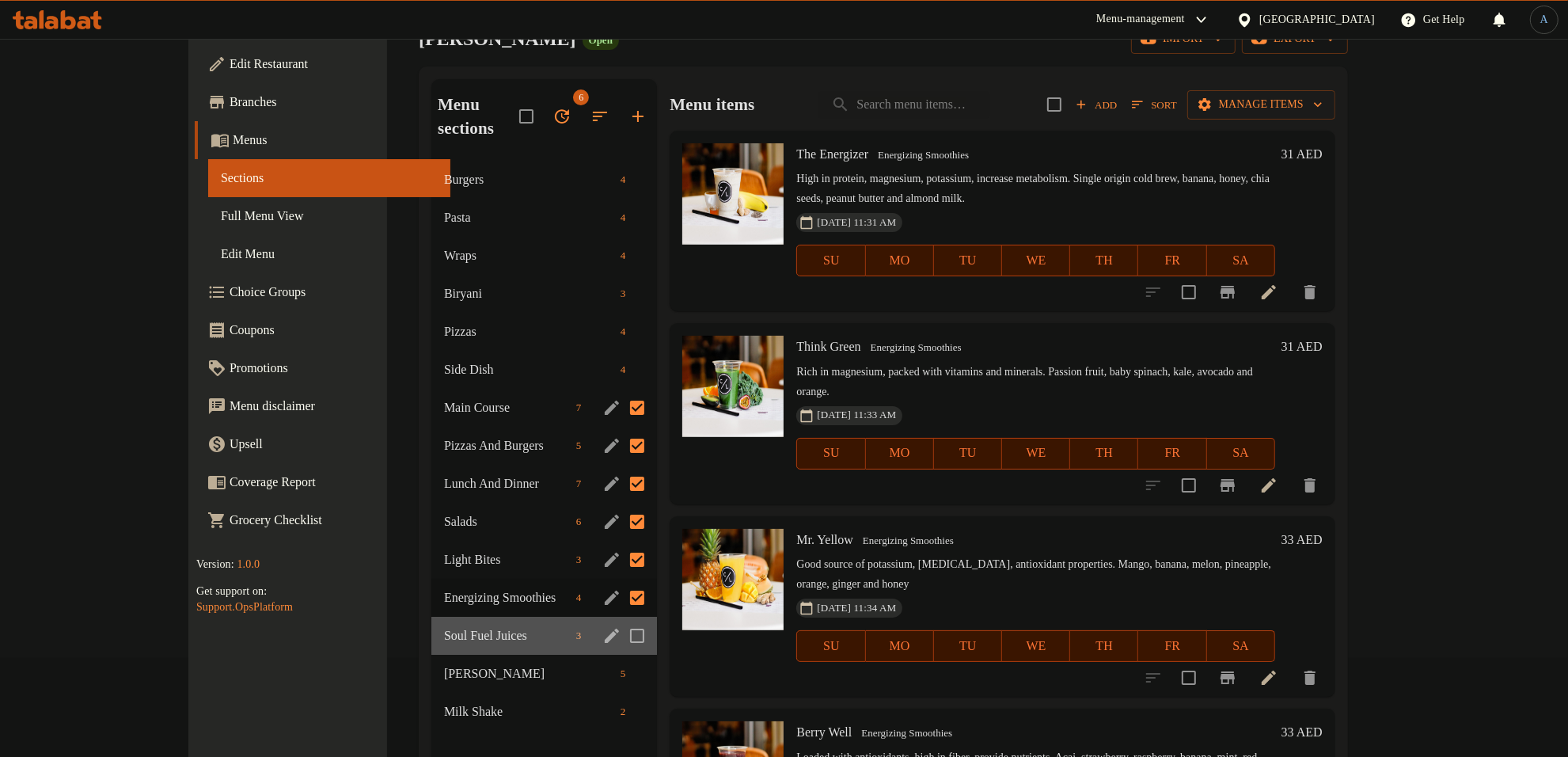
drag, startPoint x: 586, startPoint y: 592, endPoint x: 592, endPoint y: 615, distance: 23.8
click at [588, 617] on div "Soul Fuel Juices 3" at bounding box center [544, 636] width 225 height 38
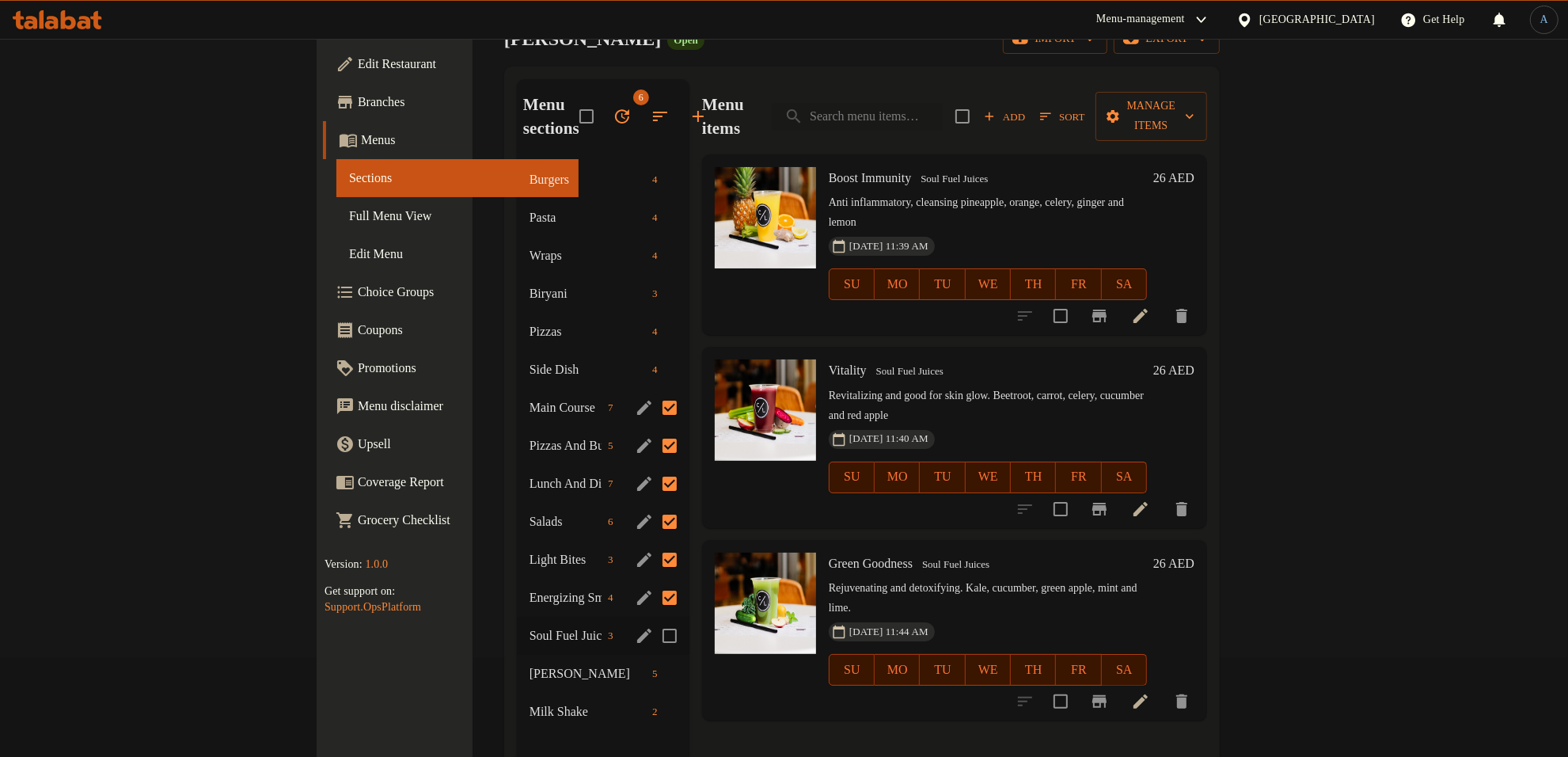
click at [653, 619] on input "Menu sections" at bounding box center [669, 636] width 33 height 33
checkbox input "true"
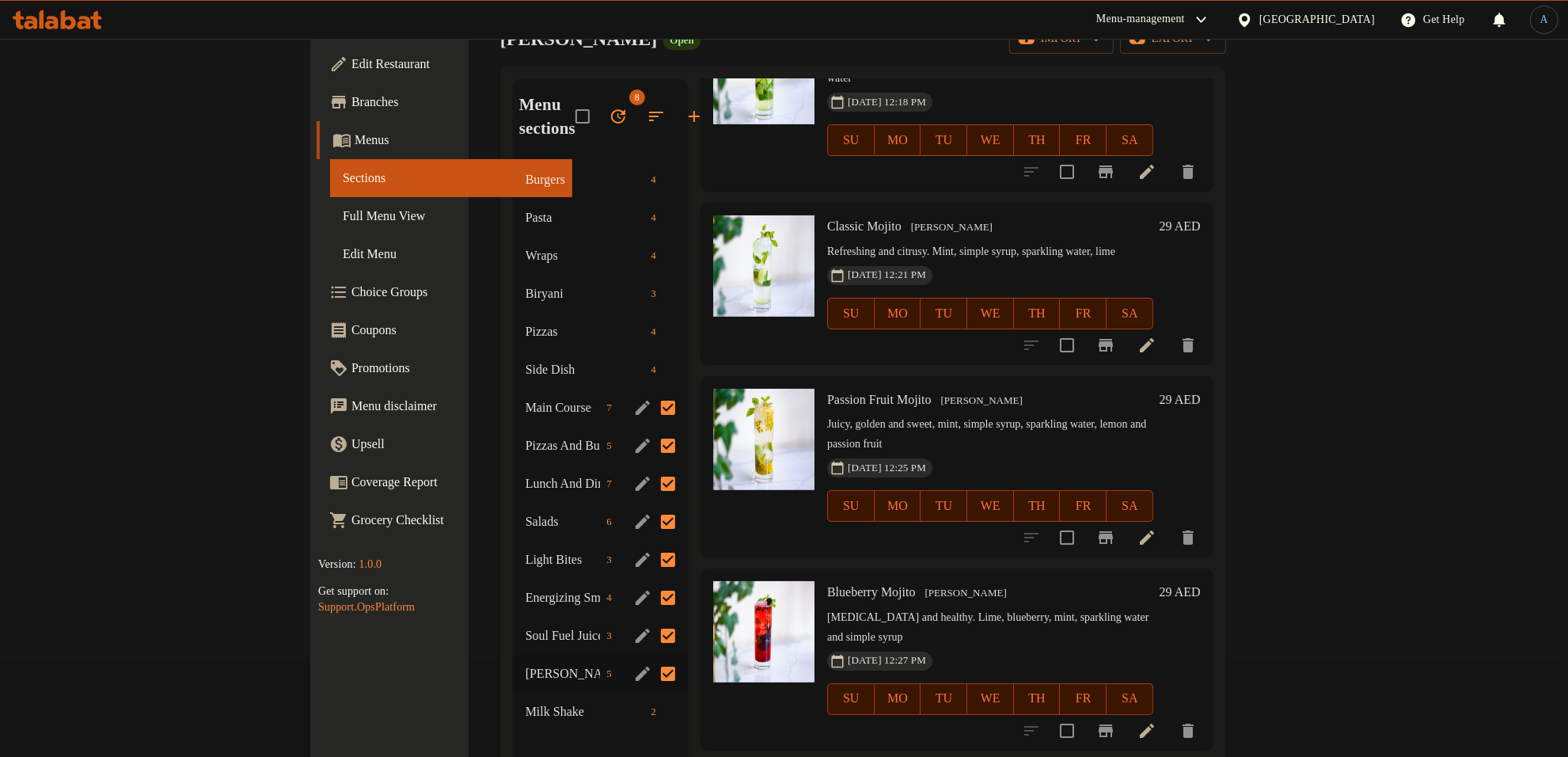
scroll to position [147, 0]
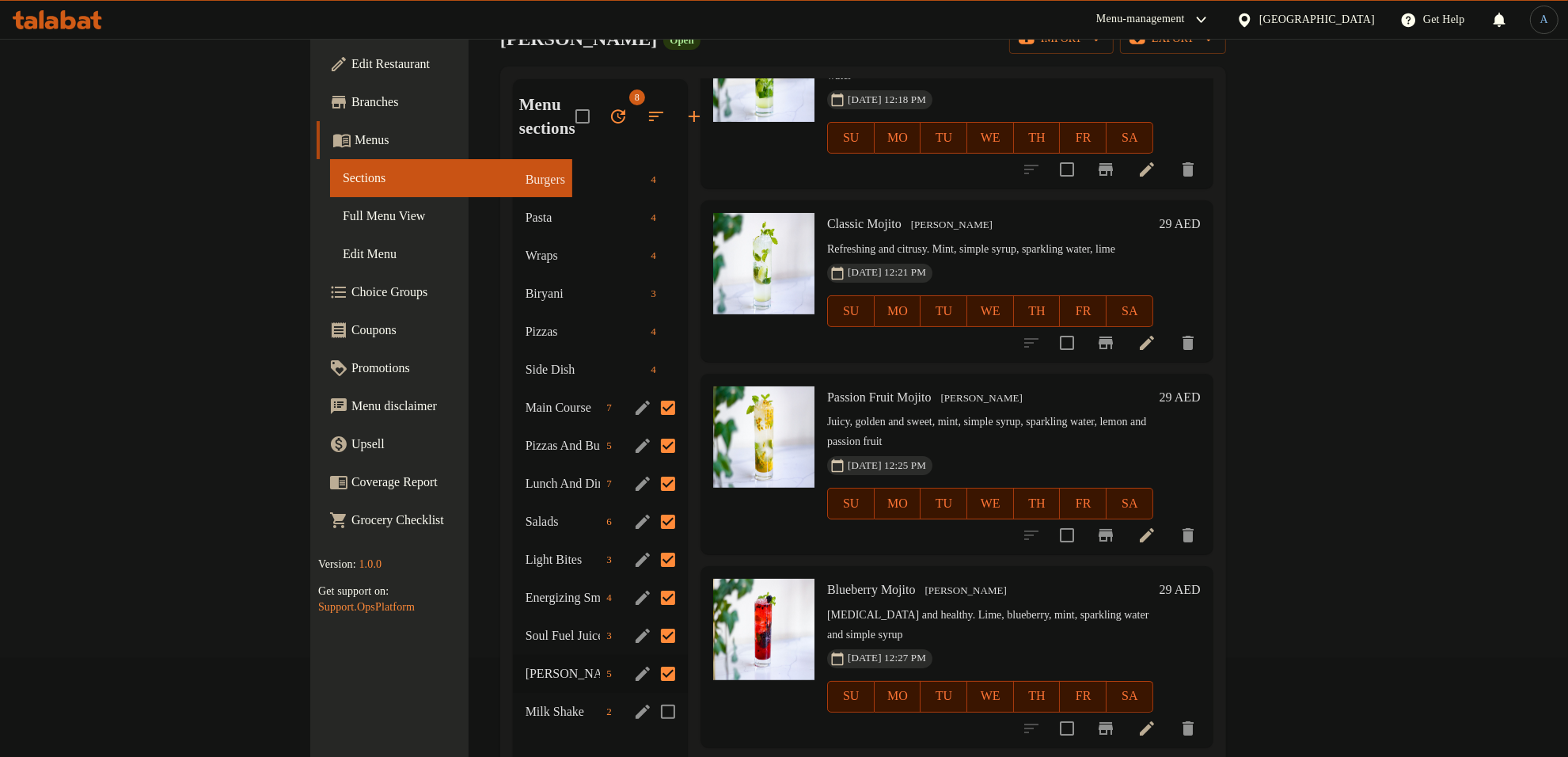
click at [651, 695] on input "Menu sections" at bounding box center [668, 712] width 33 height 33
checkbox input "true"
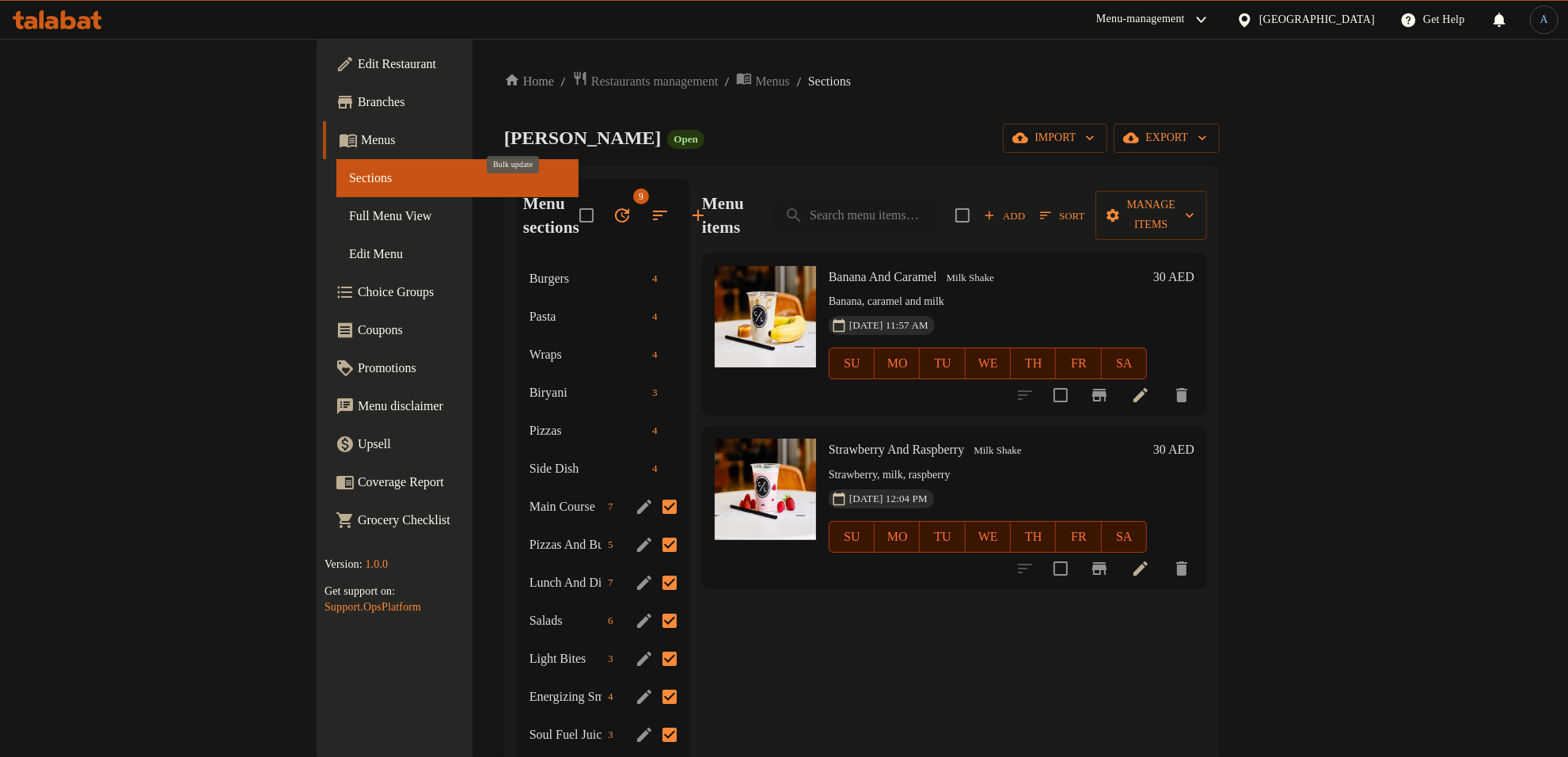
click at [615, 208] on icon "button" at bounding box center [622, 215] width 14 height 14
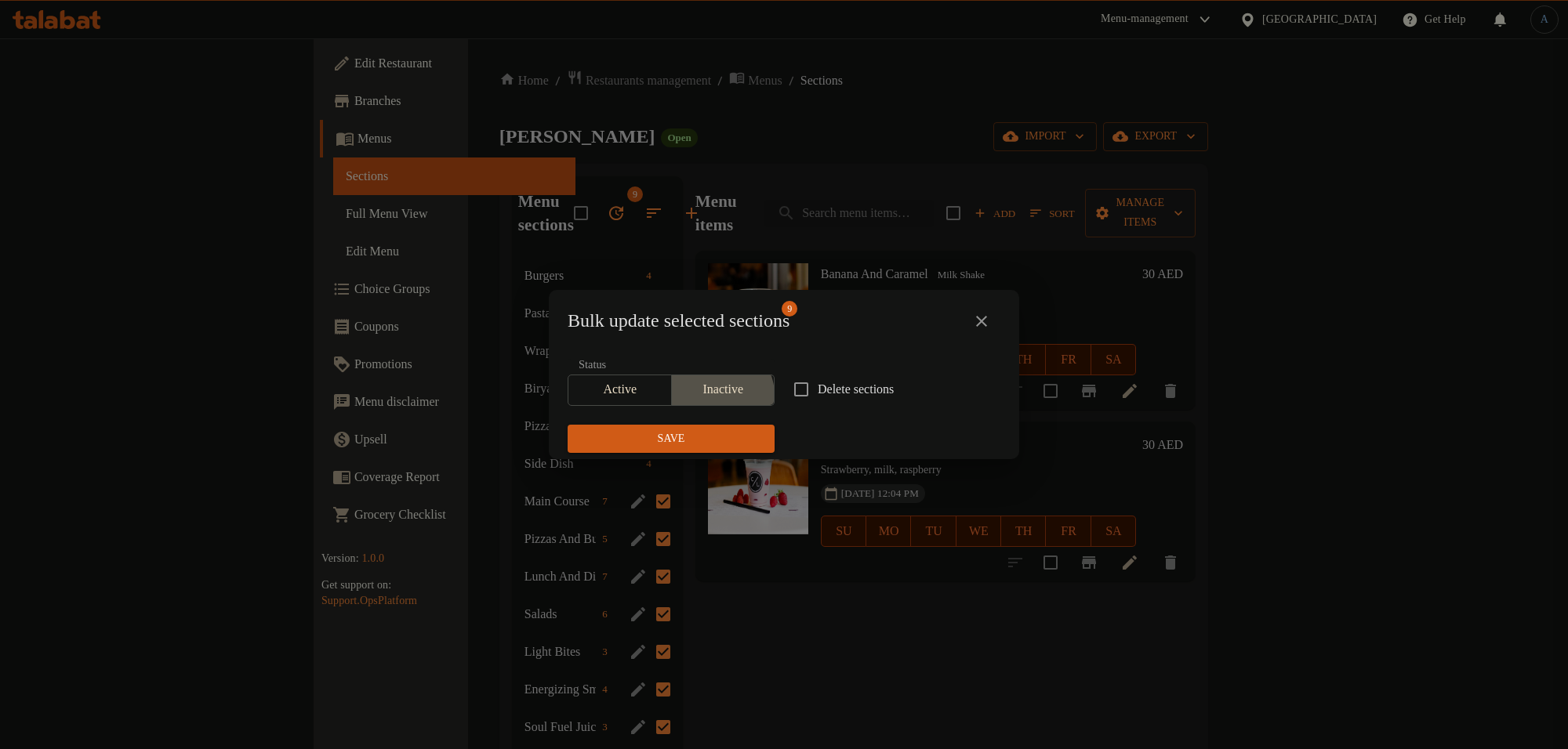
click at [712, 396] on span "Inactive" at bounding box center [724, 389] width 91 height 23
click at [710, 444] on span "Save" at bounding box center [671, 439] width 182 height 20
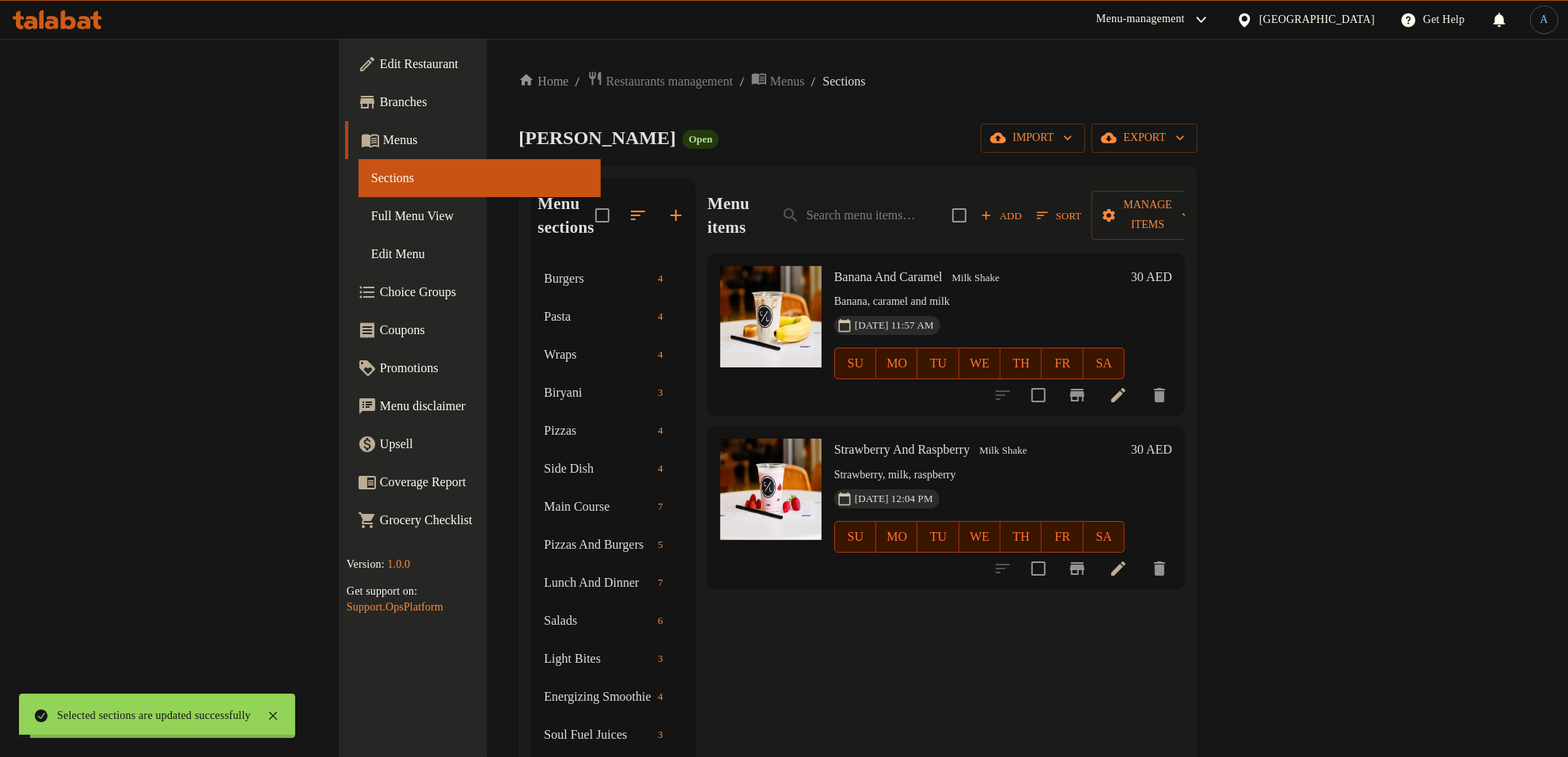
click at [864, 96] on div "Home / Restaurants management / Menus / Sections Charlie Lane Open import expor…" at bounding box center [858, 509] width 679 height 878
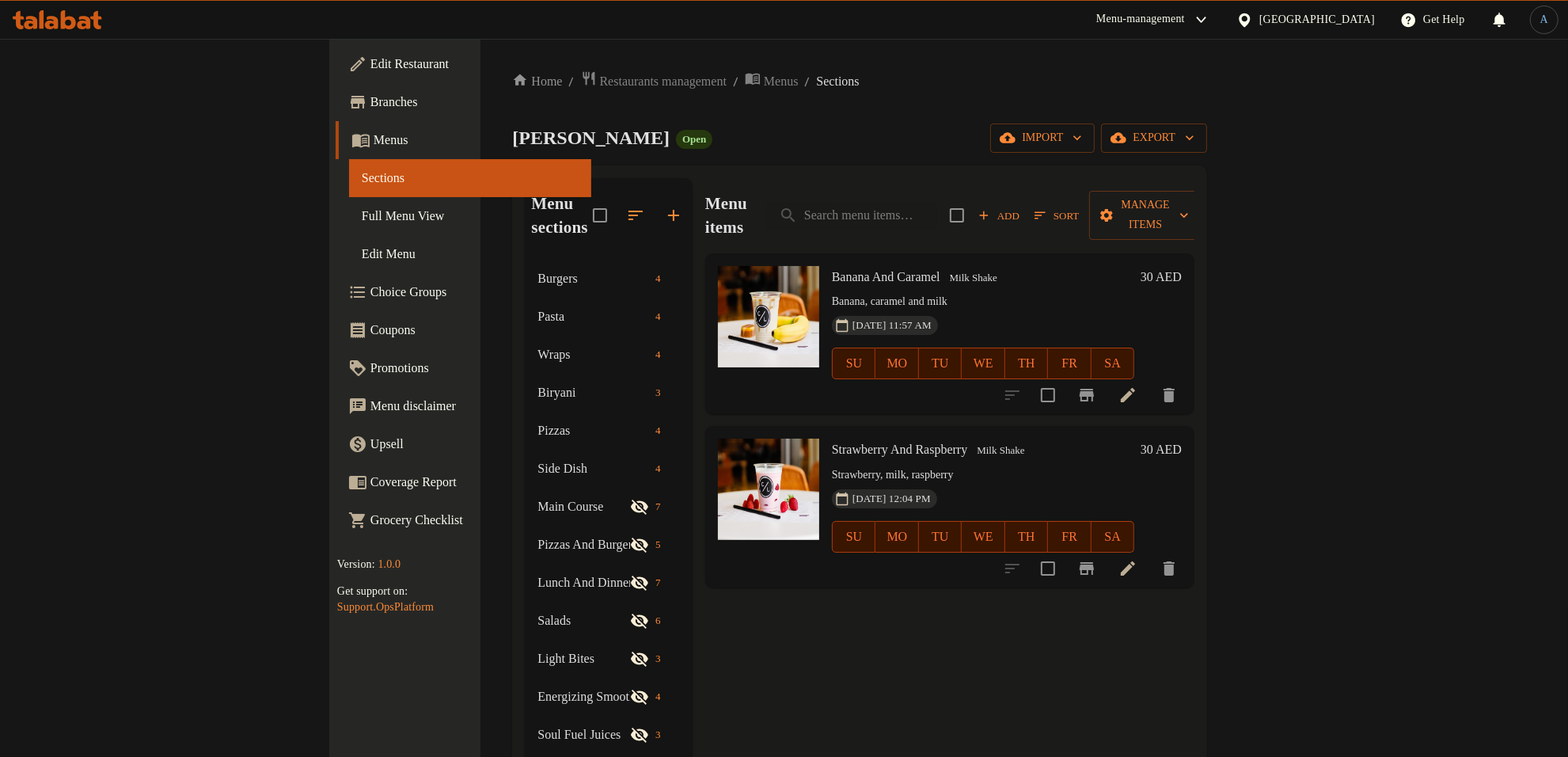
drag, startPoint x: 830, startPoint y: 106, endPoint x: 790, endPoint y: 140, distance: 52.5
click at [830, 106] on div "Home / Restaurants management / Menus / Sections Charlie Lane Open import expor…" at bounding box center [860, 509] width 695 height 878
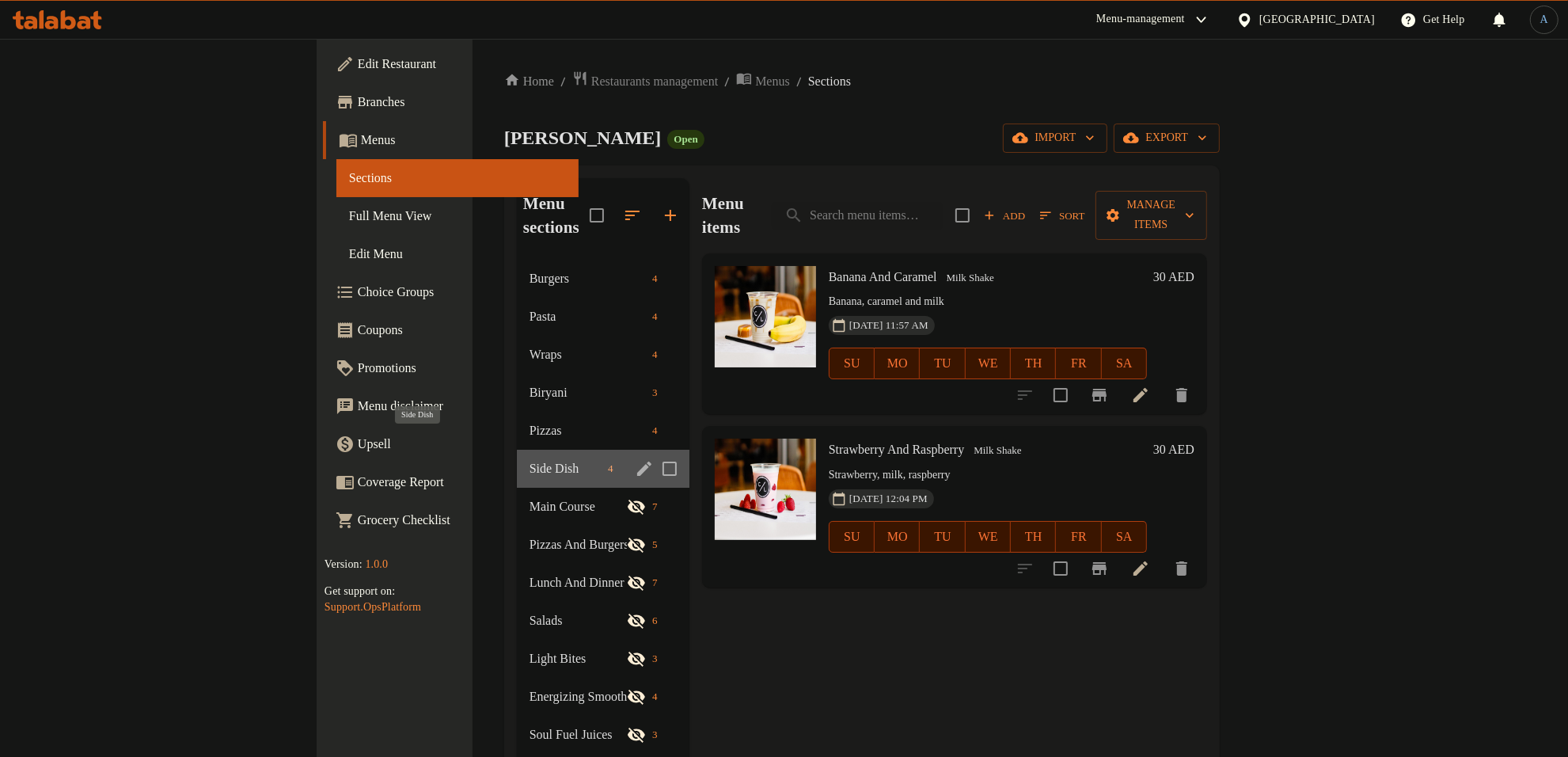
click at [530, 459] on span "Side Dish" at bounding box center [565, 469] width 72 height 19
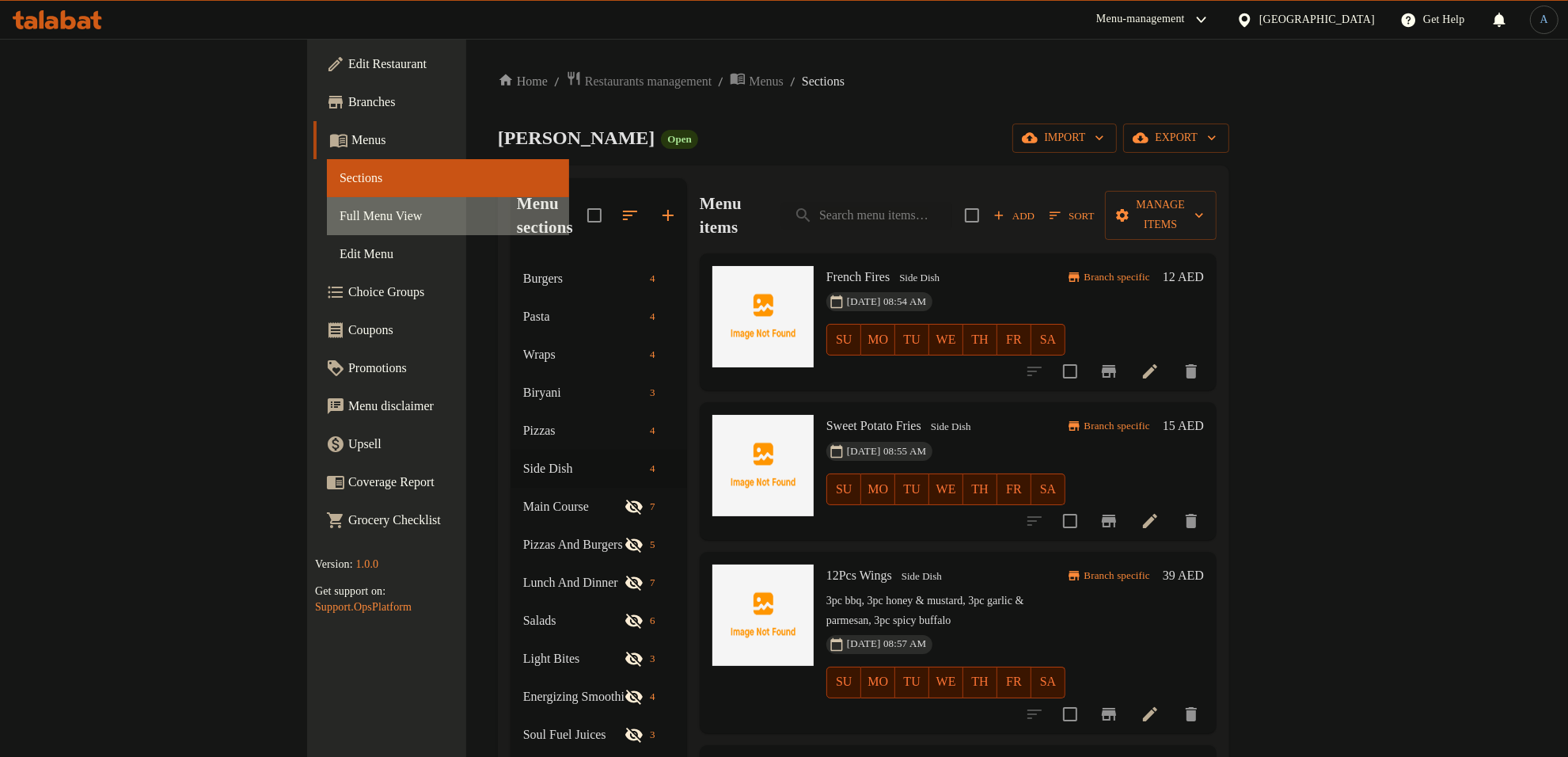
click at [339, 208] on span "Full Menu View" at bounding box center [447, 216] width 217 height 19
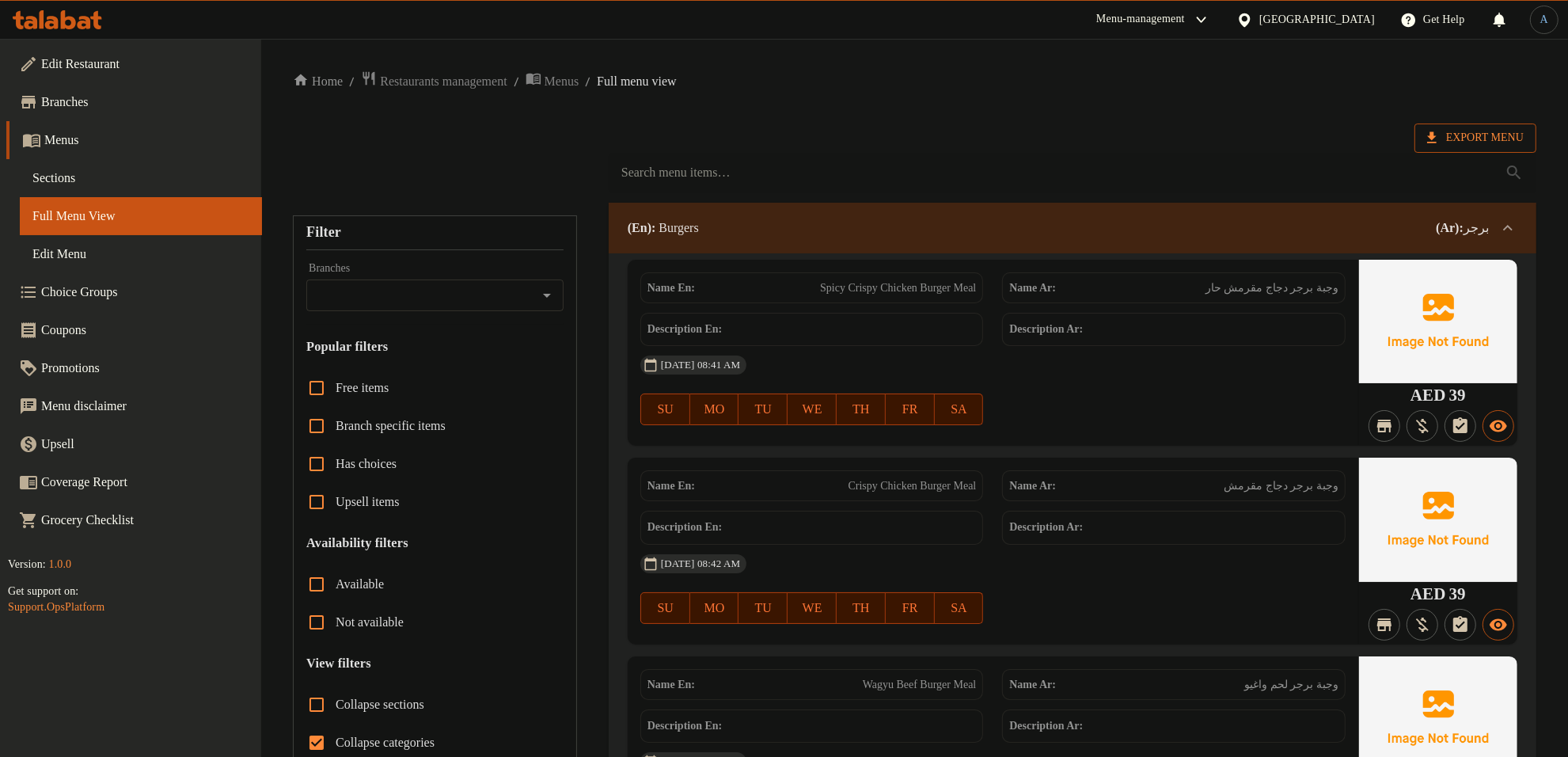
click at [1472, 141] on span "Export Menu" at bounding box center [1475, 138] width 97 height 20
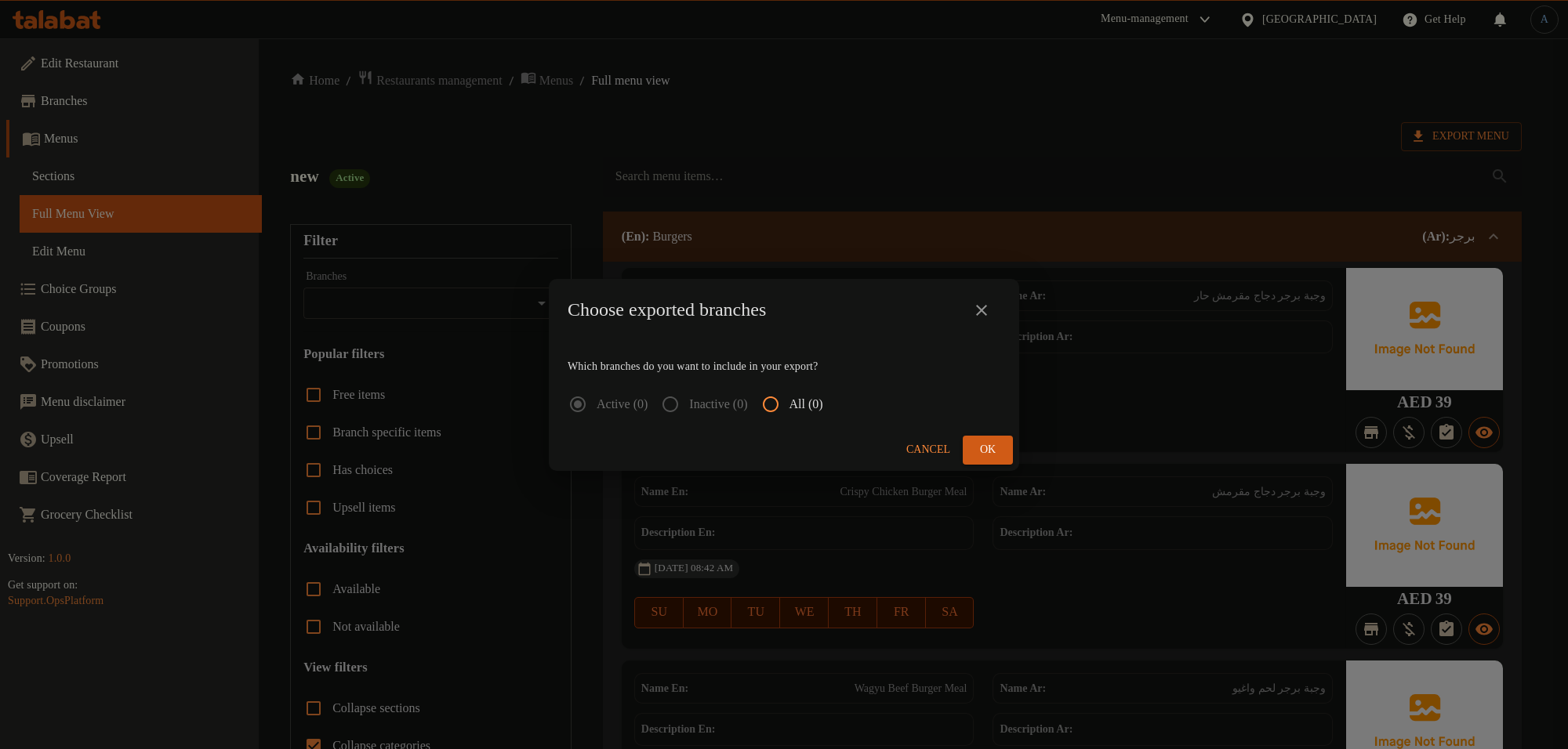
click at [789, 400] on input "All (0)" at bounding box center [771, 404] width 38 height 38
radio input "true"
click at [1001, 441] on button "Ok" at bounding box center [987, 450] width 50 height 29
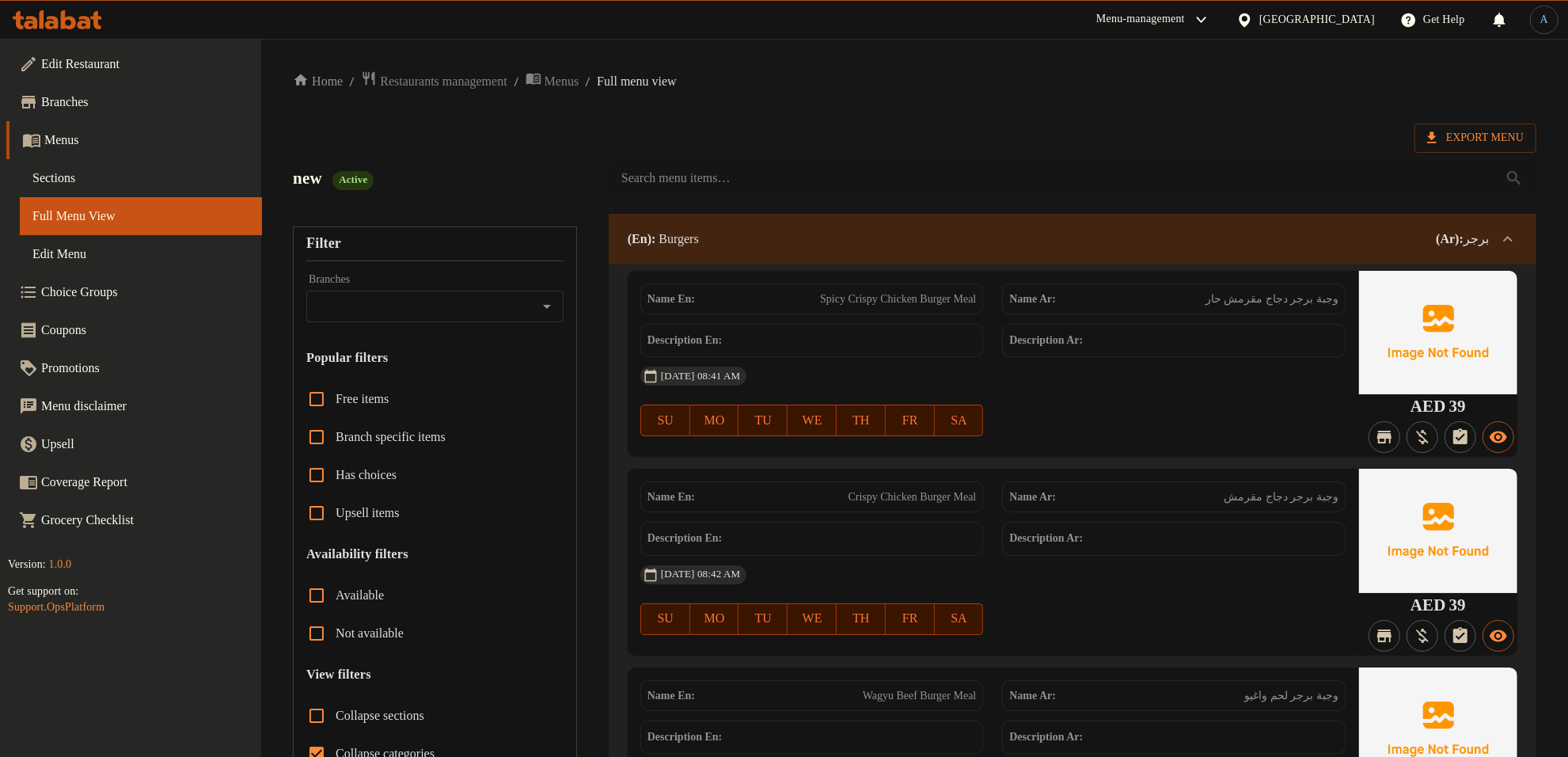
click at [425, 74] on span "Restaurants management" at bounding box center [443, 82] width 127 height 19
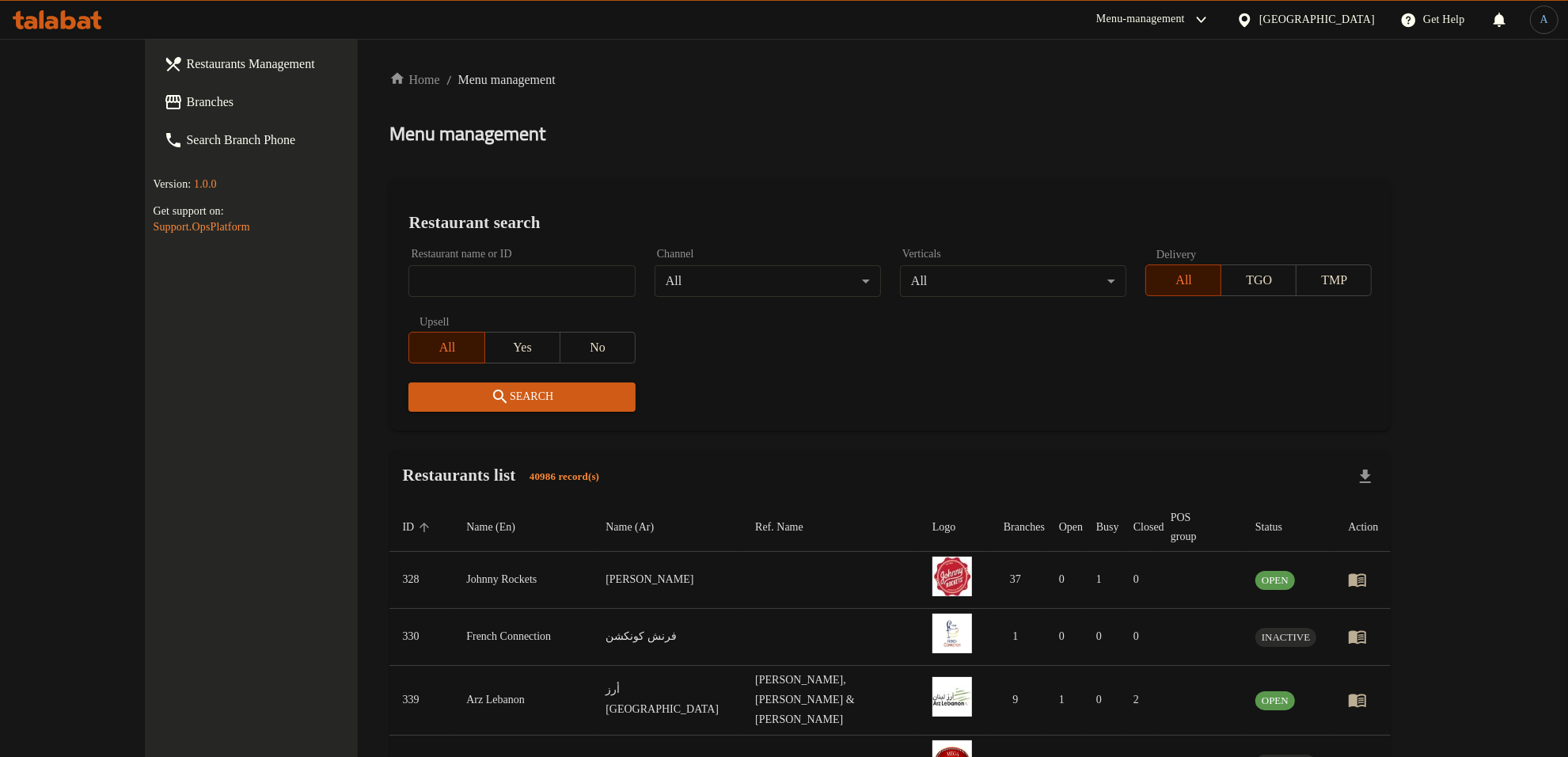
click at [452, 168] on div at bounding box center [784, 378] width 1568 height 757
click at [186, 104] on span "Branches" at bounding box center [290, 102] width 208 height 19
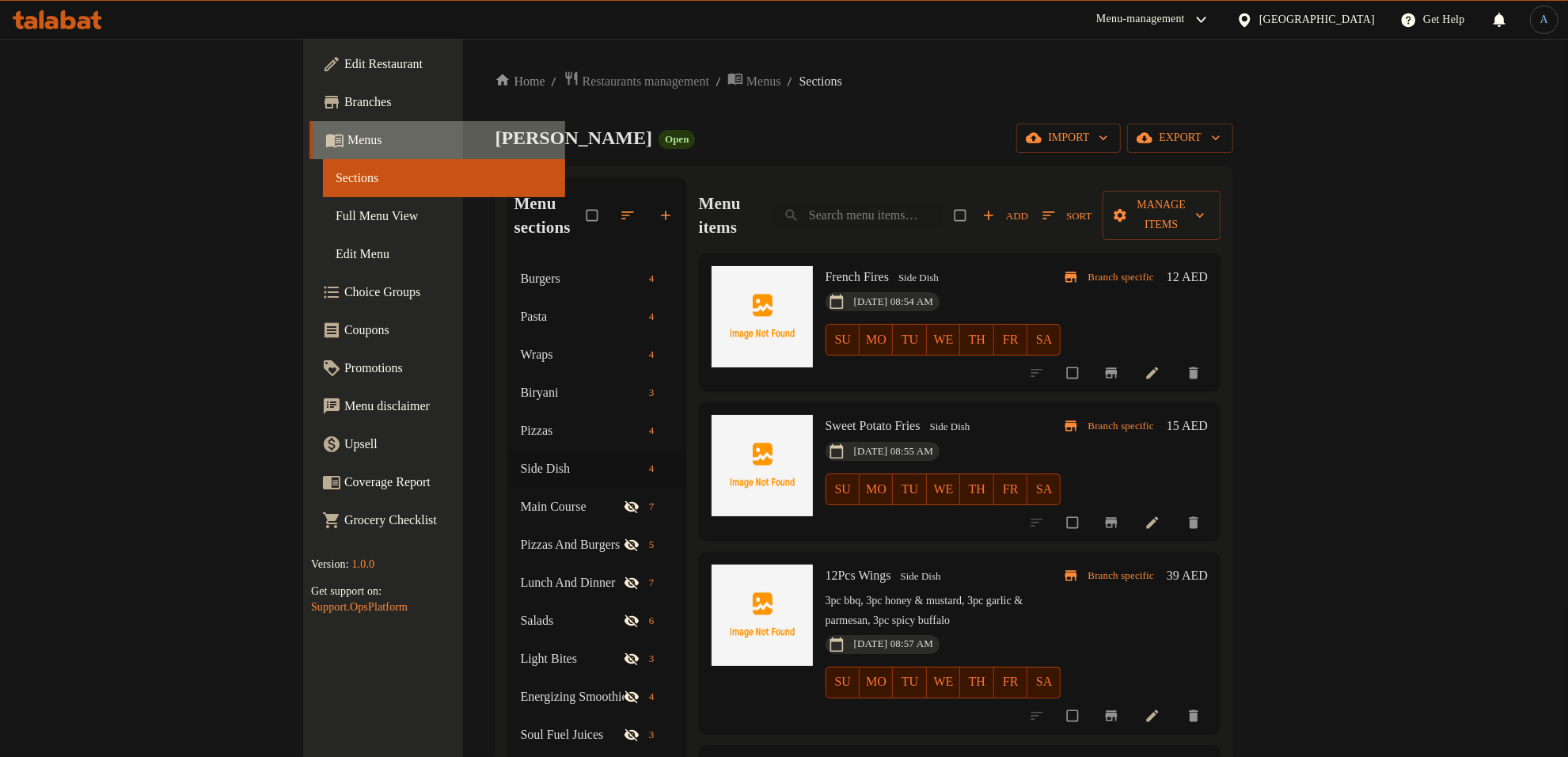
click at [309, 129] on link "Menus" at bounding box center [437, 140] width 255 height 38
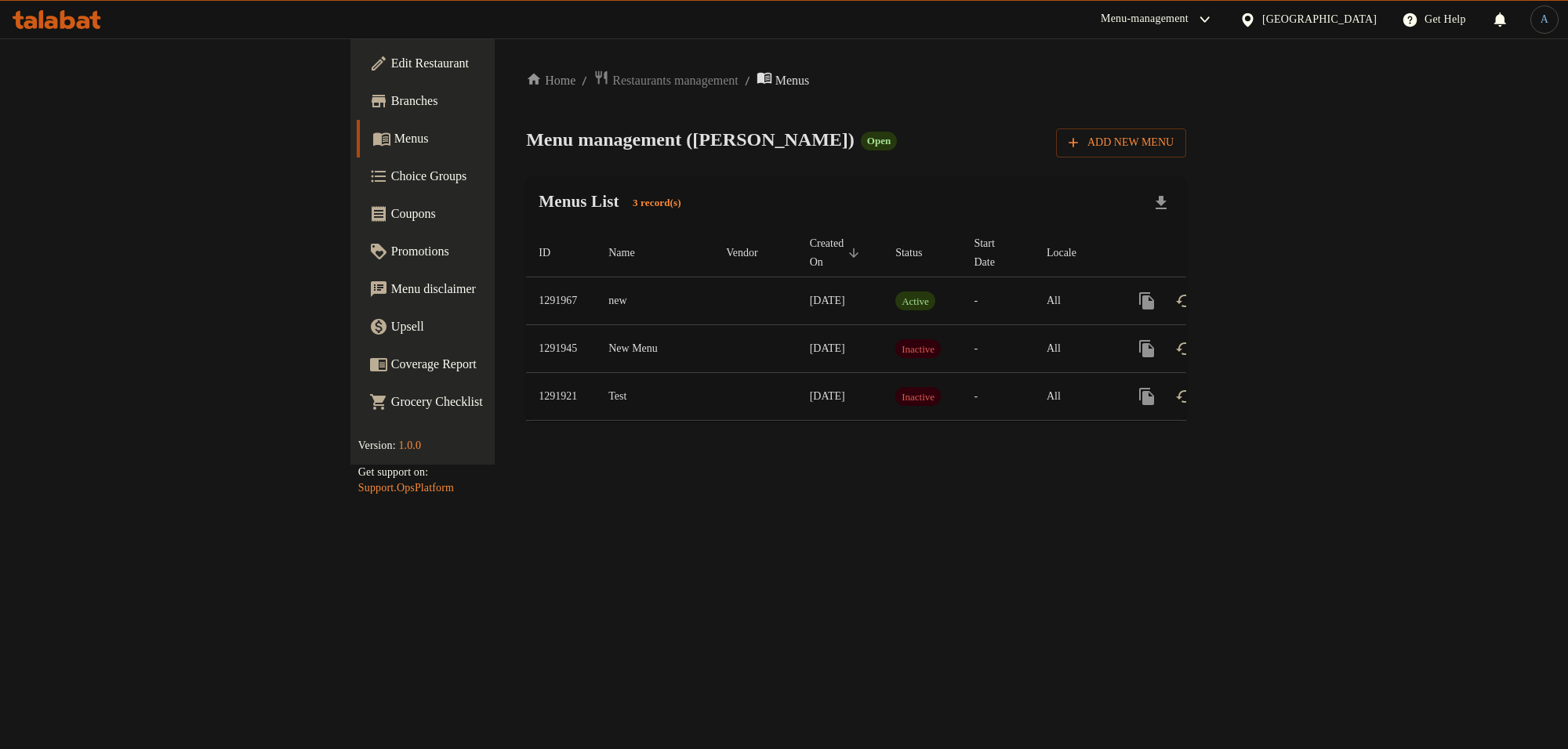
click at [357, 49] on link "Edit Restaurant" at bounding box center [484, 64] width 255 height 38
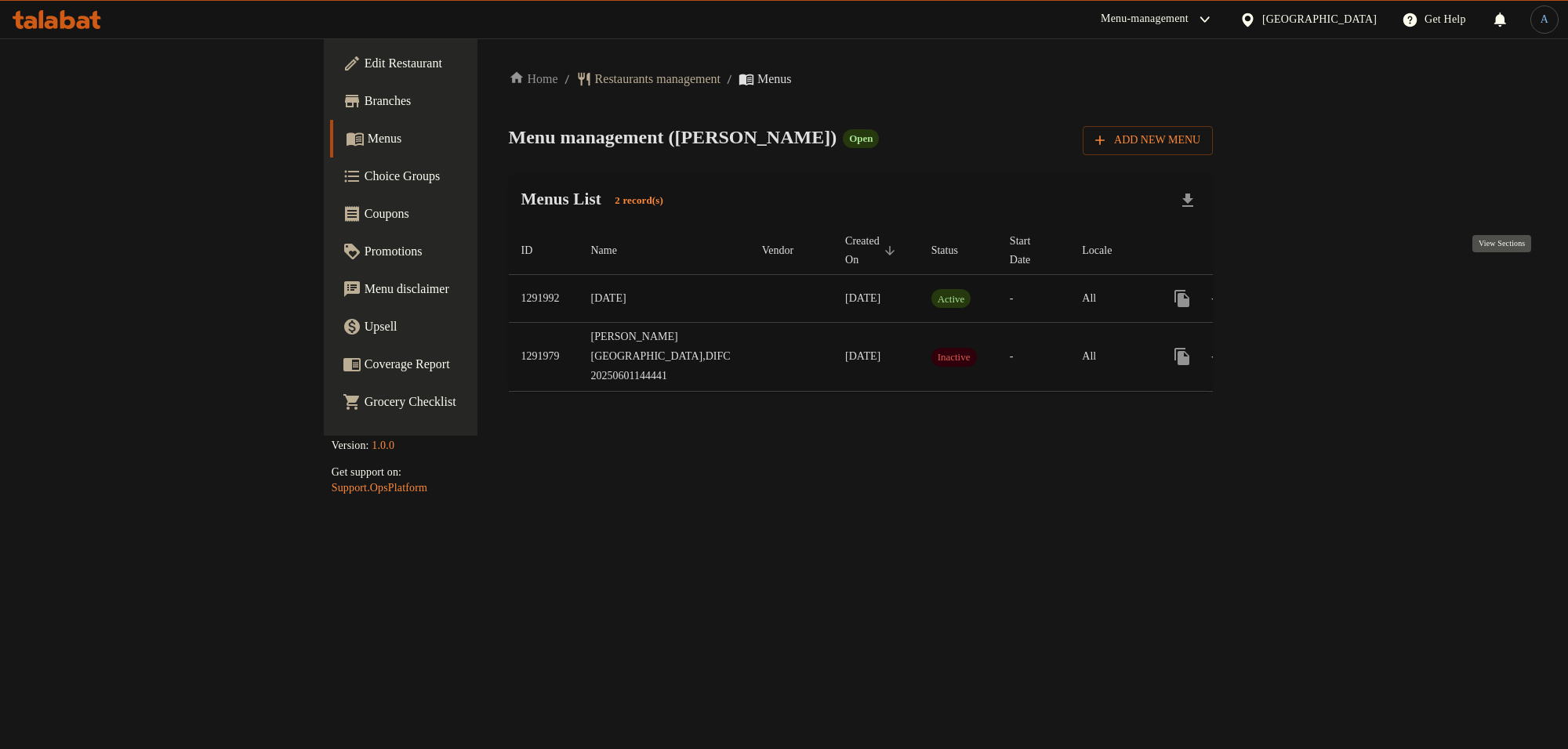
click at [1302, 291] on icon "enhanced table" at bounding box center [1295, 298] width 14 height 14
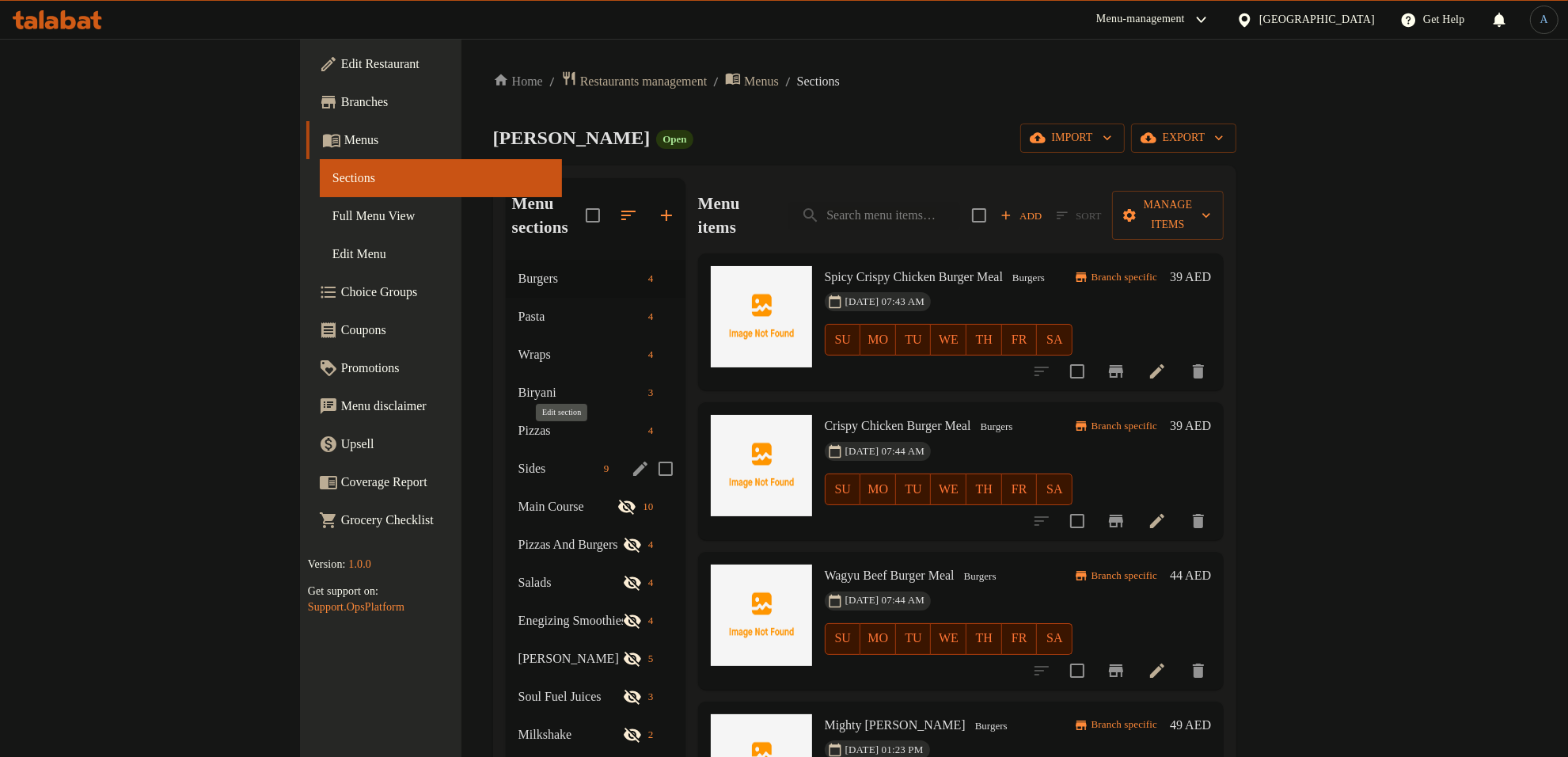
click at [631, 459] on icon "edit" at bounding box center [640, 469] width 19 height 19
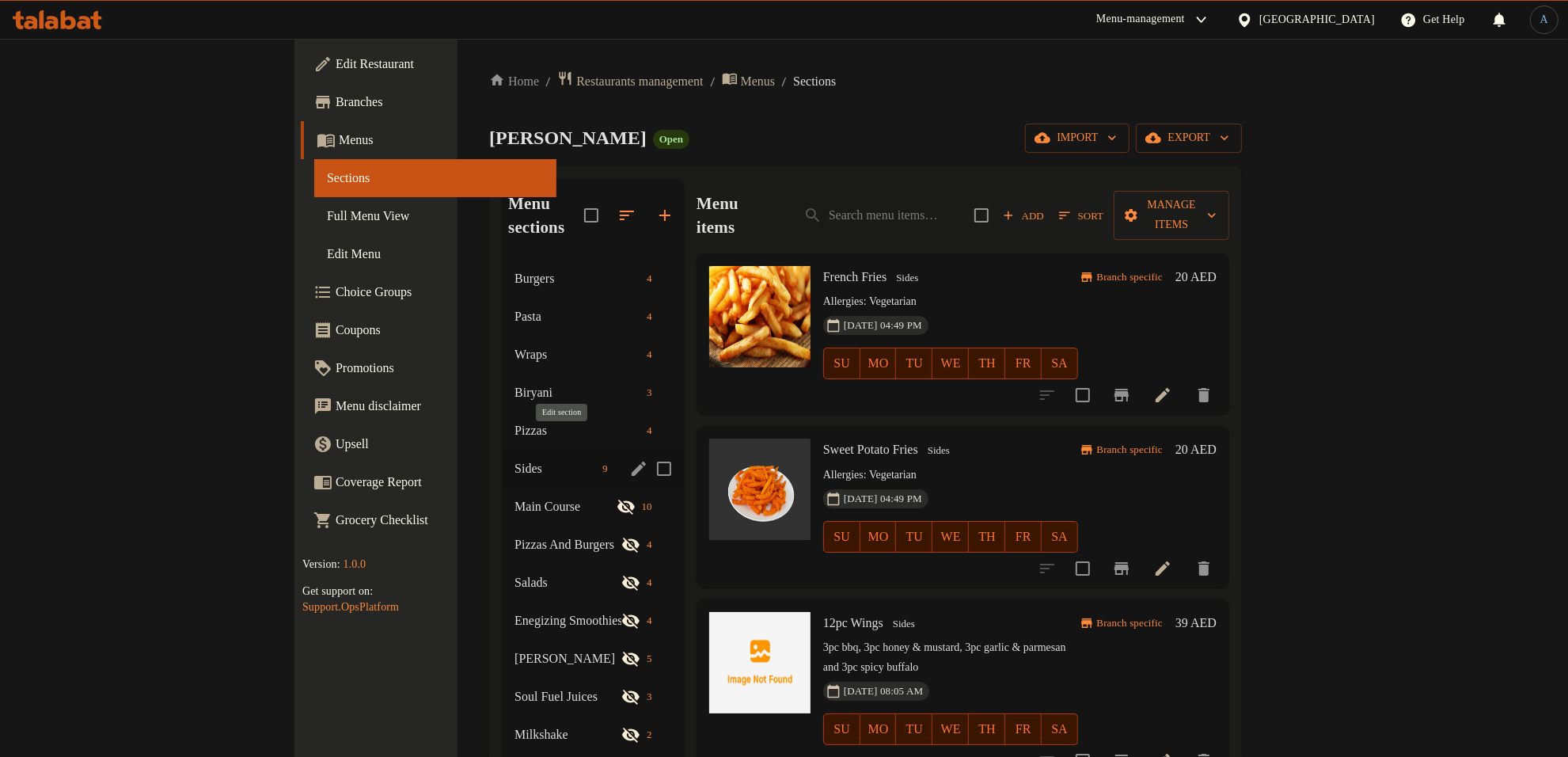
click at [631, 462] on icon "edit" at bounding box center [638, 469] width 14 height 14
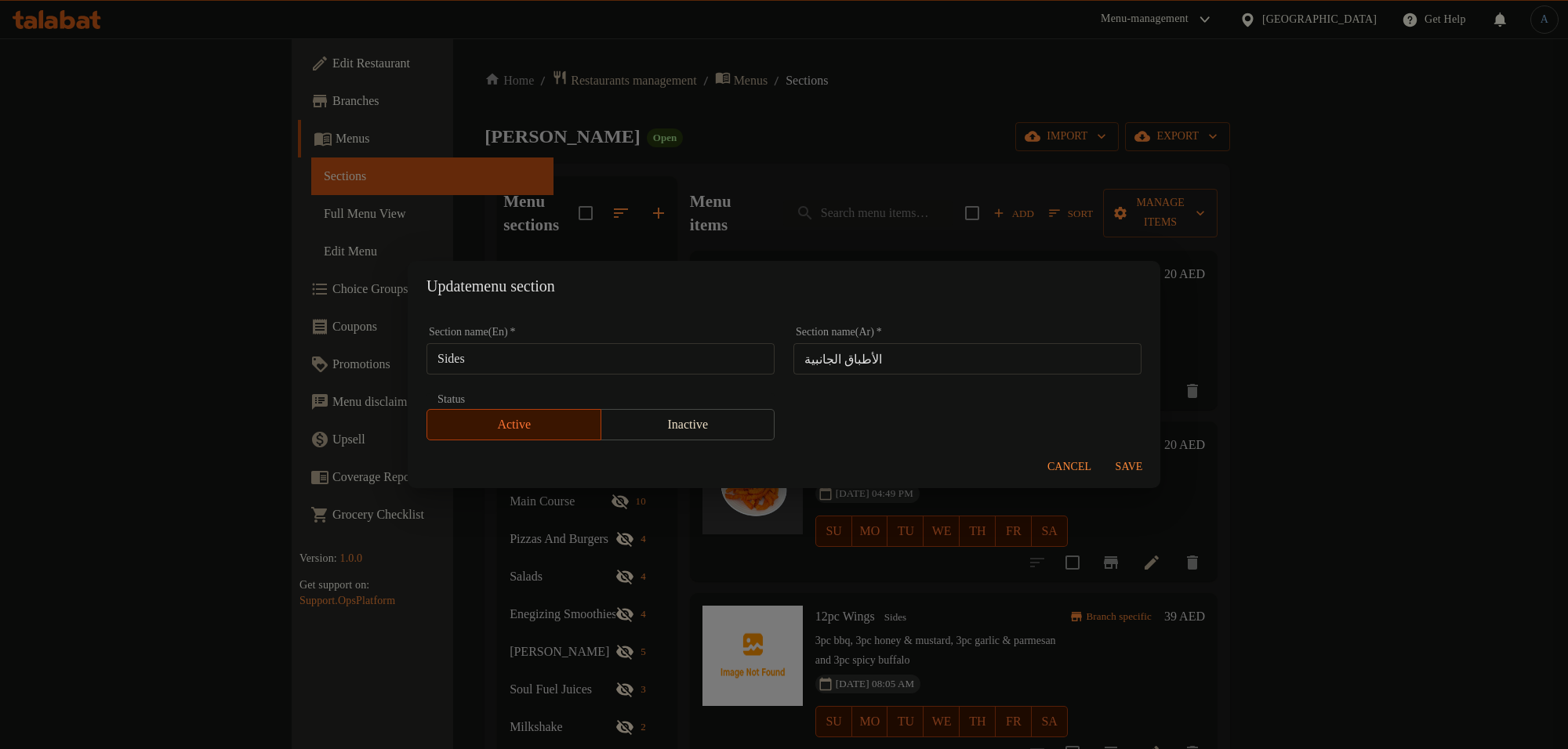
click at [724, 376] on div "Section name(En)   * Sides Section name(En) *" at bounding box center [600, 350] width 367 height 67
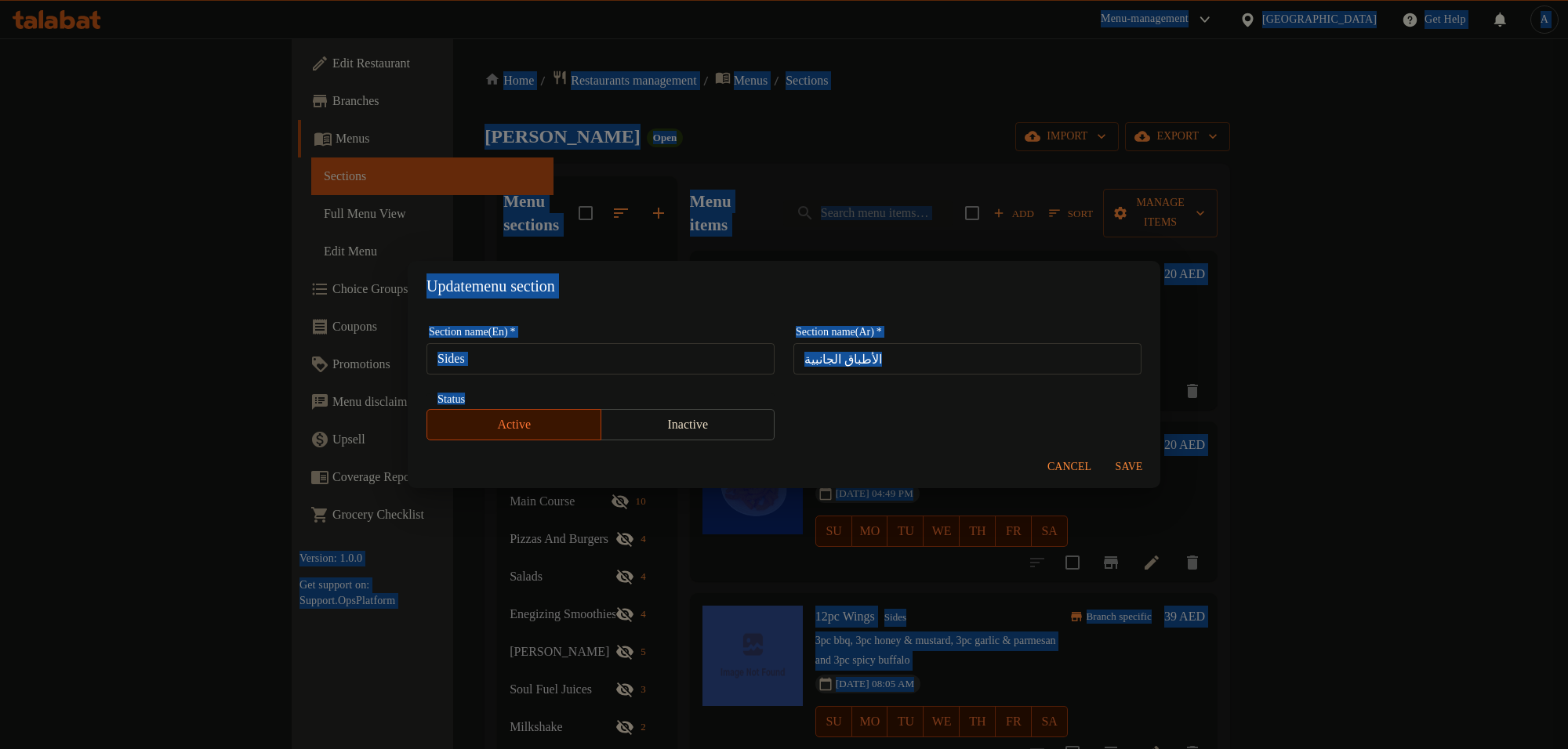
click at [703, 362] on input "Sides" at bounding box center [600, 359] width 348 height 31
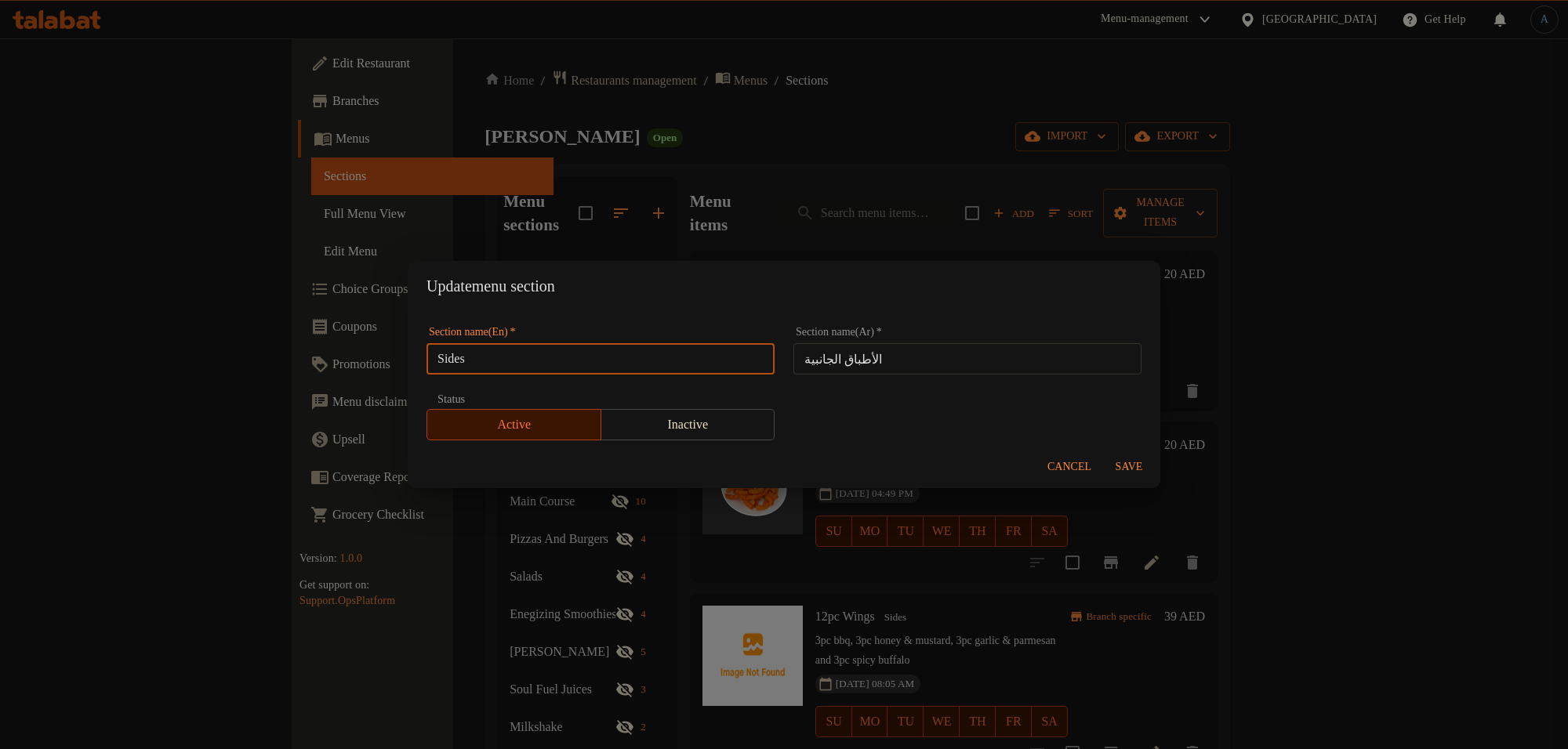
paste input "Dish"
type input "Side Dish"
click at [942, 349] on input "الأطباق الجانبية" at bounding box center [967, 359] width 348 height 31
click at [1121, 462] on span "Save" at bounding box center [1129, 467] width 38 height 20
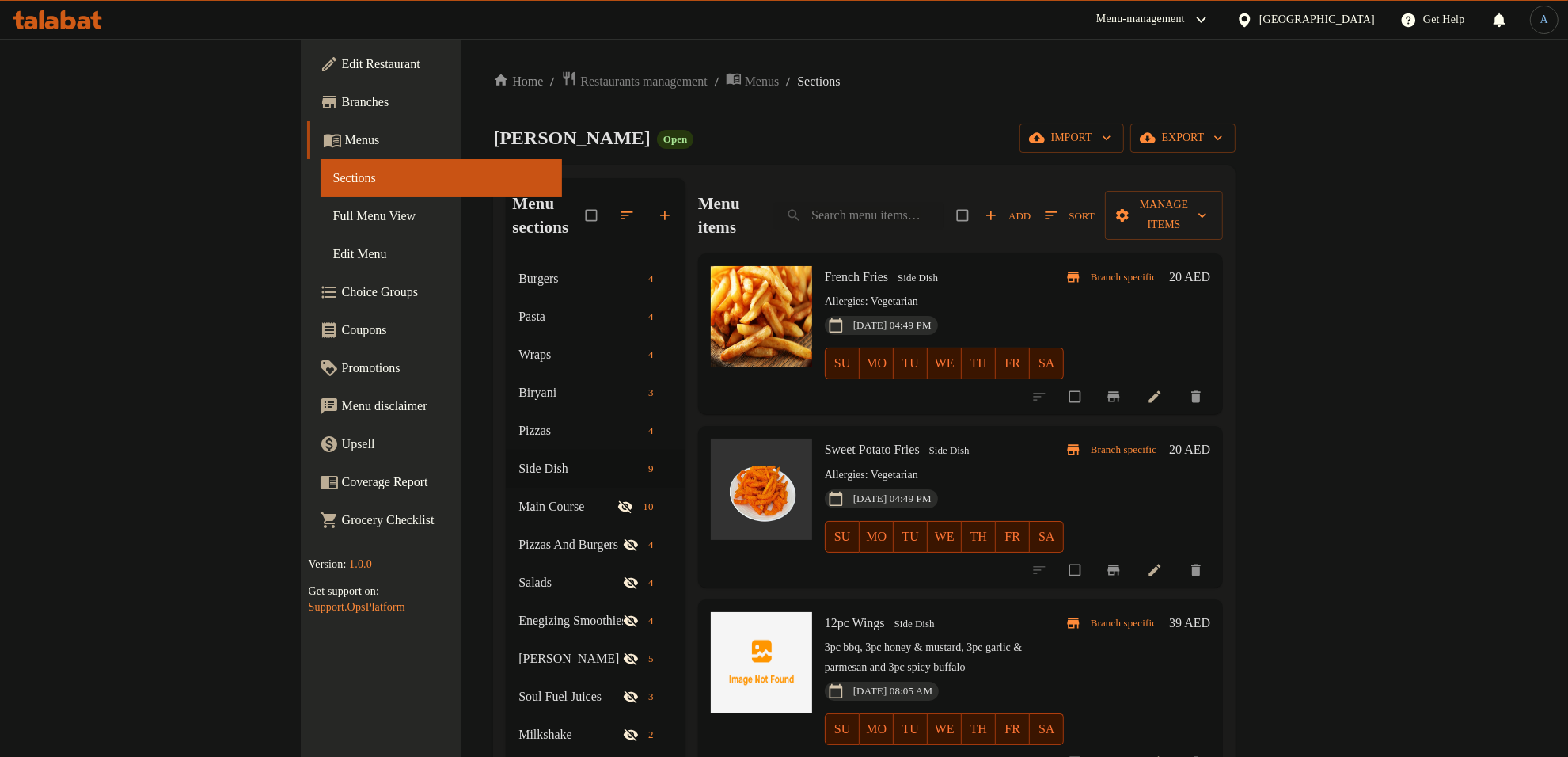
click at [333, 209] on span "Full Menu View" at bounding box center [441, 216] width 217 height 19
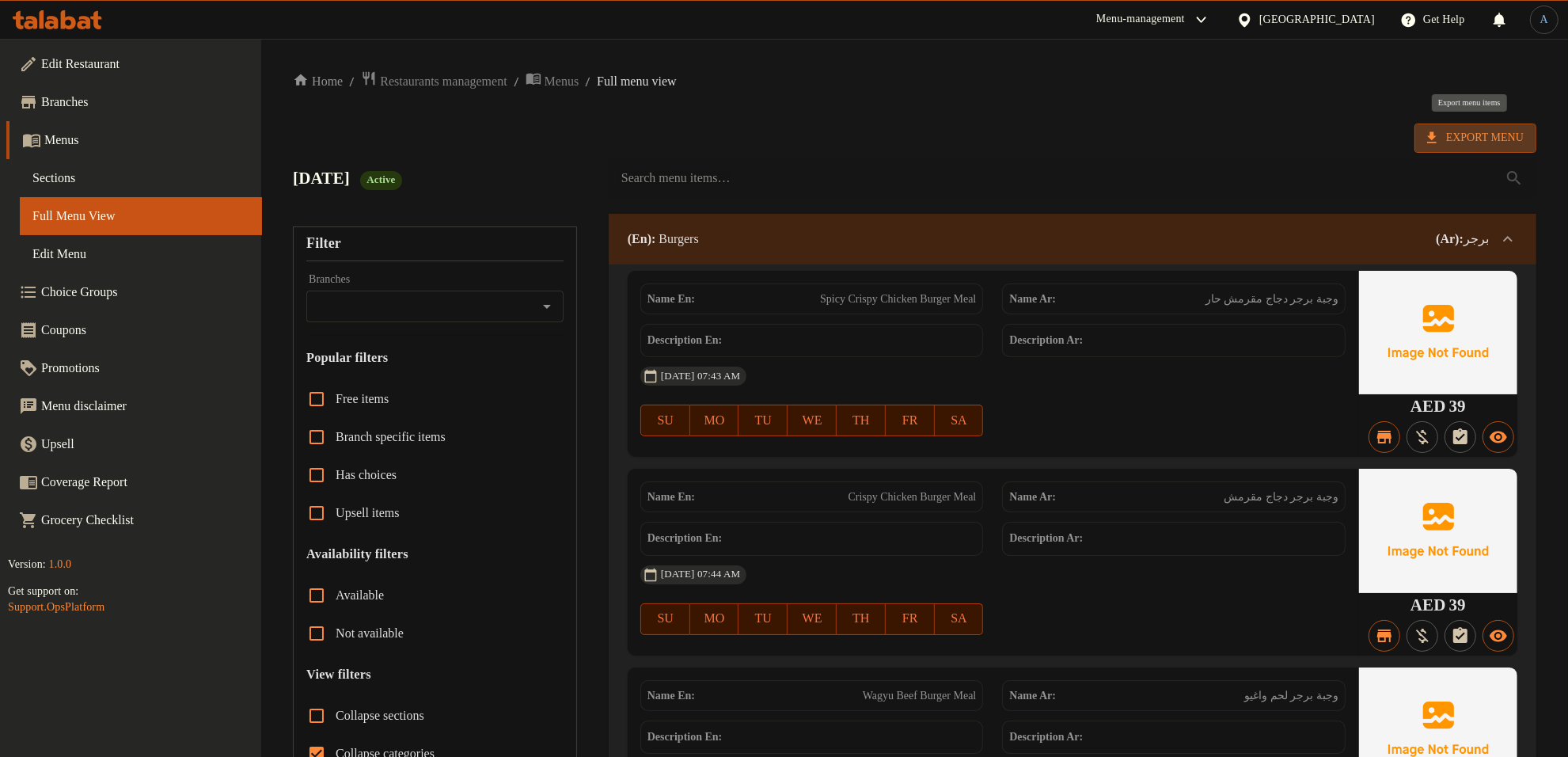
click at [1497, 129] on span "Export Menu" at bounding box center [1475, 138] width 97 height 20
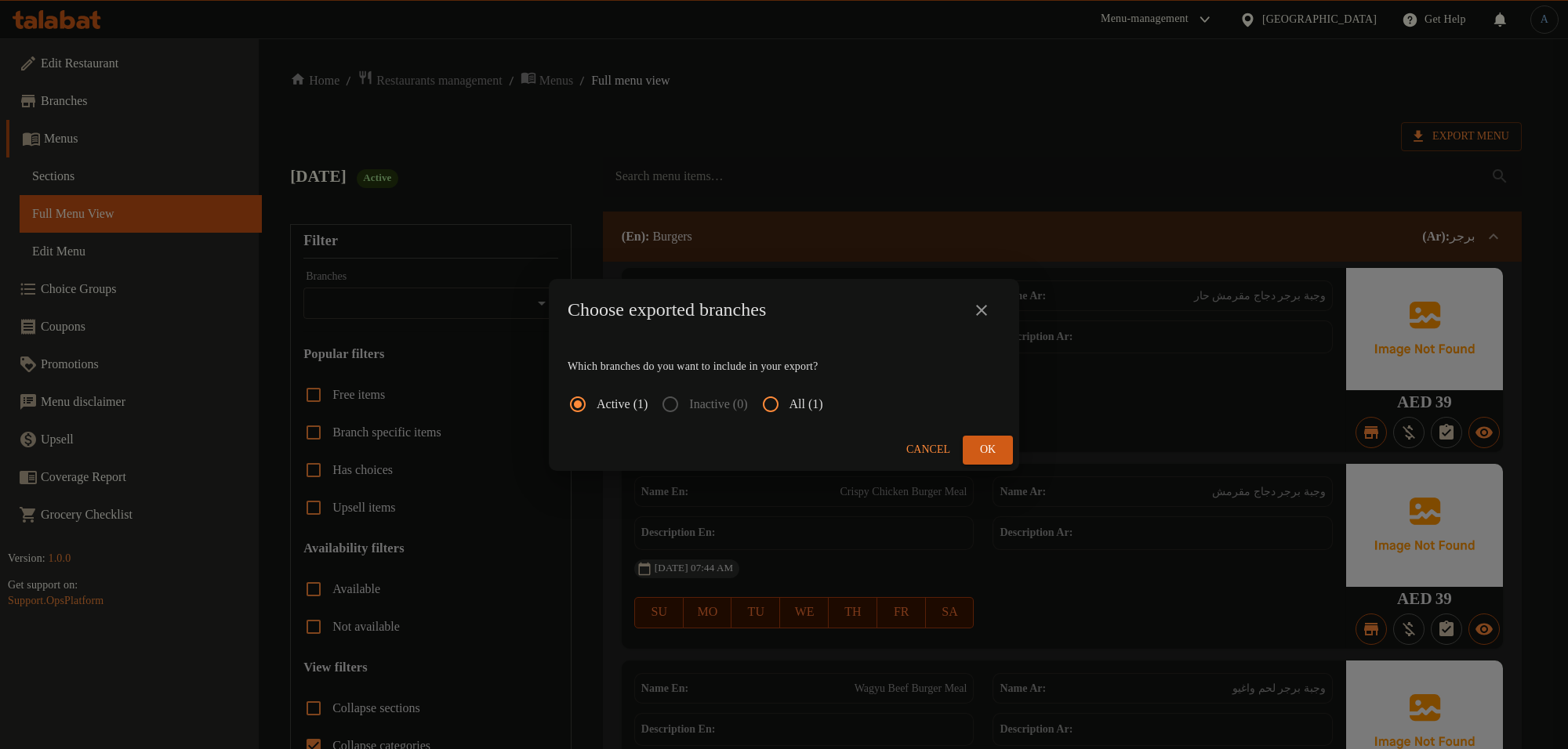
click at [782, 401] on input "All (1)" at bounding box center [771, 404] width 38 height 38
radio input "true"
click at [978, 441] on span "Ok" at bounding box center [987, 450] width 25 height 20
